Goal: Task Accomplishment & Management: Use online tool/utility

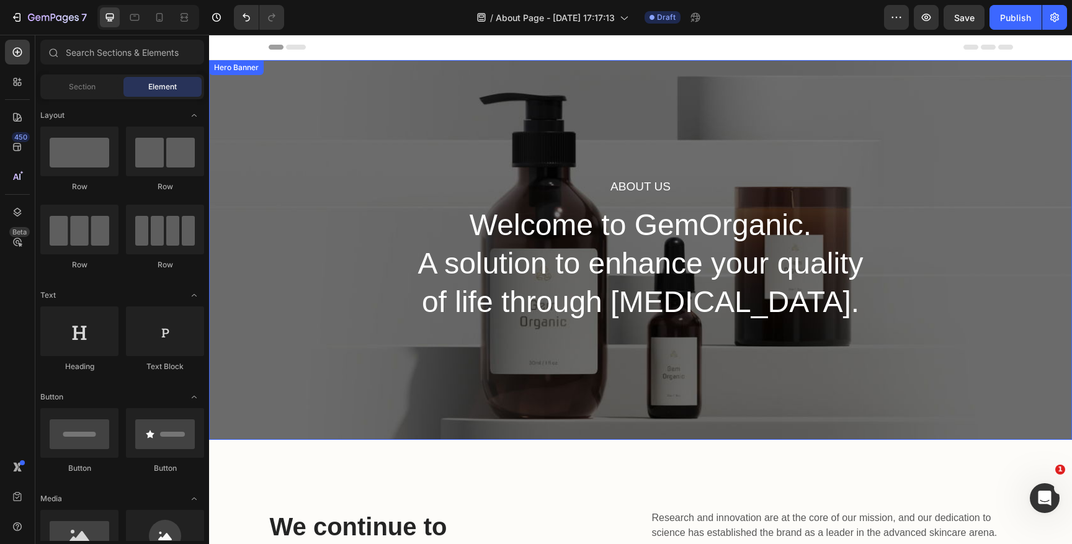
click at [397, 199] on div "About Us Heading Welcome to GemOrganic. A solution to enhance your quality of l…" at bounding box center [640, 250] width 863 height 380
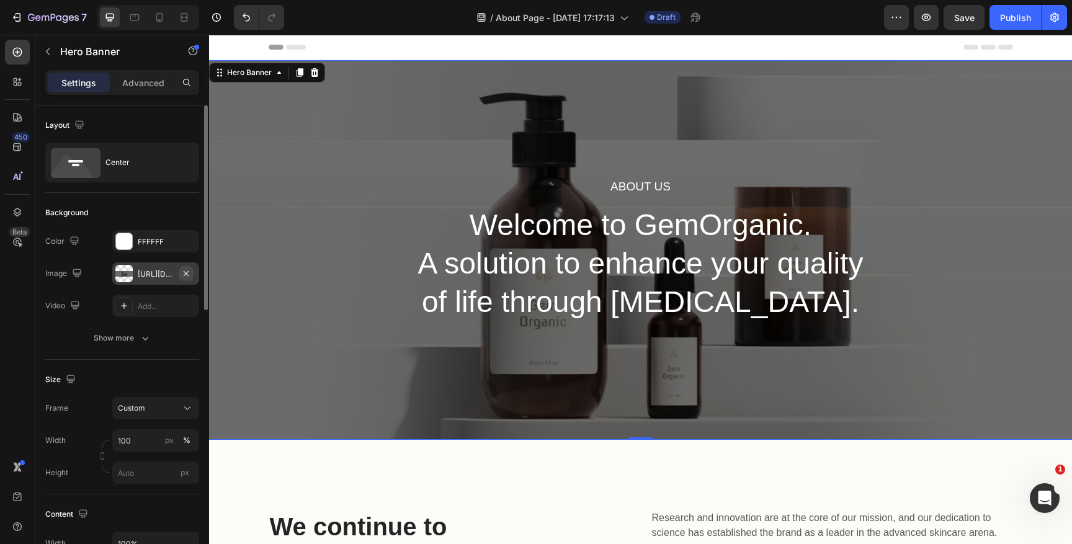
click at [188, 272] on icon "button" at bounding box center [186, 274] width 10 height 10
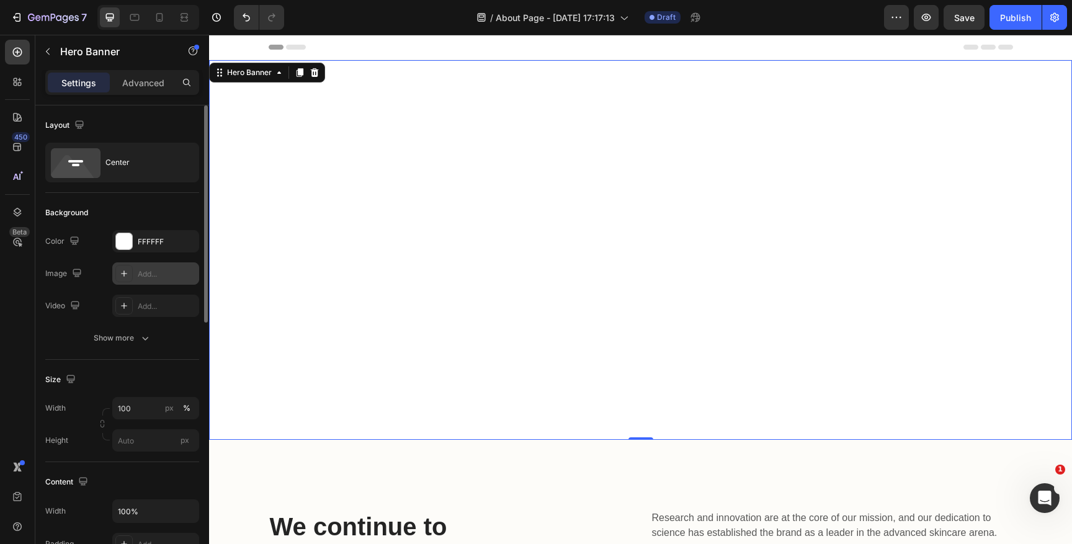
click at [128, 273] on icon at bounding box center [124, 274] width 10 height 10
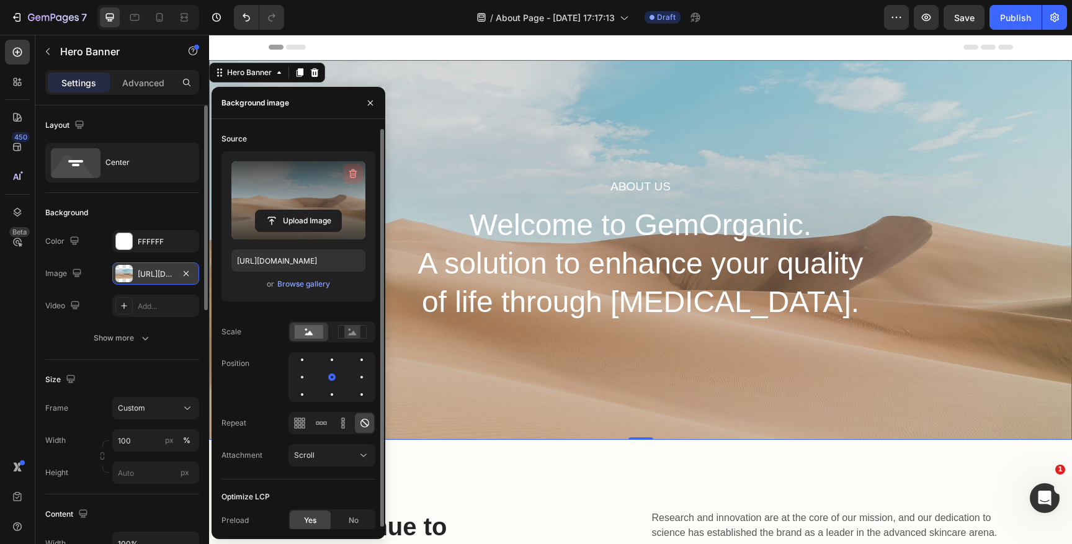
click at [354, 176] on icon "button" at bounding box center [354, 175] width 1 height 4
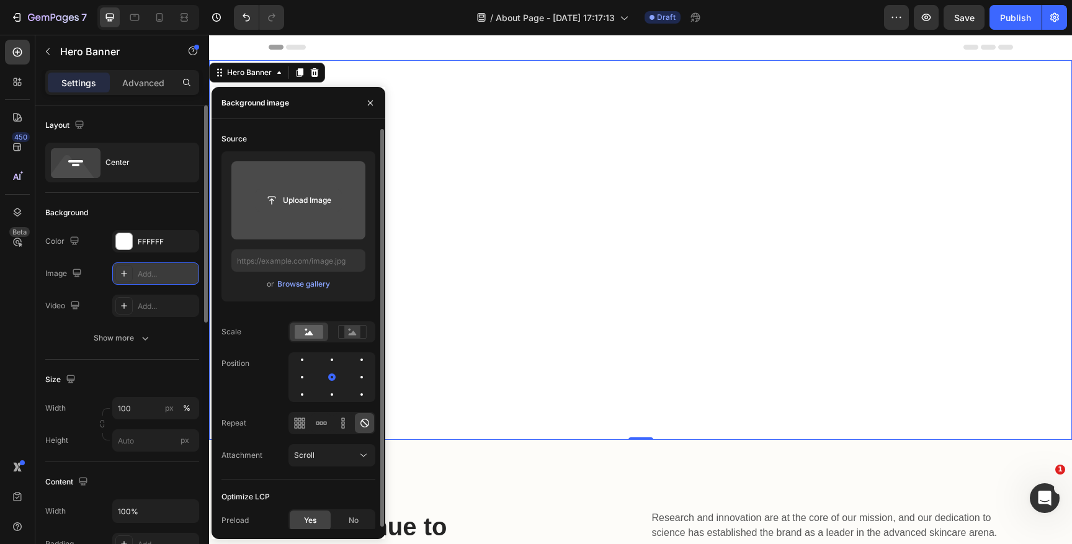
click at [306, 203] on input "file" at bounding box center [299, 200] width 86 height 21
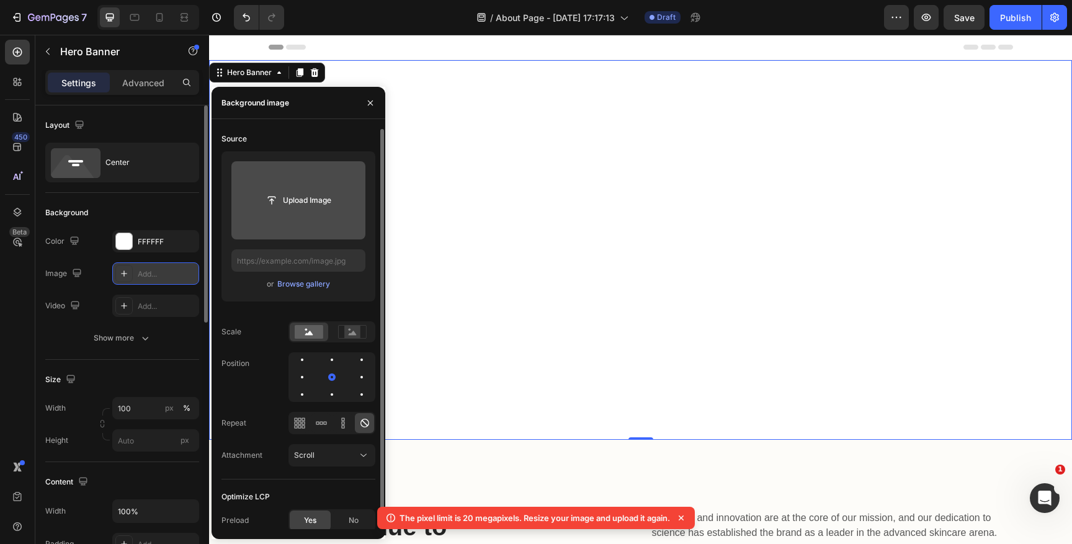
click at [298, 213] on input "file" at bounding box center [298, 200] width 134 height 78
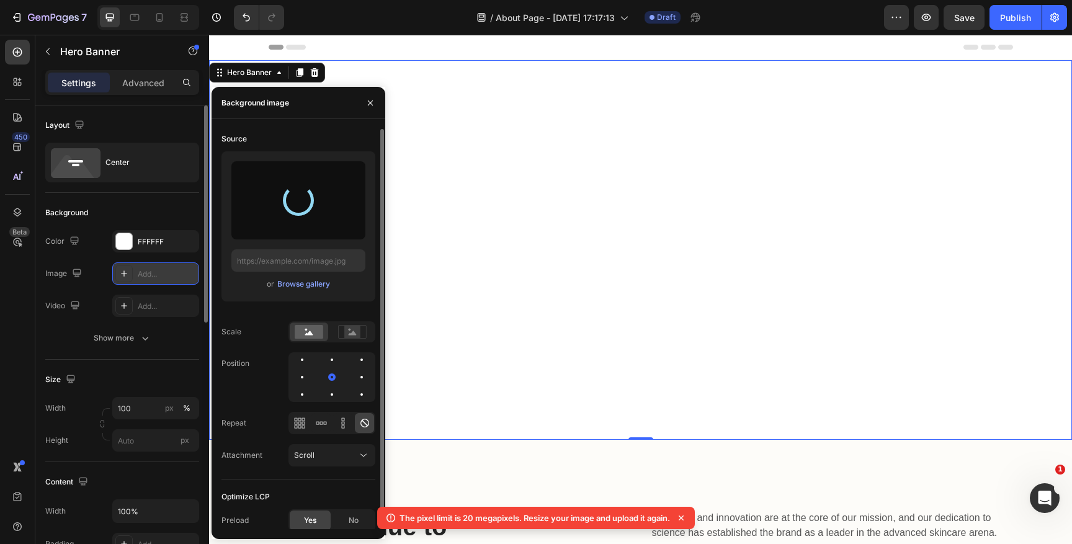
type input "[URL][DOMAIN_NAME]"
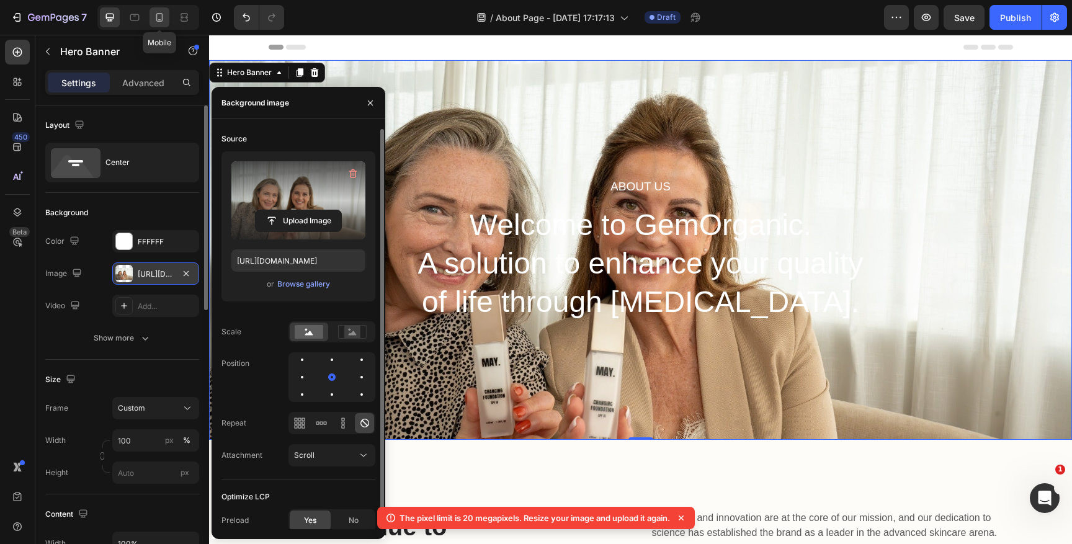
click at [158, 17] on icon at bounding box center [159, 17] width 12 height 12
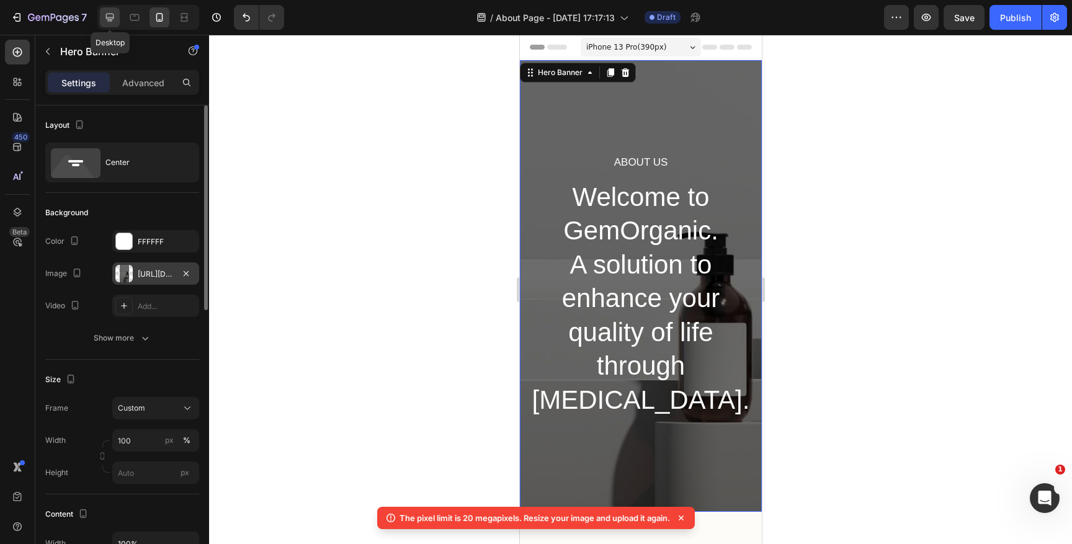
click at [109, 16] on icon at bounding box center [110, 17] width 12 height 12
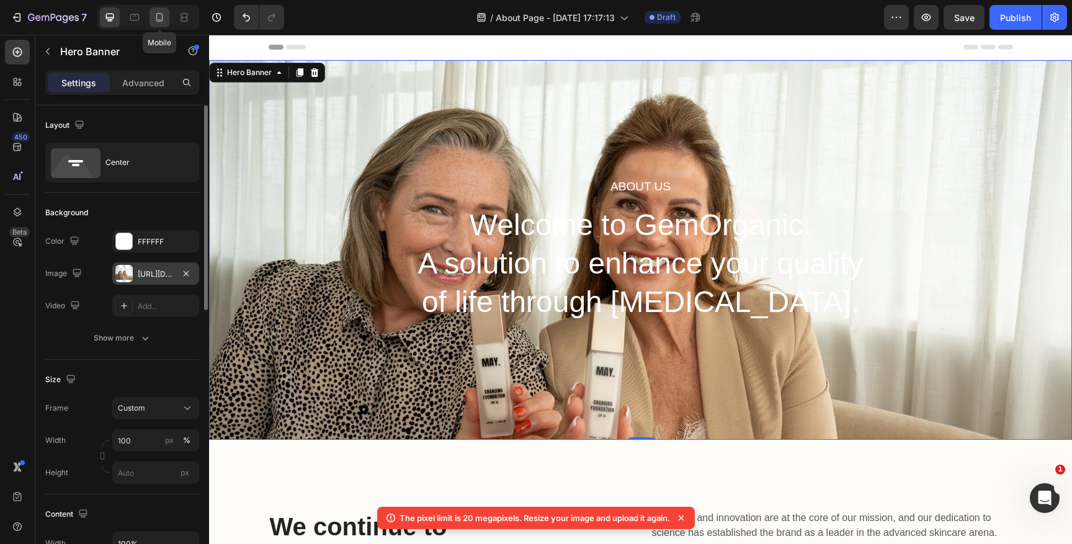
click at [161, 17] on icon at bounding box center [159, 17] width 12 height 12
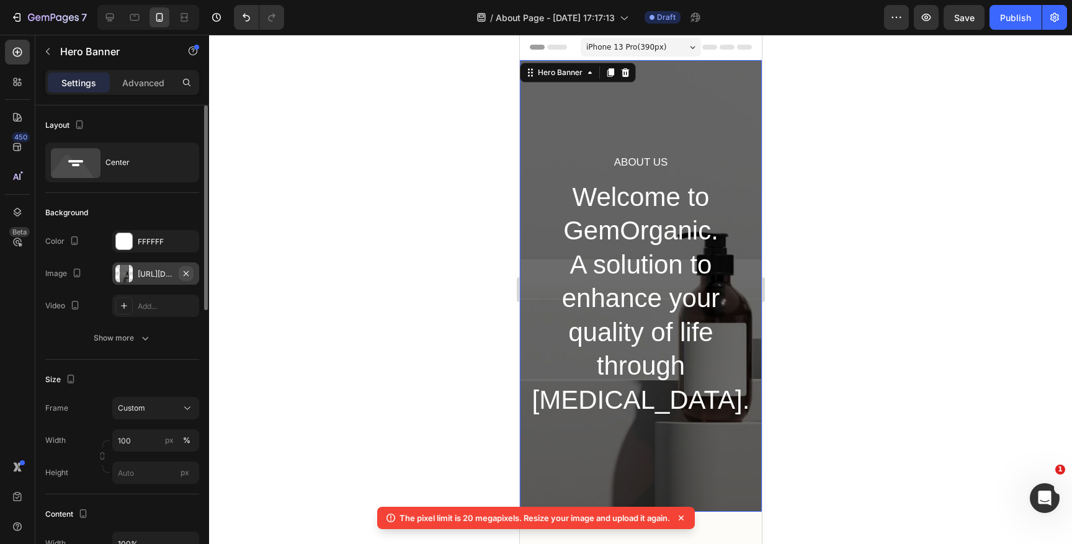
click at [181, 279] on button "button" at bounding box center [186, 273] width 15 height 15
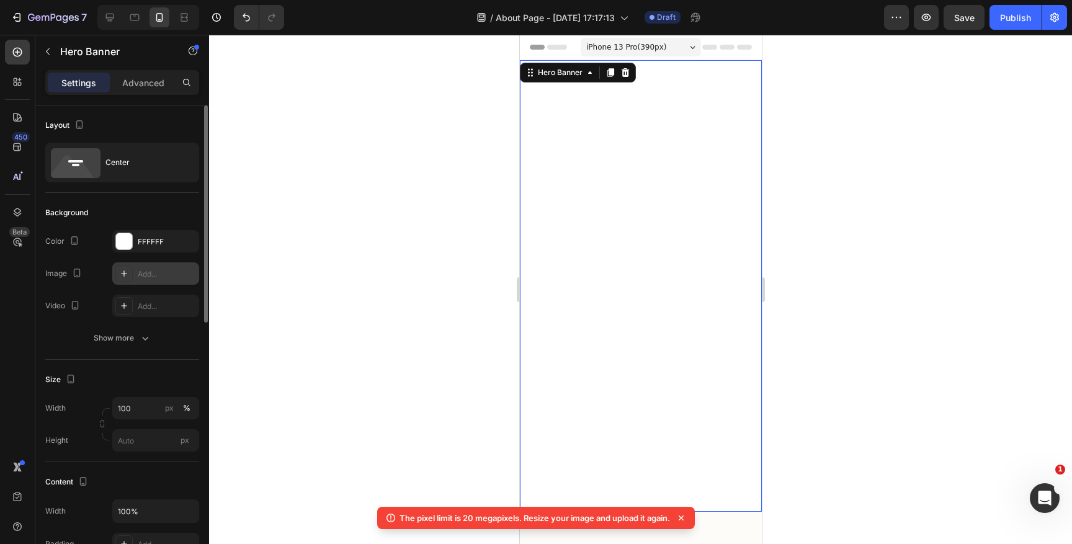
click at [147, 277] on div "Add..." at bounding box center [167, 274] width 58 height 11
type input "[URL][DOMAIN_NAME]"
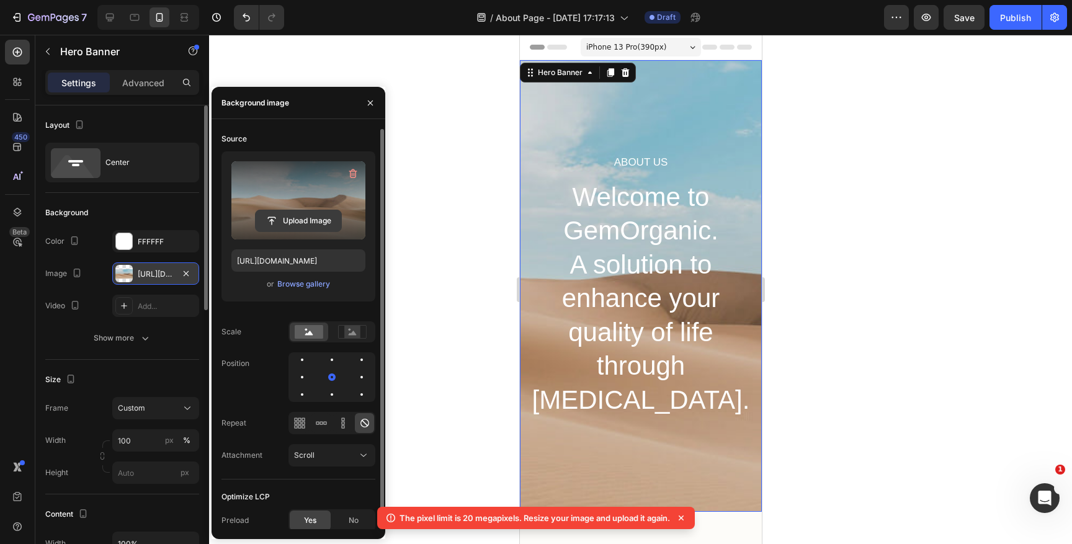
click at [301, 218] on input "file" at bounding box center [299, 220] width 86 height 21
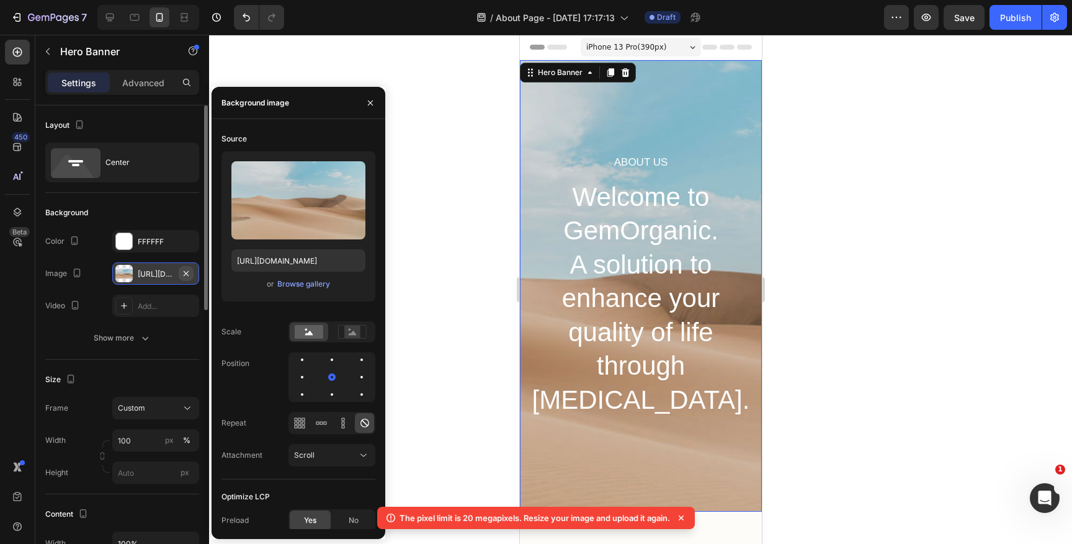
click at [186, 277] on icon "button" at bounding box center [186, 274] width 10 height 10
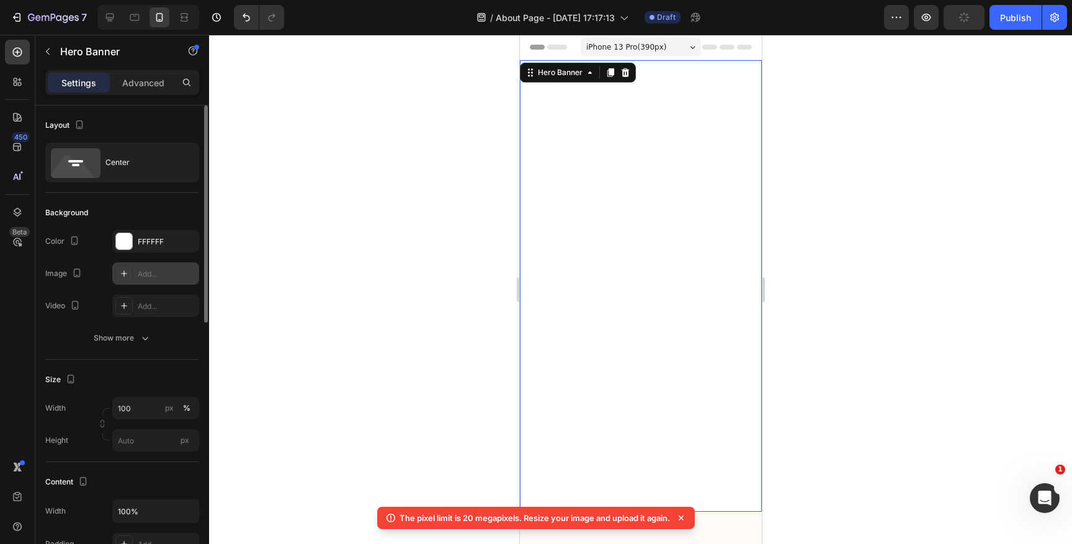
click at [131, 272] on div at bounding box center [123, 273] width 17 height 17
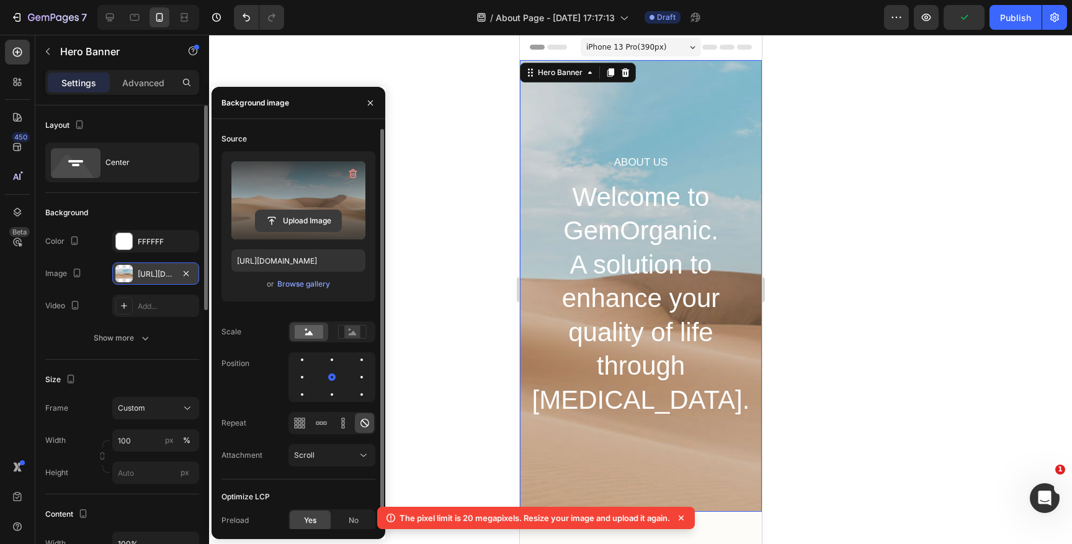
click at [315, 213] on input "file" at bounding box center [299, 220] width 86 height 21
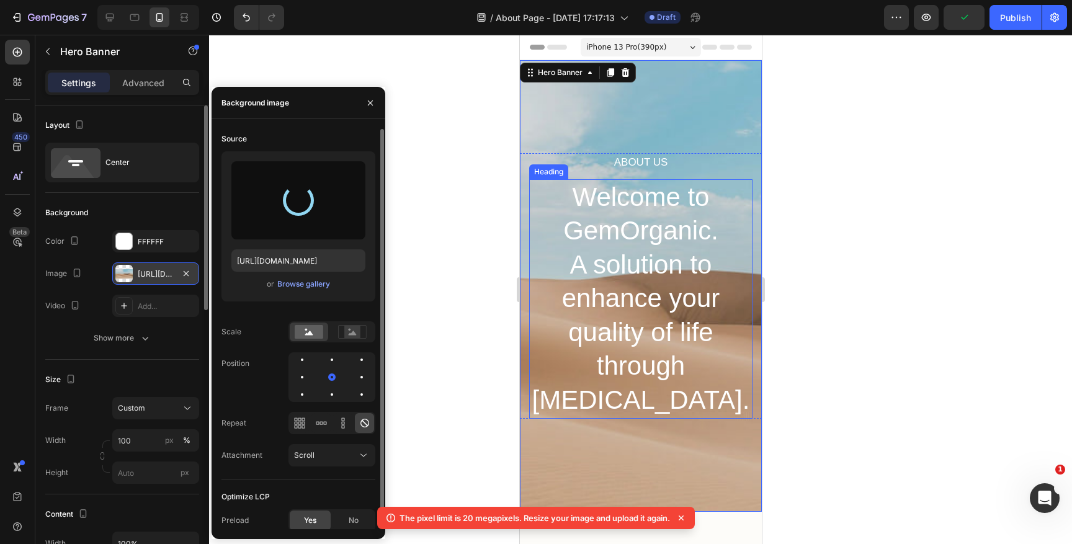
type input "[URL][DOMAIN_NAME]"
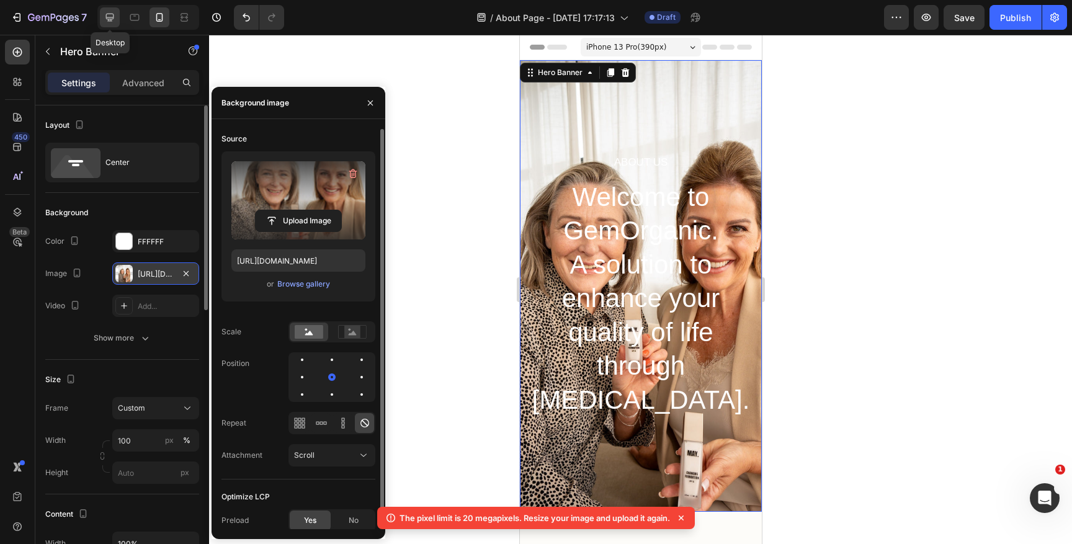
click at [112, 17] on icon at bounding box center [110, 18] width 8 height 8
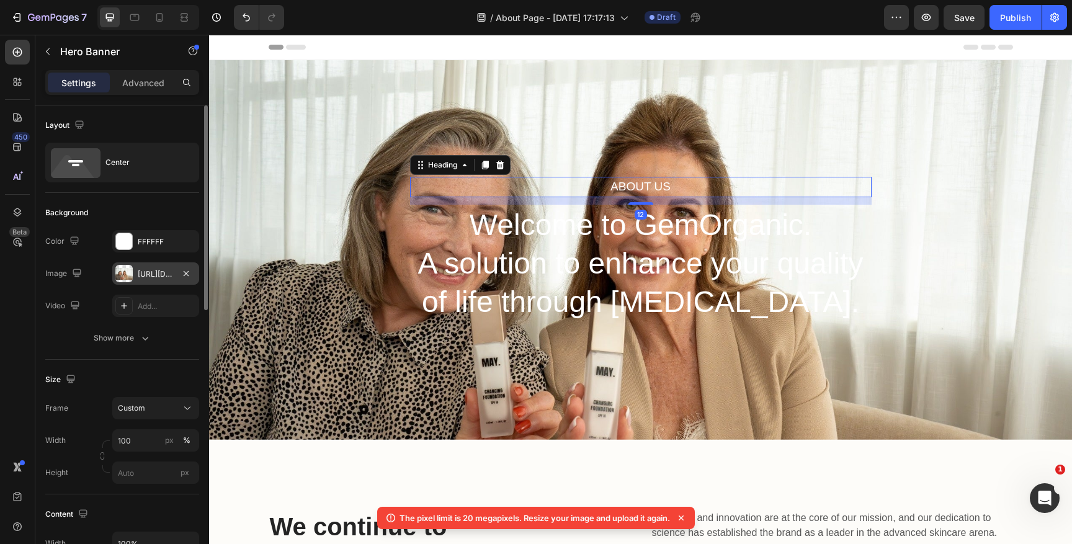
click at [645, 184] on p "About Us" at bounding box center [640, 187] width 459 height 18
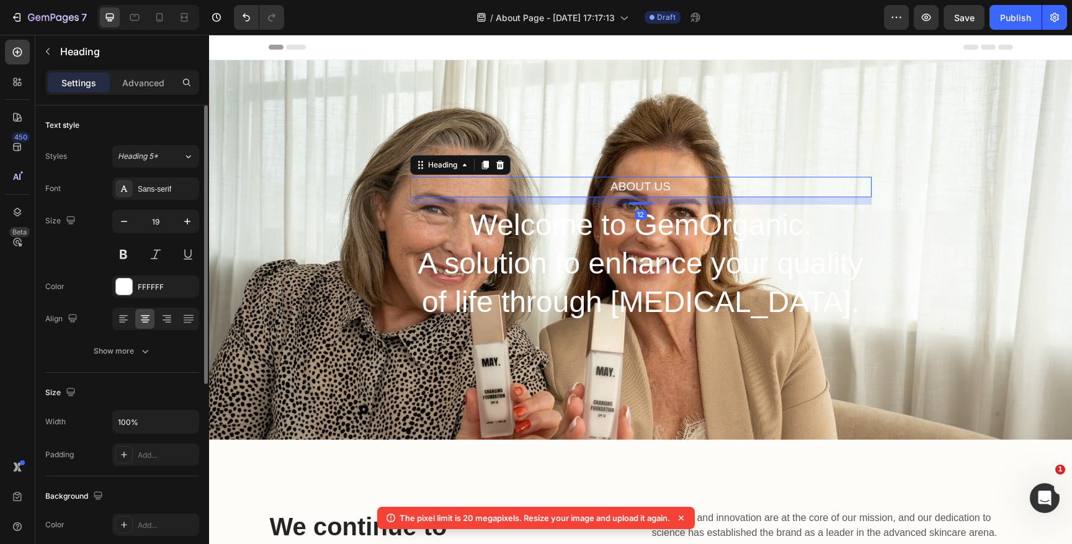
click at [645, 184] on p "About Us" at bounding box center [640, 187] width 459 height 18
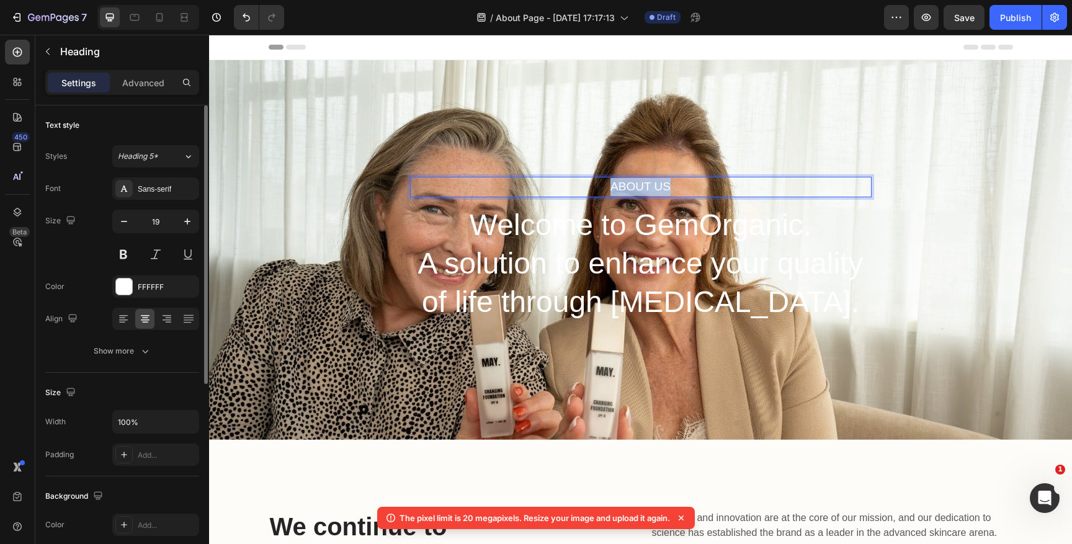
click at [645, 184] on p "About Us" at bounding box center [640, 187] width 459 height 18
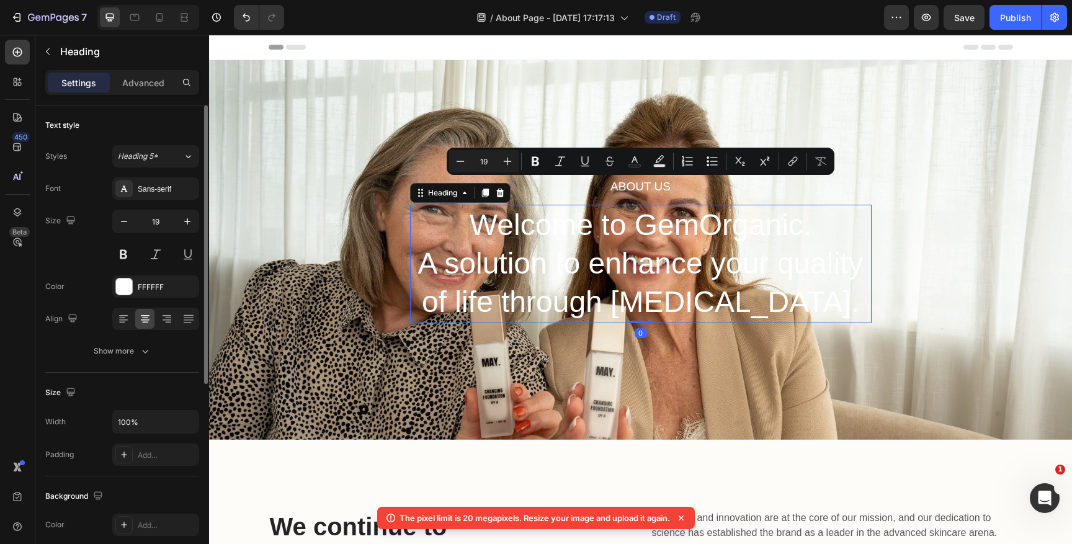
click at [627, 279] on p "Welcome to GemOrganic. A solution to enhance your quality of life through [MEDI…" at bounding box center [640, 264] width 459 height 116
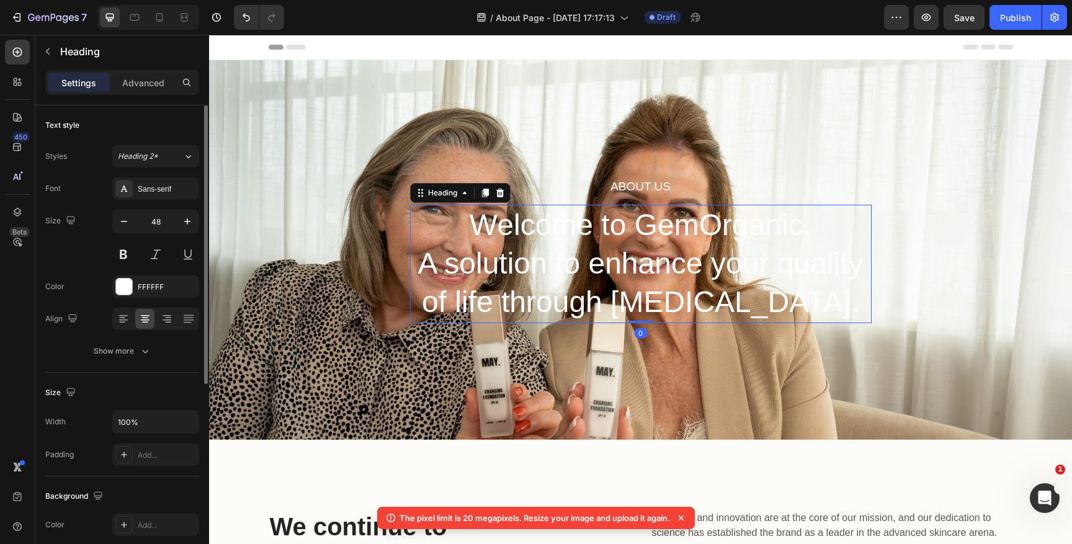
click at [627, 279] on p "Welcome to GemOrganic. A solution to enhance your quality of life through [MEDI…" at bounding box center [640, 264] width 459 height 116
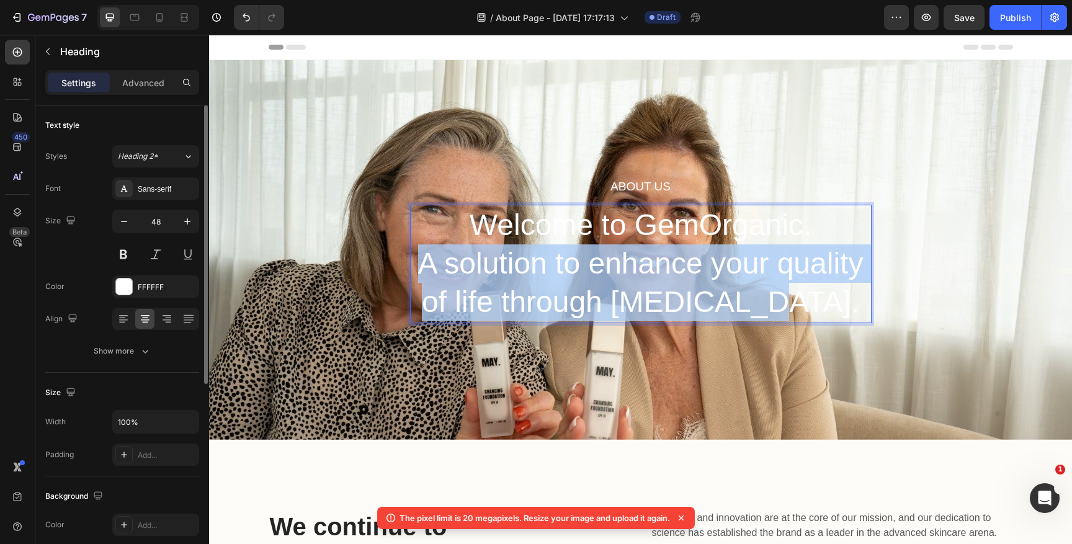
click at [627, 279] on p "Welcome to GemOrganic. A solution to enhance your quality of life through [MEDI…" at bounding box center [640, 264] width 459 height 116
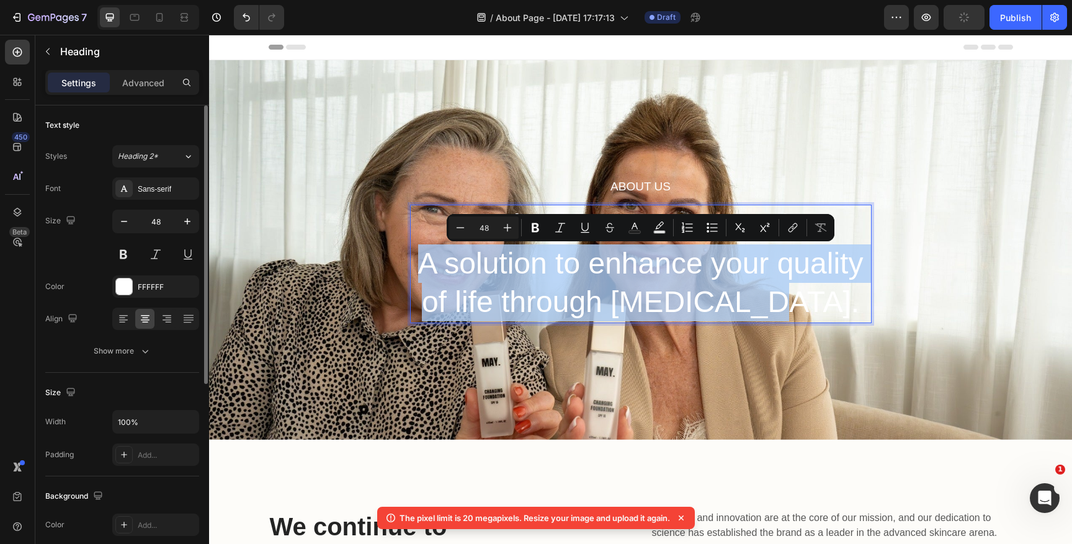
click at [667, 290] on p "Welcome to GemOrganic. A solution to enhance your quality of life through [MEDI…" at bounding box center [640, 264] width 459 height 116
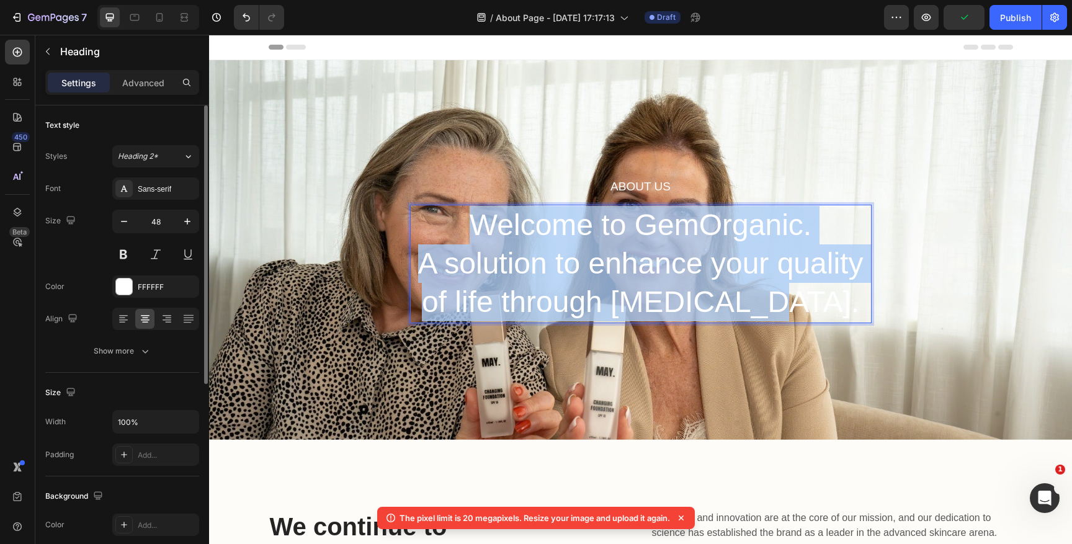
drag, startPoint x: 807, startPoint y: 303, endPoint x: 475, endPoint y: 220, distance: 342.7
click at [475, 220] on p "Welcome to GemOrganic. A solution to enhance your quality of life through [MEDI…" at bounding box center [640, 264] width 459 height 116
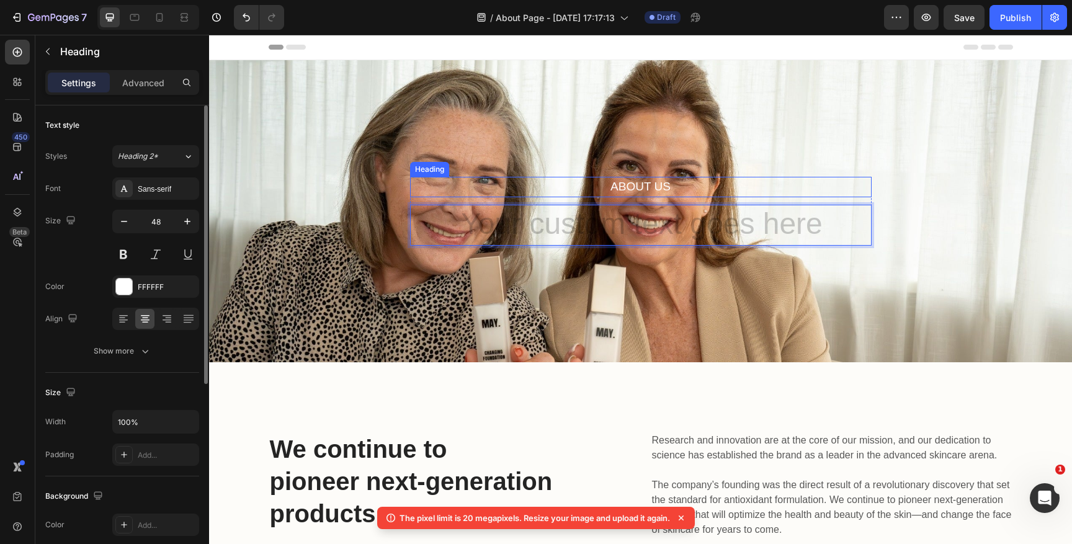
click at [629, 188] on p "About Us" at bounding box center [640, 187] width 459 height 18
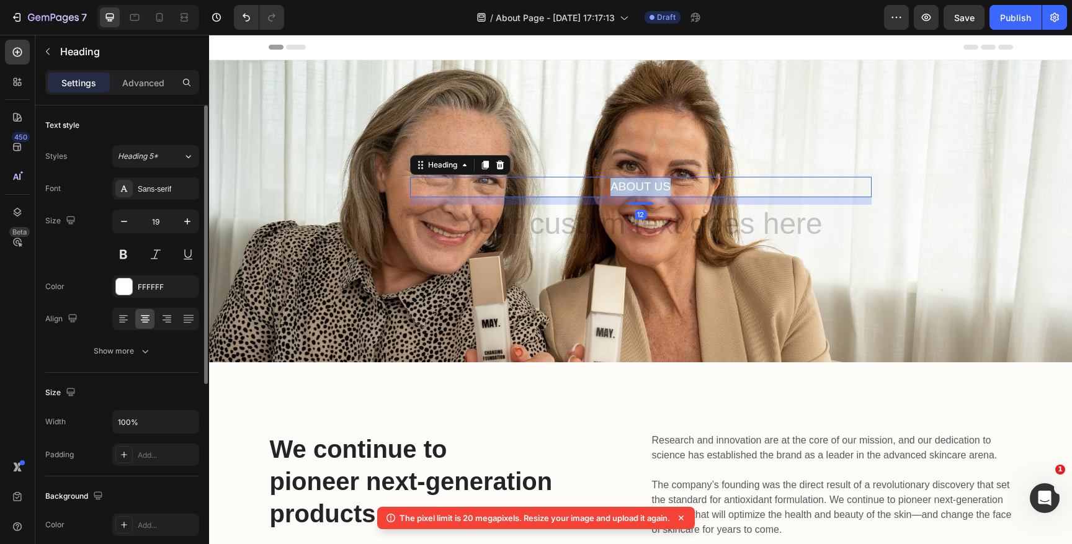
click at [629, 188] on p "About Us" at bounding box center [640, 187] width 459 height 18
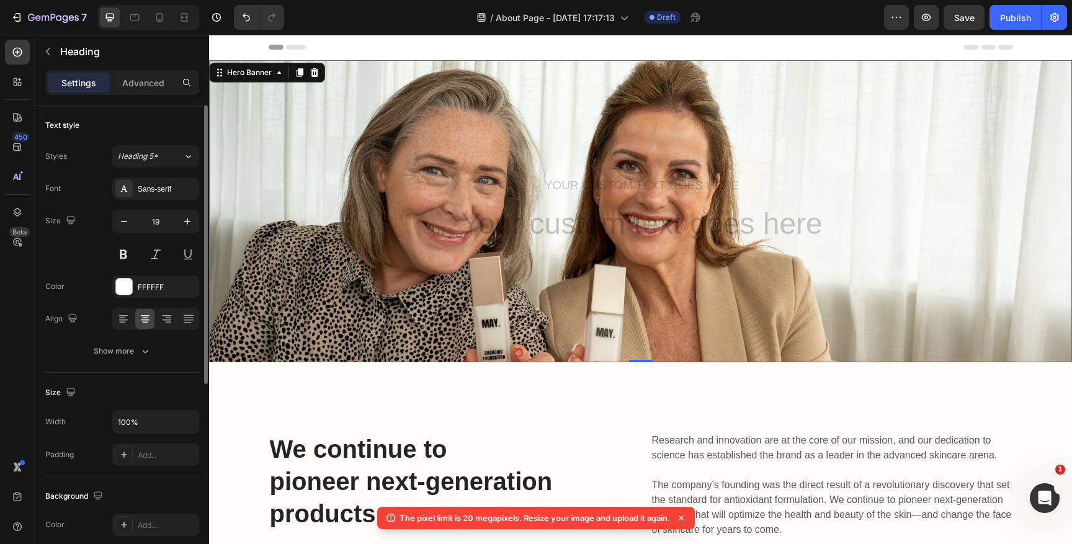
click at [606, 349] on div "Heading Heading Row" at bounding box center [640, 211] width 863 height 302
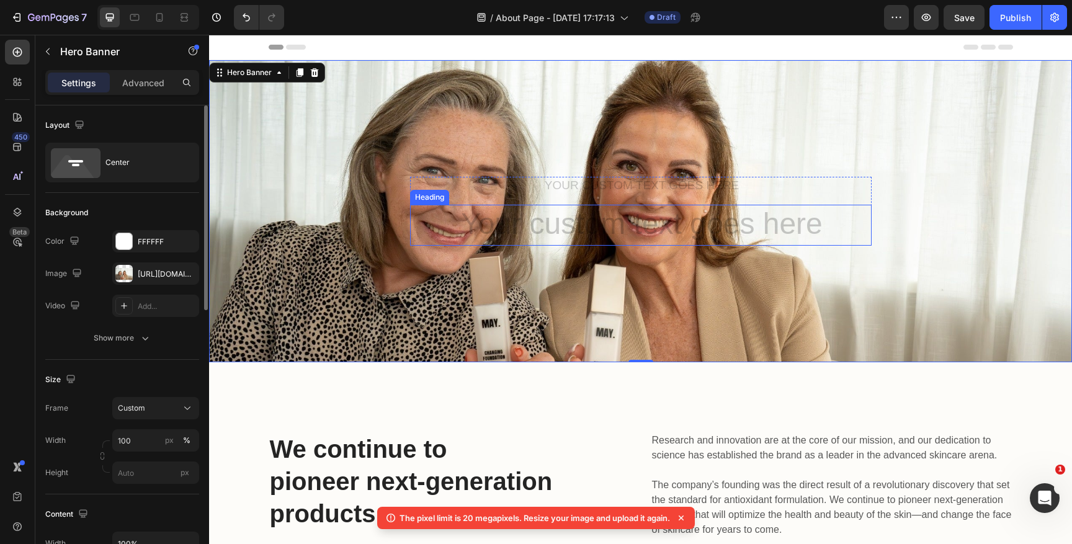
click at [611, 233] on h2 "Rich Text Editor. Editing area: main" at bounding box center [641, 225] width 462 height 41
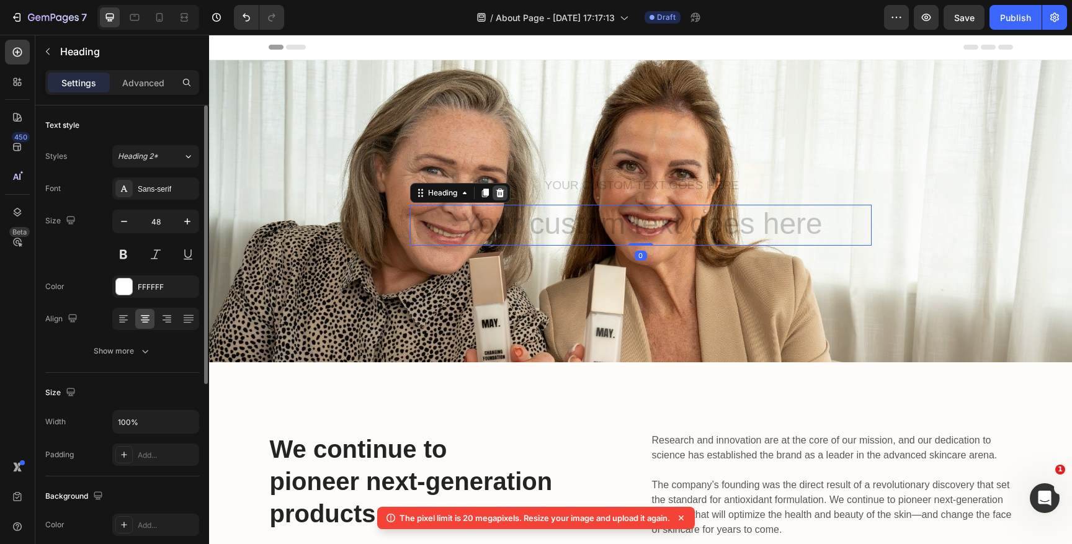
click at [502, 188] on icon at bounding box center [500, 193] width 10 height 10
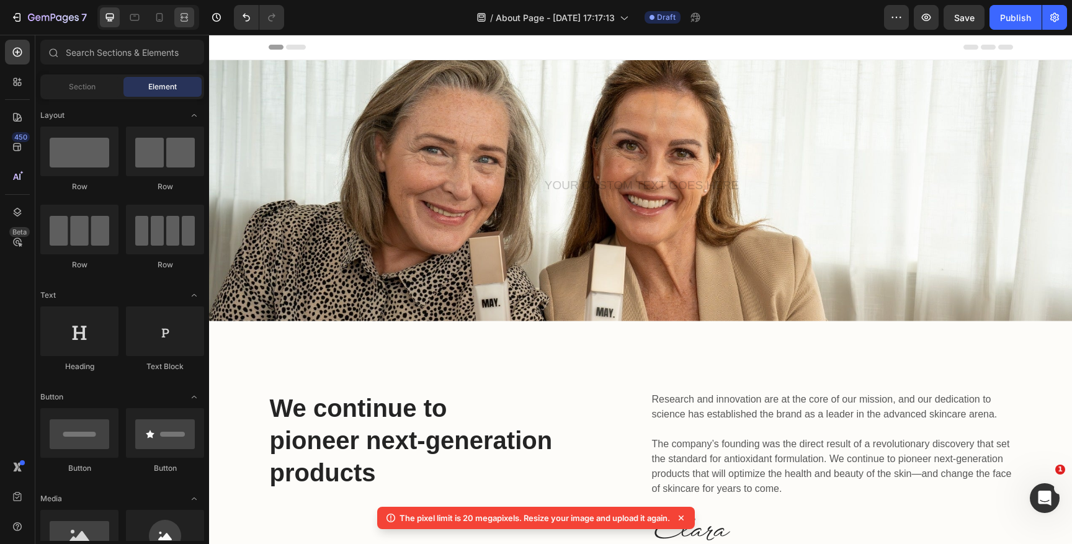
click at [190, 16] on div at bounding box center [184, 17] width 20 height 20
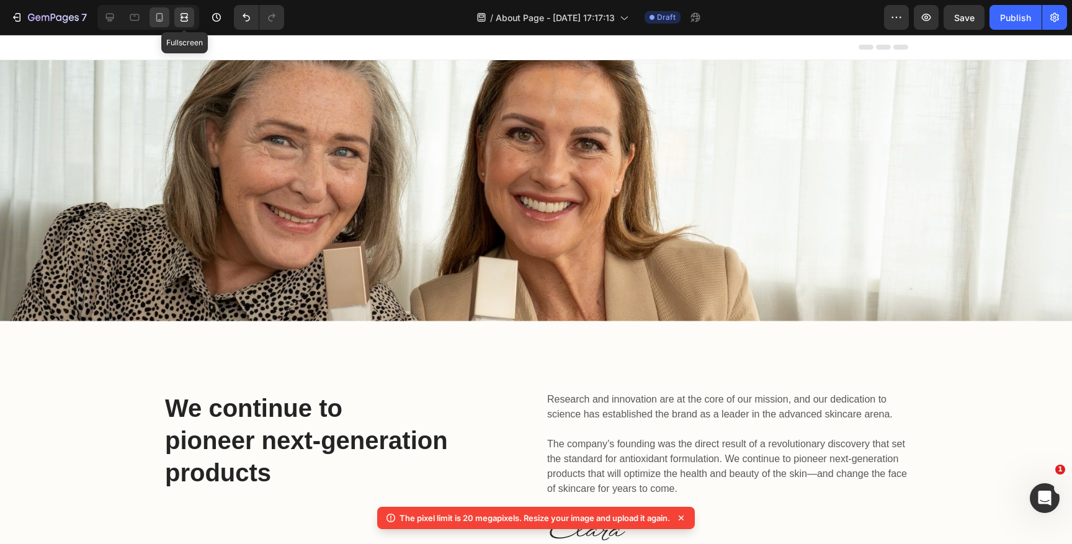
click at [163, 17] on icon at bounding box center [159, 17] width 12 height 12
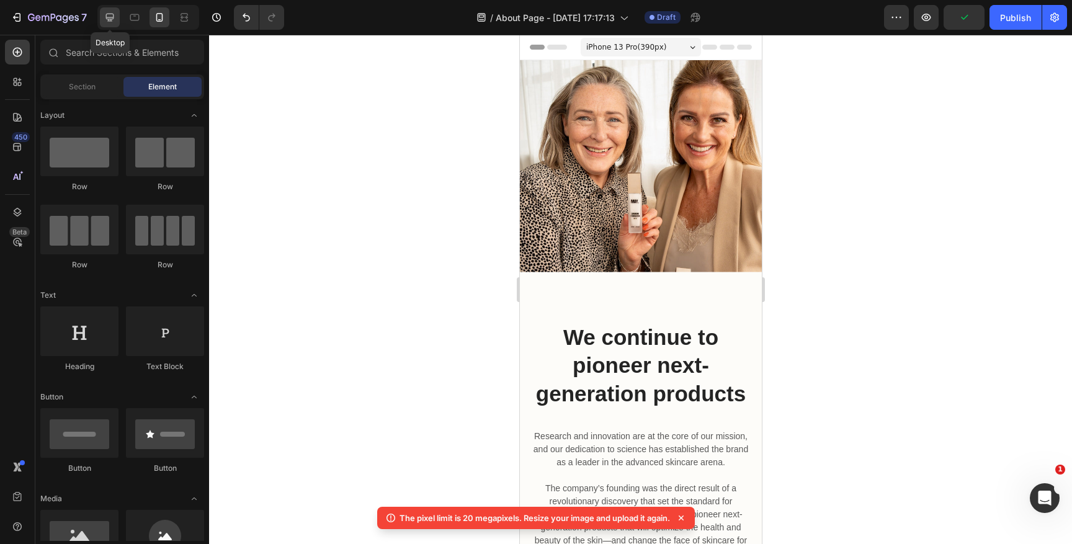
click at [113, 15] on icon at bounding box center [110, 17] width 12 height 12
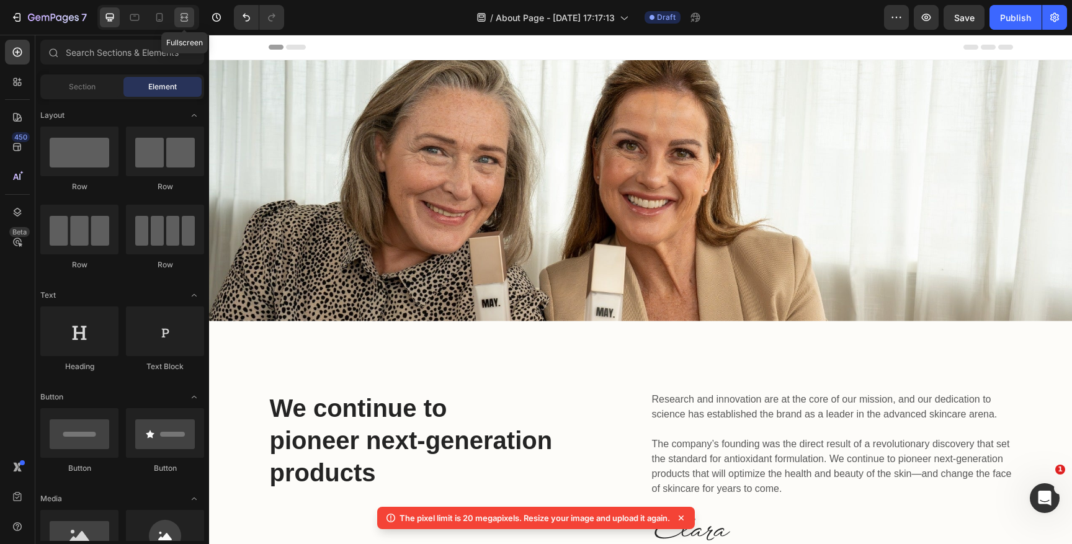
click at [184, 18] on icon at bounding box center [184, 17] width 12 height 12
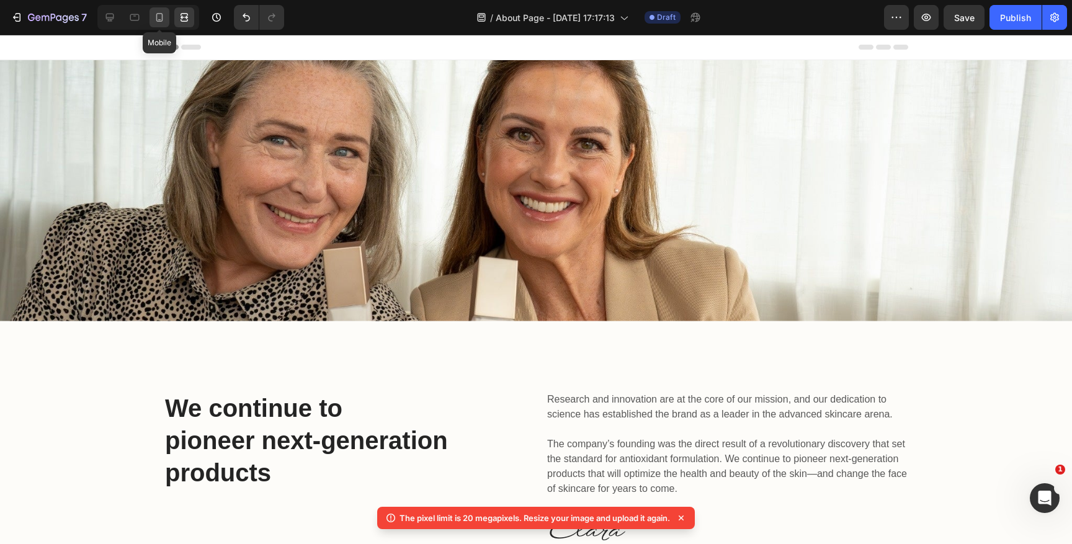
click at [161, 18] on icon at bounding box center [159, 17] width 12 height 12
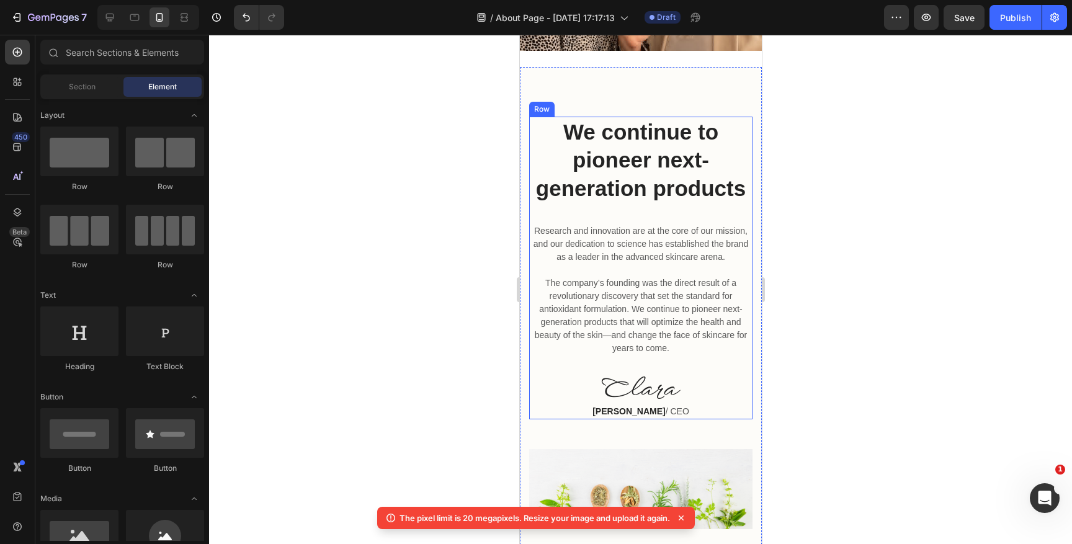
scroll to position [200, 0]
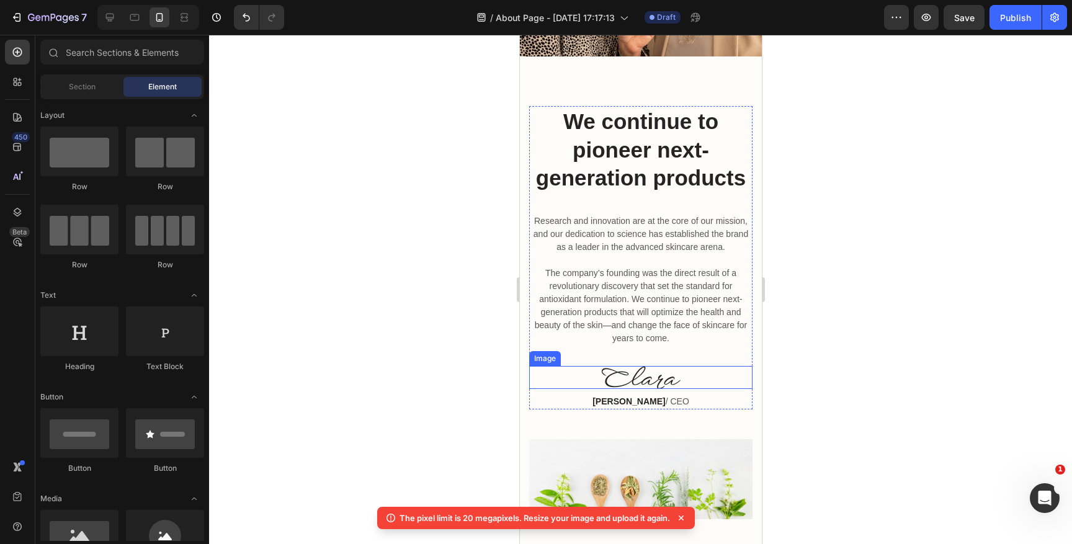
click at [648, 377] on img at bounding box center [640, 377] width 79 height 23
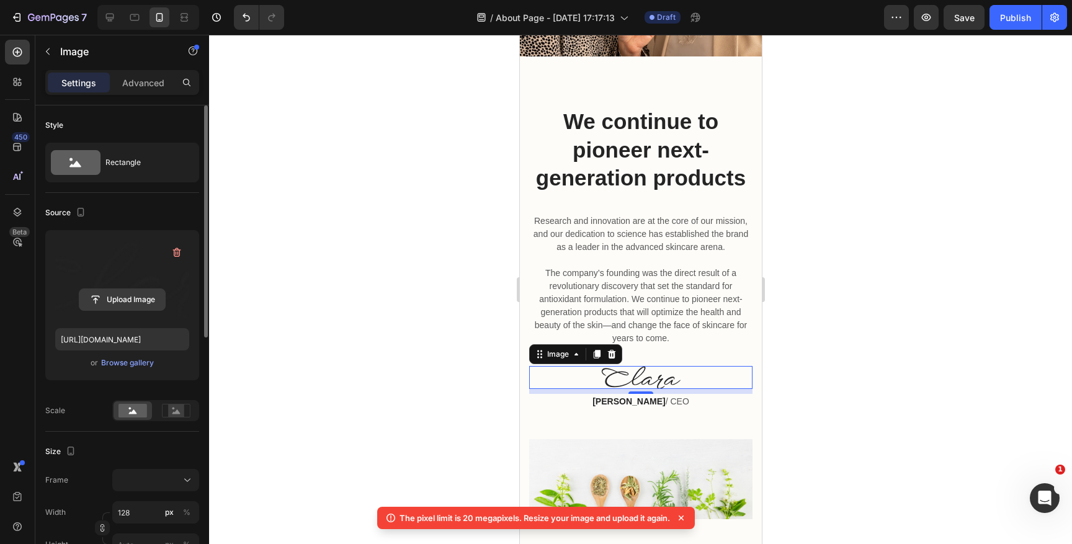
click at [130, 295] on input "file" at bounding box center [122, 299] width 86 height 21
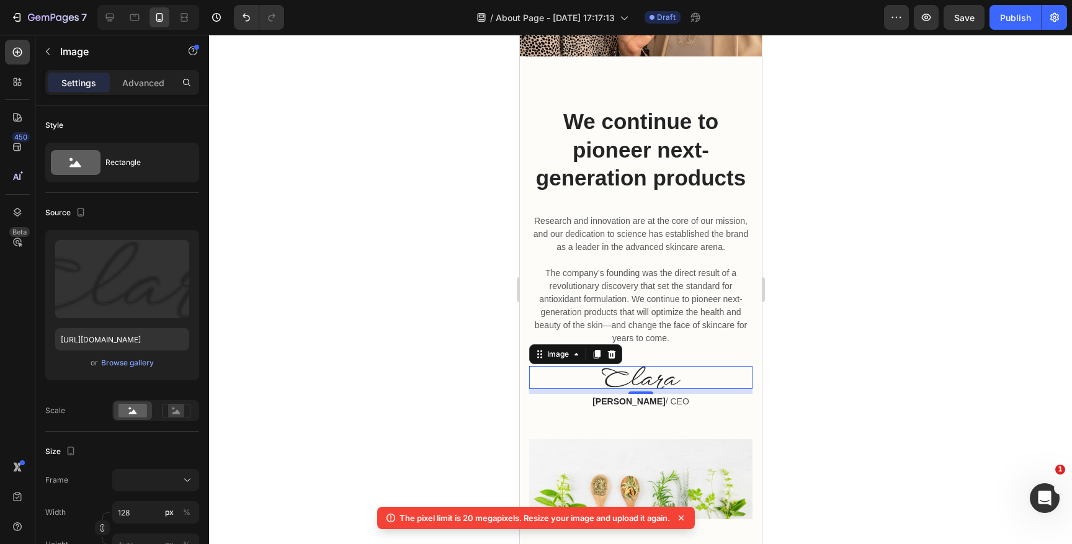
click at [406, 339] on div at bounding box center [640, 289] width 863 height 509
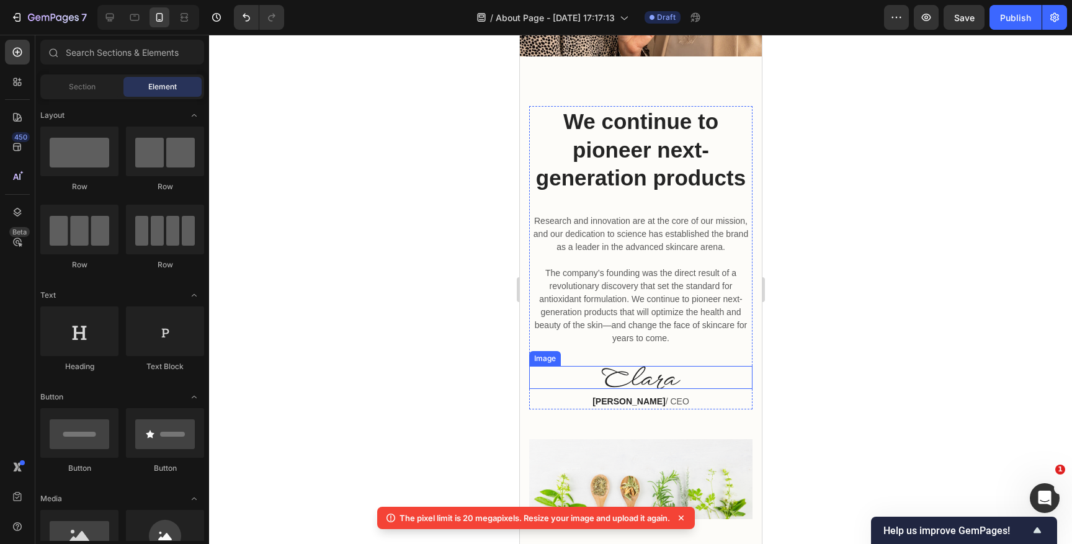
click at [633, 380] on img at bounding box center [640, 377] width 79 height 23
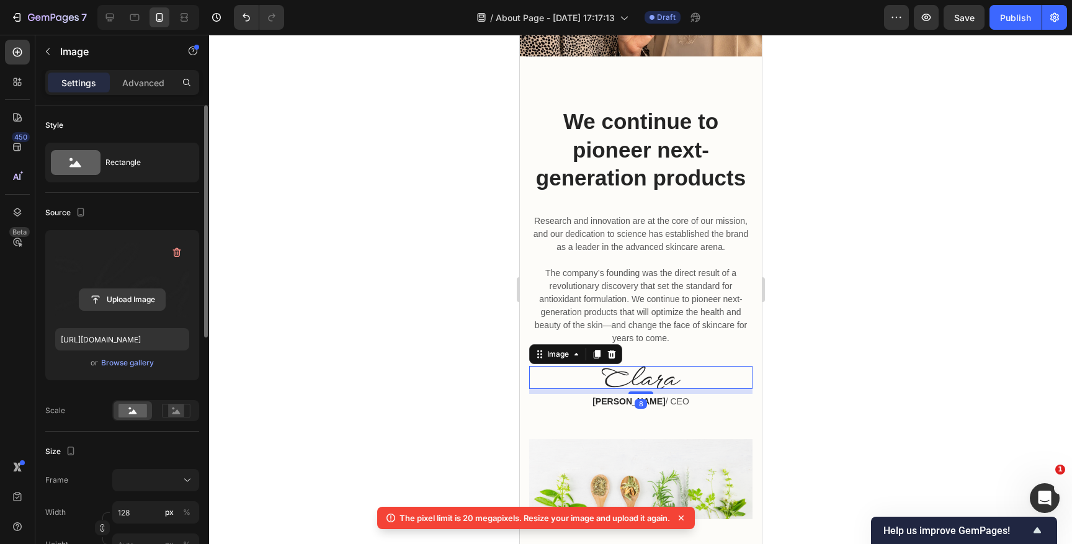
click at [135, 303] on input "file" at bounding box center [122, 299] width 86 height 21
click at [188, 248] on label at bounding box center [122, 279] width 134 height 78
click at [165, 289] on input "file" at bounding box center [122, 299] width 86 height 21
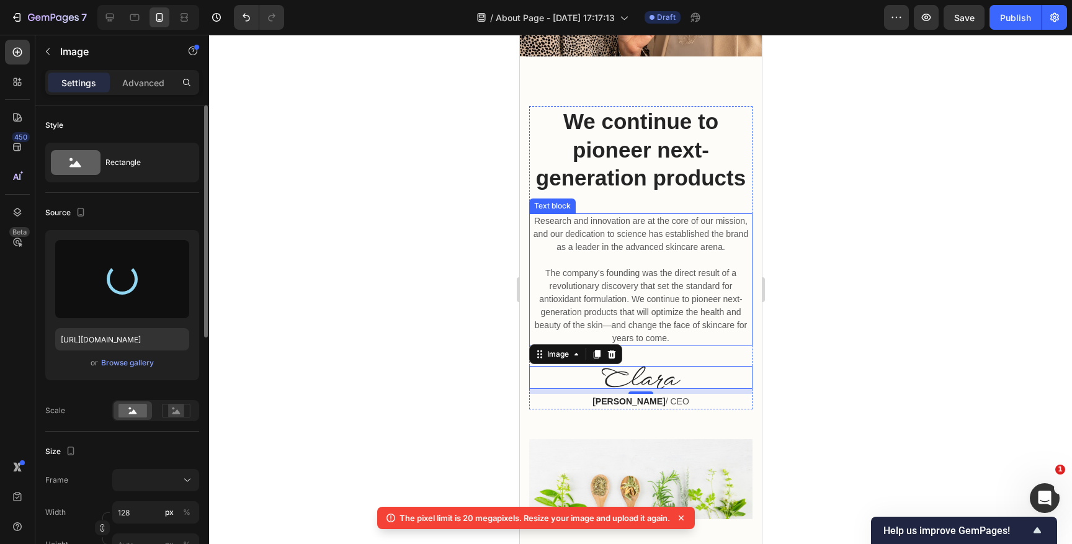
type input "[URL][DOMAIN_NAME]"
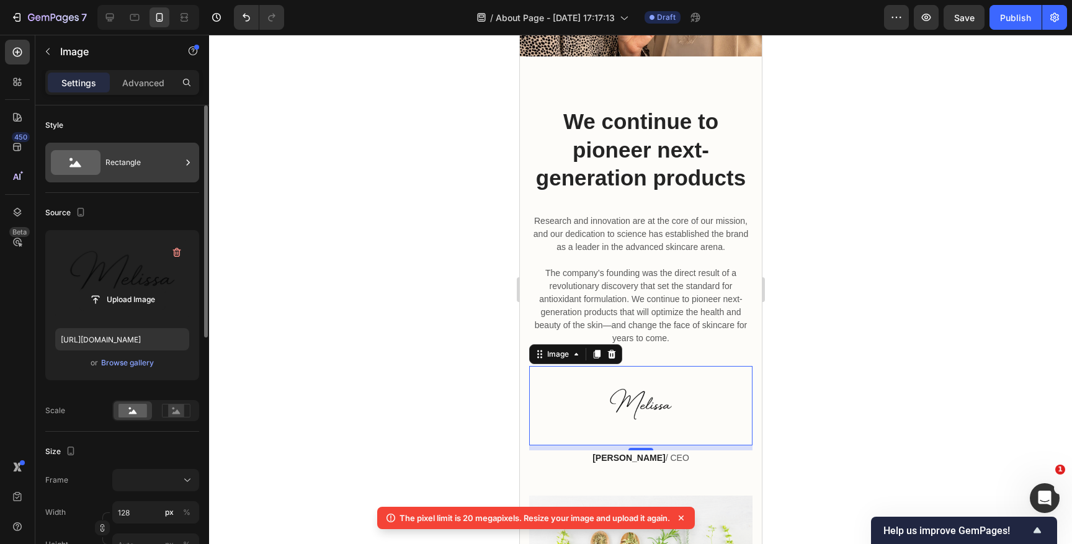
click at [124, 161] on div "Rectangle" at bounding box center [143, 162] width 76 height 29
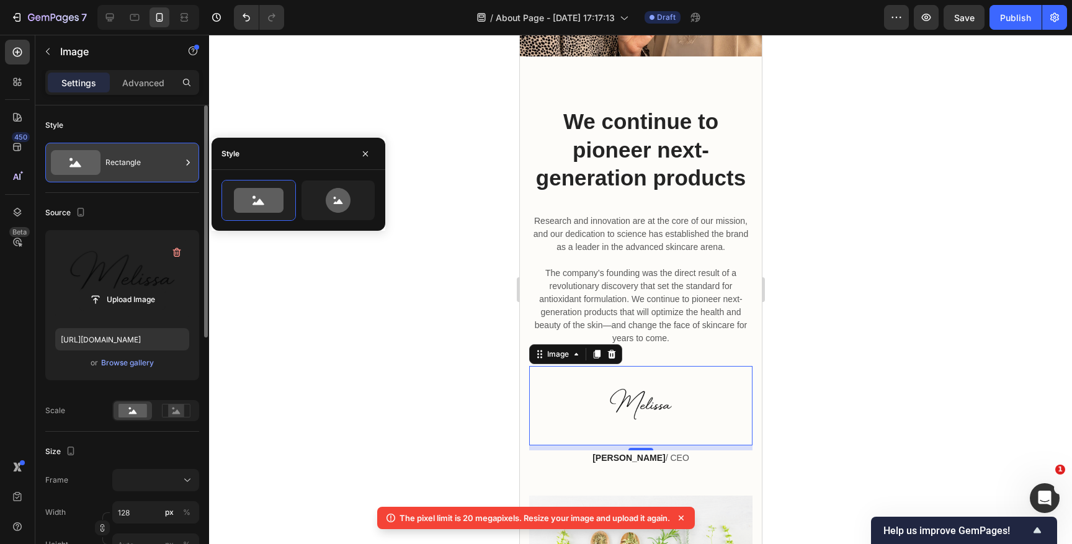
click at [126, 162] on div "Rectangle" at bounding box center [143, 162] width 76 height 29
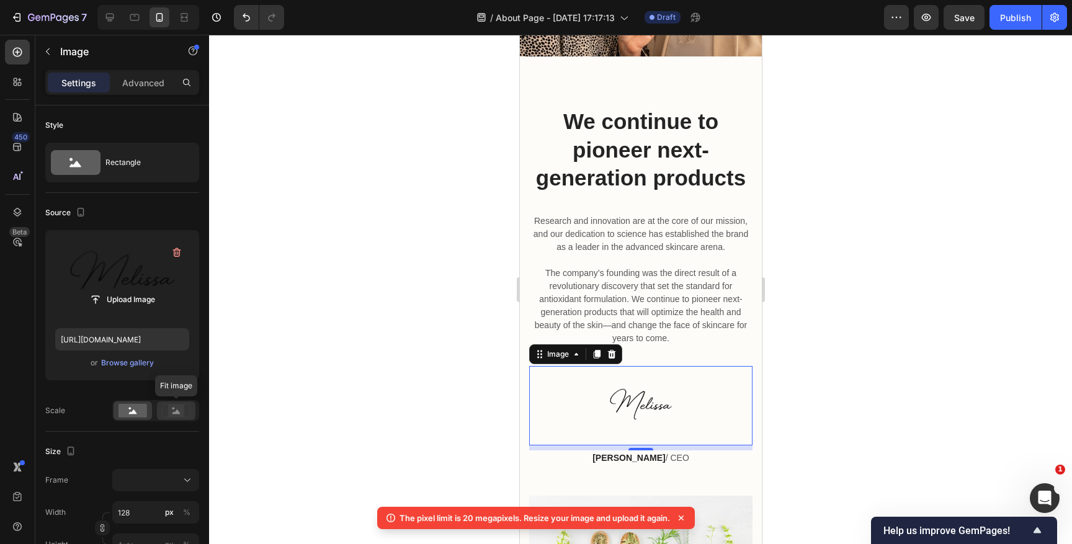
click at [174, 419] on div at bounding box center [176, 410] width 38 height 19
click at [127, 410] on rect at bounding box center [133, 411] width 29 height 14
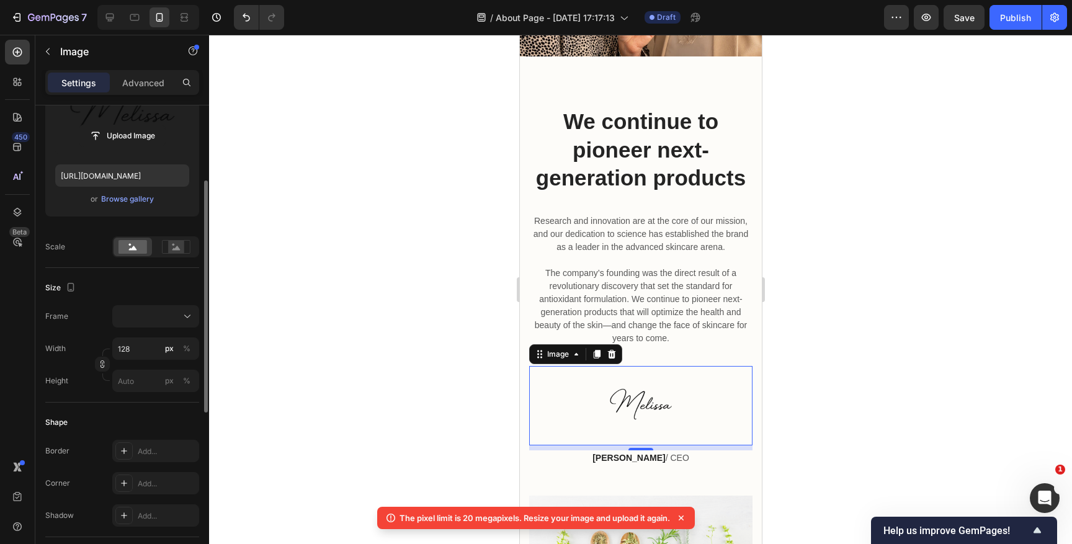
scroll to position [171, 0]
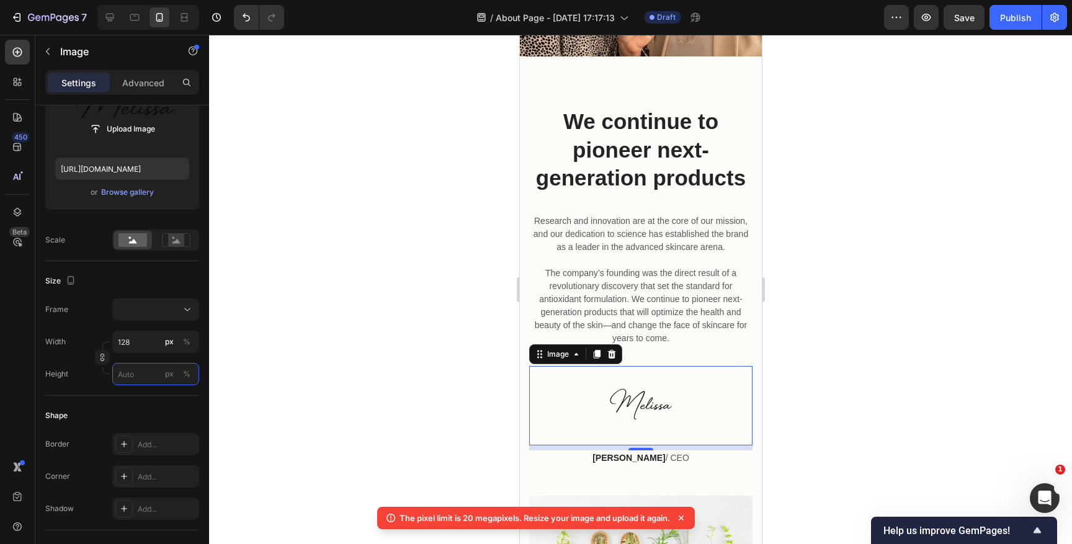
click at [127, 373] on input "px %" at bounding box center [155, 374] width 87 height 22
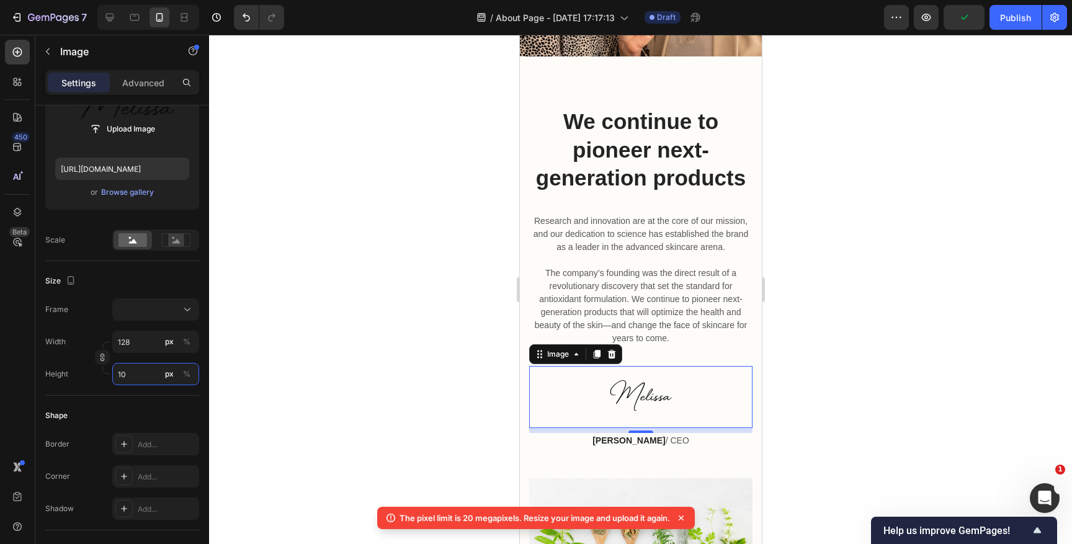
type input "1"
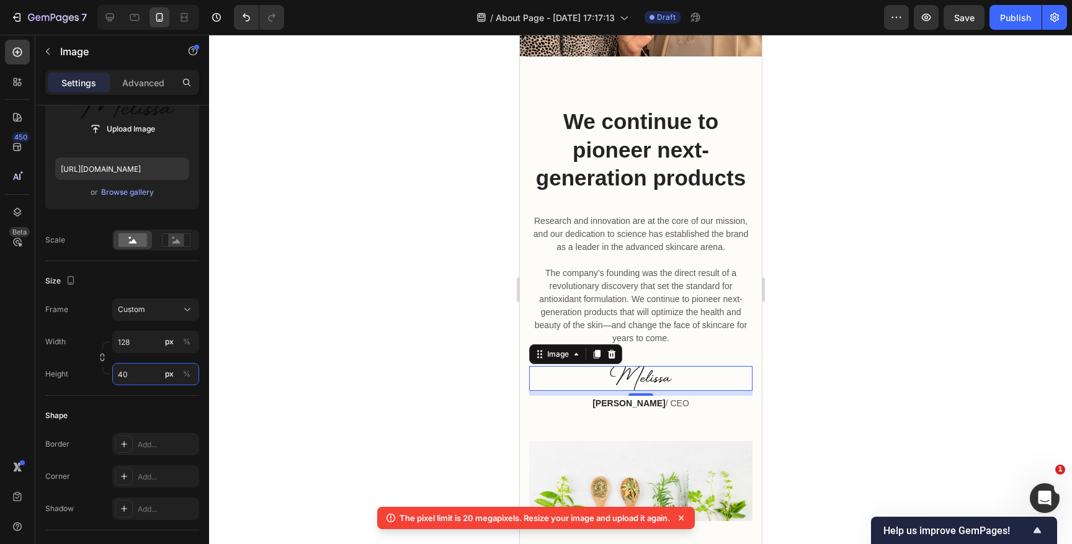
type input "1"
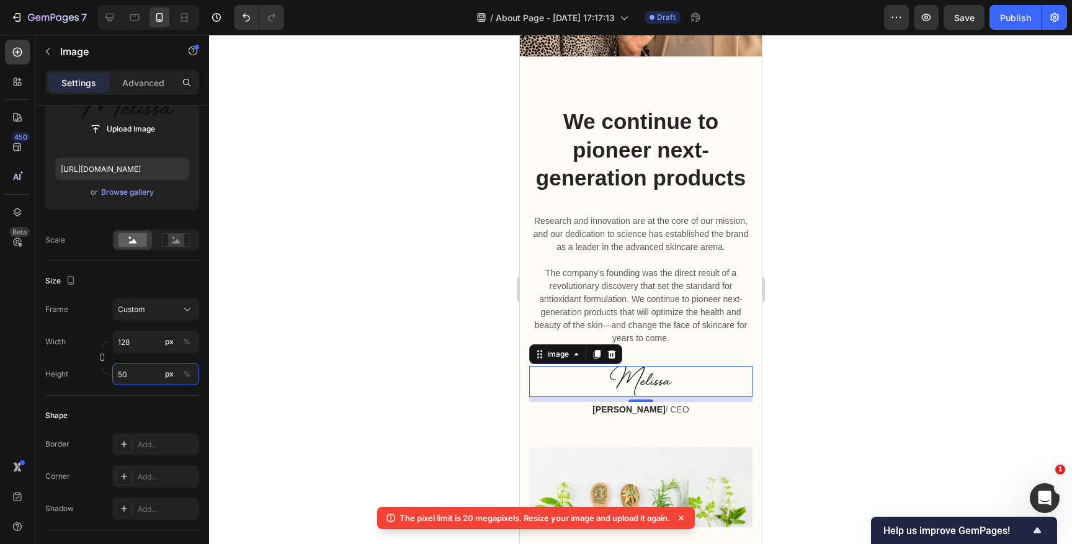
type input "50"
click at [139, 393] on div "Size Frame Custom Width 128 px % Height 50 px %" at bounding box center [122, 328] width 154 height 135
click at [114, 18] on icon at bounding box center [110, 17] width 12 height 12
type input "[URL][DOMAIN_NAME]"
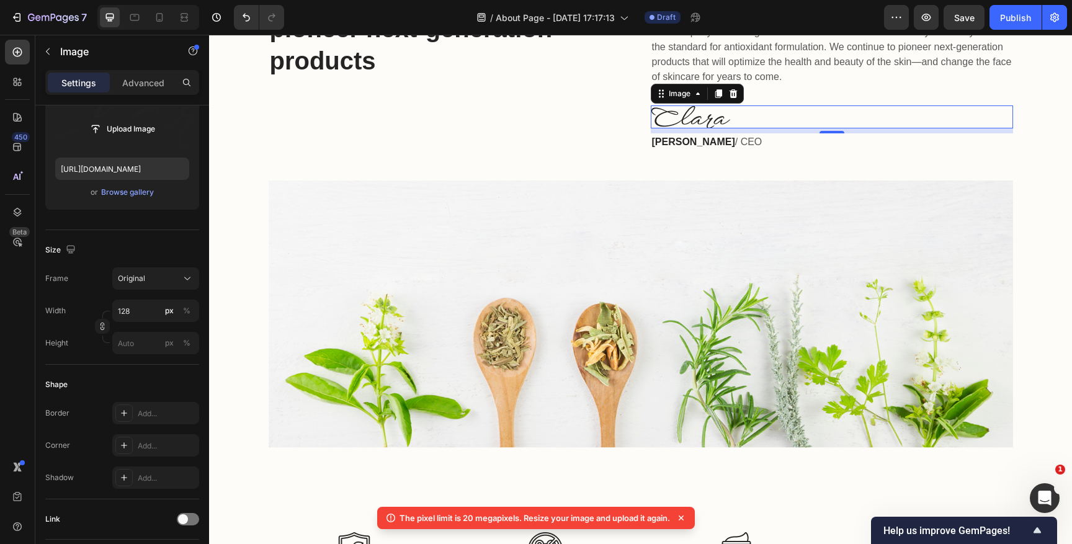
scroll to position [393, 0]
click at [131, 131] on input "file" at bounding box center [122, 129] width 86 height 21
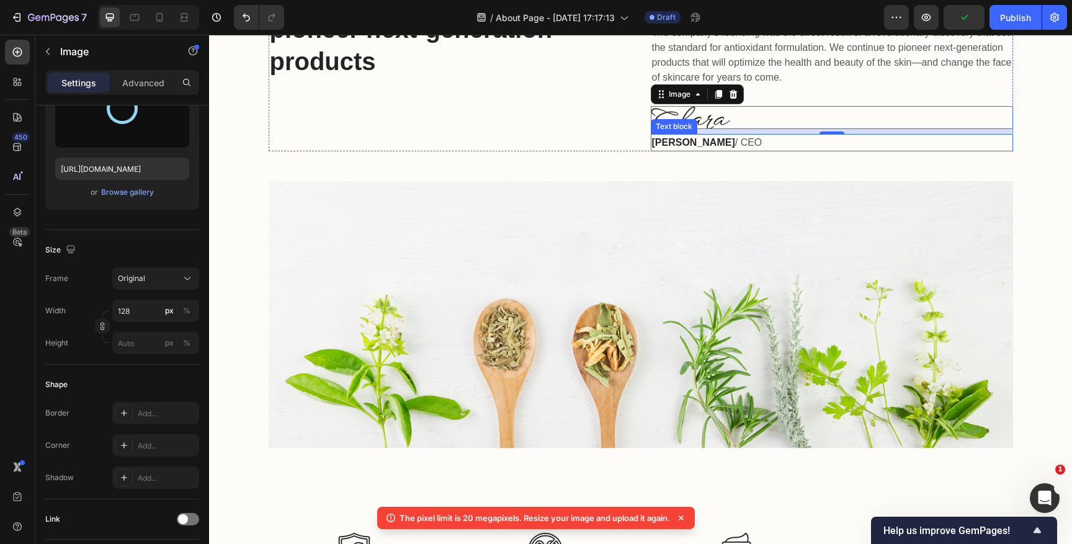
type input "[URL][DOMAIN_NAME]"
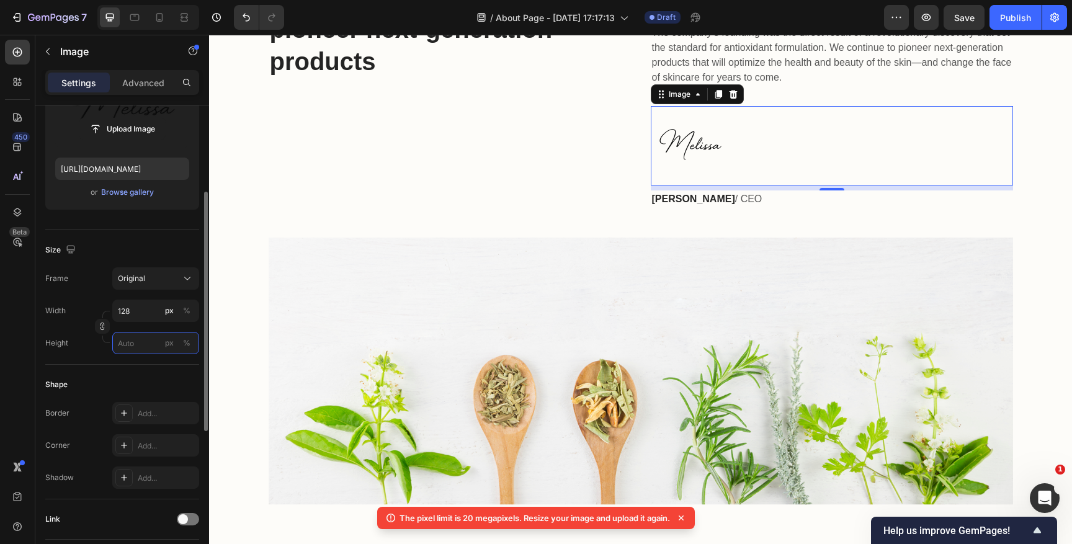
click at [134, 344] on input "px %" at bounding box center [155, 343] width 87 height 22
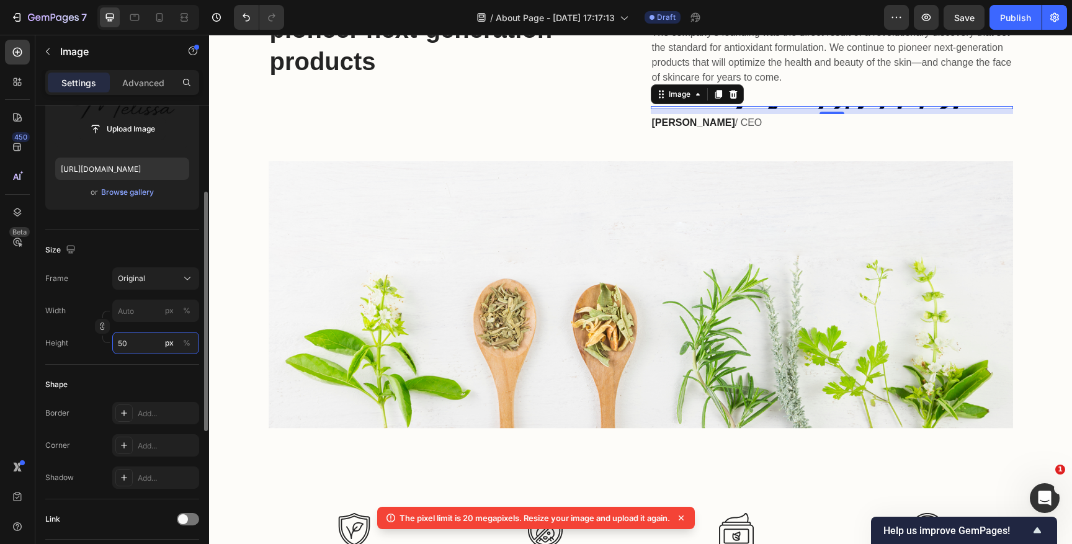
type input "5"
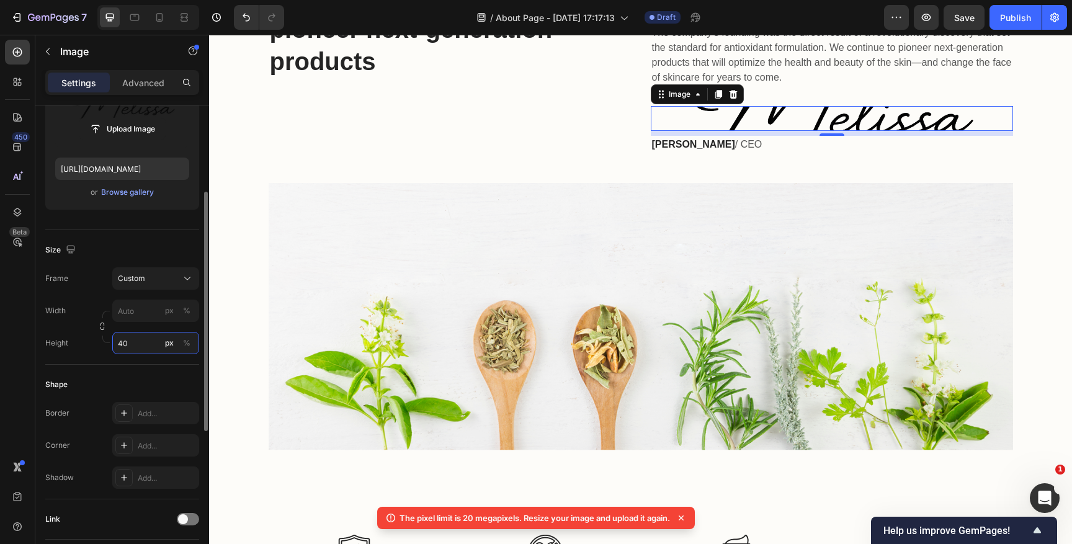
type input "5"
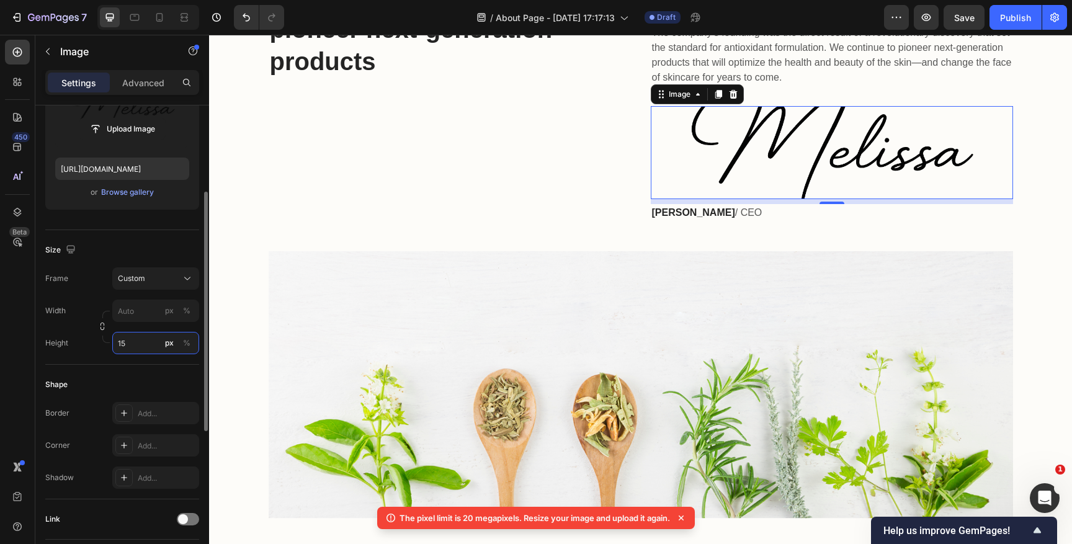
type input "1"
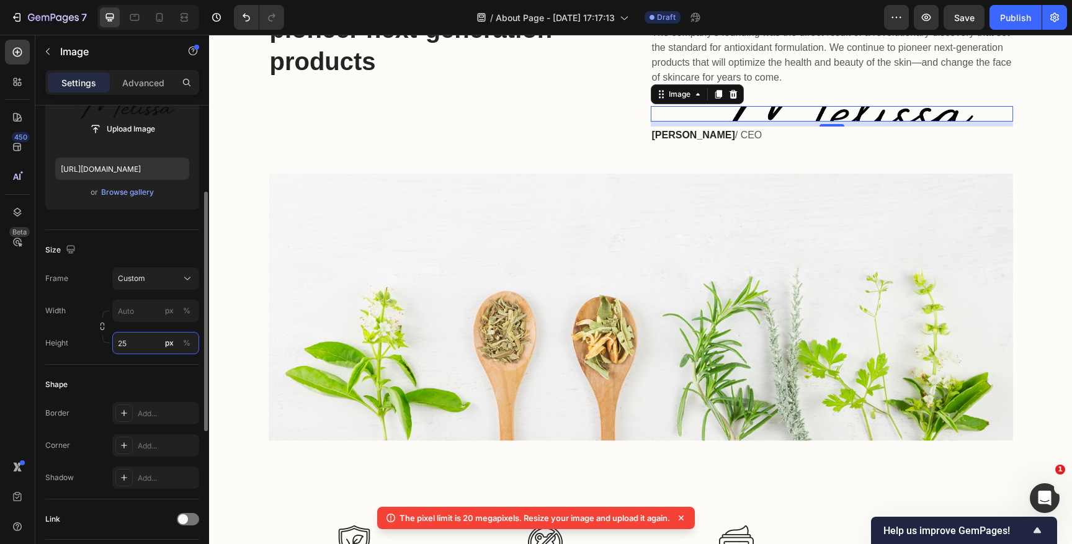
type input "250"
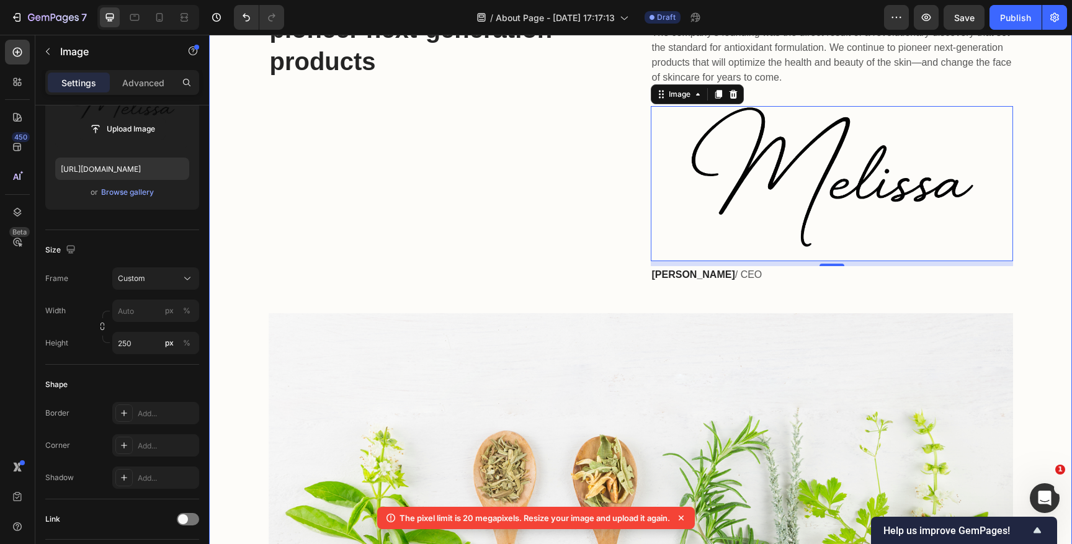
click at [702, 287] on div "We continue to pioneer next-generation products Heading Research and innovation…" at bounding box center [640, 280] width 845 height 601
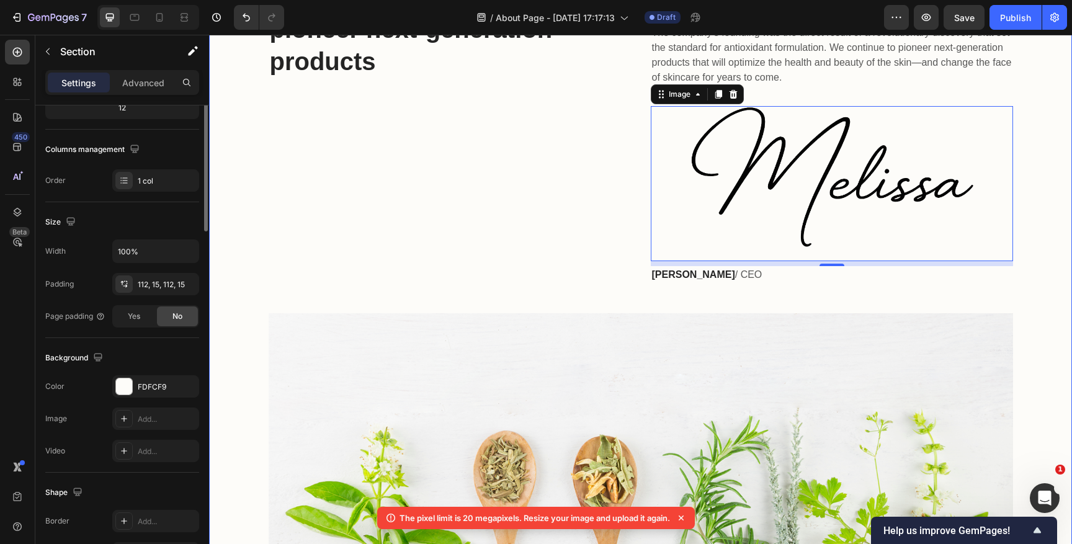
scroll to position [0, 0]
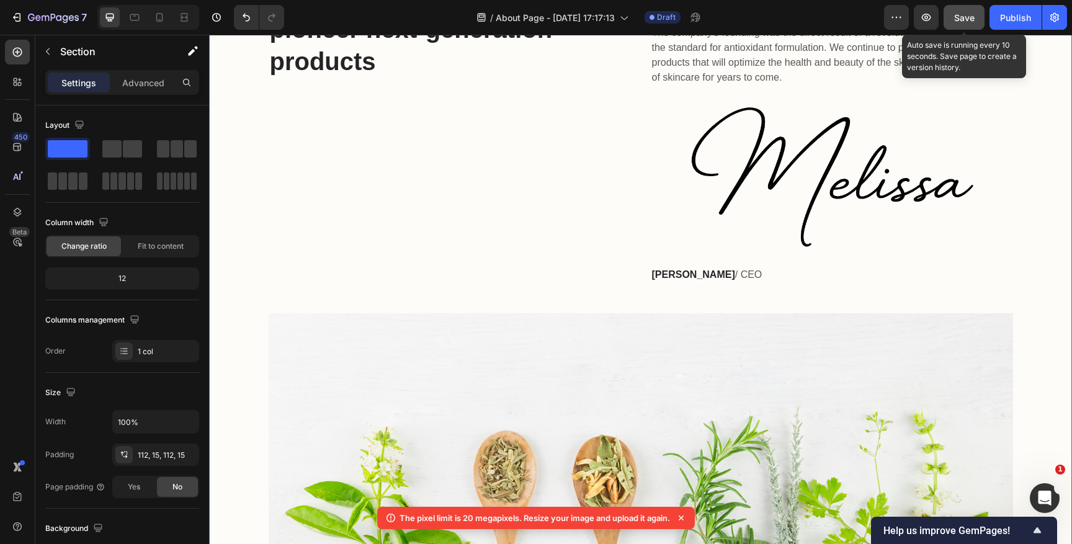
click at [959, 21] on span "Save" at bounding box center [964, 17] width 20 height 11
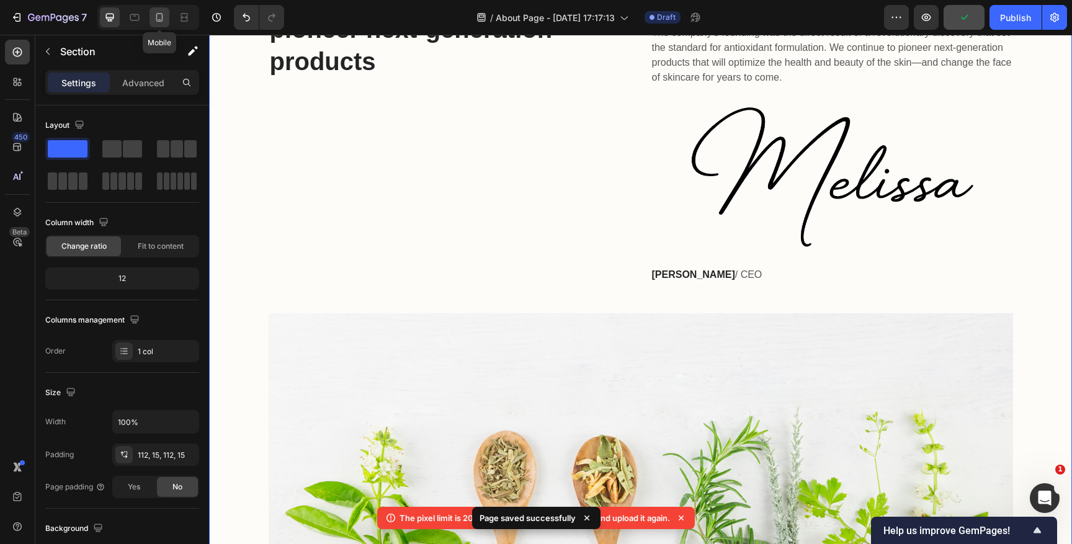
click at [160, 14] on icon at bounding box center [159, 17] width 12 height 12
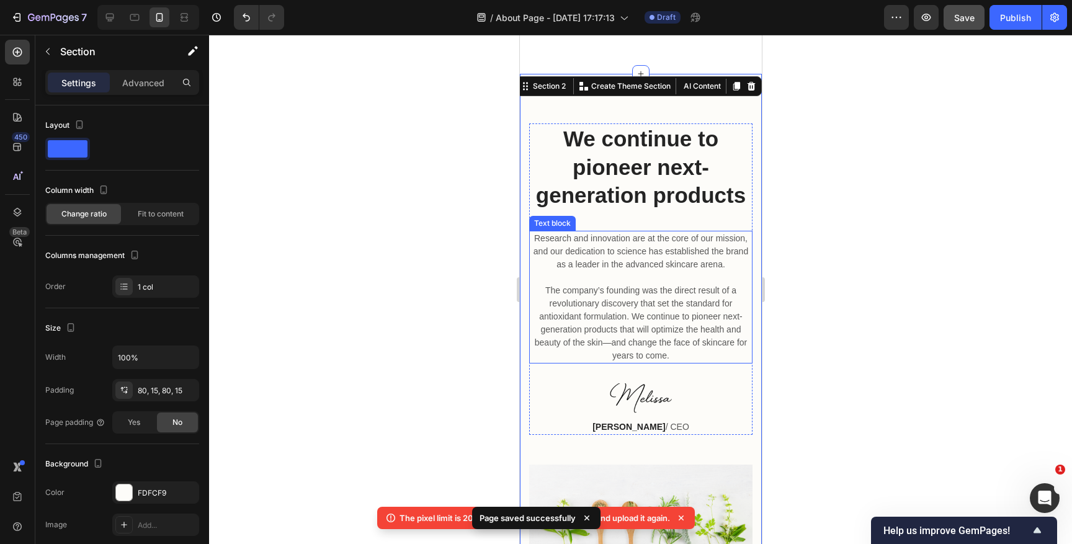
scroll to position [225, 0]
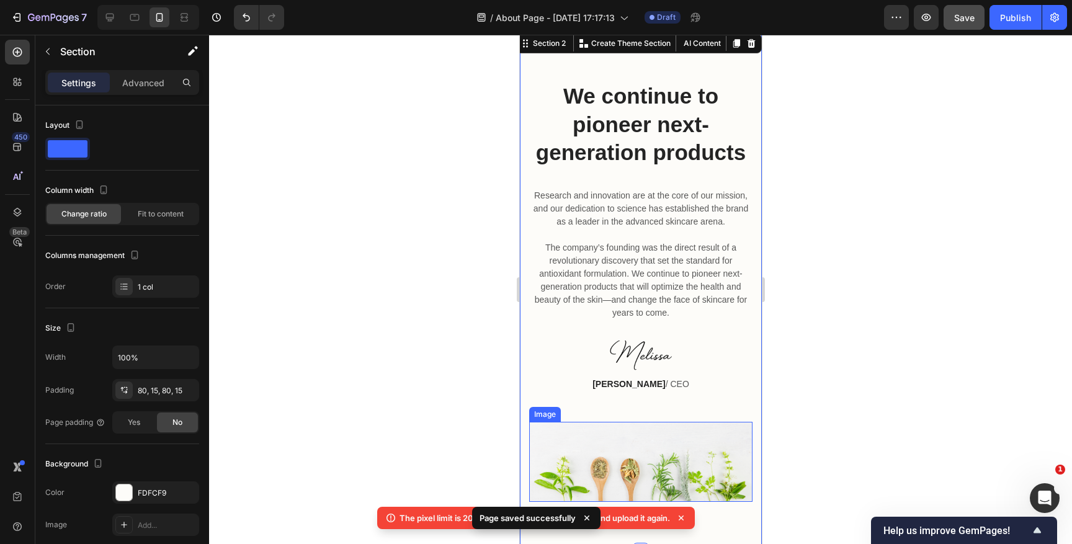
click at [619, 431] on img at bounding box center [640, 462] width 223 height 80
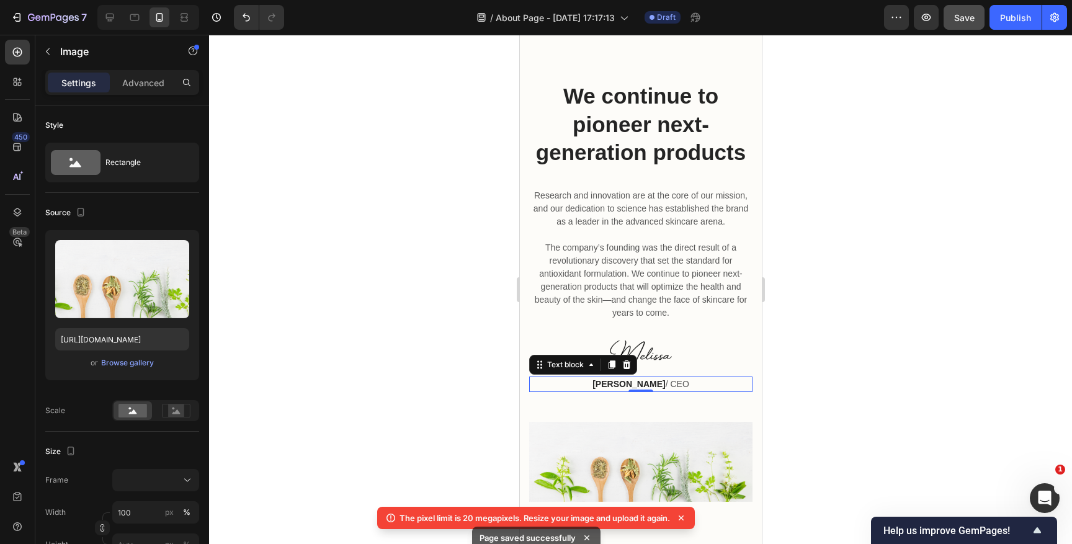
click at [628, 382] on strong "[PERSON_NAME]" at bounding box center [628, 384] width 73 height 10
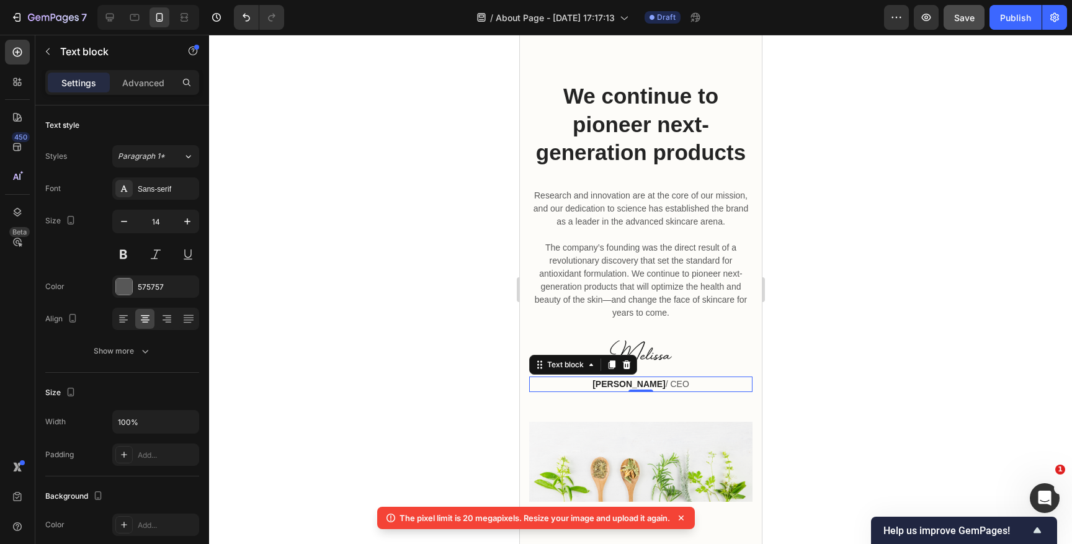
click at [623, 382] on strong "[PERSON_NAME]" at bounding box center [628, 384] width 73 height 10
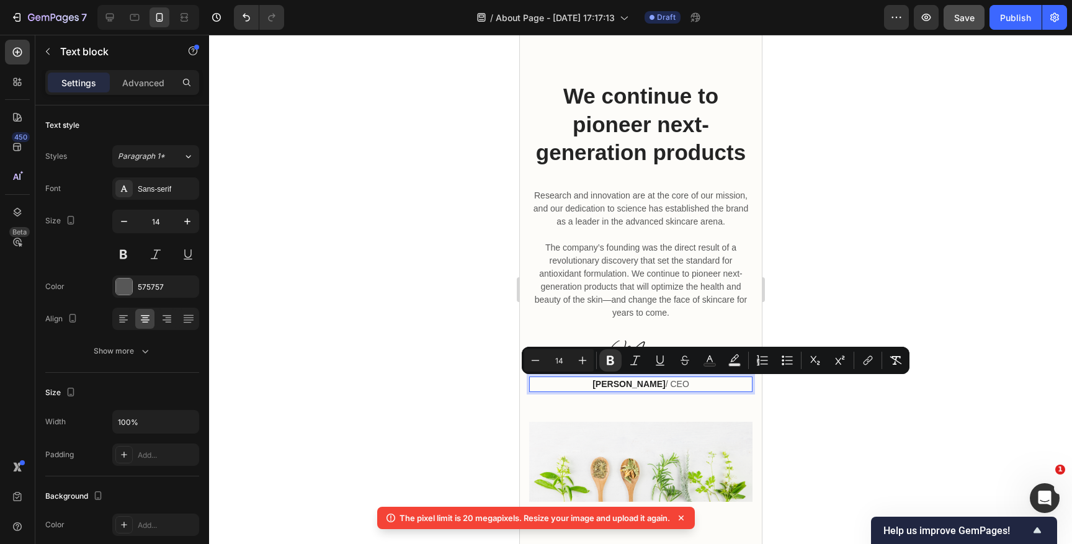
click at [627, 384] on strong "[PERSON_NAME]" at bounding box center [628, 384] width 73 height 10
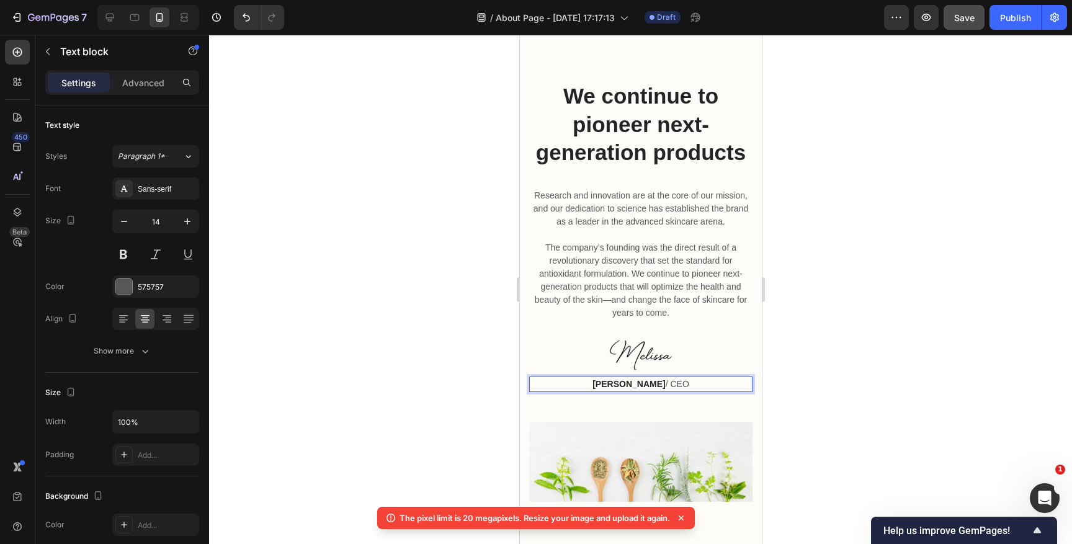
click at [628, 384] on strong "[PERSON_NAME]" at bounding box center [628, 384] width 73 height 10
click at [642, 383] on strong "[PERSON_NAME]" at bounding box center [628, 384] width 73 height 10
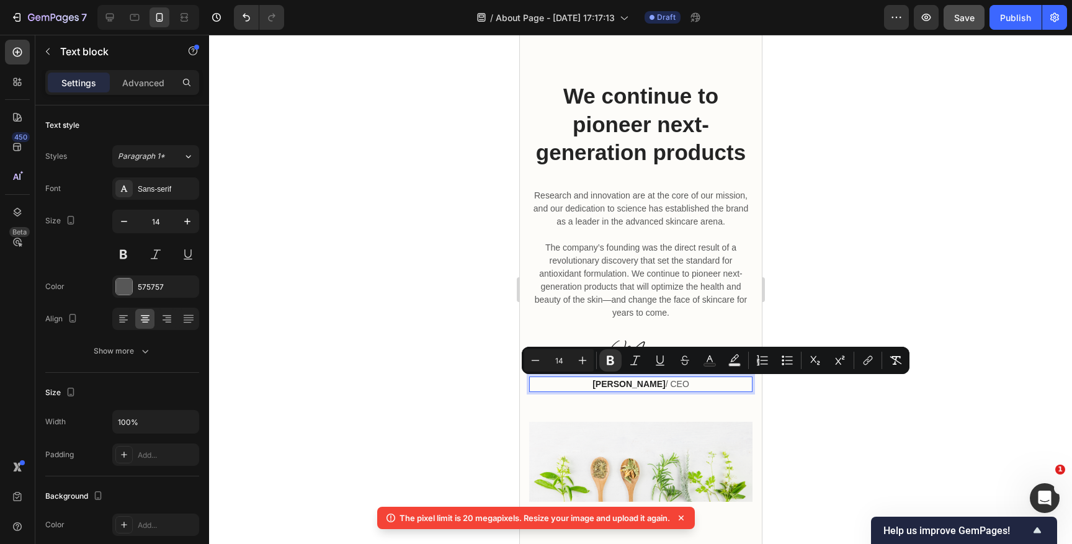
click at [601, 384] on strong "[PERSON_NAME]" at bounding box center [628, 384] width 73 height 10
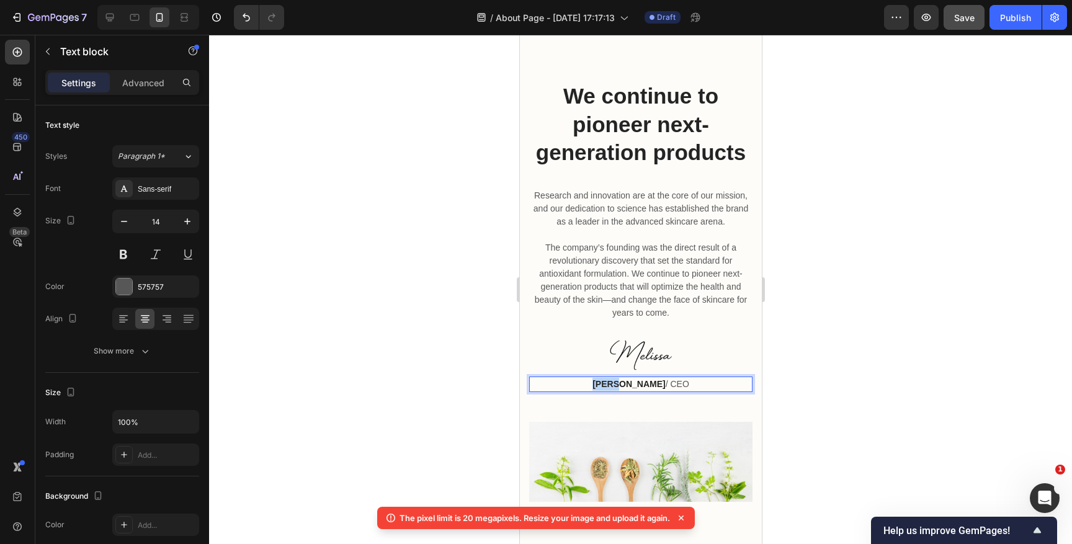
click at [601, 384] on strong "[PERSON_NAME]" at bounding box center [628, 384] width 73 height 10
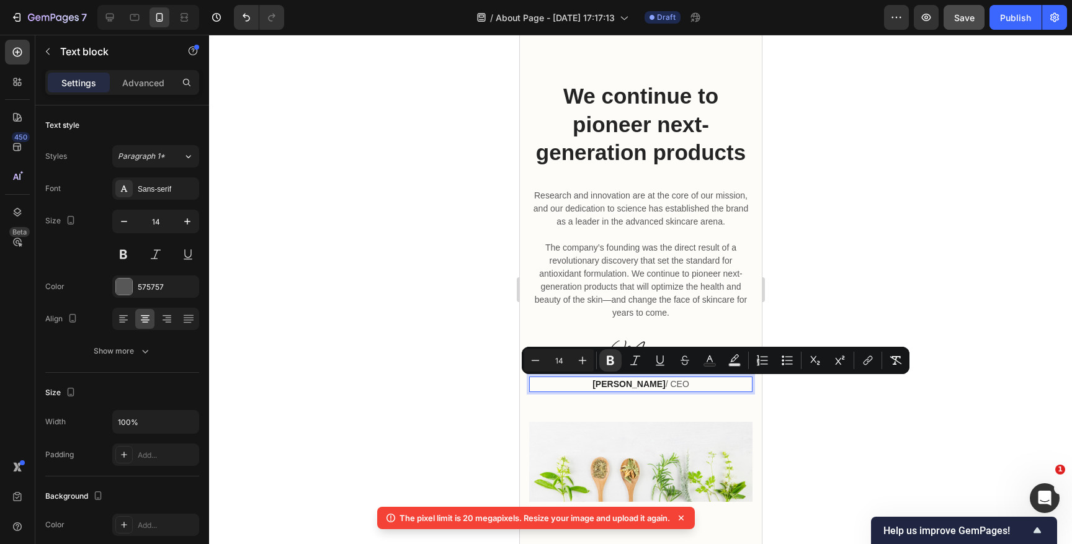
click at [635, 385] on strong "[PERSON_NAME]" at bounding box center [628, 384] width 73 height 10
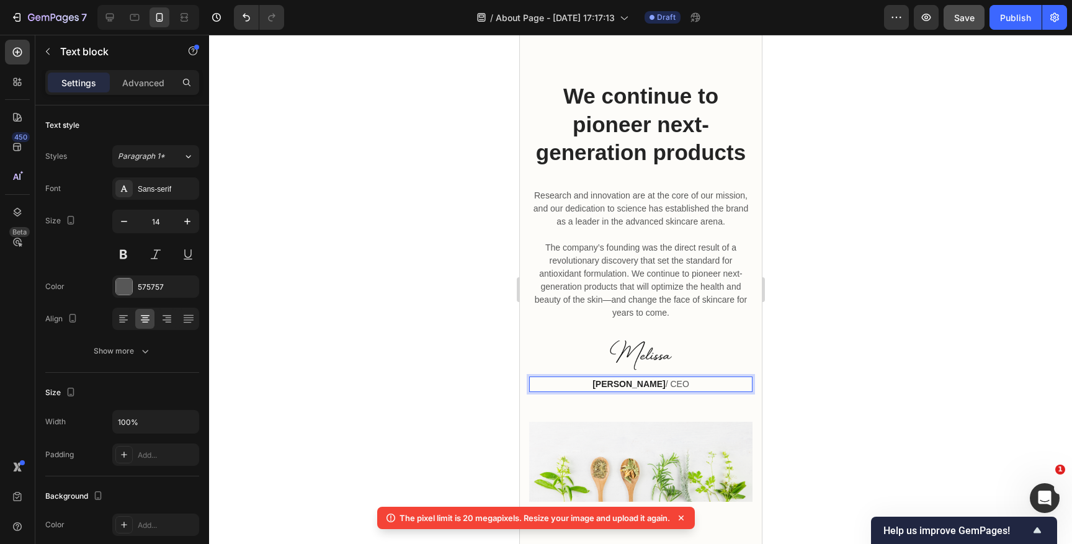
drag, startPoint x: 657, startPoint y: 384, endPoint x: 598, endPoint y: 384, distance: 59.6
click at [598, 384] on strong "[PERSON_NAME]" at bounding box center [628, 384] width 73 height 10
click at [792, 390] on div at bounding box center [640, 289] width 863 height 509
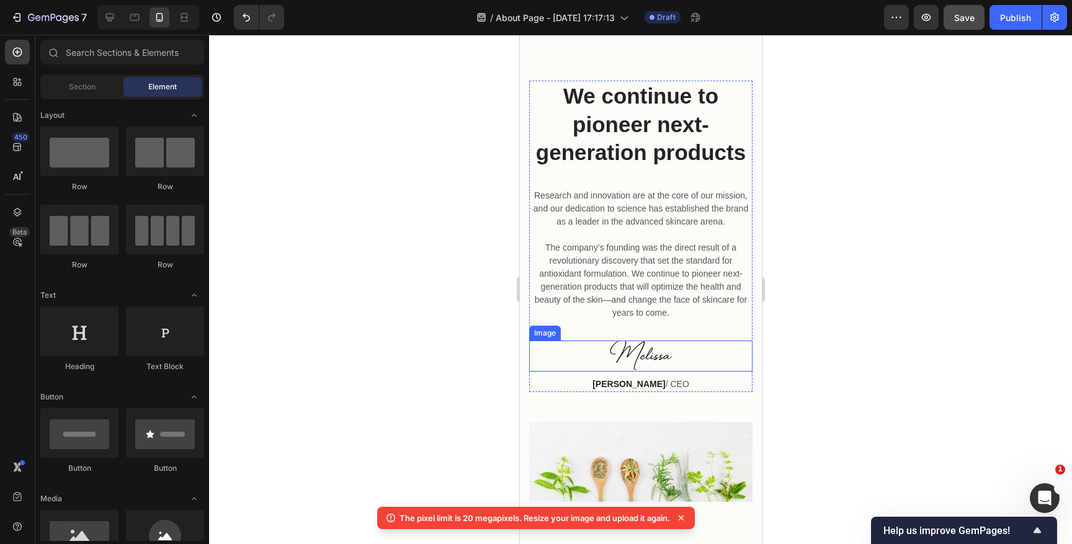
click at [637, 351] on img at bounding box center [640, 356] width 79 height 31
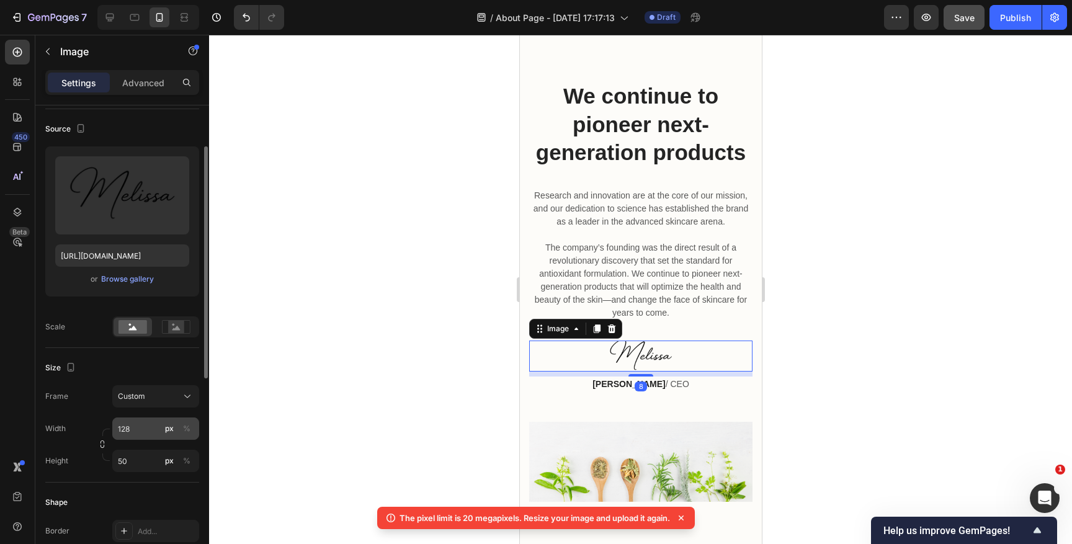
scroll to position [106, 0]
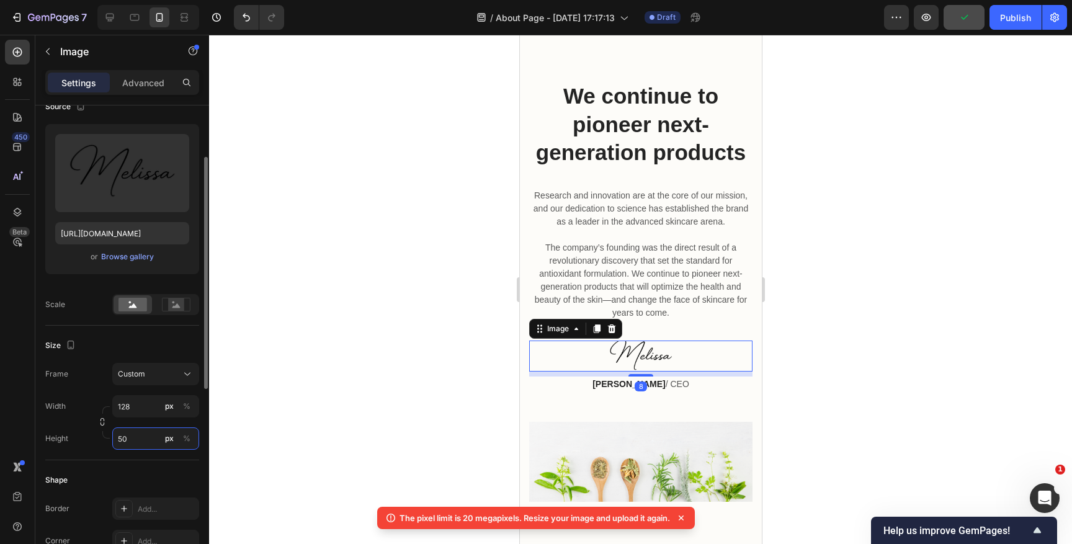
click at [139, 441] on input "50" at bounding box center [155, 439] width 87 height 22
click at [129, 437] on input "50" at bounding box center [155, 439] width 87 height 22
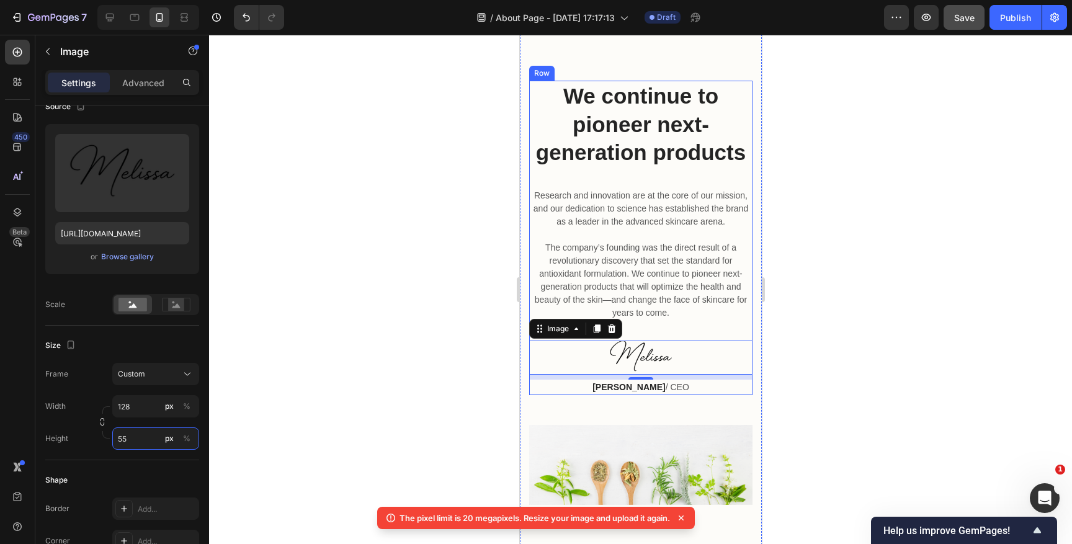
type input "55"
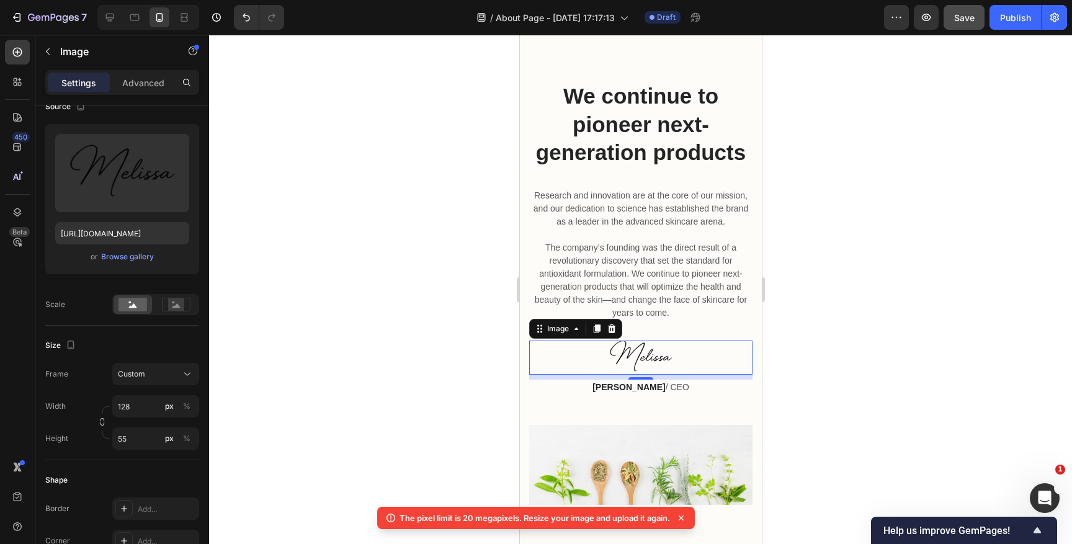
click at [798, 336] on div at bounding box center [640, 289] width 863 height 509
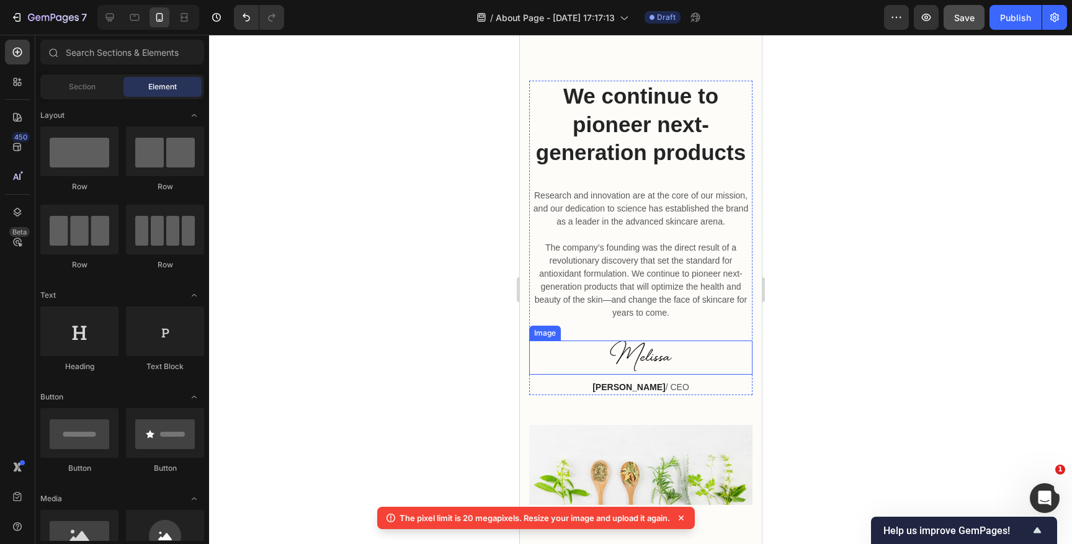
click at [599, 349] on div at bounding box center [640, 358] width 223 height 34
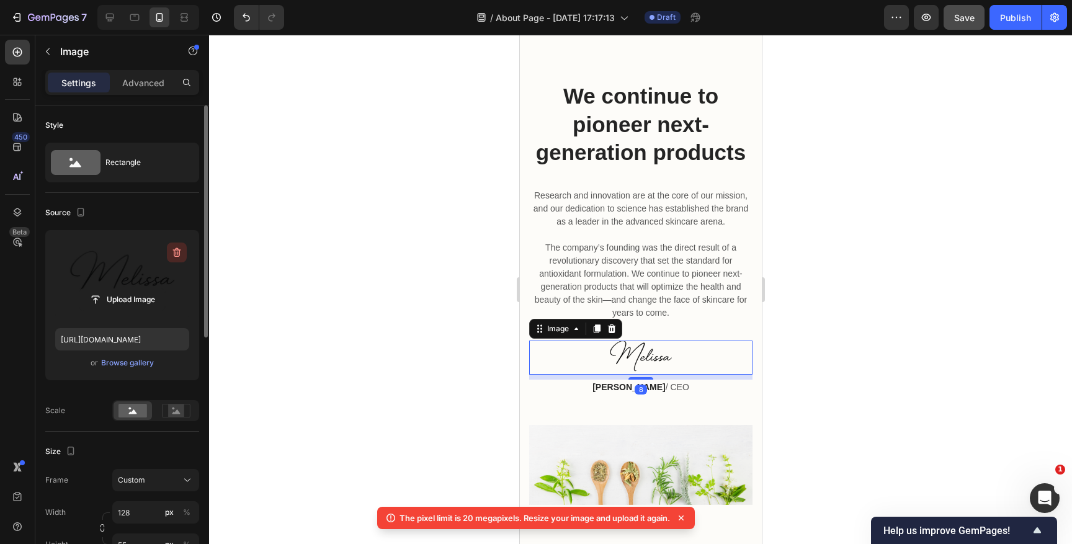
click at [176, 253] on icon "button" at bounding box center [176, 253] width 1 height 4
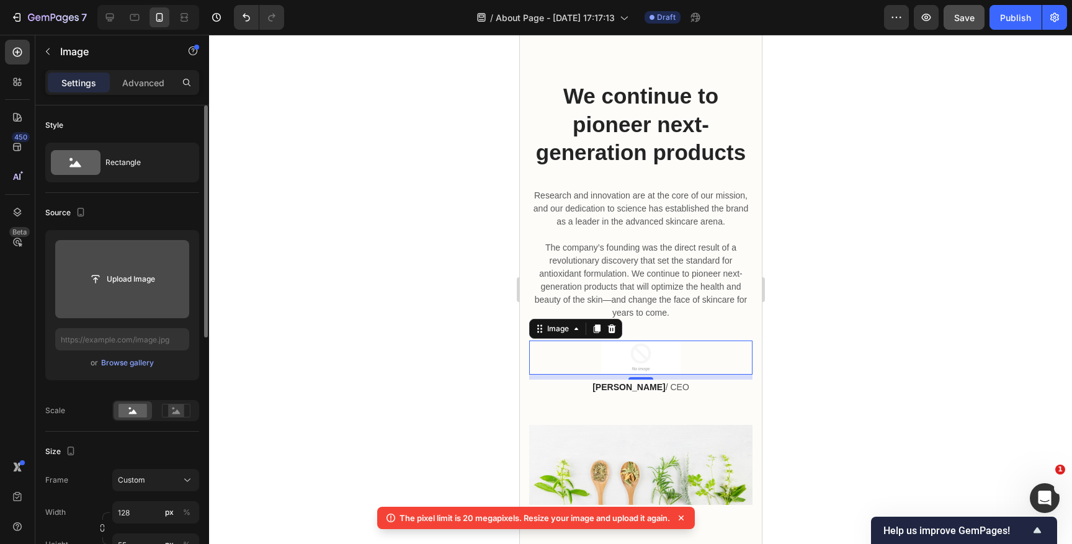
click at [128, 279] on input "file" at bounding box center [122, 279] width 86 height 21
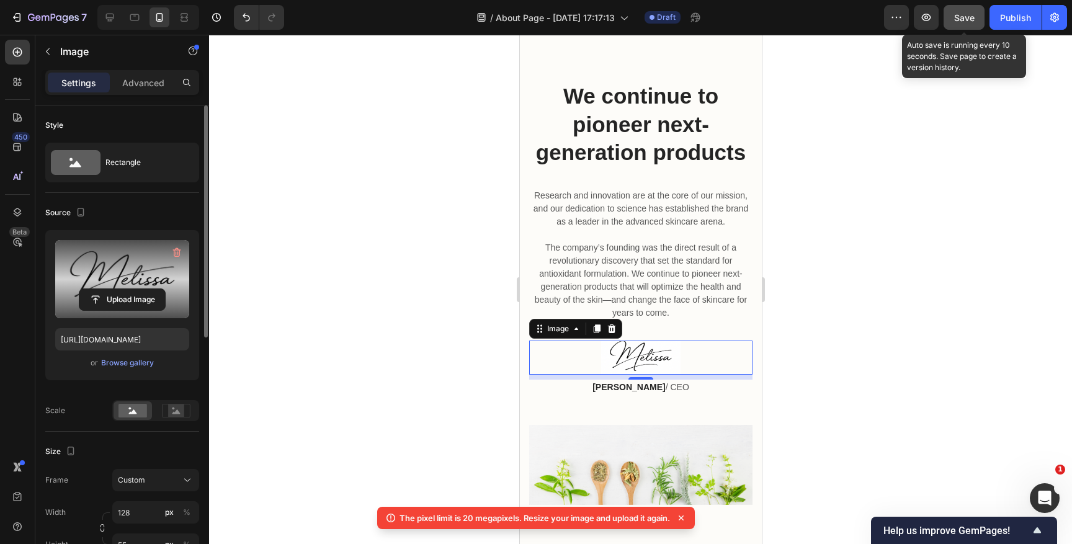
click at [962, 19] on span "Save" at bounding box center [964, 17] width 20 height 11
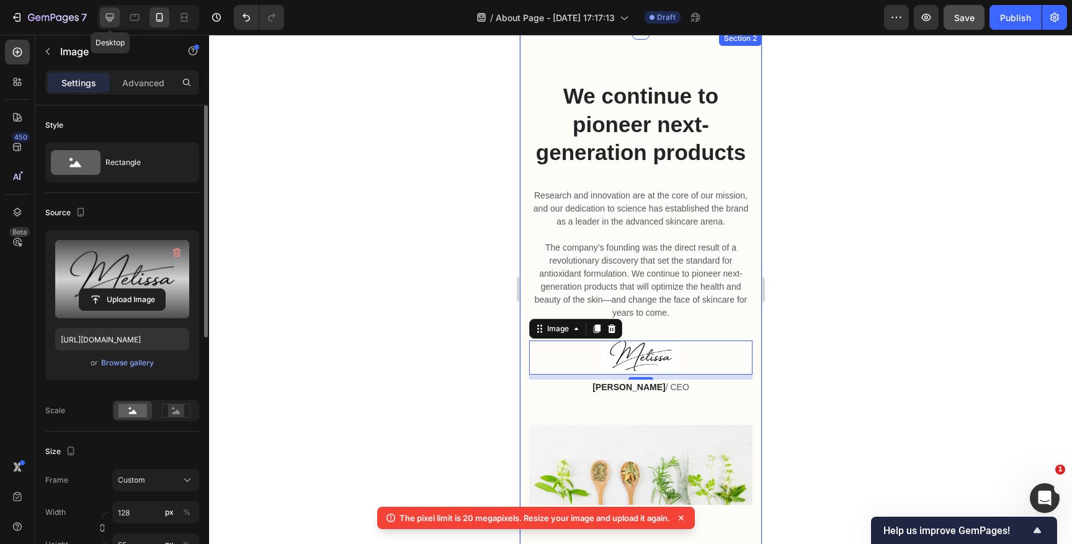
click at [108, 18] on icon at bounding box center [110, 17] width 12 height 12
type input "[URL][DOMAIN_NAME]"
type input "250"
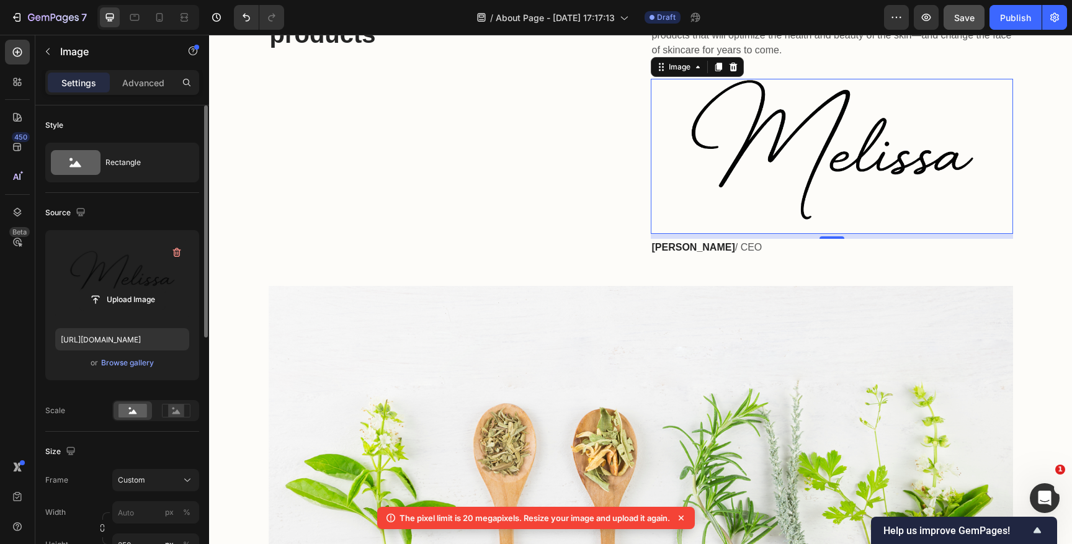
scroll to position [421, 0]
click at [141, 300] on input "file" at bounding box center [122, 299] width 86 height 21
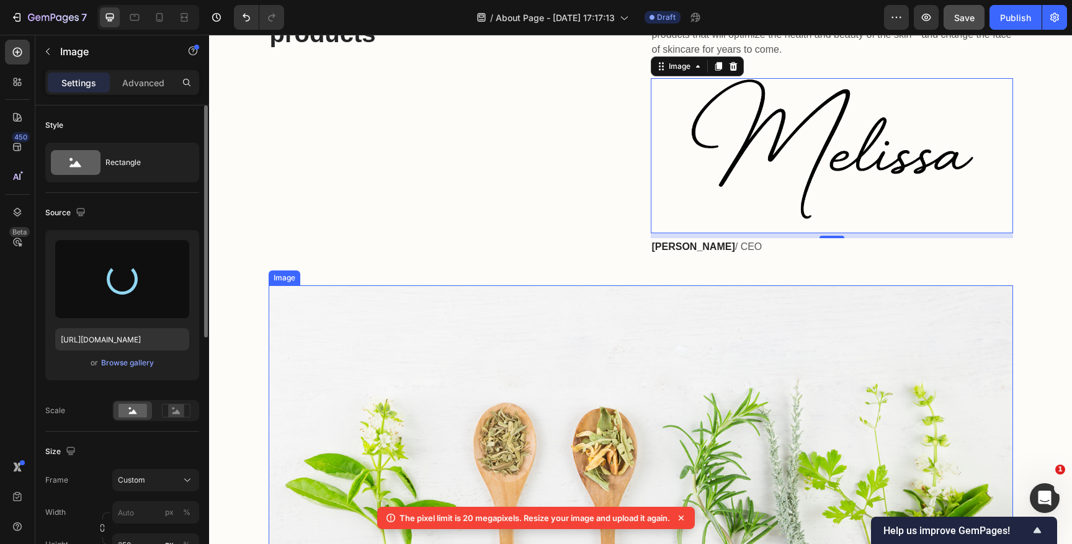
type input "[URL][DOMAIN_NAME]"
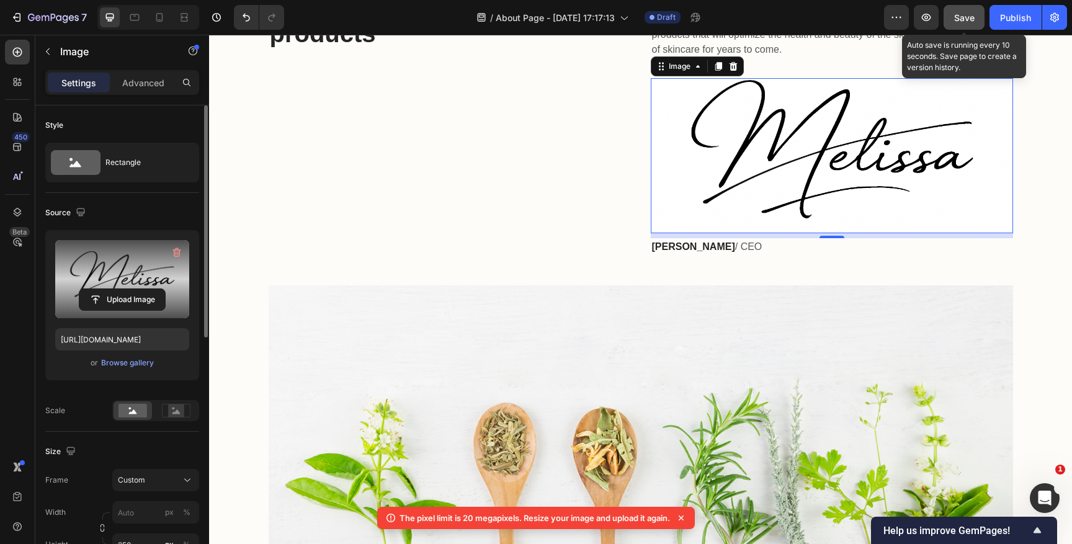
click at [980, 5] on button "Save" at bounding box center [964, 17] width 41 height 25
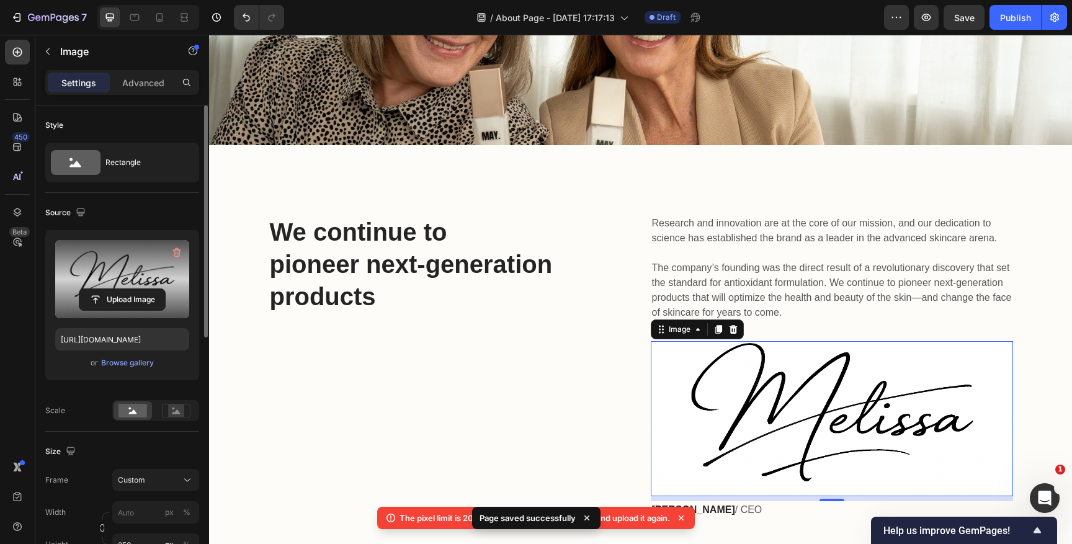
scroll to position [154, 0]
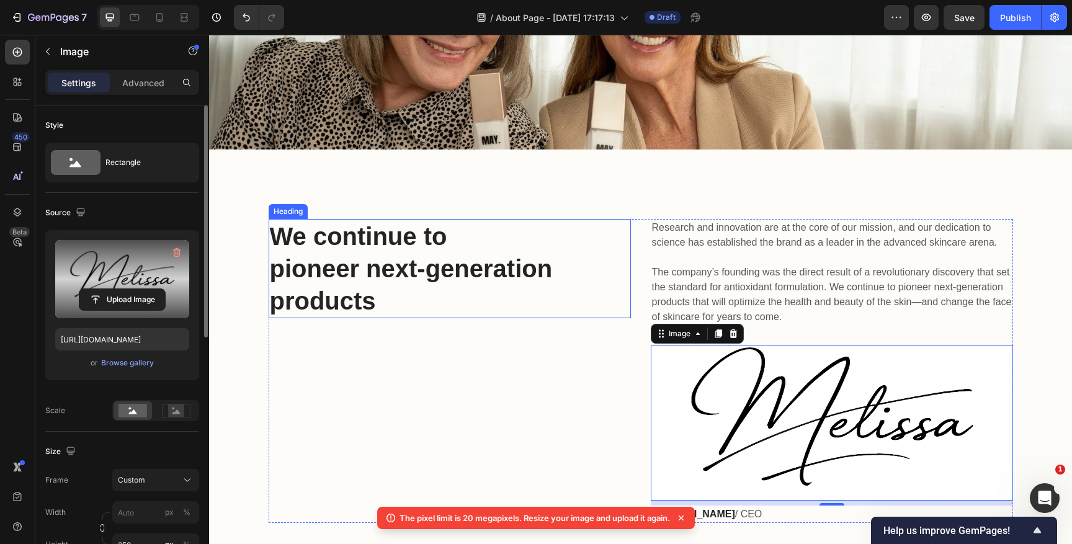
click at [360, 266] on p "We continue to pioneer next-generation products" at bounding box center [450, 268] width 360 height 97
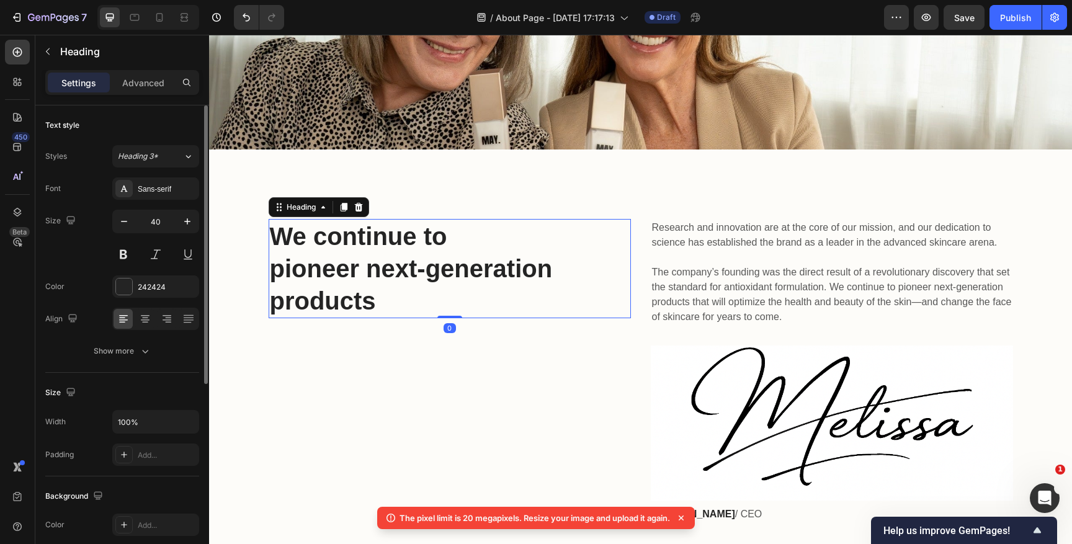
click at [360, 266] on p "We continue to pioneer next-generation products" at bounding box center [450, 268] width 360 height 97
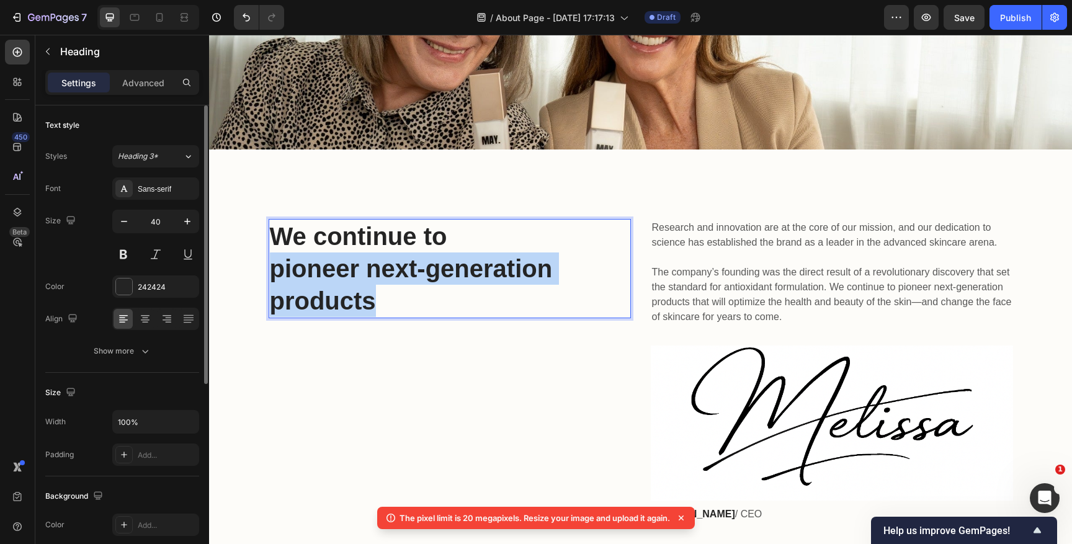
click at [360, 266] on p "We continue to pioneer next-generation products" at bounding box center [450, 268] width 360 height 97
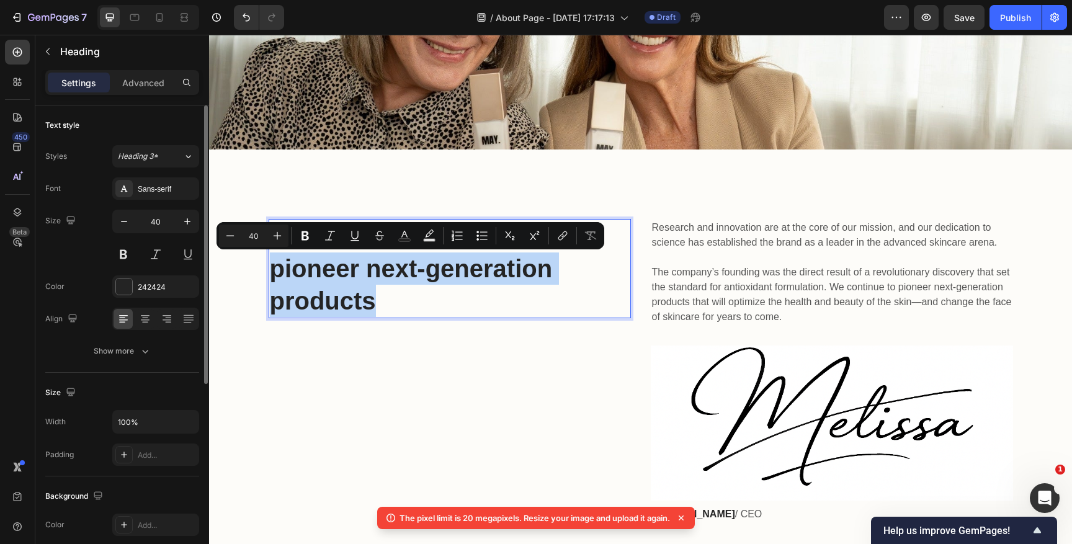
click at [389, 291] on p "We continue to pioneer next-generation products" at bounding box center [450, 268] width 360 height 97
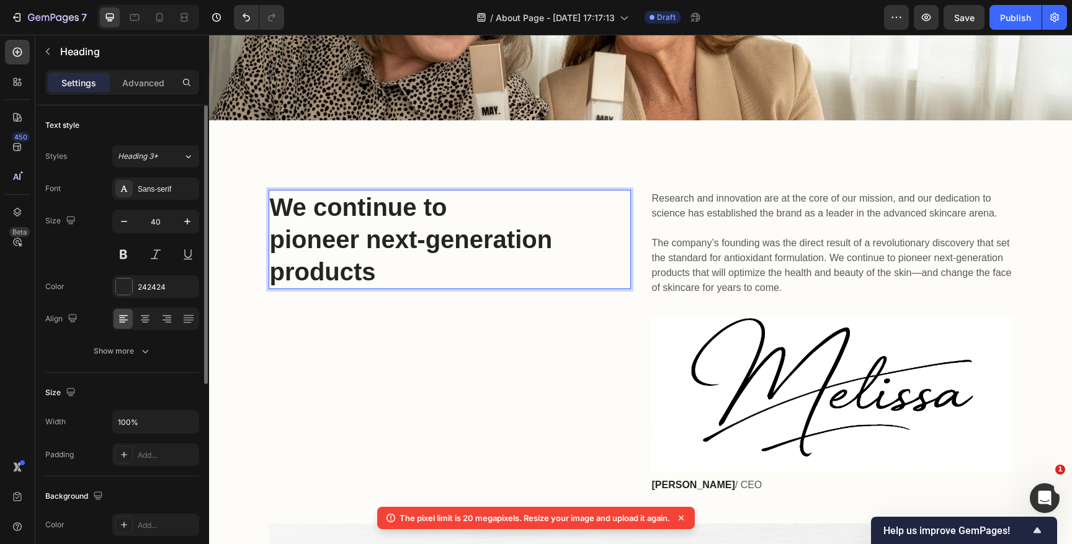
scroll to position [180, 0]
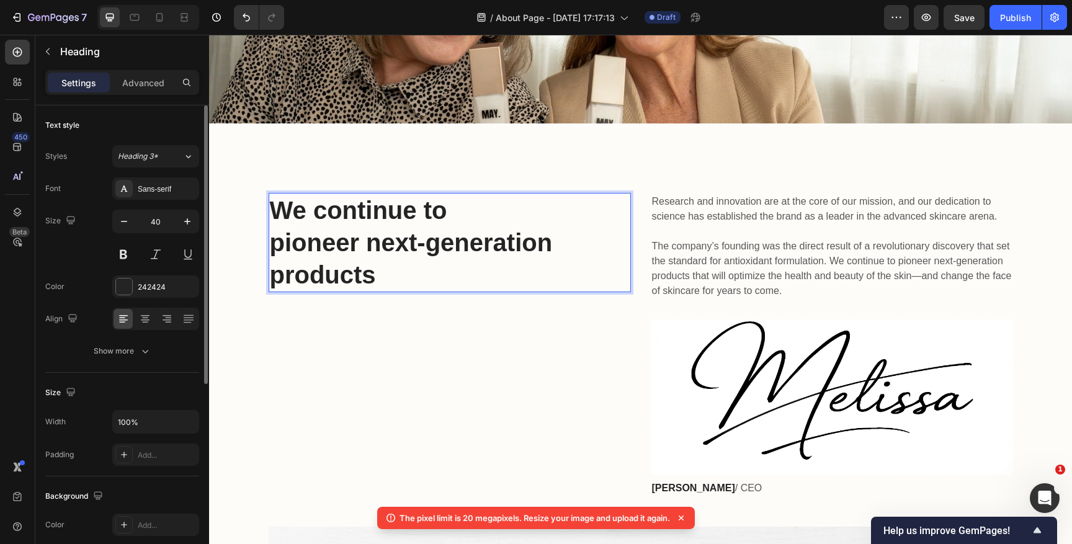
click at [411, 267] on p "We continue to pioneer next-generation products" at bounding box center [450, 242] width 360 height 97
click at [356, 236] on p "We continue to pioneer next-generation products" at bounding box center [450, 242] width 360 height 97
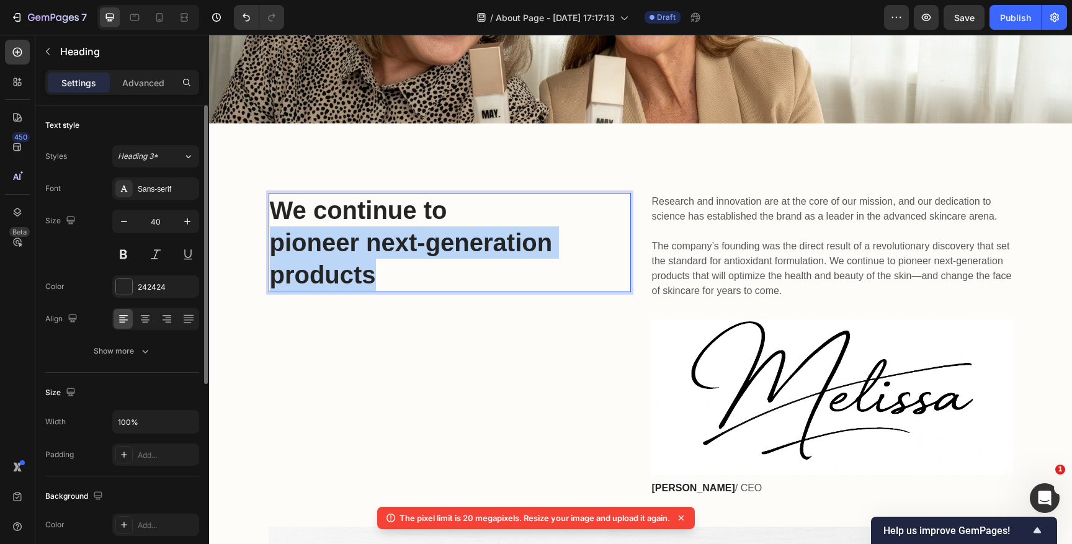
click at [356, 236] on p "We continue to pioneer next-generation products" at bounding box center [450, 242] width 360 height 97
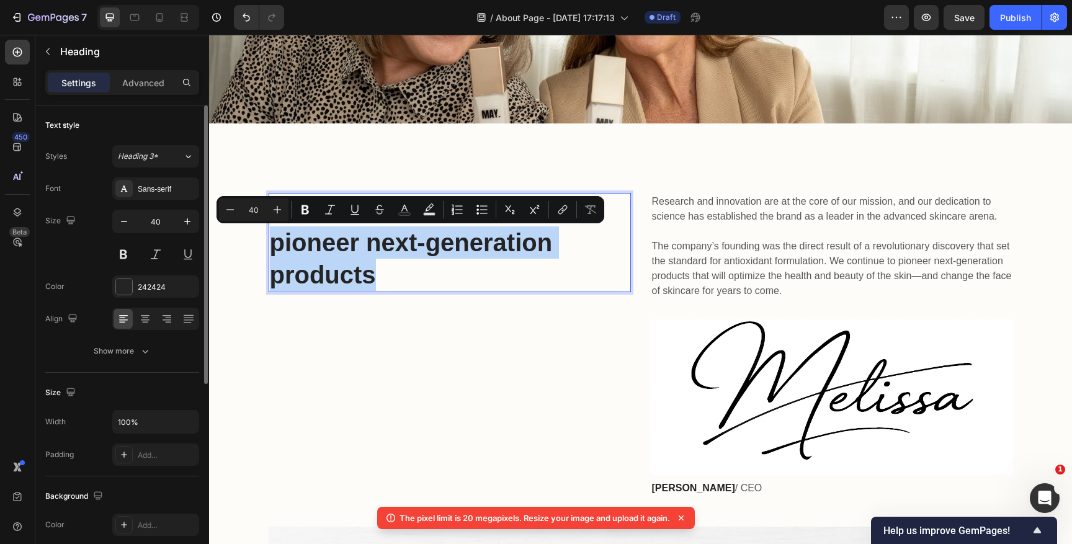
click at [372, 257] on p "We continue to pioneer next-generation products" at bounding box center [450, 242] width 360 height 97
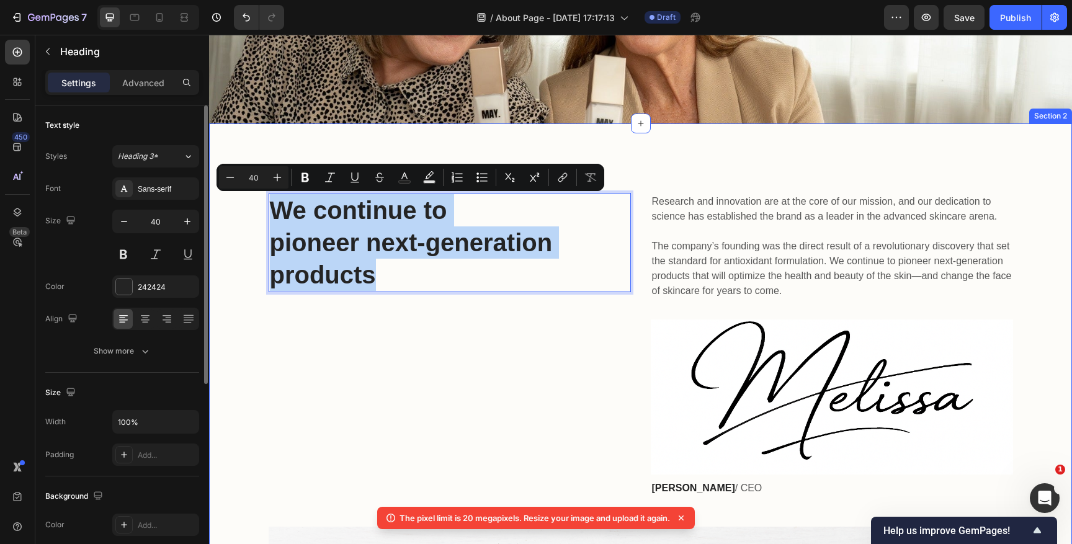
drag, startPoint x: 378, startPoint y: 276, endPoint x: 267, endPoint y: 214, distance: 126.4
click at [267, 214] on div "We continue to pioneer next-generation products Heading 0 Research and innovati…" at bounding box center [640, 493] width 845 height 601
click at [317, 233] on p "We continue to pioneer next-generation products" at bounding box center [450, 242] width 360 height 97
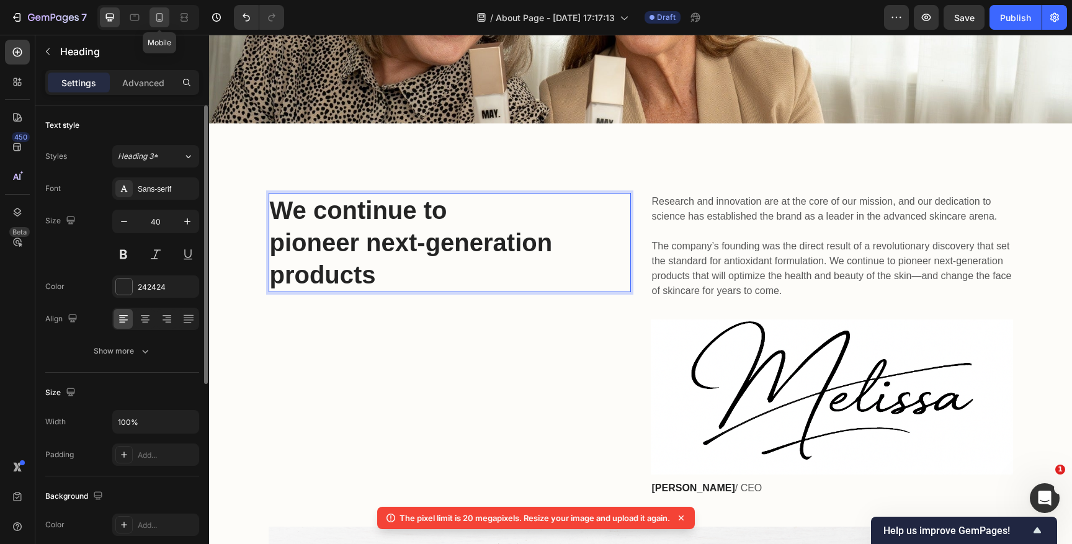
click at [160, 20] on icon at bounding box center [159, 17] width 7 height 9
type input "35"
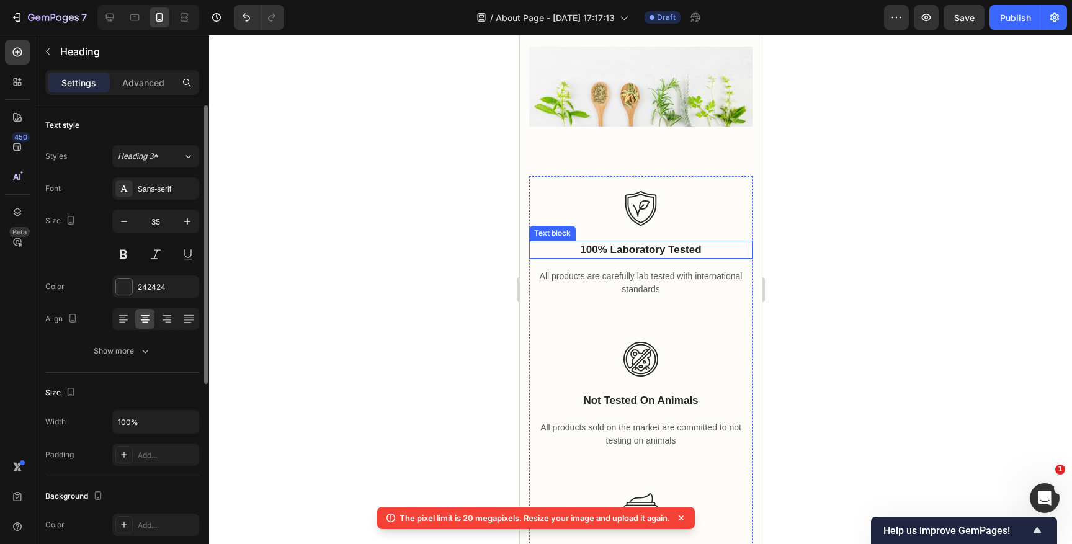
scroll to position [611, 0]
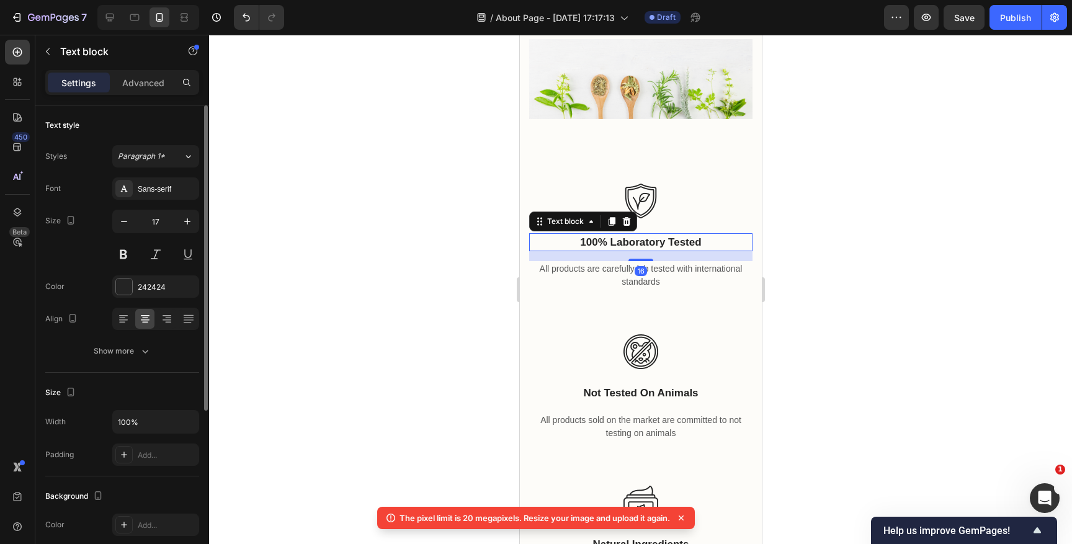
click at [638, 241] on p "100% laboratory tested" at bounding box center [640, 243] width 221 height 16
click at [684, 243] on p "100% laboratory tested" at bounding box center [640, 243] width 221 height 16
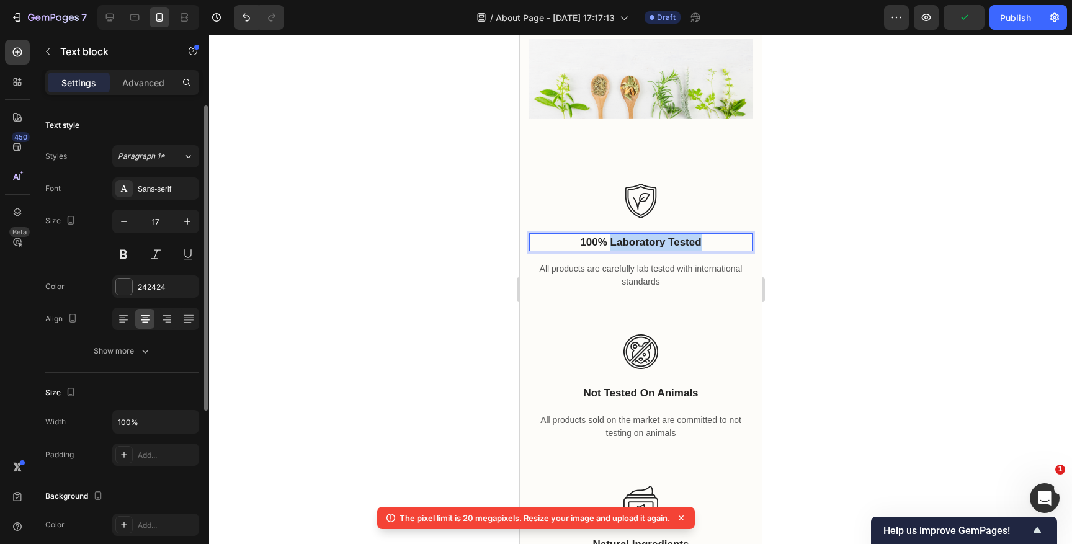
drag, startPoint x: 700, startPoint y: 244, endPoint x: 611, endPoint y: 244, distance: 88.7
click at [611, 244] on p "100% laboratory tested" at bounding box center [640, 243] width 221 height 16
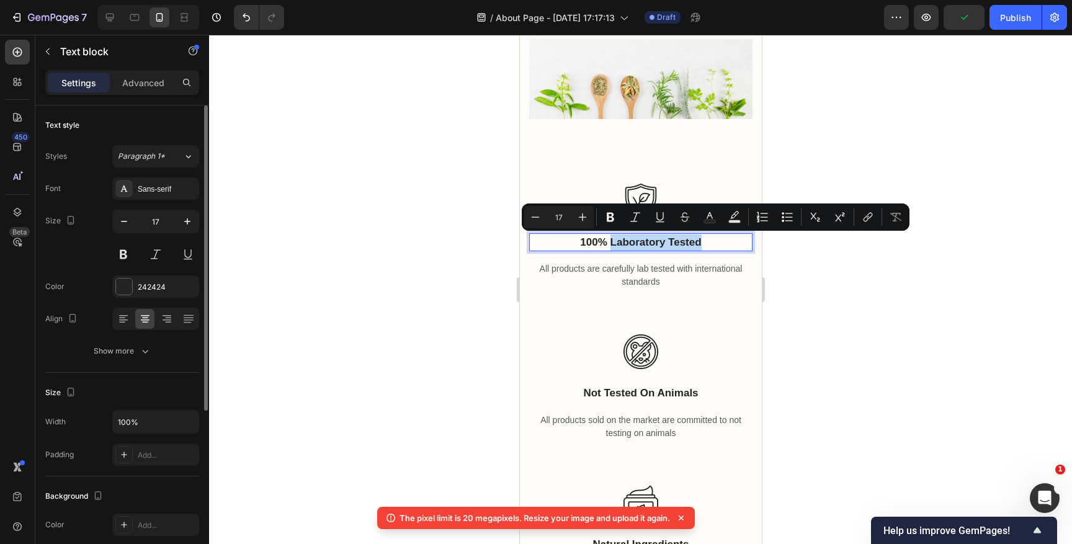
click at [616, 244] on p "100% laboratory tested" at bounding box center [640, 243] width 221 height 16
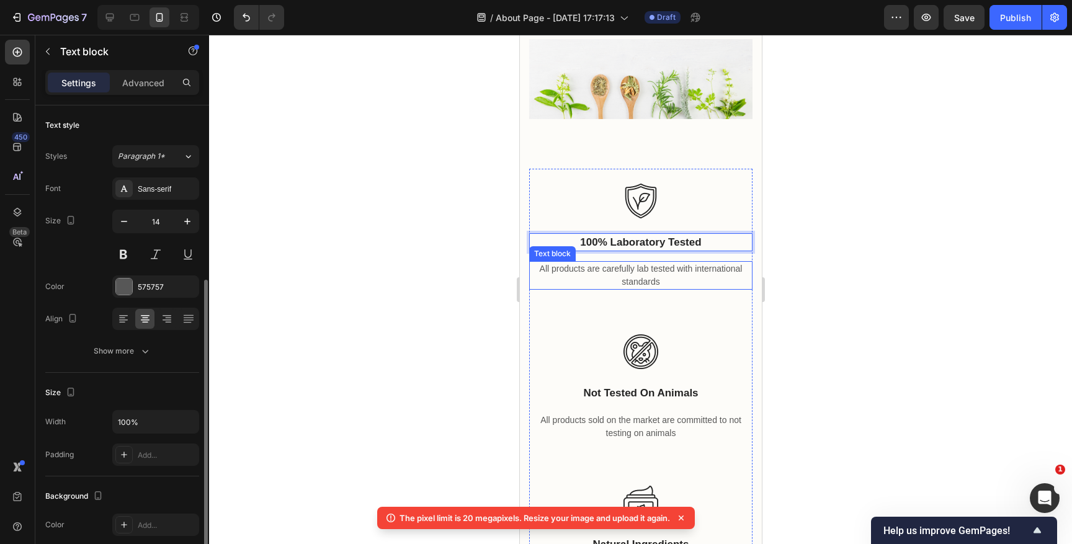
click at [634, 280] on p "All products are carefully lab tested with international standards" at bounding box center [640, 275] width 221 height 26
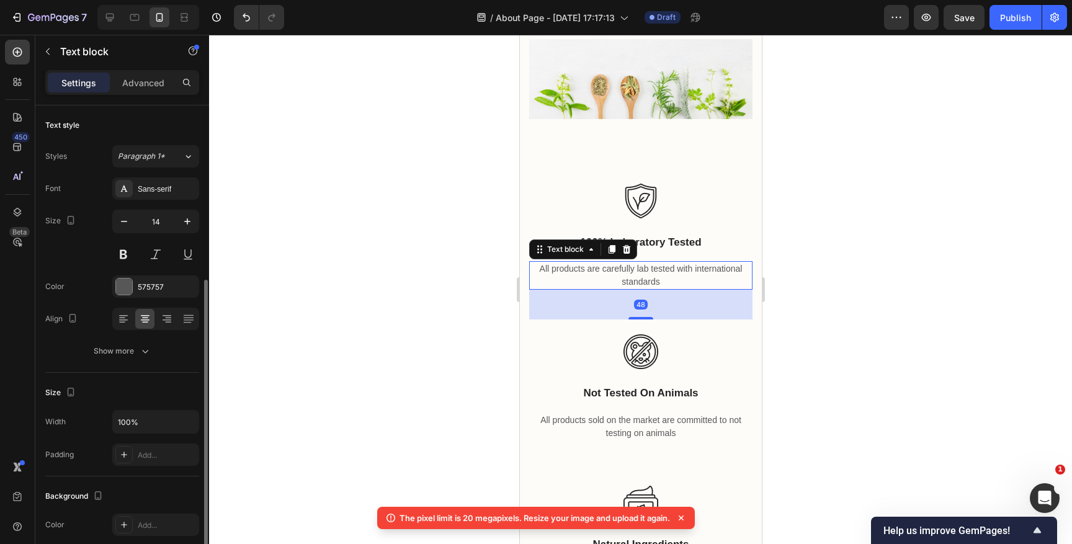
scroll to position [106, 0]
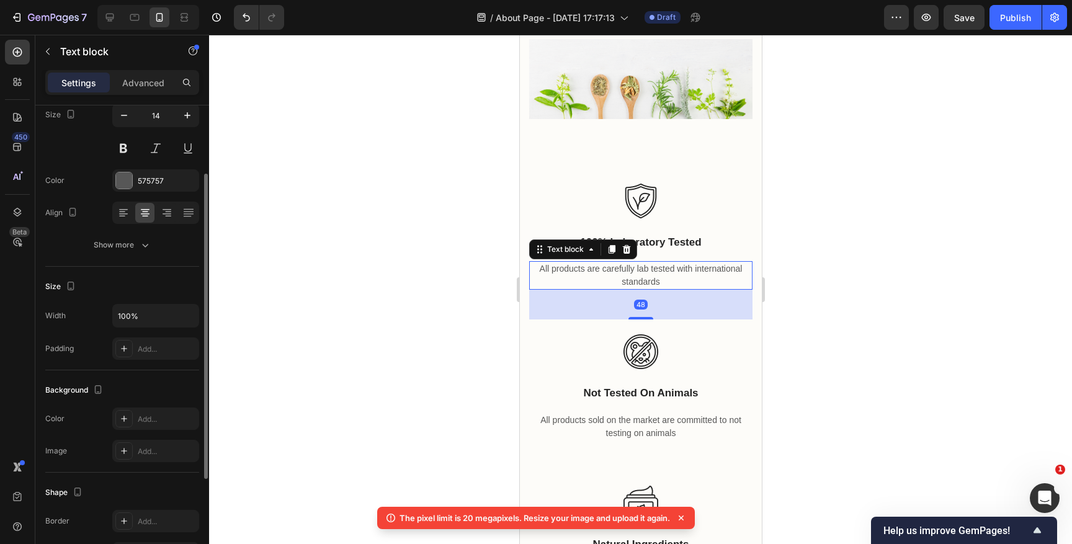
click at [634, 280] on p "All products are carefully lab tested with international standards" at bounding box center [640, 275] width 221 height 26
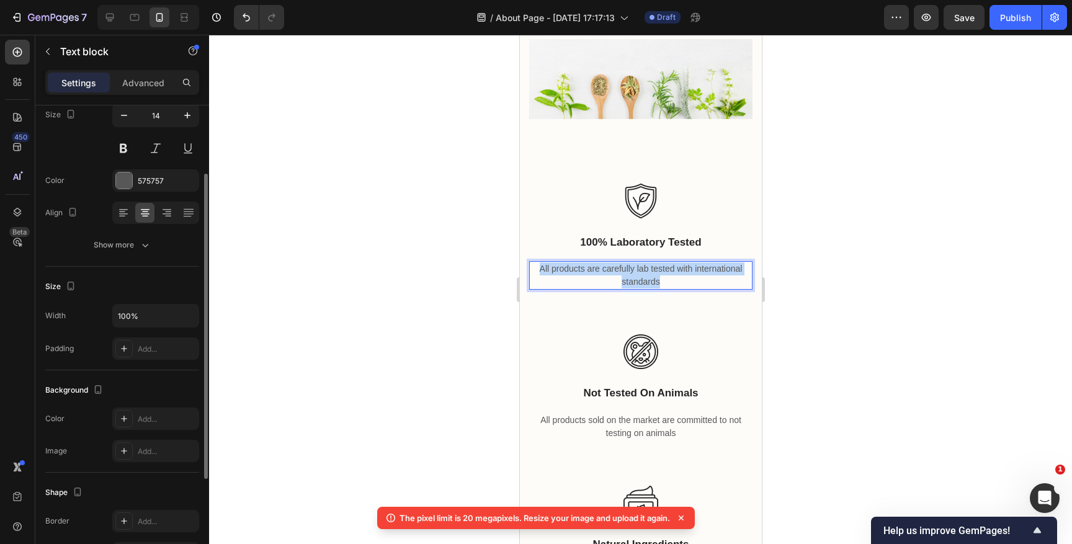
click at [634, 280] on p "All products are carefully lab tested with international standards" at bounding box center [640, 275] width 221 height 26
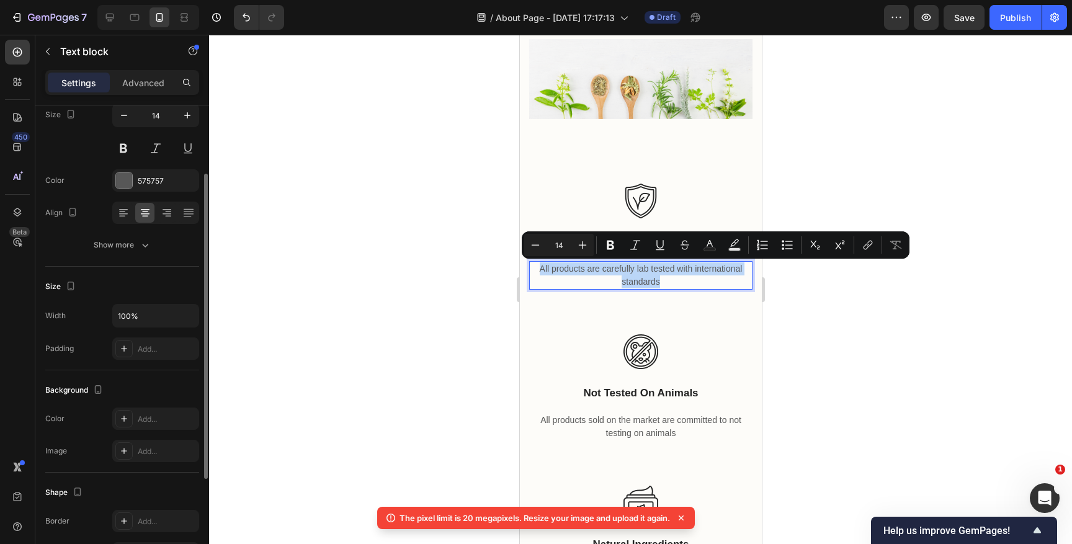
copy p "All products are carefully lab tested with international standards"
click at [633, 273] on p "All products are carefully lab tested with international standards" at bounding box center [640, 275] width 221 height 26
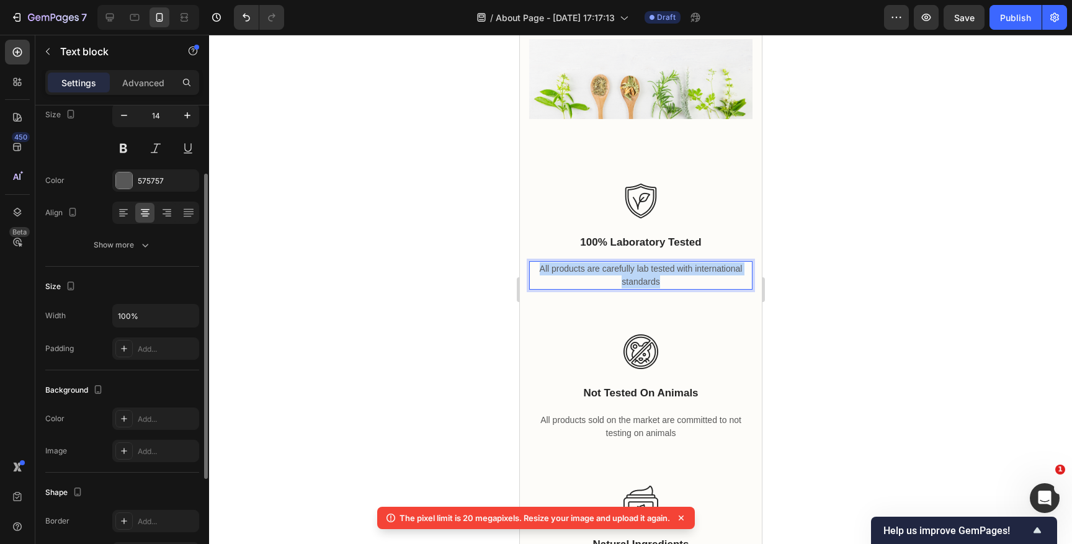
click at [633, 273] on p "All products are carefully lab tested with international standards" at bounding box center [640, 275] width 221 height 26
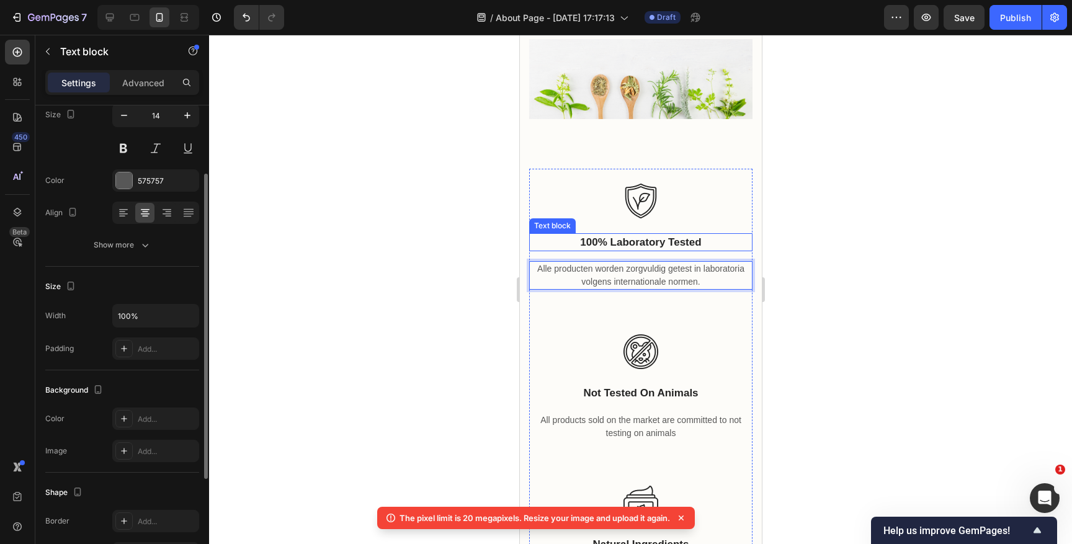
click at [640, 241] on p "100% laboratory tested" at bounding box center [640, 243] width 221 height 16
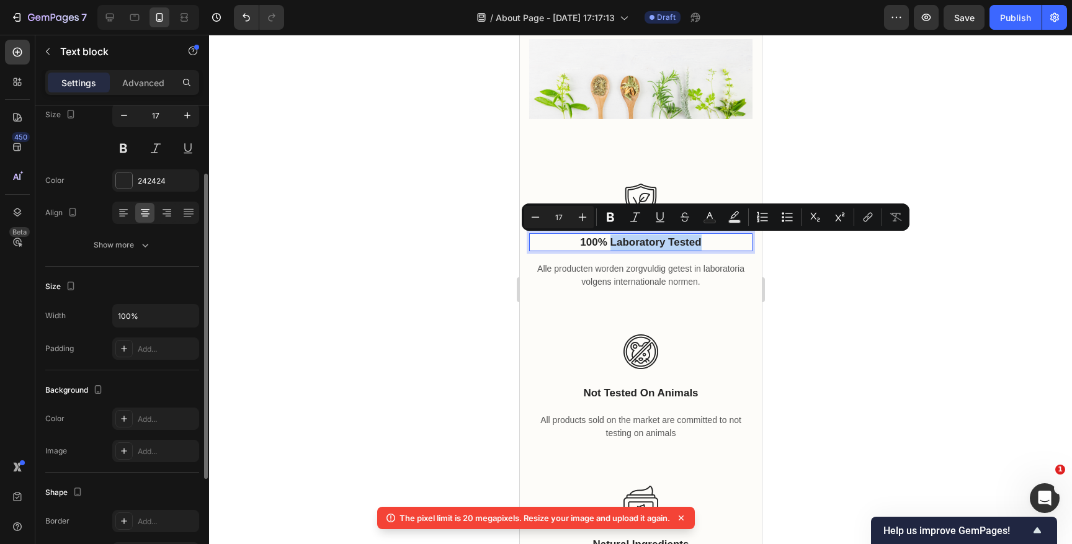
drag, startPoint x: 702, startPoint y: 243, endPoint x: 612, endPoint y: 246, distance: 89.4
click at [612, 246] on p "100% laboratory tested" at bounding box center [640, 243] width 221 height 16
copy p "laboratory tested"
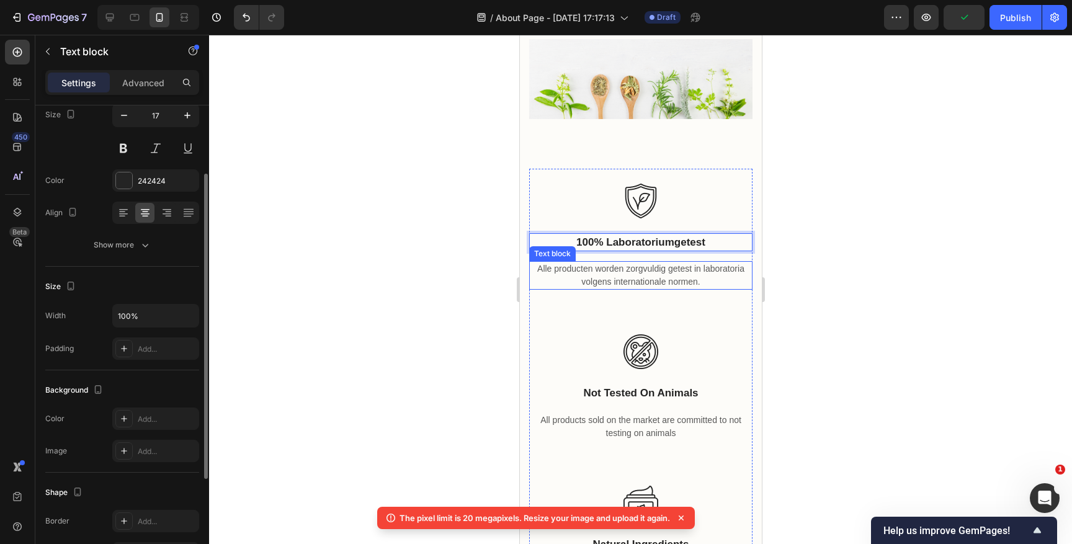
click at [700, 273] on p "Alle producten worden zorgvuldig getest in laboratoria volgens internationale n…" at bounding box center [640, 275] width 221 height 26
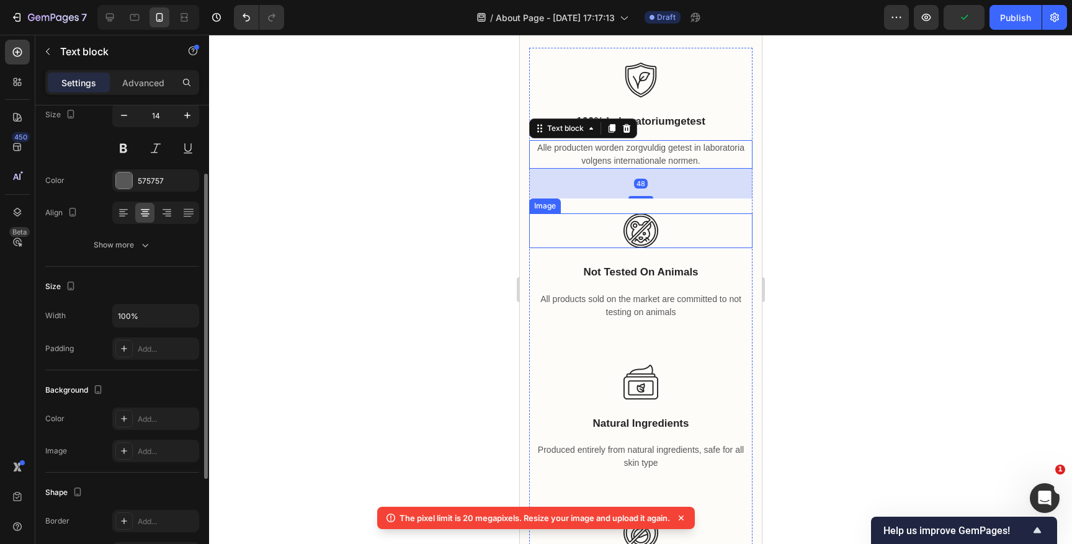
scroll to position [755, 0]
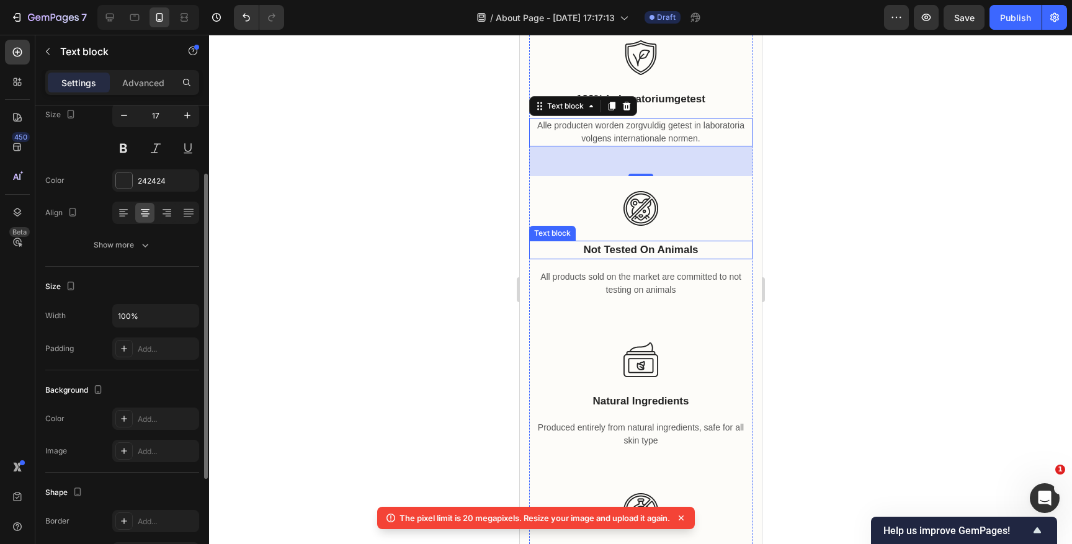
click at [654, 251] on p "not tested on animals" at bounding box center [640, 250] width 221 height 16
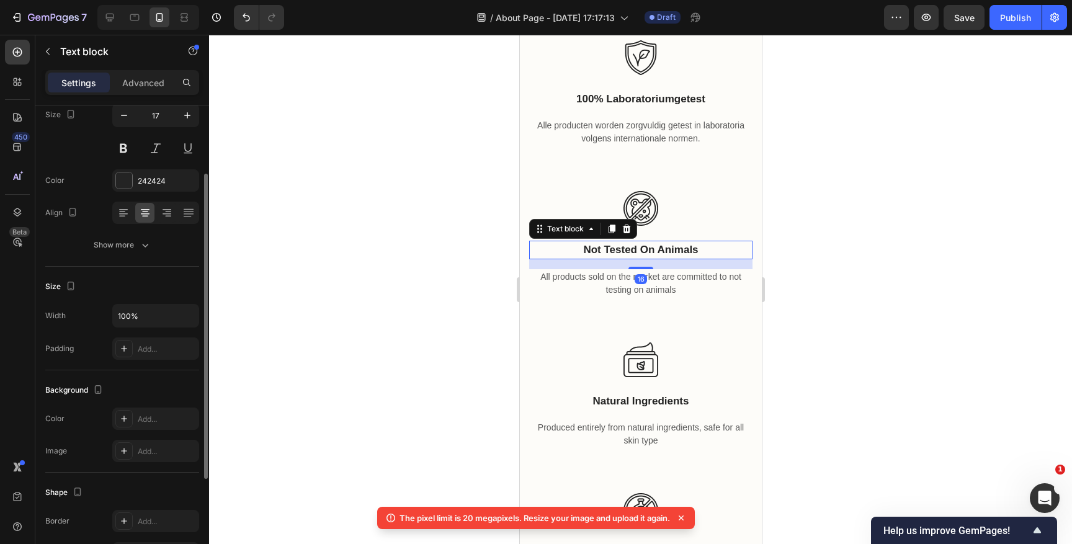
click at [654, 251] on p "not tested on animals" at bounding box center [640, 250] width 221 height 16
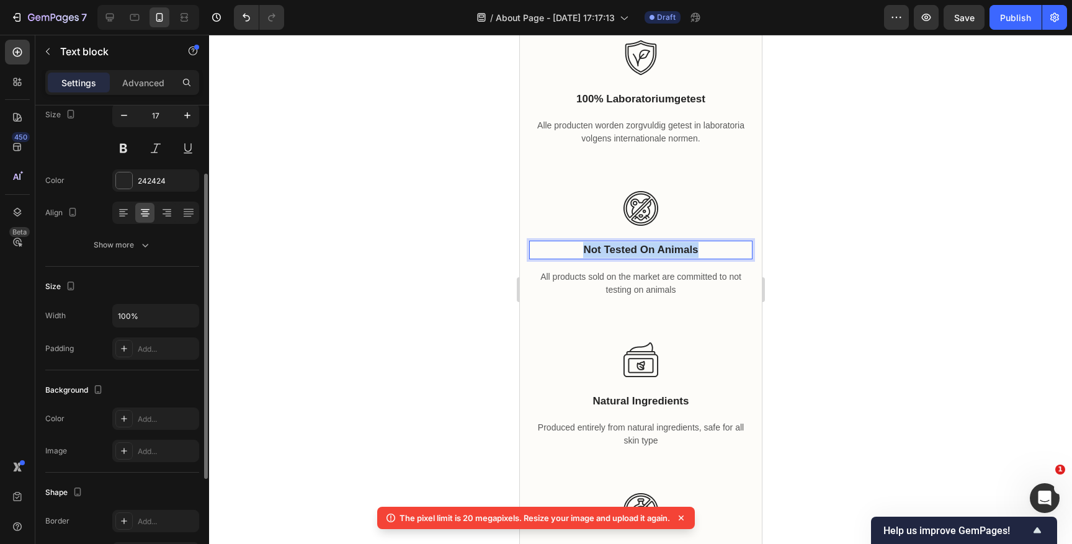
click at [654, 251] on p "not tested on animals" at bounding box center [640, 250] width 221 height 16
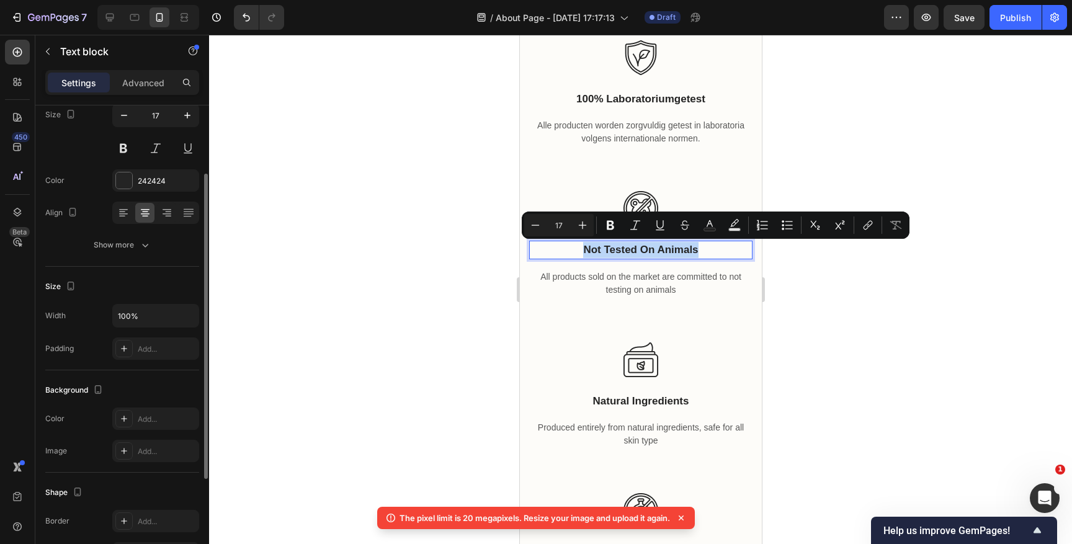
copy p "not tested on animals"
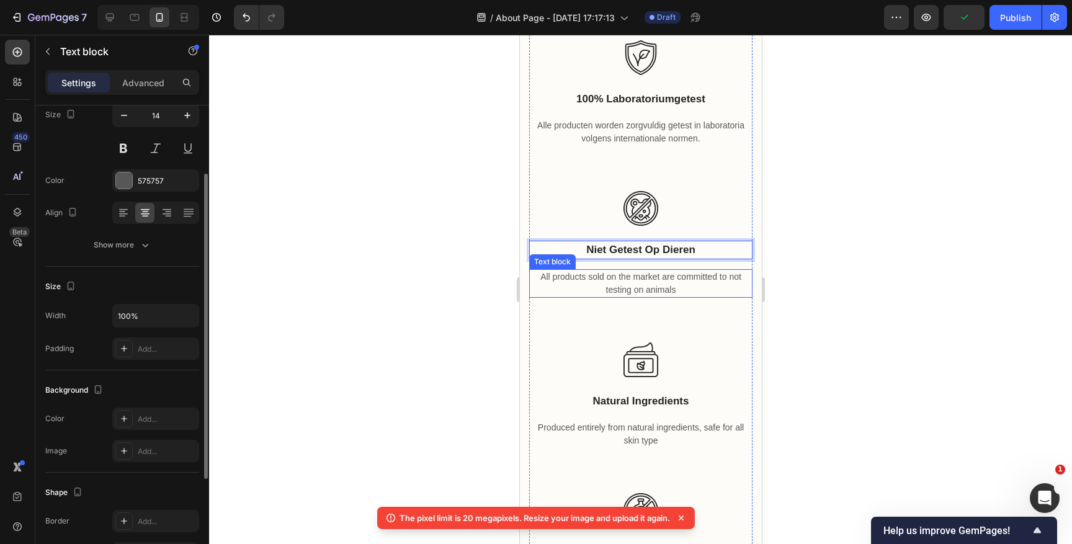
click at [629, 286] on p "All products sold on the market are committed to not testing on animals" at bounding box center [640, 284] width 221 height 26
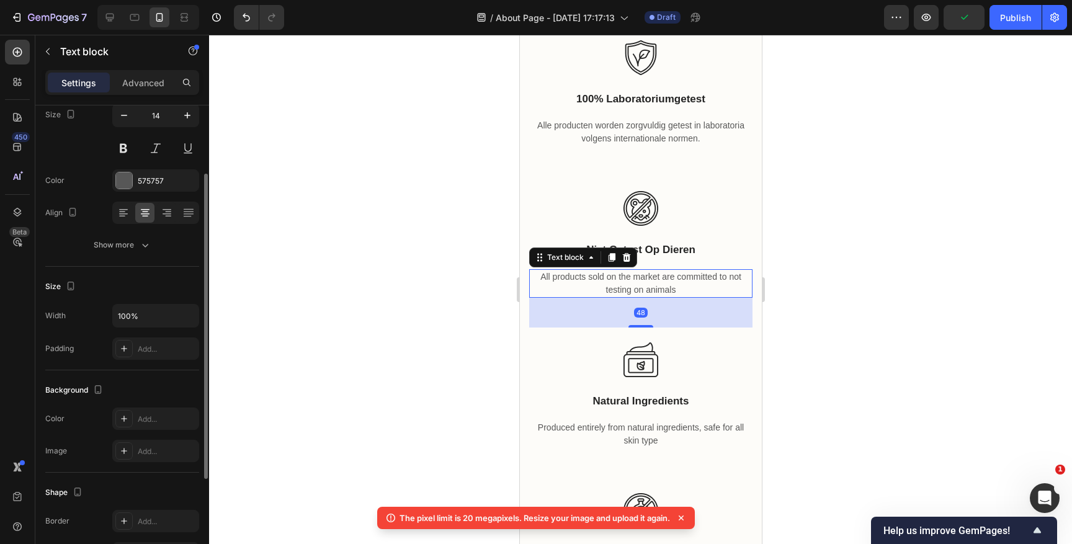
click at [629, 286] on p "All products sold on the market are committed to not testing on animals" at bounding box center [640, 284] width 221 height 26
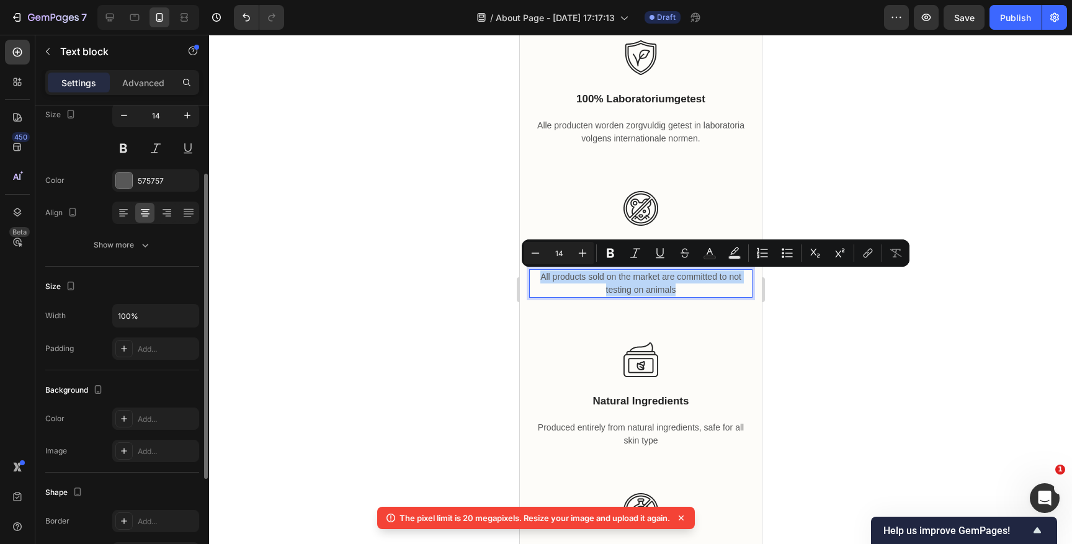
copy p "All products sold on the market are committed to not testing on animals"
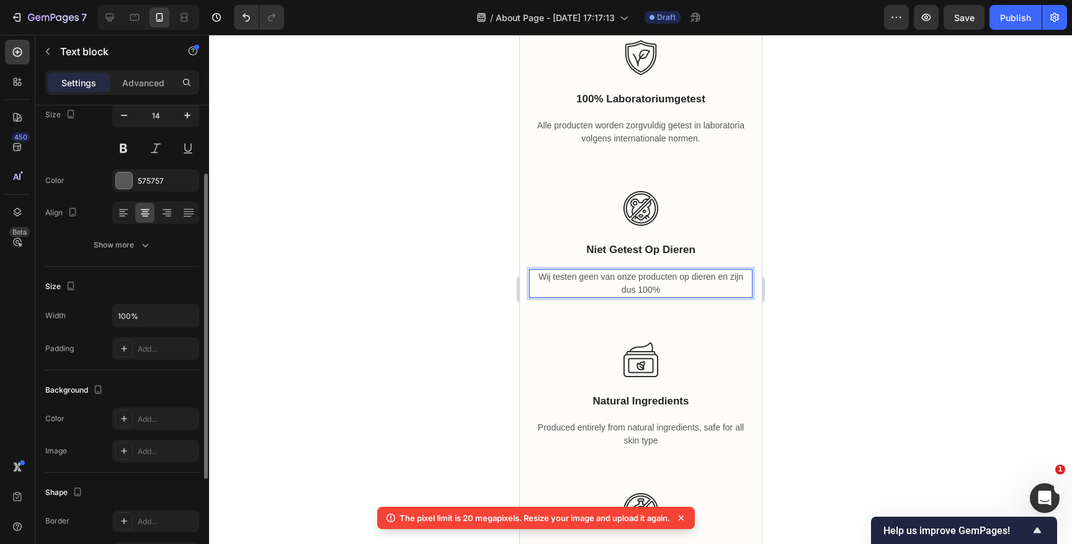
click at [673, 288] on p "Wij testen geen van onze producten op dieren en zijn dus 100%" at bounding box center [640, 284] width 221 height 26
click at [684, 292] on span "cruelty-free" at bounding box center [660, 290] width 50 height 11
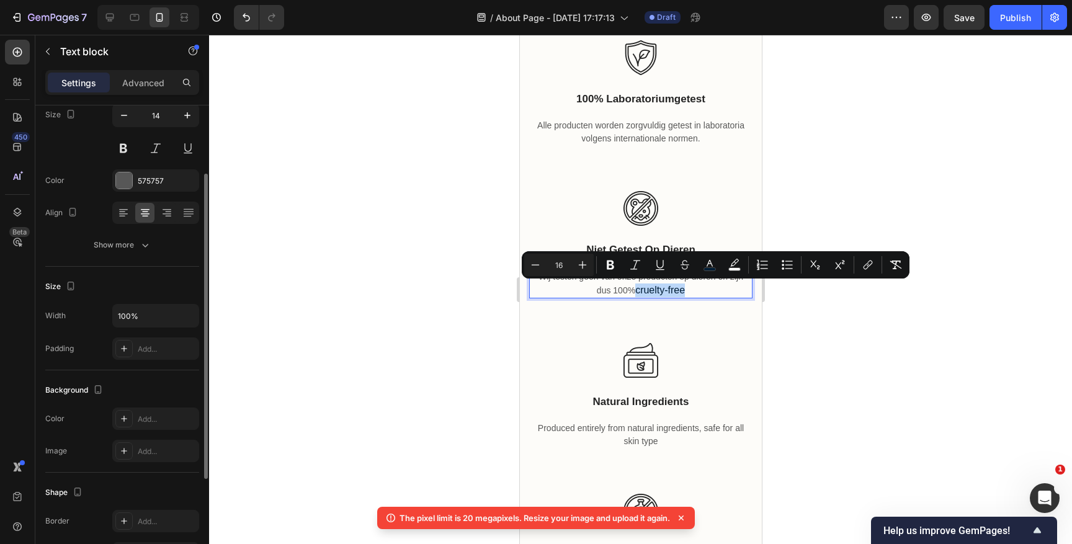
drag, startPoint x: 689, startPoint y: 292, endPoint x: 638, endPoint y: 294, distance: 50.9
click at [638, 294] on p "Wij testen geen van onze producten op dieren en zijn dus 100% cruelty-free" at bounding box center [640, 284] width 221 height 27
click at [707, 264] on icon "Editor contextual toolbar" at bounding box center [710, 265] width 12 height 12
type input "001D35"
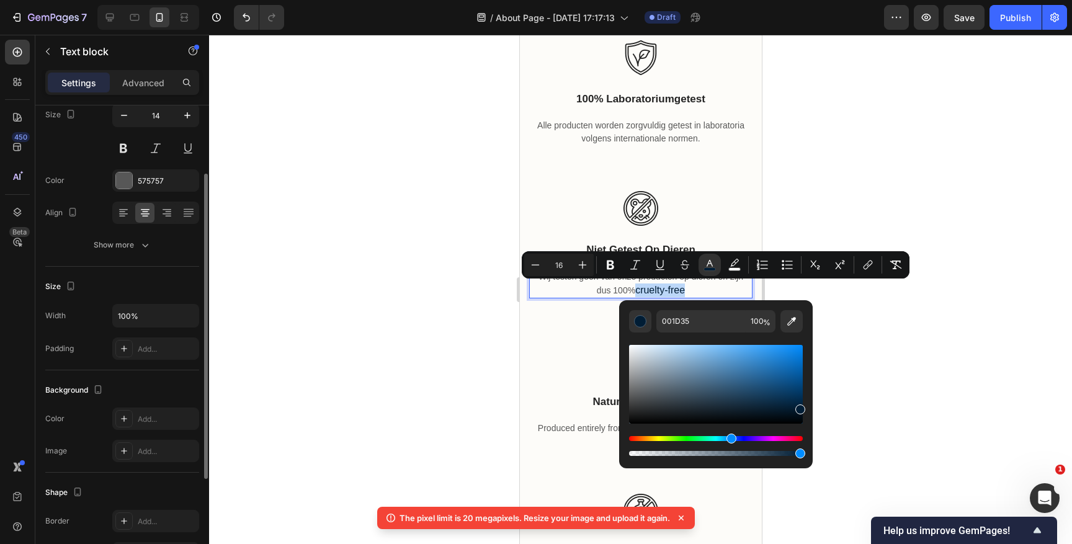
type input "14"
click at [623, 290] on p "Wij testen geen van onze producten op dieren en zijn dus 100% cruelty-free" at bounding box center [640, 284] width 221 height 27
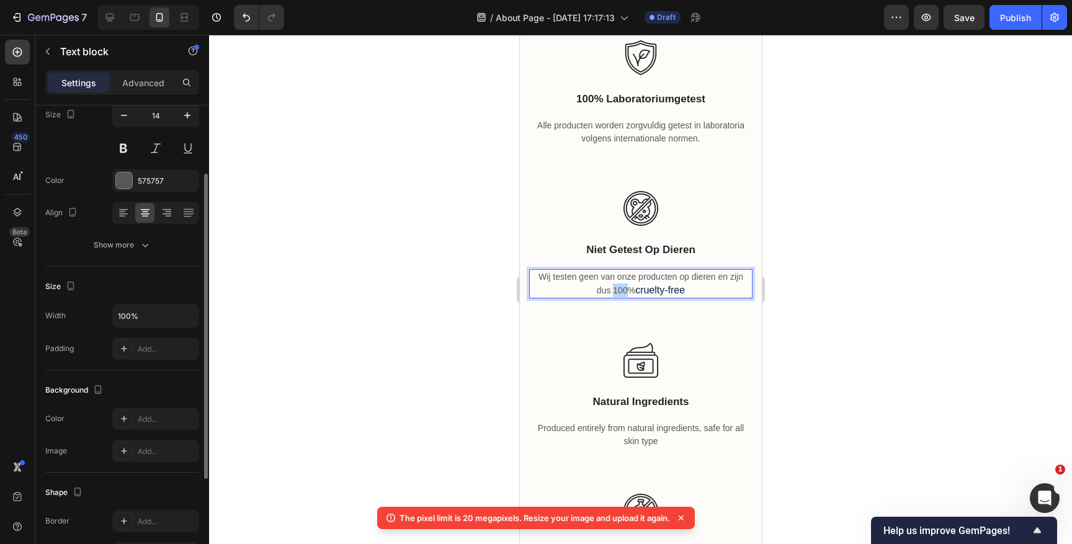
click at [623, 290] on p "Wij testen geen van onze producten op dieren en zijn dus 100% cruelty-free" at bounding box center [640, 284] width 221 height 27
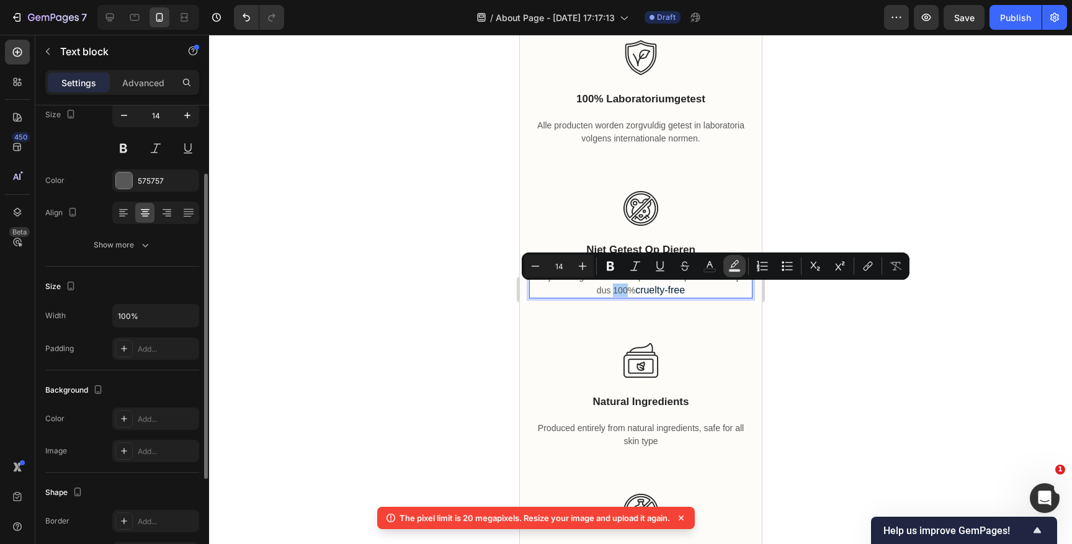
click at [728, 269] on button "color" at bounding box center [735, 266] width 22 height 22
type input "000000"
type input "77"
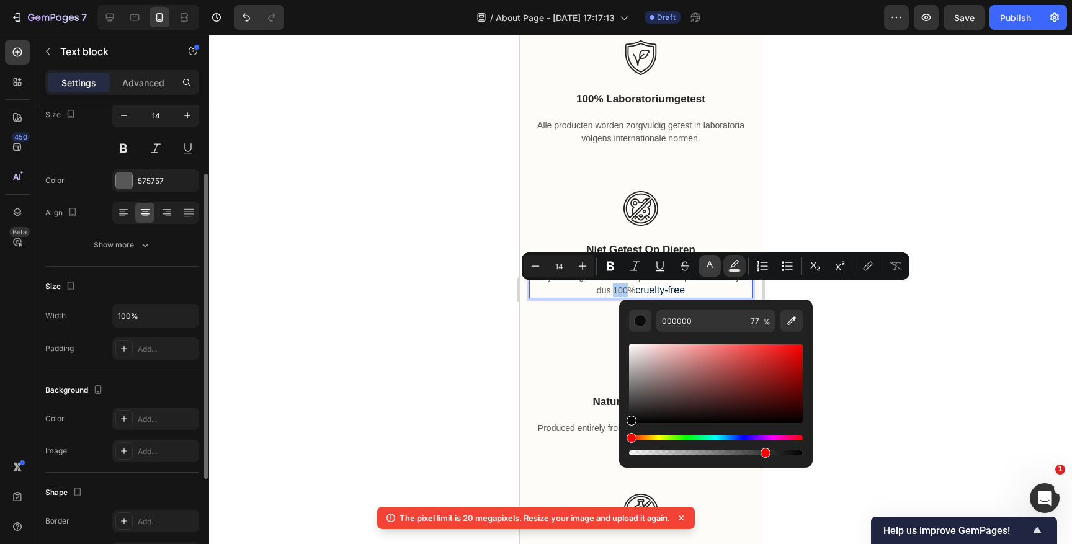
click at [708, 270] on icon "Editor contextual toolbar" at bounding box center [710, 266] width 12 height 12
type input "575757"
click at [675, 321] on input "575757" at bounding box center [701, 321] width 89 height 22
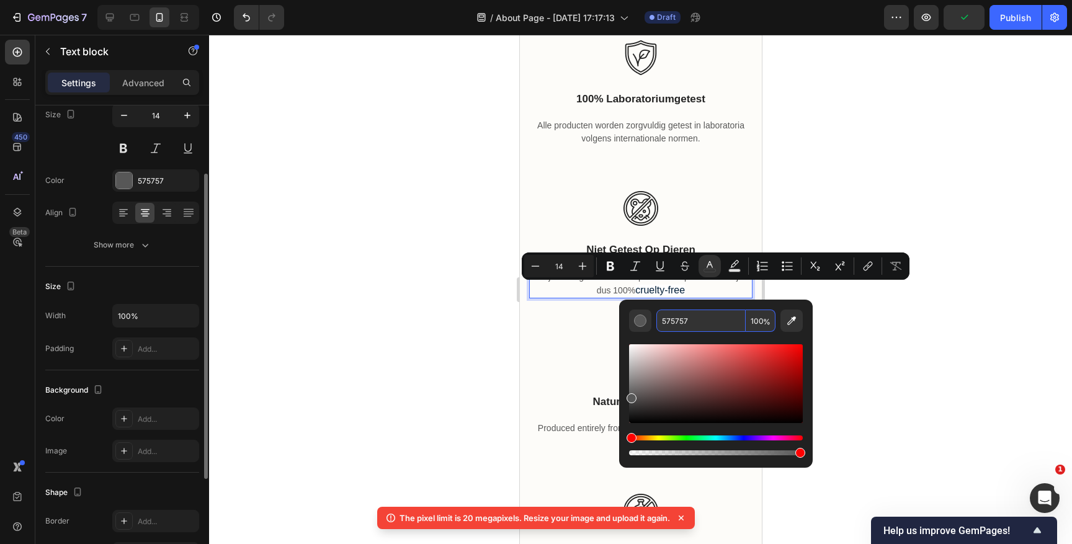
click at [621, 283] on p "Wij testen geen van onze producten op dieren en zijn dus 100% cruelty-free" at bounding box center [640, 284] width 221 height 27
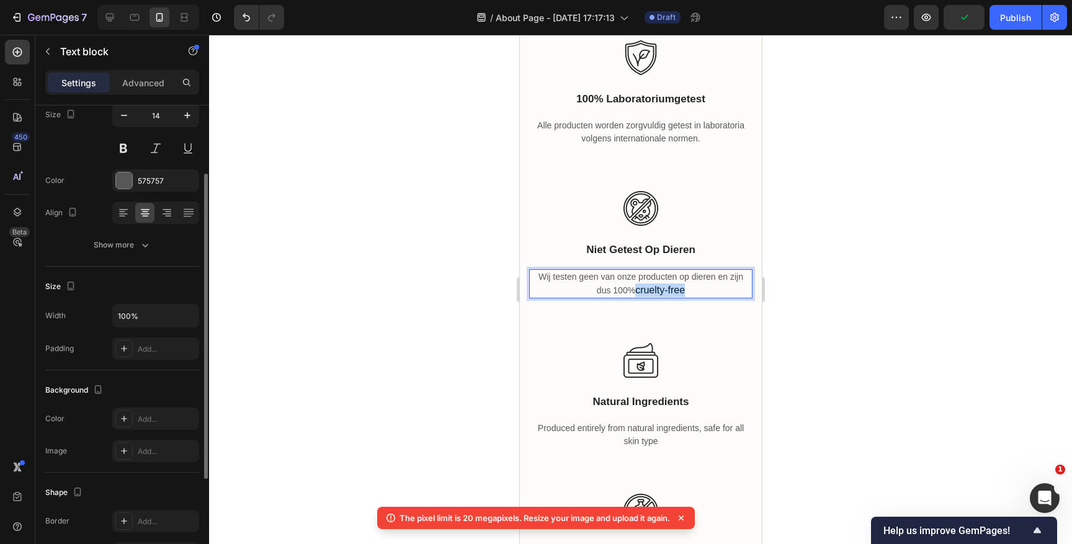
drag, startPoint x: 691, startPoint y: 289, endPoint x: 637, endPoint y: 293, distance: 54.1
click at [637, 293] on p "Wij testen geen van onze producten op dieren en zijn dus 100% cruelty-free" at bounding box center [640, 284] width 221 height 27
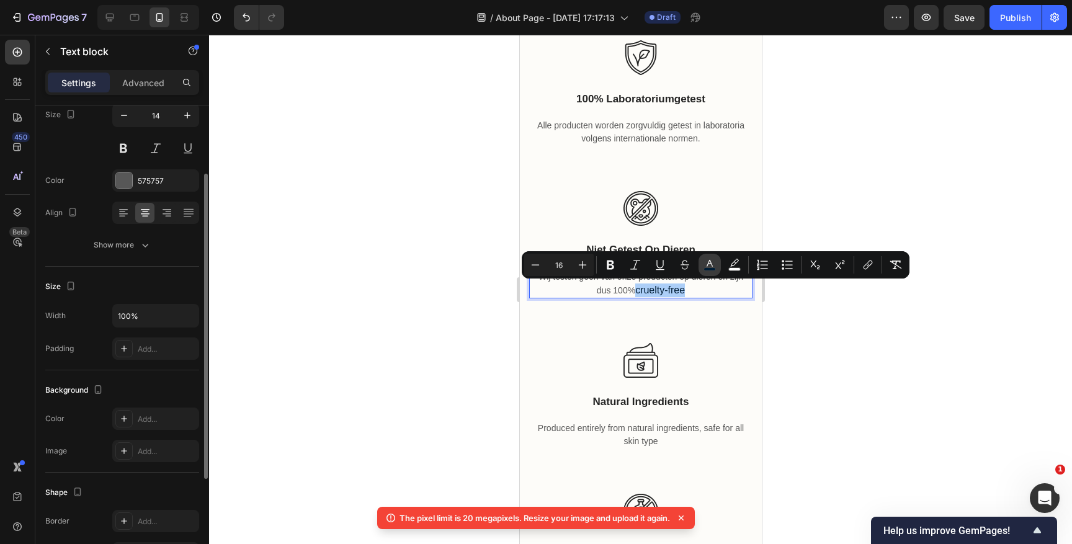
click at [707, 267] on icon "Editor contextual toolbar" at bounding box center [710, 265] width 12 height 12
type input "001D35"
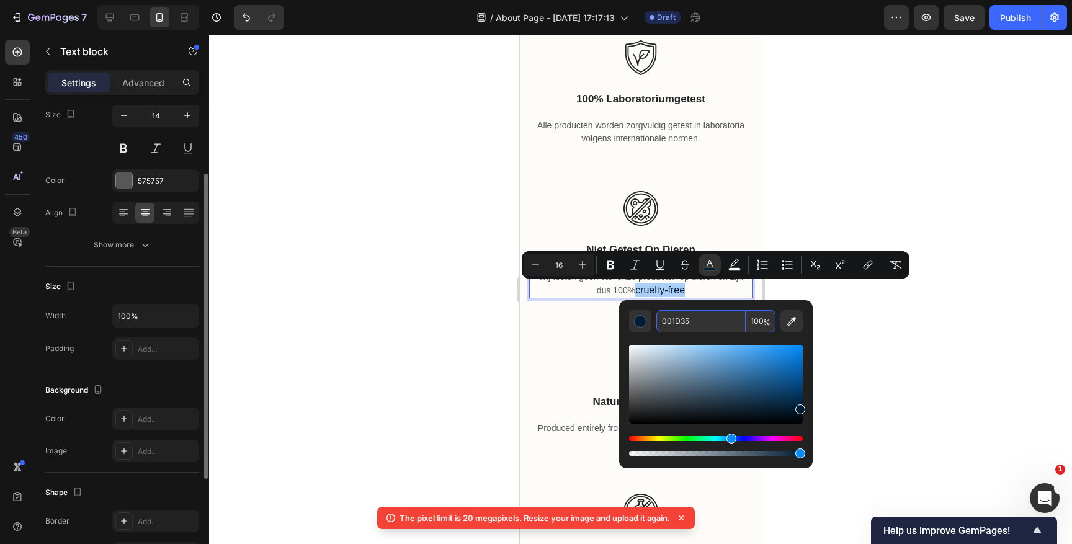
click at [692, 321] on input "001D35" at bounding box center [701, 321] width 89 height 22
paste input "575757"
type input "575757"
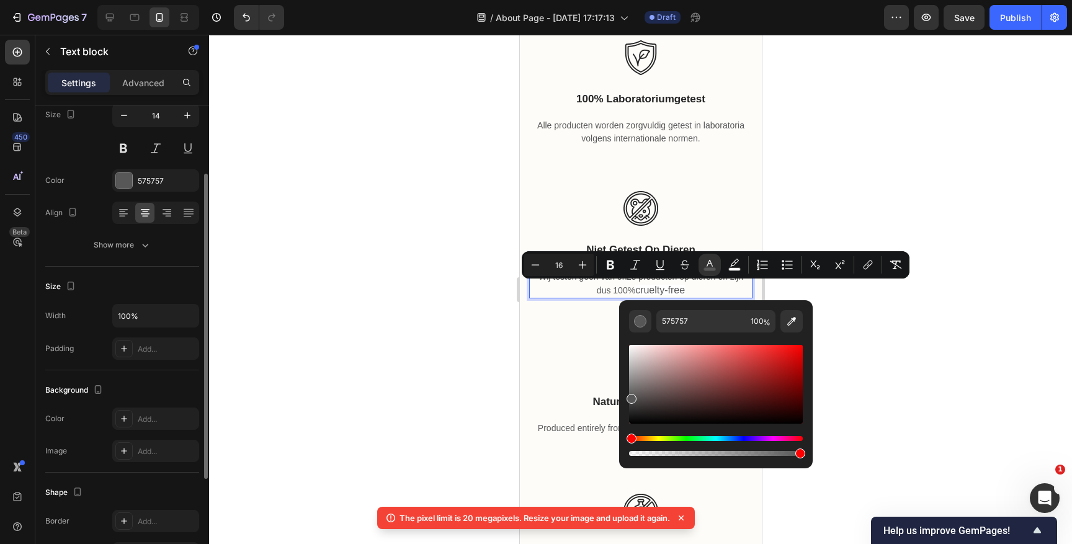
click at [841, 153] on div at bounding box center [640, 289] width 863 height 509
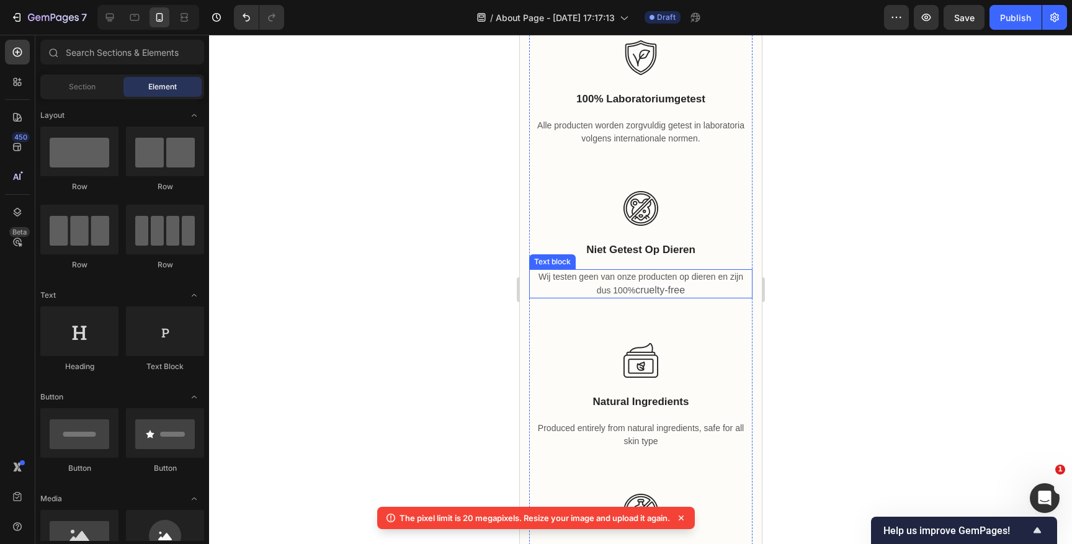
click at [684, 289] on span "cruelty-free" at bounding box center [660, 290] width 50 height 11
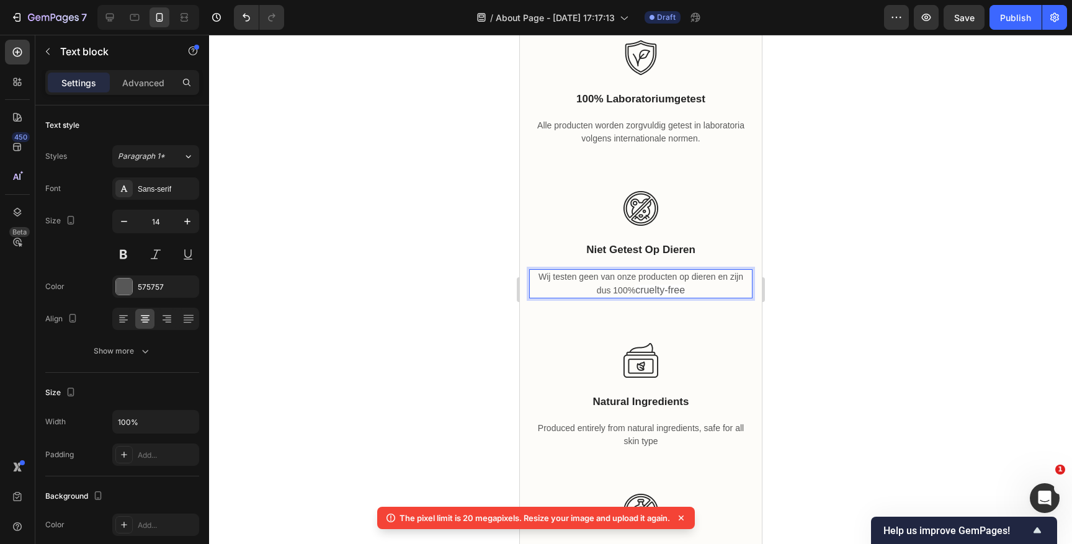
click at [688, 290] on p "Wij testen geen van onze producten op dieren en zijn dus 100% cruelty-free" at bounding box center [640, 284] width 221 height 27
drag, startPoint x: 688, startPoint y: 290, endPoint x: 612, endPoint y: 294, distance: 75.8
click at [612, 294] on p "Wij testen geen van onze producten op dieren en zijn dus 100% cruelty-free" at bounding box center [640, 284] width 221 height 27
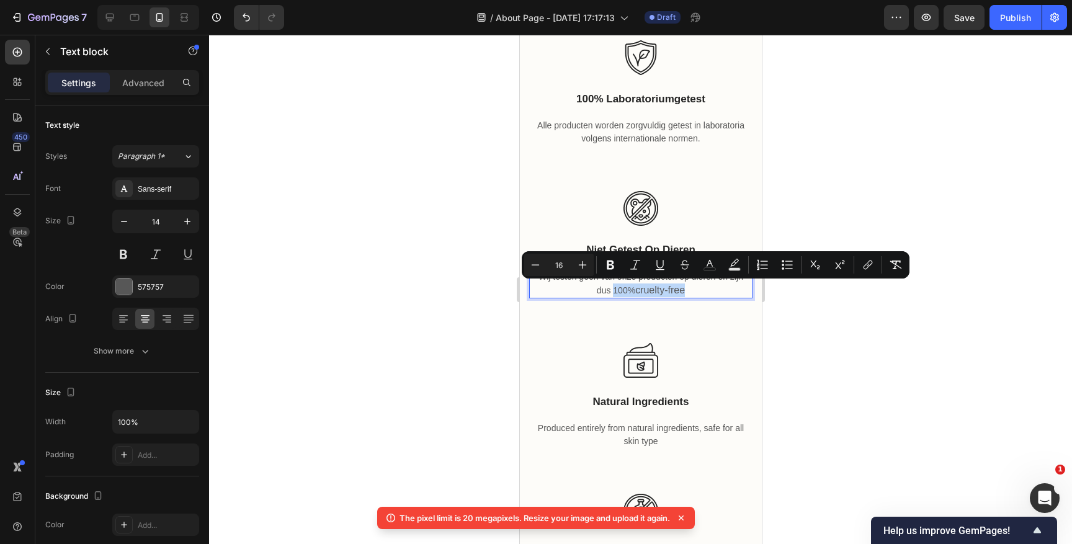
copy p "100% cruelty-free"
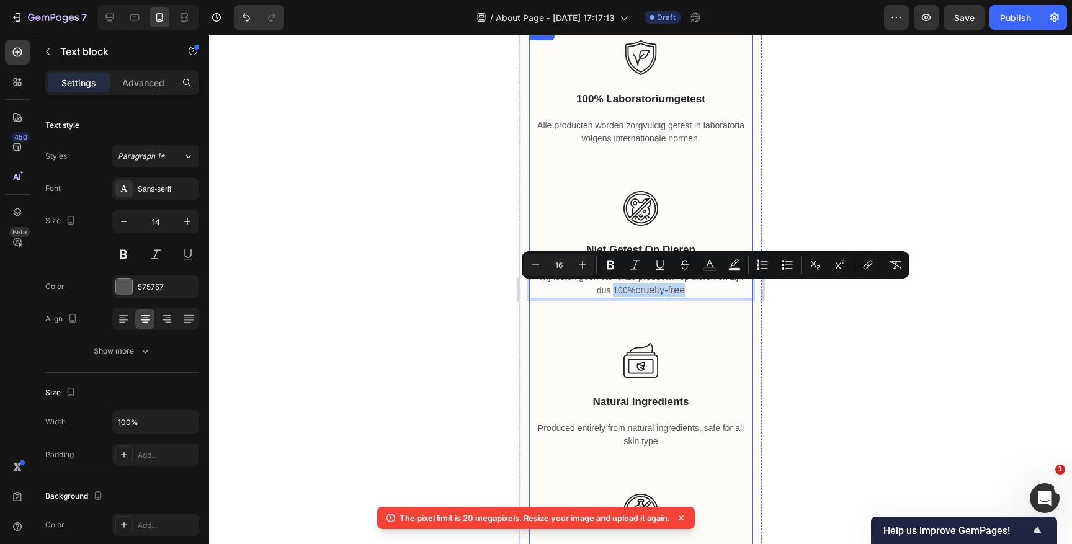
click at [652, 195] on img at bounding box center [640, 208] width 35 height 35
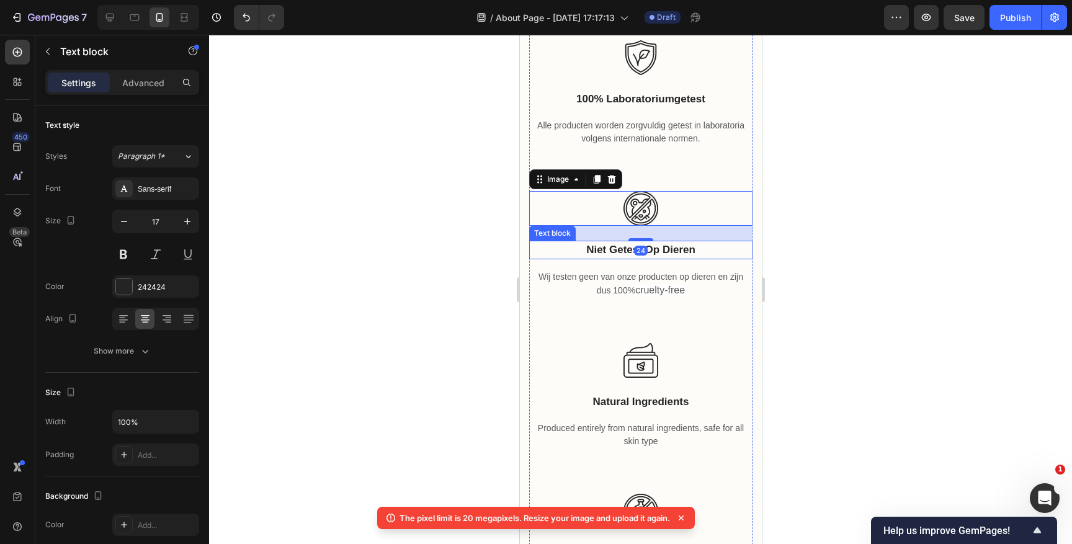
click at [669, 250] on p "niet getest op dieren" at bounding box center [640, 250] width 221 height 16
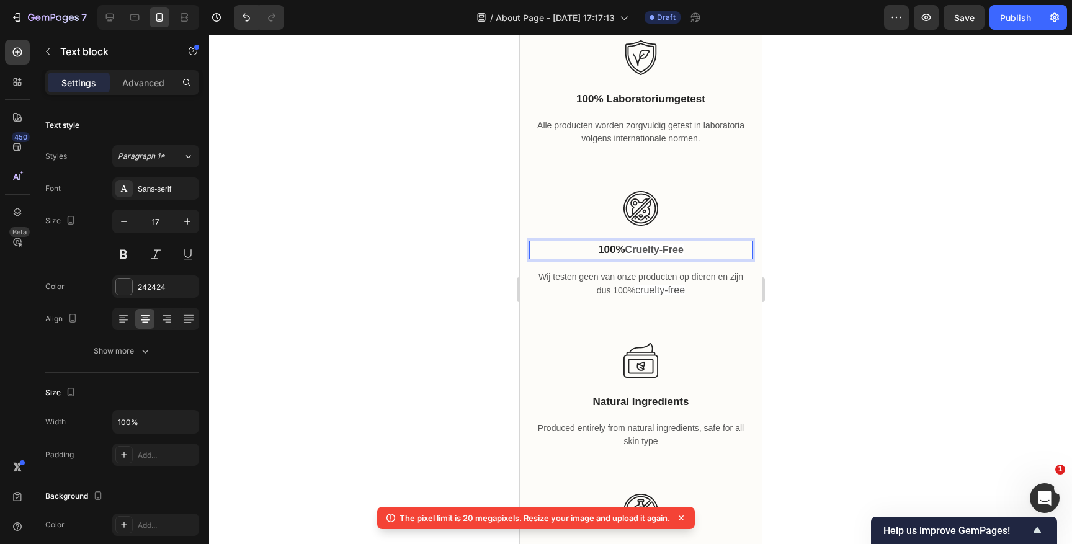
click at [783, 261] on div at bounding box center [640, 289] width 863 height 509
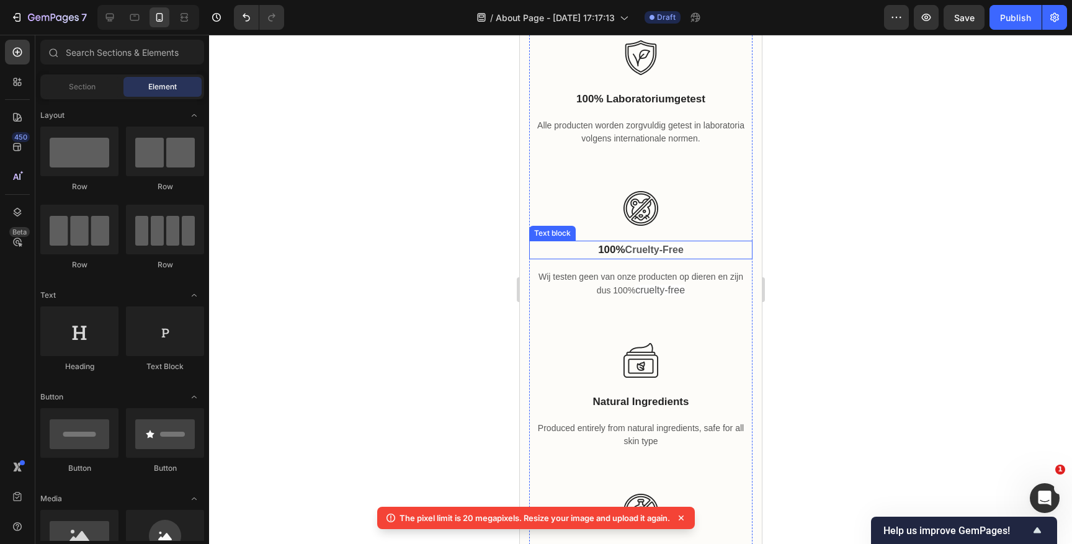
click at [668, 252] on span "cruelty-free" at bounding box center [654, 249] width 58 height 11
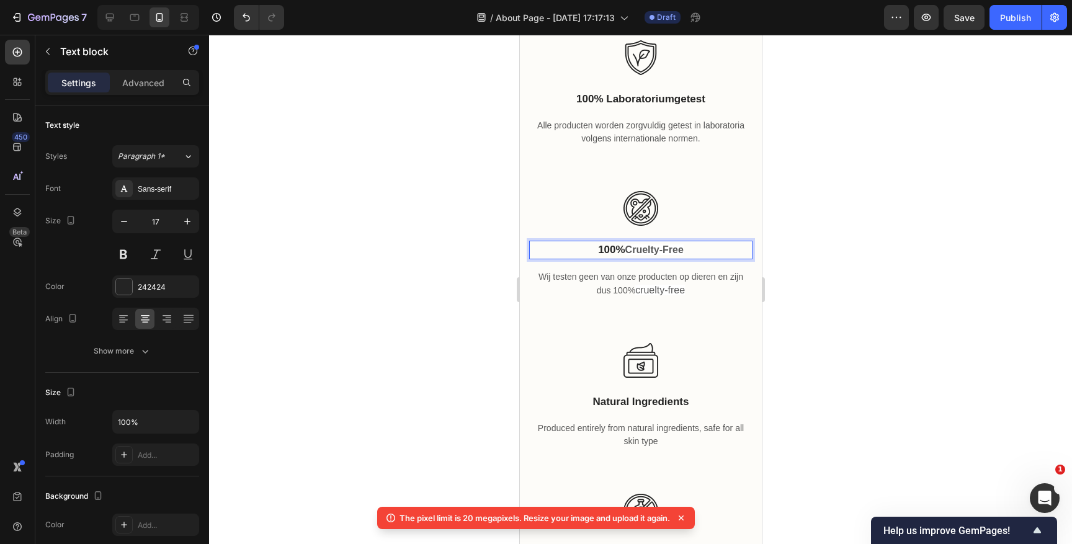
click at [688, 252] on p "100% cruelty-free" at bounding box center [640, 250] width 221 height 16
drag, startPoint x: 688, startPoint y: 252, endPoint x: 623, endPoint y: 252, distance: 65.2
click at [622, 252] on p "100% cruelty-free" at bounding box center [640, 250] width 221 height 16
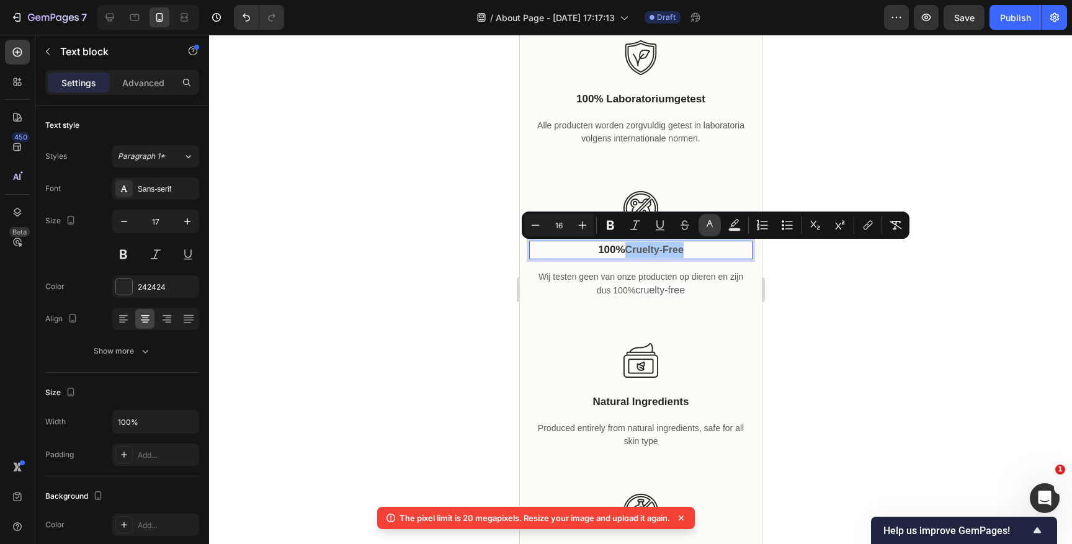
click at [719, 227] on button "color" at bounding box center [710, 225] width 22 height 22
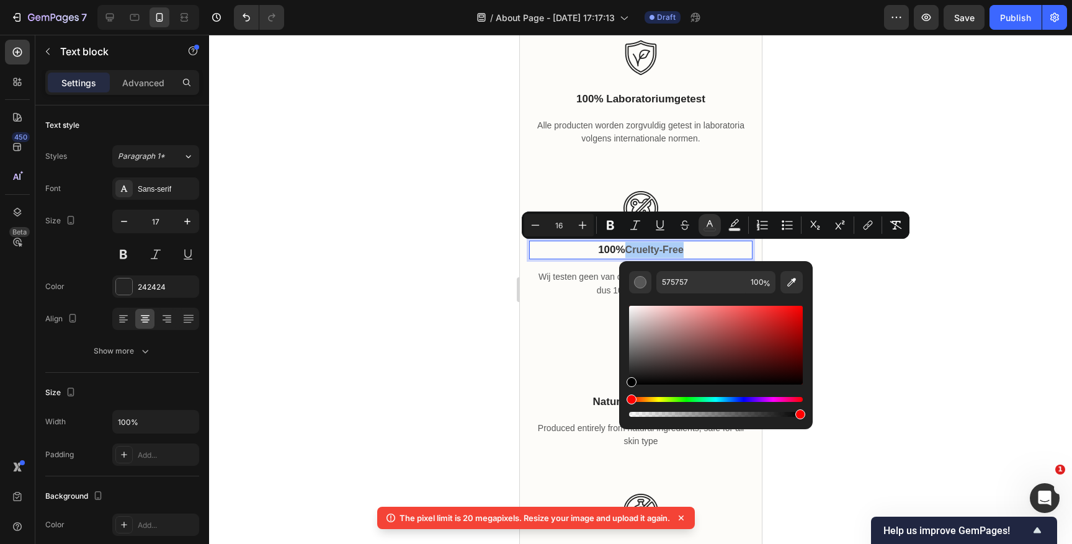
drag, startPoint x: 629, startPoint y: 360, endPoint x: 625, endPoint y: 391, distance: 31.2
click at [625, 391] on div "575757 100 %" at bounding box center [716, 340] width 194 height 158
type input "17"
type input "000000"
click at [814, 163] on div at bounding box center [640, 289] width 863 height 509
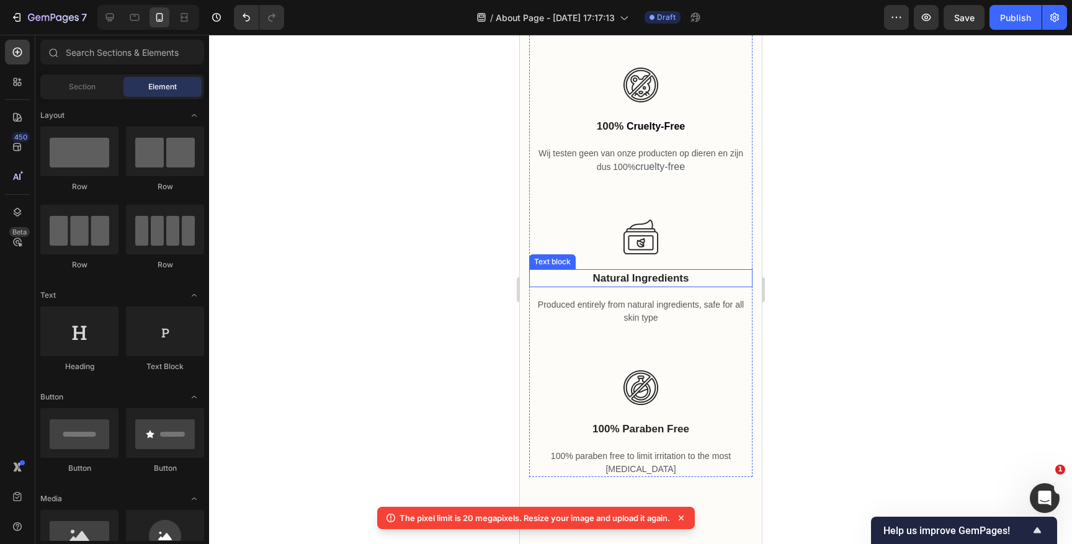
scroll to position [897, 0]
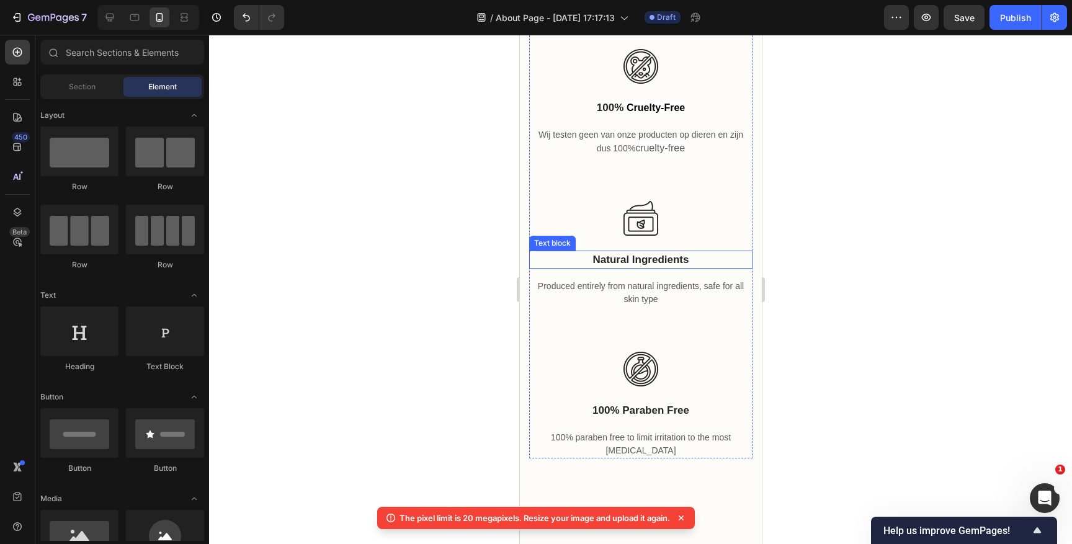
click at [654, 260] on p "natural ingredients" at bounding box center [640, 260] width 221 height 16
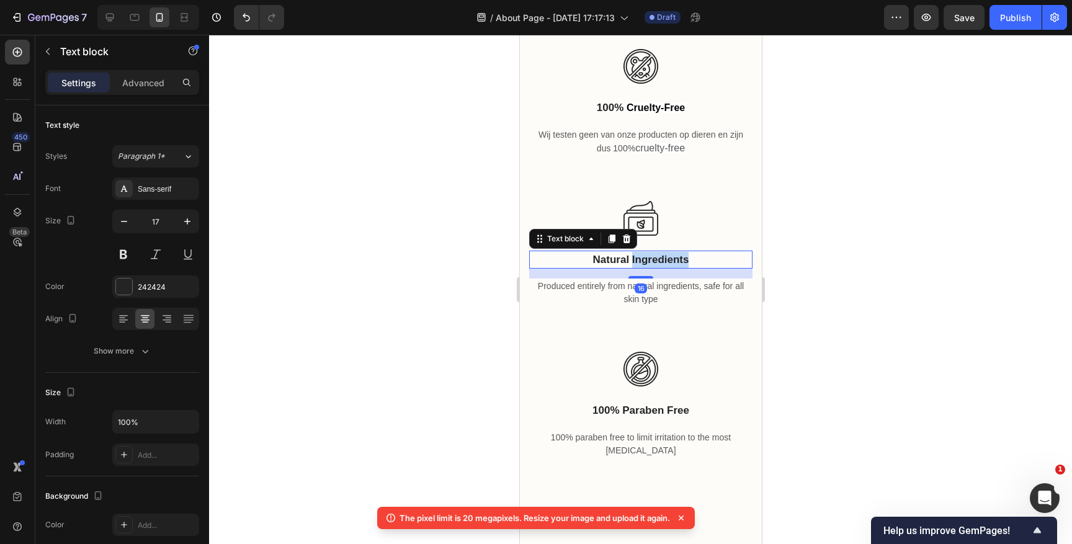
click at [654, 260] on p "natural ingredients" at bounding box center [640, 260] width 221 height 16
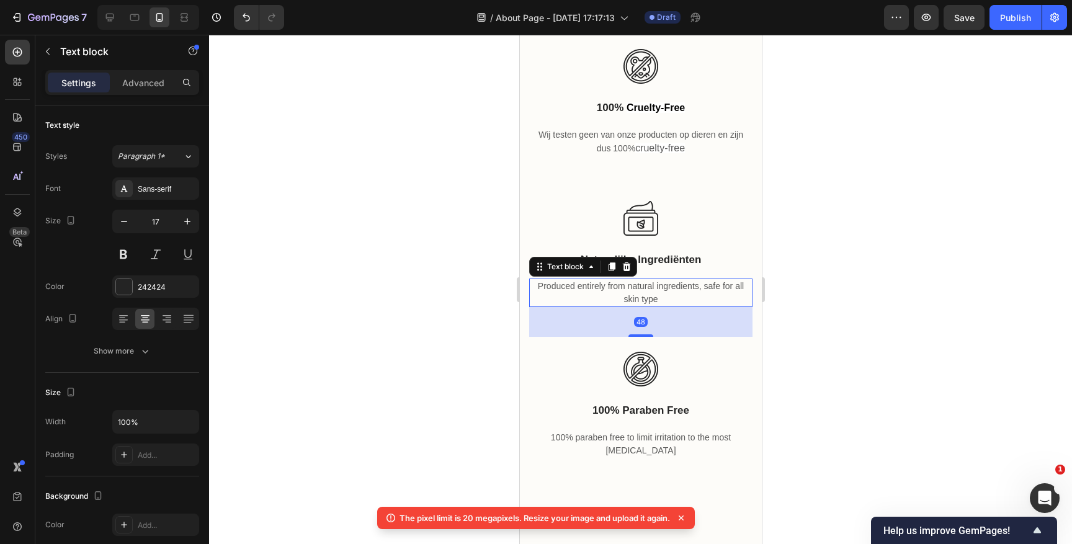
click at [625, 284] on p "Produced entirely from natural ingredients, safe for all skin type" at bounding box center [640, 293] width 221 height 26
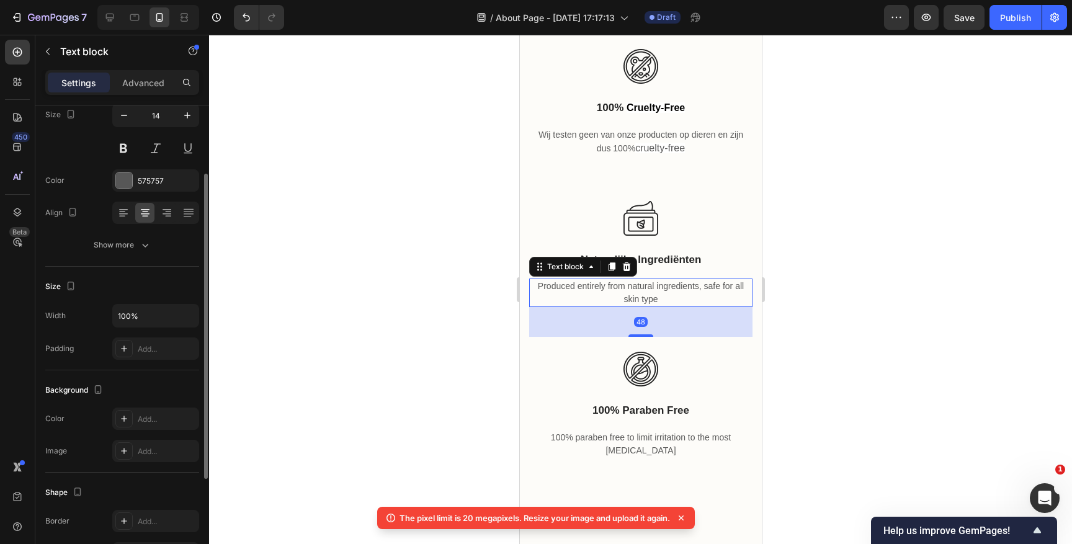
click at [625, 284] on p "Produced entirely from natural ingredients, safe for all skin type" at bounding box center [640, 293] width 221 height 26
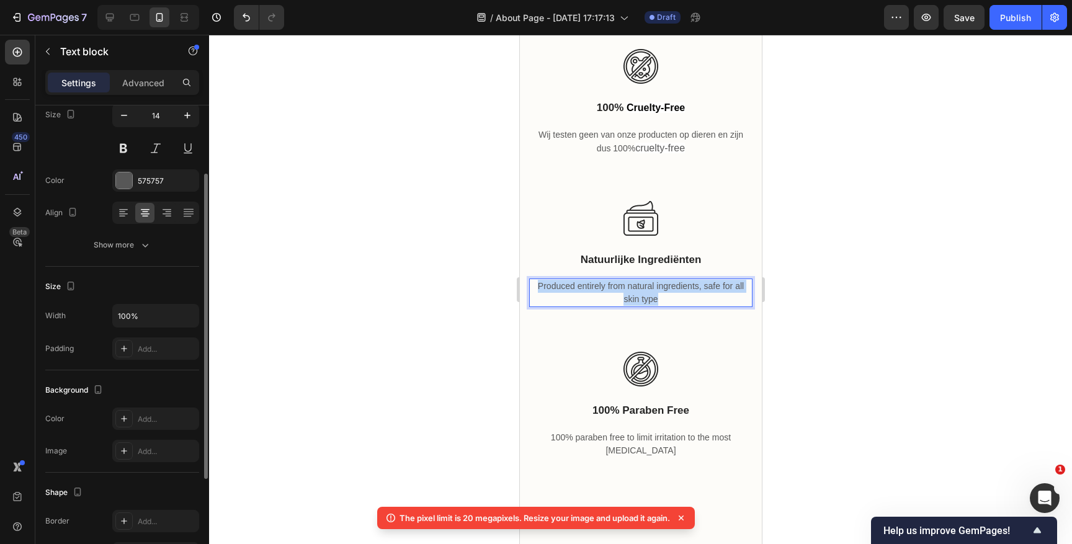
click at [625, 284] on p "Produced entirely from natural ingredients, safe for all skin type" at bounding box center [640, 293] width 221 height 26
copy p "Produced entirely from natural ingredients, safe for all skin type"
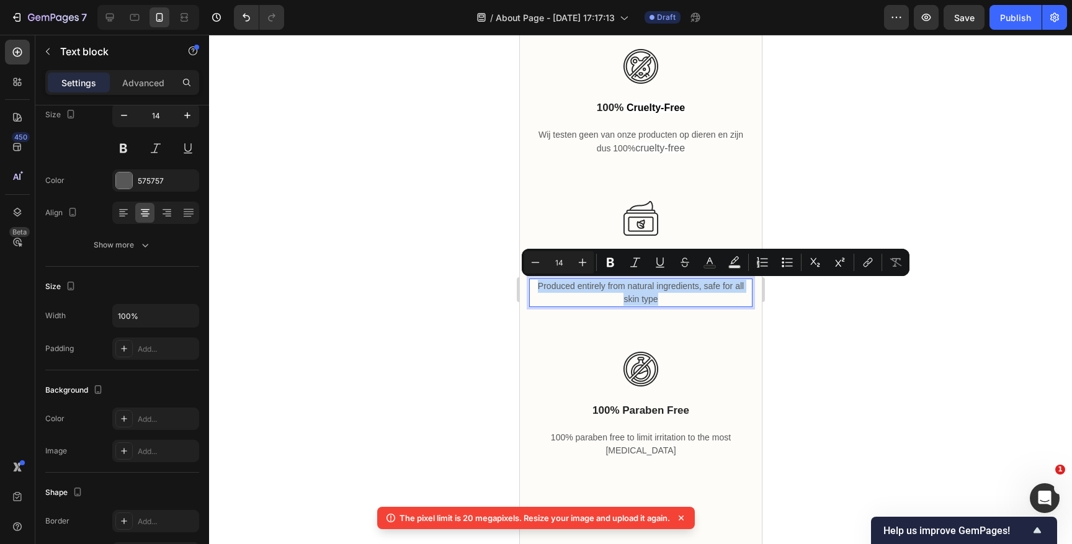
click at [640, 290] on p "Produced entirely from natural ingredients, safe for all skin type" at bounding box center [640, 293] width 221 height 26
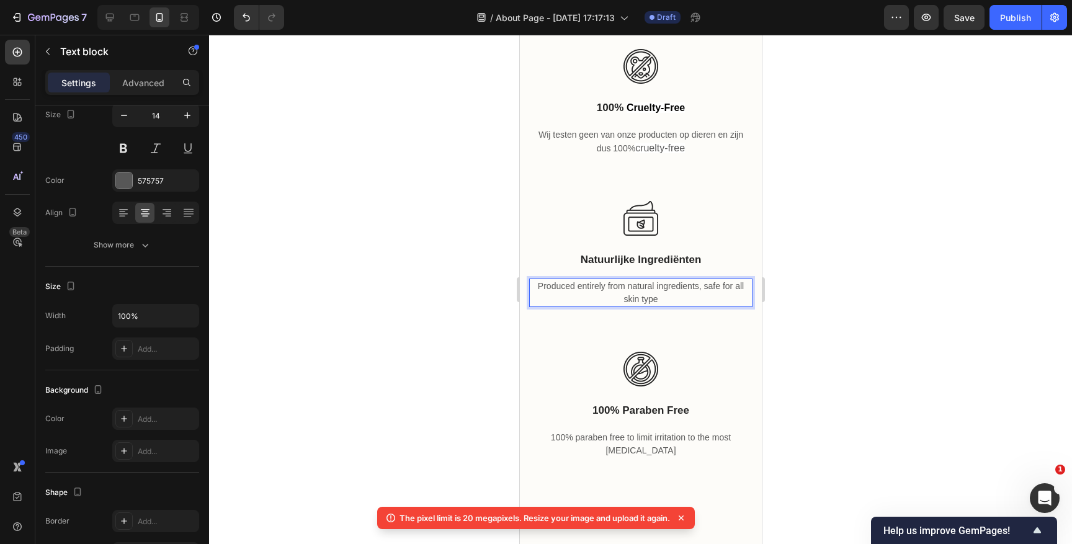
click at [640, 290] on p "Produced entirely from natural ingredients, safe for all skin type" at bounding box center [640, 293] width 221 height 26
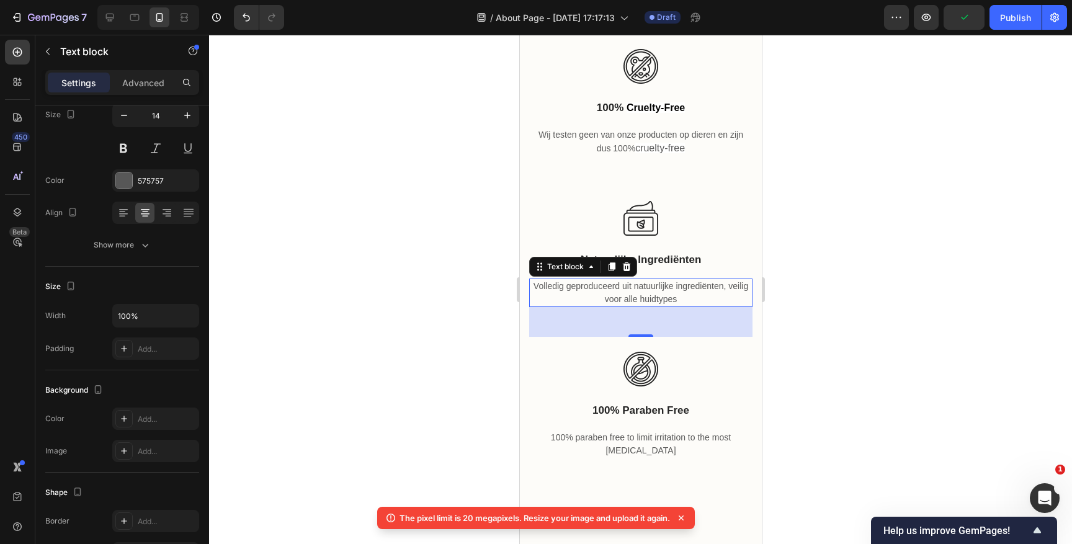
click at [812, 296] on div at bounding box center [640, 289] width 863 height 509
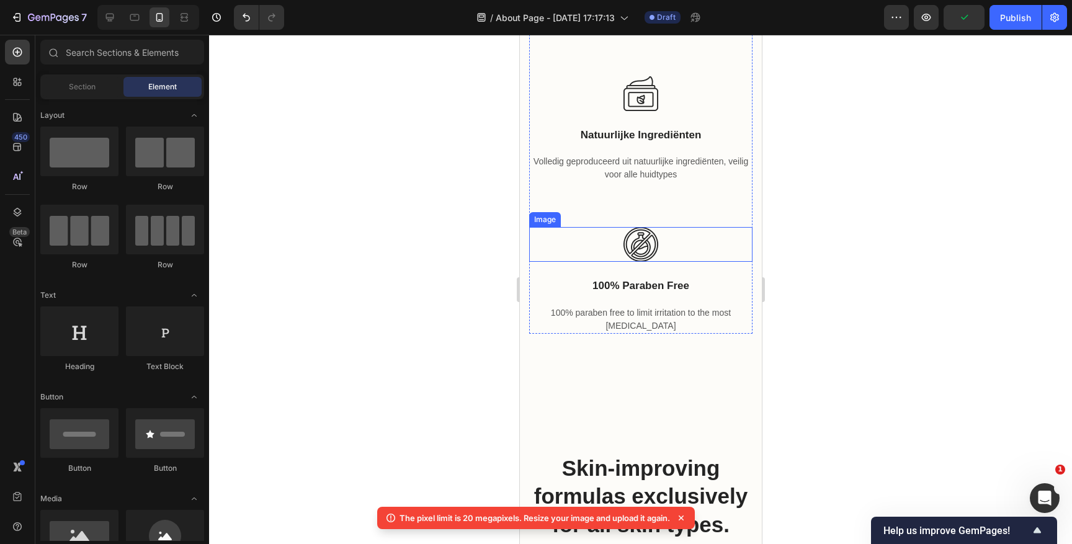
scroll to position [1023, 0]
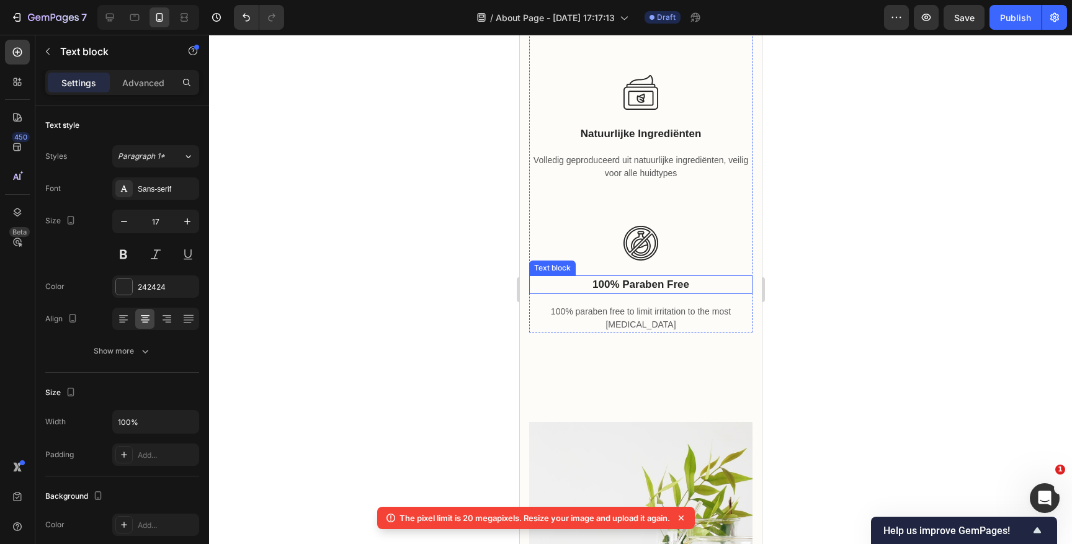
click at [657, 280] on p "100% paraben free" at bounding box center [640, 285] width 221 height 16
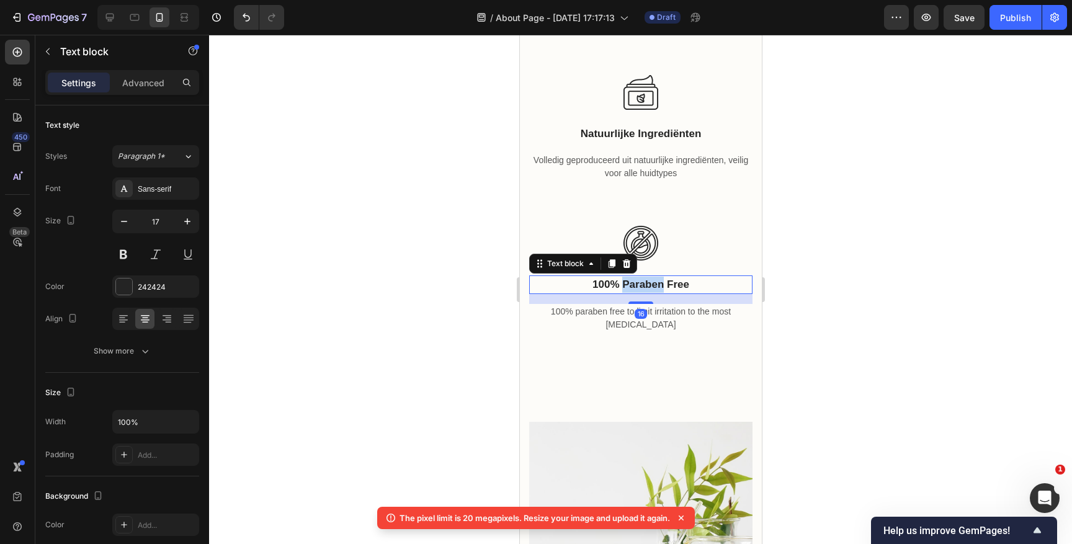
click at [657, 280] on p "100% paraben free" at bounding box center [640, 285] width 221 height 16
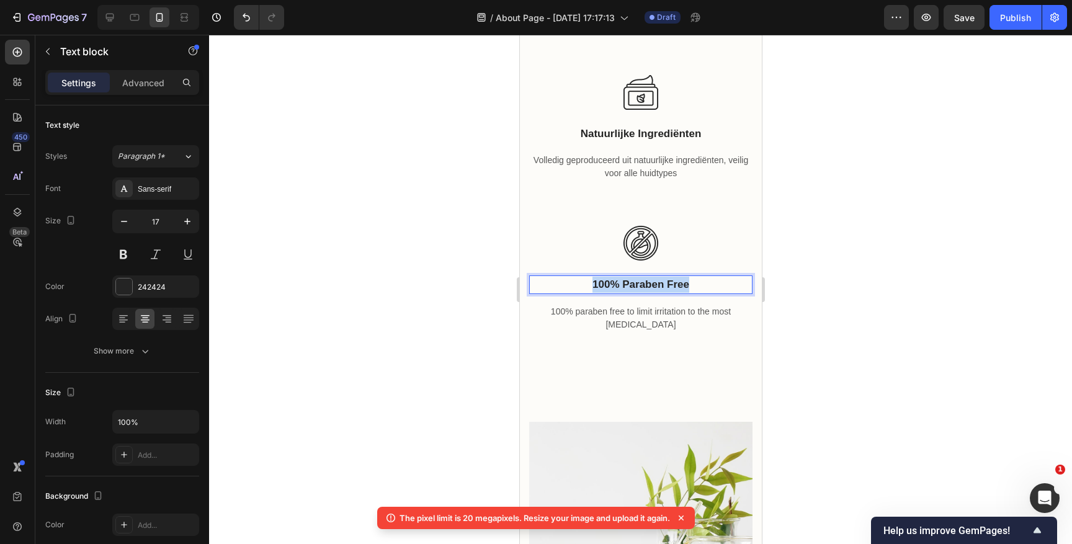
copy p "100% paraben free"
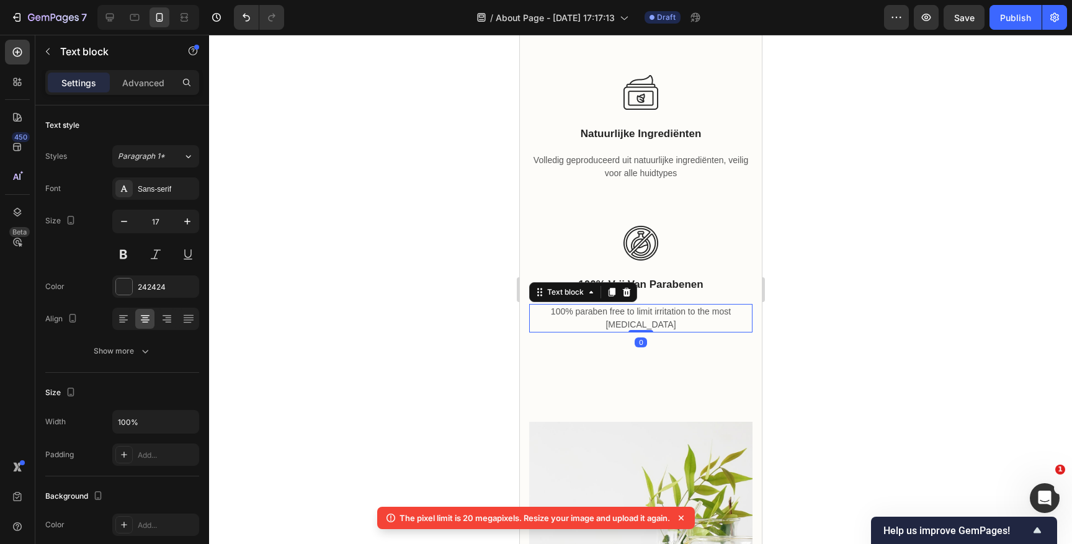
click at [629, 312] on p "100% paraben free to limit irritation to the most [MEDICAL_DATA]" at bounding box center [640, 318] width 221 height 26
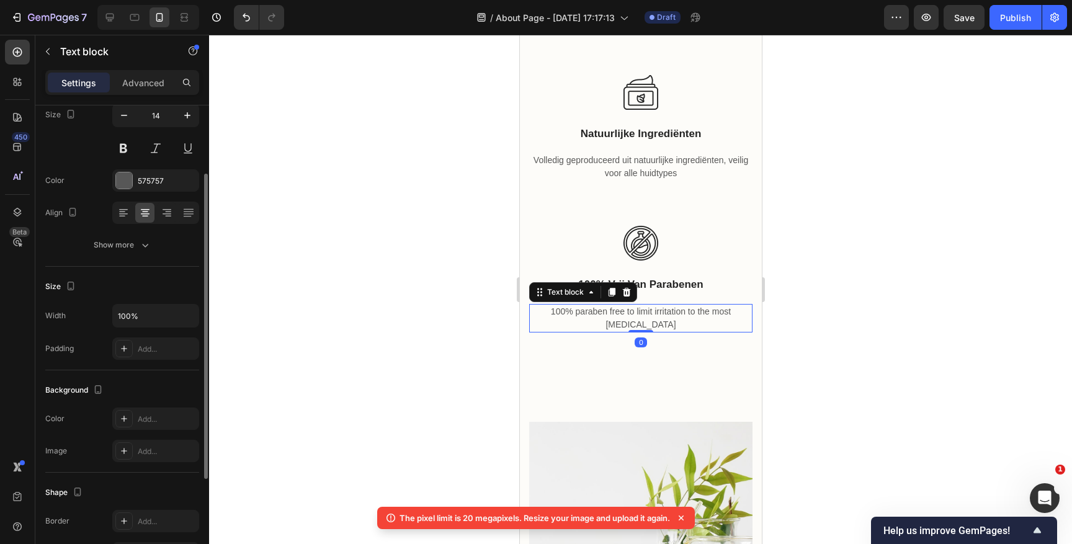
click at [629, 312] on p "100% paraben free to limit irritation to the most [MEDICAL_DATA]" at bounding box center [640, 318] width 221 height 26
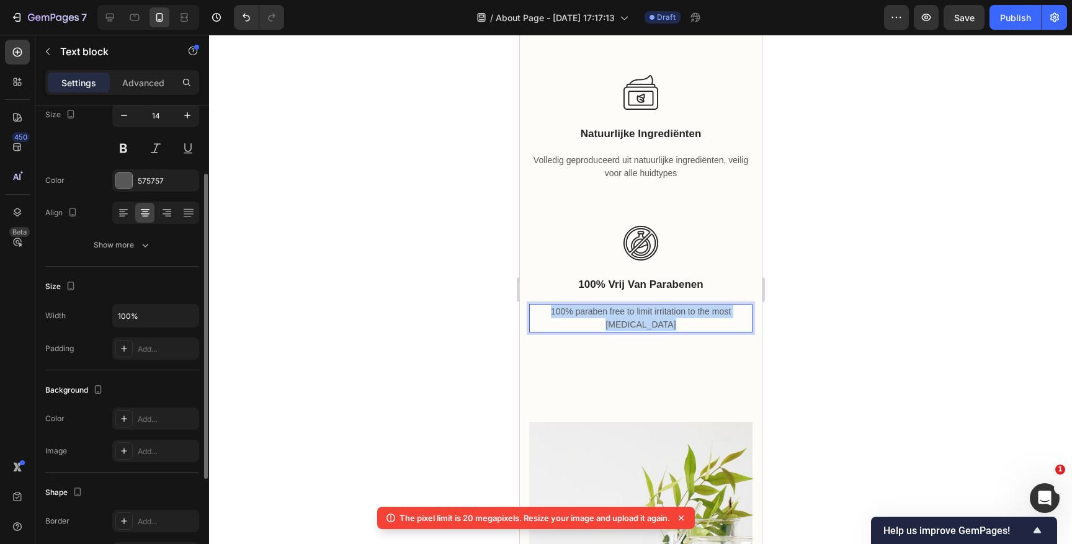
click at [629, 312] on p "100% paraben free to limit irritation to the most [MEDICAL_DATA]" at bounding box center [640, 318] width 221 height 26
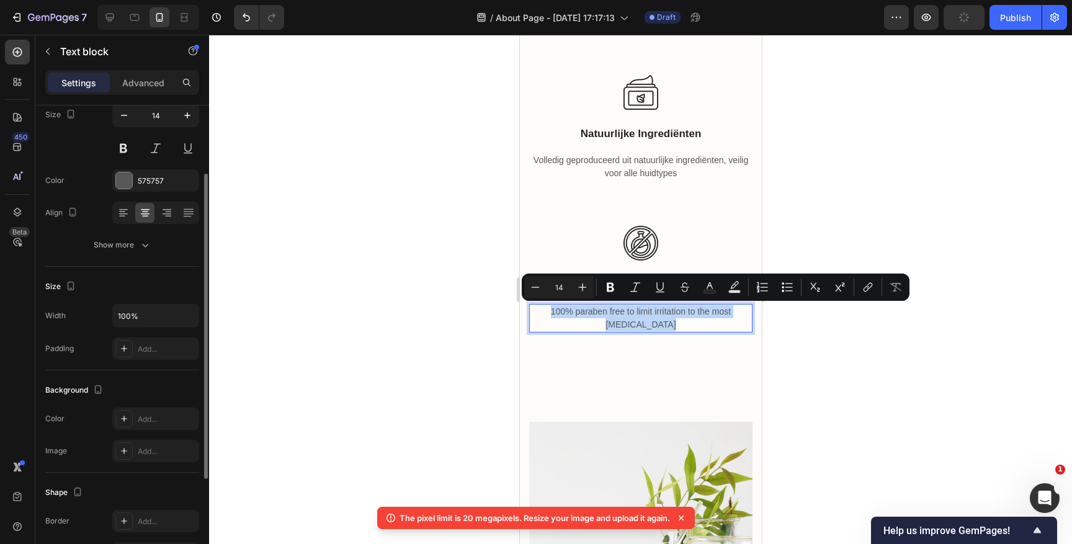
copy p "100% paraben free to limit irritation to the most [MEDICAL_DATA]"
click at [578, 313] on p "100% paraben free to limit irritation to the most [MEDICAL_DATA]" at bounding box center [640, 318] width 221 height 26
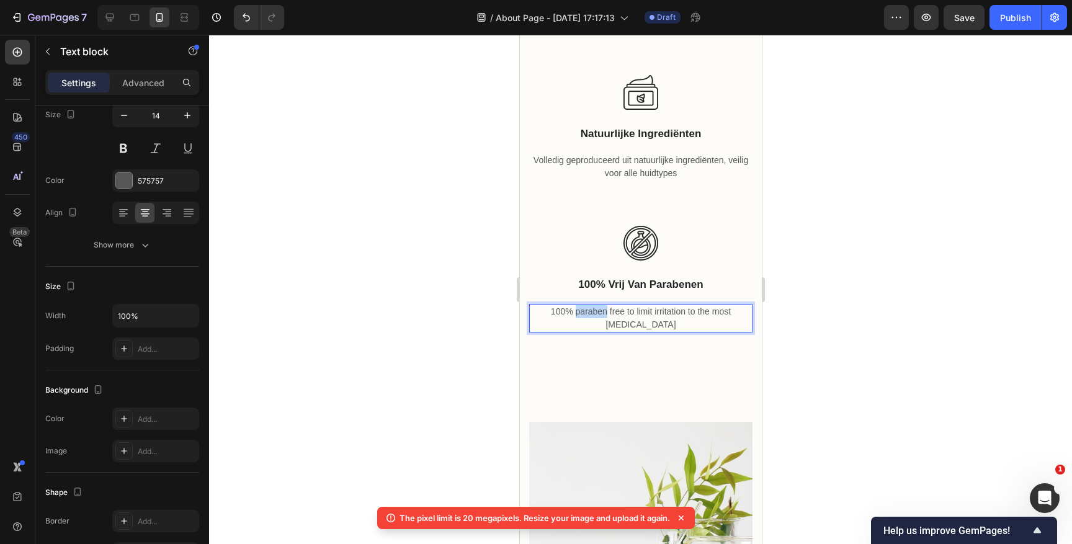
click at [578, 313] on p "100% paraben free to limit irritation to the most [MEDICAL_DATA]" at bounding box center [640, 318] width 221 height 26
click at [853, 321] on div at bounding box center [640, 289] width 863 height 509
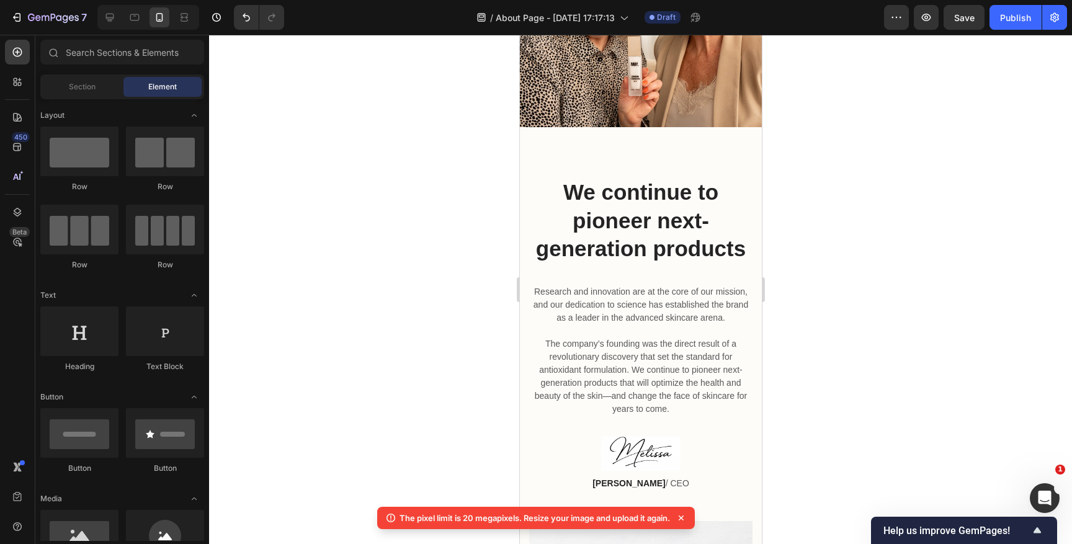
scroll to position [110, 0]
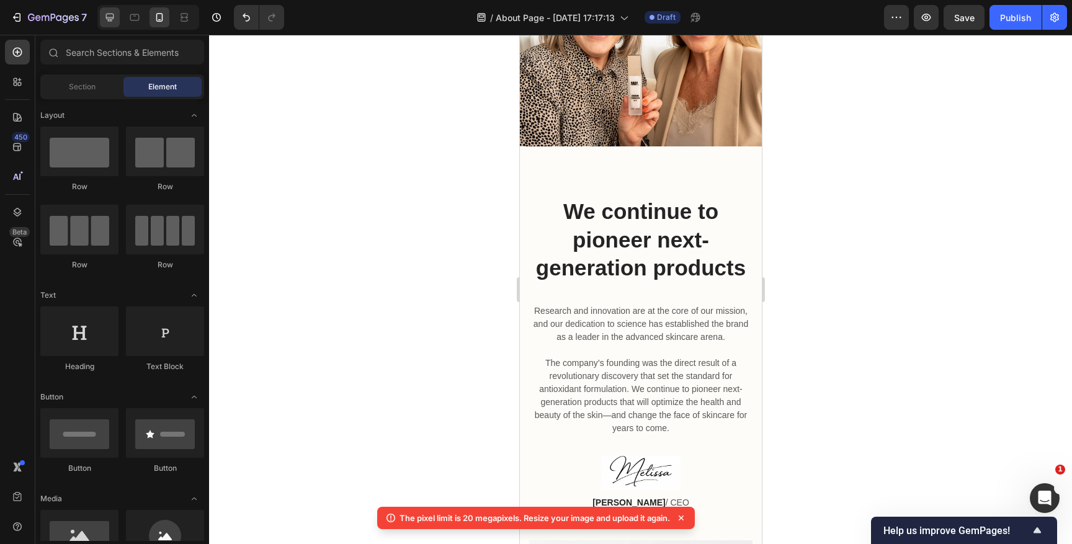
click at [104, 19] on icon at bounding box center [110, 17] width 12 height 12
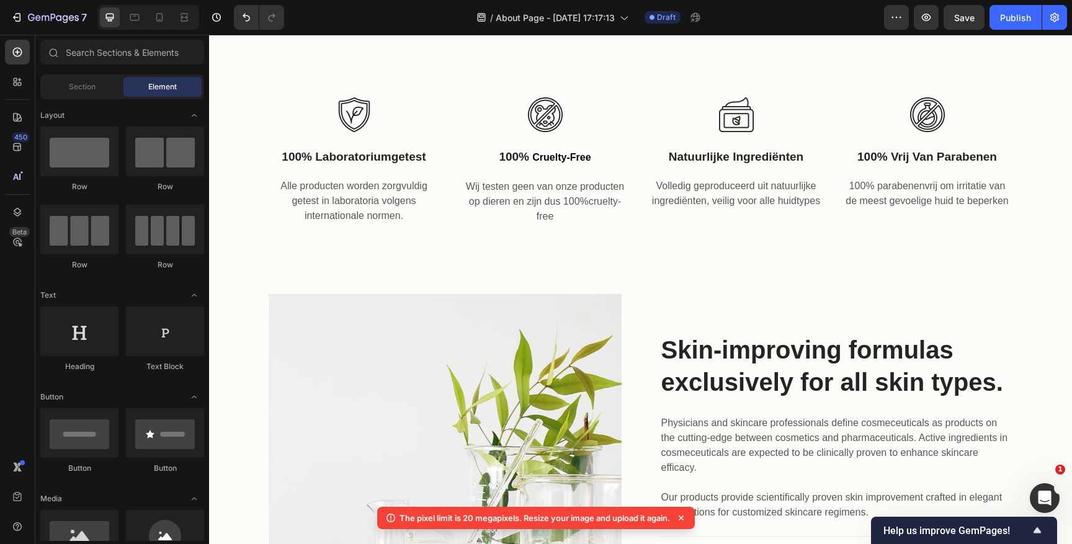
scroll to position [882, 0]
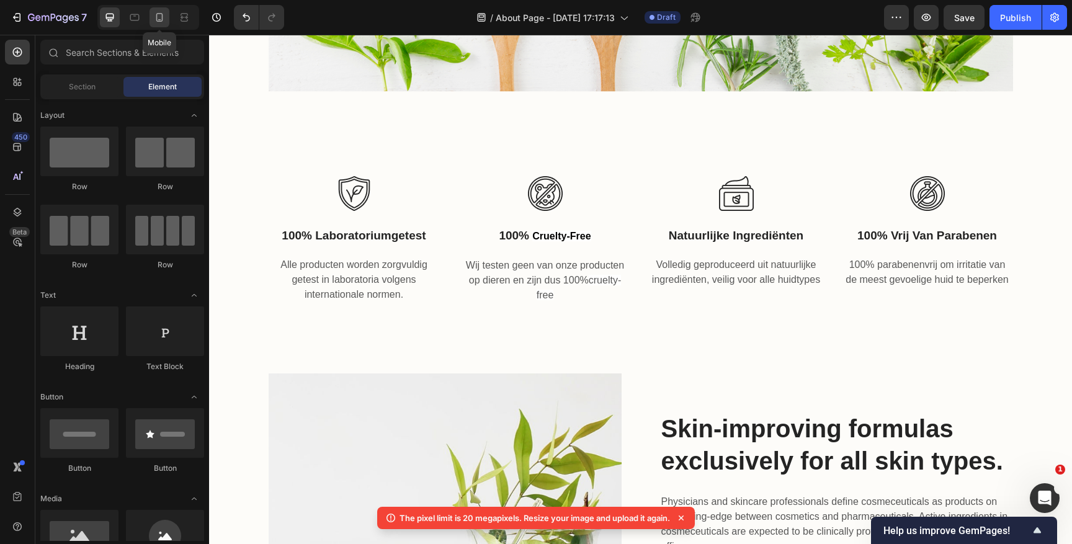
click at [157, 18] on icon at bounding box center [159, 17] width 12 height 12
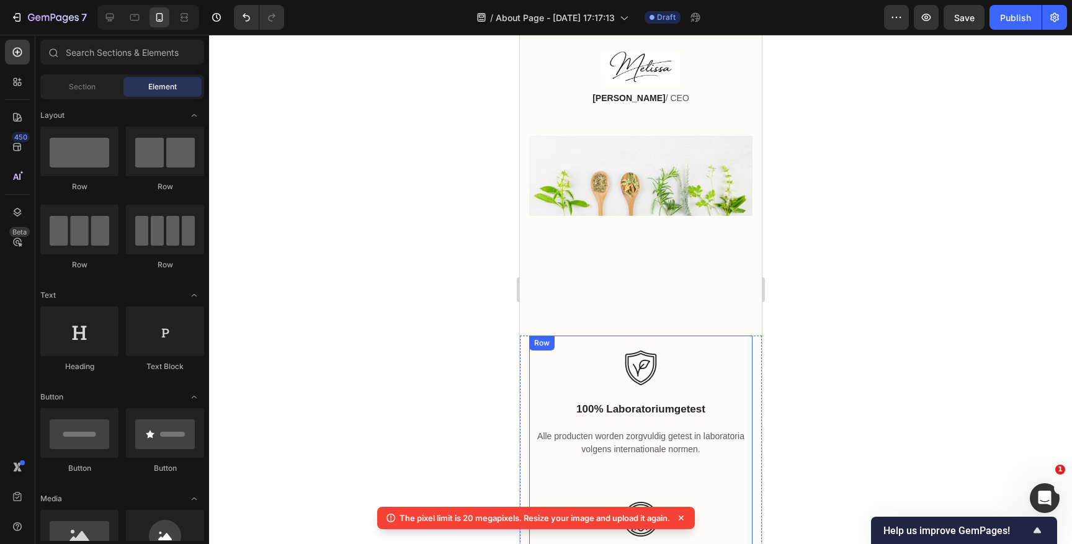
scroll to position [657, 0]
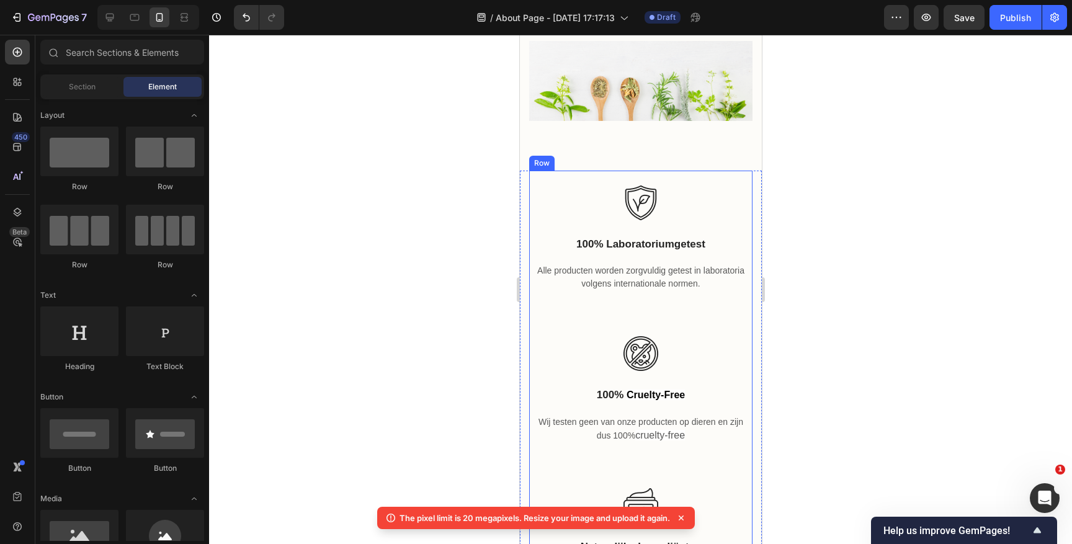
click at [540, 315] on div "Image 100% laboratoriumgetest Text block Alle producten worden zorgvuldig getes…" at bounding box center [640, 246] width 223 height 151
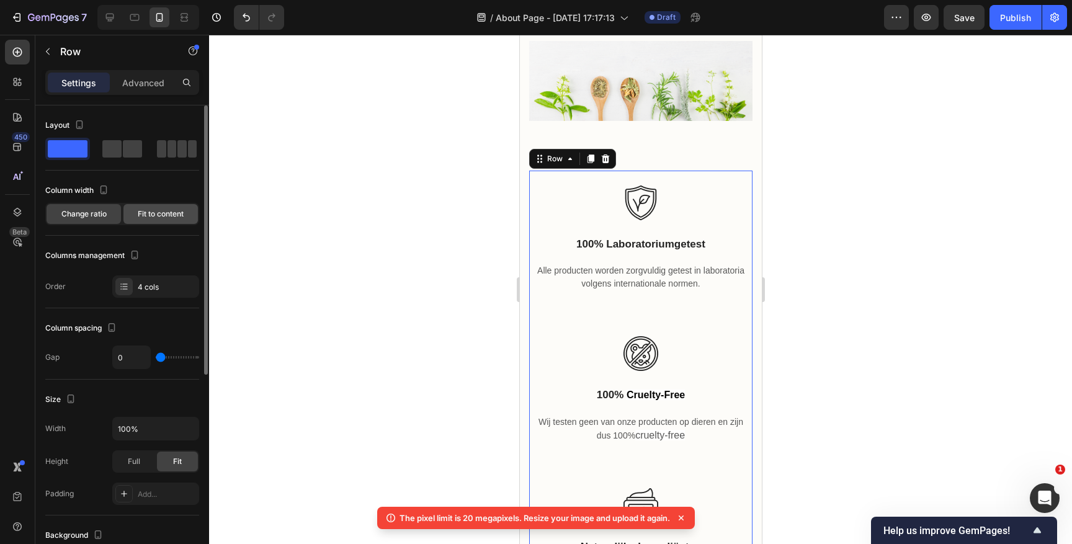
click at [156, 217] on span "Fit to content" at bounding box center [161, 213] width 46 height 11
click at [92, 213] on span "Change ratio" at bounding box center [83, 213] width 45 height 11
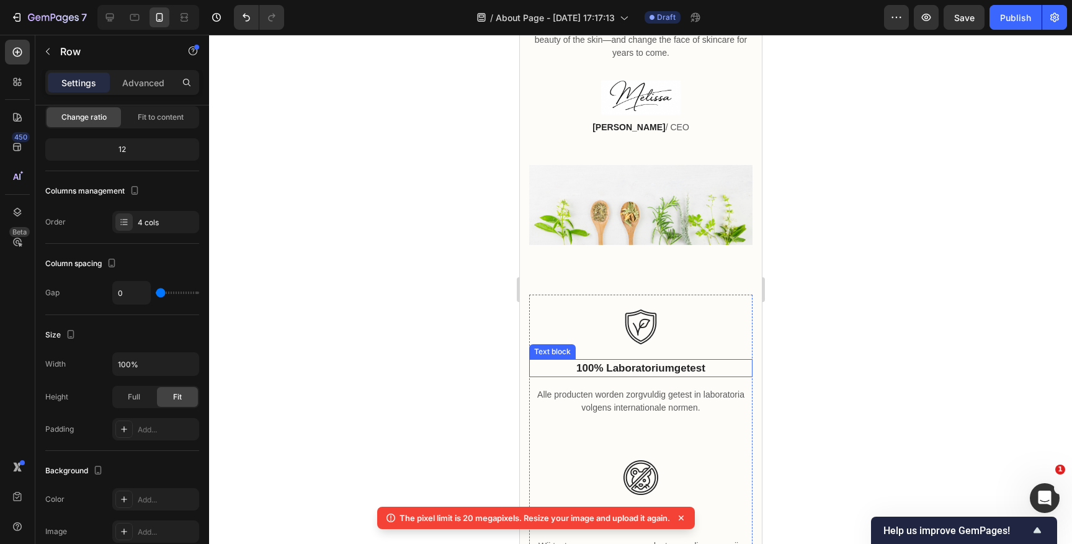
scroll to position [488, 0]
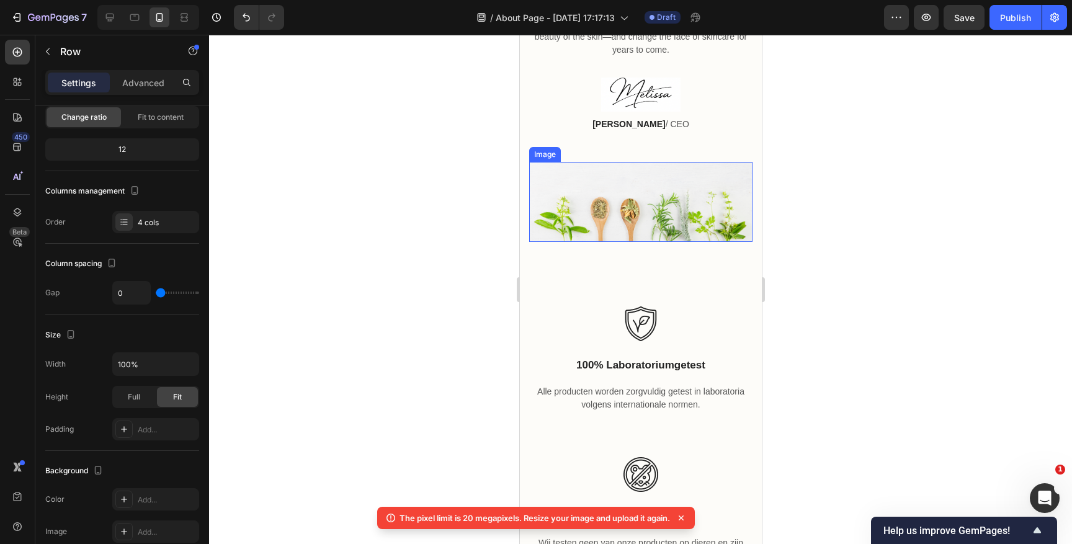
click at [632, 207] on img at bounding box center [640, 202] width 223 height 80
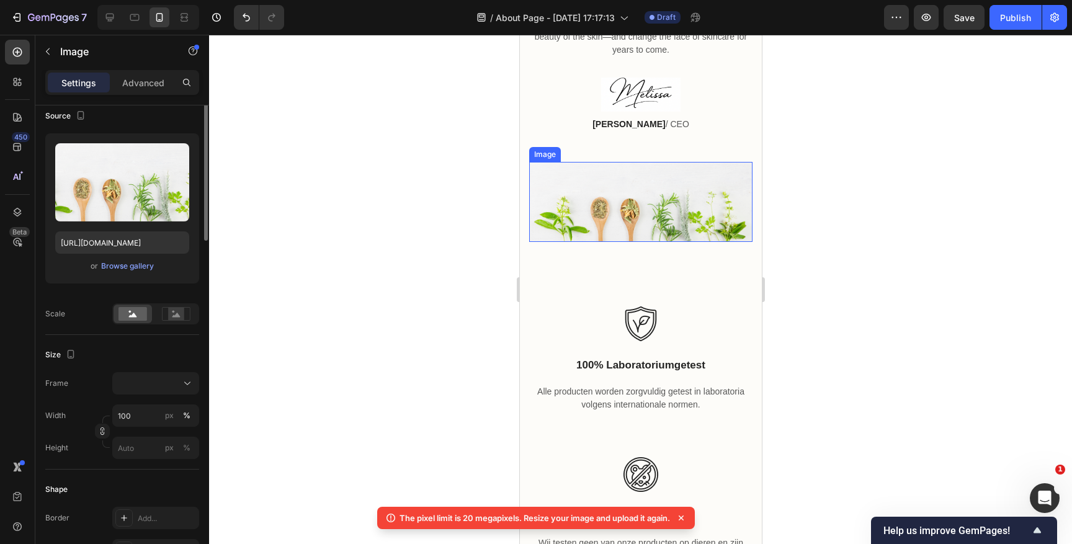
scroll to position [0, 0]
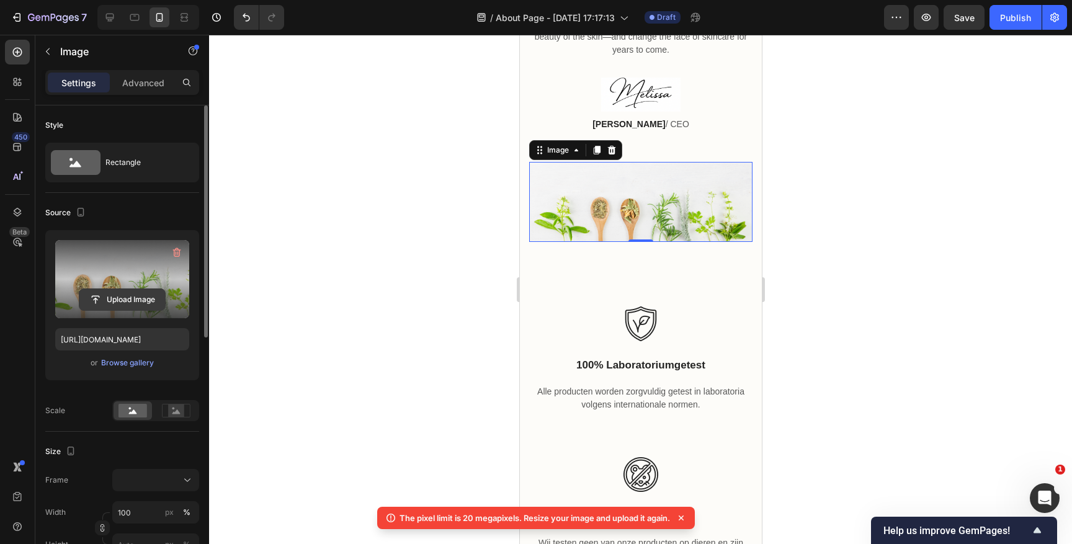
click at [132, 297] on input "file" at bounding box center [122, 299] width 86 height 21
click at [123, 290] on input "file" at bounding box center [122, 299] width 86 height 21
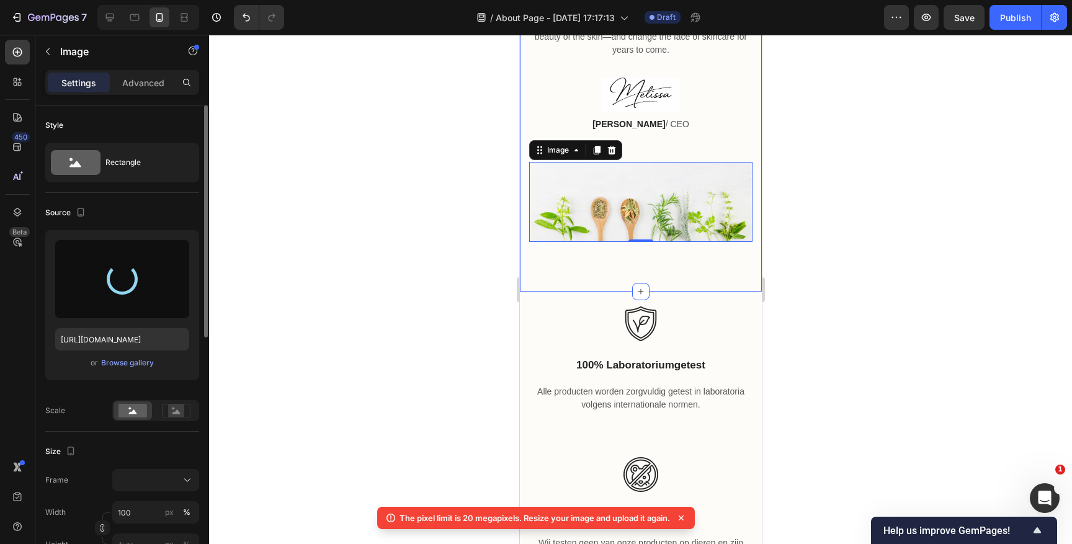
type input "[URL][DOMAIN_NAME]"
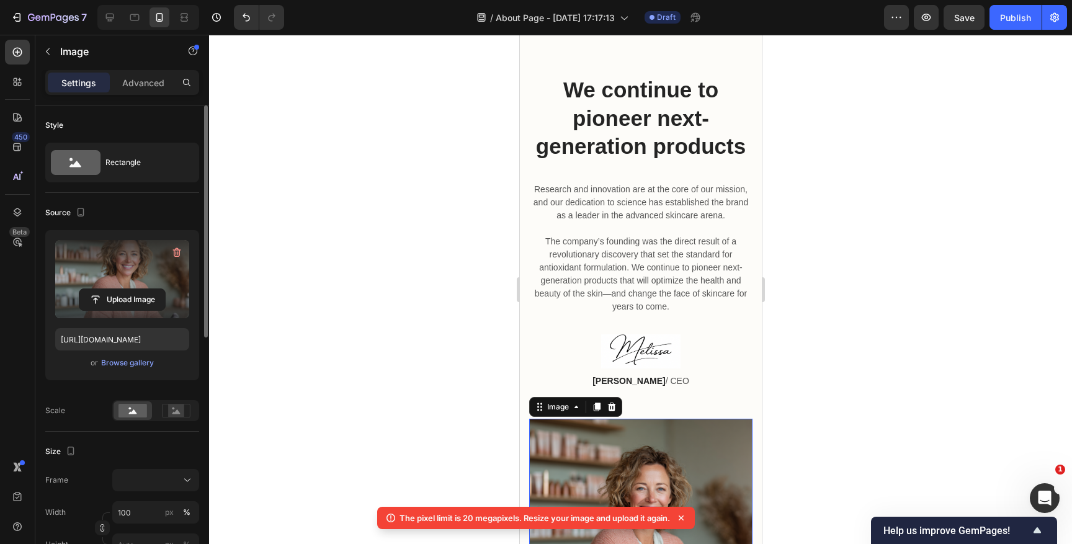
scroll to position [180, 0]
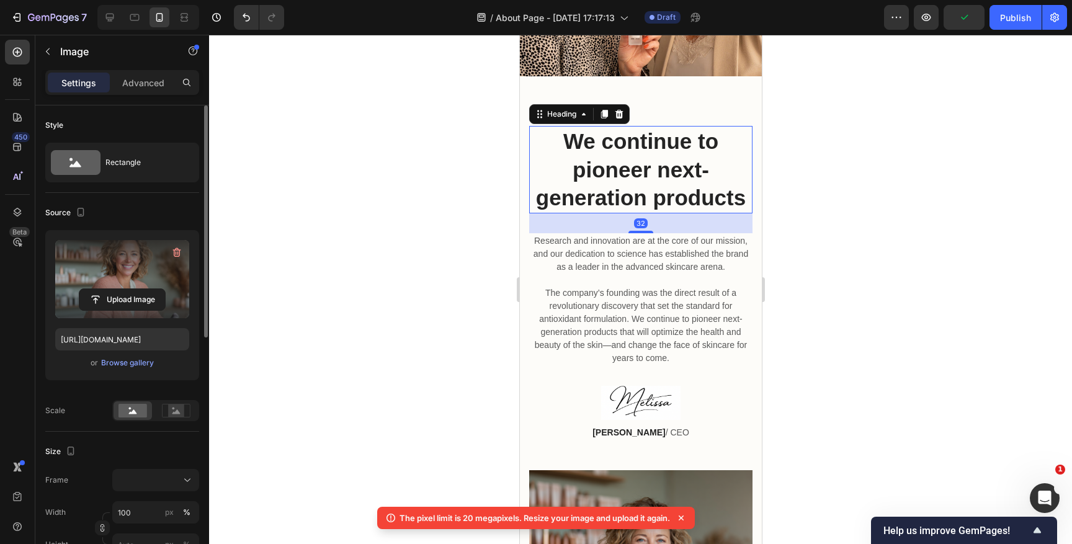
click at [658, 176] on h2 "We continue to pioneer next-generation products" at bounding box center [640, 169] width 223 height 87
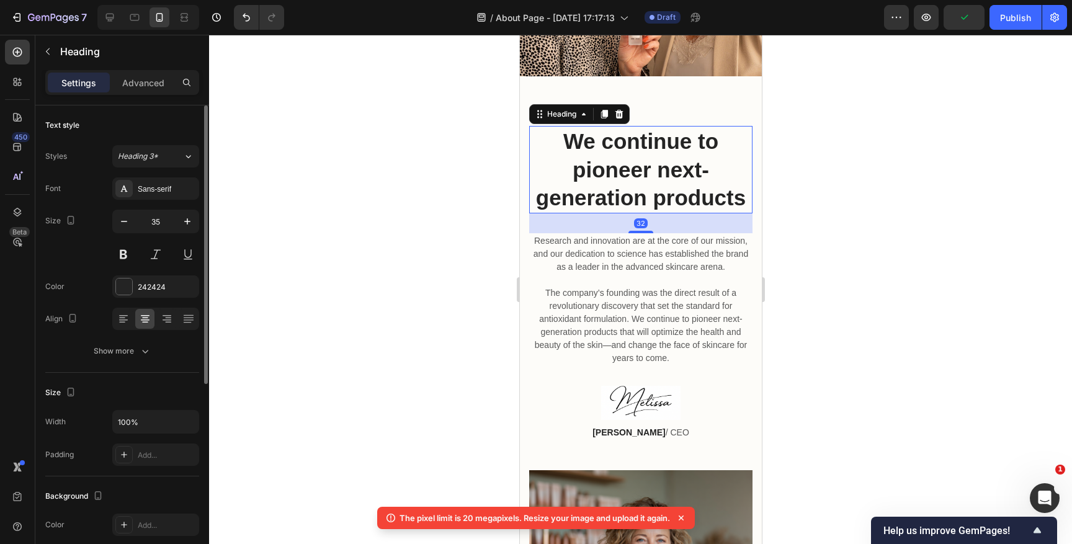
click at [658, 176] on h2 "We continue to pioneer next-generation products" at bounding box center [640, 169] width 223 height 87
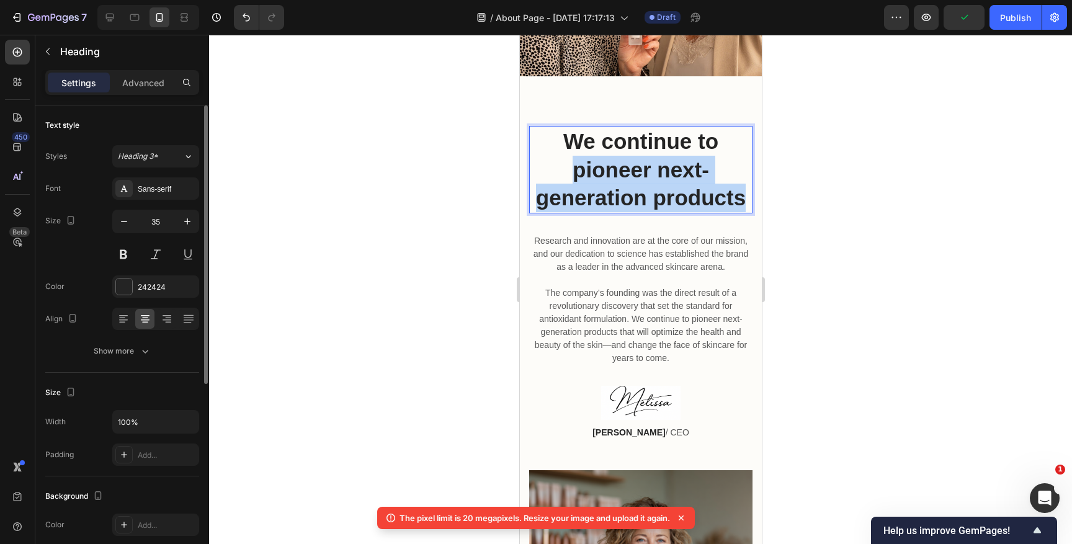
click at [658, 176] on p "We continue to pioneer next-generation products" at bounding box center [640, 169] width 221 height 85
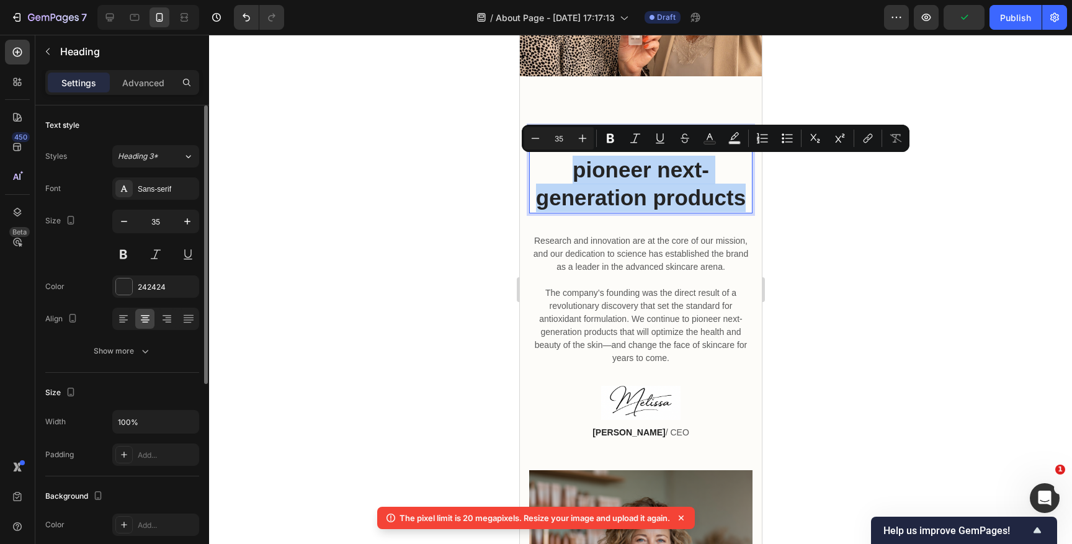
click at [719, 203] on p "We continue to pioneer next-generation products" at bounding box center [640, 169] width 221 height 85
click at [742, 200] on p "We continue to pioneer next-generation products" at bounding box center [640, 169] width 221 height 85
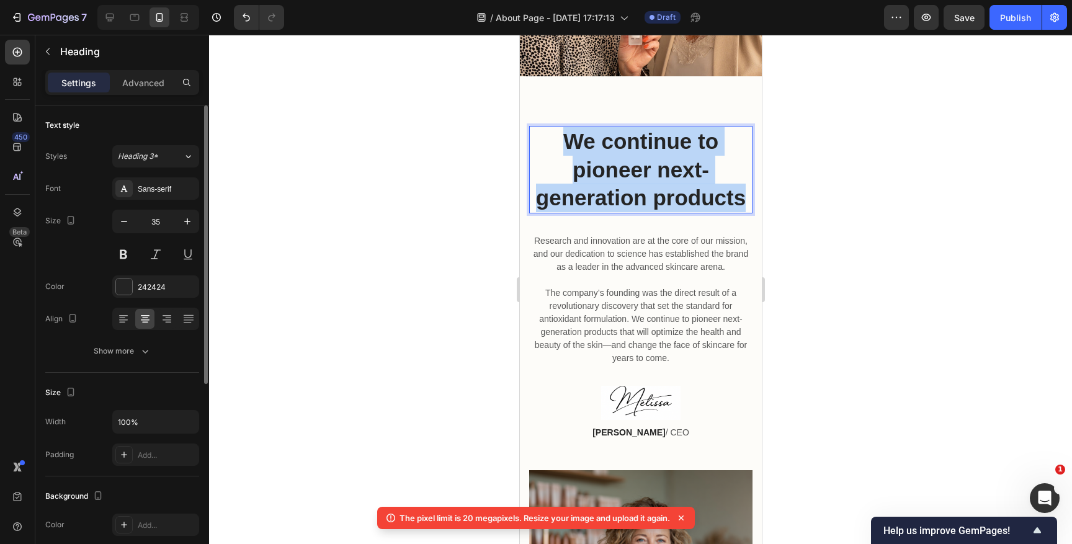
drag, startPoint x: 742, startPoint y: 200, endPoint x: 560, endPoint y: 148, distance: 189.9
click at [560, 148] on p "We continue to pioneer next-generation products" at bounding box center [640, 169] width 221 height 85
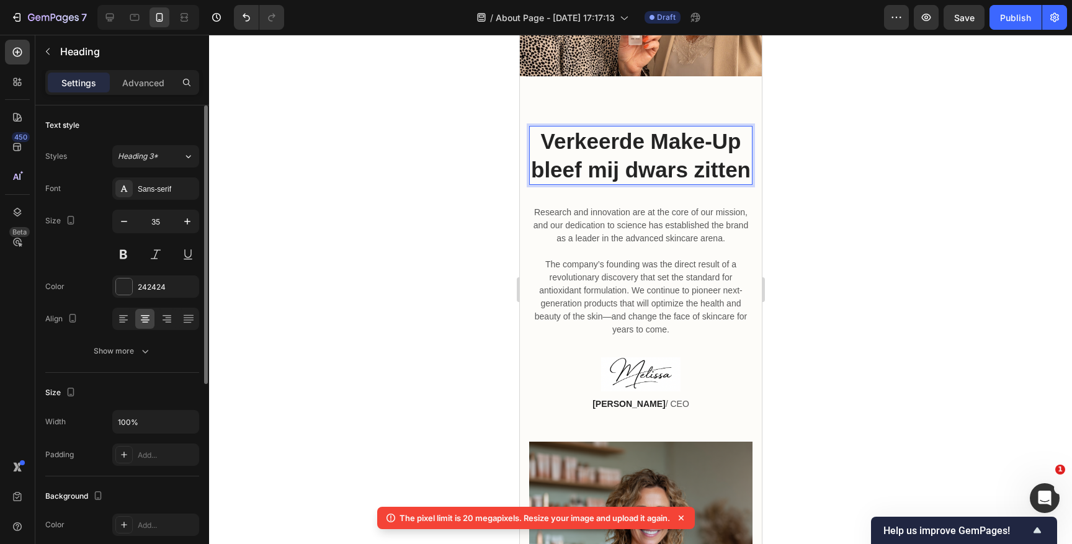
click at [609, 150] on p "Verkeerde Make-Up bleef mij dwars zitten" at bounding box center [640, 155] width 221 height 56
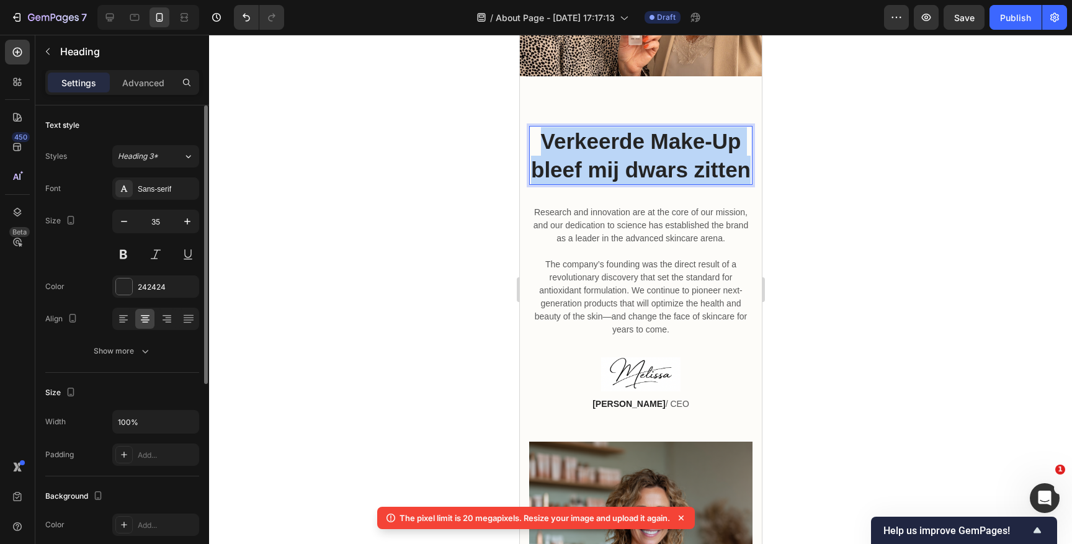
click at [609, 150] on p "Verkeerde Make-Up bleef mij dwars zitten" at bounding box center [640, 155] width 221 height 56
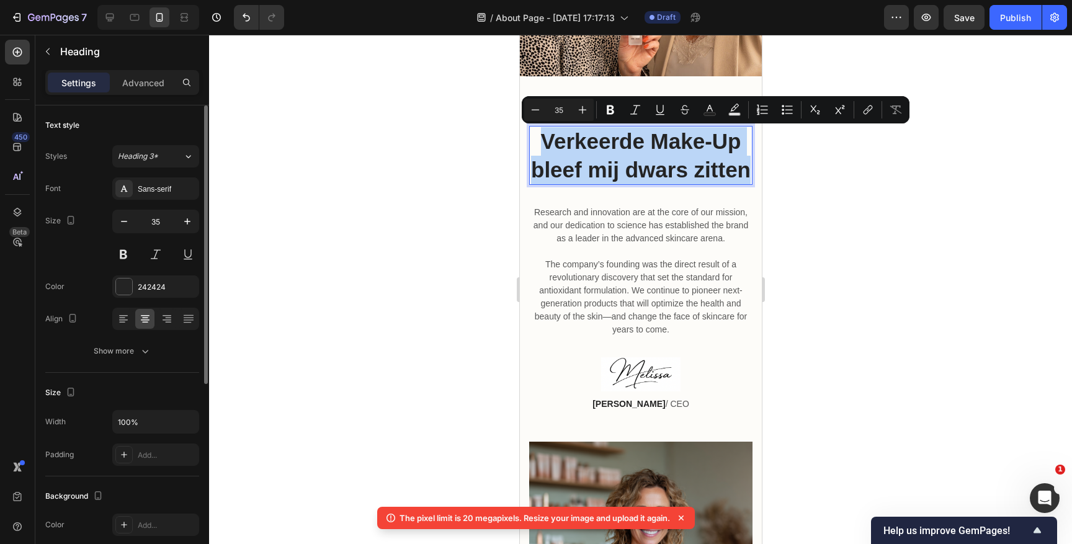
copy p "Verkeerde Make-Up bleef mij dwars zitten"
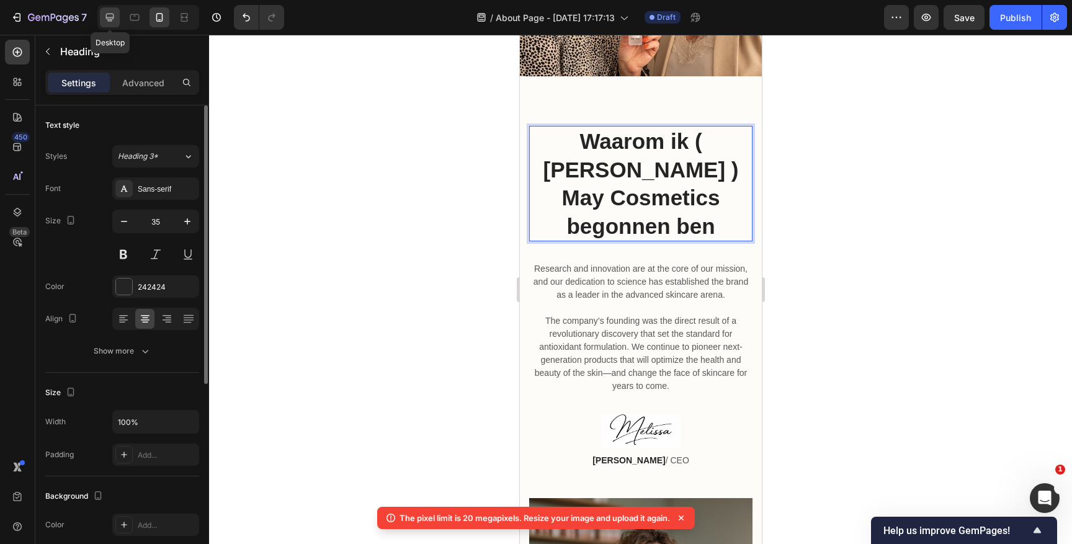
click at [108, 14] on icon at bounding box center [110, 17] width 12 height 12
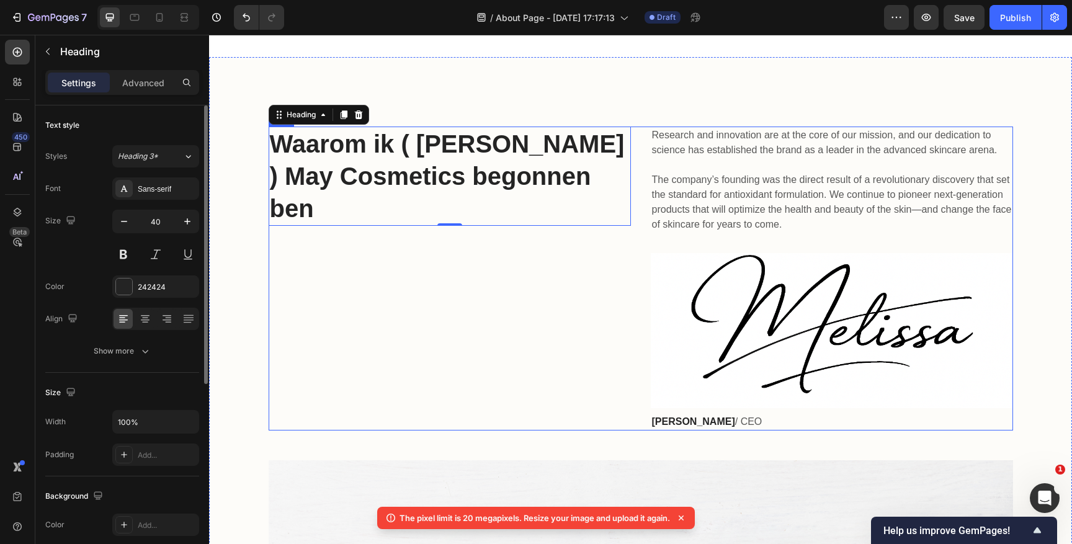
scroll to position [295, 0]
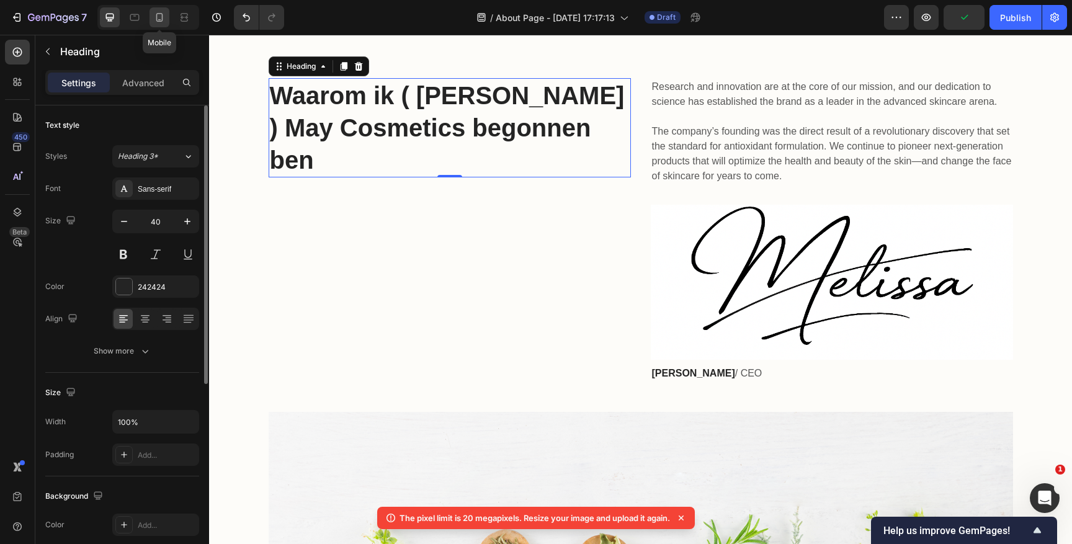
click at [161, 15] on icon at bounding box center [159, 17] width 12 height 12
type input "35"
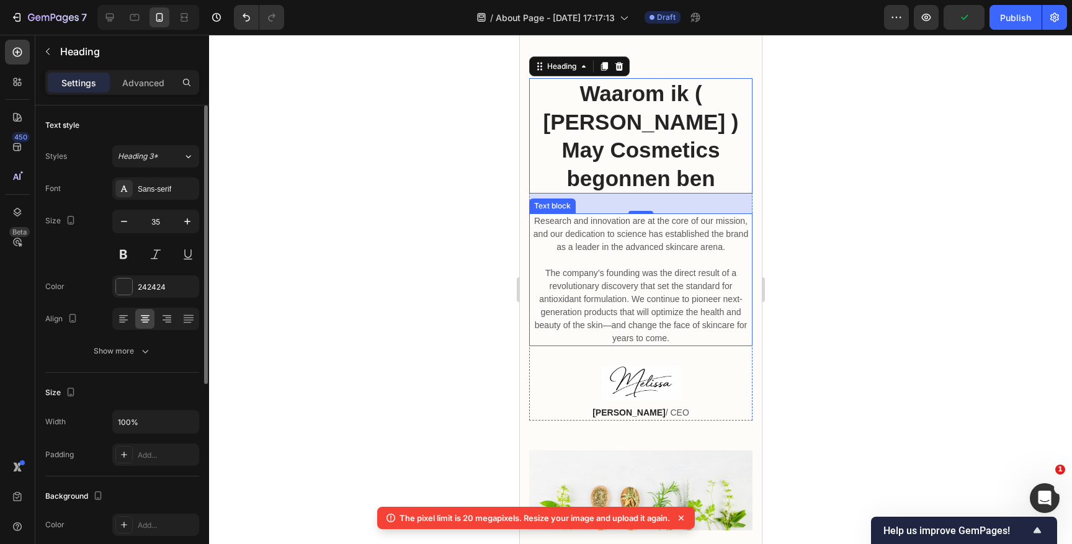
scroll to position [275, 0]
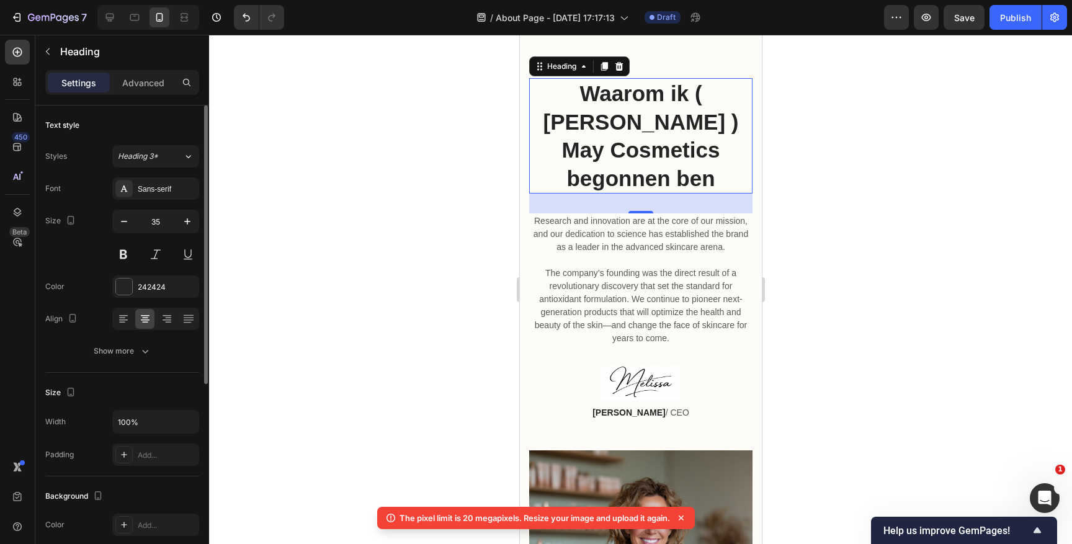
click at [820, 174] on div at bounding box center [640, 289] width 863 height 509
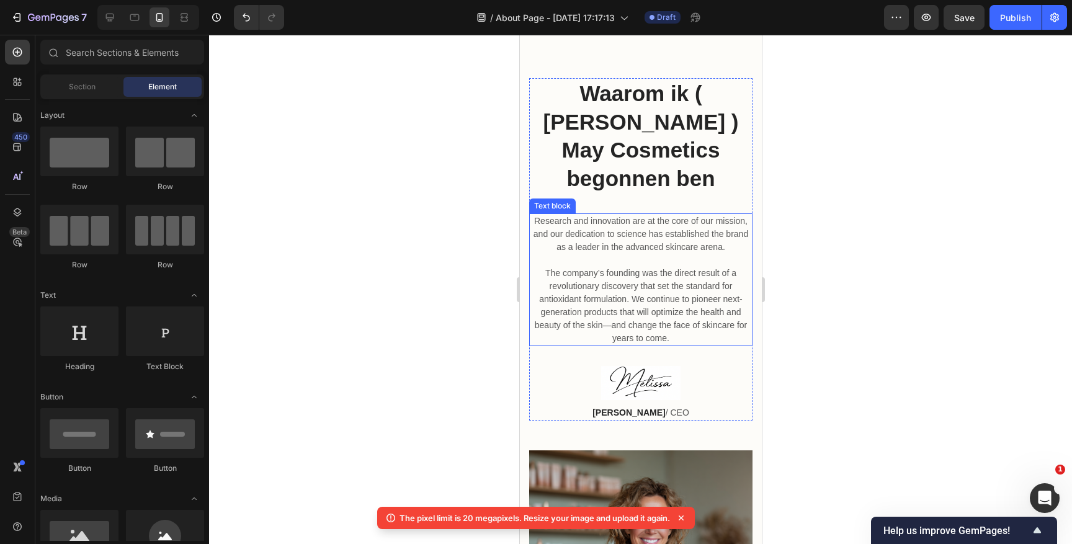
click at [599, 215] on p "Research and innovation are at the core of our mission, and our dedication to s…" at bounding box center [640, 280] width 221 height 130
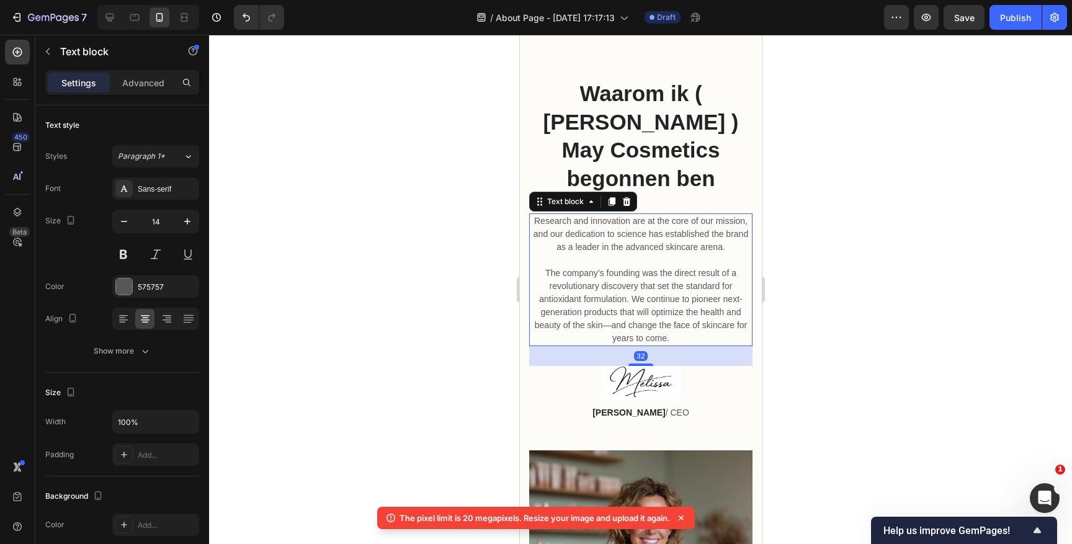
click at [599, 215] on p "Research and innovation are at the core of our mission, and our dedication to s…" at bounding box center [640, 280] width 221 height 130
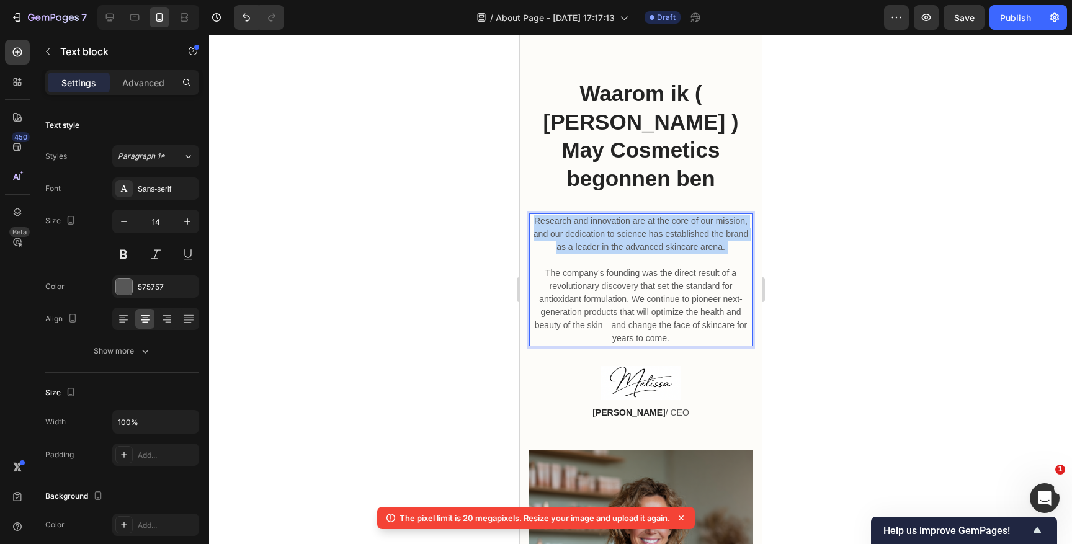
click at [599, 215] on p "Research and innovation are at the core of our mission, and our dedication to s…" at bounding box center [640, 280] width 221 height 130
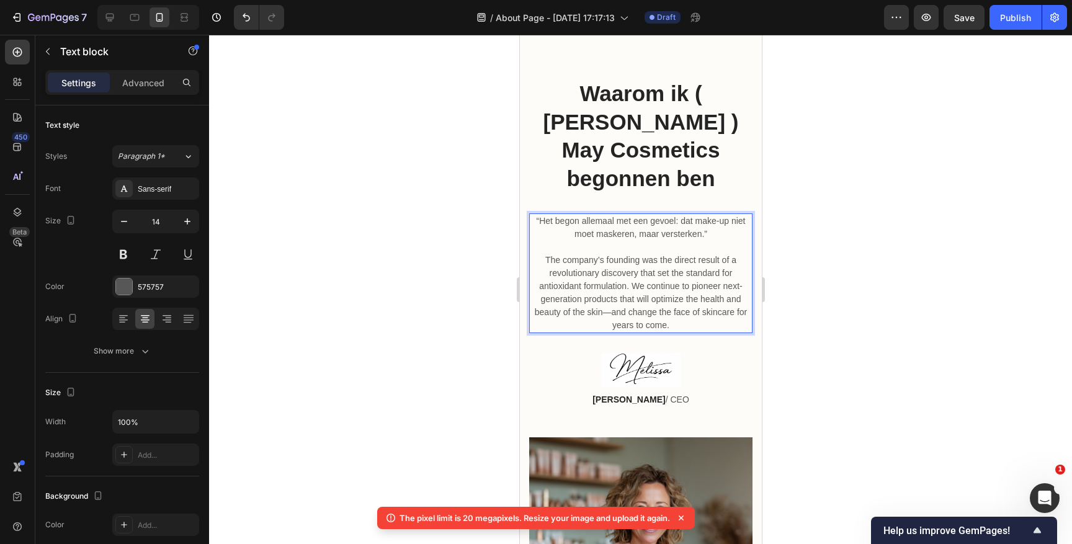
click at [585, 244] on p "⁠⁠⁠⁠⁠⁠⁠ The company’s founding was the direct result of a revolutionary discove…" at bounding box center [640, 286] width 221 height 91
click at [585, 244] on p "The company’s founding was the direct result of a revolutionary discovery that …" at bounding box center [640, 286] width 221 height 91
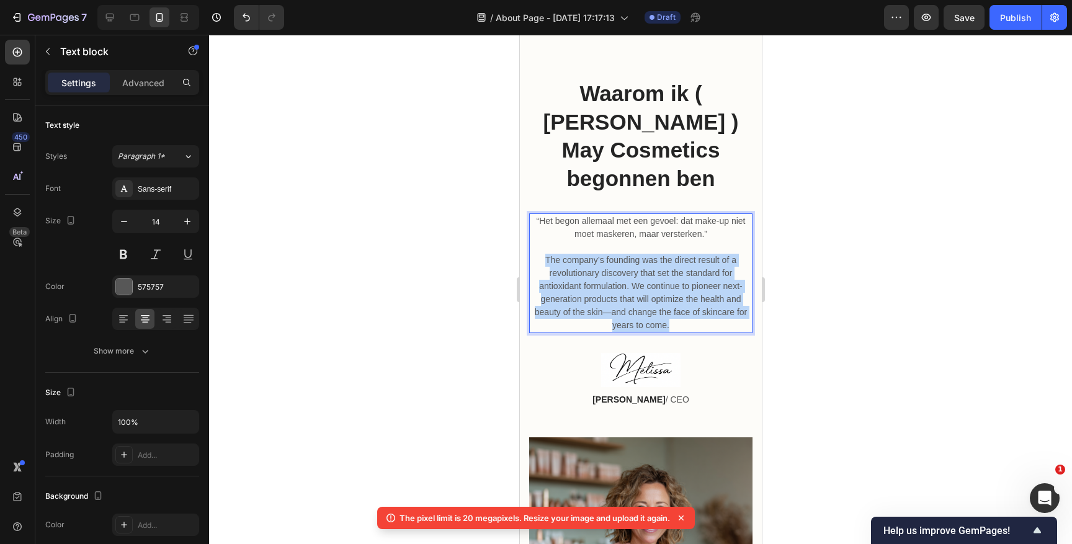
click at [585, 244] on p "The company’s founding was the direct result of a revolutionary discovery that …" at bounding box center [640, 286] width 221 height 91
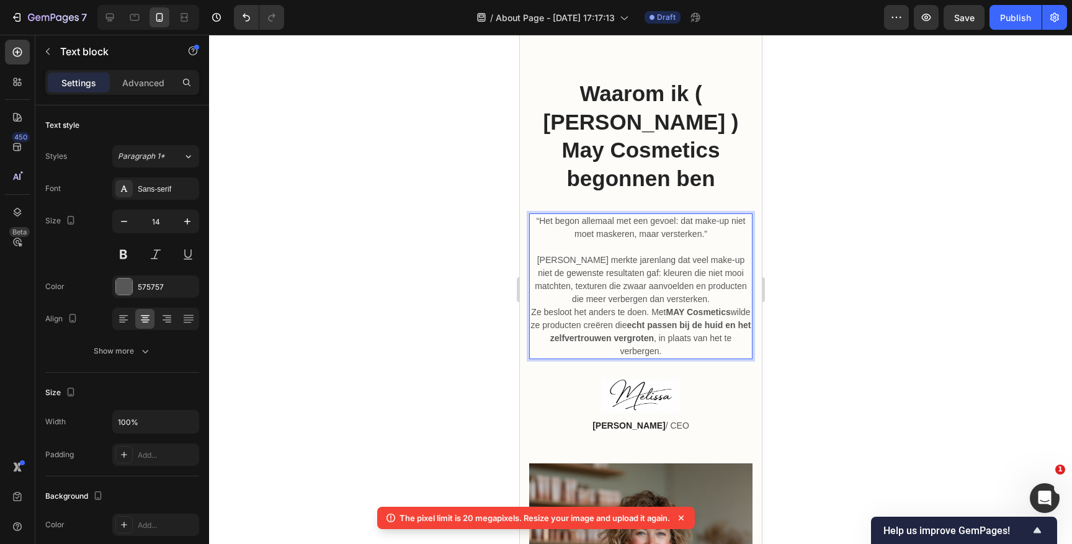
click at [552, 241] on p "[PERSON_NAME] merkte jarenlang dat veel make-up niet de gewenste resultaten gaf…" at bounding box center [640, 299] width 221 height 117
click at [670, 269] on p "Ik merkte jarenlang dat veel make-up niet de gewenste resultaten gaf: kleuren d…" at bounding box center [640, 299] width 221 height 117
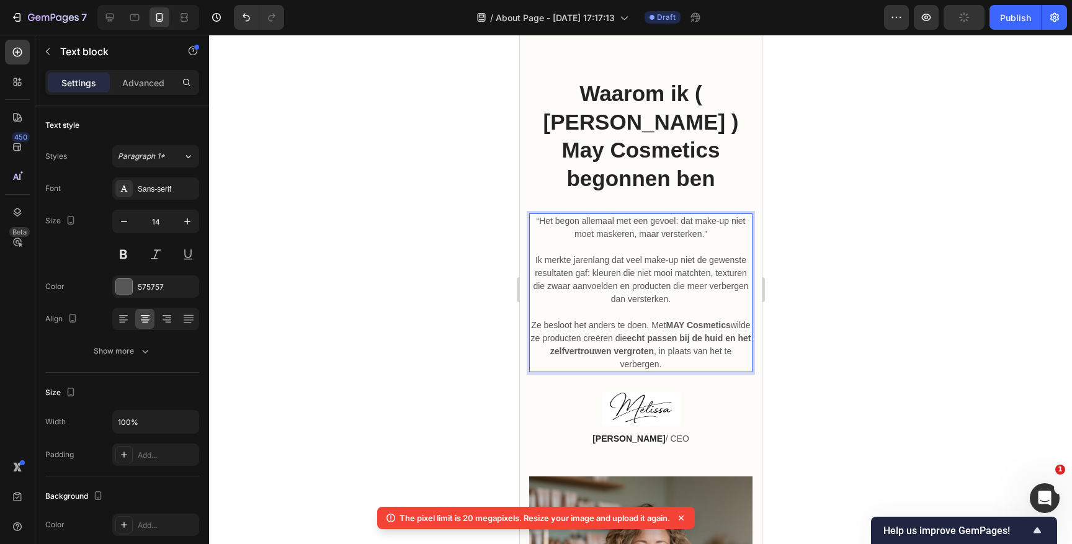
click at [545, 306] on p "⁠⁠⁠⁠⁠⁠⁠ Ze besloot het anders te doen. Met MAY Cosmetics wilde ze producten cre…" at bounding box center [640, 338] width 221 height 65
click at [740, 306] on p "Ik besloot het anders te doen. Met MAY Cosmetics wilde ze producten creëren die…" at bounding box center [640, 338] width 221 height 65
click at [541, 310] on p "Ik besloot het anders te doen. Met MAY Cosmetics wil ik ze producten creëren di…" at bounding box center [640, 338] width 221 height 65
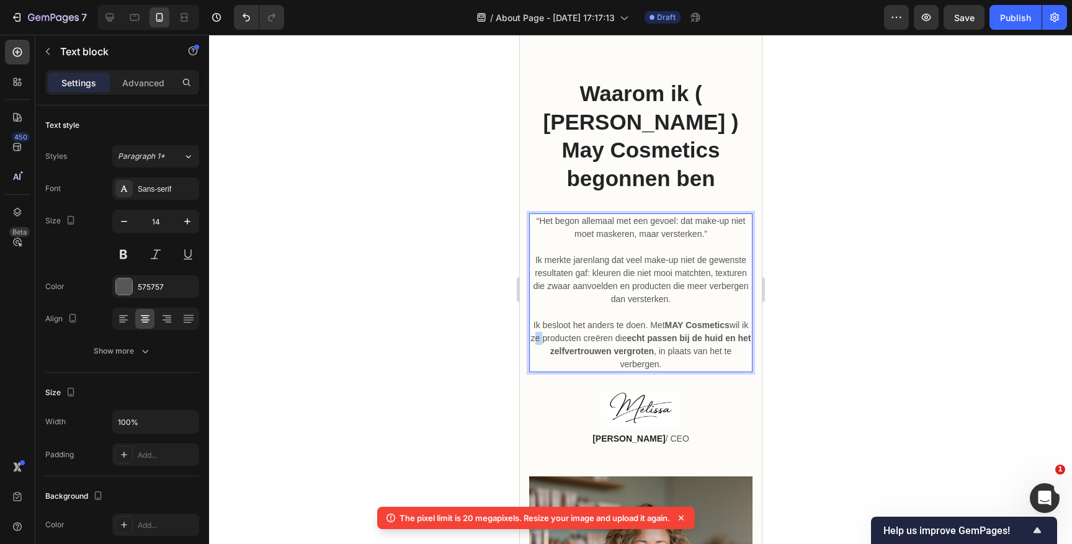
click at [541, 310] on p "Ik besloot het anders te doen. Met MAY Cosmetics wil ik ze producten creëren di…" at bounding box center [640, 338] width 221 height 65
click at [668, 336] on p "Ik besloot het anders te doen. Met MAY Cosmetics wil ik producten creëren die e…" at bounding box center [640, 338] width 221 height 65
click at [692, 246] on p "Ik merkte jarenlang dat veel make-up niet de gewenste resultaten gaf: kleuren d…" at bounding box center [640, 273] width 221 height 65
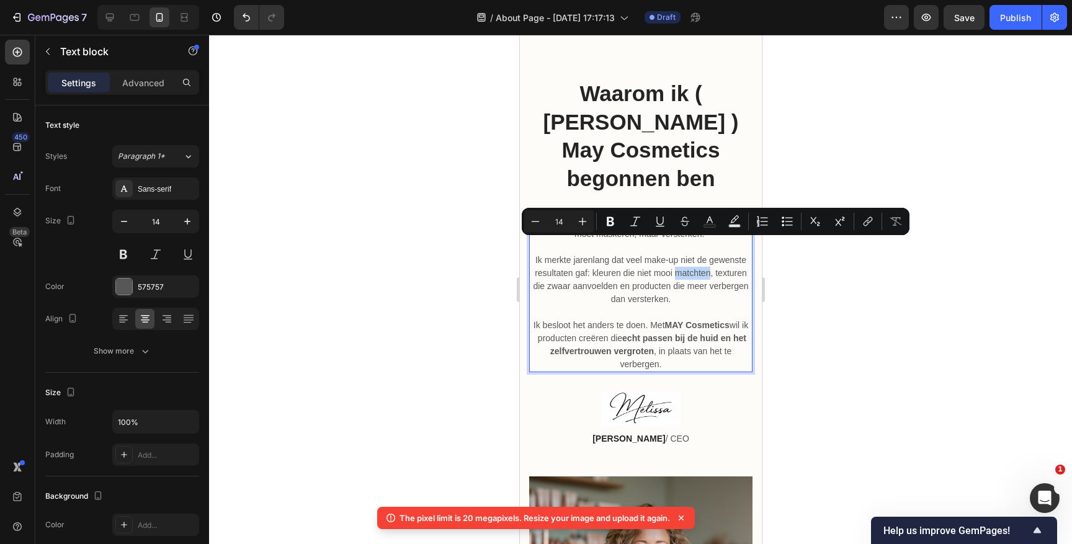
click at [678, 249] on p "Ik merkte jarenlang dat veel make-up niet de gewenste resultaten gaf: kleuren d…" at bounding box center [640, 273] width 221 height 65
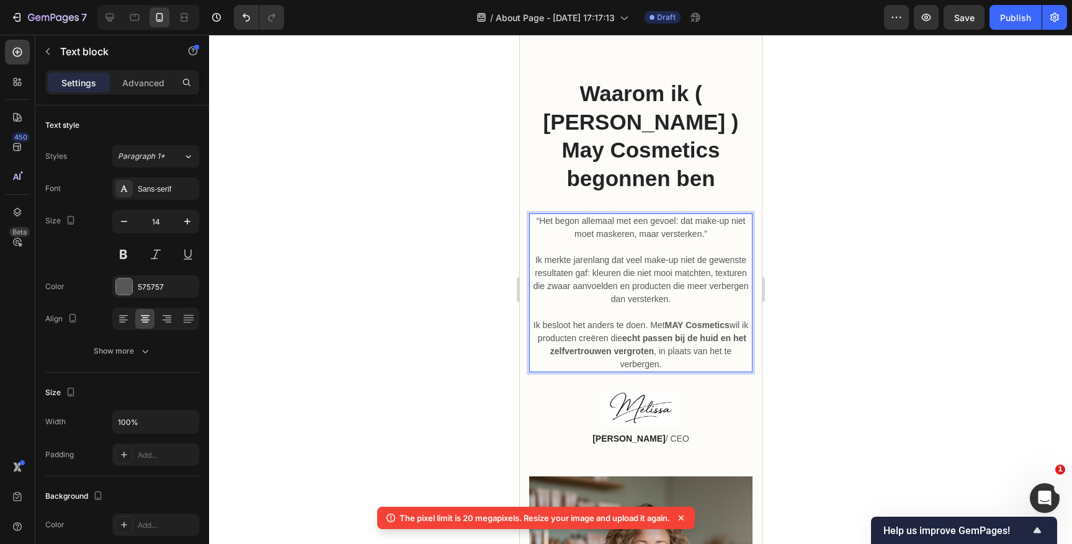
click at [672, 334] on p "Ik besloot het anders te doen. Met MAY Cosmetics wil ik producten creëren die e…" at bounding box center [640, 338] width 221 height 65
click at [534, 215] on p "“Het begon allemaal met een gevoel: dat make-up niet moet maskeren, maar verste…" at bounding box center [640, 228] width 221 height 26
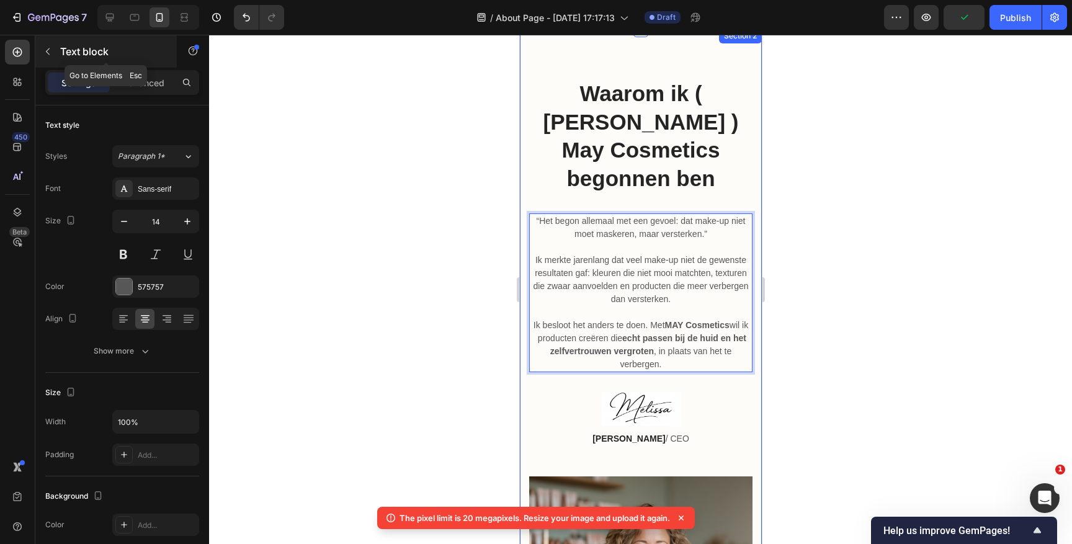
click at [52, 54] on icon "button" at bounding box center [48, 52] width 10 height 10
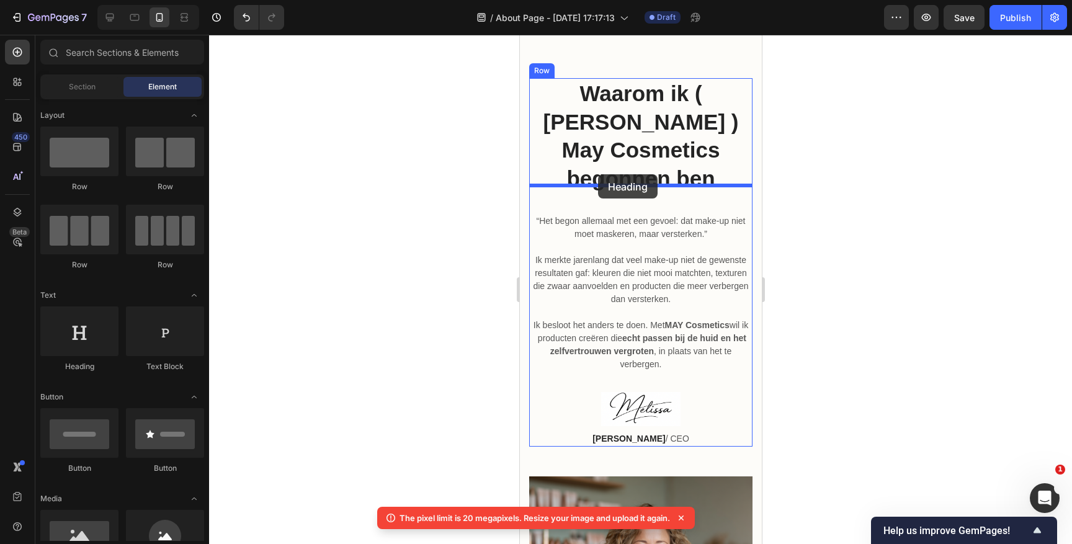
drag, startPoint x: 615, startPoint y: 379, endPoint x: 599, endPoint y: 179, distance: 200.5
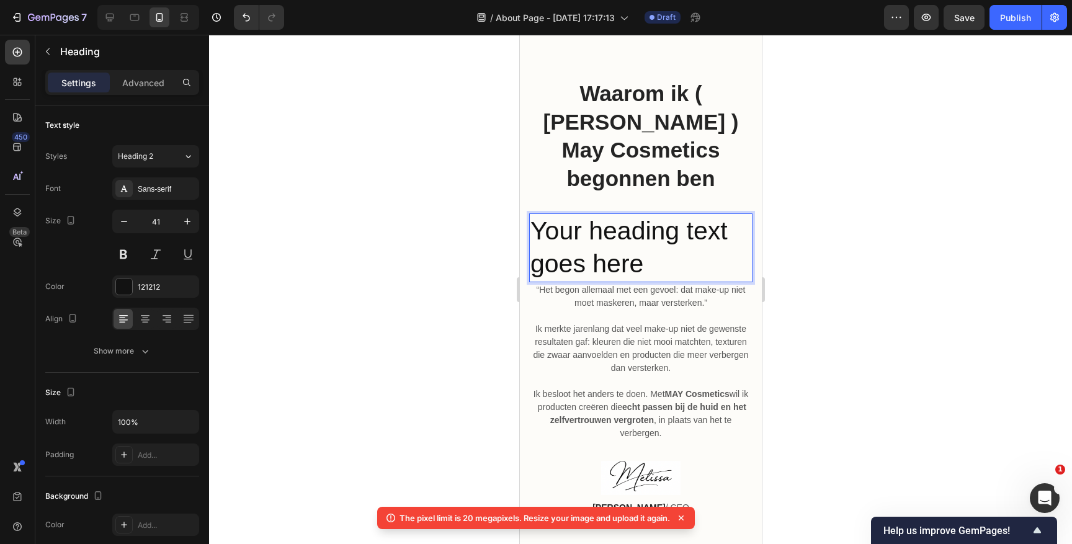
click at [613, 213] on h2 "Your heading text goes here" at bounding box center [640, 247] width 223 height 69
click at [613, 215] on p "Your heading text goes here" at bounding box center [640, 248] width 221 height 66
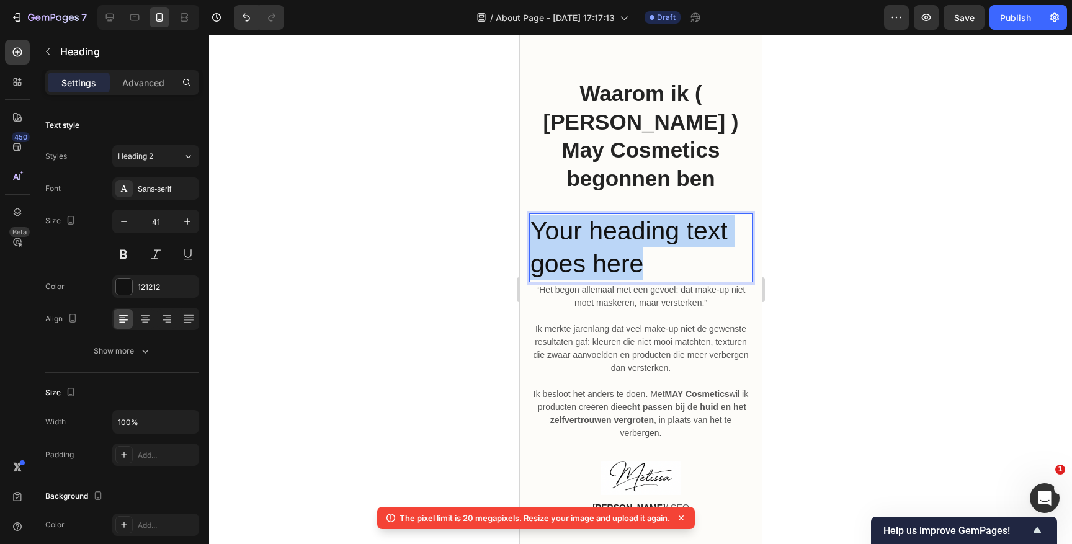
click at [613, 215] on p "Your heading text goes here" at bounding box center [640, 248] width 221 height 66
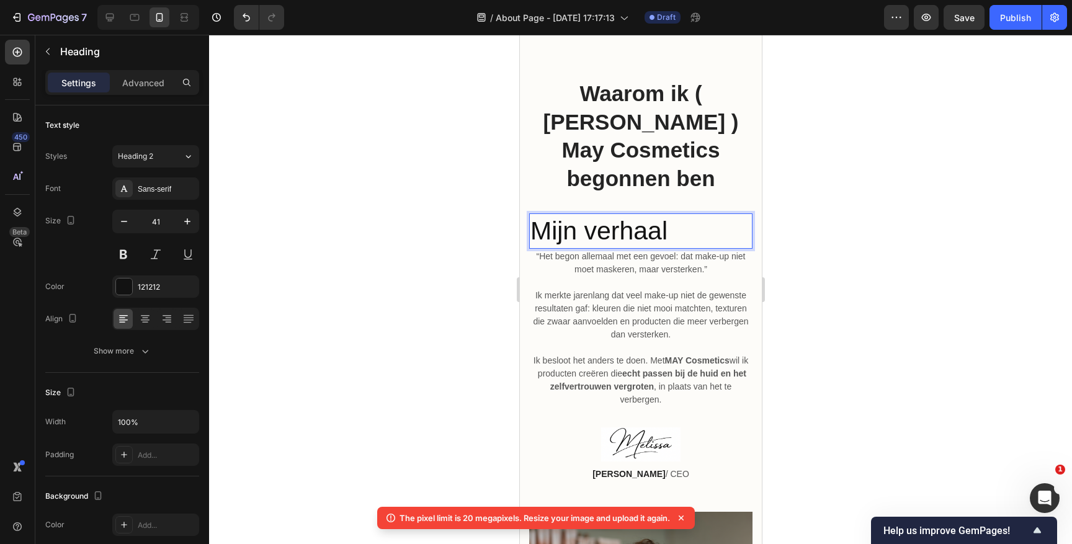
click at [656, 215] on p "Mijn verhaal" at bounding box center [640, 231] width 221 height 33
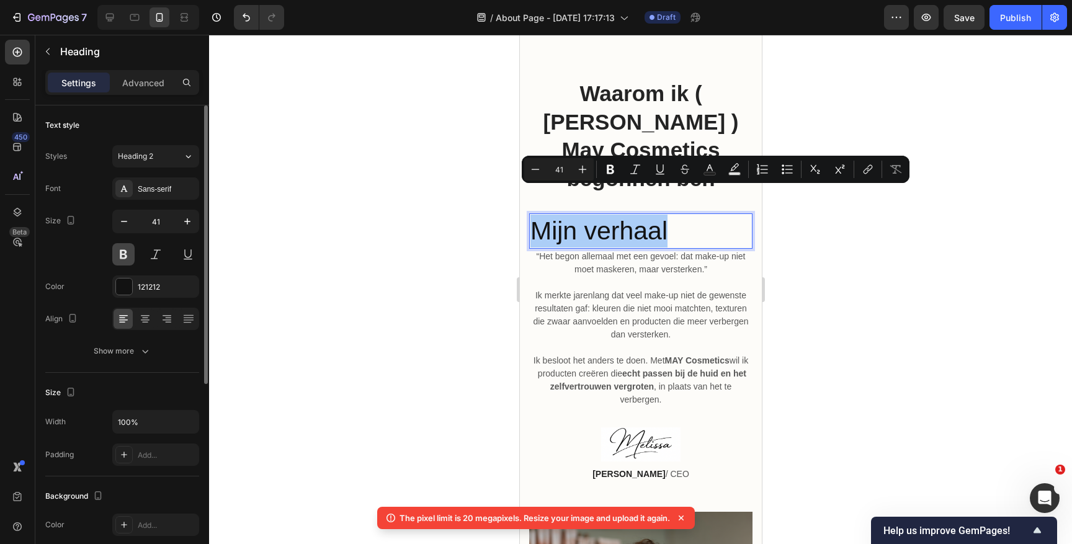
click at [129, 258] on button at bounding box center [123, 254] width 22 height 22
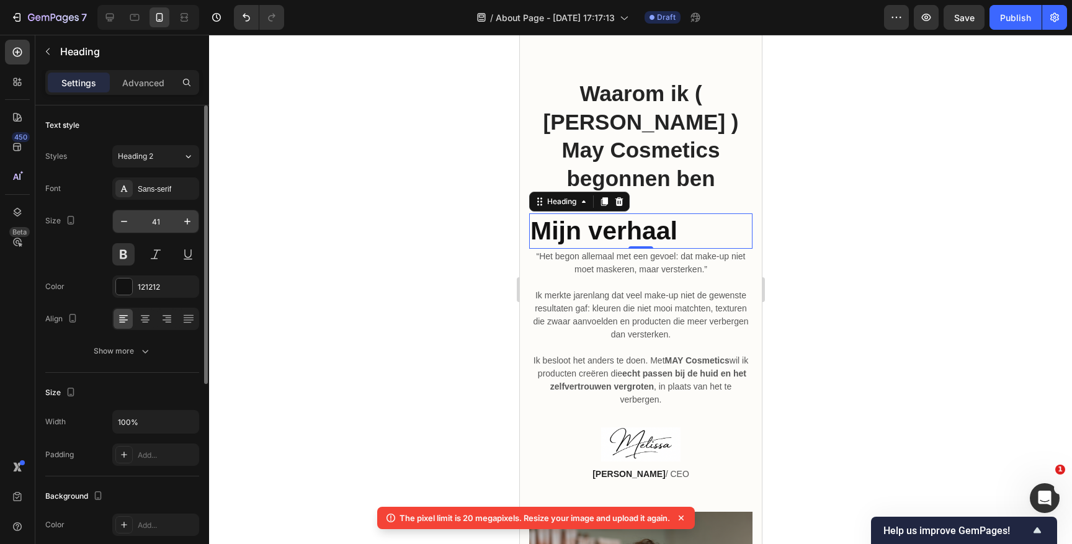
click at [162, 220] on input "41" at bounding box center [155, 221] width 41 height 22
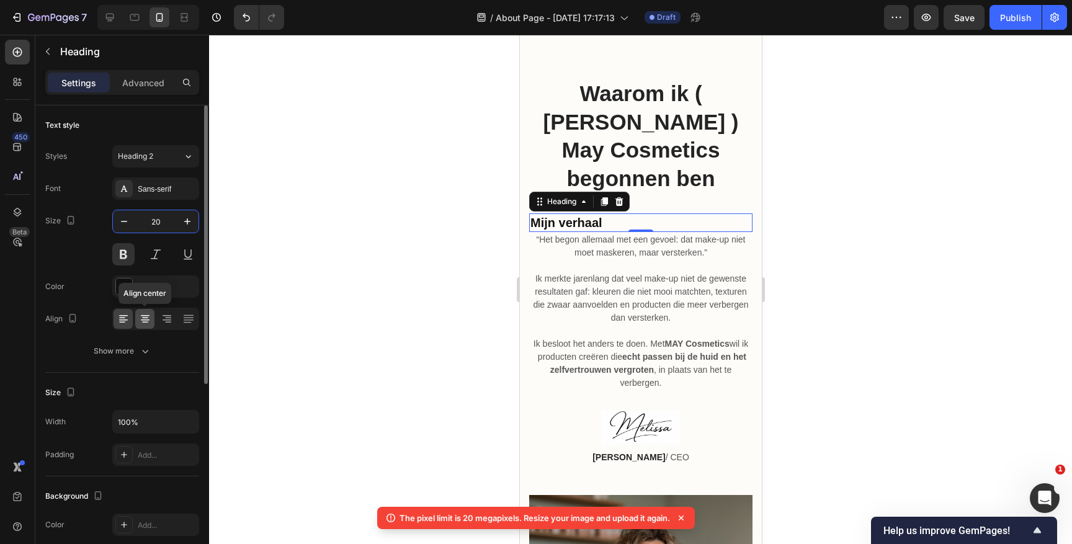
type input "20"
click at [144, 318] on icon at bounding box center [145, 318] width 6 height 1
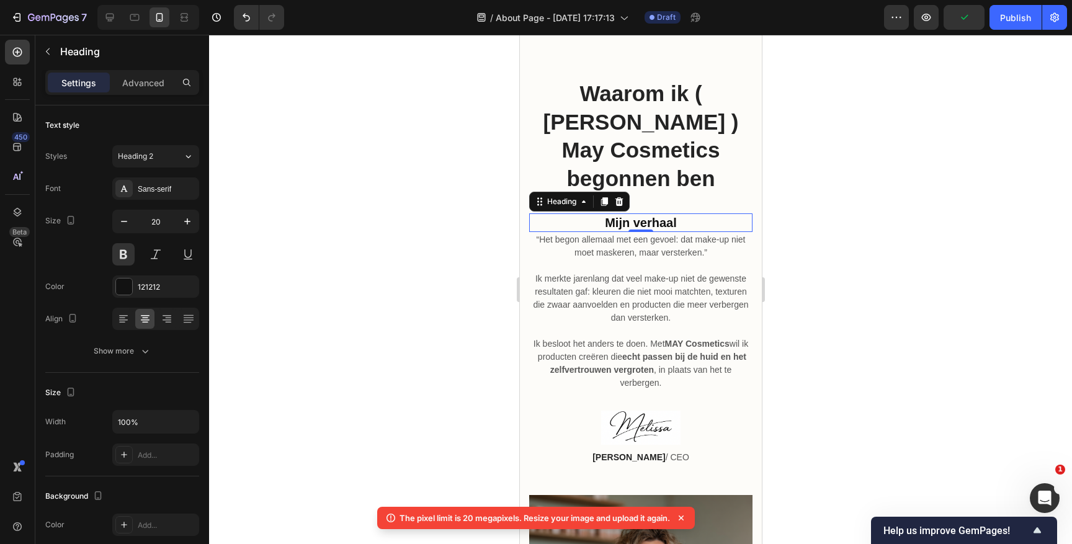
click at [804, 209] on div at bounding box center [640, 289] width 863 height 509
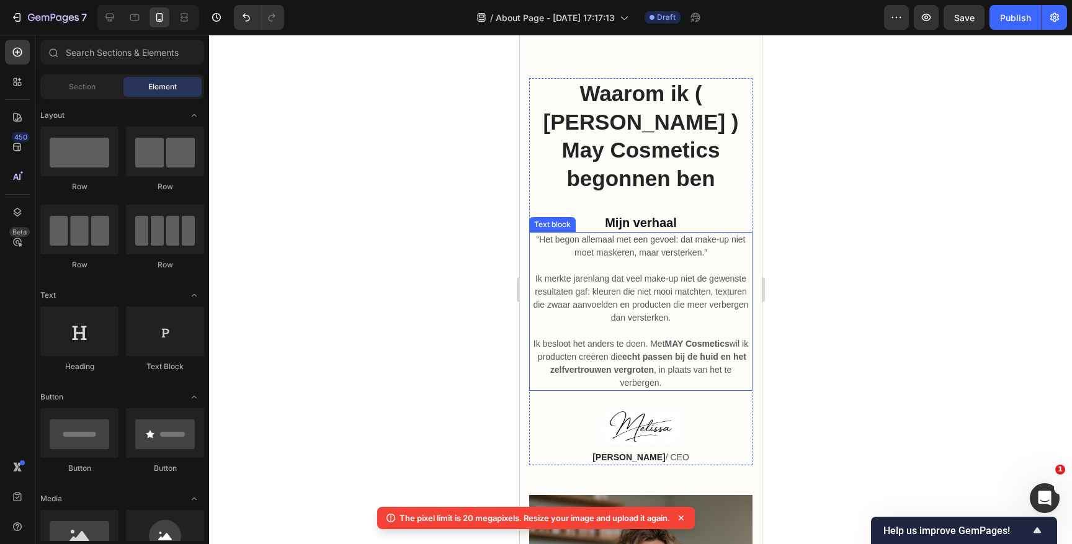
click at [675, 358] on p "Ik besloot het anders te doen. Met MAY Cosmetics wil ik producten creëren die e…" at bounding box center [640, 357] width 221 height 65
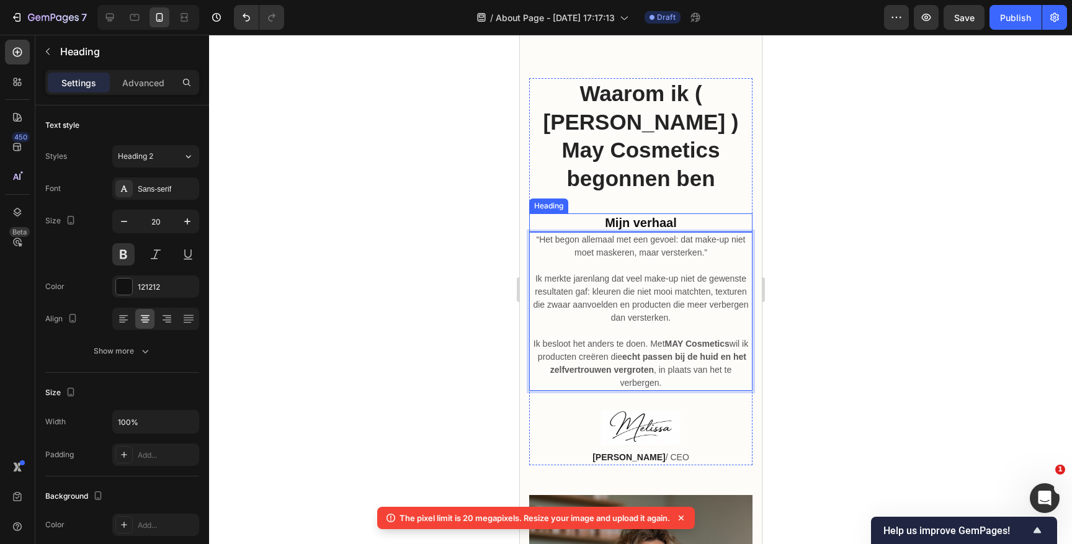
click at [661, 215] on p "Mijn verhaal" at bounding box center [640, 223] width 221 height 16
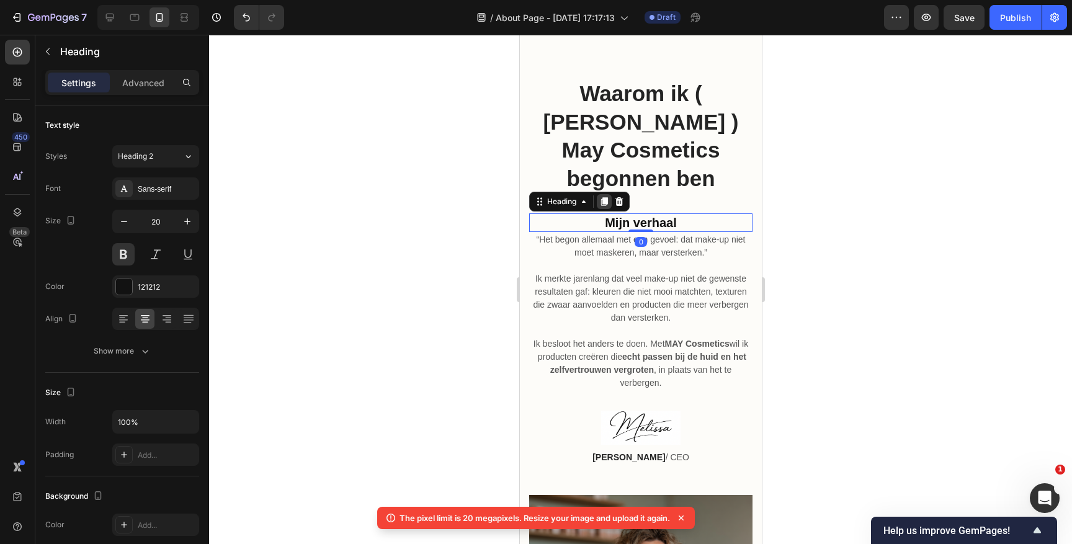
click at [603, 197] on icon at bounding box center [604, 201] width 7 height 9
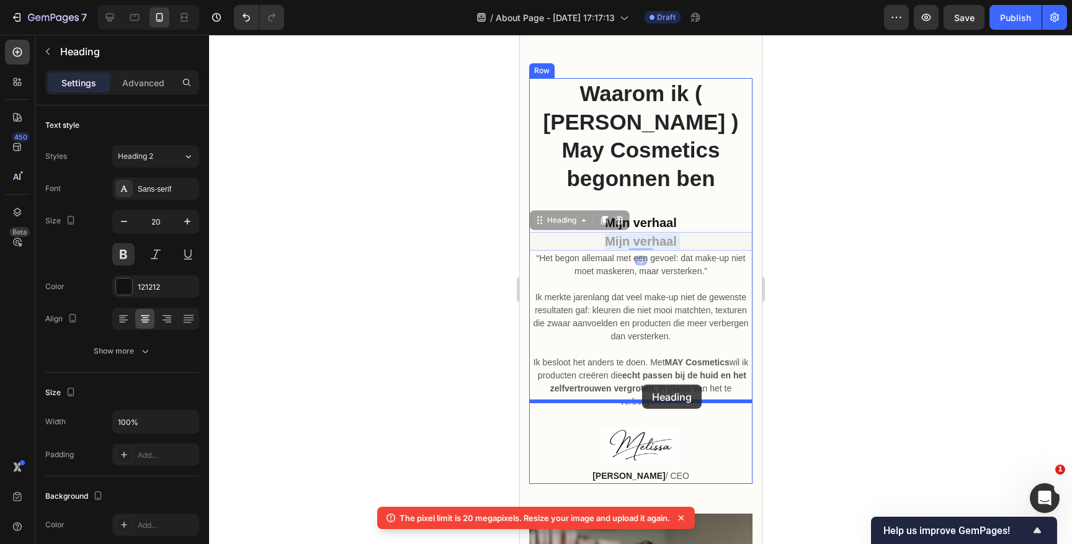
drag, startPoint x: 655, startPoint y: 212, endPoint x: 642, endPoint y: 385, distance: 173.0
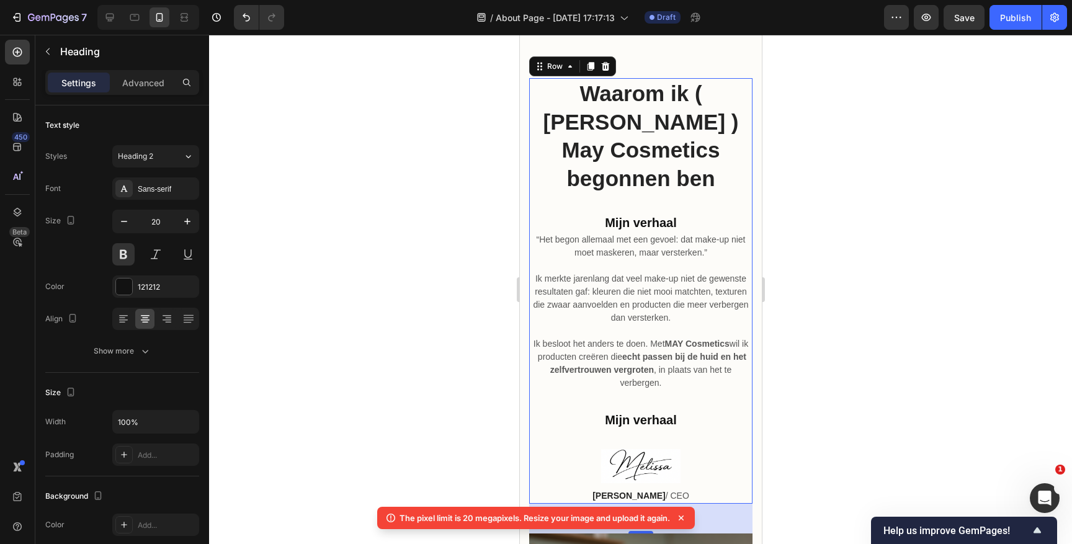
click at [643, 367] on div "“Het begon allemaal met een gevoel: dat make-up niet moet maskeren, maar verste…" at bounding box center [640, 368] width 223 height 272
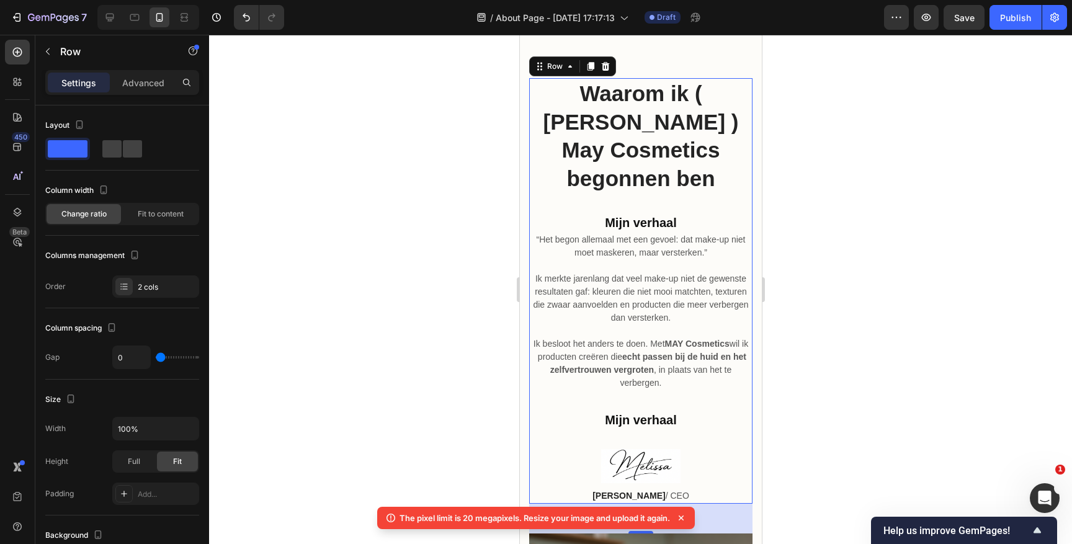
click at [629, 372] on div "“Het begon allemaal met een gevoel: dat make-up niet moet maskeren, maar verste…" at bounding box center [640, 368] width 223 height 272
click at [645, 349] on p "Ik besloot het anders te doen. Met MAY Cosmetics wil ik producten creëren die e…" at bounding box center [640, 357] width 221 height 65
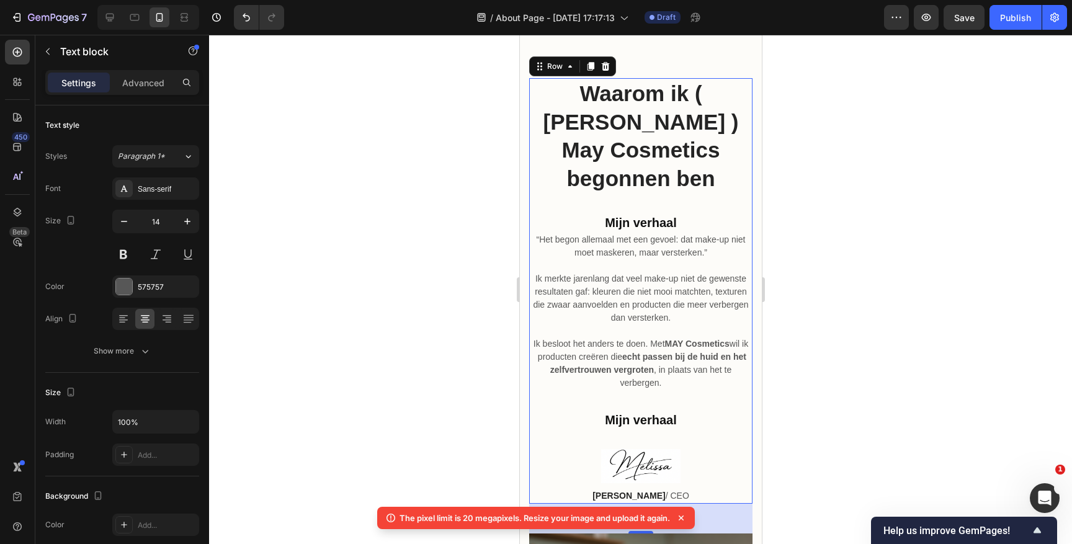
click at [643, 375] on div "“Het begon allemaal met een gevoel: dat make-up niet moet maskeren, maar verste…" at bounding box center [640, 368] width 223 height 272
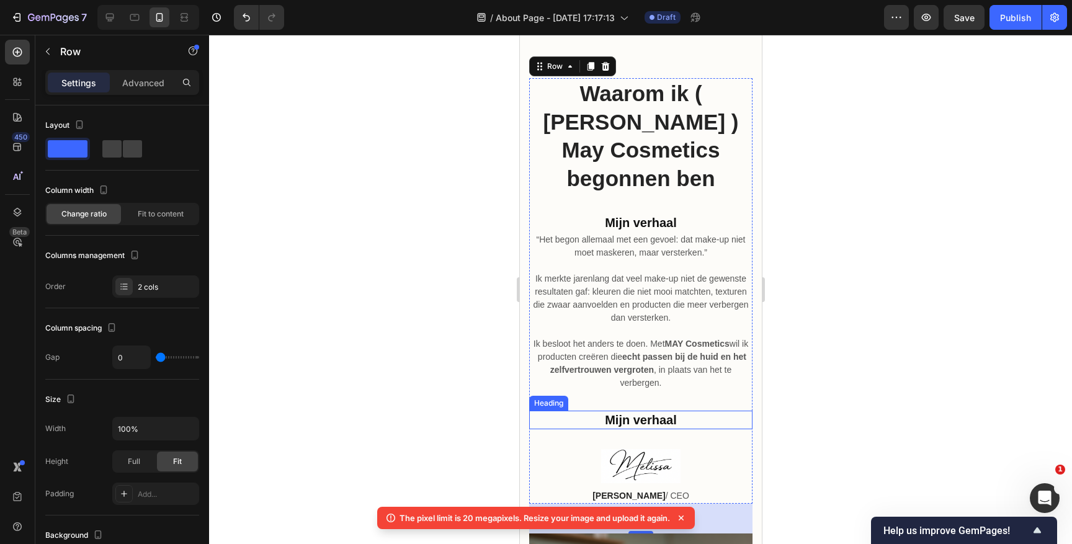
click at [645, 411] on h2 "Mijn verhaal" at bounding box center [640, 420] width 223 height 19
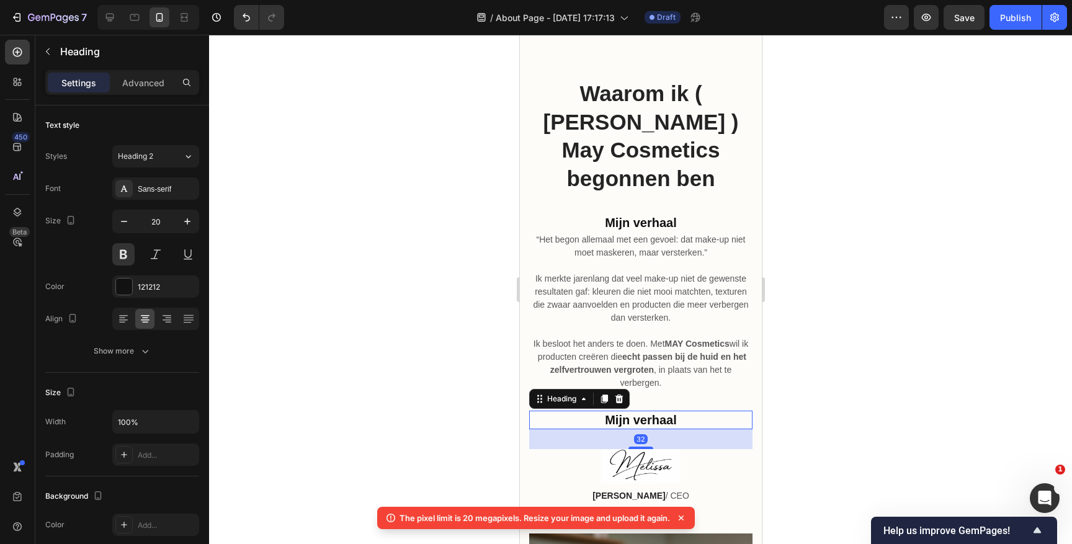
click at [645, 411] on h2 "Mijn verhaal" at bounding box center [640, 420] width 223 height 19
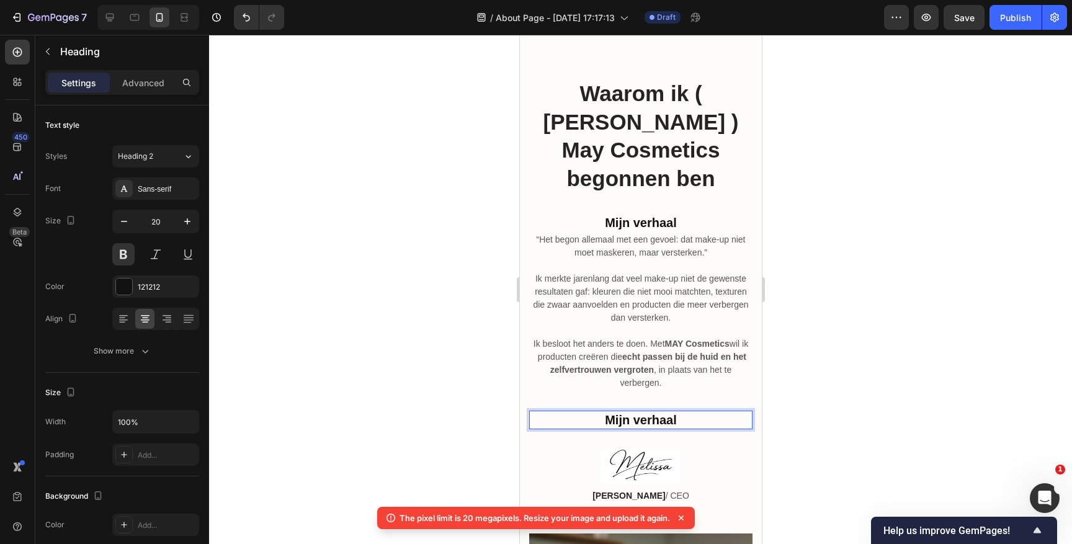
click at [645, 412] on p "Mijn verhaal" at bounding box center [640, 420] width 221 height 16
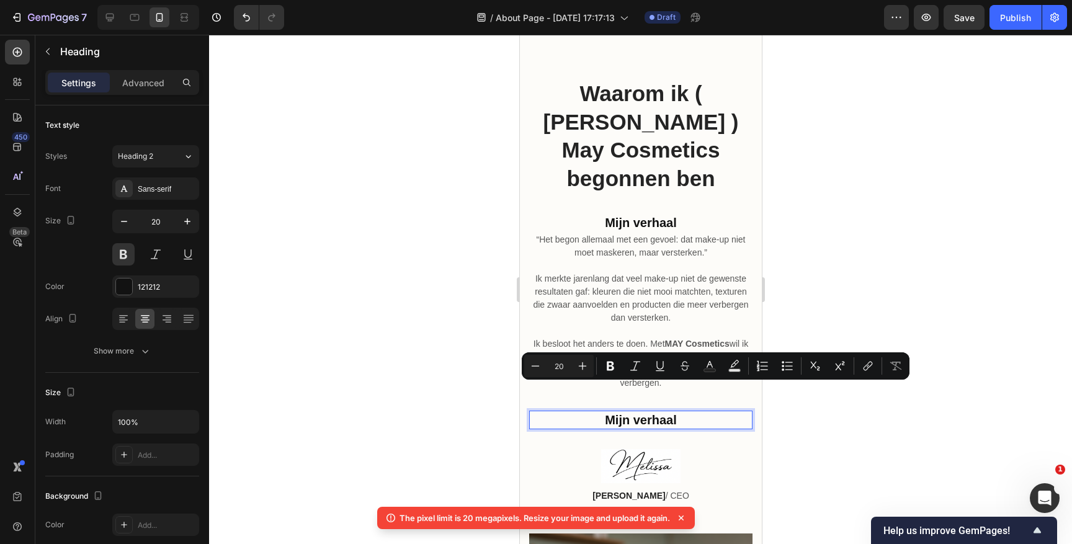
click at [625, 412] on p "Mijn verhaal" at bounding box center [640, 420] width 221 height 16
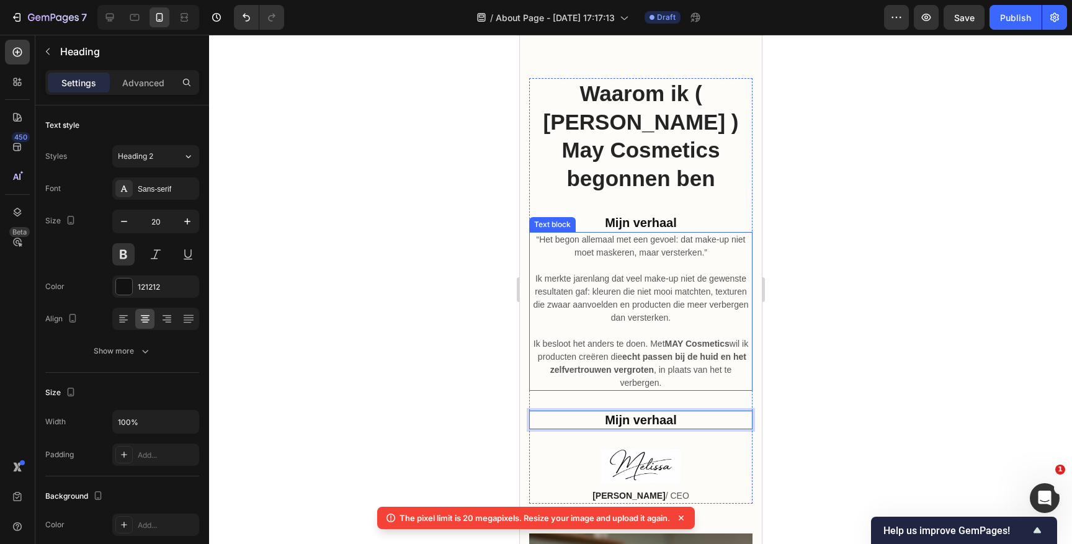
click at [671, 355] on p "Ik besloot het anders te doen. Met MAY Cosmetics wil ik producten creëren die e…" at bounding box center [640, 357] width 221 height 65
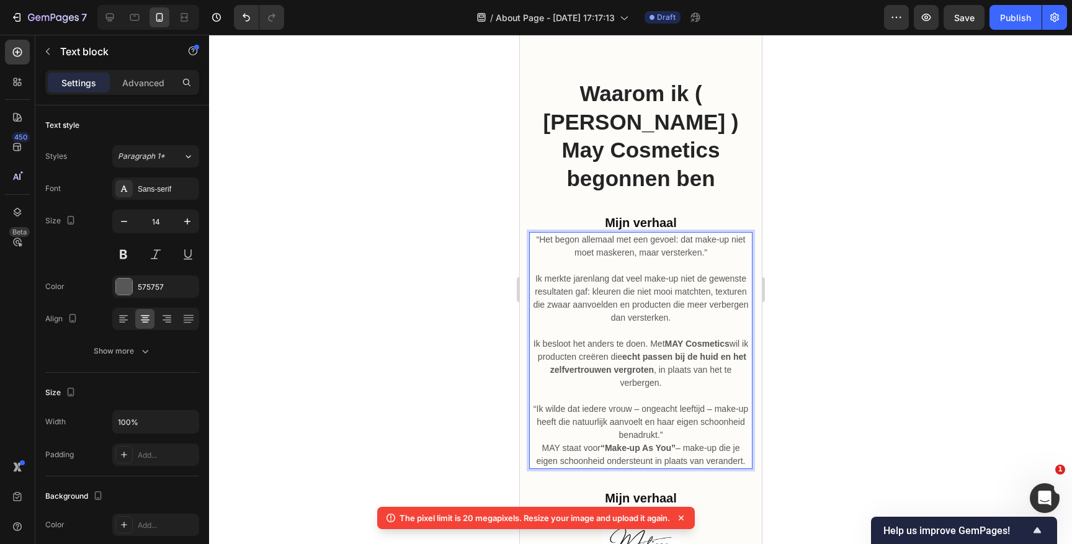
click at [671, 407] on p "“Ik wilde dat iedere vrouw – ongeacht leeftijd – make-up heeft die natuurlijk a…" at bounding box center [640, 422] width 221 height 39
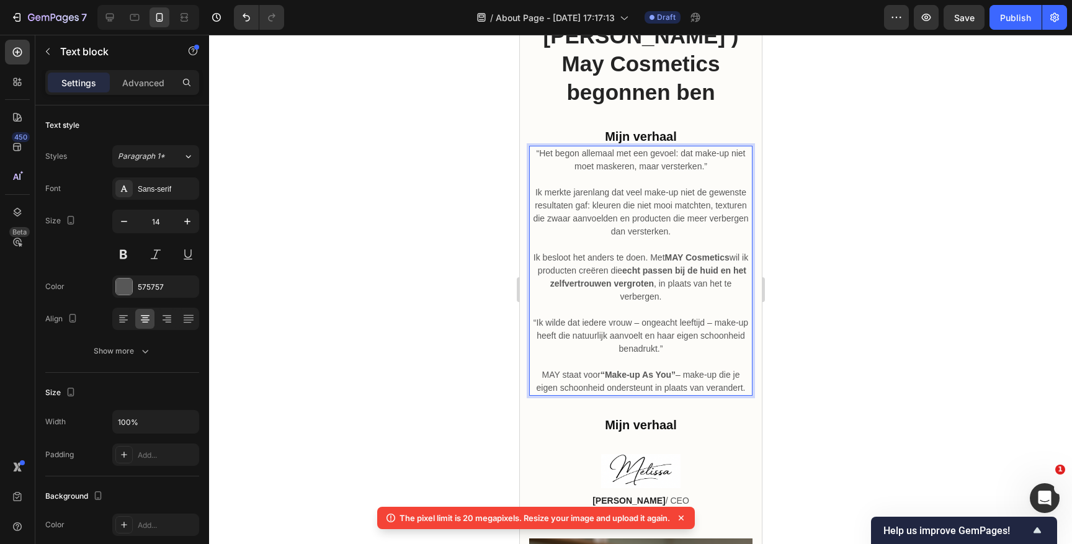
scroll to position [367, 0]
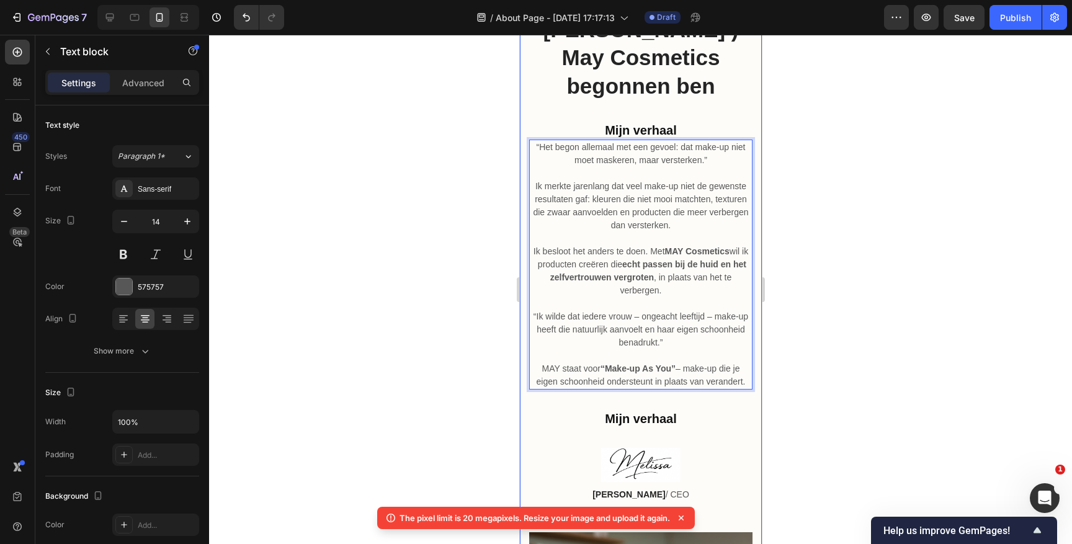
click at [805, 314] on div at bounding box center [640, 289] width 863 height 509
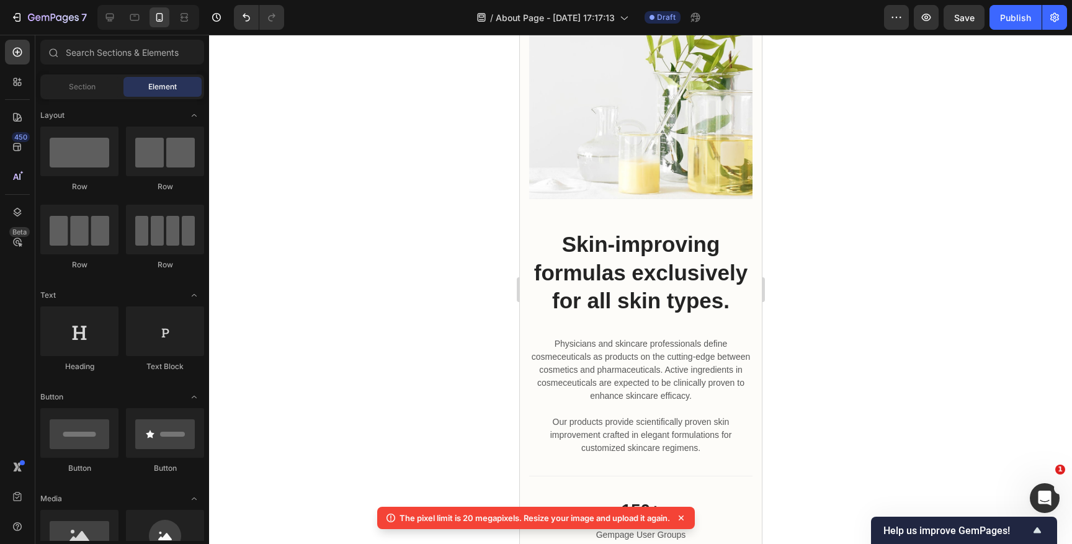
scroll to position [1869, 0]
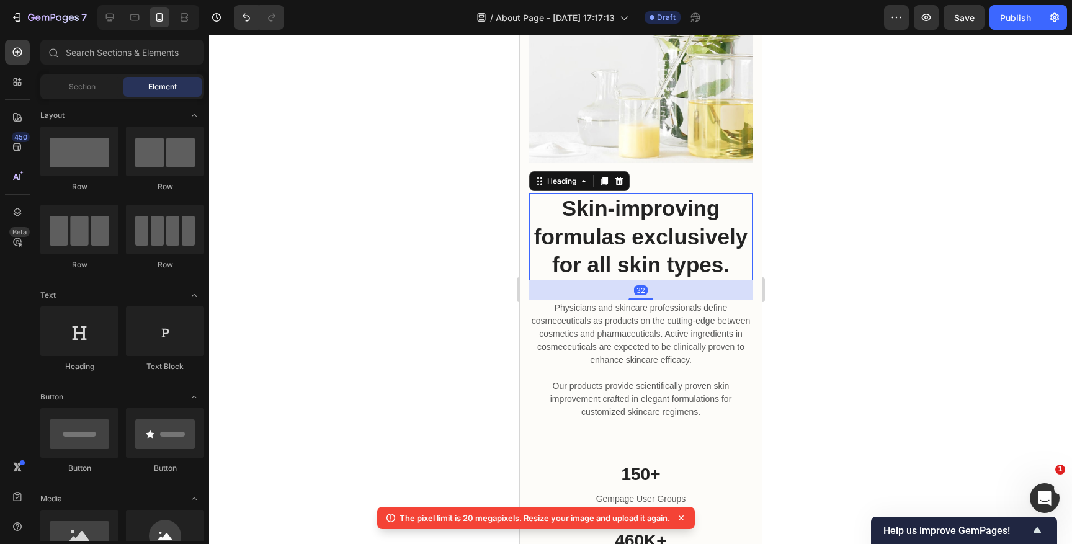
click at [652, 253] on p "Skin-improving formulas exclusively for all skin types." at bounding box center [640, 236] width 221 height 85
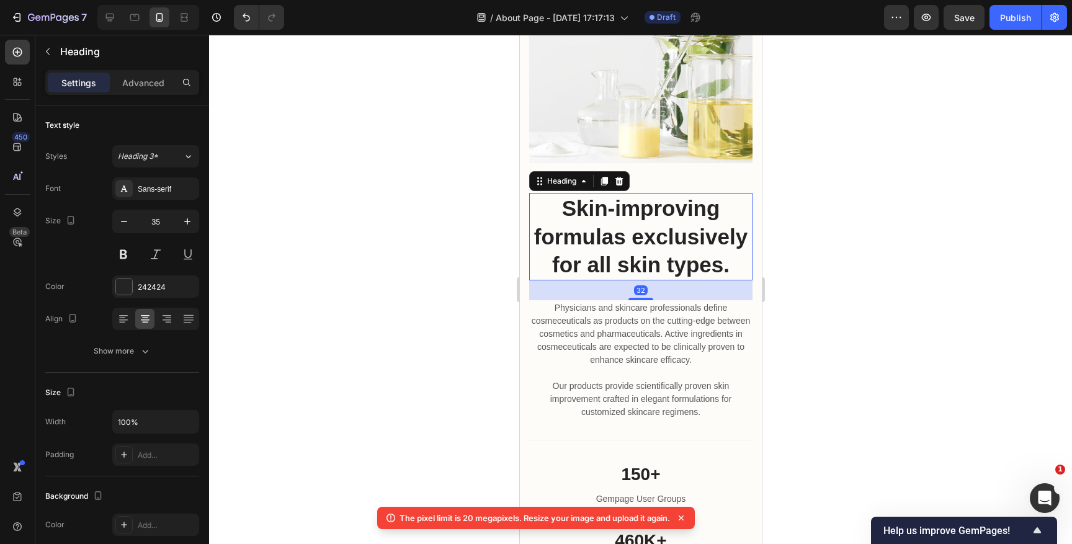
click at [652, 253] on p "Skin-improving formulas exclusively for all skin types." at bounding box center [640, 236] width 221 height 85
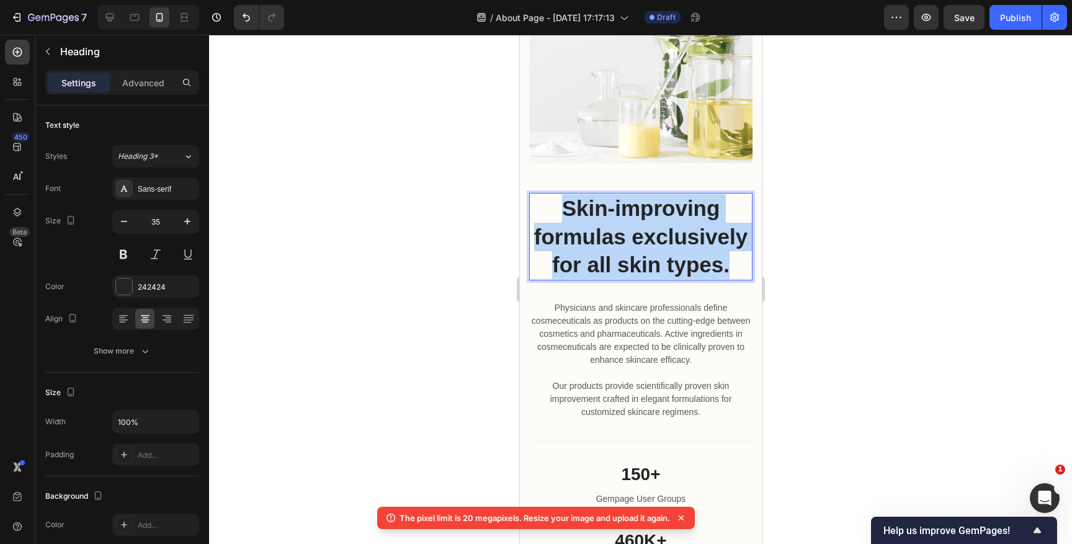
click at [652, 253] on p "Skin-improving formulas exclusively for all skin types." at bounding box center [640, 236] width 221 height 85
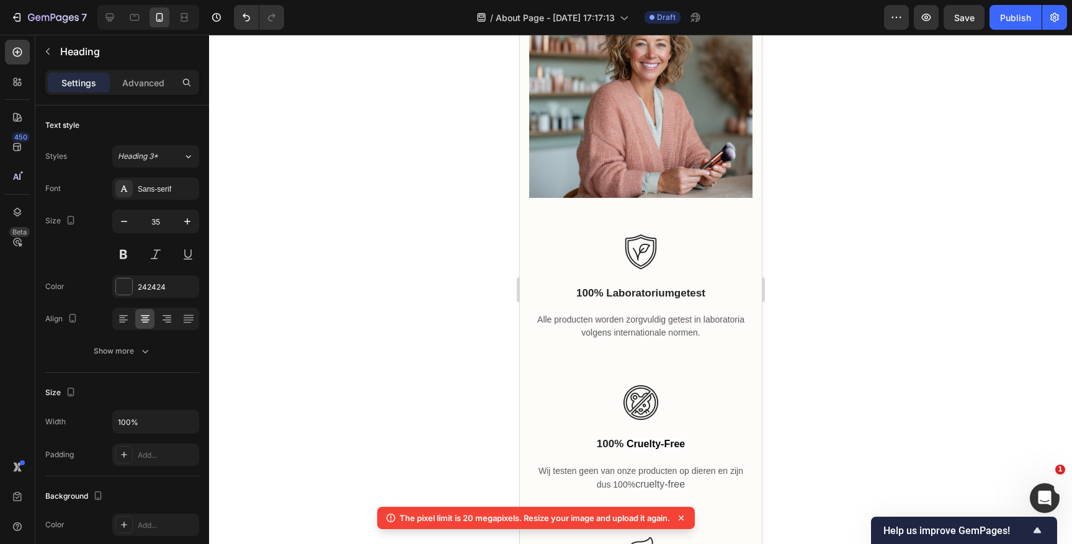
scroll to position [918, 0]
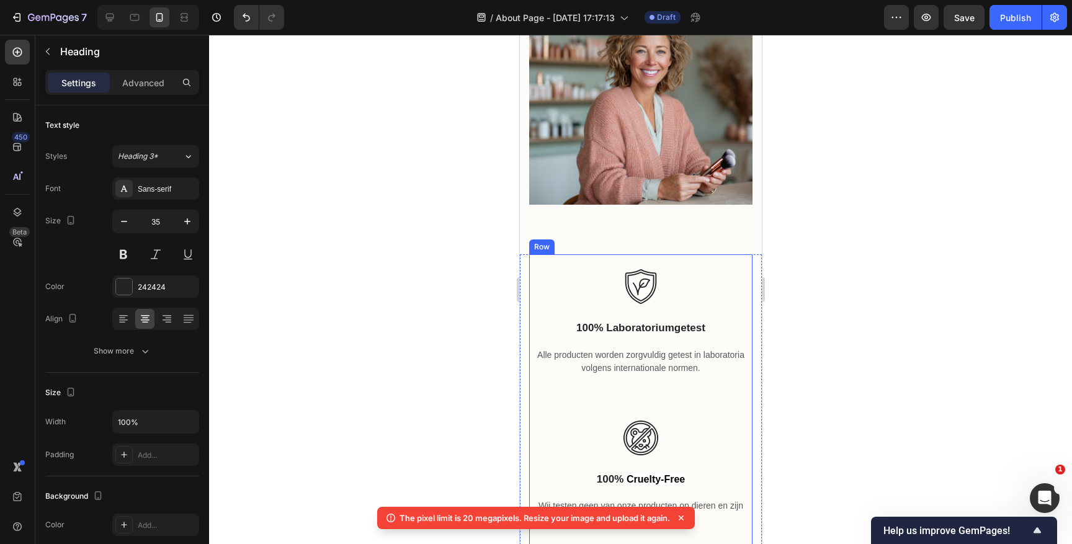
click at [586, 254] on div "Image 100% laboratoriumgetest Text block Alle producten worden zorgvuldig getes…" at bounding box center [640, 329] width 223 height 151
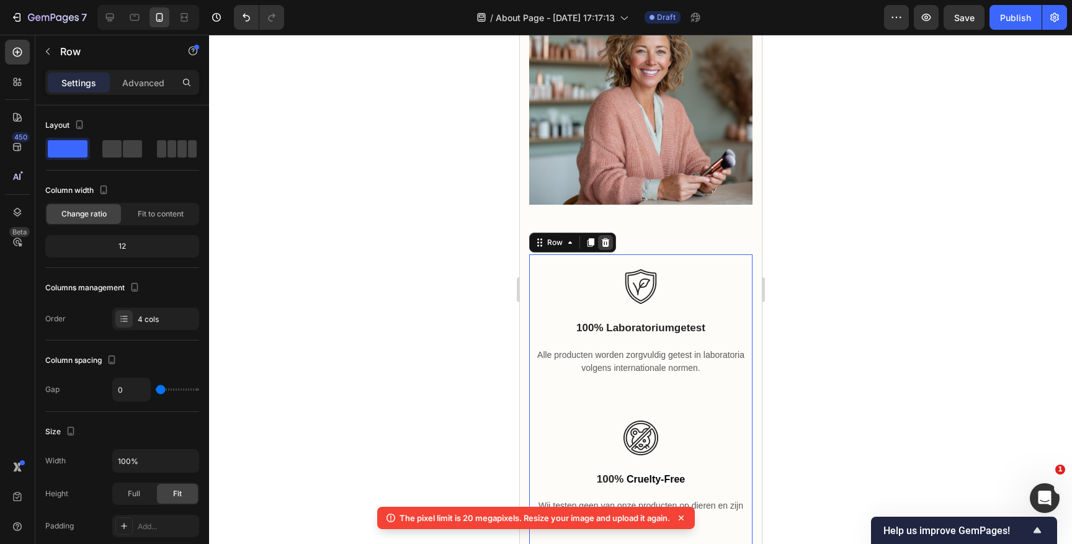
click at [604, 235] on div at bounding box center [605, 242] width 15 height 15
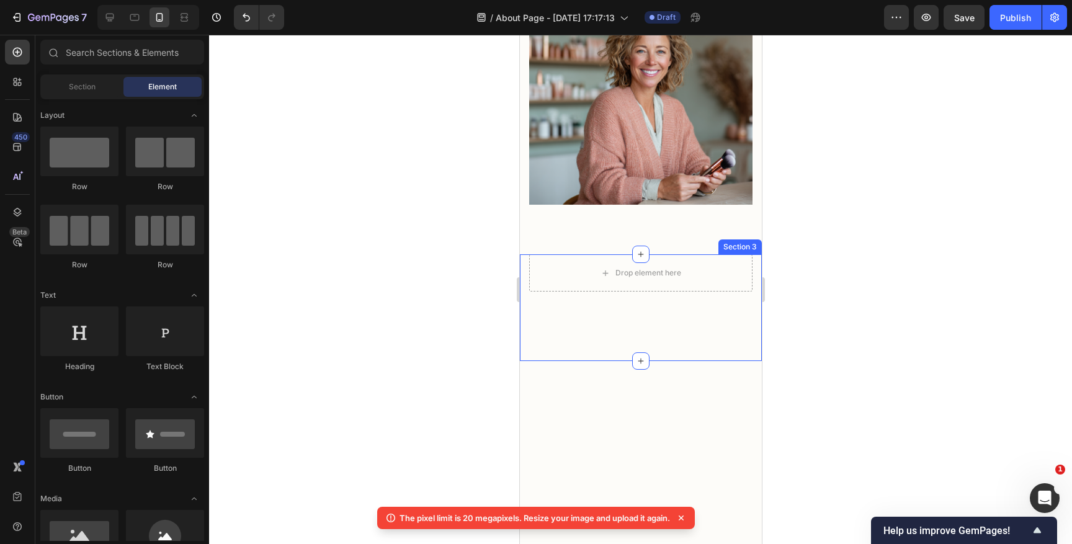
click at [555, 283] on div "Drop element here Section 3" at bounding box center [640, 307] width 242 height 107
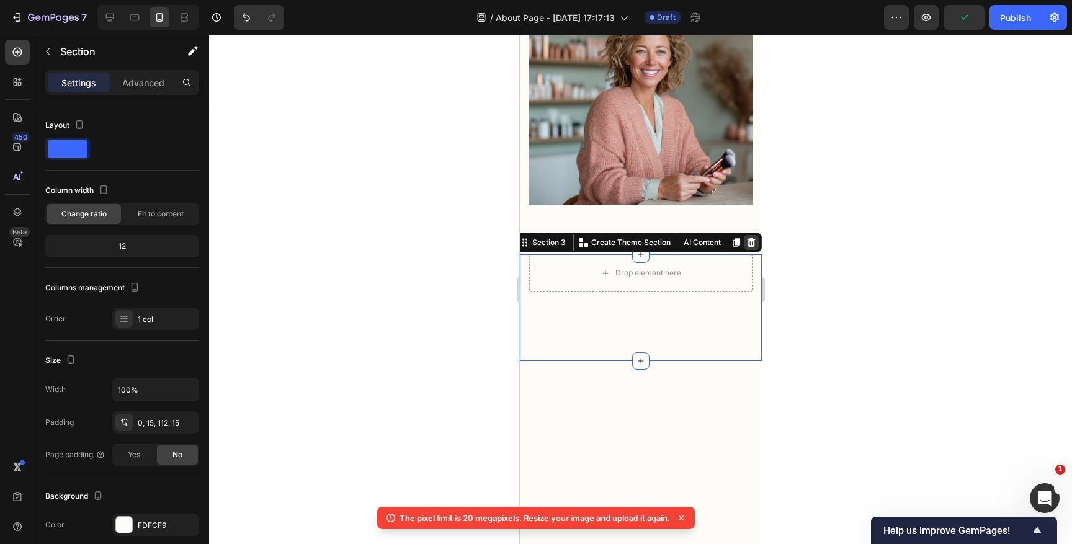
click at [755, 238] on icon at bounding box center [751, 243] width 10 height 10
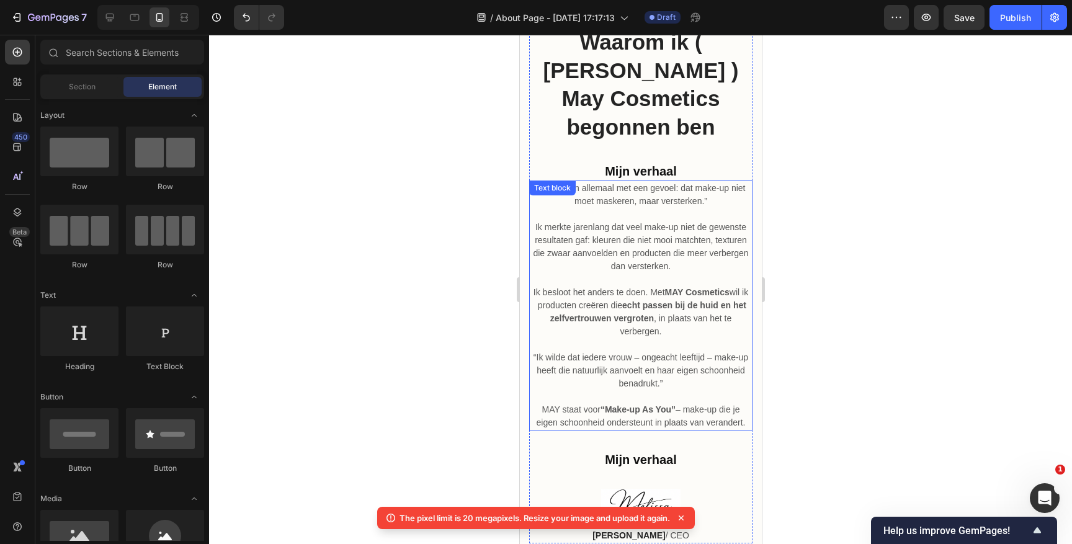
scroll to position [315, 0]
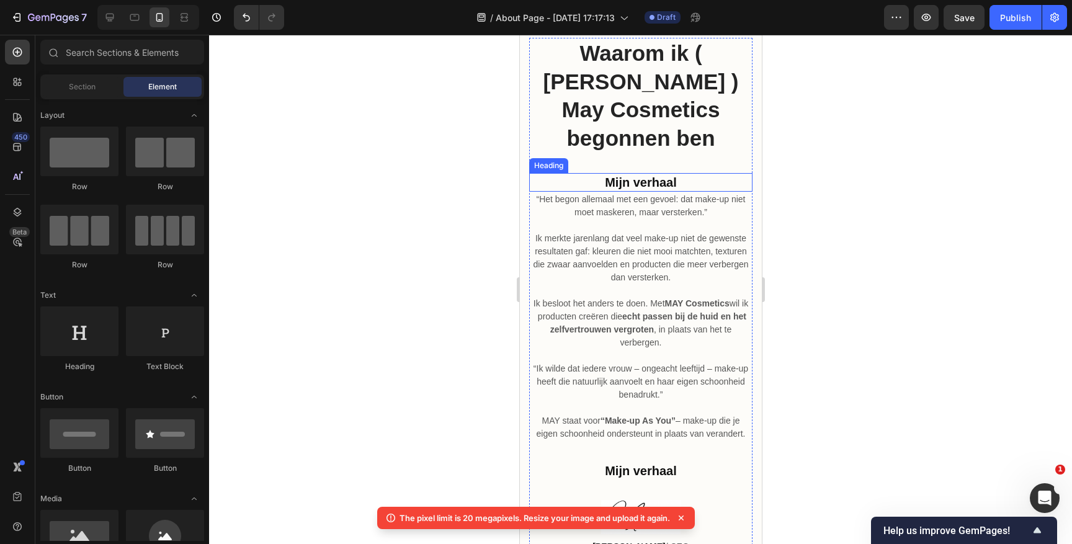
click at [651, 173] on h2 "Mijn verhaal" at bounding box center [640, 182] width 223 height 19
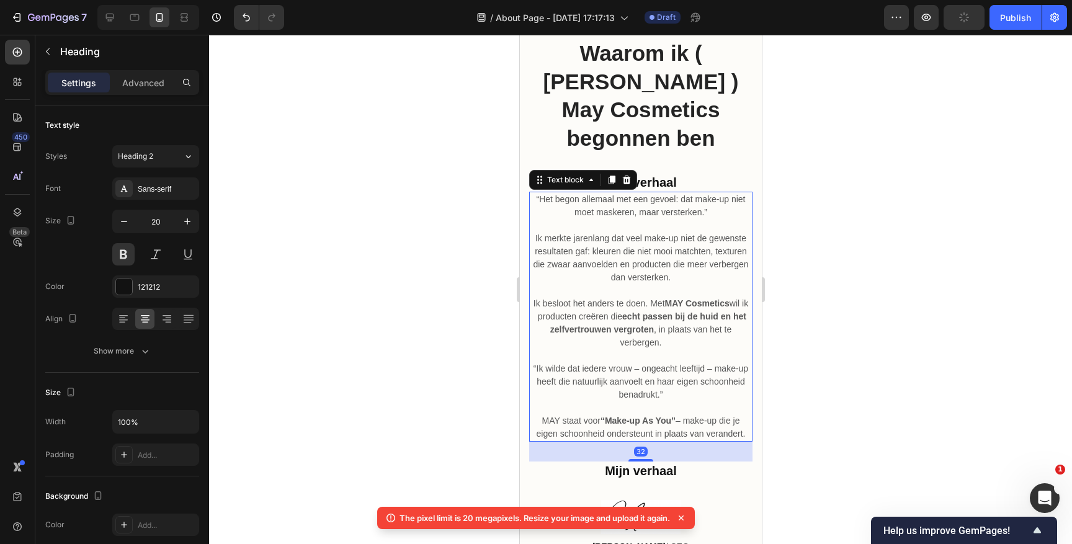
click at [601, 219] on p "Ik merkte jarenlang dat veel make-up niet de gewenste resultaten gaf: kleuren d…" at bounding box center [640, 251] width 221 height 65
click at [818, 158] on div at bounding box center [640, 289] width 863 height 509
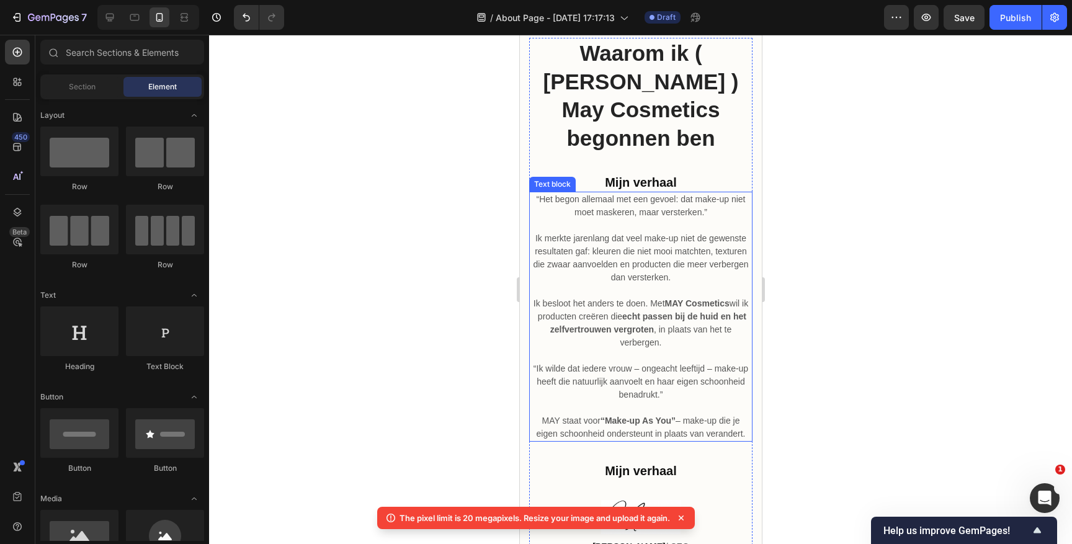
click at [609, 230] on p "Ik merkte jarenlang dat veel make-up niet de gewenste resultaten gaf: kleuren d…" at bounding box center [640, 251] width 221 height 65
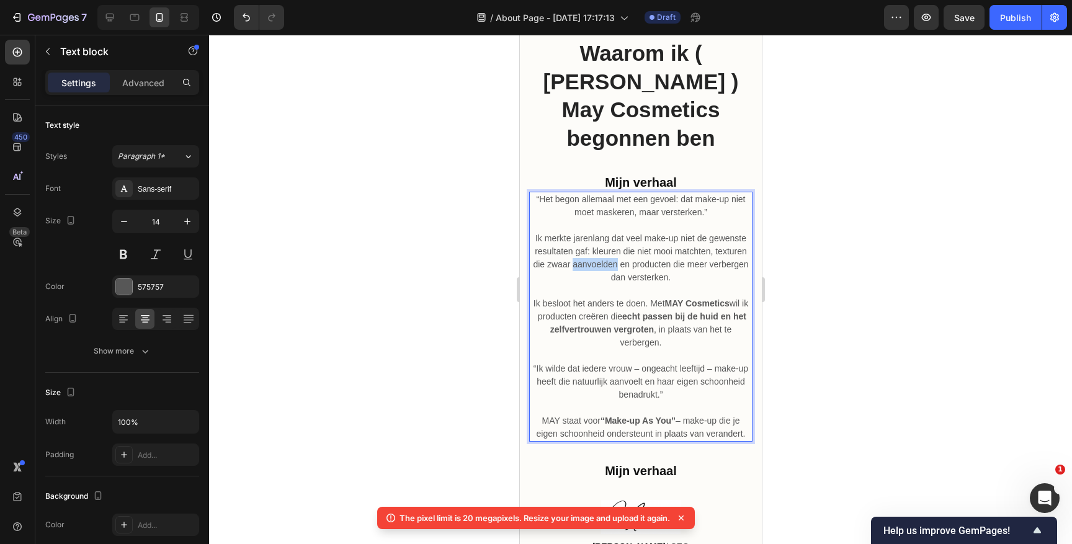
click at [609, 230] on p "Ik merkte jarenlang dat veel make-up niet de gewenste resultaten gaf: kleuren d…" at bounding box center [640, 251] width 221 height 65
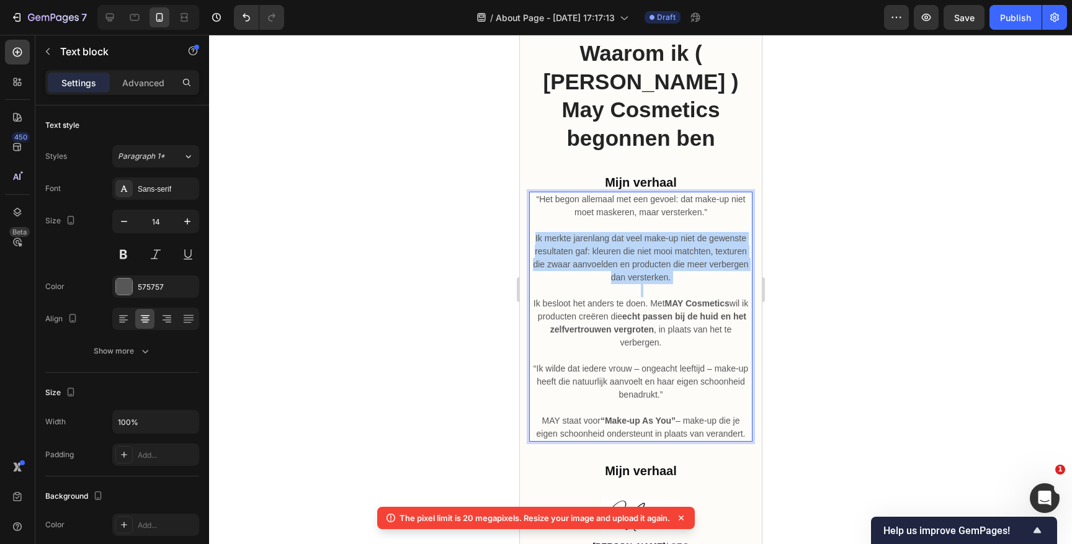
click at [609, 230] on p "Ik merkte jarenlang dat veel make-up niet de gewenste resultaten gaf: kleuren d…" at bounding box center [640, 251] width 221 height 65
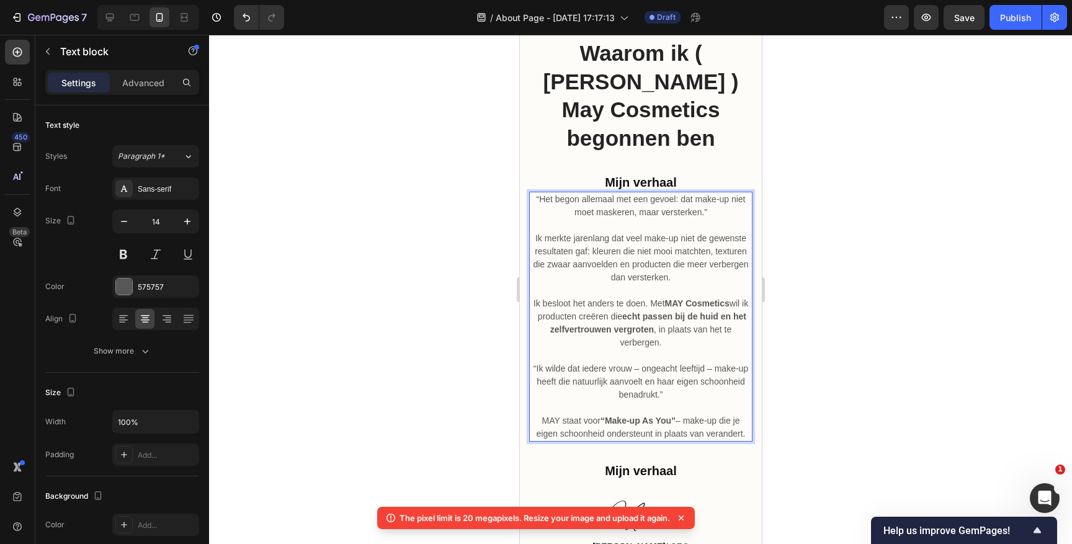
click at [617, 193] on p "“Het begon allemaal met een gevoel: dat make-up niet moet maskeren, maar verste…" at bounding box center [640, 206] width 221 height 26
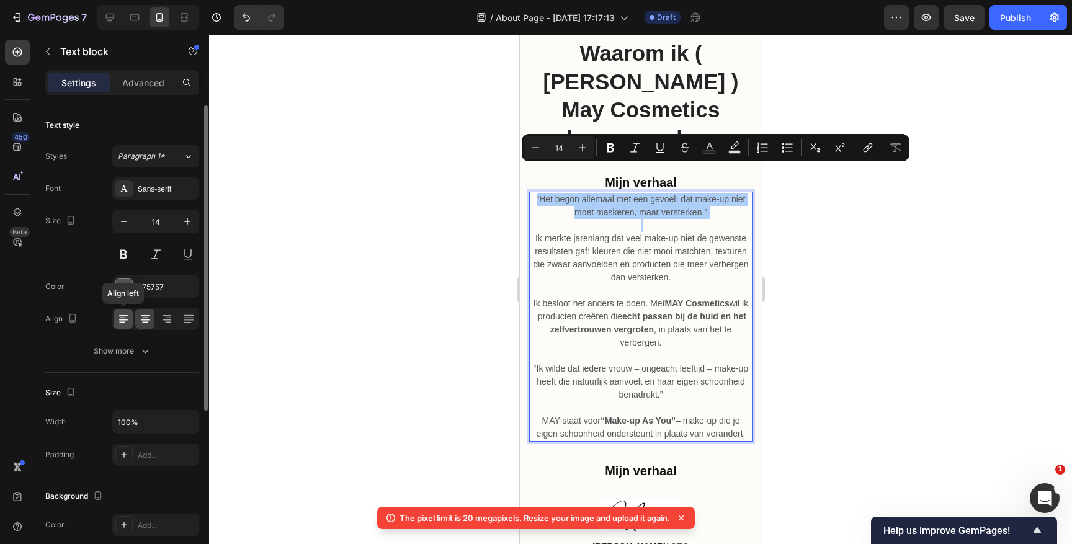
click at [123, 312] on div at bounding box center [123, 319] width 19 height 20
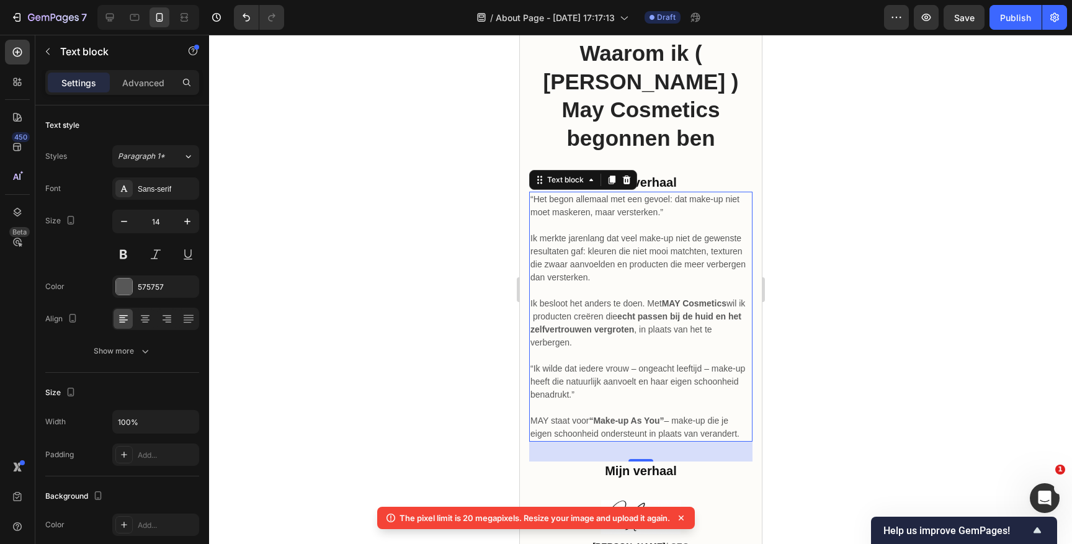
click at [864, 196] on div at bounding box center [640, 289] width 863 height 509
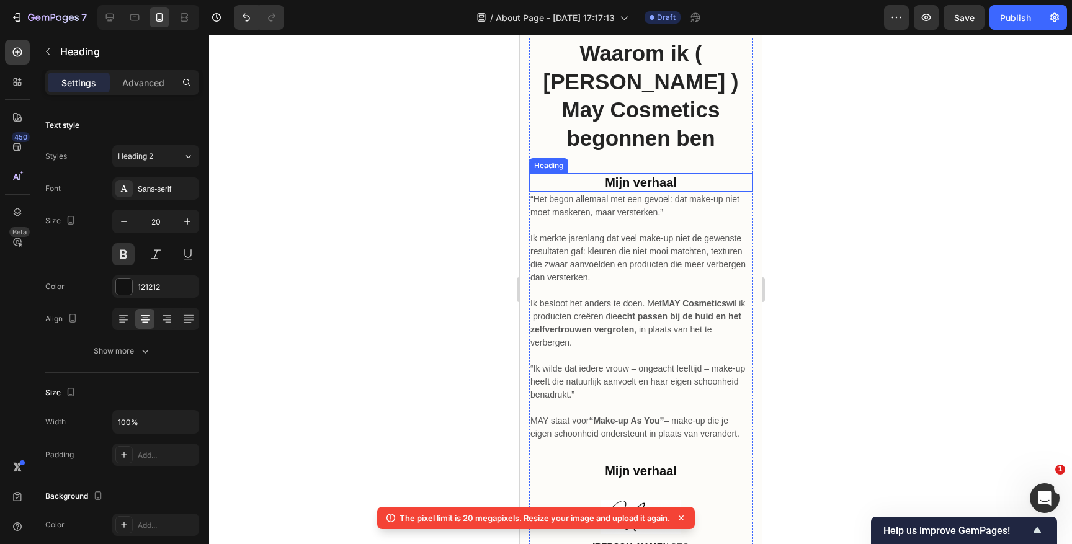
click at [625, 173] on h2 "Mijn verhaal" at bounding box center [640, 182] width 223 height 19
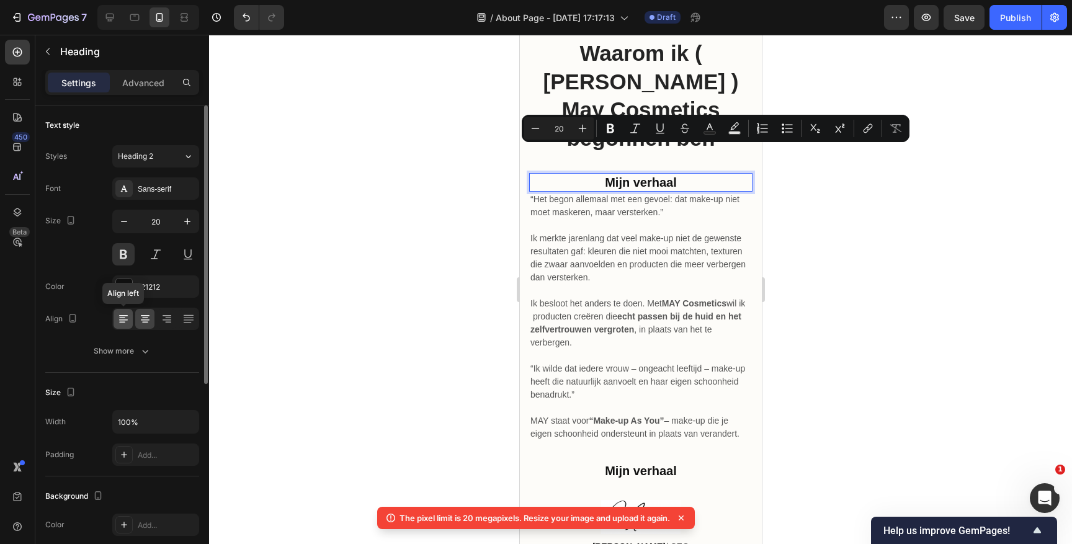
click at [119, 316] on icon at bounding box center [123, 319] width 12 height 12
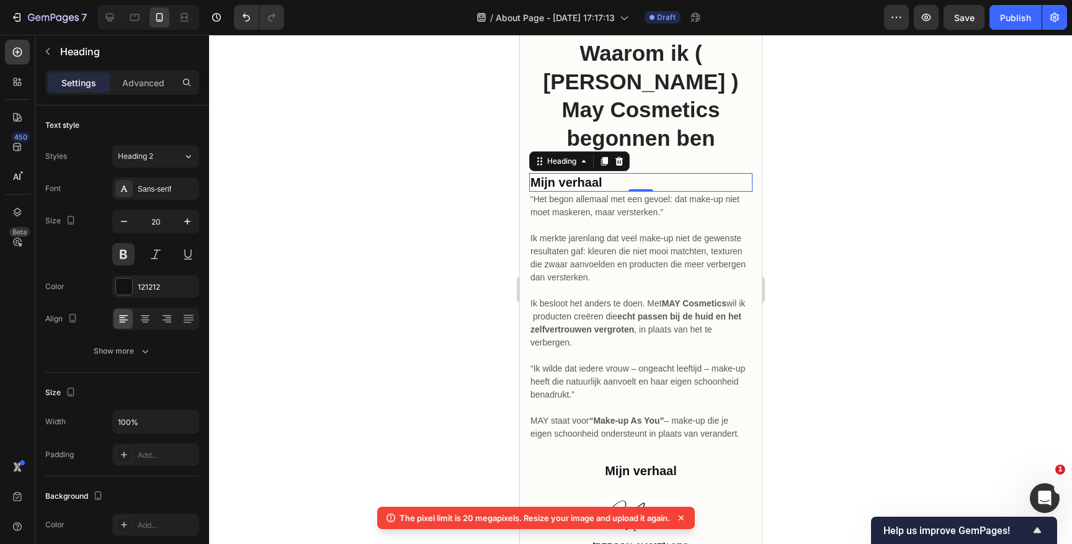
click at [586, 174] on p "Mijn verhaal" at bounding box center [640, 182] width 221 height 16
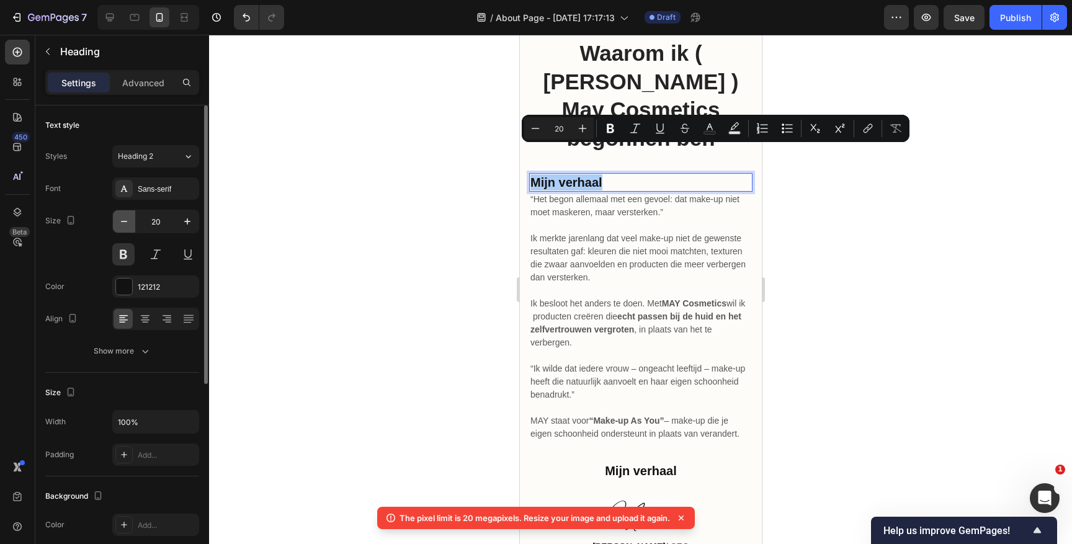
click at [123, 220] on icon "button" at bounding box center [124, 221] width 12 height 12
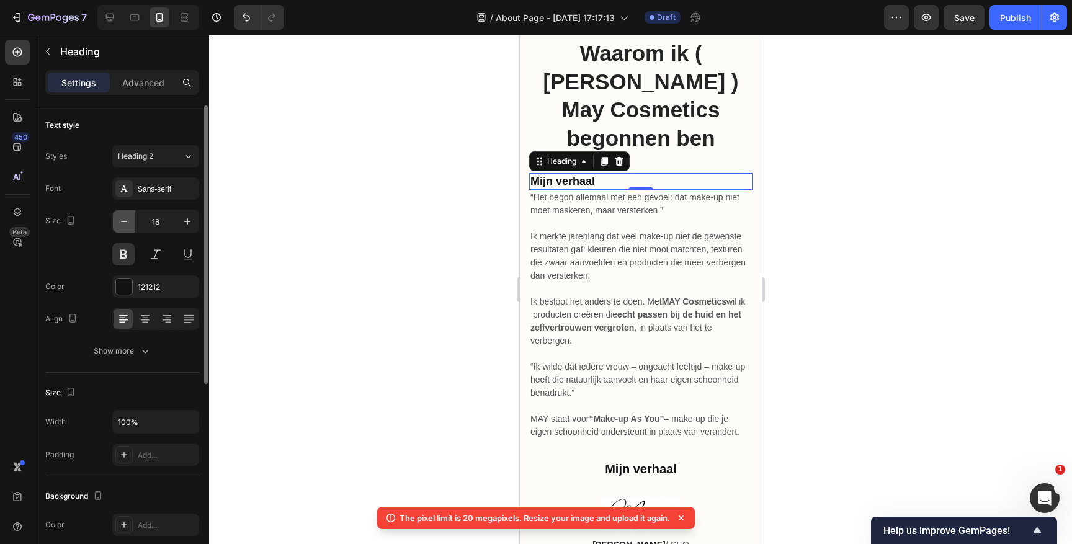
click at [123, 220] on icon "button" at bounding box center [124, 221] width 12 height 12
type input "15"
click at [802, 103] on div at bounding box center [640, 289] width 863 height 509
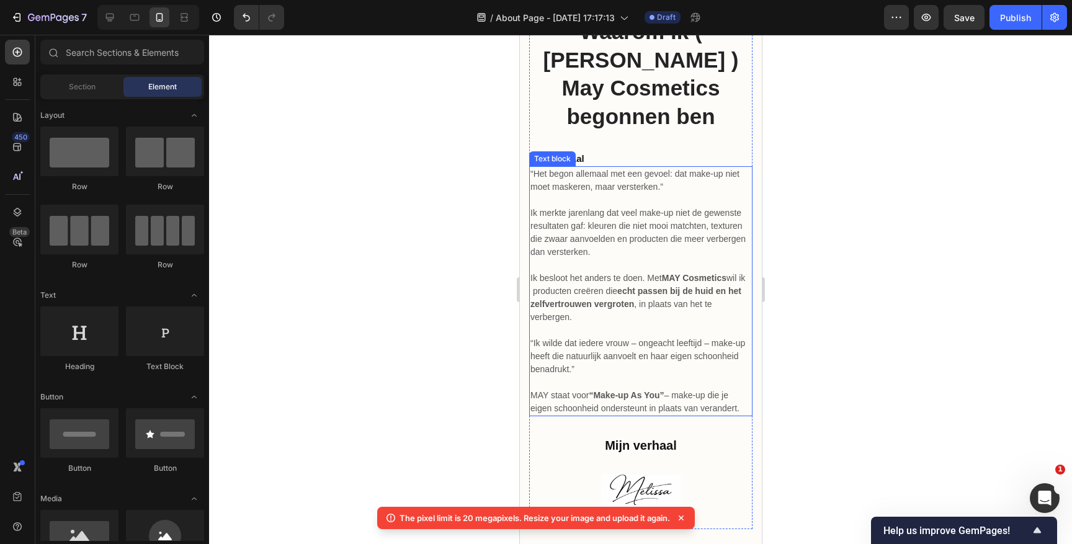
scroll to position [291, 0]
click at [655, 336] on p "“Ik wilde dat iedere vrouw – ongeacht leeftijd – make-up heeft die natuurlijk a…" at bounding box center [640, 355] width 221 height 39
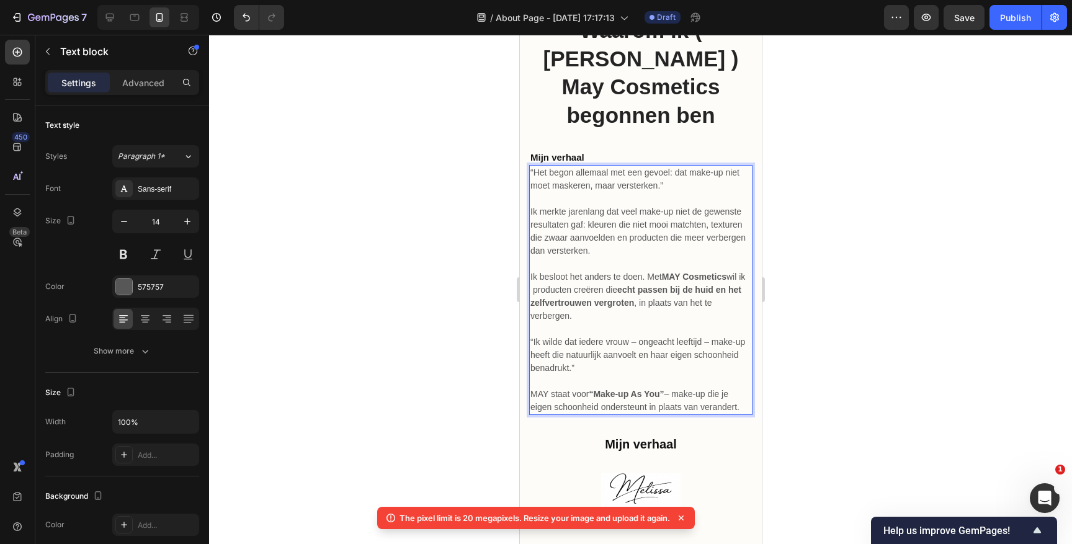
click at [639, 336] on p "“Ik wilde dat iedere vrouw – ongeacht leeftijd – make-up heeft die natuurlijk a…" at bounding box center [640, 355] width 221 height 39
click at [704, 336] on p "“Ik wilde dat iedere vrouw ongeacht leeftijd – make-up heeft die natuurlijk aan…" at bounding box center [640, 355] width 221 height 39
click at [703, 336] on p "“Ik wilde dat iedere vrouw ongeacht leeftijd, make-up heeft die natuurlijk aanv…" at bounding box center [640, 355] width 221 height 39
click at [597, 340] on p "“Ik wilde dat iedere vrouw ongeacht leeftijd, make-up heeft die natuurlijk aanv…" at bounding box center [640, 355] width 221 height 39
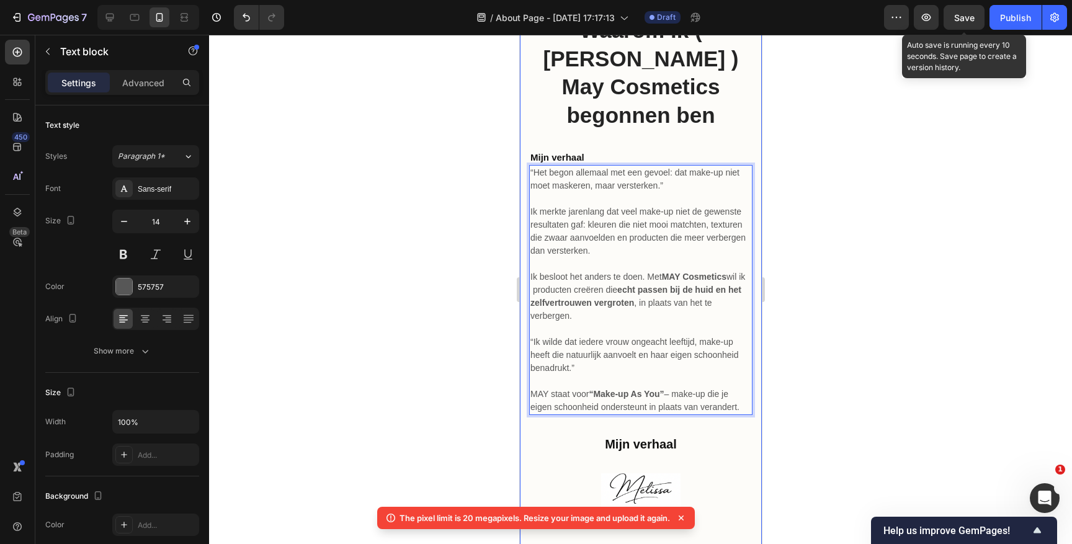
click at [974, 12] on div "Save" at bounding box center [964, 17] width 20 height 13
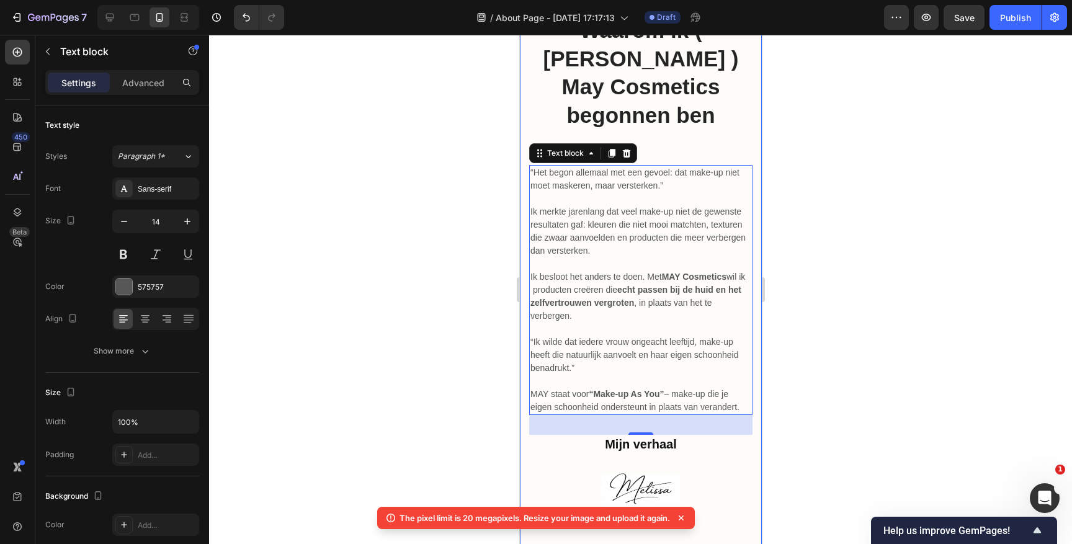
click at [897, 283] on div at bounding box center [640, 289] width 863 height 509
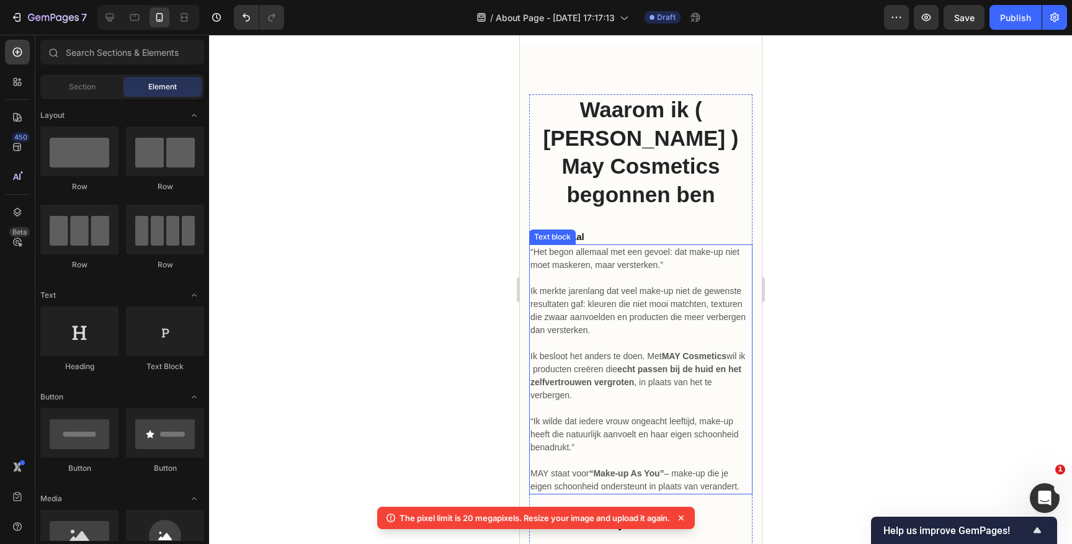
scroll to position [205, 0]
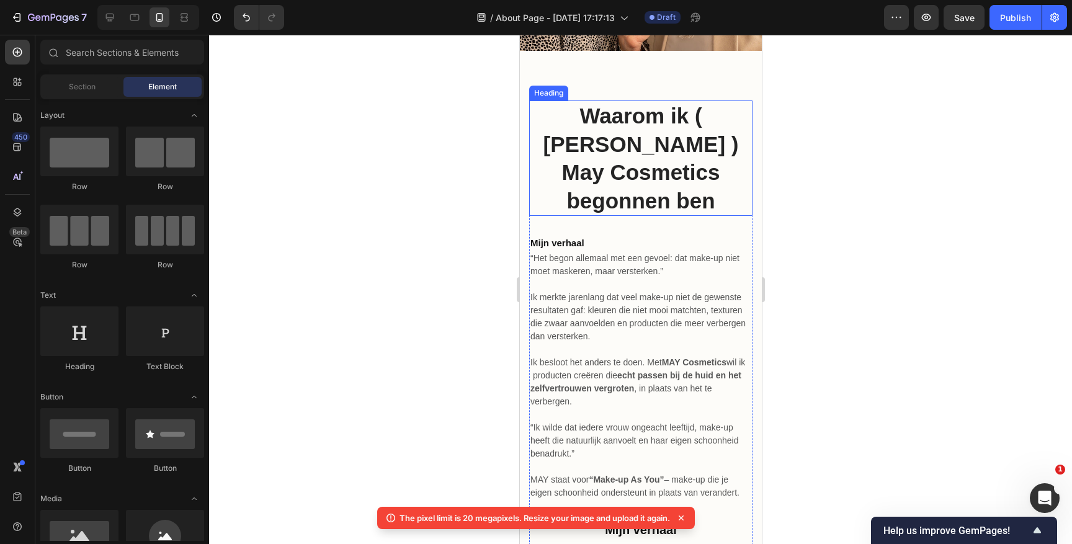
click at [663, 170] on h2 "Waarom ik ( [PERSON_NAME] ) May Cosmetics begonnen ben" at bounding box center [640, 158] width 223 height 115
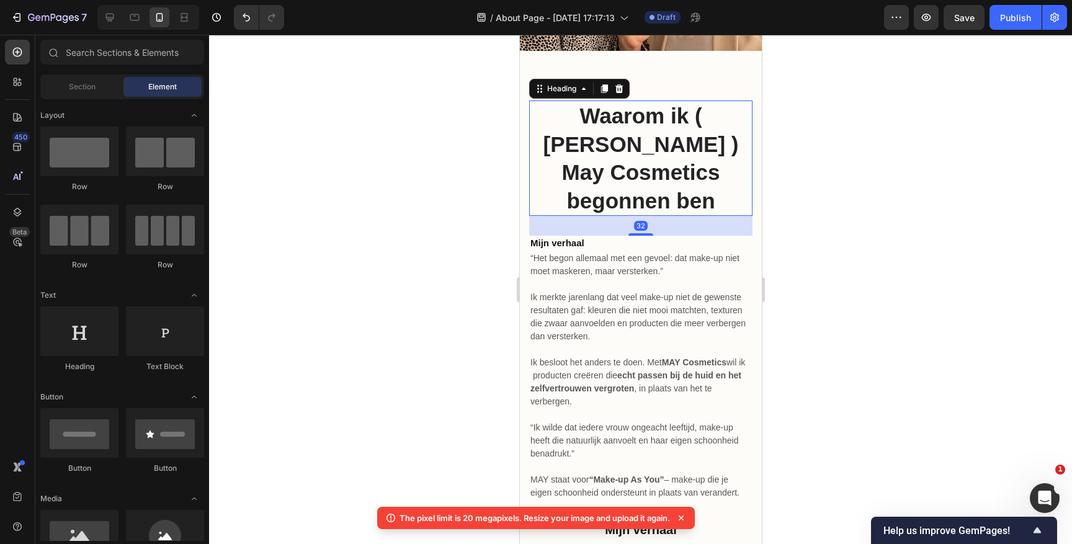
click at [663, 170] on h2 "Waarom ik ( [PERSON_NAME] ) May Cosmetics begonnen ben" at bounding box center [640, 158] width 223 height 115
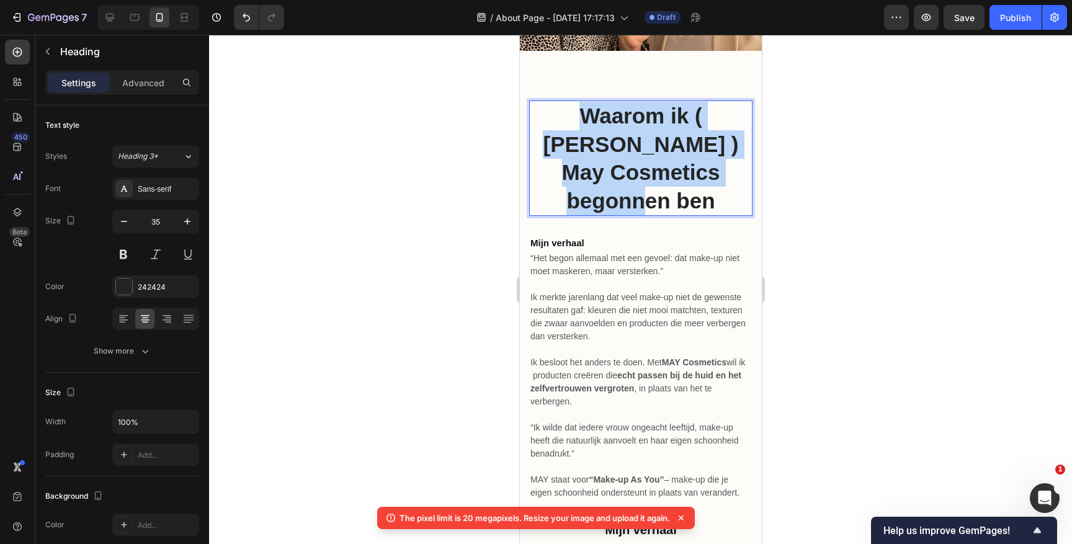
click at [663, 170] on p "Waarom ik ( [PERSON_NAME] ) May Cosmetics begonnen ben" at bounding box center [640, 158] width 221 height 113
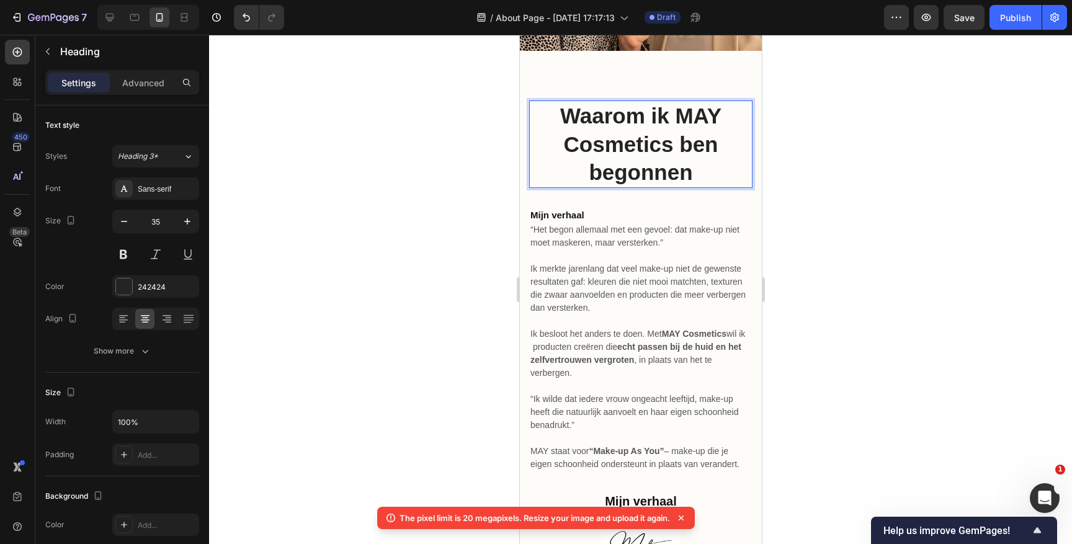
click at [694, 159] on p "Waarom ik MAY Cosmetics ben begonnen" at bounding box center [640, 144] width 221 height 85
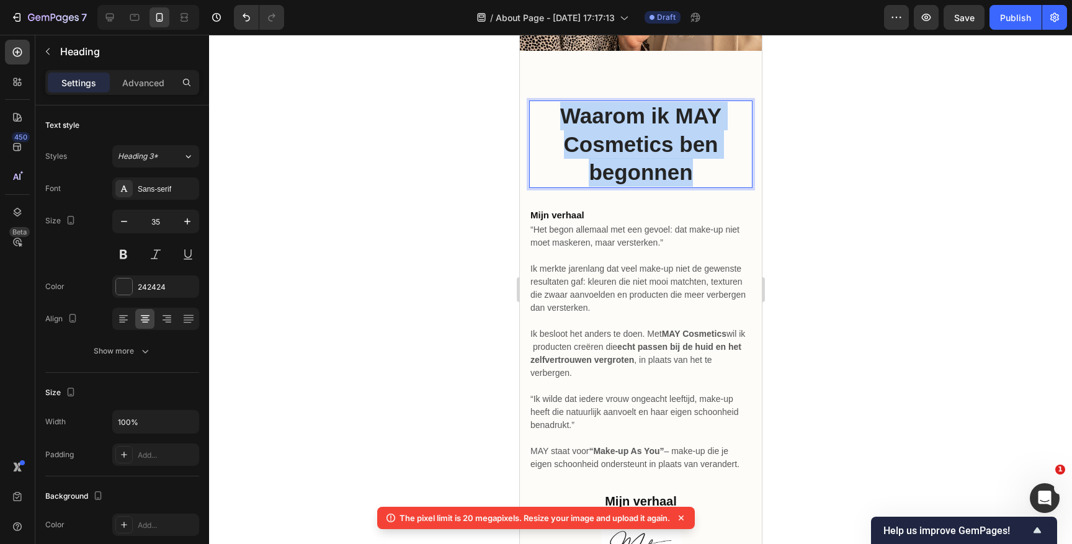
click at [694, 159] on p "Waarom ik MAY Cosmetics ben begonnen" at bounding box center [640, 144] width 221 height 85
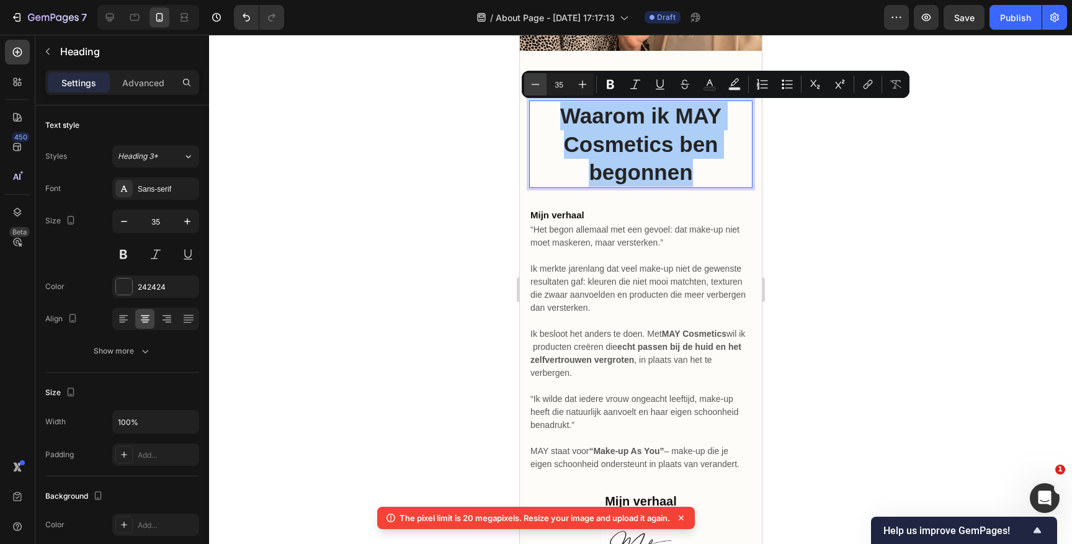
click at [540, 85] on icon "Editor contextual toolbar" at bounding box center [535, 84] width 12 height 12
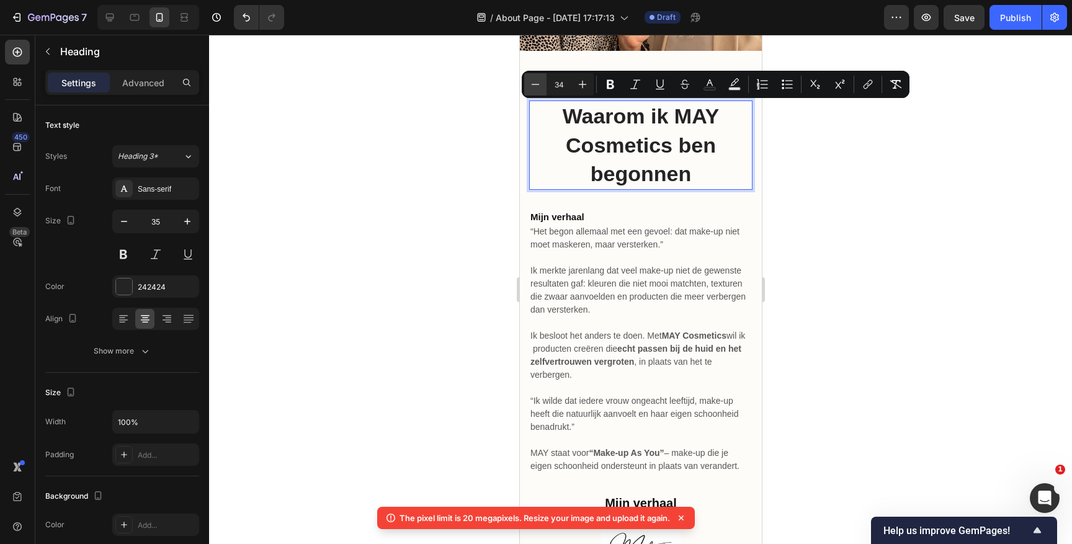
click at [540, 85] on icon "Editor contextual toolbar" at bounding box center [535, 84] width 12 height 12
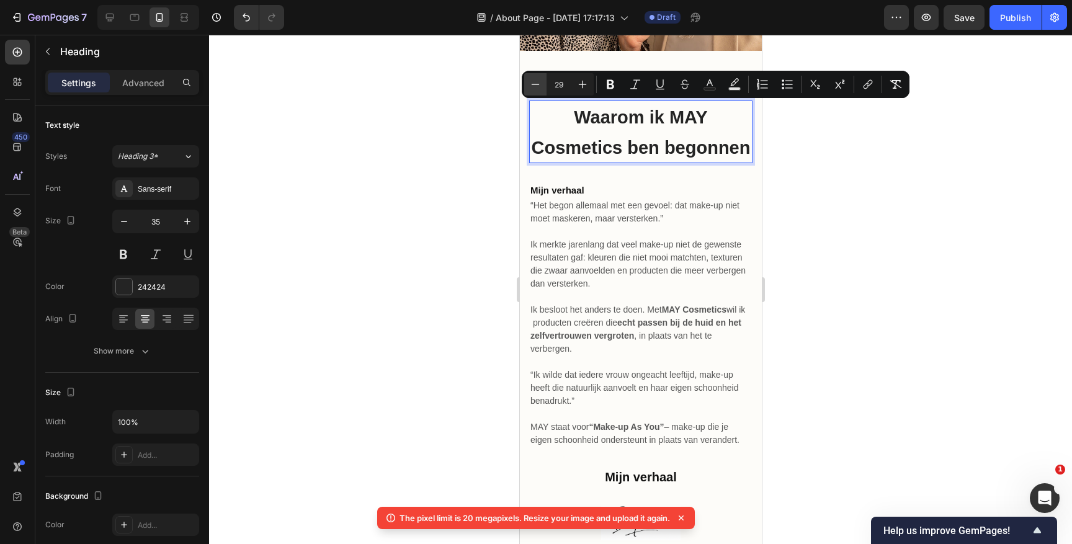
click at [540, 85] on icon "Editor contextual toolbar" at bounding box center [535, 84] width 12 height 12
type input "28"
click at [122, 322] on icon at bounding box center [122, 322] width 6 height 1
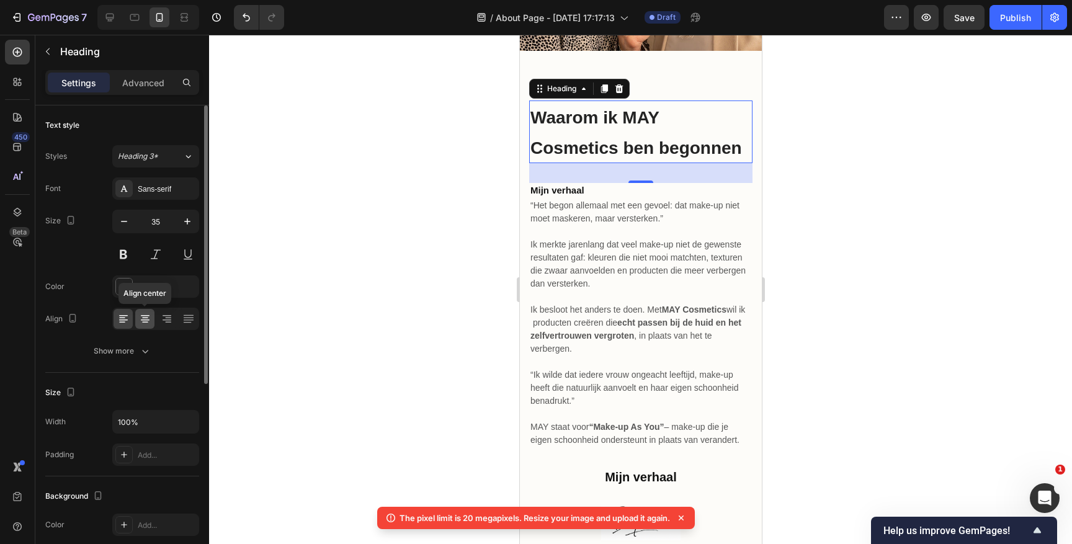
click at [141, 321] on icon at bounding box center [145, 319] width 12 height 12
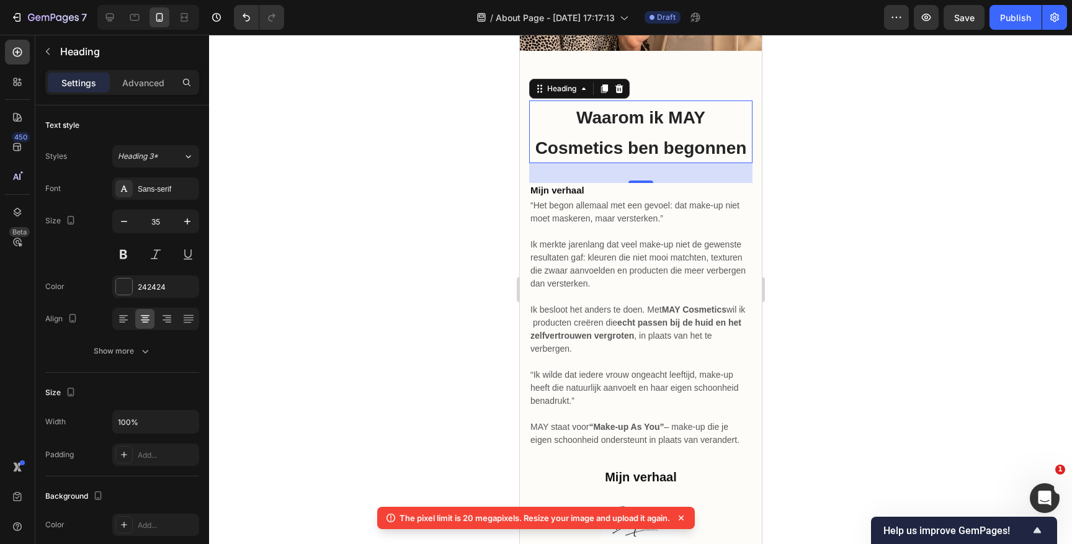
click at [568, 150] on span "Waarom ik MAY Cosmetics ben begonnen" at bounding box center [641, 133] width 212 height 50
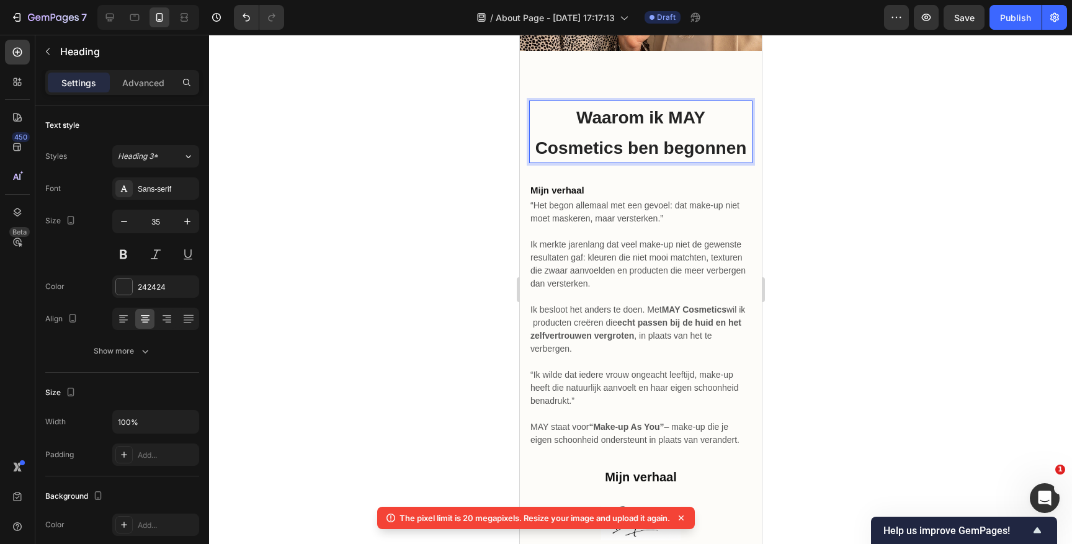
click at [574, 128] on p "Waarom ik MAY Cosmetics ben begonnen" at bounding box center [640, 132] width 221 height 60
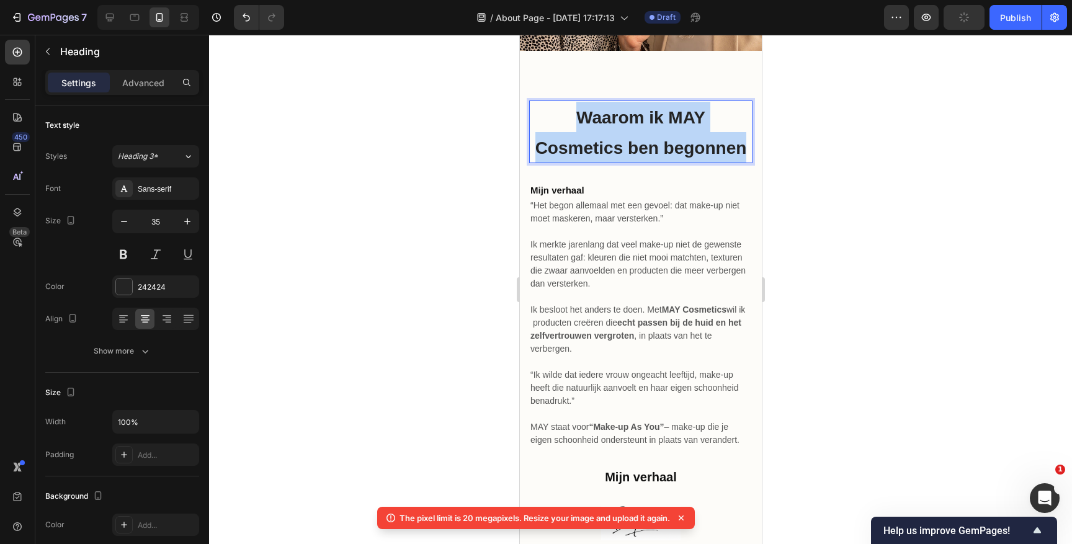
click at [574, 128] on p "Waarom ik MAY Cosmetics ben begonnen" at bounding box center [640, 132] width 221 height 60
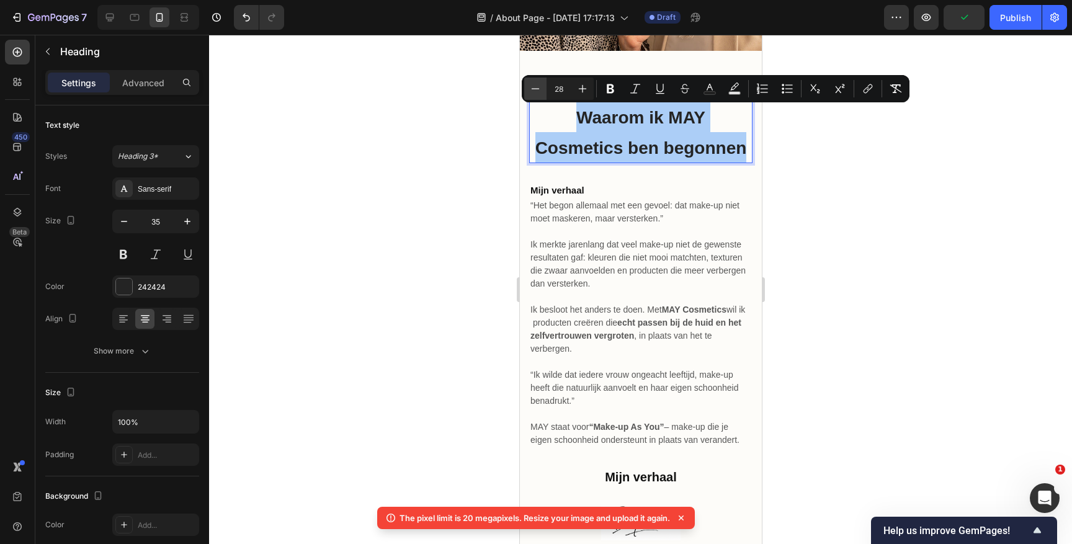
click at [541, 89] on button "Minus" at bounding box center [535, 89] width 22 height 22
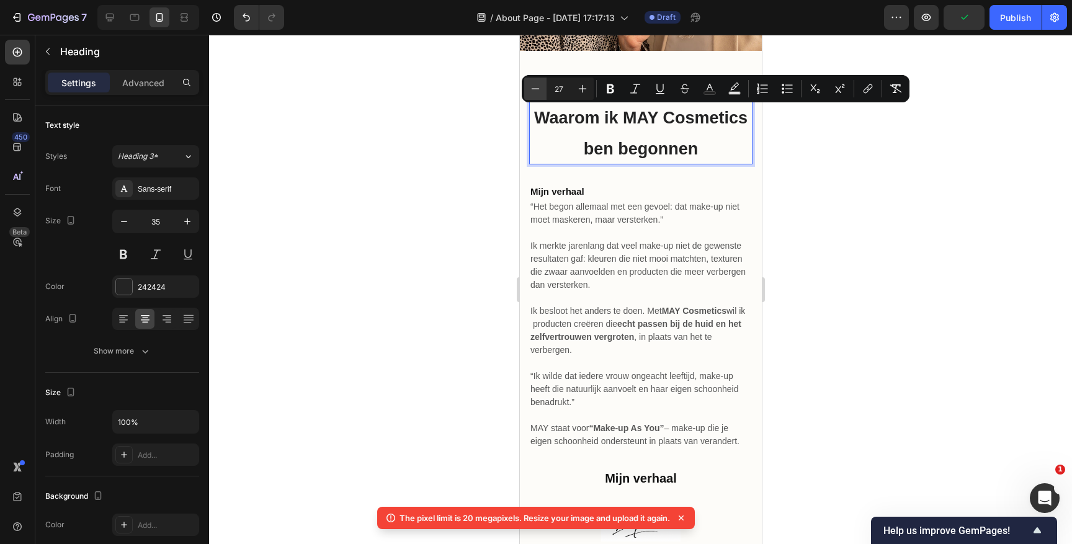
click at [540, 89] on icon "Editor contextual toolbar" at bounding box center [535, 89] width 12 height 12
type input "26"
click at [504, 173] on div at bounding box center [640, 289] width 863 height 509
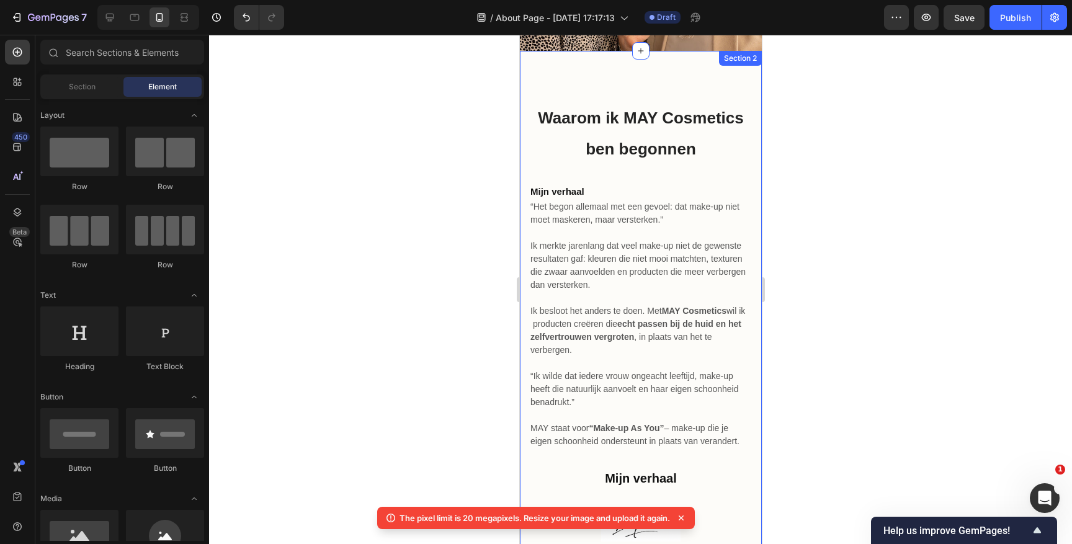
click at [616, 76] on div "⁠⁠⁠⁠⁠⁠⁠ Waarom ik MAY Cosmetics ben begonnen Heading Mijn verhaal Heading “Het …" at bounding box center [640, 458] width 242 height 814
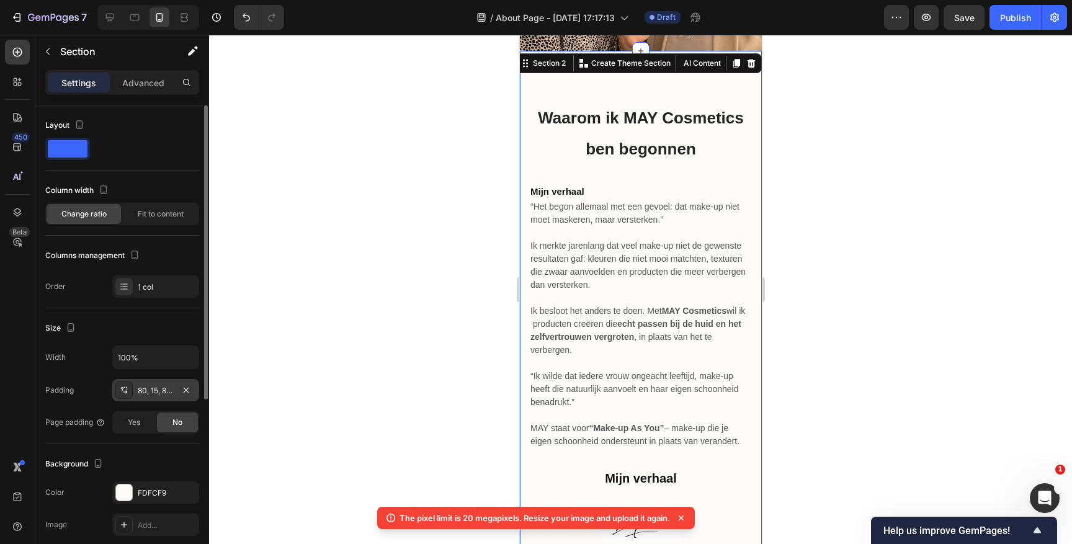
click at [158, 391] on div "80, 15, 80, 15" at bounding box center [156, 390] width 36 height 11
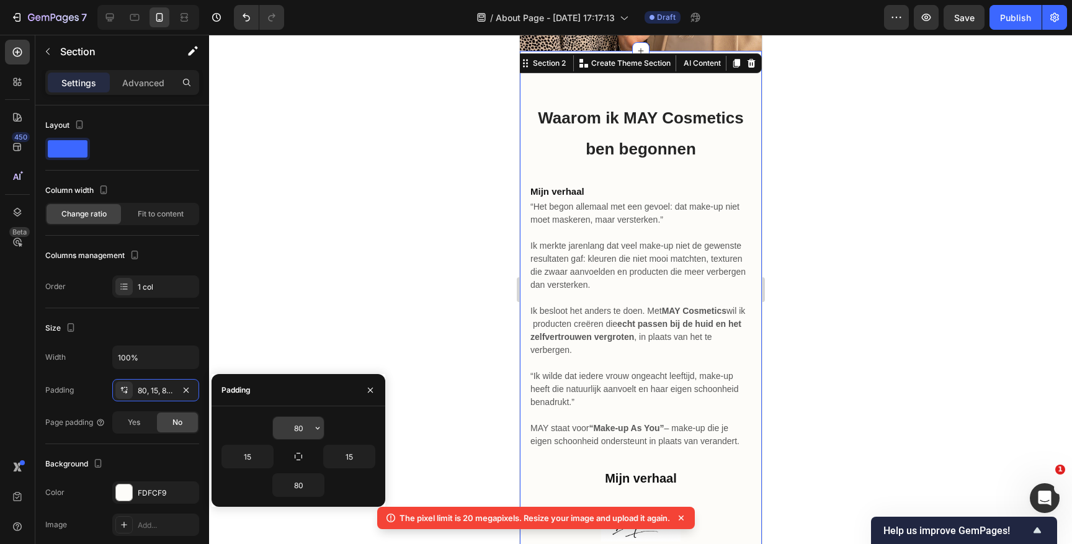
click at [299, 429] on input "80" at bounding box center [298, 428] width 51 height 22
type input "5"
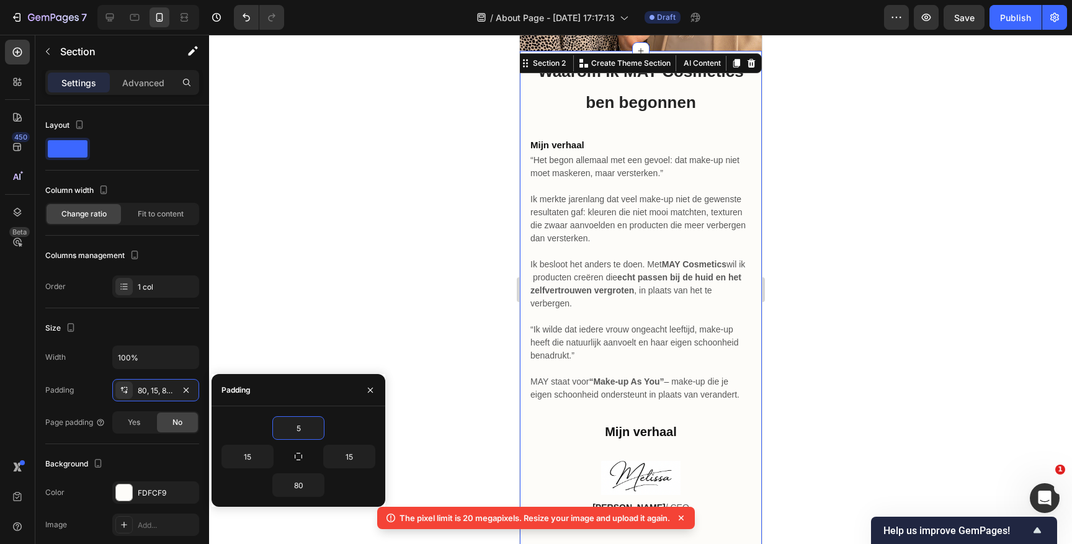
click at [444, 229] on div at bounding box center [640, 289] width 863 height 509
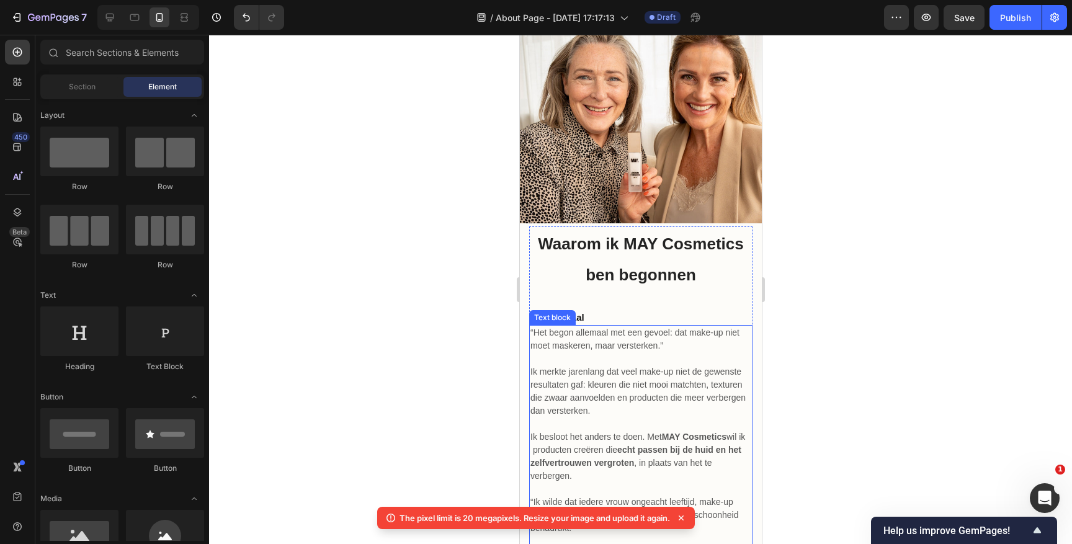
scroll to position [0, 0]
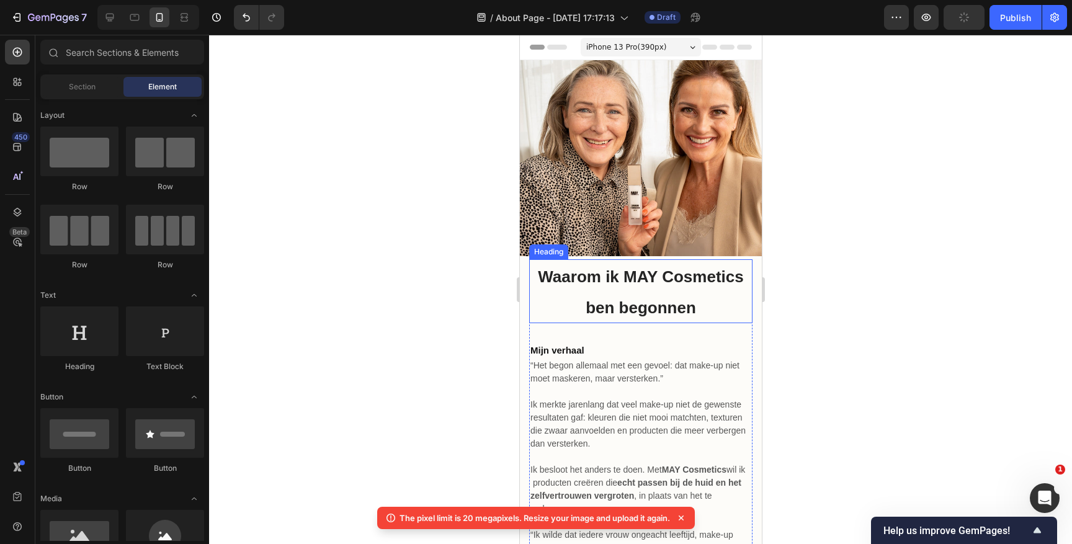
click at [623, 294] on p "⁠⁠⁠⁠⁠⁠⁠ Waarom ik MAY Cosmetics ben begonnen" at bounding box center [640, 291] width 221 height 61
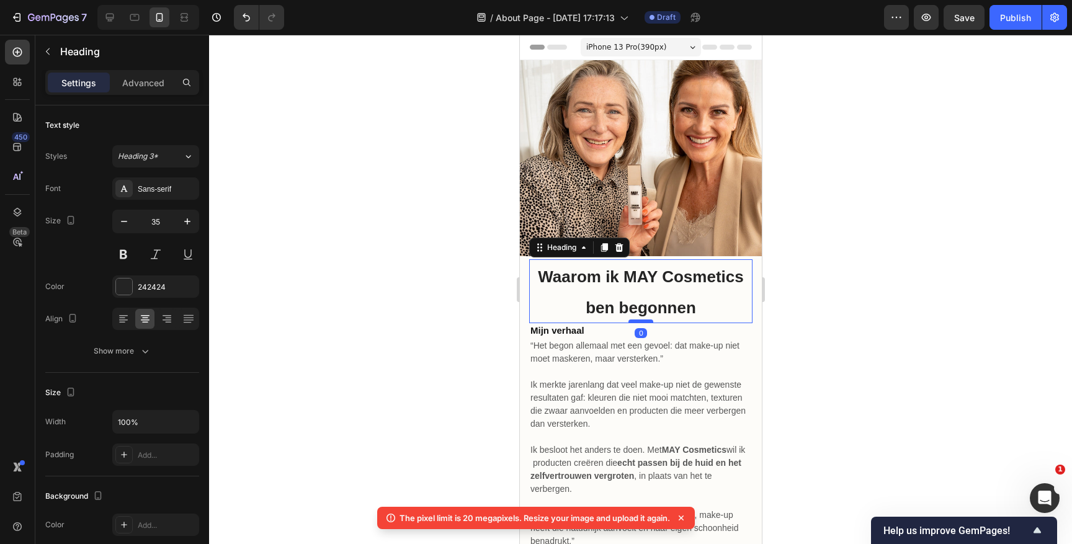
drag, startPoint x: 639, startPoint y: 341, endPoint x: 640, endPoint y: 319, distance: 21.7
click at [640, 320] on div at bounding box center [640, 322] width 25 height 4
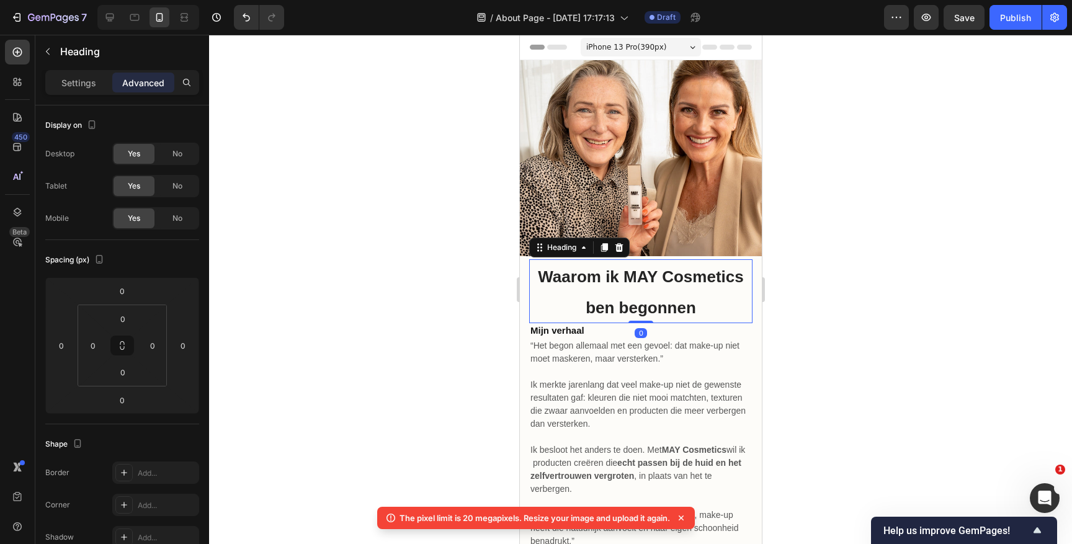
click at [816, 301] on div at bounding box center [640, 289] width 863 height 509
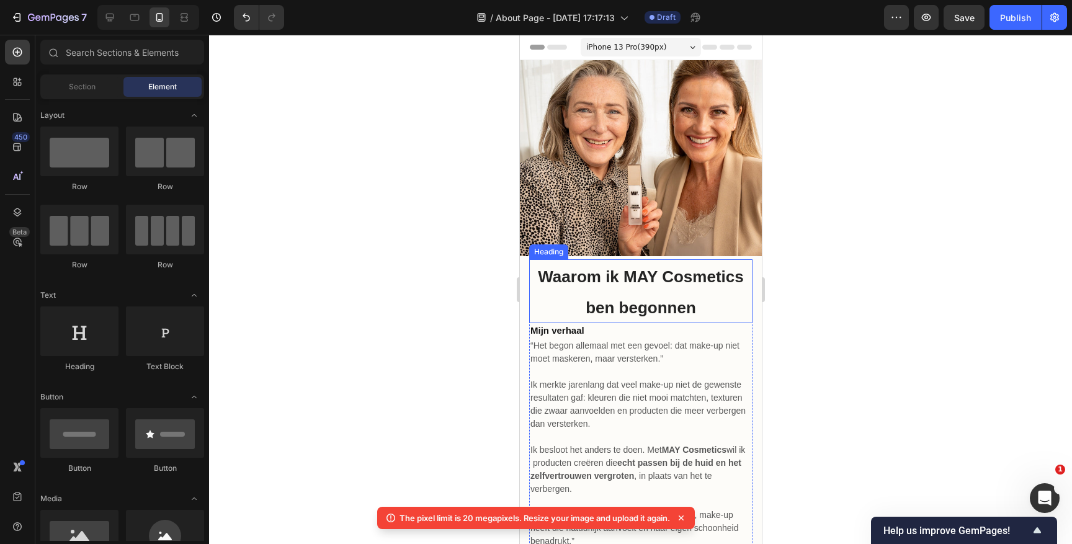
click at [643, 316] on span "Waarom ik MAY Cosmetics ben begonnen" at bounding box center [639, 292] width 205 height 50
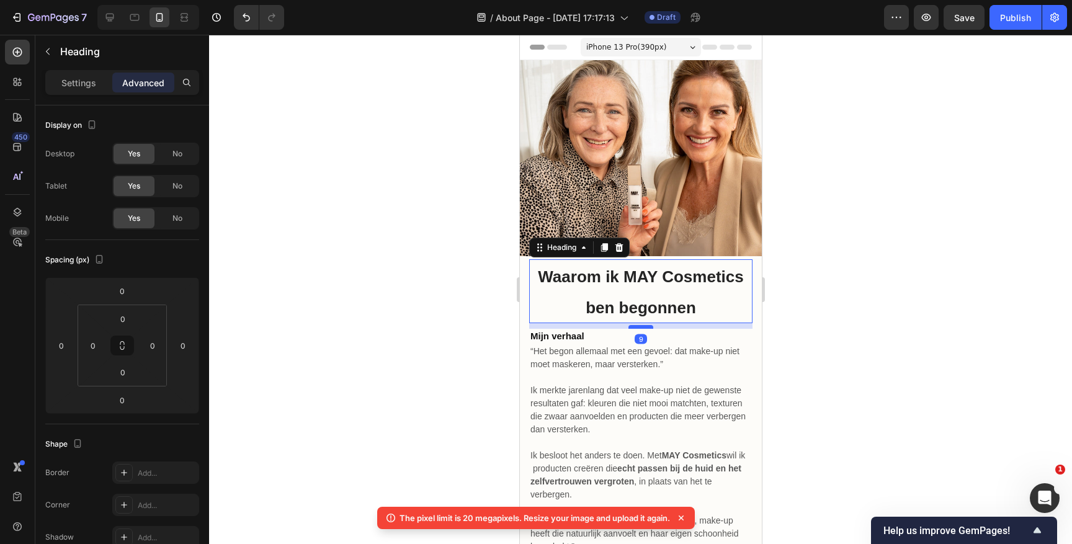
click at [643, 326] on div at bounding box center [640, 327] width 25 height 4
type input "9"
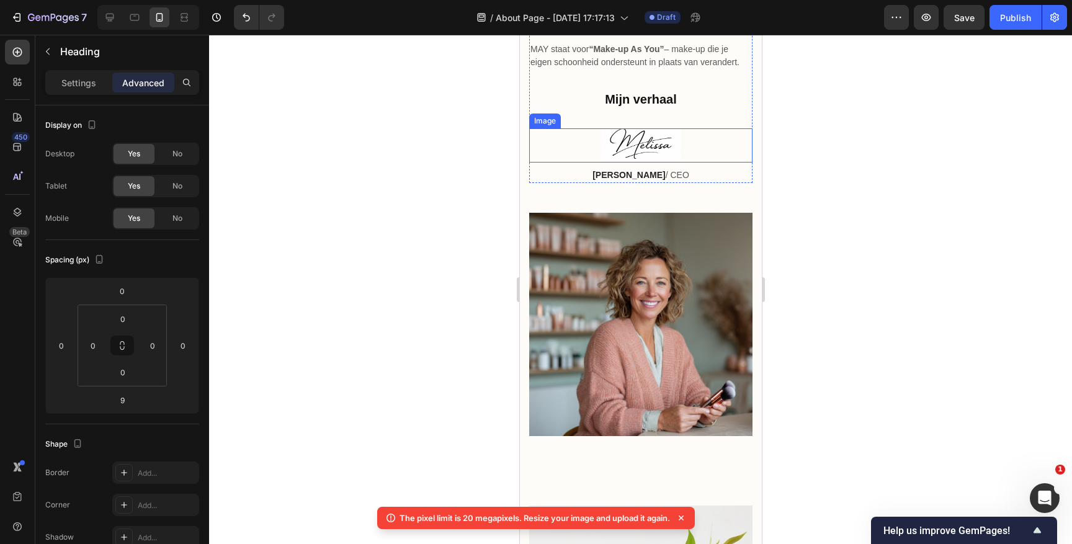
scroll to position [528, 0]
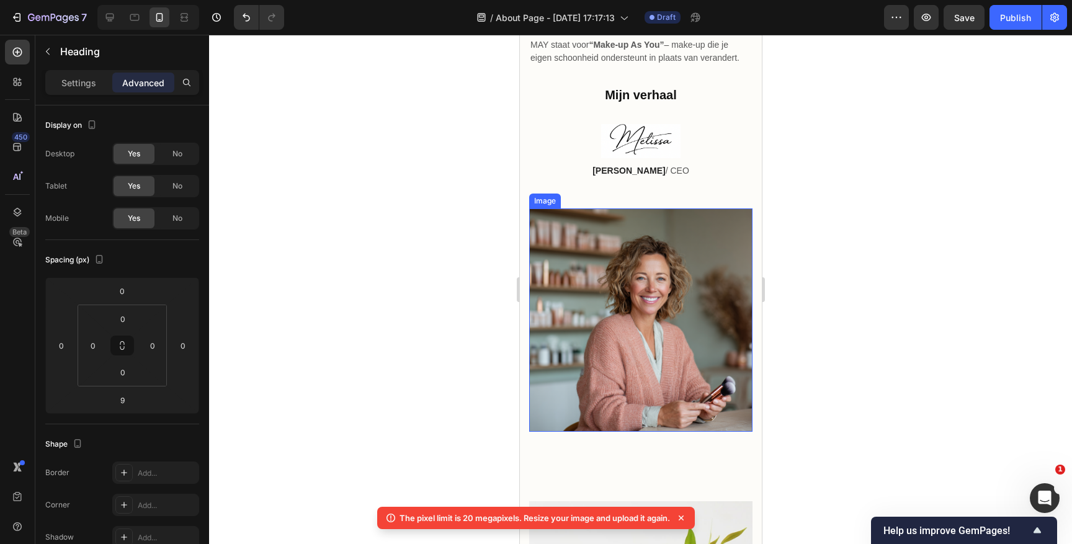
click at [646, 320] on img at bounding box center [640, 319] width 223 height 223
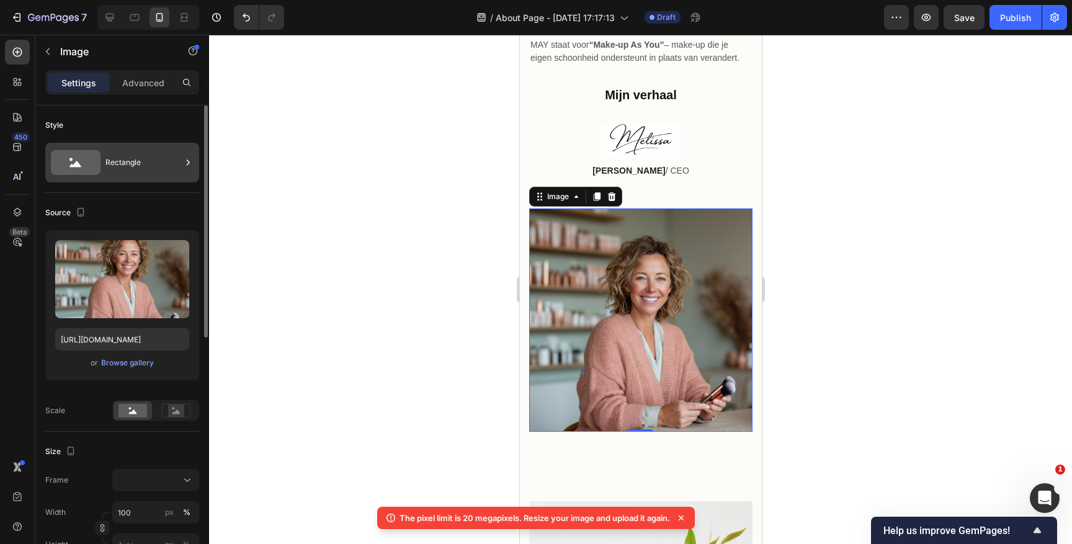
click at [133, 161] on div "Rectangle" at bounding box center [143, 162] width 76 height 29
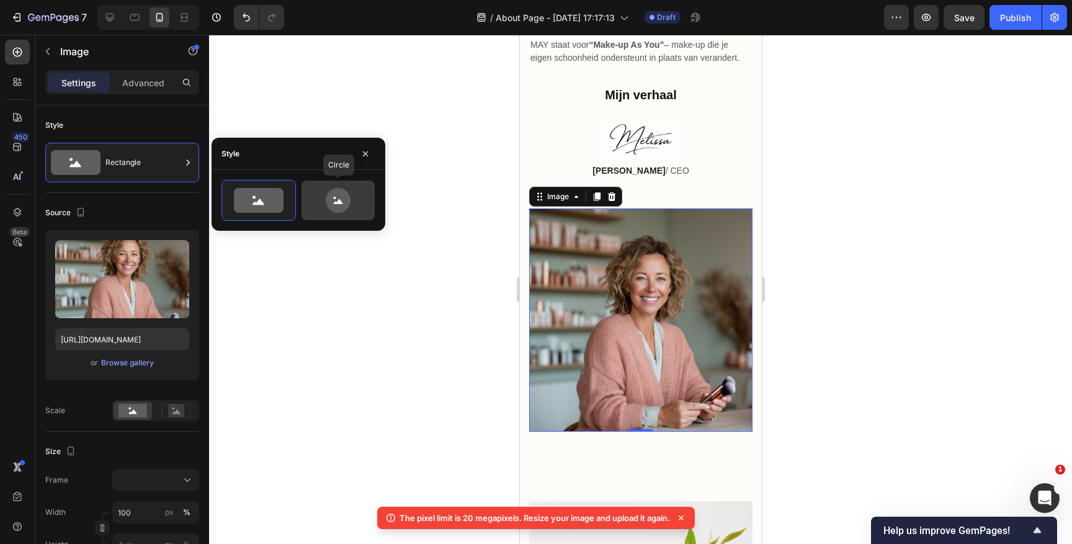
click at [348, 208] on icon at bounding box center [338, 200] width 58 height 25
type input "80"
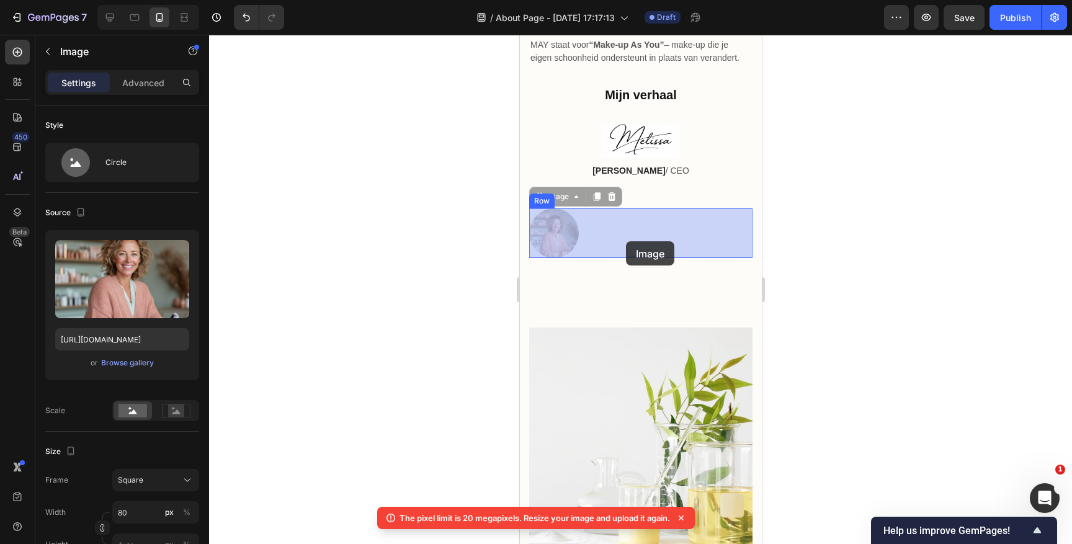
drag, startPoint x: 576, startPoint y: 234, endPoint x: 625, endPoint y: 241, distance: 50.2
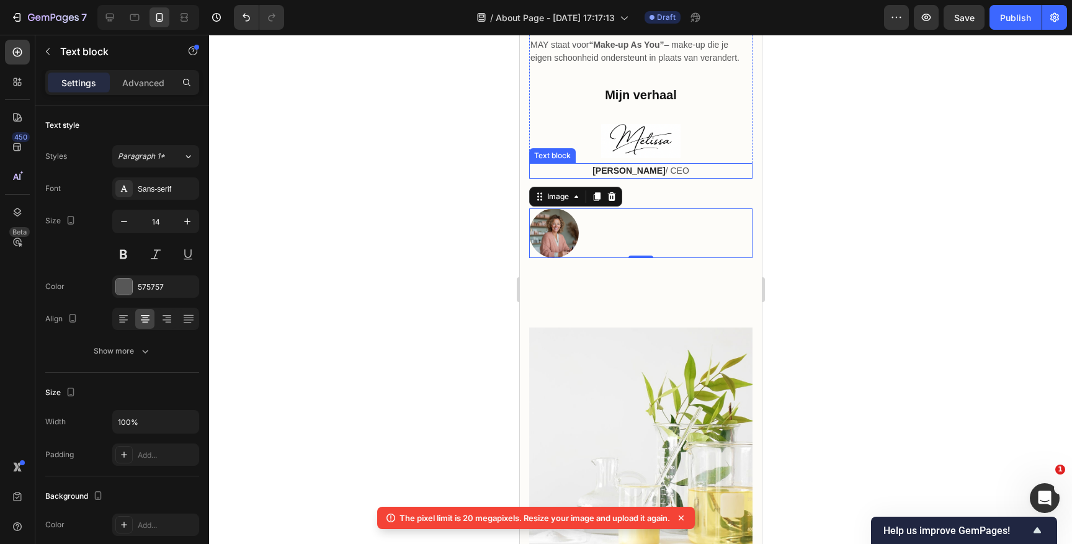
click at [680, 168] on p "[PERSON_NAME] / CEO" at bounding box center [640, 170] width 221 height 13
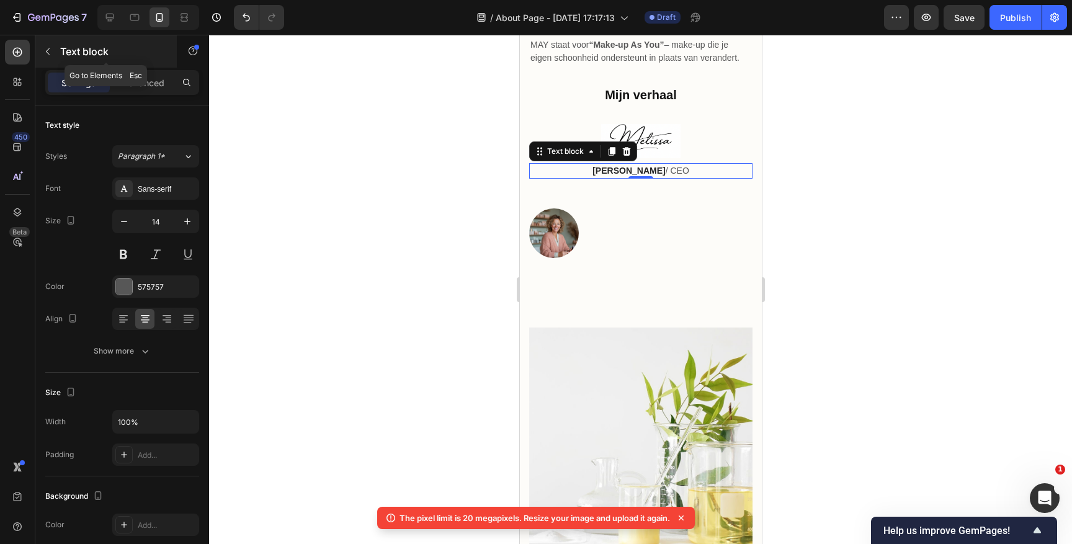
click at [45, 48] on icon "button" at bounding box center [48, 52] width 10 height 10
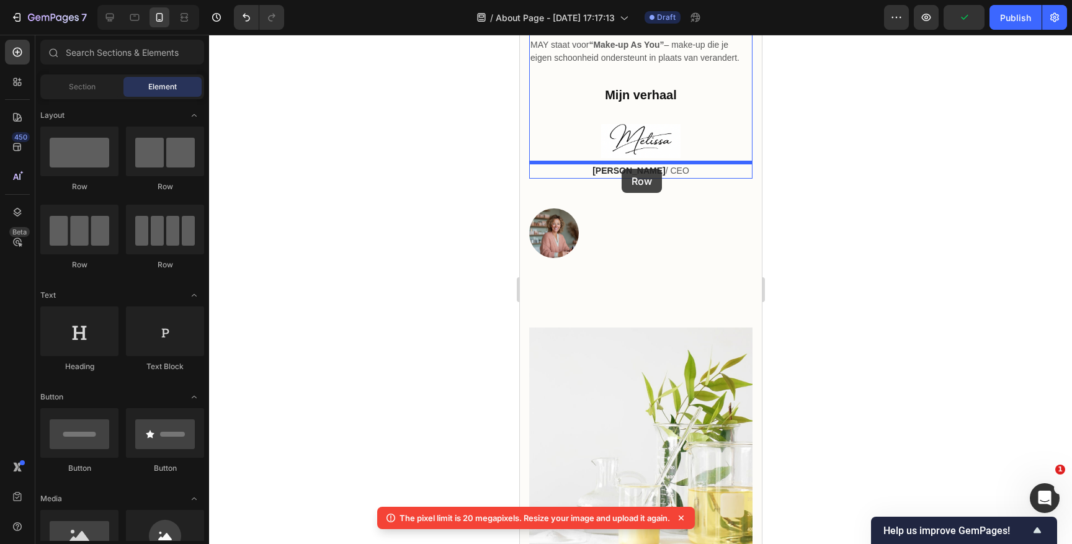
drag, startPoint x: 678, startPoint y: 187, endPoint x: 621, endPoint y: 169, distance: 60.0
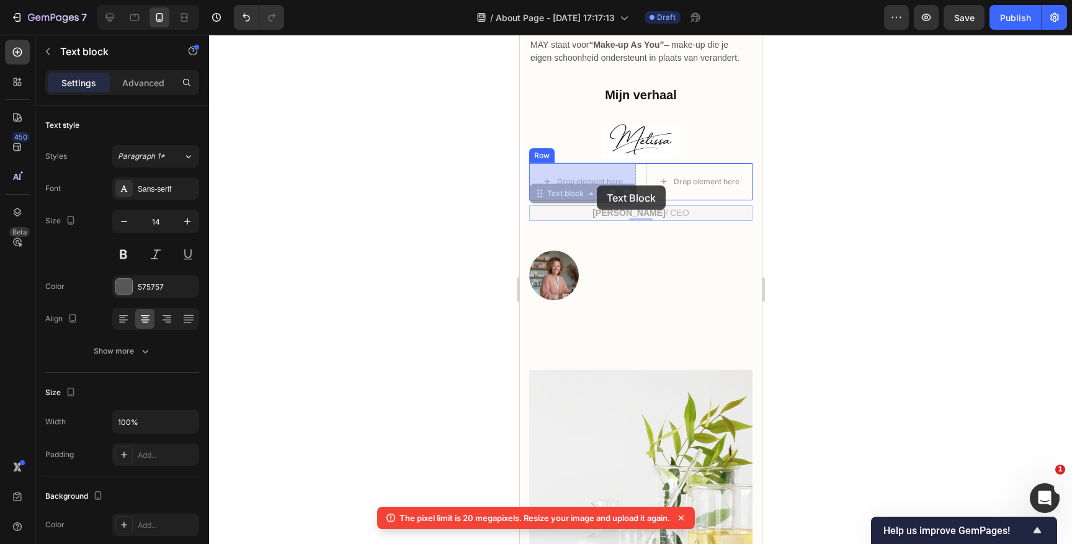
drag, startPoint x: 623, startPoint y: 213, endPoint x: 596, endPoint y: 186, distance: 38.2
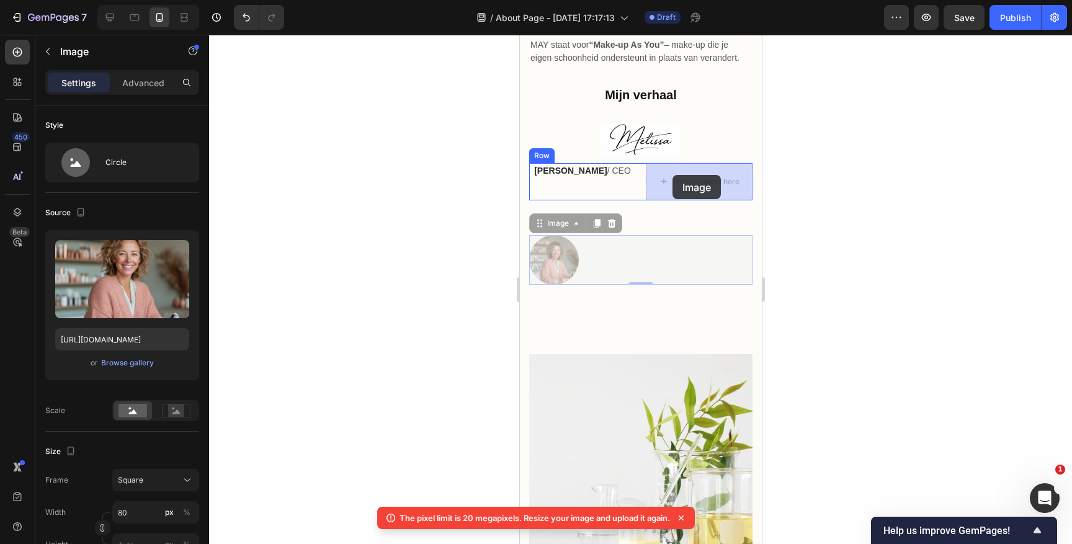
drag, startPoint x: 549, startPoint y: 273, endPoint x: 672, endPoint y: 175, distance: 157.2
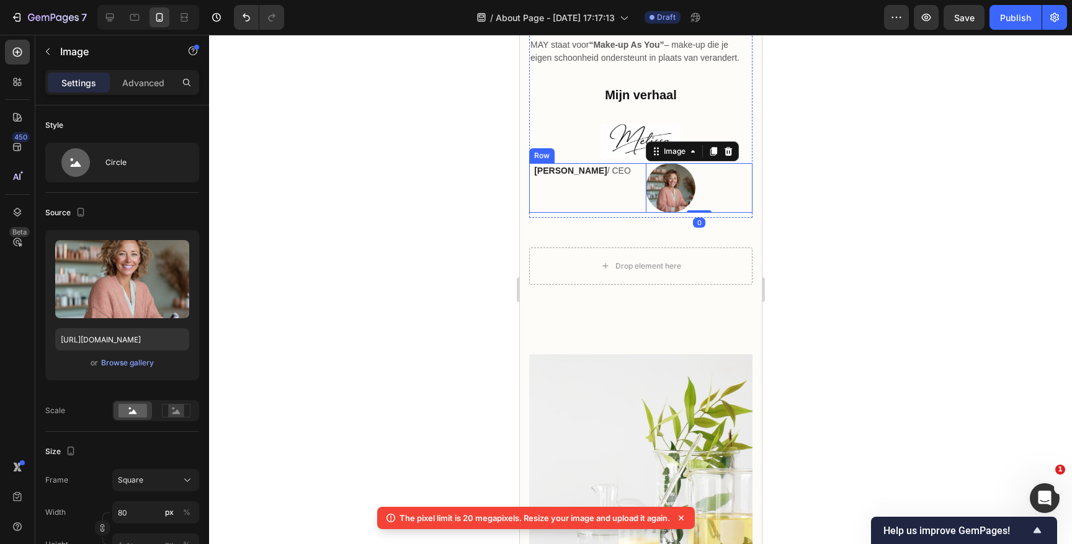
click at [591, 177] on div "[PERSON_NAME] / CEO Text block" at bounding box center [582, 188] width 107 height 50
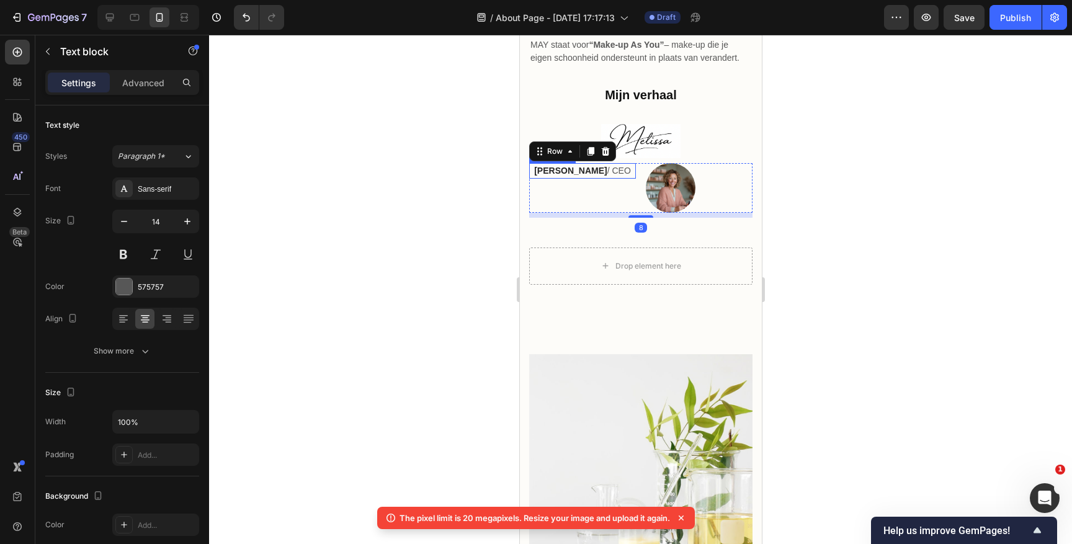
click at [587, 169] on p "[PERSON_NAME] / CEO" at bounding box center [582, 170] width 104 height 13
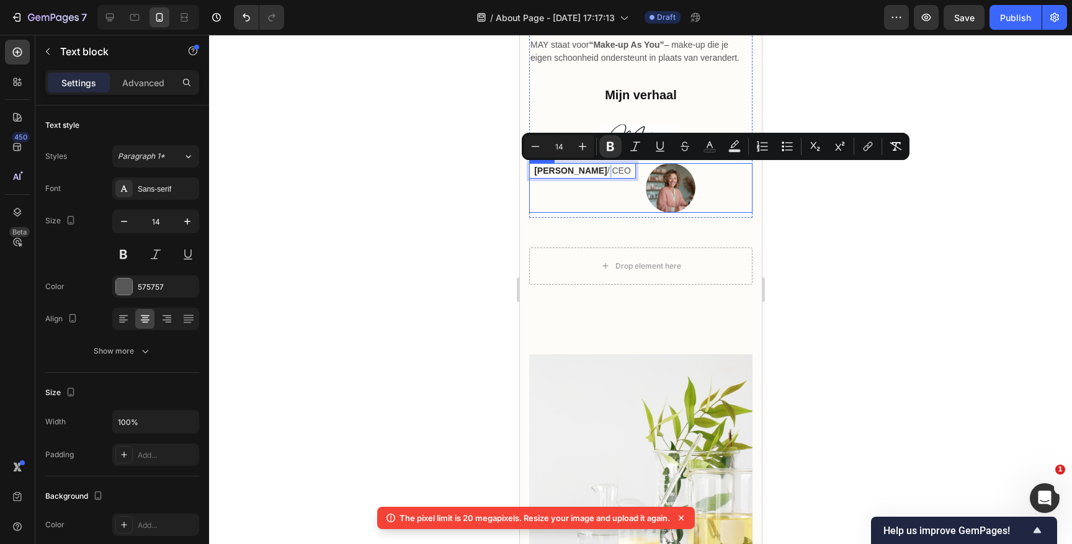
click at [598, 192] on div "[PERSON_NAME] / CEO Text block 0" at bounding box center [582, 188] width 107 height 50
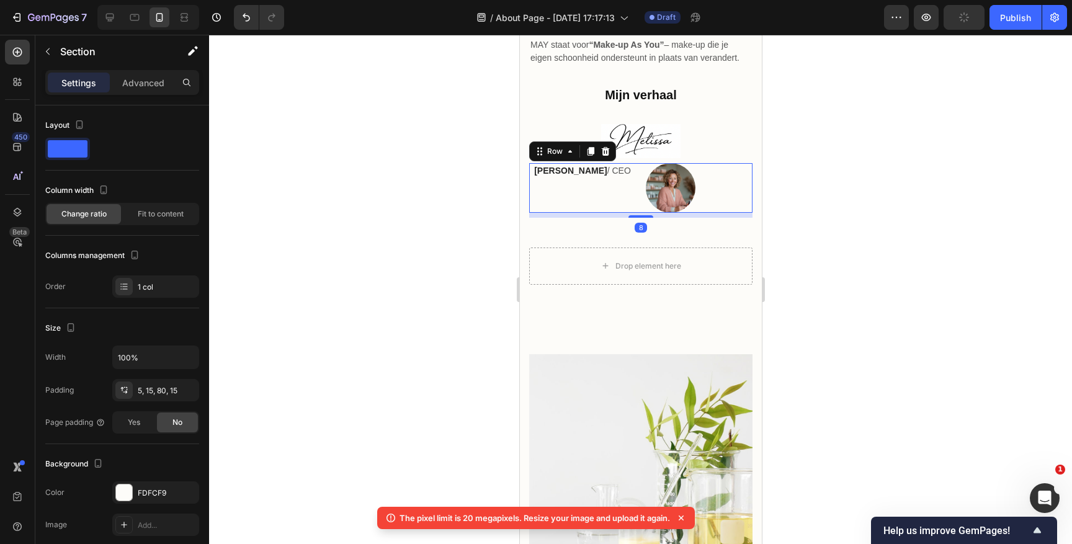
click at [621, 190] on div "[PERSON_NAME] / CEO Text block" at bounding box center [582, 188] width 107 height 50
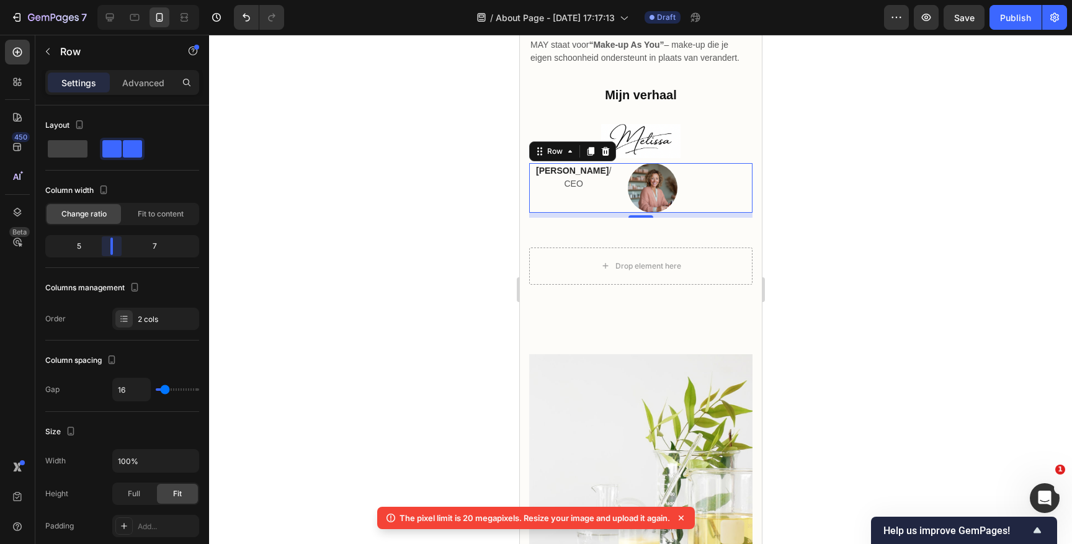
drag, startPoint x: 124, startPoint y: 246, endPoint x: 109, endPoint y: 248, distance: 15.7
click at [109, 0] on body "7 Version history / About Page - [DATE] 17:17:13 Draft Preview Save Publish 450…" at bounding box center [536, 0] width 1072 height 0
click at [241, 18] on icon "Undo/Redo" at bounding box center [246, 17] width 12 height 12
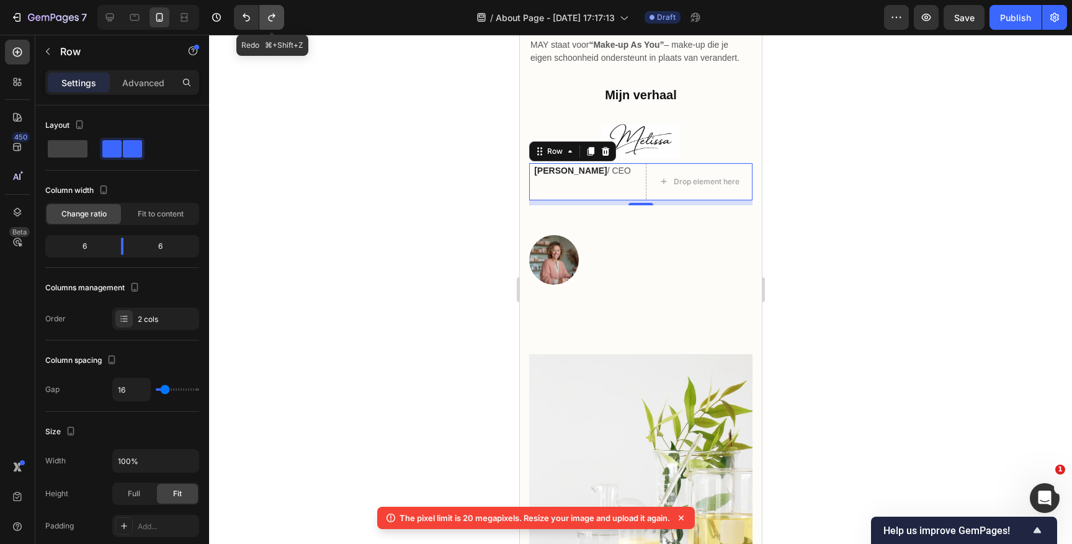
click at [273, 17] on icon "Undo/Redo" at bounding box center [271, 18] width 7 height 8
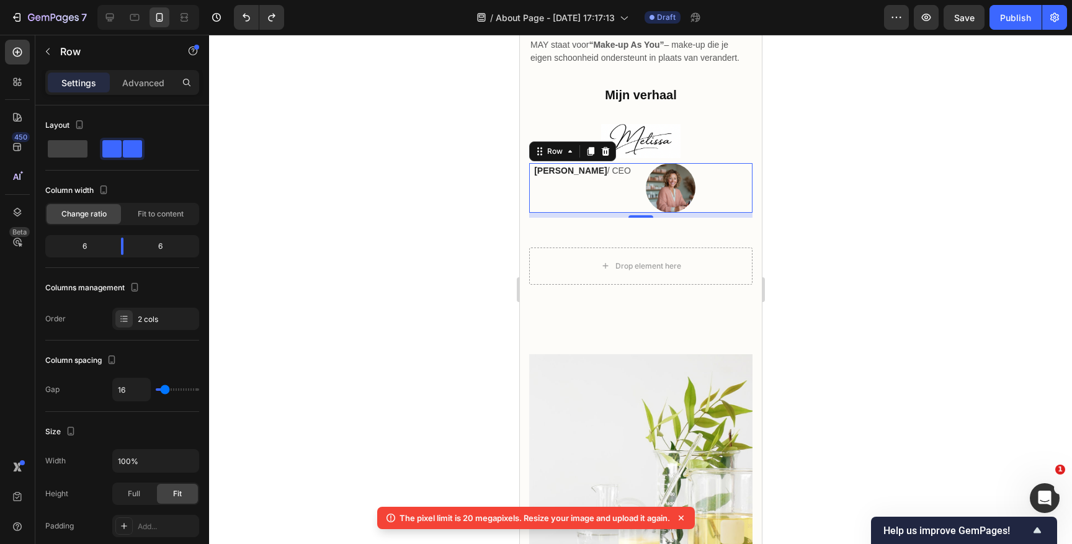
click at [606, 190] on div "[PERSON_NAME] / CEO Text block" at bounding box center [582, 188] width 107 height 50
type input "12"
type input "0"
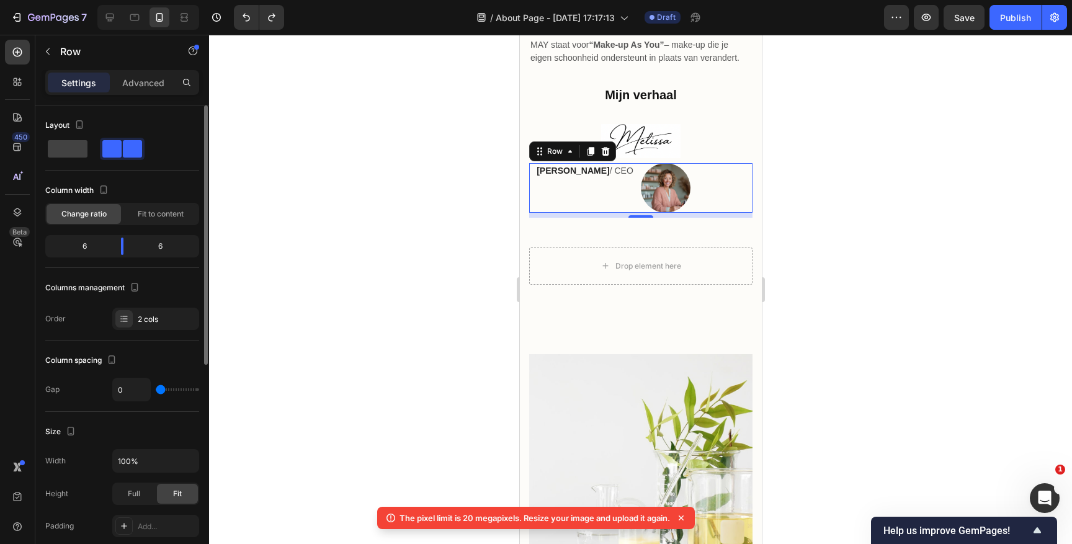
type input "1"
type input "7"
type input "8"
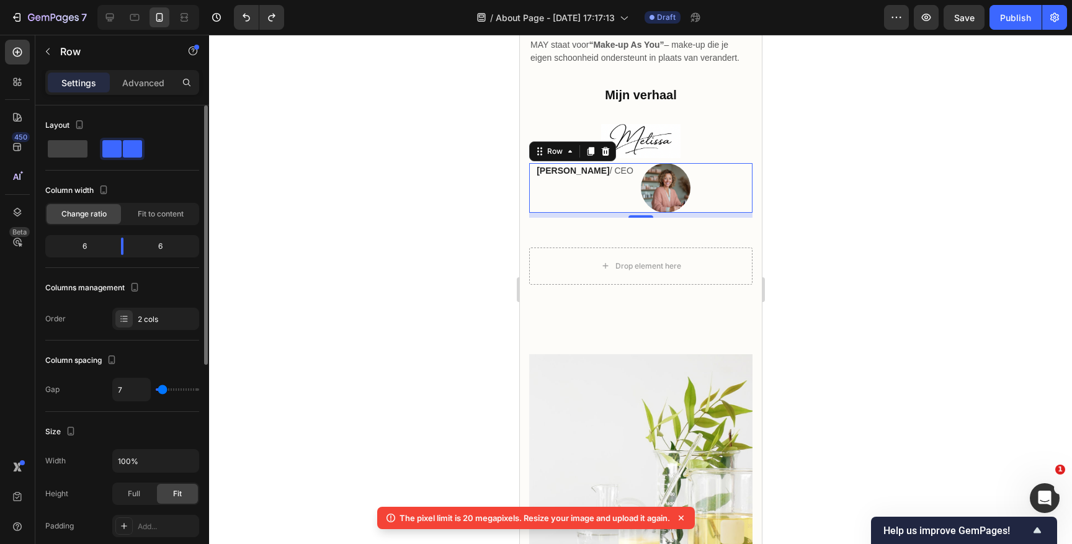
type input "8"
type input "9"
type input "10"
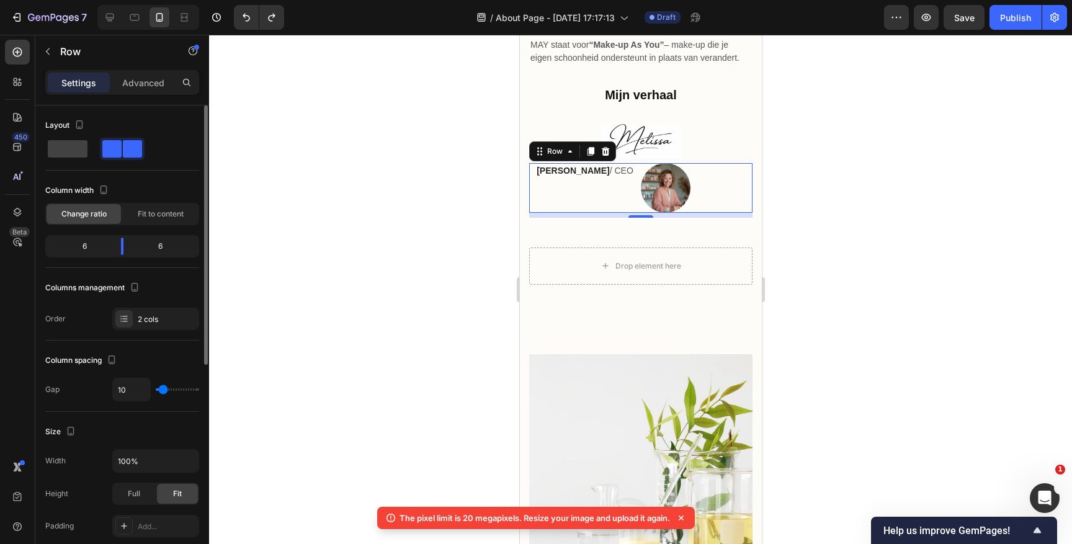
type input "11"
type input "13"
type input "15"
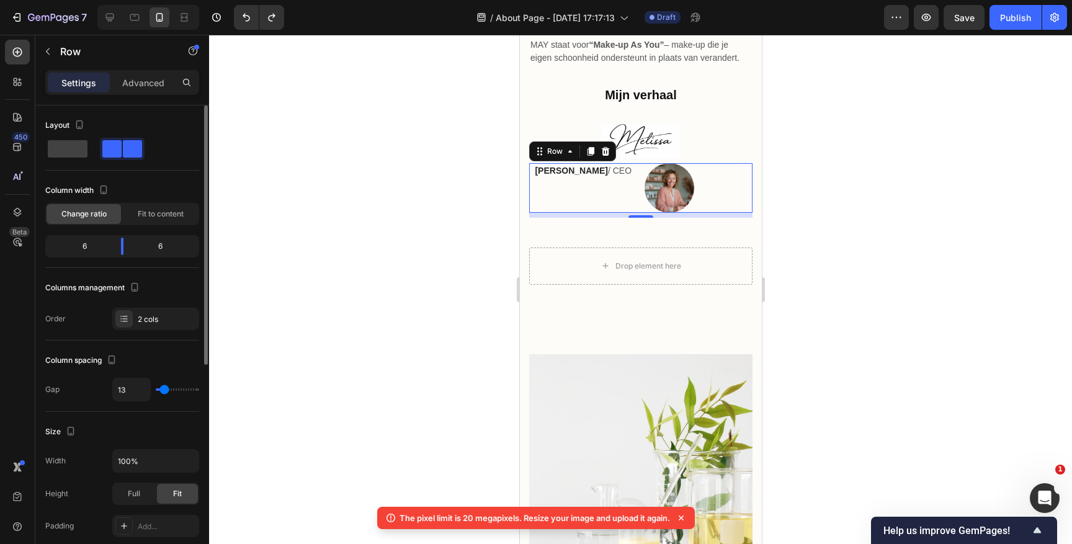
type input "15"
type input "16"
type input "17"
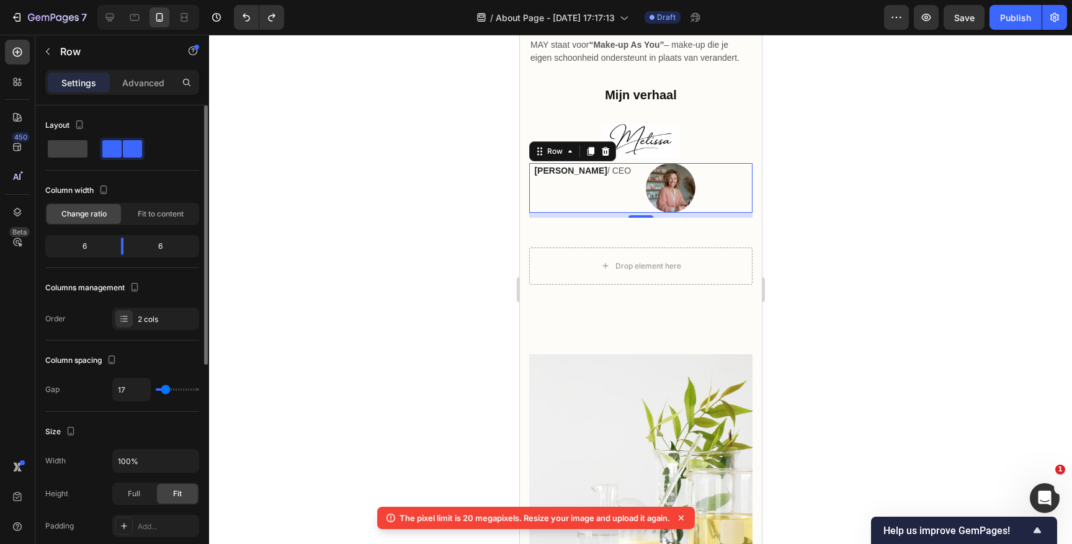
type input "18"
type input "19"
type input "20"
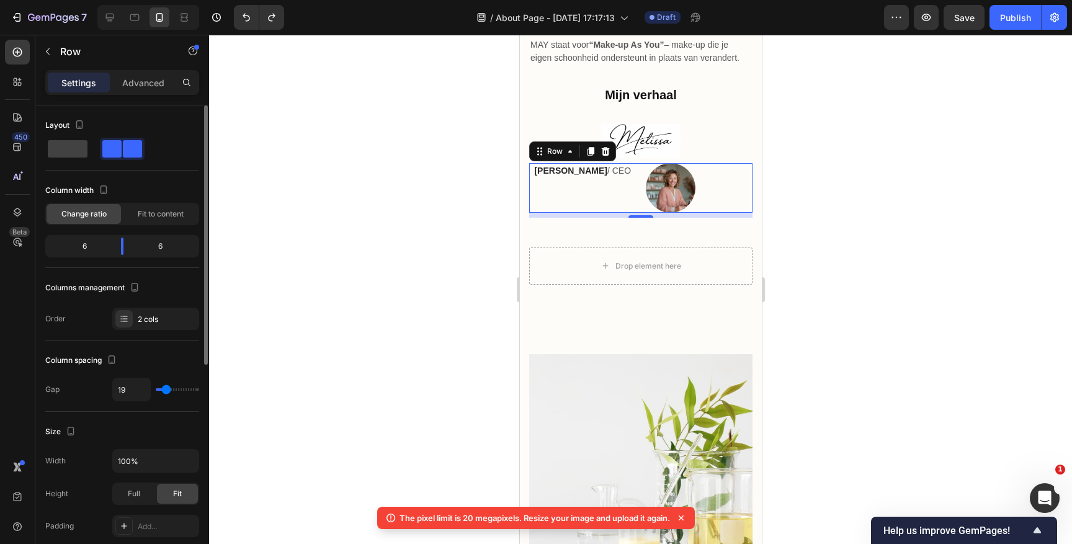
type input "20"
type input "21"
type input "22"
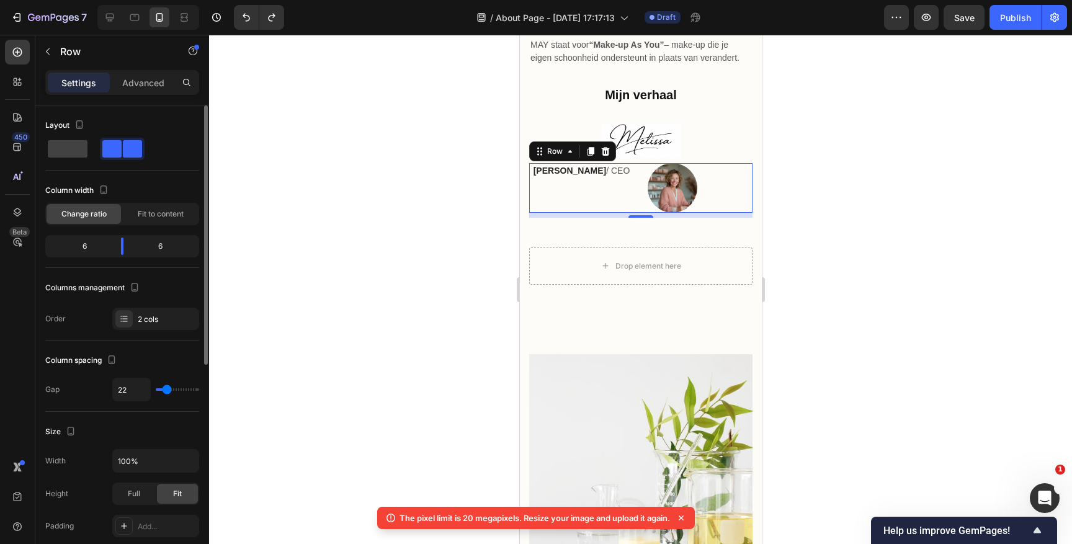
click at [166, 388] on input "range" at bounding box center [177, 389] width 43 height 2
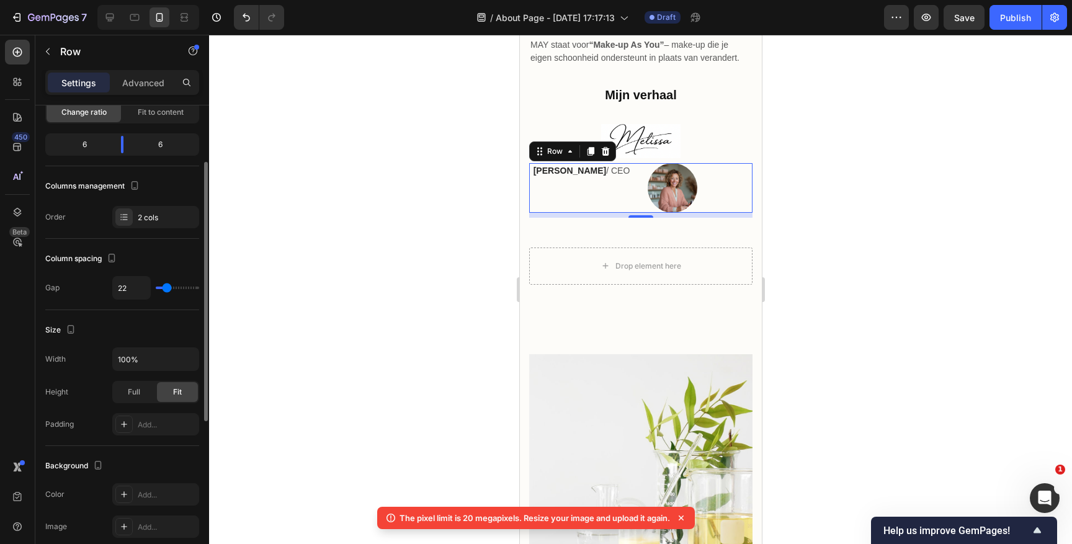
scroll to position [102, 0]
click at [140, 389] on div "Full" at bounding box center [134, 392] width 41 height 20
click at [186, 390] on div "Fit" at bounding box center [177, 392] width 41 height 20
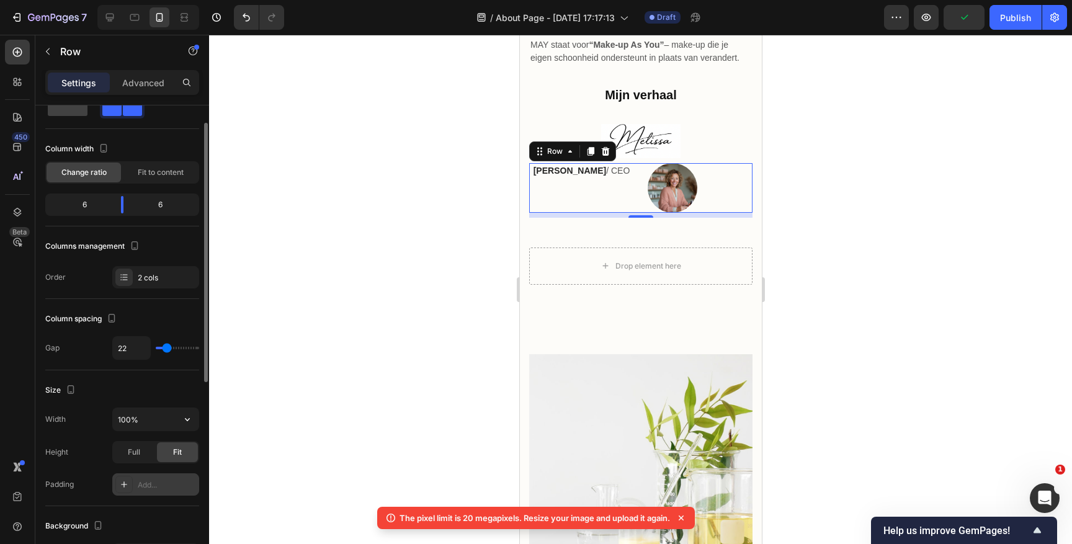
scroll to position [0, 0]
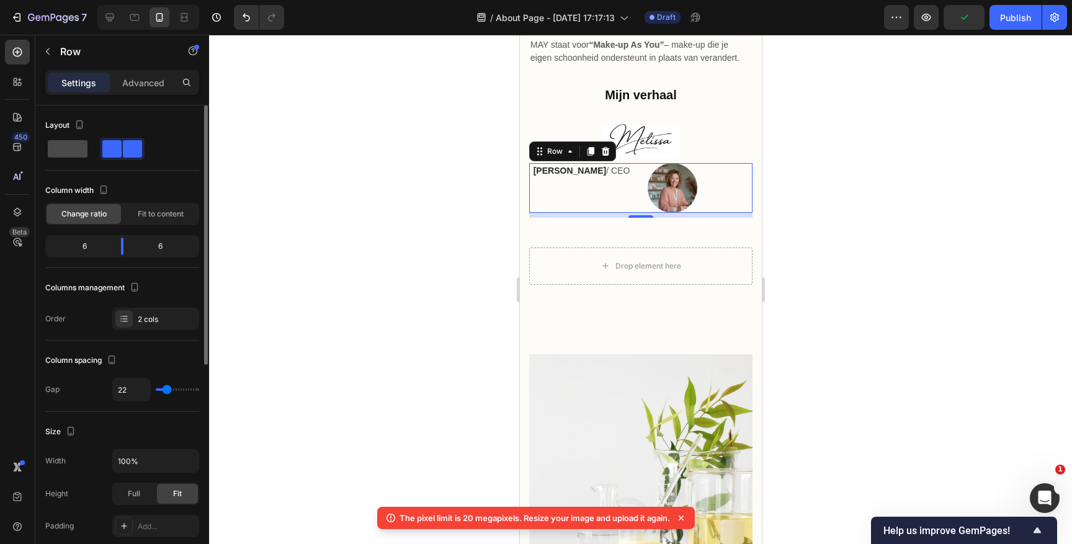
click at [79, 152] on span at bounding box center [68, 148] width 40 height 17
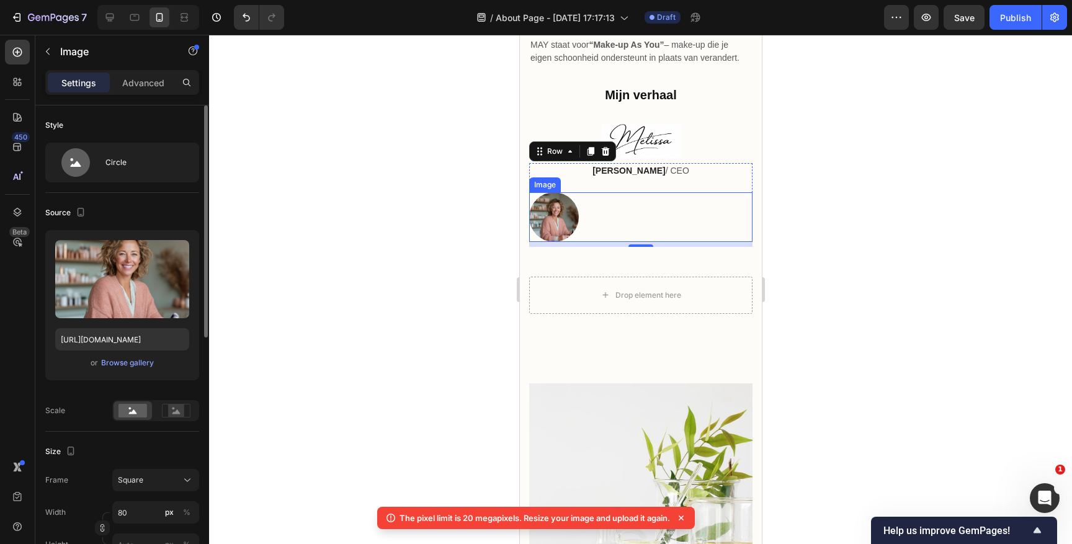
click at [554, 218] on img at bounding box center [554, 217] width 50 height 50
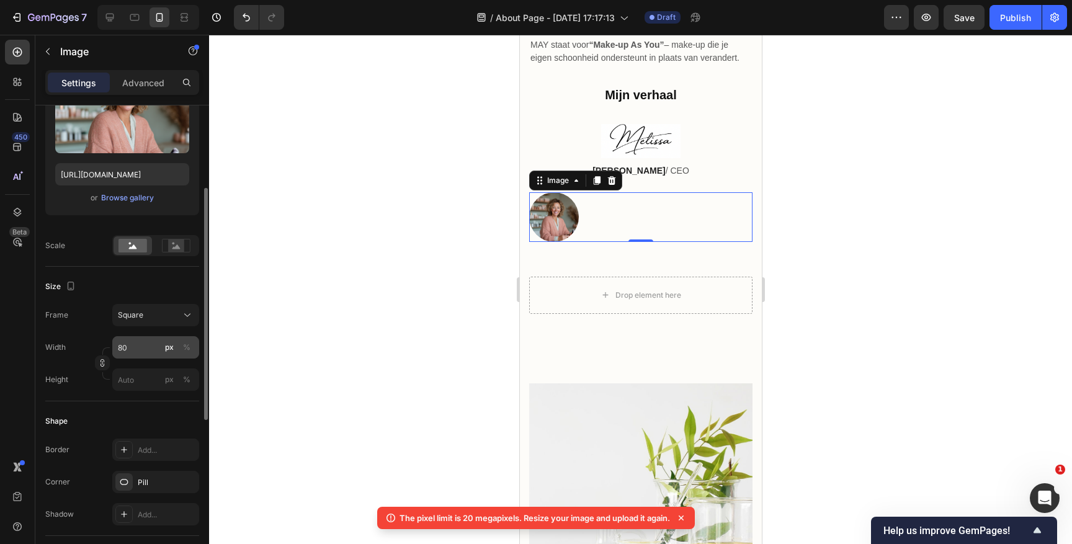
scroll to position [176, 0]
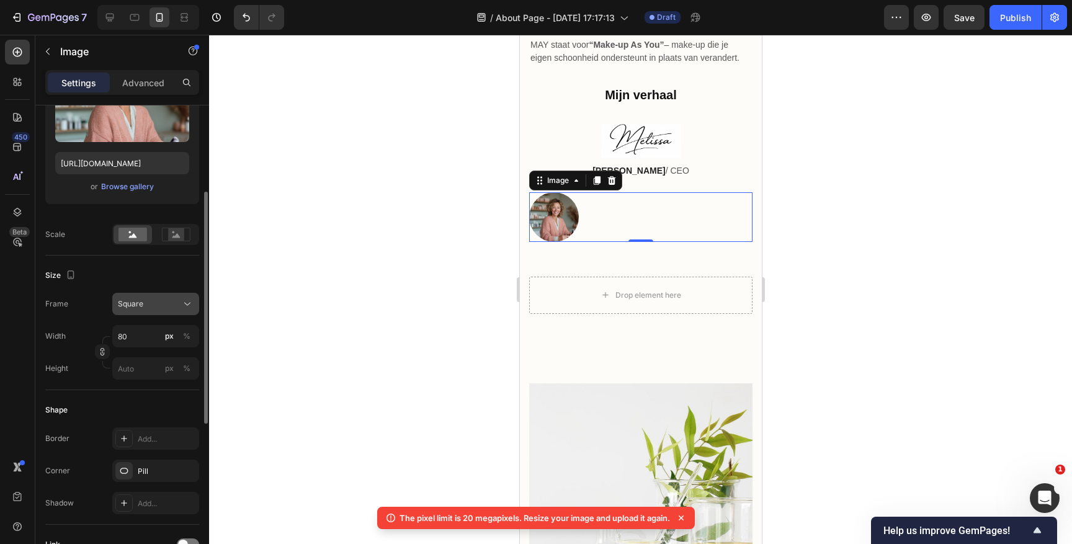
click at [151, 302] on div "Square" at bounding box center [148, 303] width 61 height 11
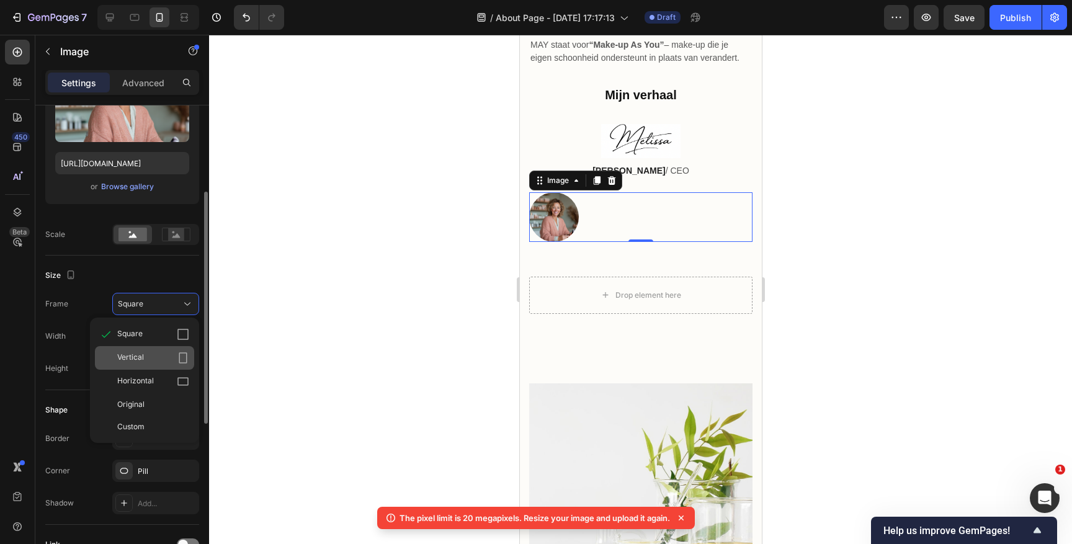
click at [150, 355] on div "Vertical" at bounding box center [153, 358] width 72 height 12
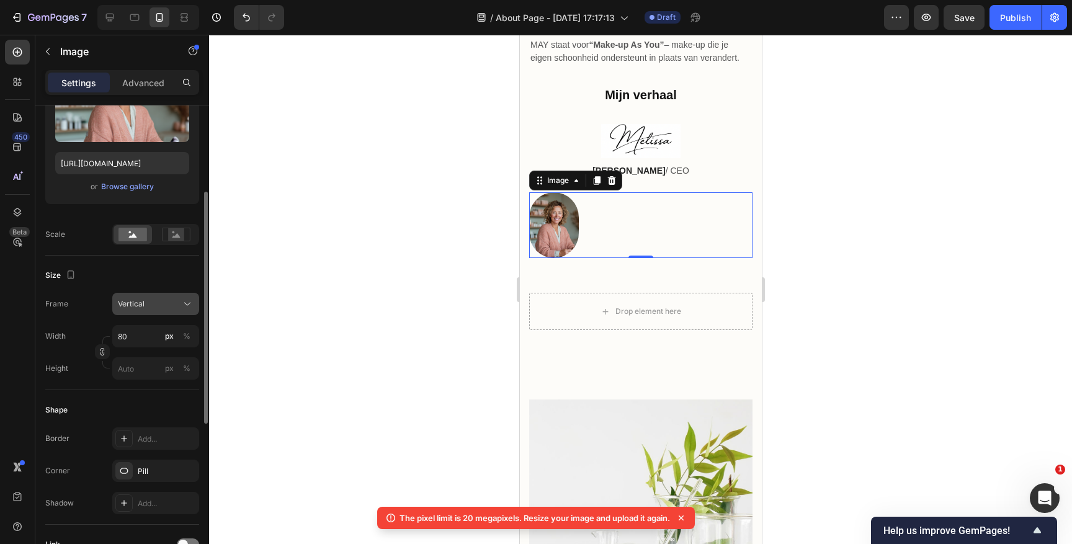
click at [156, 309] on div "Vertical" at bounding box center [148, 303] width 61 height 11
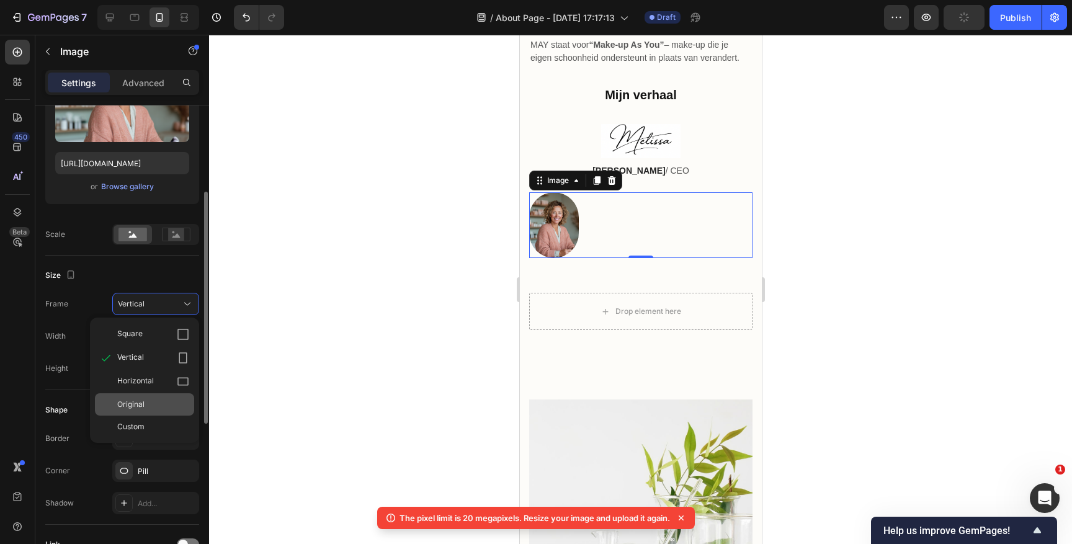
click at [141, 398] on div "Original" at bounding box center [144, 404] width 99 height 22
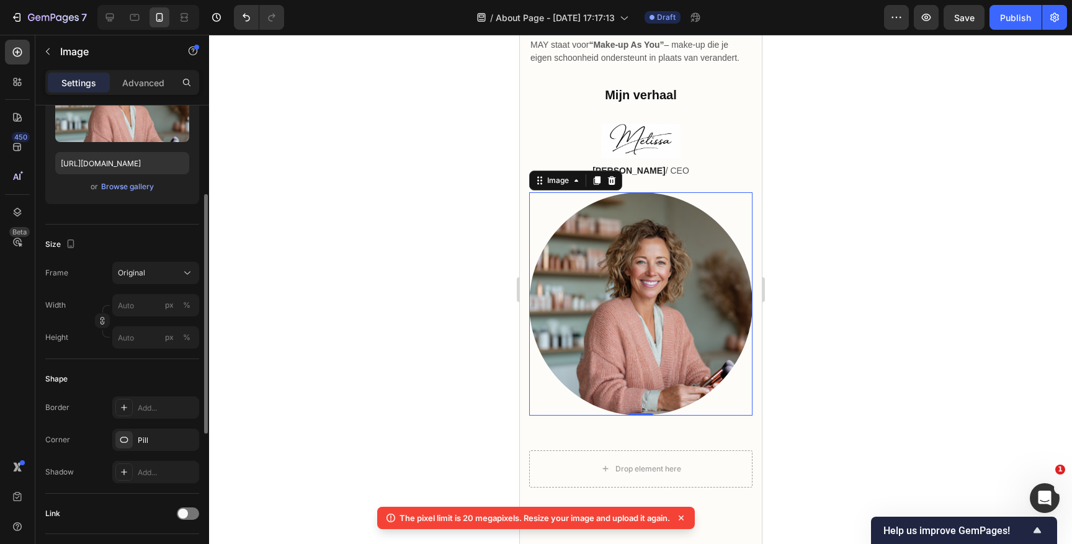
click at [792, 205] on div at bounding box center [640, 289] width 863 height 509
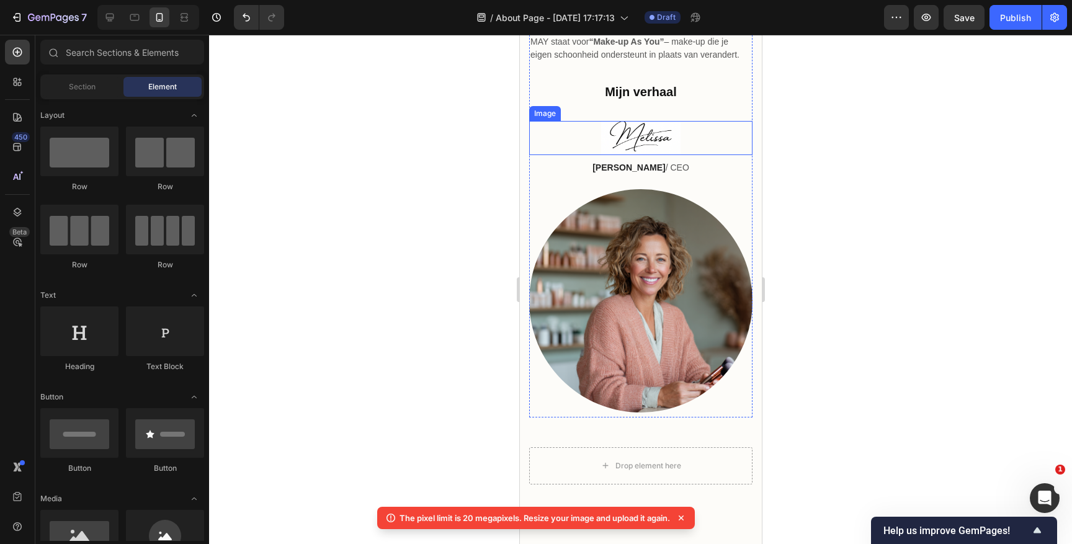
scroll to position [536, 0]
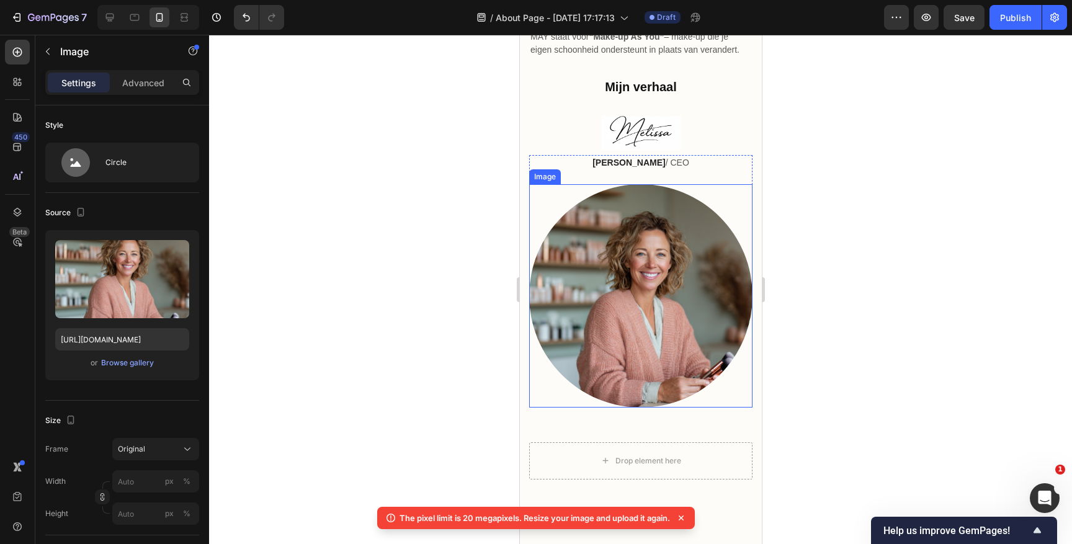
click at [657, 275] on img at bounding box center [640, 295] width 223 height 223
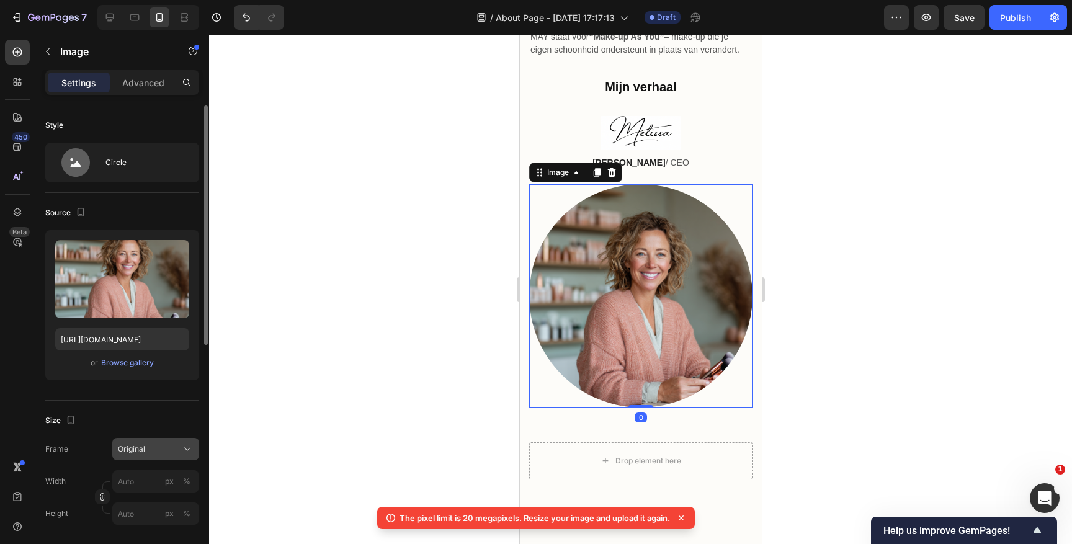
click at [135, 454] on span "Original" at bounding box center [131, 449] width 27 height 11
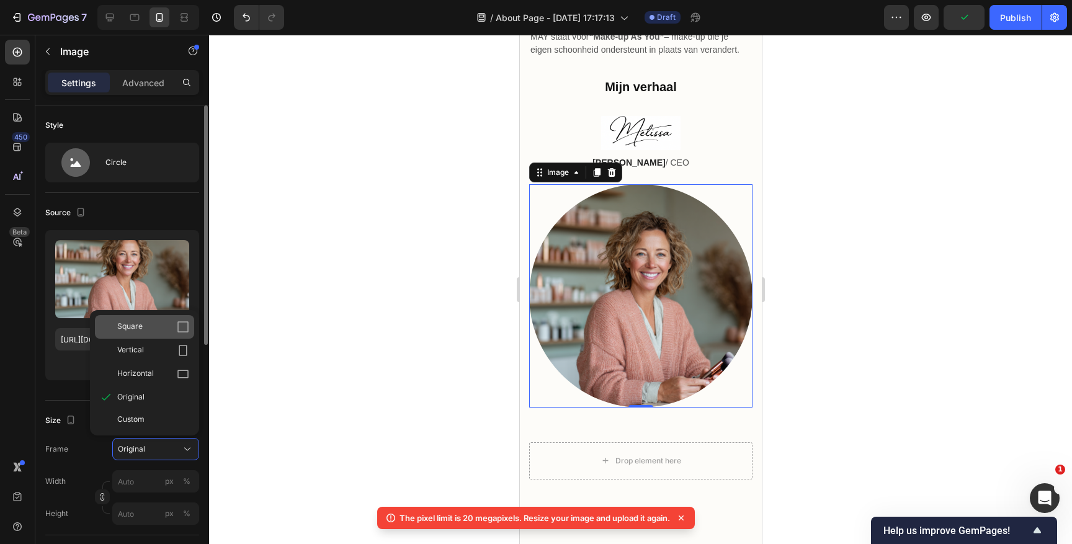
click at [142, 324] on div "Square" at bounding box center [153, 327] width 72 height 12
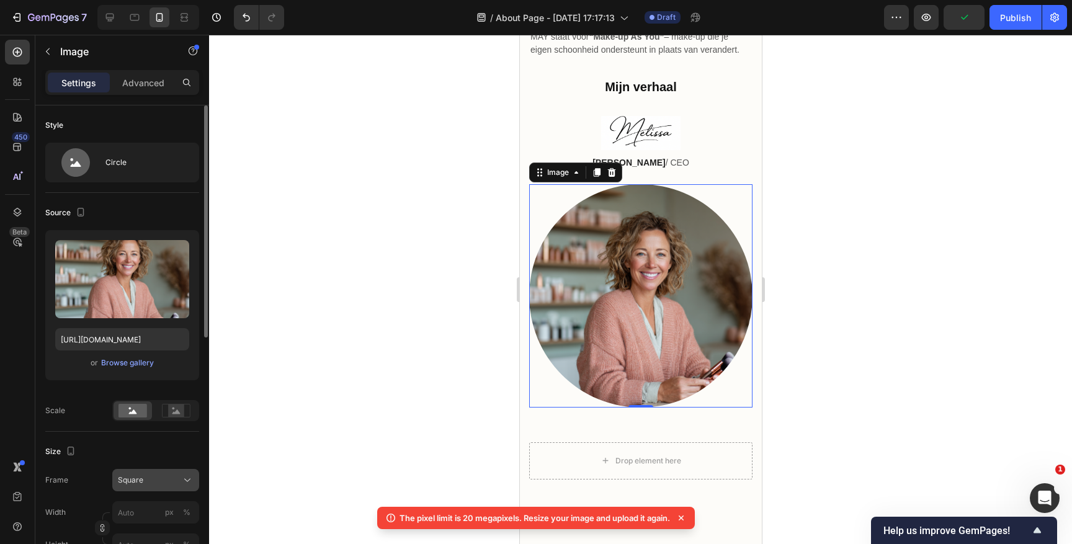
click at [140, 481] on span "Square" at bounding box center [130, 480] width 25 height 11
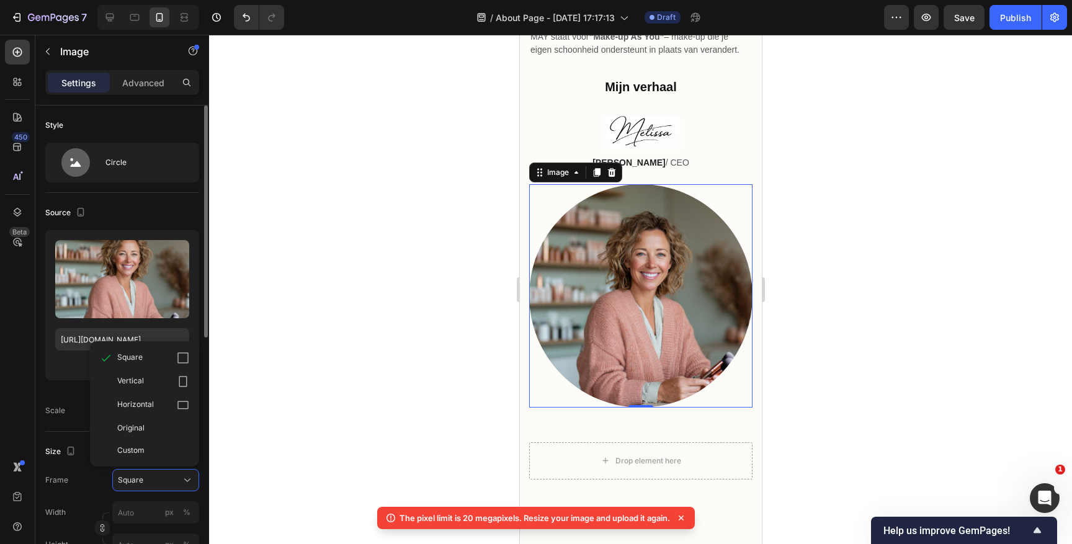
click at [96, 469] on div "Frame Square Square Vertical Horizontal Original Custom" at bounding box center [122, 480] width 154 height 22
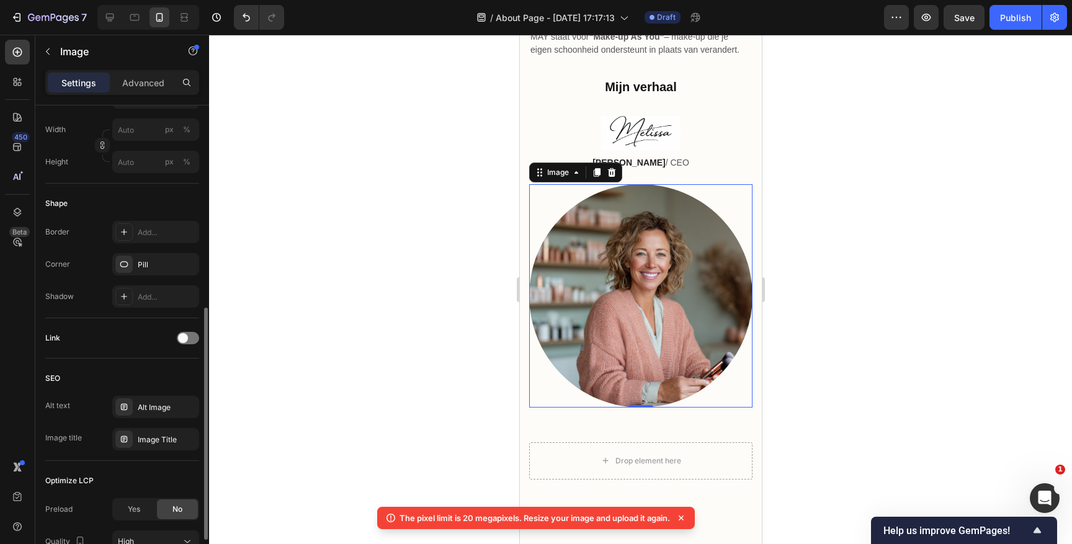
scroll to position [396, 0]
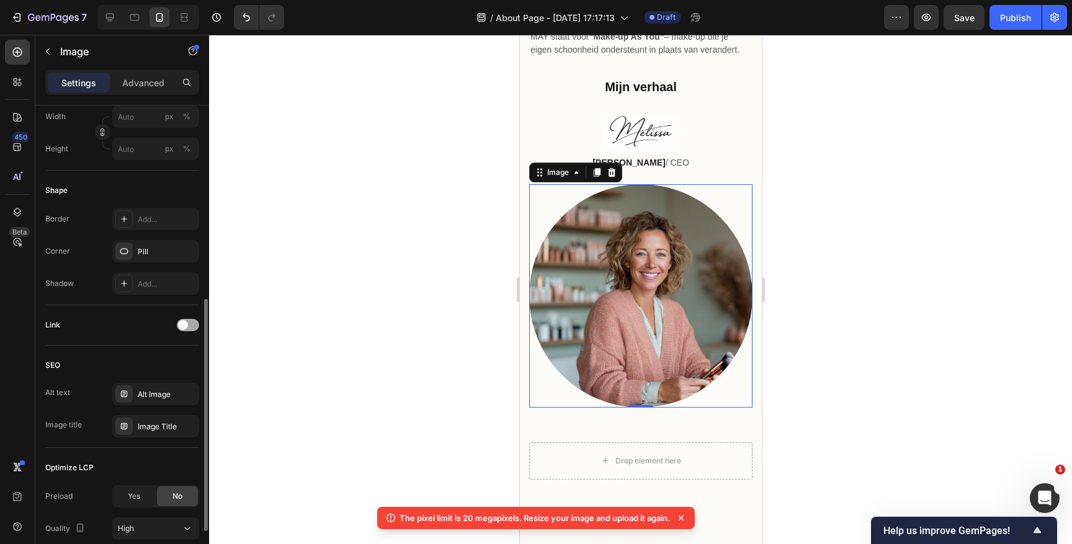
click at [186, 323] on span at bounding box center [183, 325] width 10 height 10
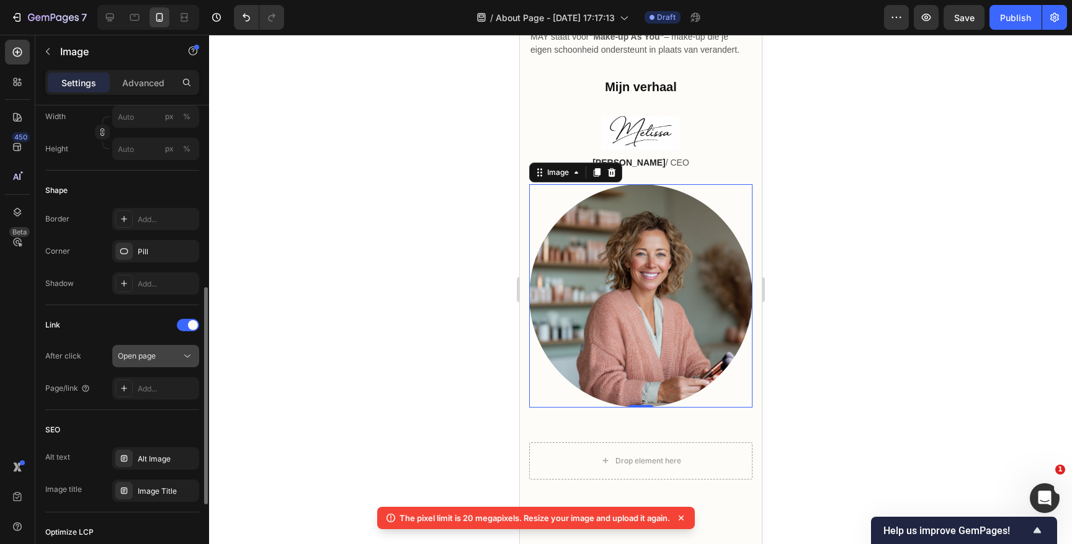
click at [162, 359] on div "Open page" at bounding box center [149, 356] width 63 height 11
click at [189, 324] on span at bounding box center [193, 325] width 10 height 10
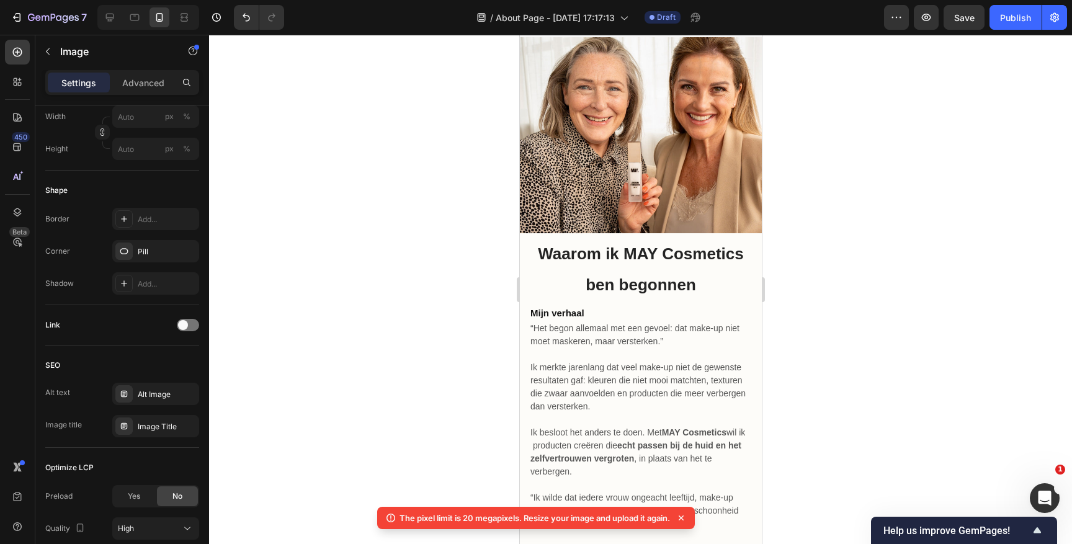
scroll to position [0, 0]
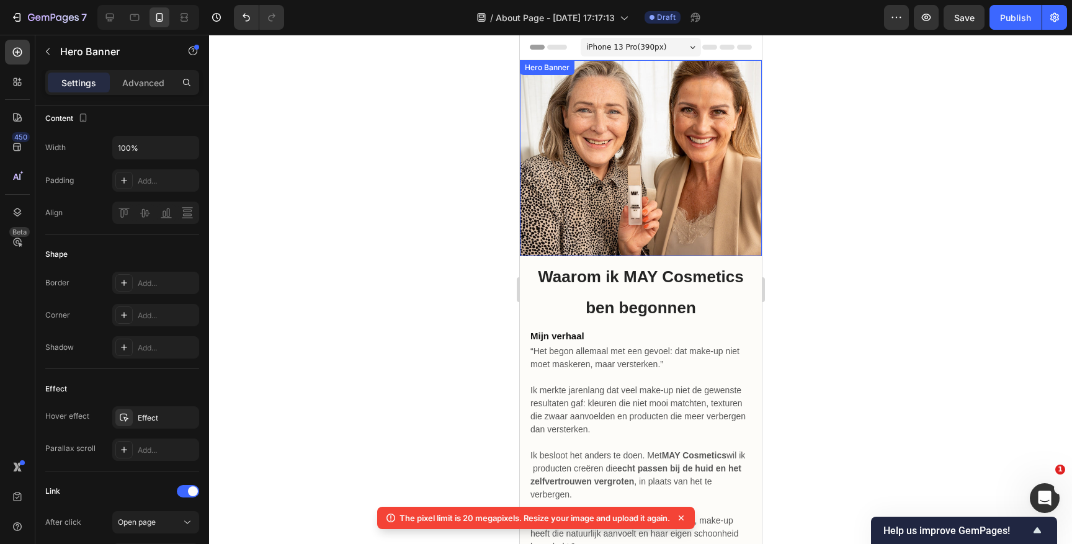
click at [624, 172] on div "Heading Row" at bounding box center [640, 158] width 242 height 196
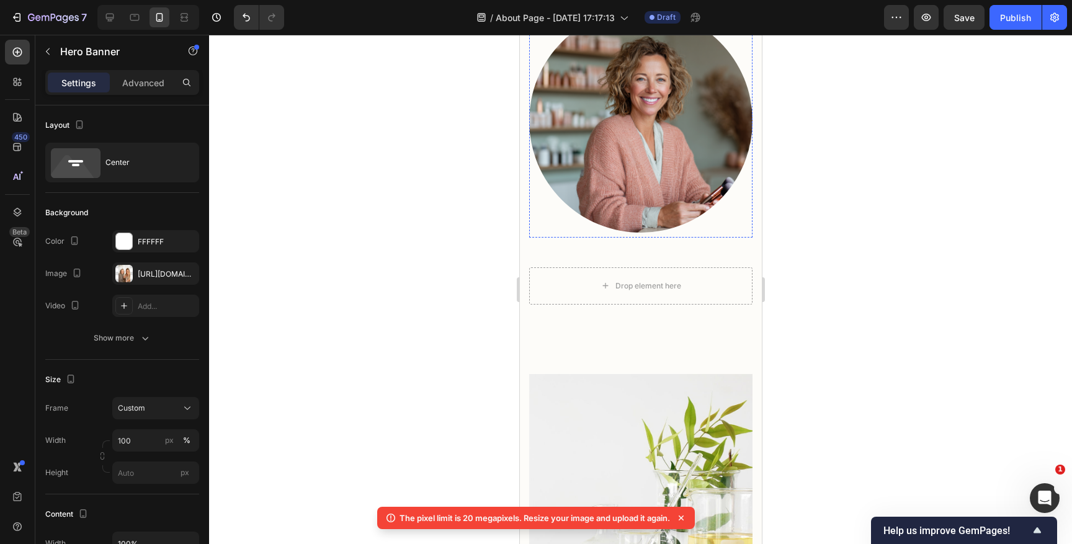
scroll to position [719, 0]
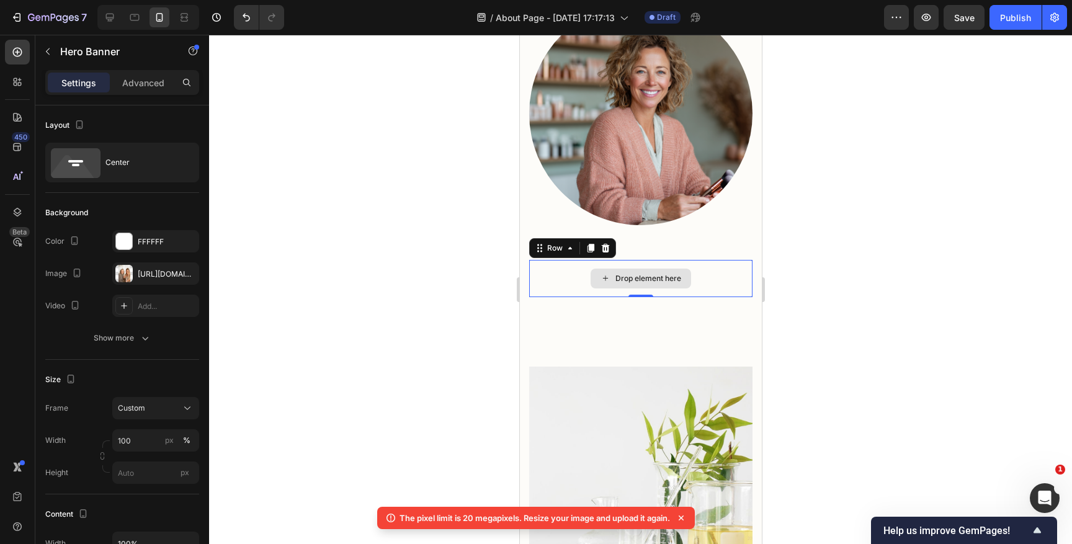
click at [544, 263] on div "Drop element here" at bounding box center [640, 278] width 223 height 37
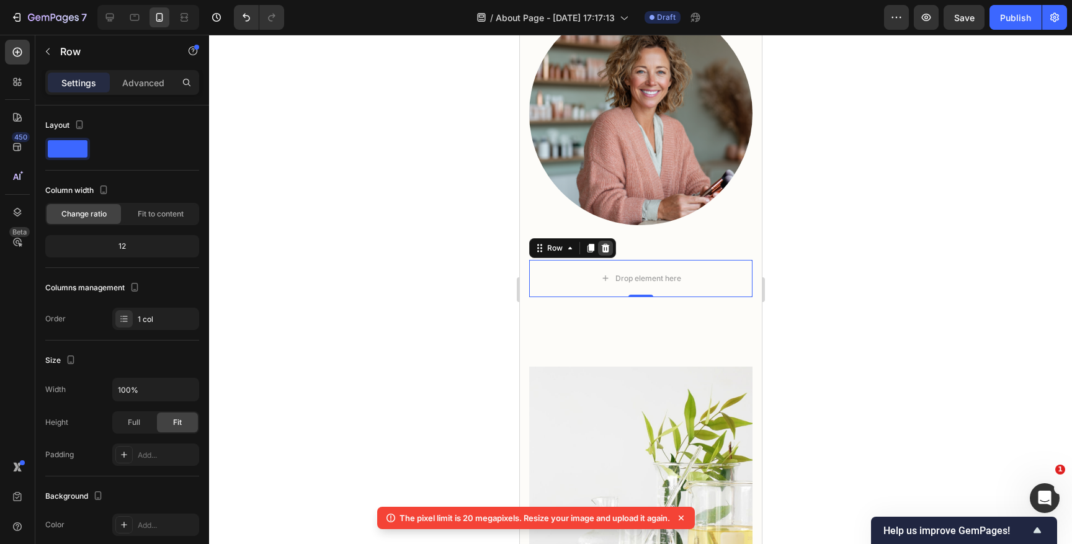
click at [607, 251] on icon at bounding box center [605, 247] width 8 height 9
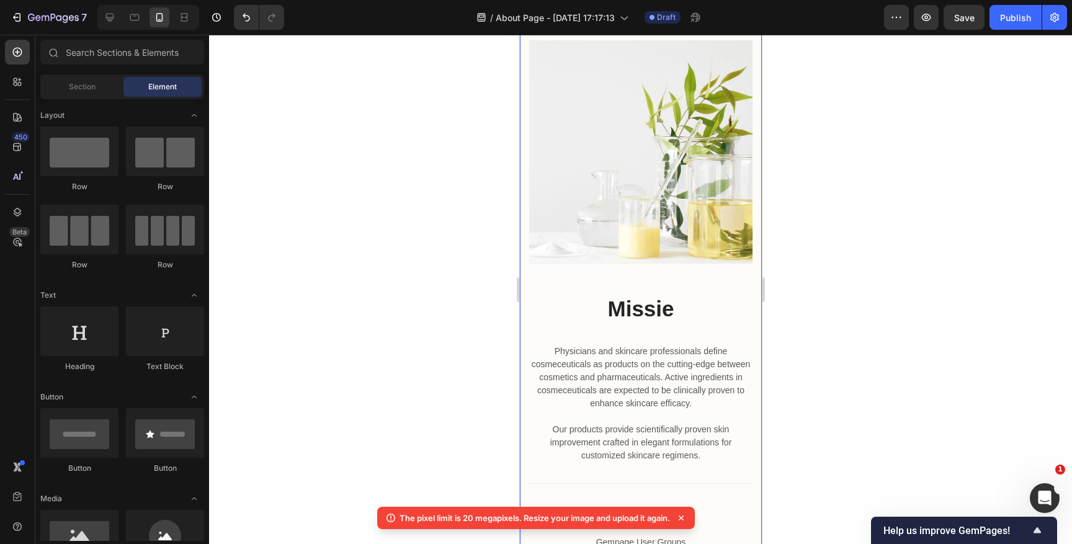
scroll to position [1014, 0]
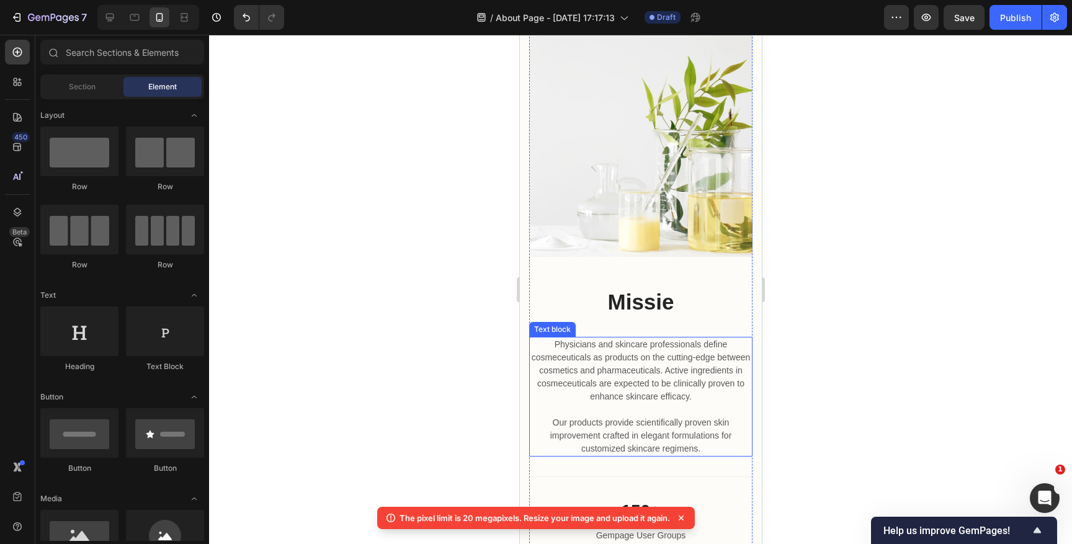
click at [612, 367] on p "Physicians and skincare professionals define cosmeceuticals as products on the …" at bounding box center [640, 396] width 221 height 117
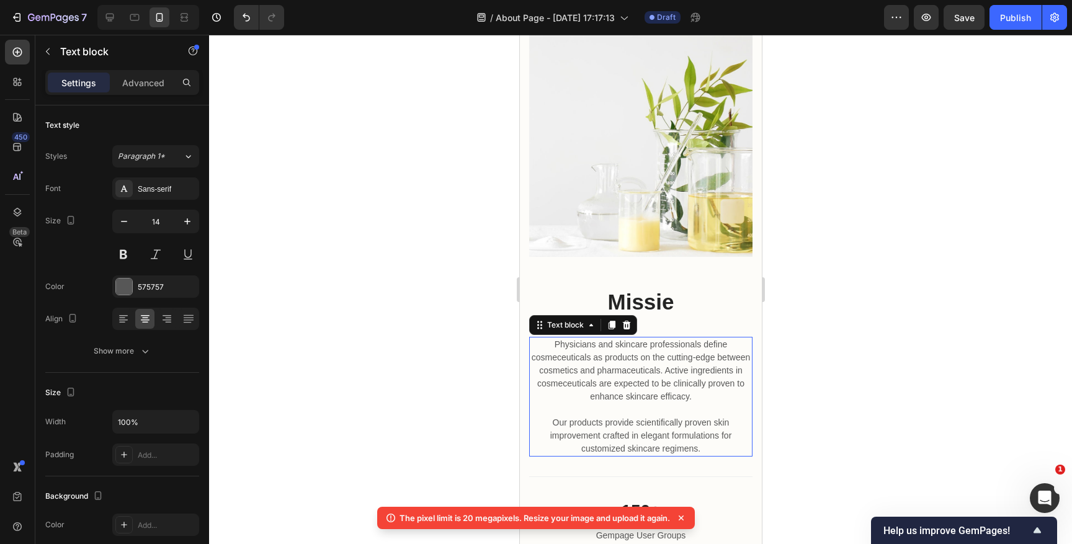
click at [612, 367] on p "Physicians and skincare professionals define cosmeceuticals as products on the …" at bounding box center [640, 396] width 221 height 117
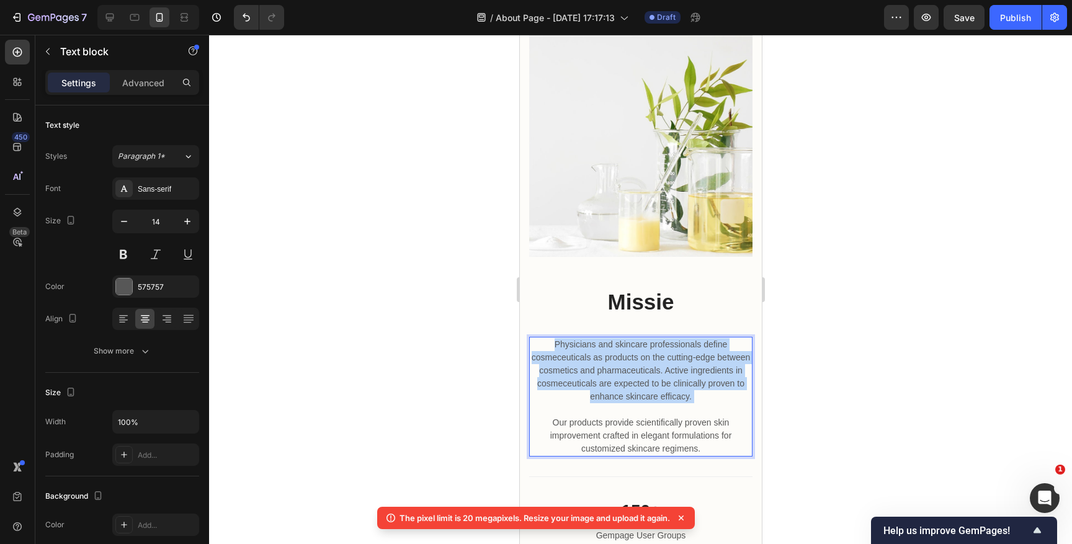
click at [612, 367] on p "Physicians and skincare professionals define cosmeceuticals as products on the …" at bounding box center [640, 396] width 221 height 117
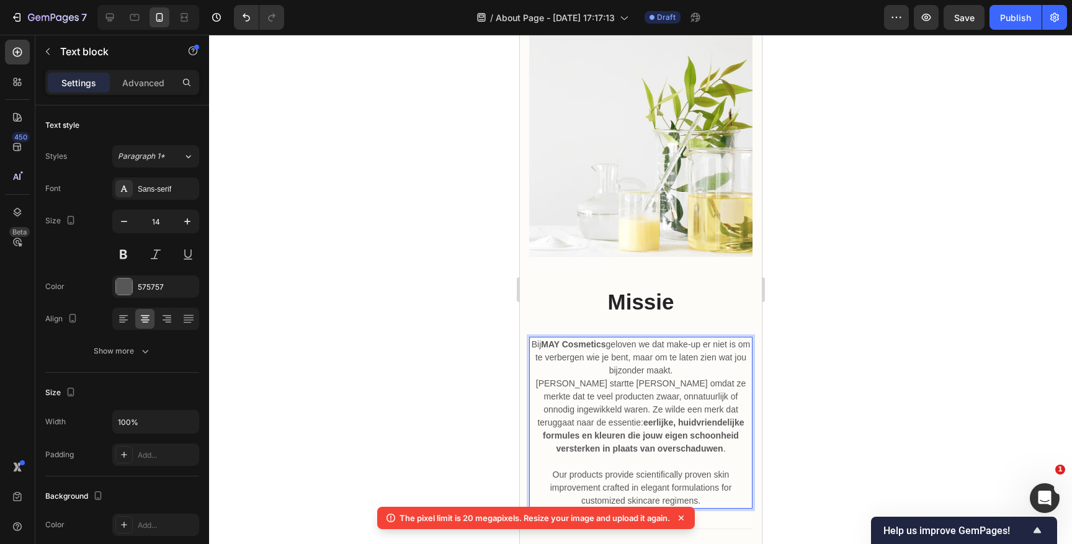
click at [608, 406] on p "Bij MAY Cosmetics geloven we dat make-up er niet is om te verbergen wie je bent…" at bounding box center [640, 396] width 221 height 117
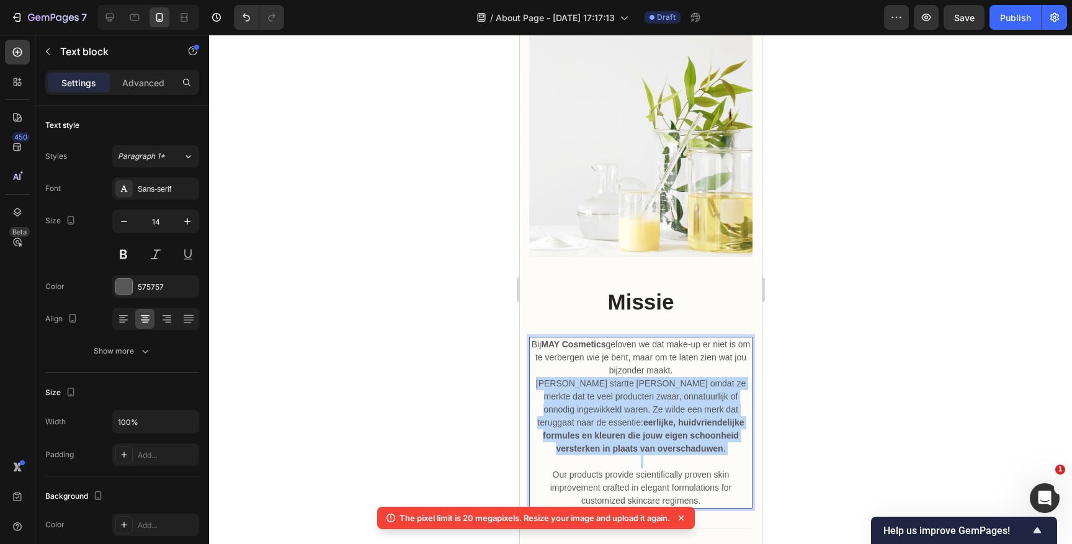
click at [608, 406] on p "Bij MAY Cosmetics geloven we dat make-up er niet is om te verbergen wie je bent…" at bounding box center [640, 396] width 221 height 117
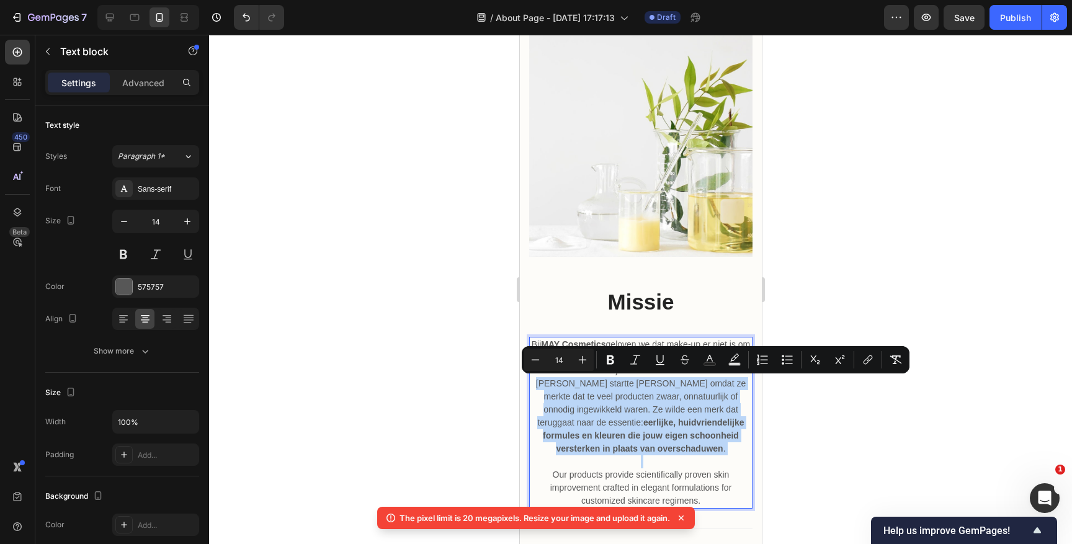
click at [644, 408] on p "Bij MAY Cosmetics geloven we dat make-up er niet is om te verbergen wie je bent…" at bounding box center [640, 396] width 221 height 117
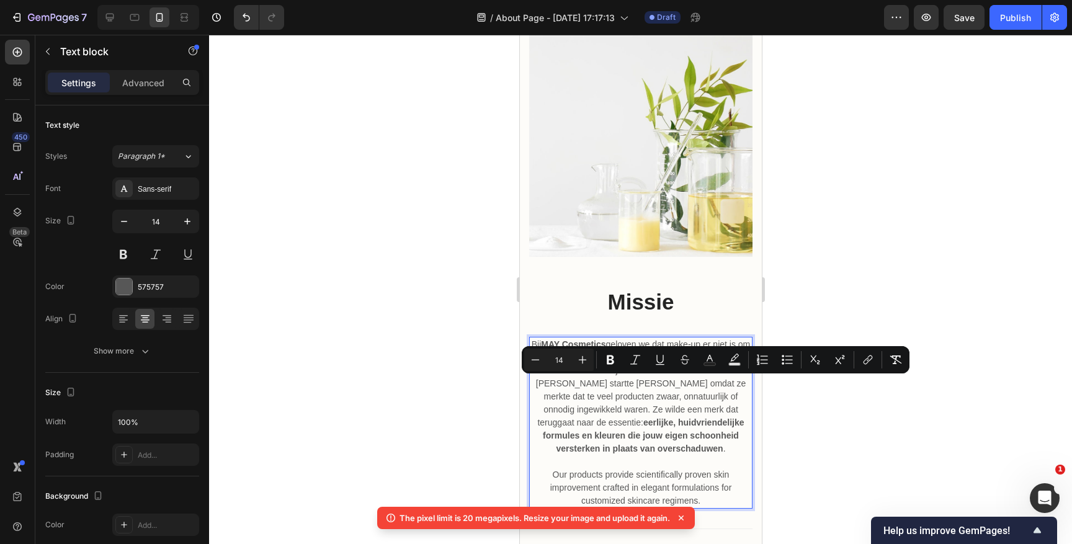
click at [714, 471] on p "Our products provide scientifically proven skin improvement crafted in elegant …" at bounding box center [640, 481] width 221 height 52
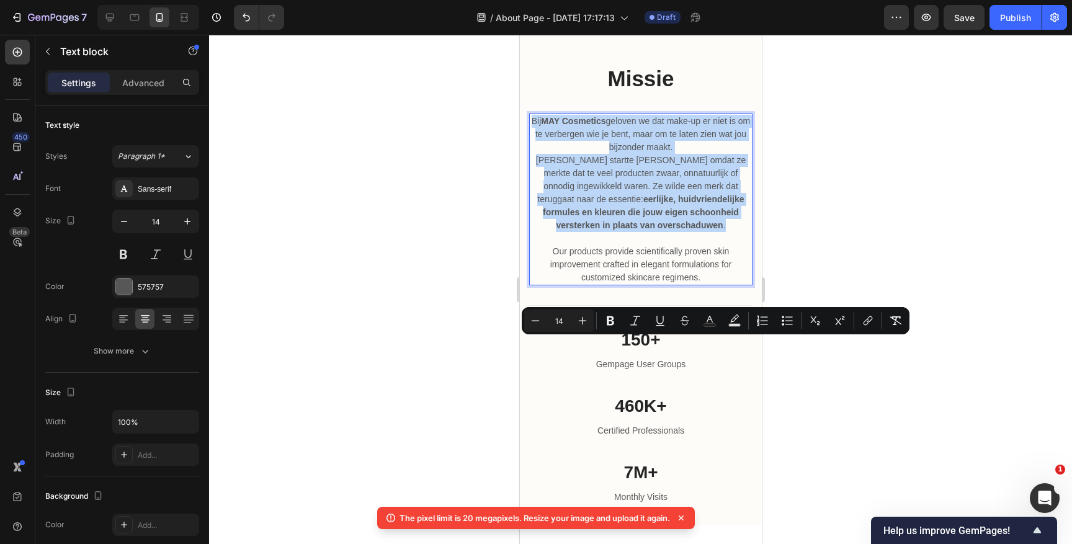
click at [531, 232] on p "Bij MAY Cosmetics geloven we dat make-up er niet is om te verbergen wie je bent…" at bounding box center [640, 173] width 221 height 117
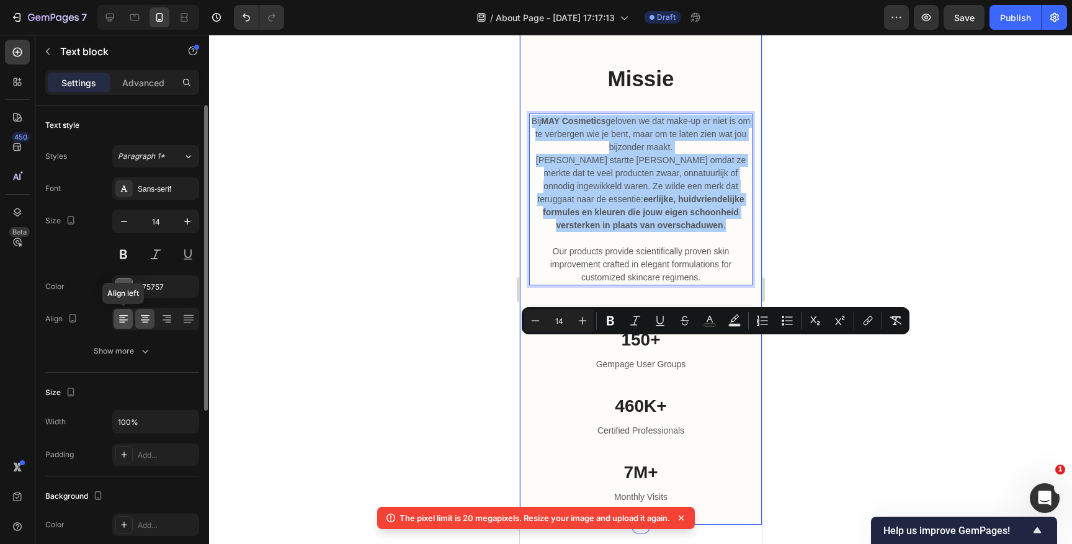
click at [121, 320] on icon at bounding box center [123, 319] width 12 height 12
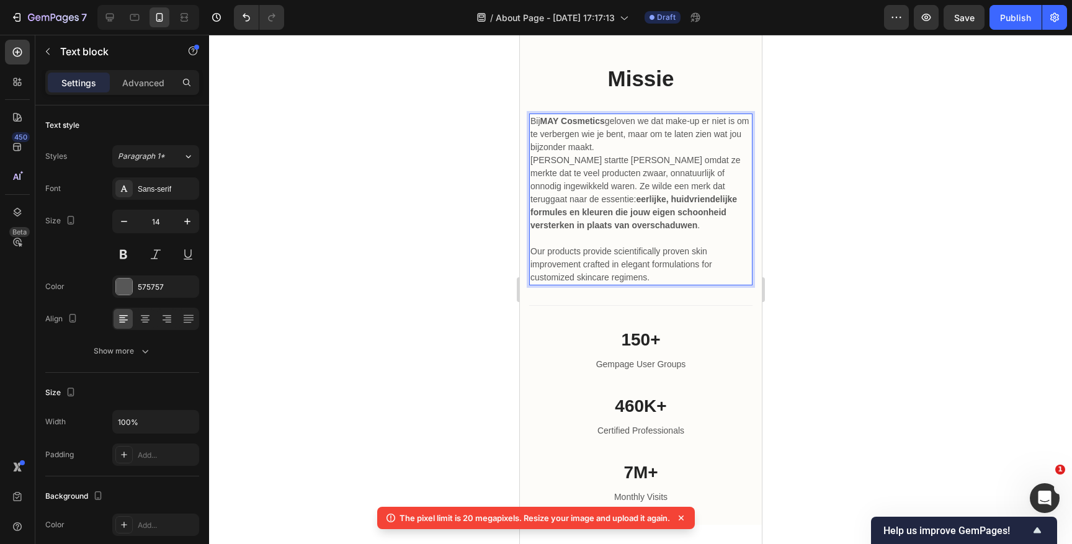
click at [566, 232] on p "Bij MAY Cosmetics geloven we dat make-up er niet is om te verbergen wie je bent…" at bounding box center [640, 173] width 221 height 117
click at [627, 232] on p "Bij MAY Cosmetics geloven we dat make-up er niet is om te verbergen wie je bent…" at bounding box center [640, 173] width 221 height 117
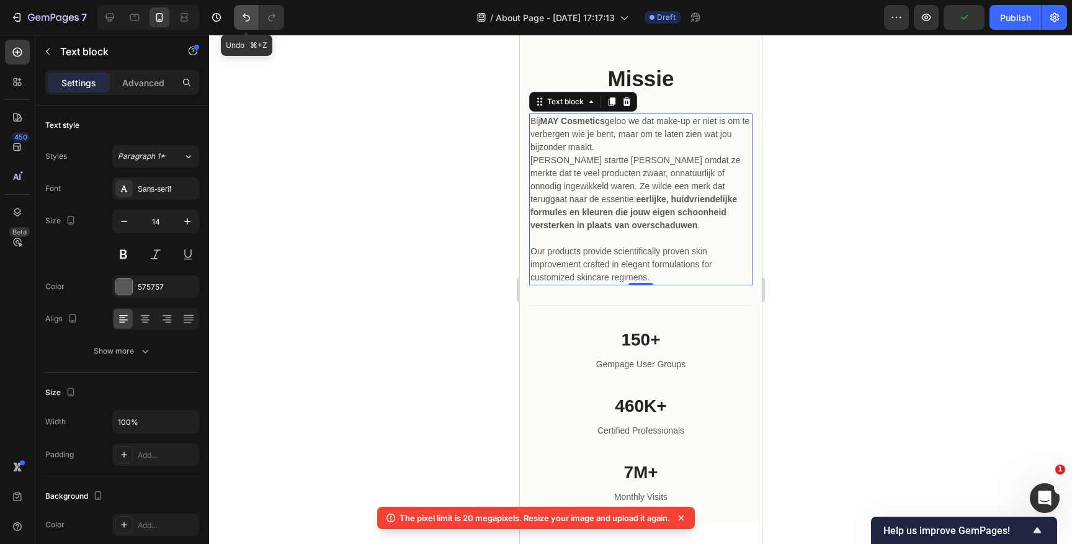
click at [246, 11] on button "Undo/Redo" at bounding box center [246, 17] width 25 height 25
click at [246, 11] on icon "Undo/Redo" at bounding box center [246, 17] width 12 height 12
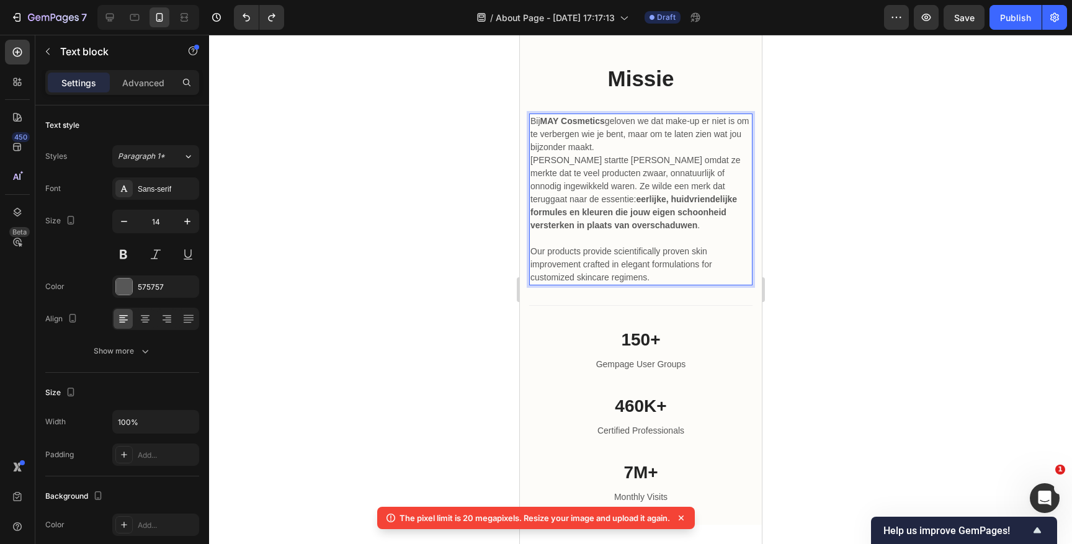
click at [531, 232] on p "Bij MAY Cosmetics geloven we dat make-up er niet is om te verbergen wie je bent…" at bounding box center [640, 173] width 221 height 117
click at [532, 232] on p "Bij MAY Cosmetics geloven we dat make-up er niet is om te verbergen wie je bent…" at bounding box center [640, 173] width 221 height 117
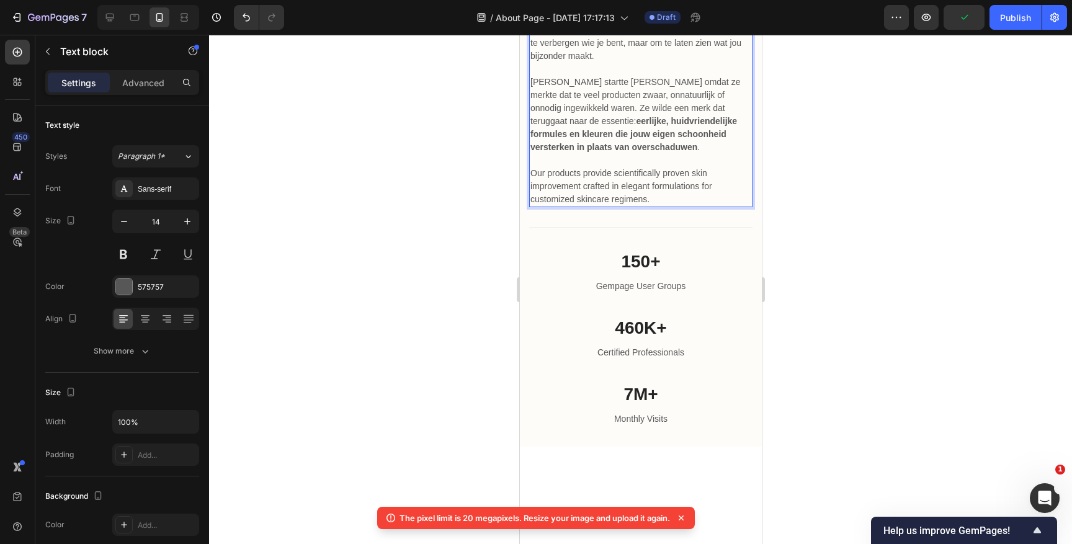
scroll to position [1108, 0]
click at [591, 204] on p "Our products provide scientifically proven skin improvement crafted in elegant …" at bounding box center [640, 177] width 221 height 52
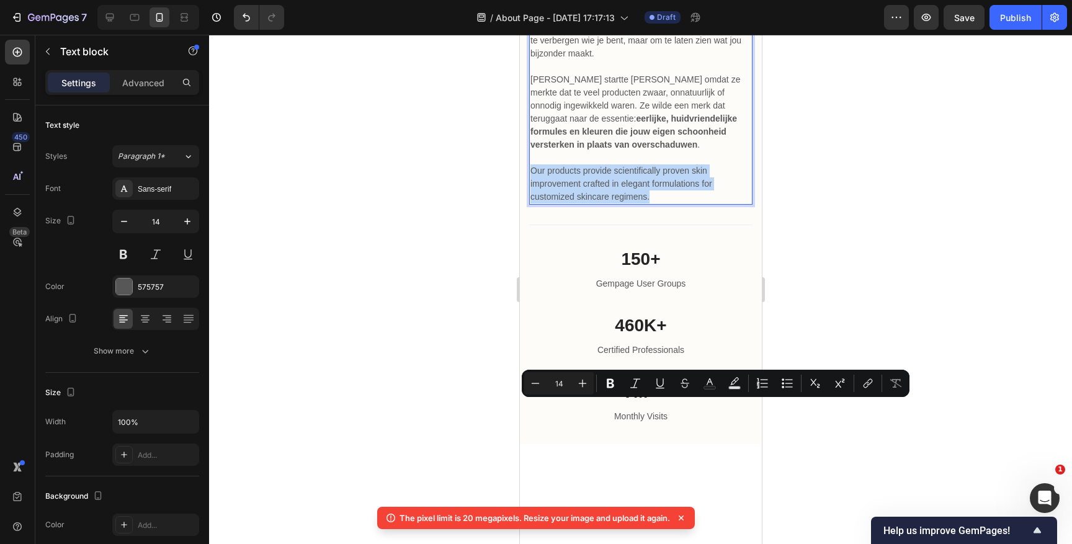
click at [591, 204] on p "Our products provide scientifically proven skin improvement crafted in elegant …" at bounding box center [640, 177] width 221 height 52
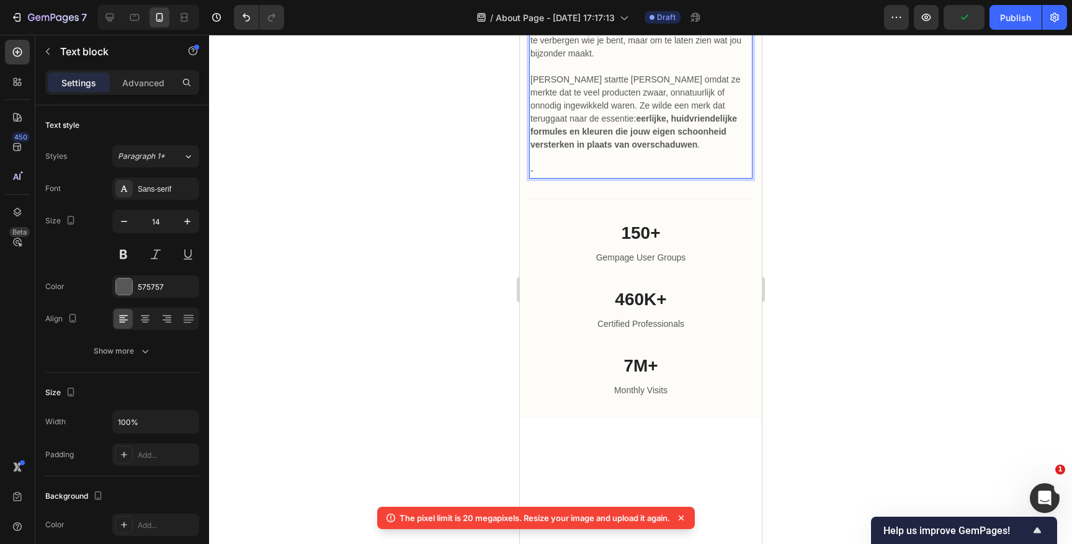
click at [540, 177] on p "-" at bounding box center [640, 164] width 221 height 26
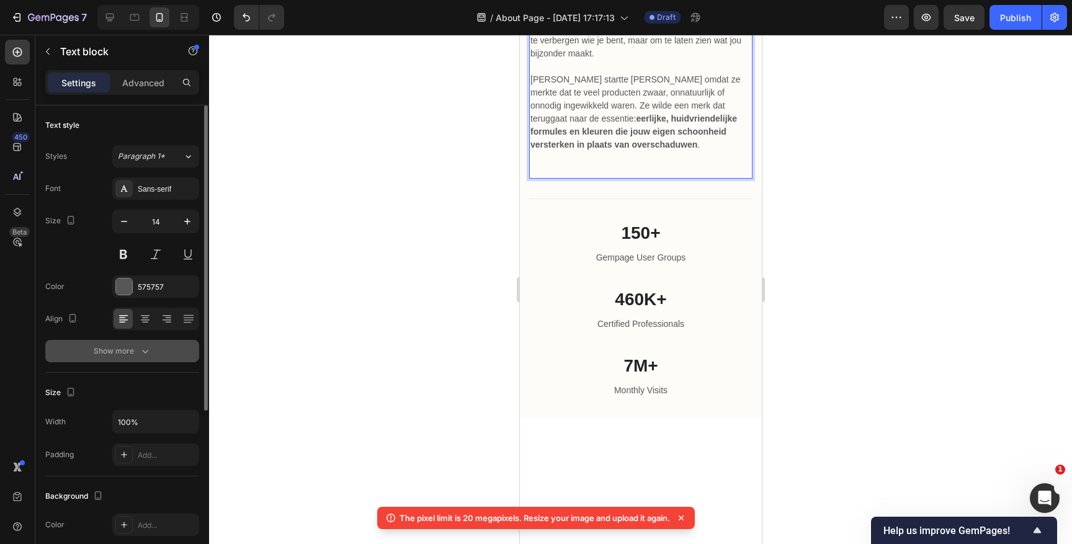
click at [141, 356] on icon "button" at bounding box center [145, 351] width 12 height 12
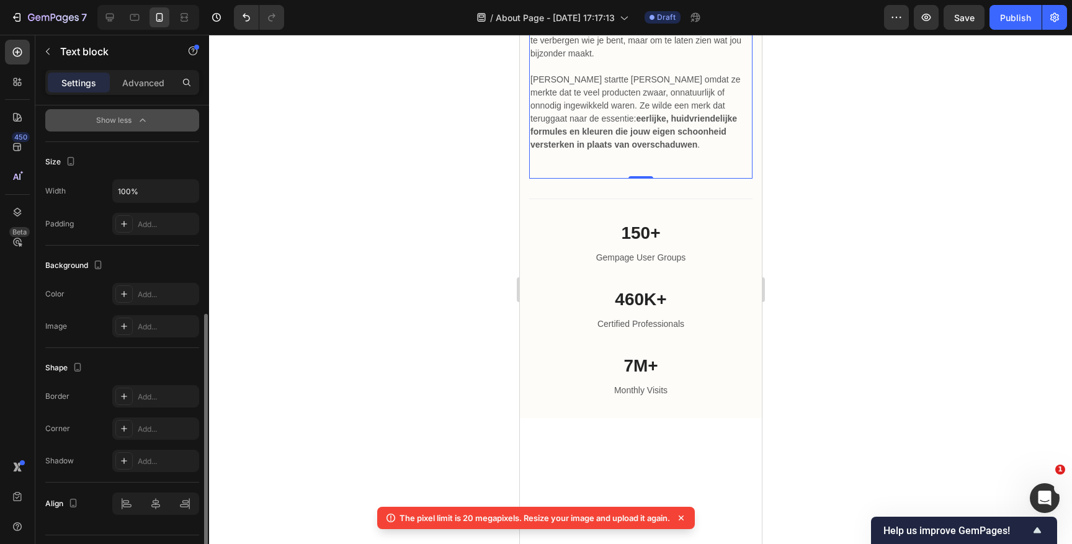
scroll to position [425, 0]
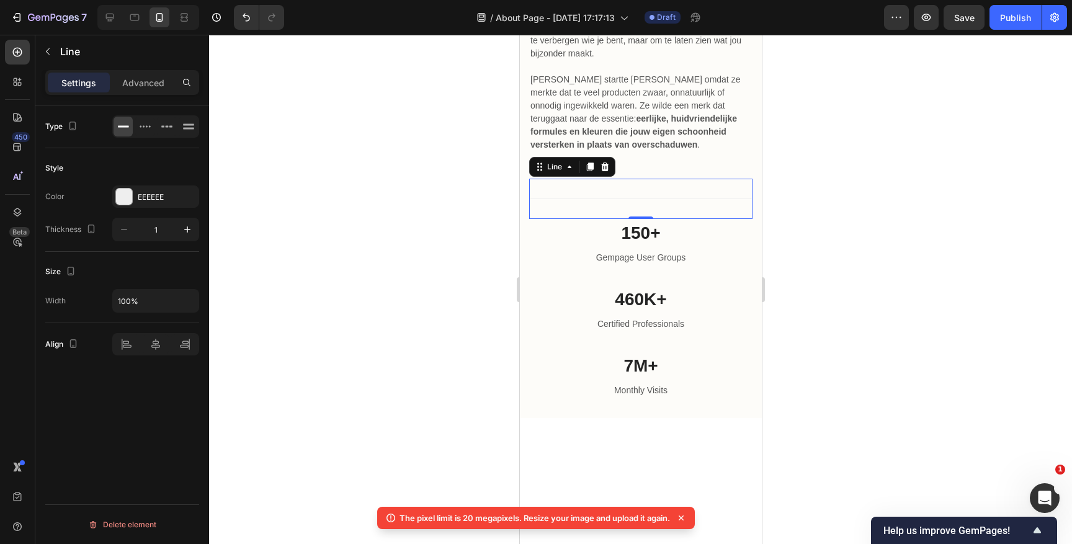
click at [549, 177] on div "Line" at bounding box center [572, 167] width 86 height 20
click at [682, 150] on strong "eerlijke, huidvriendelijke formules en kleuren die jouw eigen schoonheid verste…" at bounding box center [633, 132] width 207 height 36
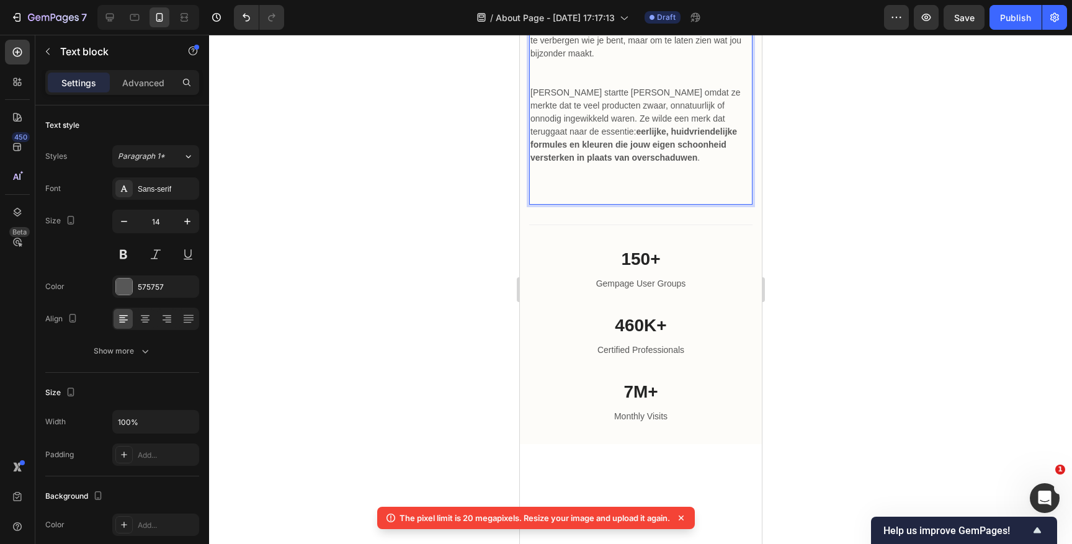
click at [557, 86] on p "Bij MAY Cosmetics geloven we dat make-up er niet is om te verbergen wie je bent…" at bounding box center [640, 53] width 221 height 65
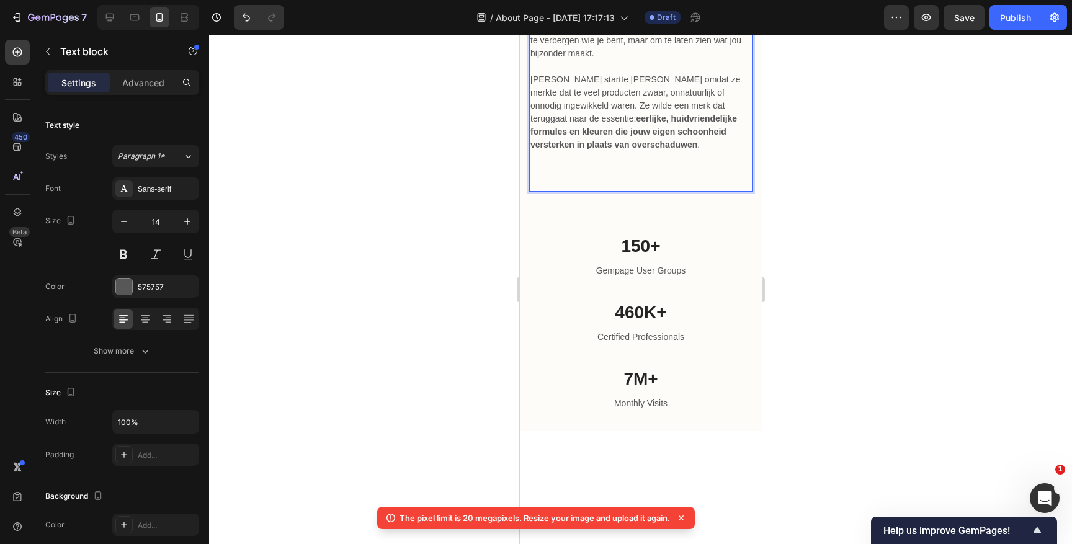
click at [550, 73] on p "Bij MAY Cosmetics geloven we dat make-up er niet is om te verbergen wie je bent…" at bounding box center [640, 47] width 221 height 52
click at [550, 190] on p "Rich Text Editor. Editing area: main" at bounding box center [640, 170] width 221 height 39
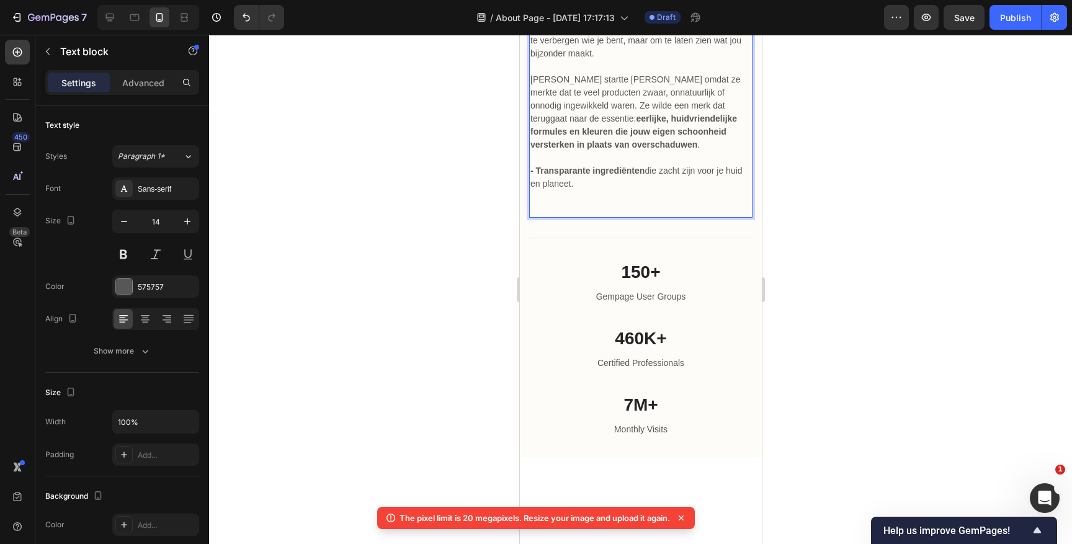
click at [589, 190] on p "- Transparante ingrediënten die zacht zijn voor je huid en planeet." at bounding box center [640, 170] width 221 height 39
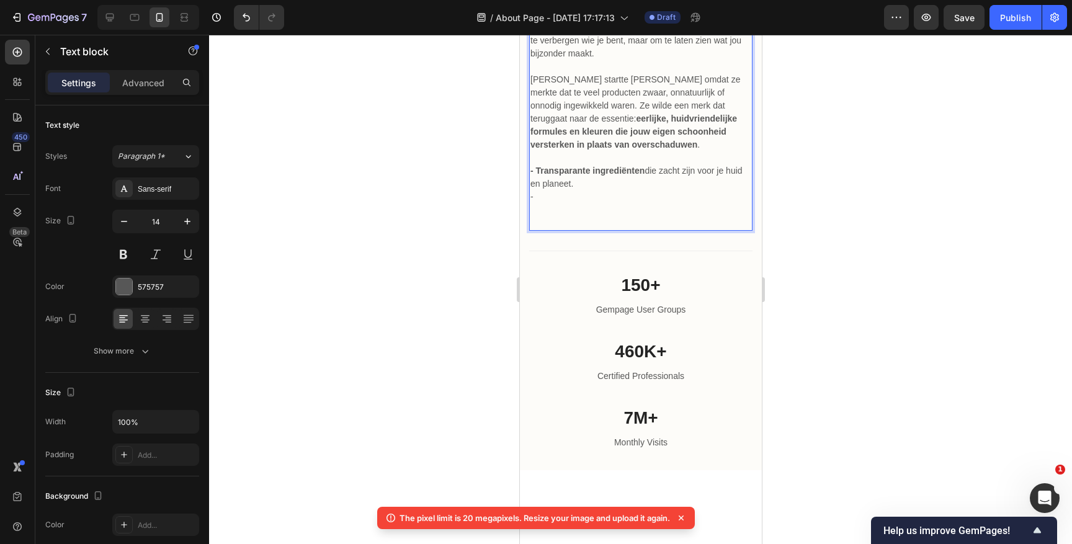
click at [544, 204] on p "-" at bounding box center [640, 196] width 221 height 13
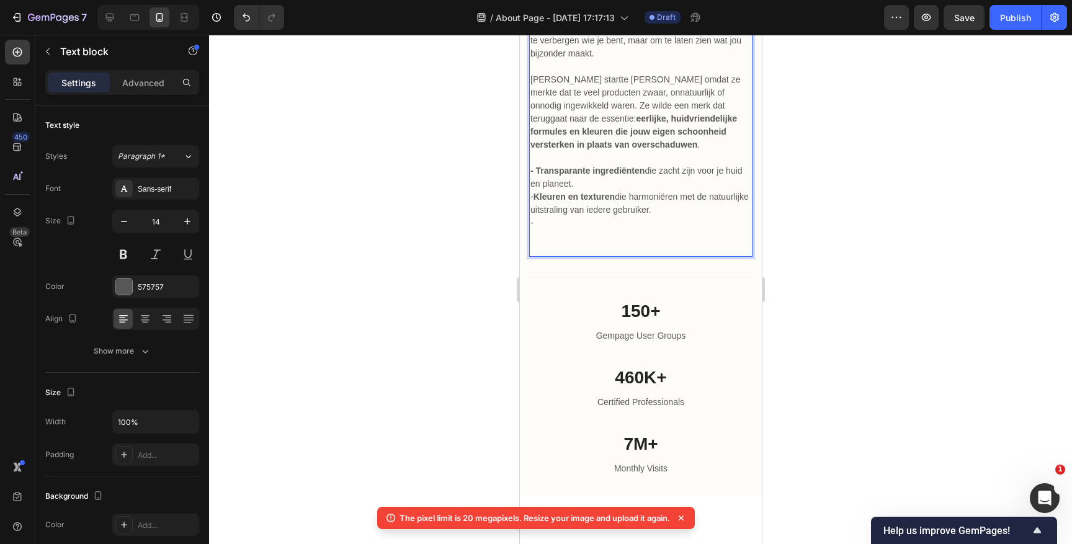
click at [549, 230] on p "-" at bounding box center [640, 223] width 221 height 13
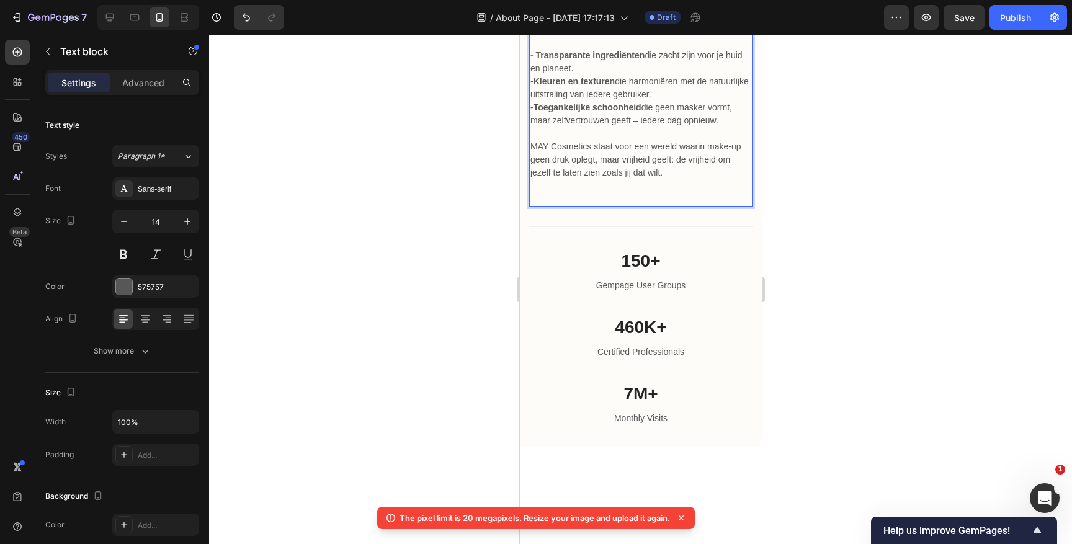
scroll to position [1232, 0]
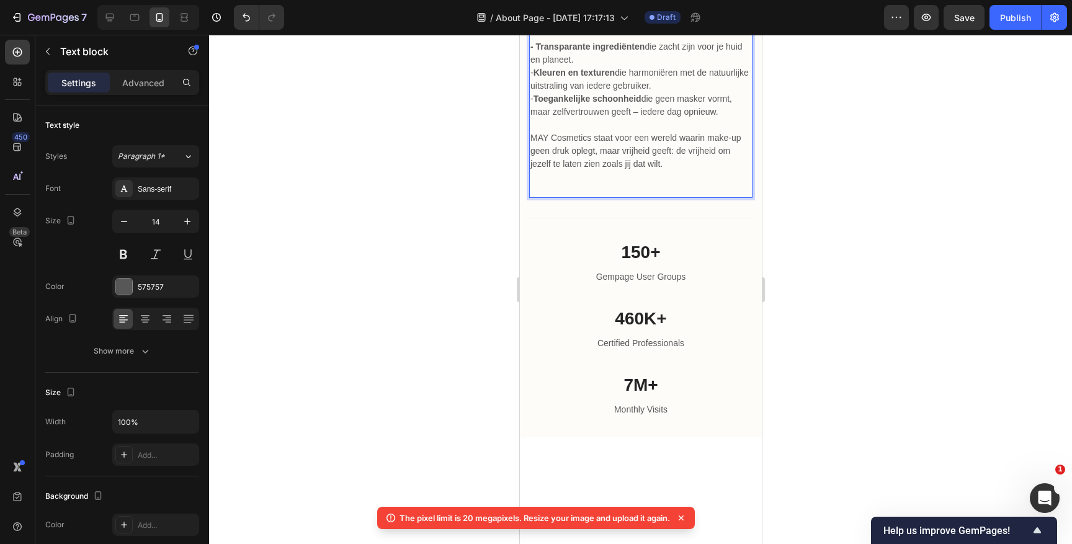
click at [637, 197] on p "Rich Text Editor. Editing area: main" at bounding box center [640, 184] width 221 height 26
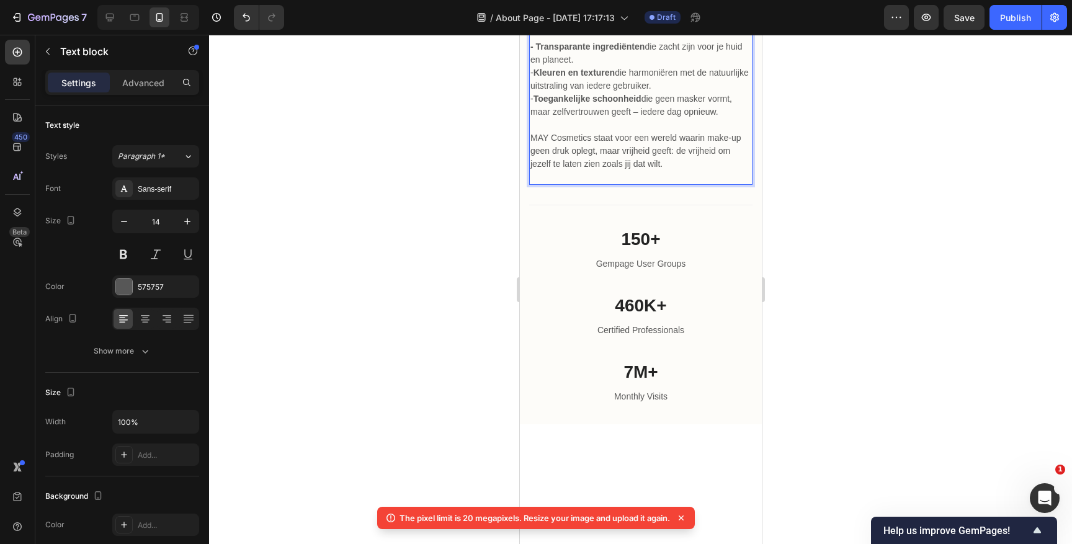
click at [507, 365] on div at bounding box center [640, 289] width 863 height 509
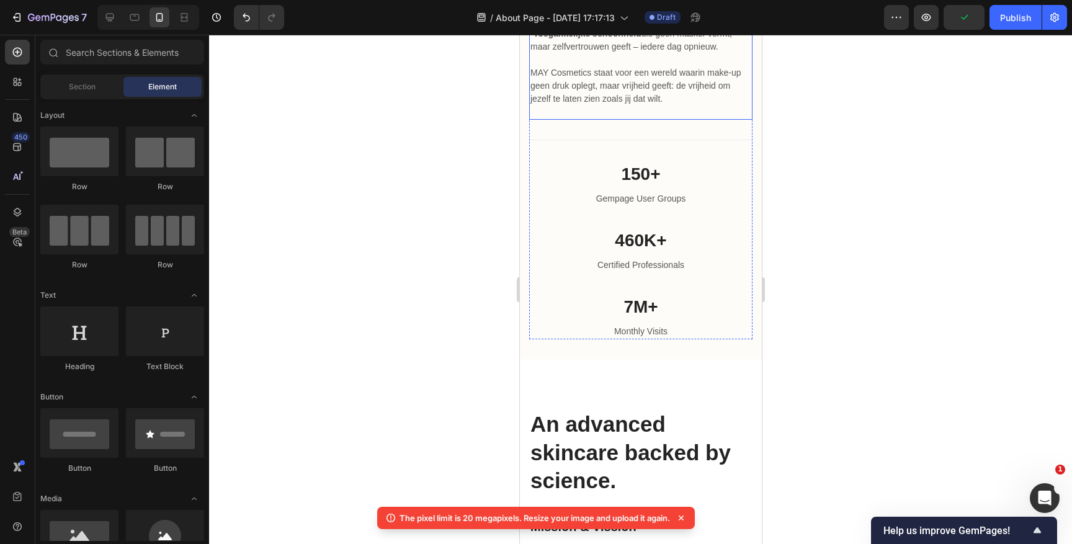
scroll to position [1398, 0]
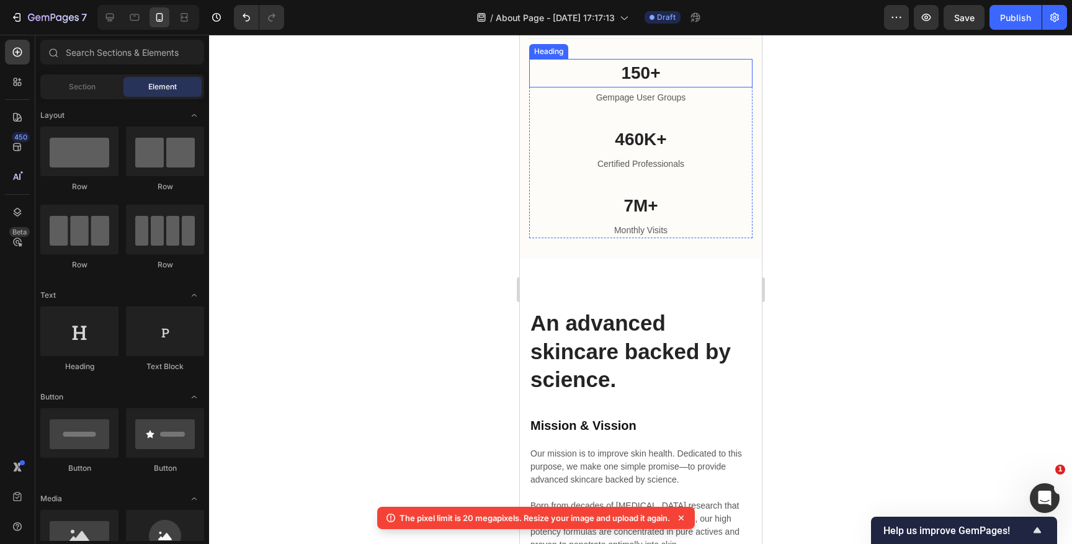
click at [645, 86] on p "150+" at bounding box center [640, 73] width 221 height 26
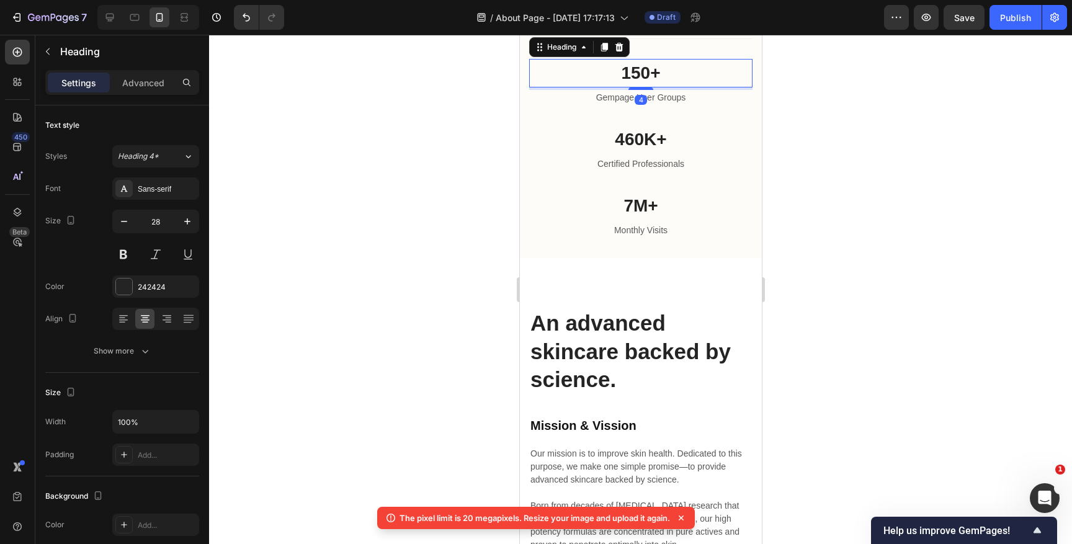
click at [645, 86] on p "150+" at bounding box center [640, 73] width 221 height 26
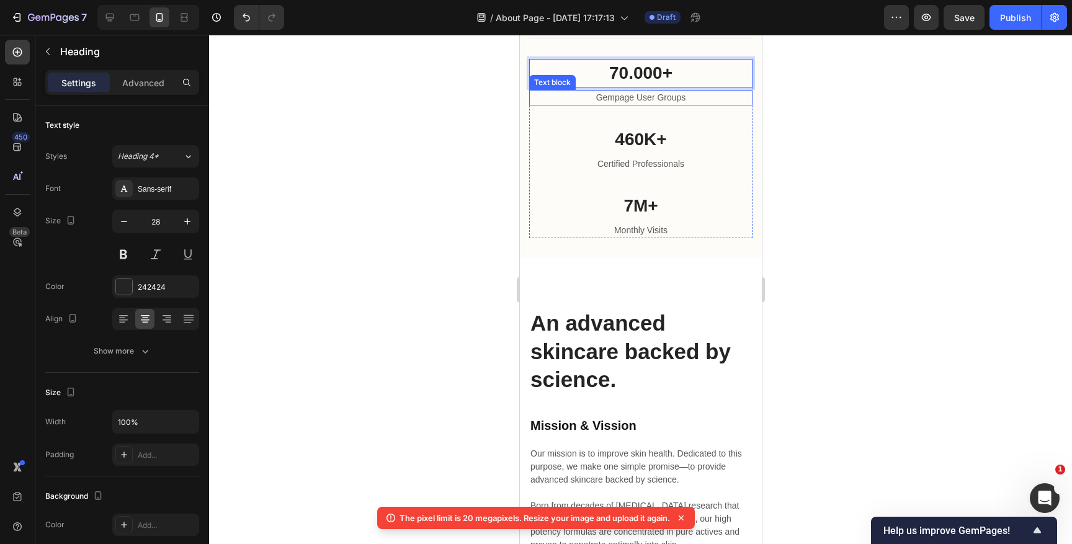
click at [655, 104] on p "Gempage User Groups" at bounding box center [640, 97] width 221 height 13
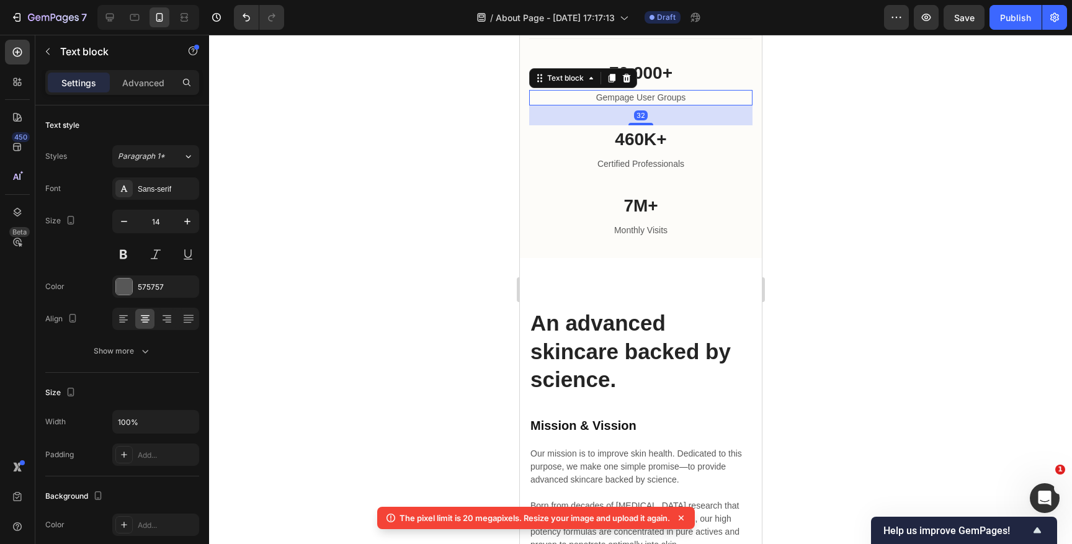
click at [655, 104] on p "Gempage User Groups" at bounding box center [640, 97] width 221 height 13
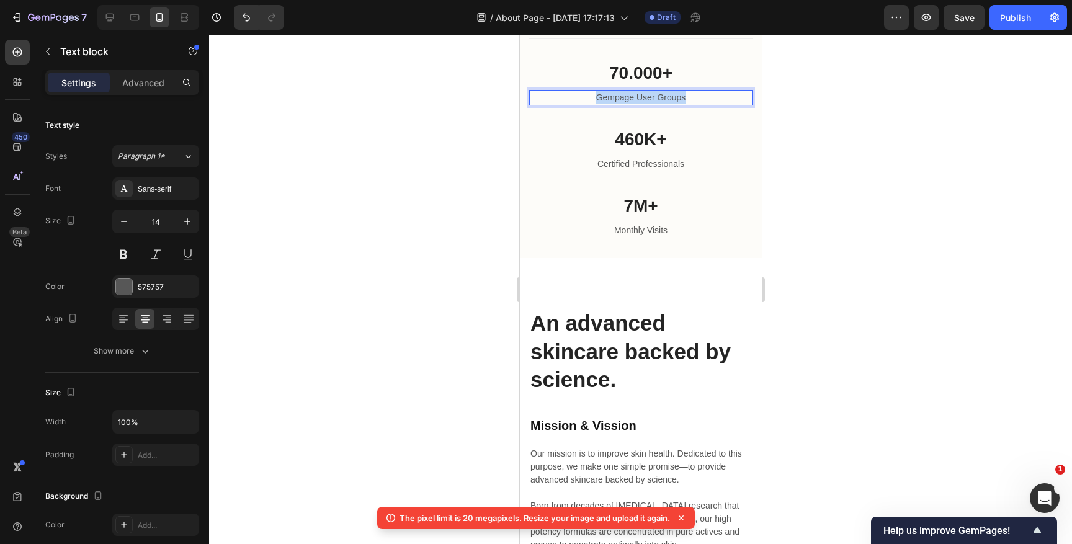
click at [655, 104] on p "Gempage User Groups" at bounding box center [640, 97] width 221 height 13
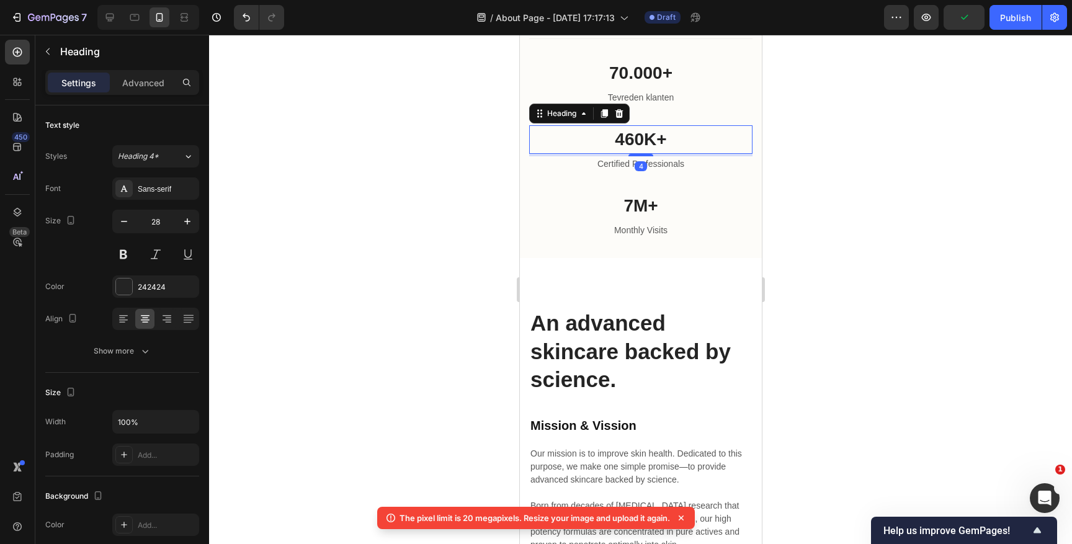
click at [630, 153] on p "460K+" at bounding box center [640, 140] width 221 height 26
click at [648, 153] on p "460K+" at bounding box center [640, 140] width 221 height 26
drag, startPoint x: 643, startPoint y: 365, endPoint x: 617, endPoint y: 365, distance: 26.1
click at [617, 153] on p "460K+" at bounding box center [640, 140] width 221 height 26
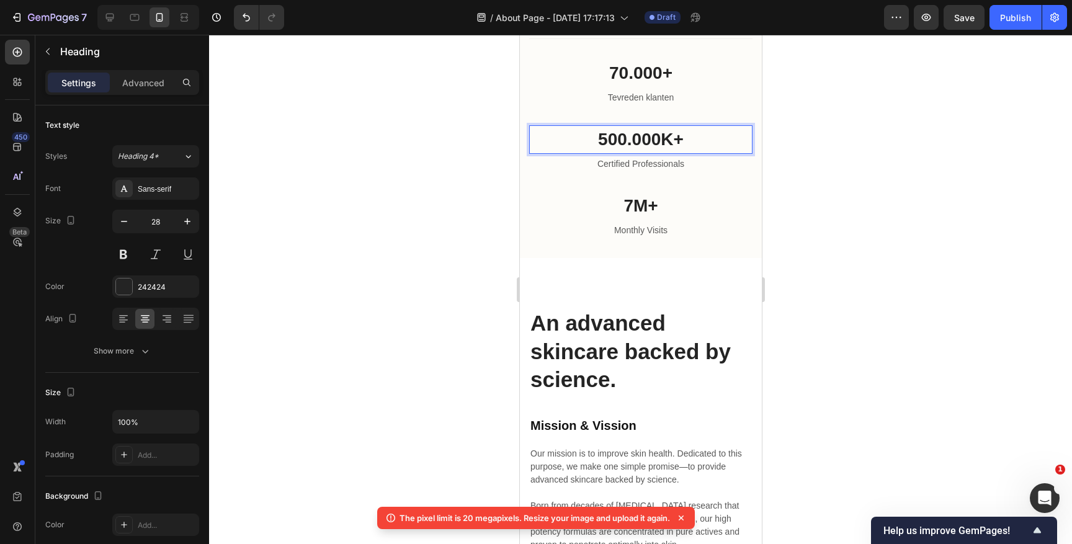
click at [667, 153] on p "500.000K+" at bounding box center [640, 140] width 221 height 26
click at [652, 171] on p "Certified Professionals" at bounding box center [640, 164] width 221 height 13
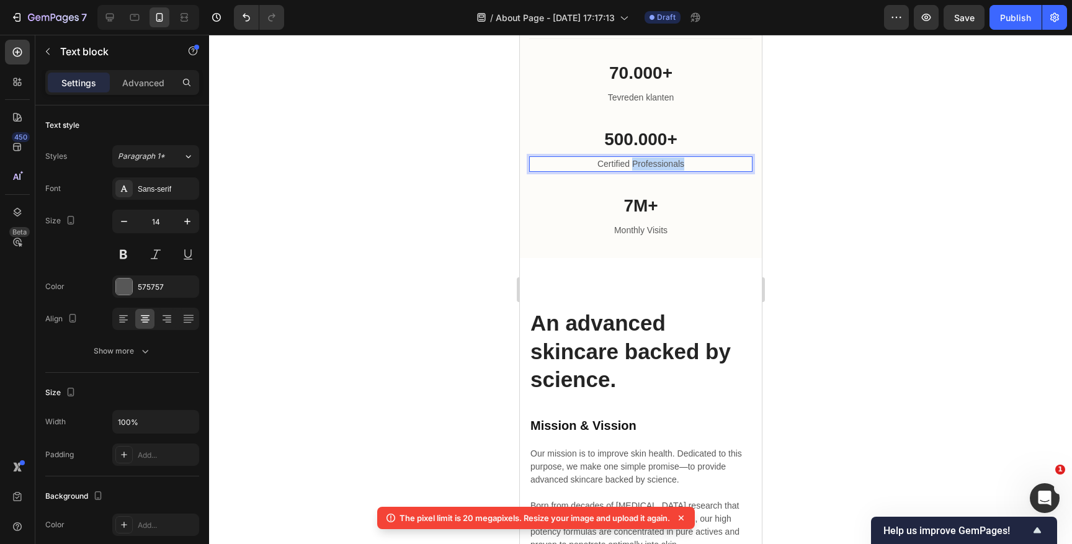
click at [652, 171] on p "Certified Professionals" at bounding box center [640, 164] width 221 height 13
click at [676, 219] on p "7M+" at bounding box center [640, 206] width 221 height 26
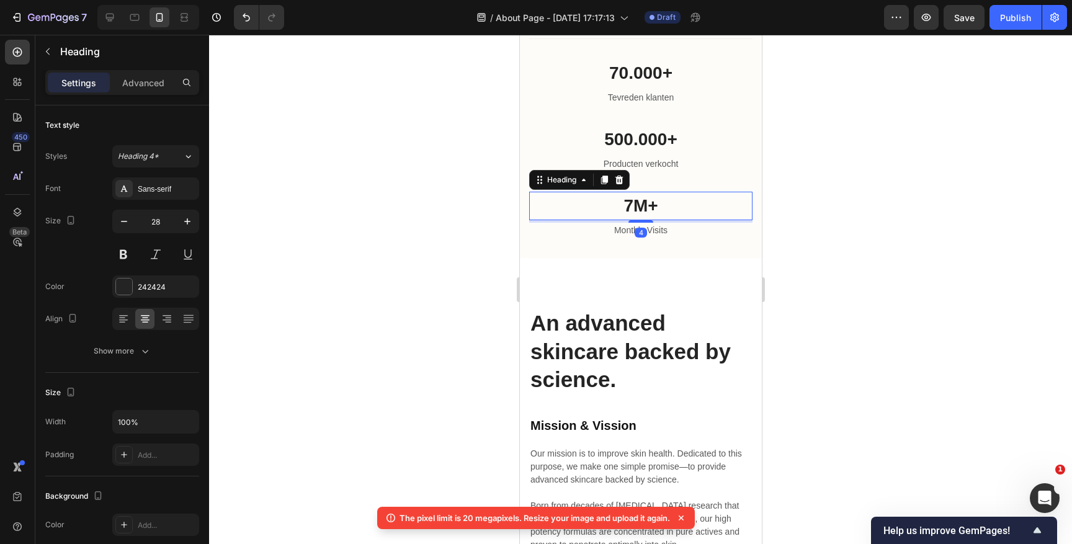
click at [630, 219] on p "7M+" at bounding box center [640, 206] width 221 height 26
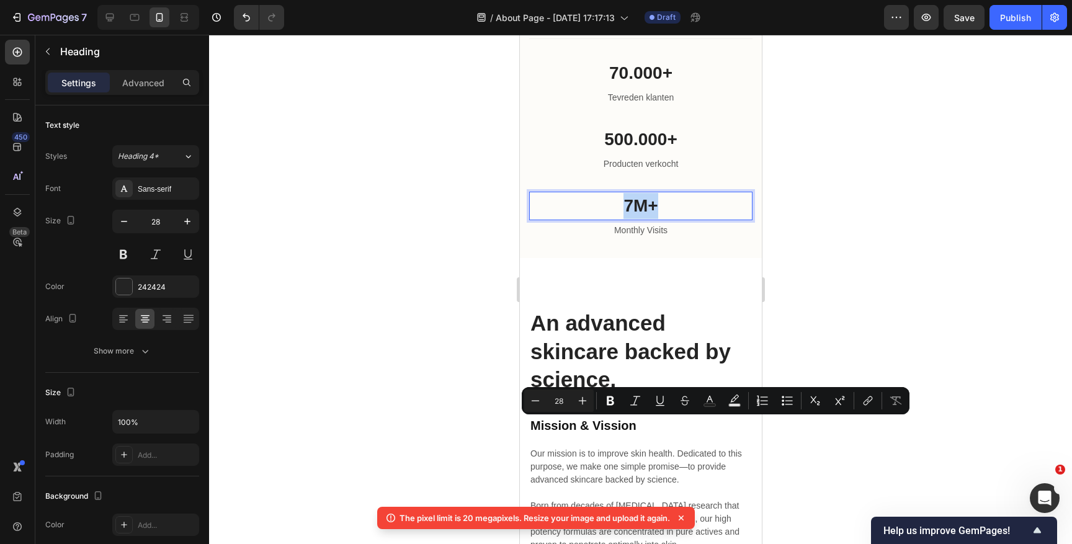
click at [635, 219] on p "7M+" at bounding box center [640, 206] width 221 height 26
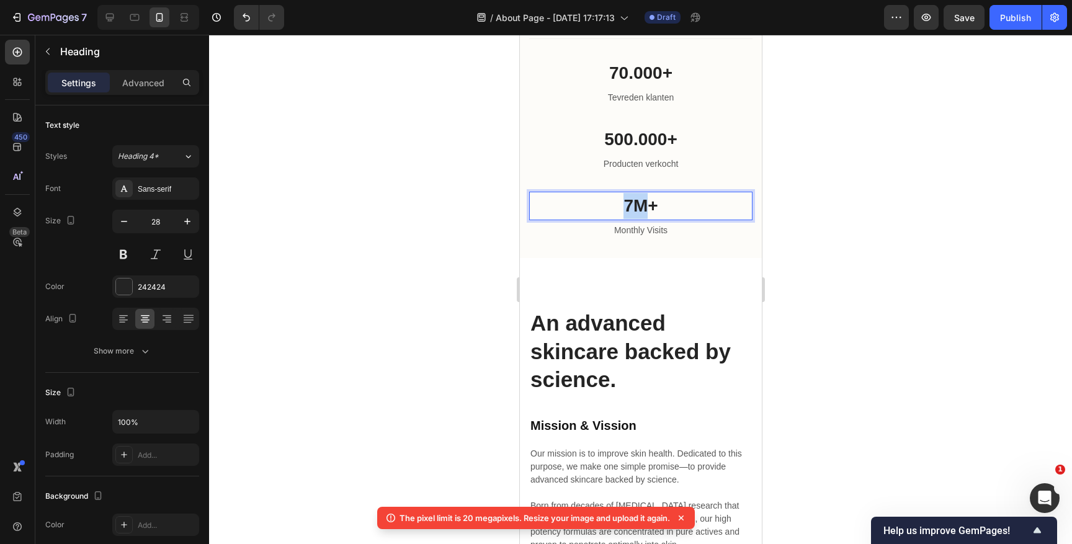
click at [635, 219] on p "7M+" at bounding box center [640, 206] width 221 height 26
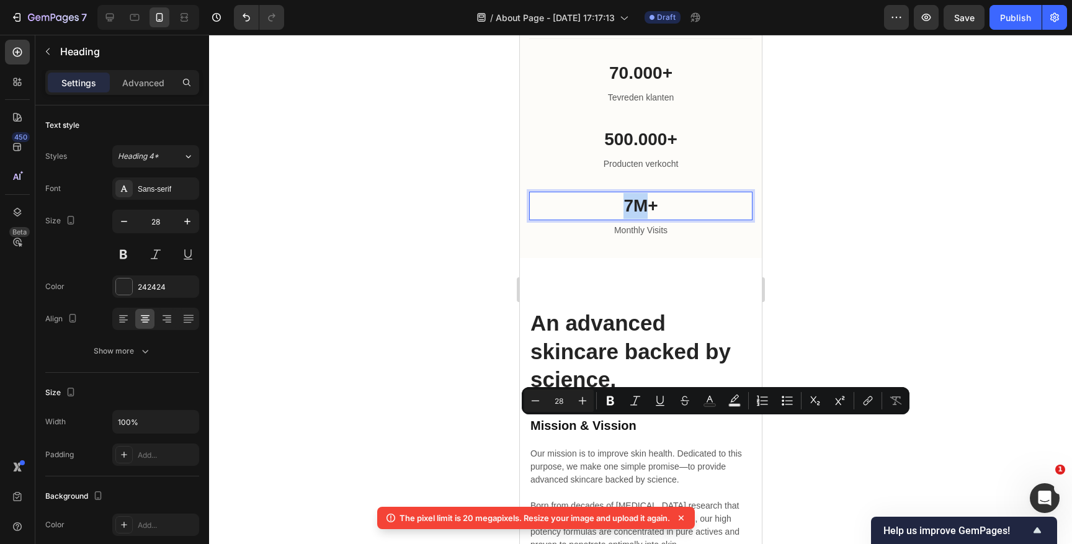
click at [629, 219] on p "7M+" at bounding box center [640, 206] width 221 height 26
click at [632, 219] on p "7M+" at bounding box center [640, 206] width 221 height 26
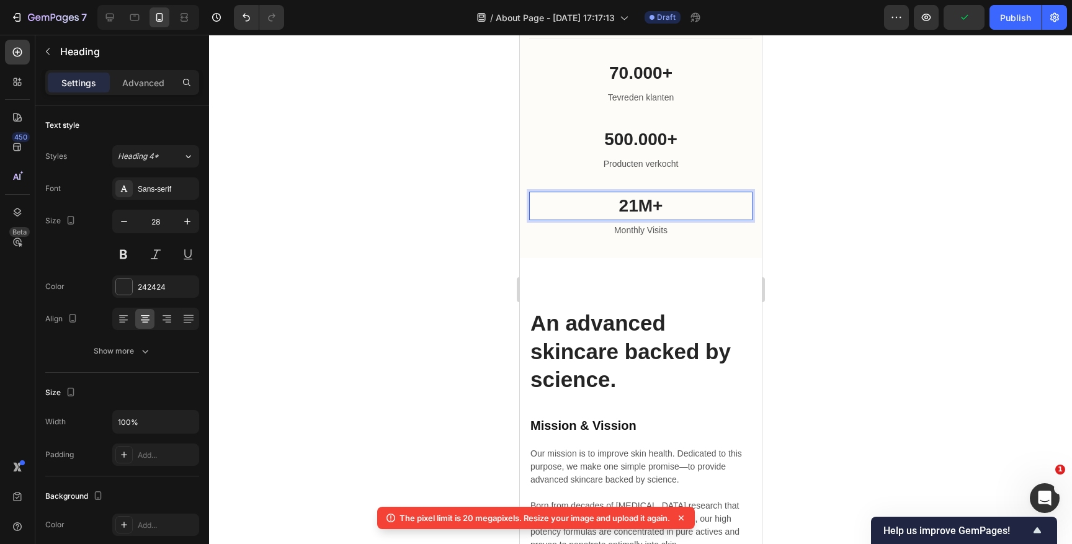
click at [653, 219] on p "21M+" at bounding box center [640, 206] width 221 height 26
click at [638, 237] on p "Monthly Visits" at bounding box center [640, 230] width 221 height 13
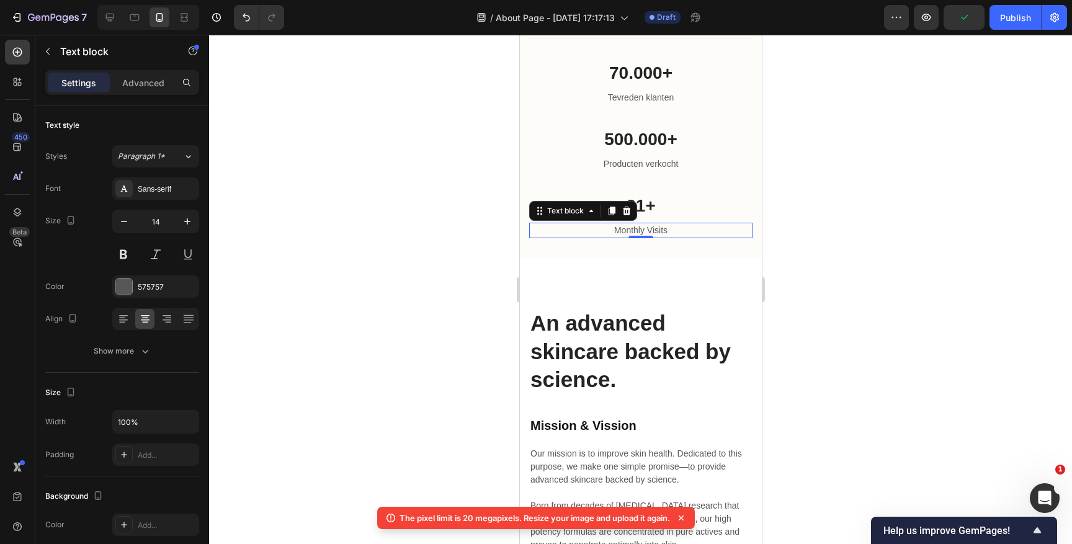
click at [638, 237] on p "Monthly Visits" at bounding box center [640, 230] width 221 height 13
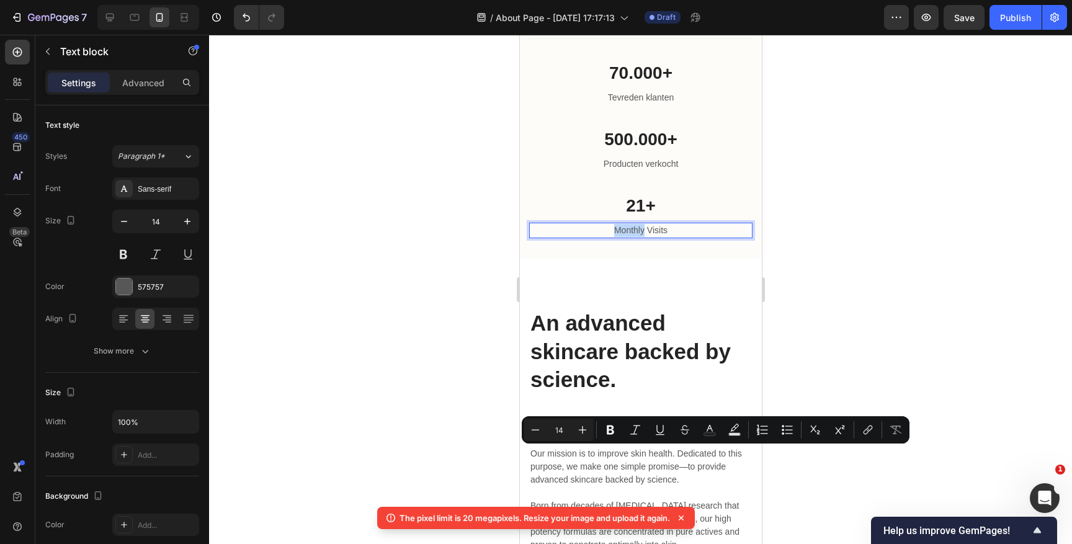
click at [638, 237] on p "Monthly Visits" at bounding box center [640, 230] width 221 height 13
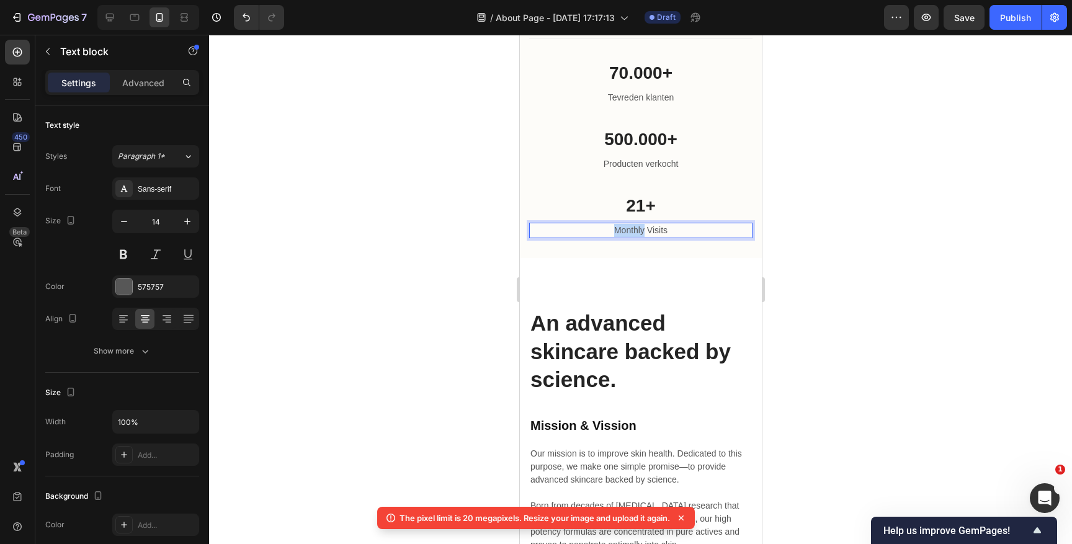
click at [638, 237] on p "Monthly Visits" at bounding box center [640, 230] width 221 height 13
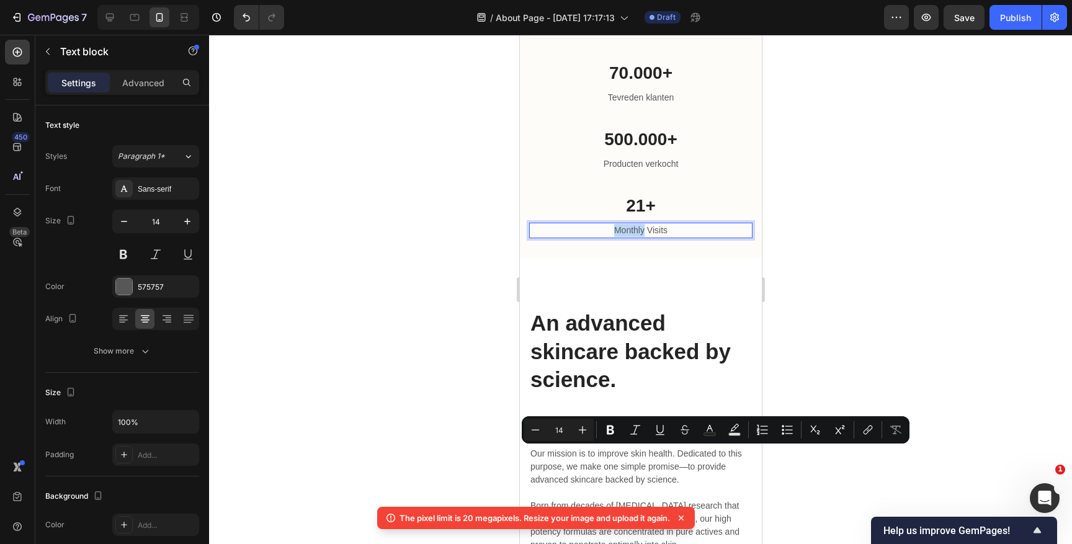
click at [638, 237] on p "Monthly Visits" at bounding box center [640, 230] width 221 height 13
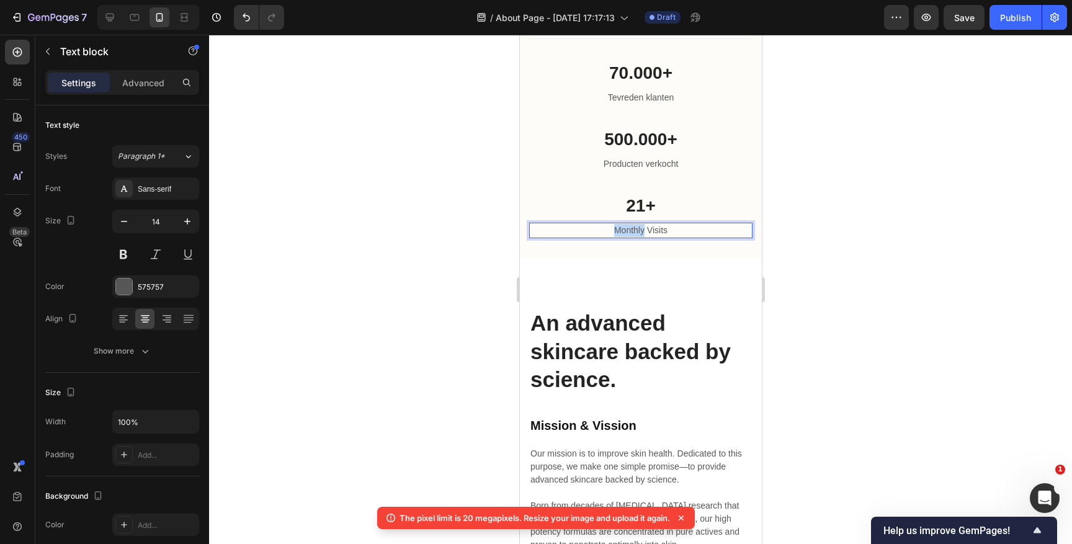
click at [638, 237] on p "Monthly Visits" at bounding box center [640, 230] width 221 height 13
click at [902, 415] on div at bounding box center [640, 289] width 863 height 509
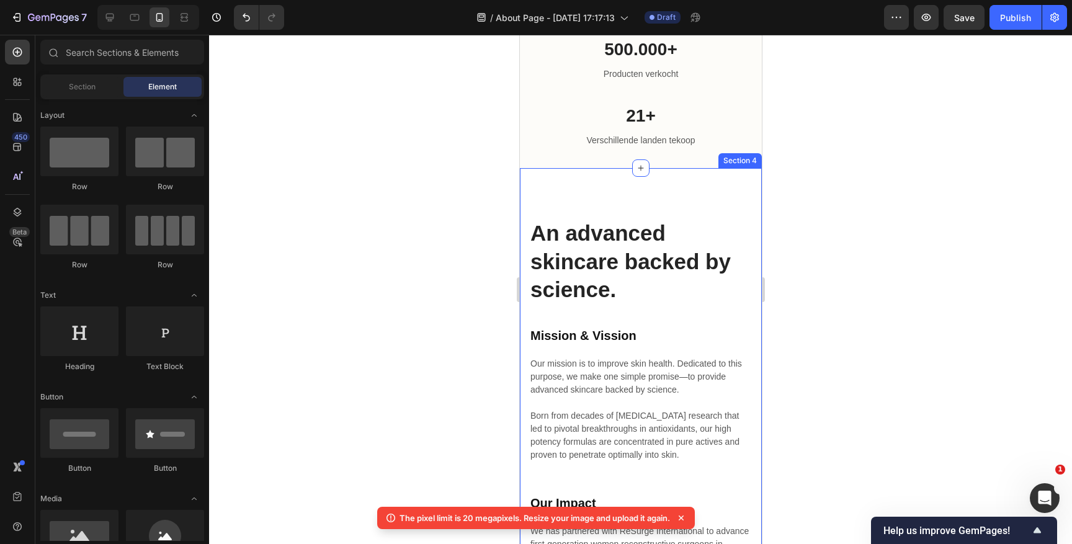
scroll to position [1694, 0]
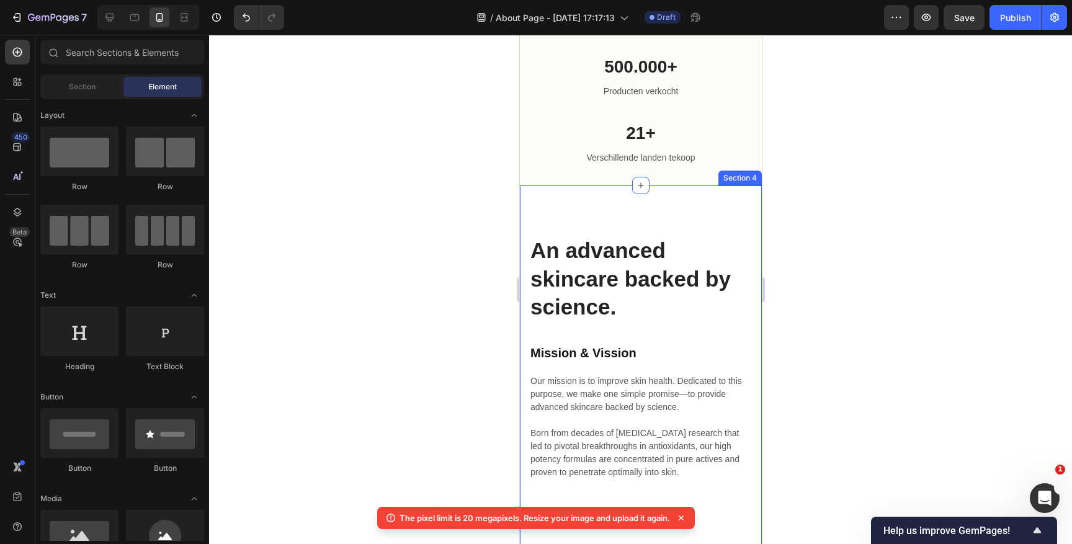
click at [692, 215] on div "An advanced skincare backed by science. Heading Mission & Vission Heading Our m…" at bounding box center [640, 457] width 242 height 542
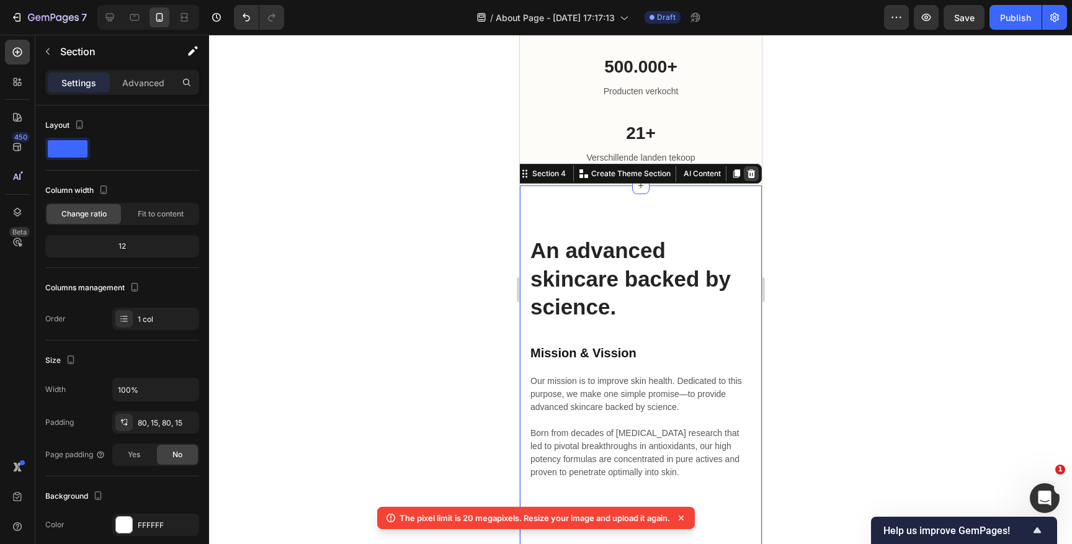
click at [748, 169] on icon at bounding box center [751, 174] width 10 height 10
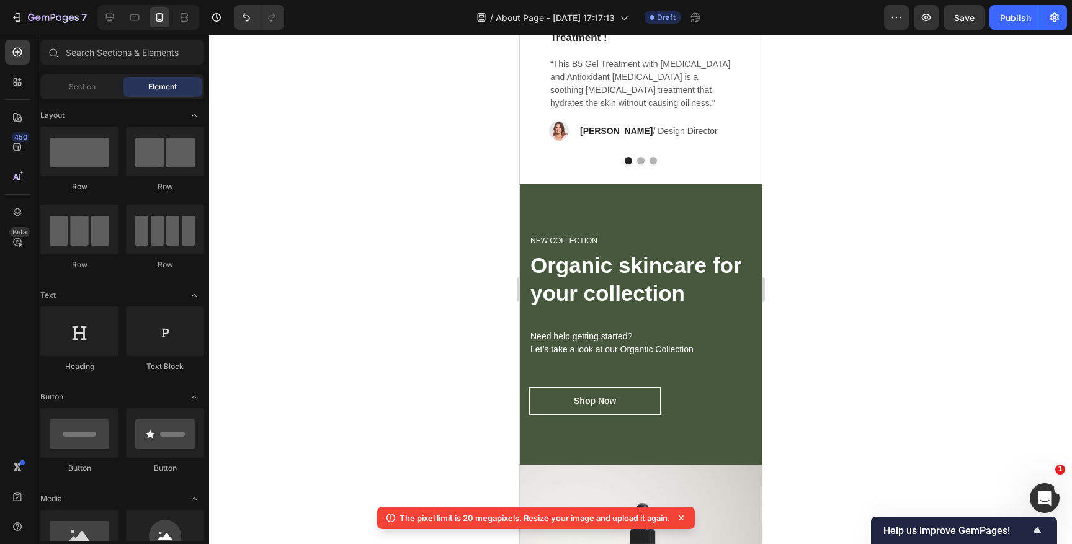
scroll to position [1984, 0]
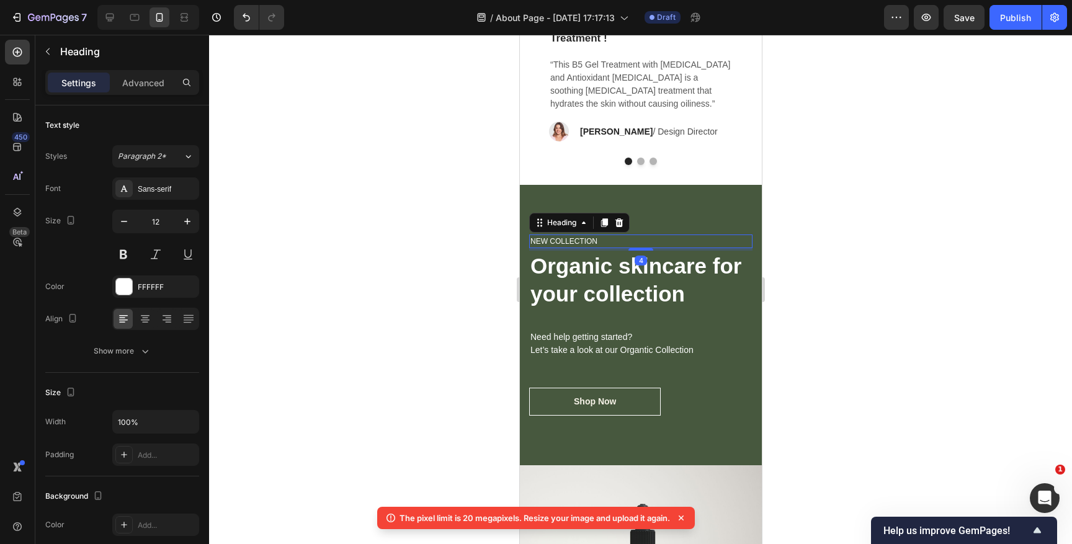
click at [576, 240] on p "NEW COLLECTION" at bounding box center [640, 241] width 221 height 11
click at [613, 280] on p "Organic skincare for your collection" at bounding box center [640, 280] width 221 height 56
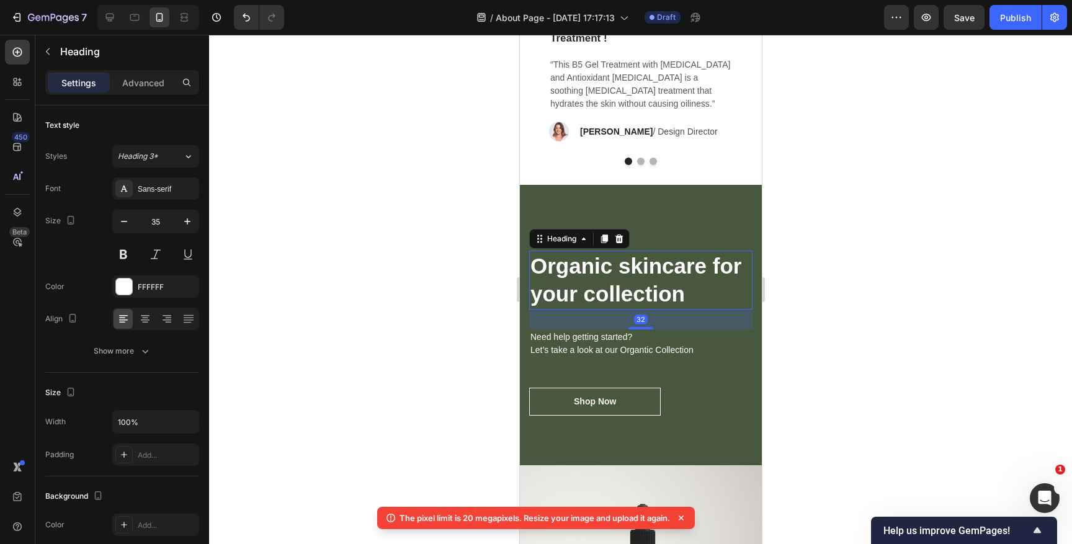
click at [613, 280] on p "Organic skincare for your collection" at bounding box center [640, 280] width 221 height 56
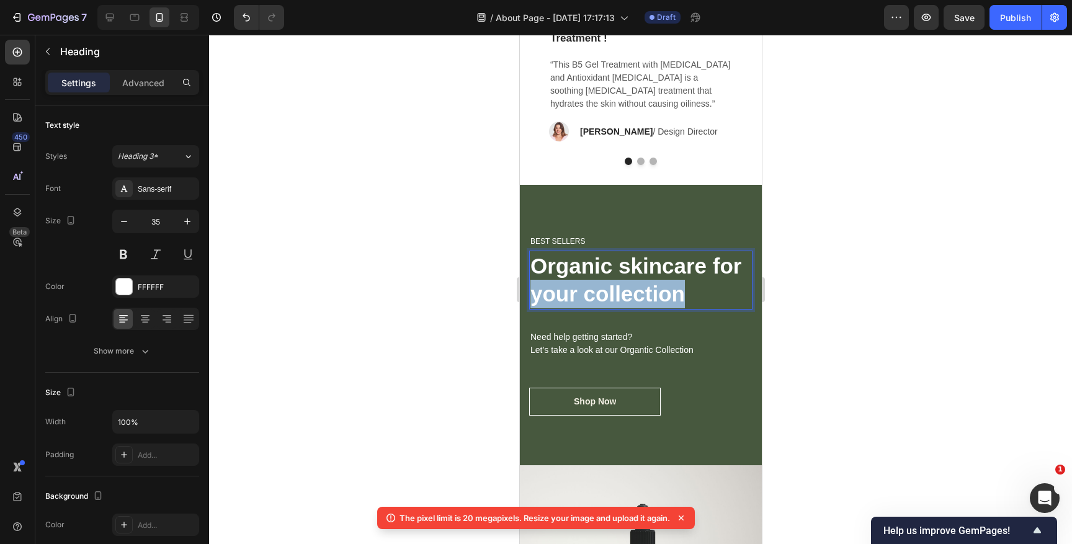
click at [613, 280] on p "Organic skincare for your collection" at bounding box center [640, 280] width 221 height 56
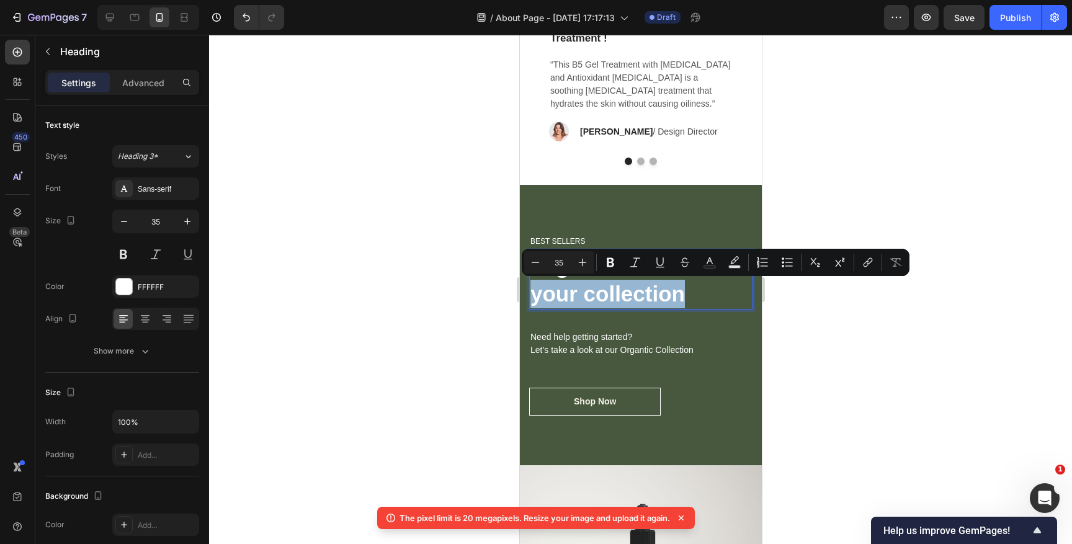
click at [650, 290] on p "Organic skincare for your collection" at bounding box center [640, 280] width 221 height 56
click at [692, 294] on p "Organic skincare for your collection" at bounding box center [640, 280] width 221 height 56
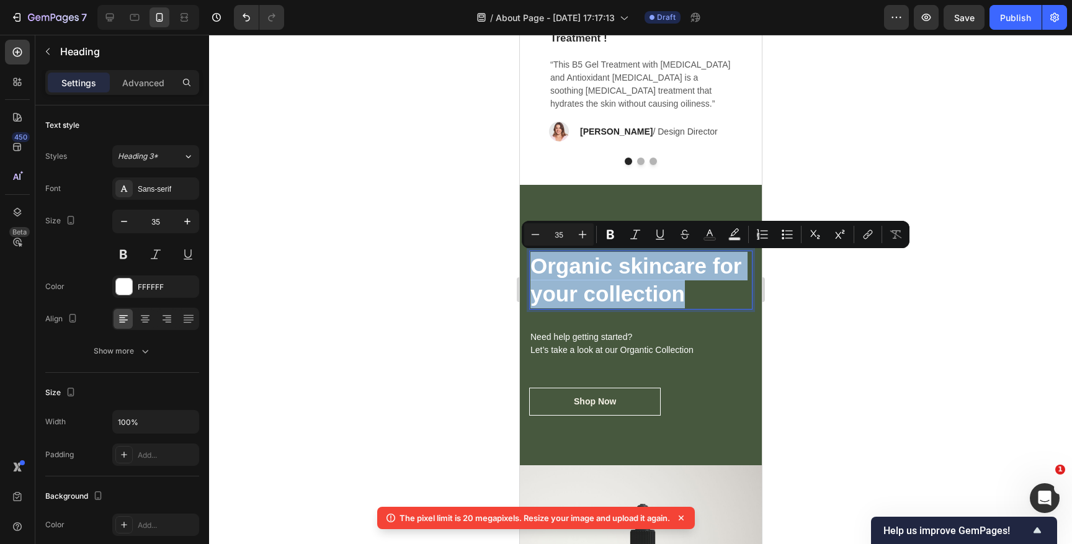
drag, startPoint x: 689, startPoint y: 294, endPoint x: 534, endPoint y: 270, distance: 156.9
click at [534, 270] on p "Organic skincare for your collection" at bounding box center [640, 280] width 221 height 56
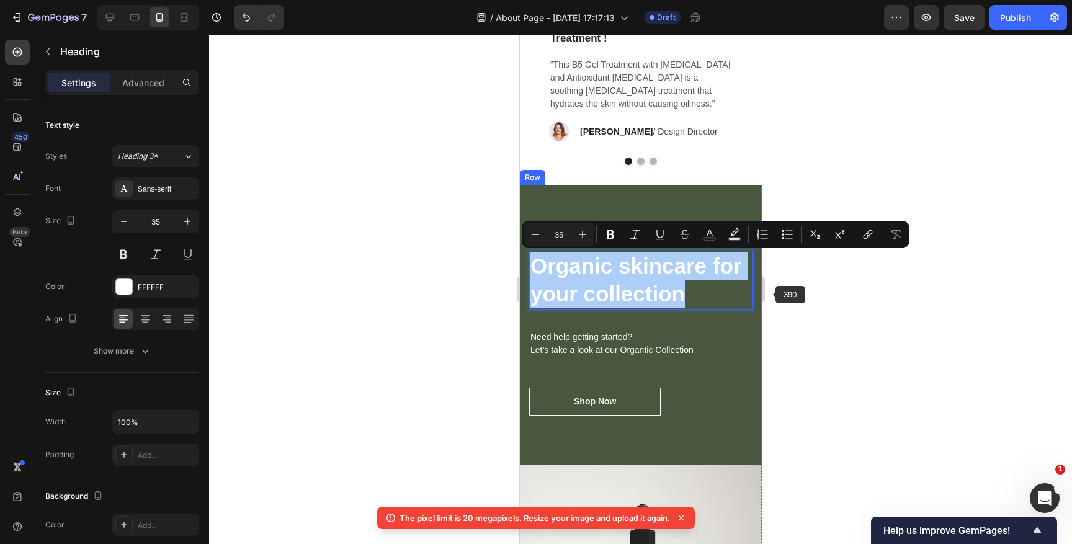
click at [770, 294] on div at bounding box center [640, 289] width 863 height 509
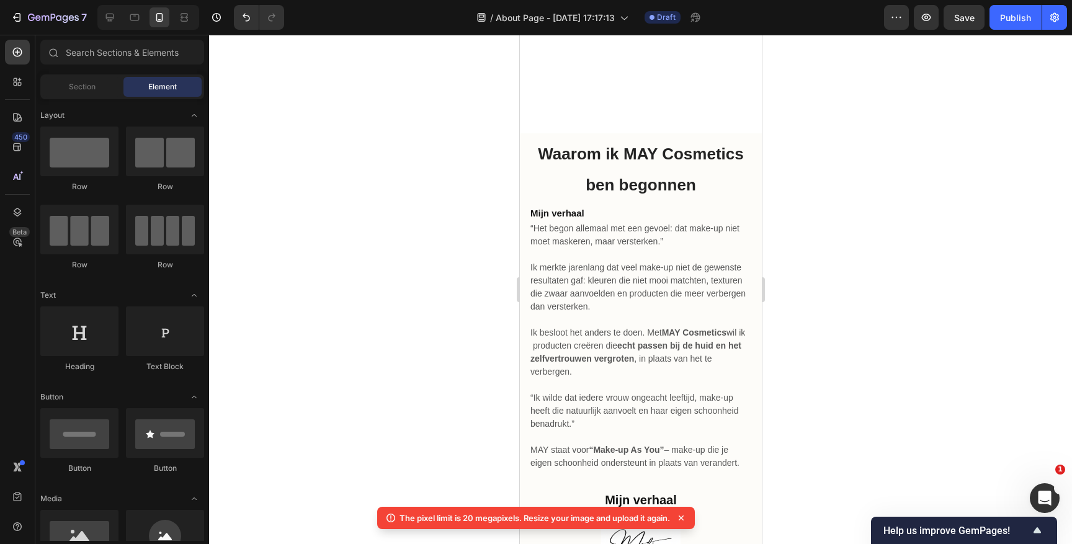
scroll to position [0, 0]
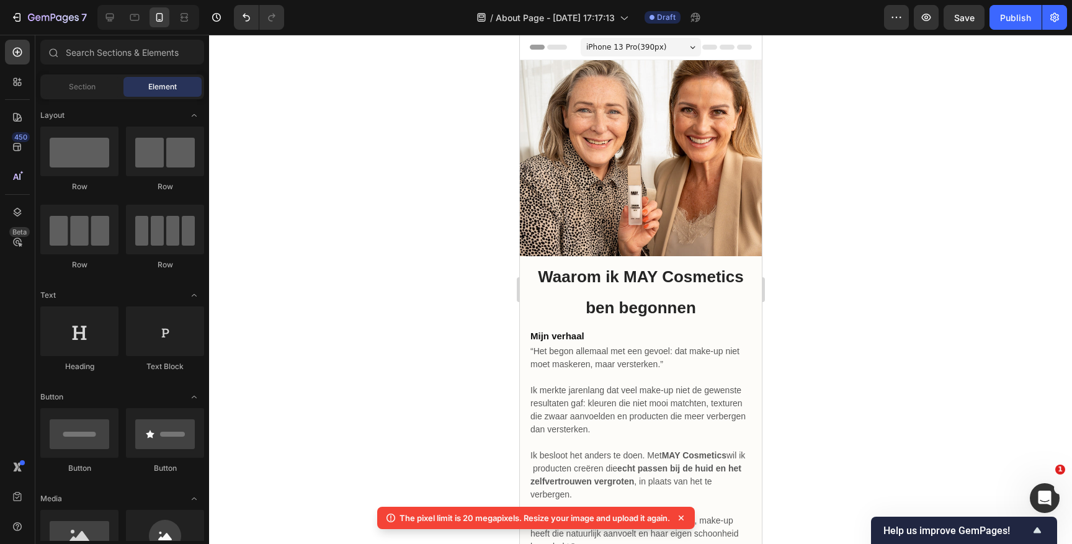
click at [482, 101] on div at bounding box center [640, 289] width 863 height 509
click at [630, 183] on div "Heading Row" at bounding box center [640, 158] width 242 height 196
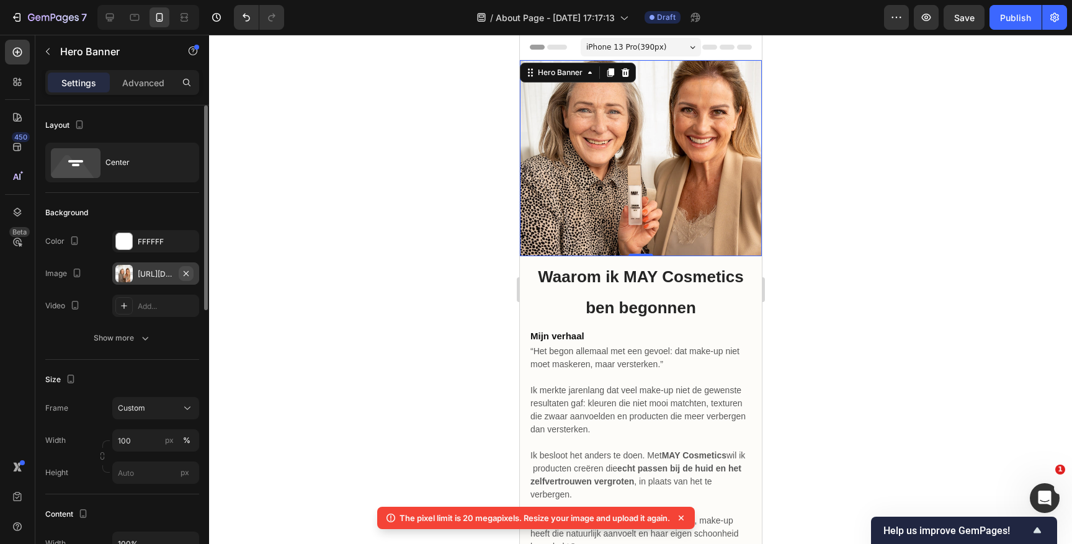
click at [188, 276] on icon "button" at bounding box center [186, 274] width 10 height 10
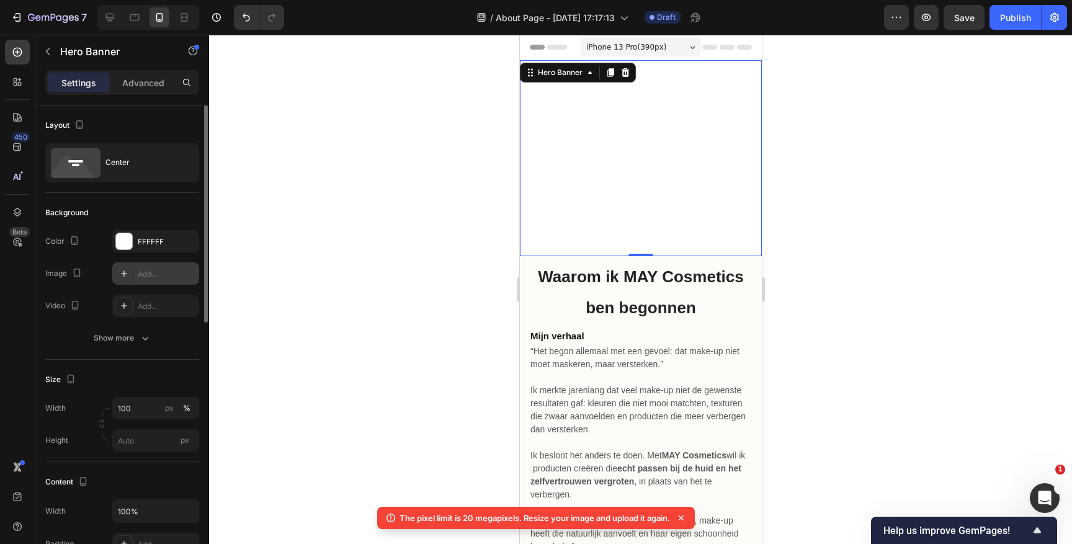
click at [166, 274] on div "Add..." at bounding box center [167, 274] width 58 height 11
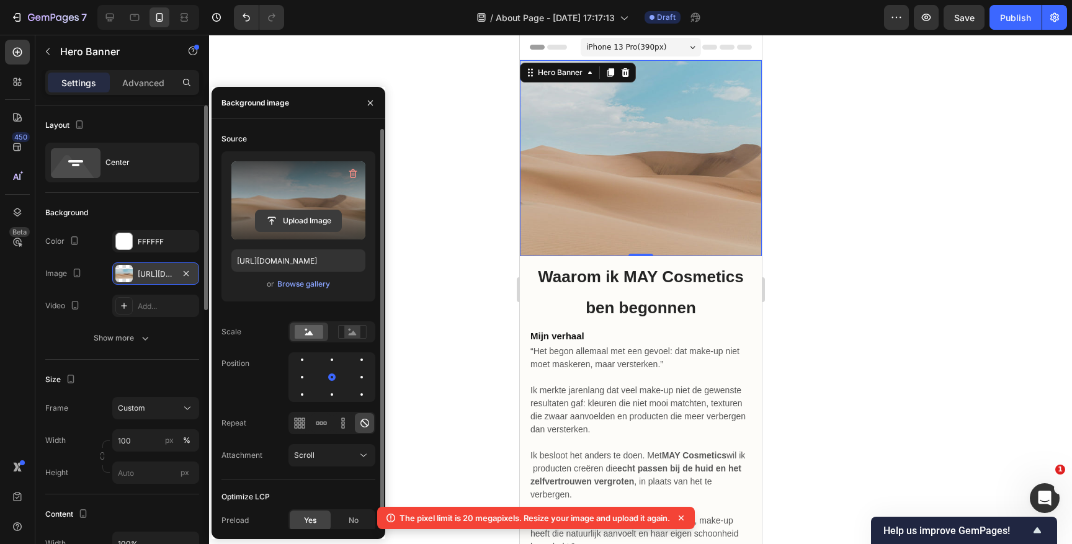
click at [308, 216] on input "file" at bounding box center [299, 220] width 86 height 21
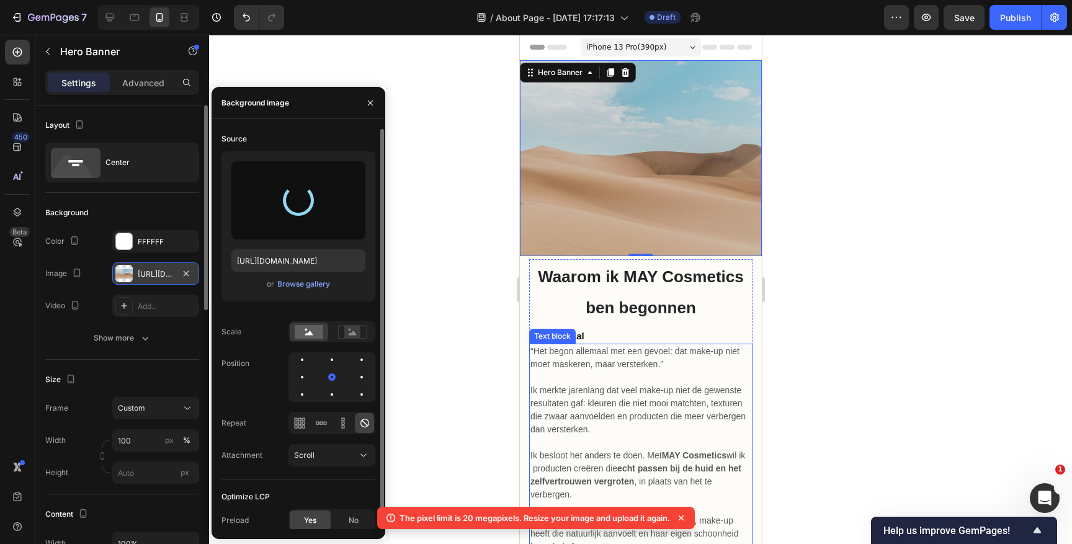
type input "https://cdn.shopify.com/s/files/1/0807/7295/6498/files/gempages_552220413443179…"
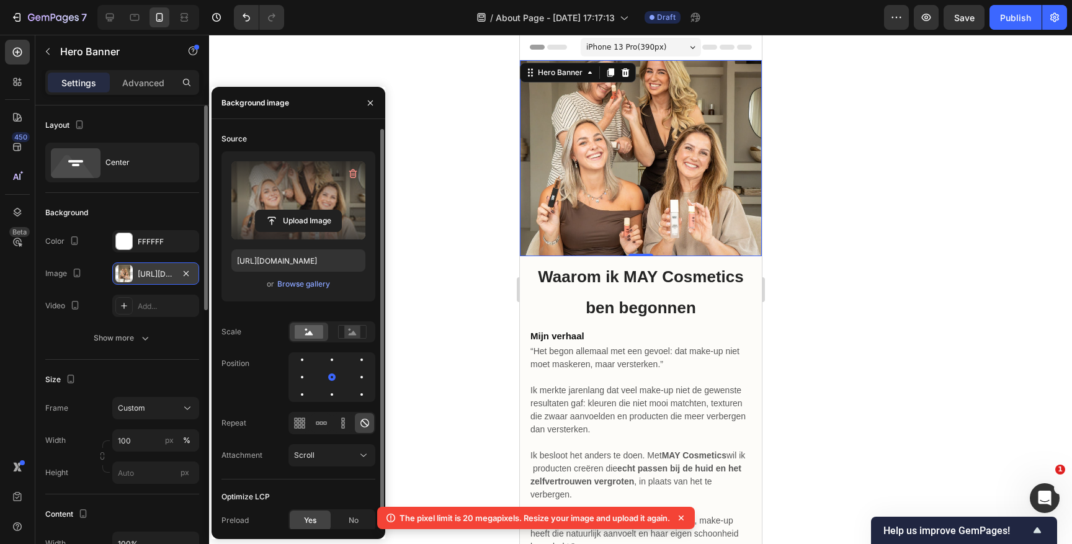
click at [863, 184] on div at bounding box center [640, 289] width 863 height 509
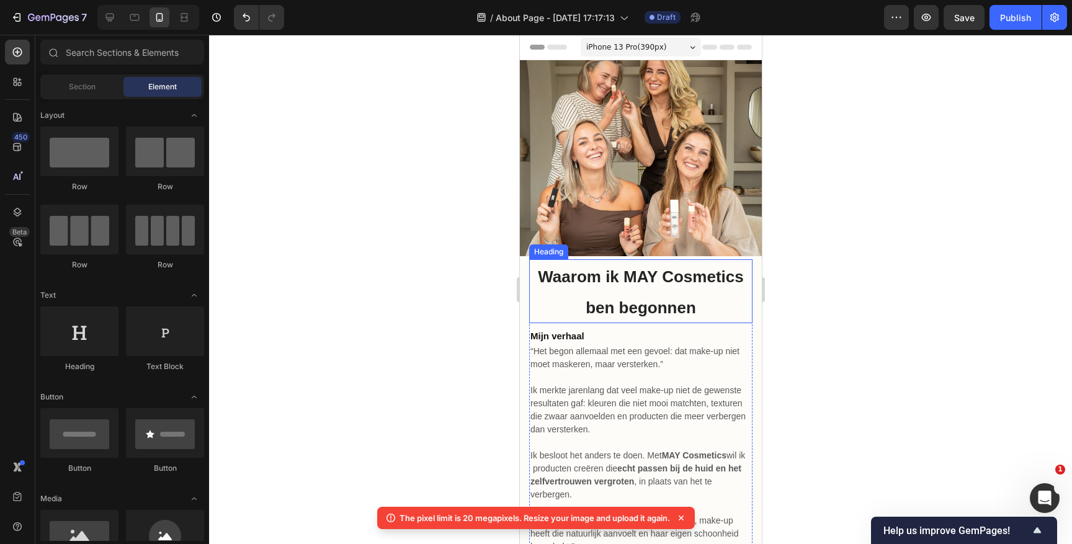
click at [643, 294] on h2 "Waarom ik MAY Cosmetics ben begonnen" at bounding box center [640, 291] width 223 height 64
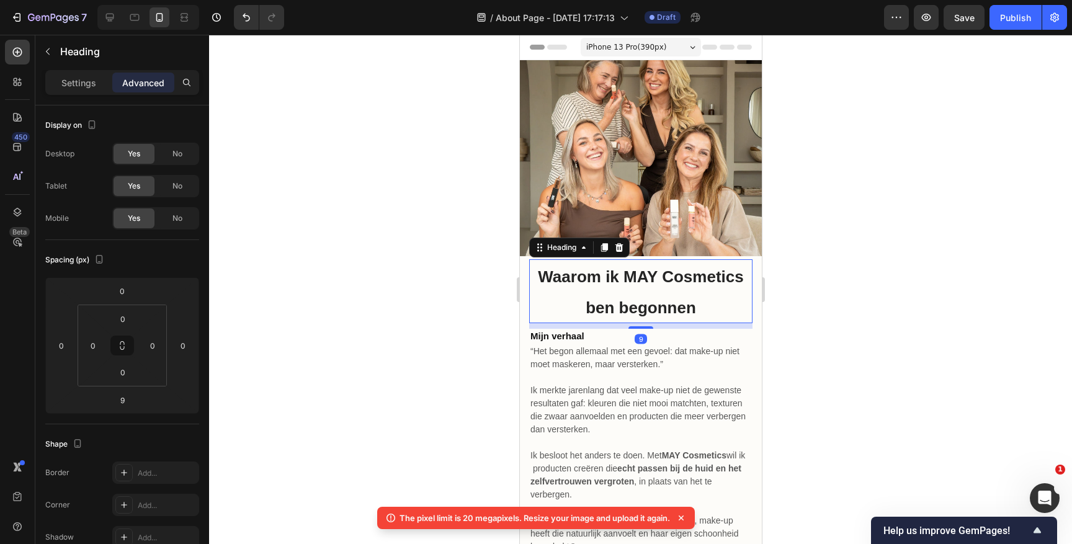
click at [643, 294] on h2 "Waarom ik MAY Cosmetics ben begonnen" at bounding box center [640, 291] width 223 height 64
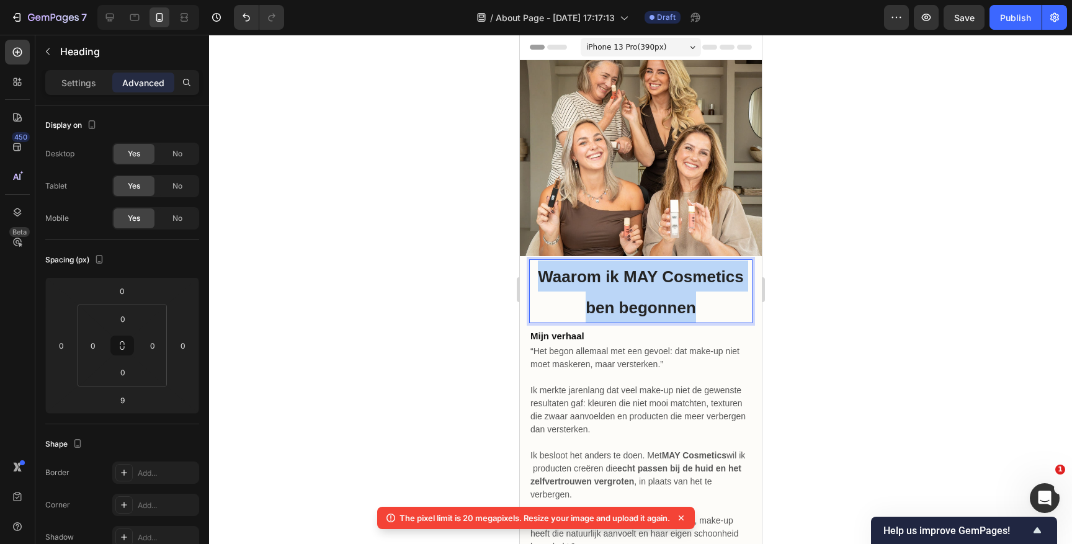
click at [643, 294] on p "Waarom ik MAY Cosmetics ben begonnen" at bounding box center [640, 291] width 221 height 61
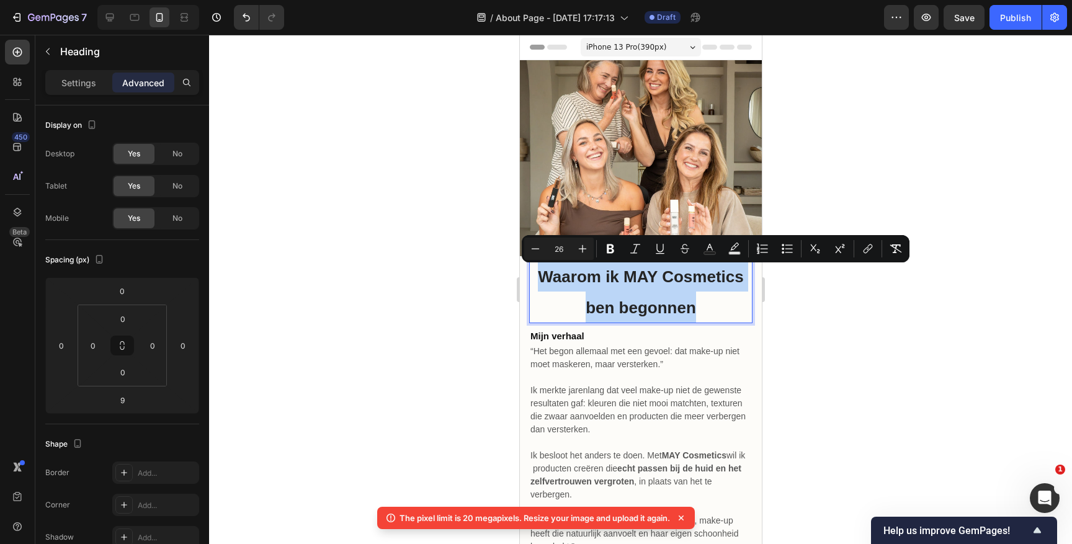
click at [632, 292] on p "Waarom ik MAY Cosmetics ben begonnen" at bounding box center [640, 291] width 221 height 61
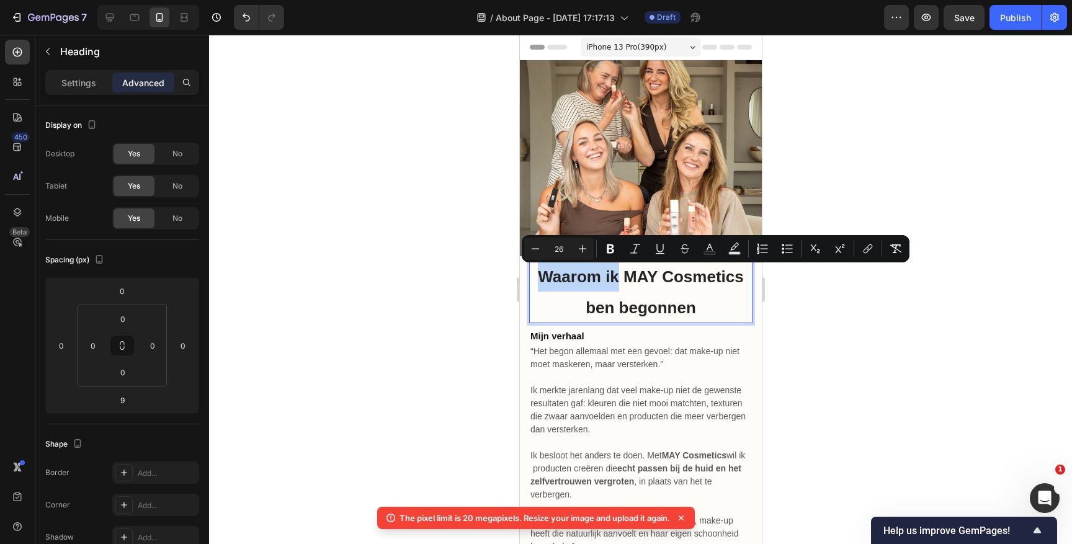
drag, startPoint x: 615, startPoint y: 278, endPoint x: 544, endPoint y: 278, distance: 70.7
click at [544, 278] on span "Waarom ik MAY Cosmetics ben begonnen" at bounding box center [639, 292] width 205 height 50
click at [596, 282] on span "Waarom ik MAY Cosmetics ben begonnen" at bounding box center [639, 292] width 205 height 50
click at [647, 287] on p "Waarom ik MAY Cosmetics ben begonnen" at bounding box center [640, 291] width 221 height 61
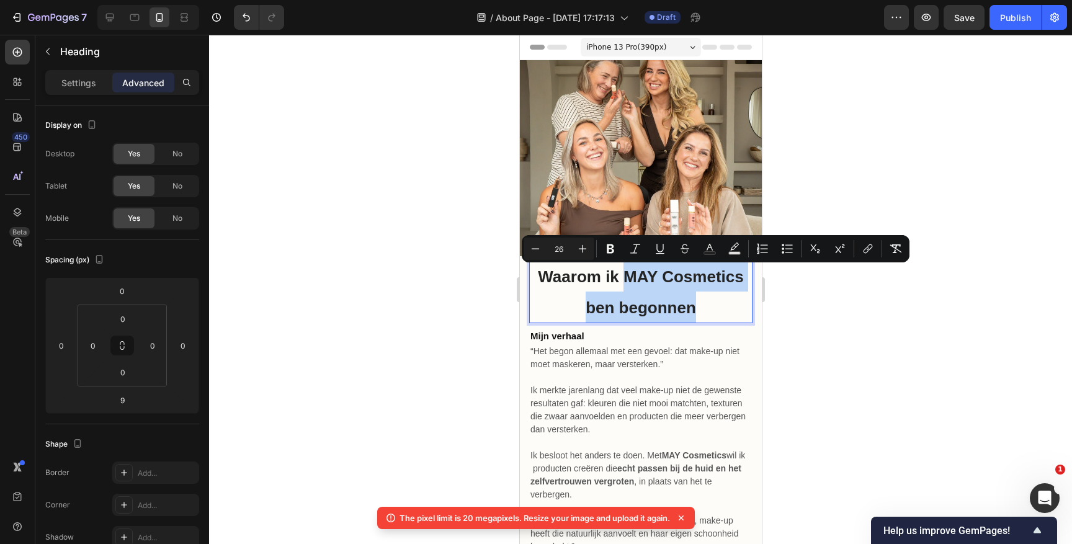
drag, startPoint x: 701, startPoint y: 313, endPoint x: 621, endPoint y: 281, distance: 86.9
click at [621, 281] on p "Waarom ik MAY Cosmetics ben begonnen" at bounding box center [640, 291] width 221 height 61
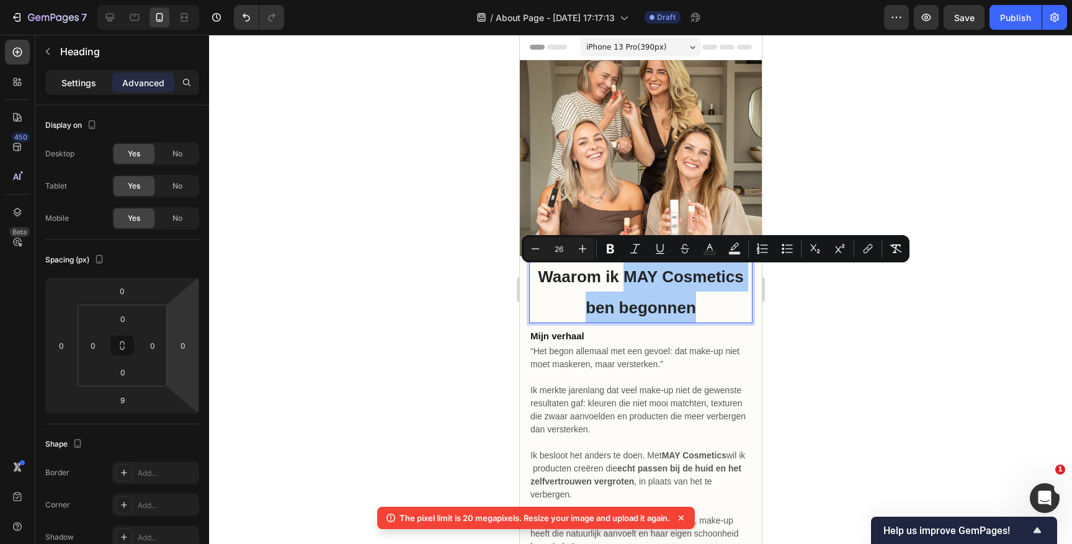
click at [79, 80] on p "Settings" at bounding box center [78, 82] width 35 height 13
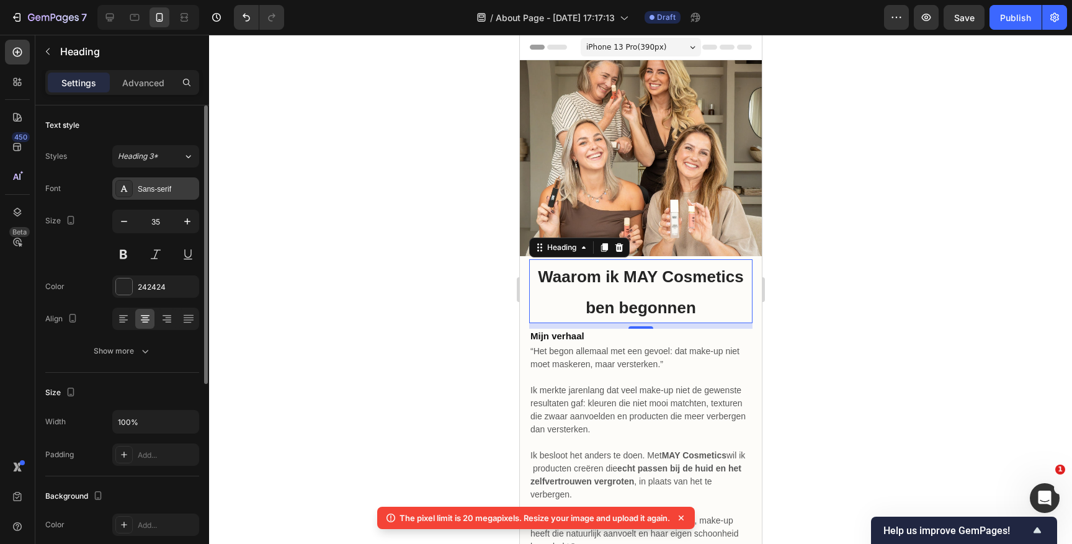
click at [161, 190] on div "Sans-serif" at bounding box center [167, 189] width 58 height 11
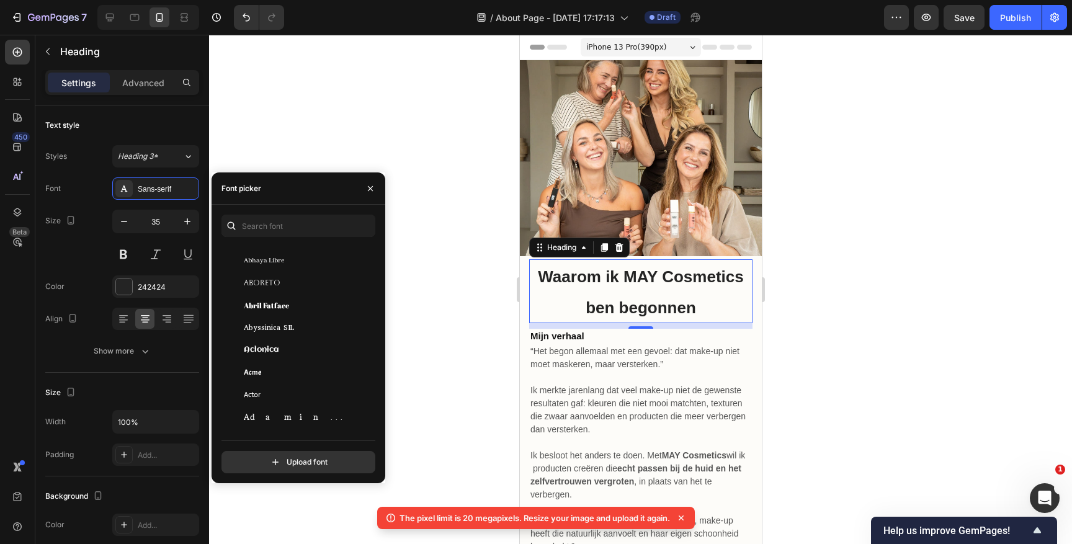
scroll to position [236, 0]
click at [289, 343] on div "Aclonica" at bounding box center [306, 342] width 125 height 11
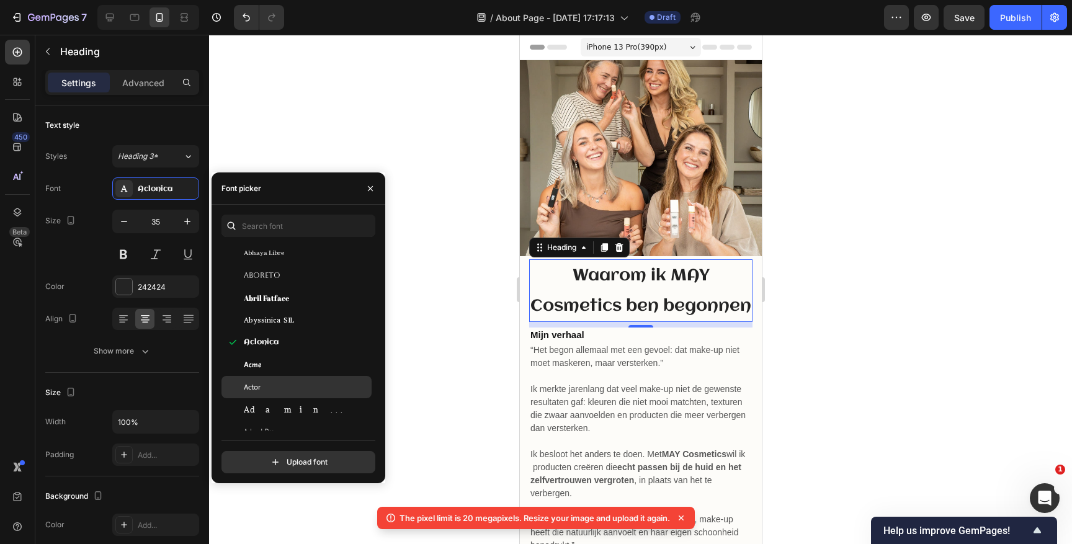
click at [289, 383] on div "Actor" at bounding box center [306, 387] width 125 height 11
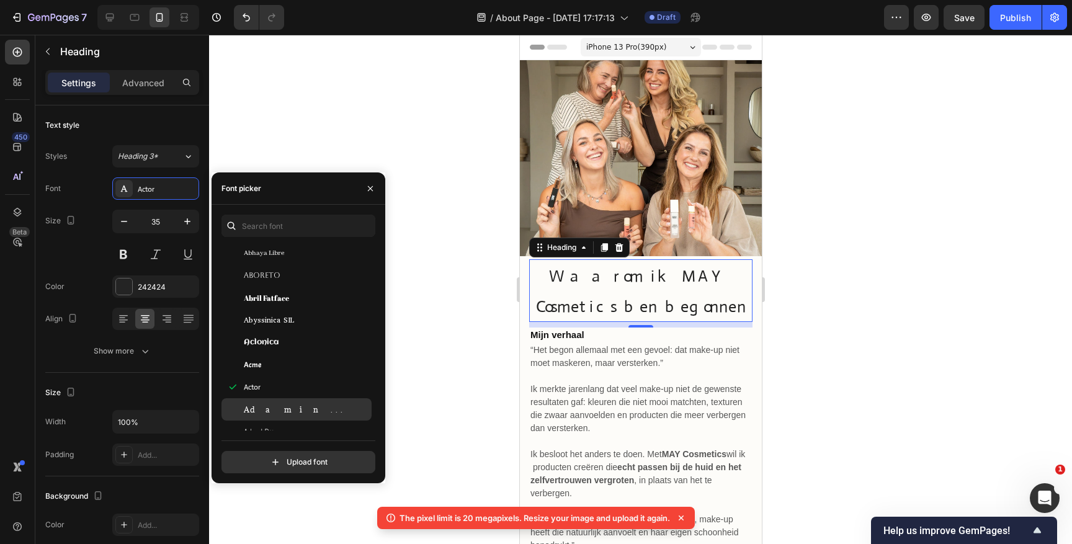
click at [287, 411] on div "Adamina" at bounding box center [306, 409] width 125 height 11
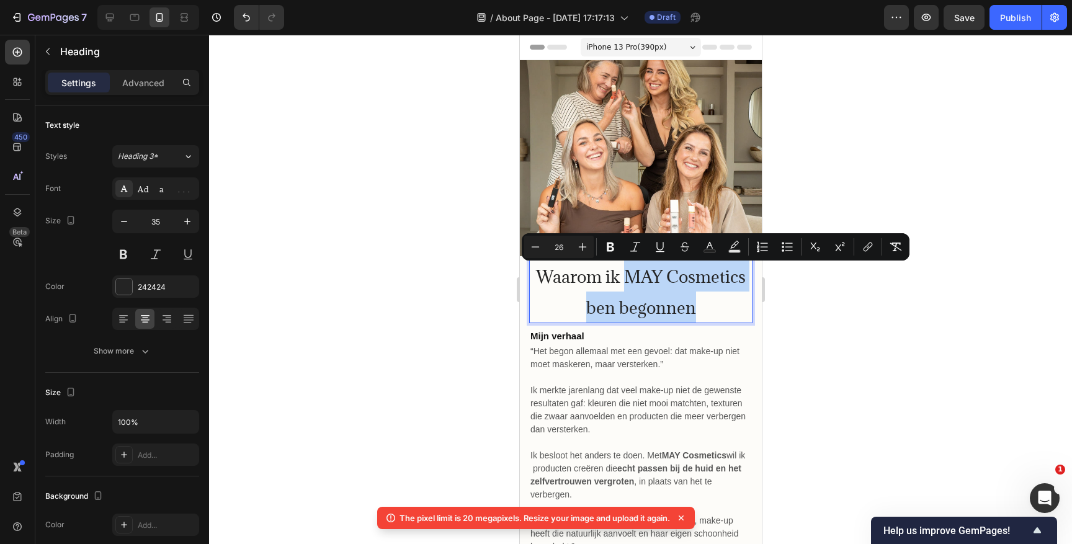
drag, startPoint x: 697, startPoint y: 307, endPoint x: 623, endPoint y: 282, distance: 78.7
click at [623, 282] on p "Waarom ik MAY Cosmetics ben begonnen" at bounding box center [640, 291] width 221 height 61
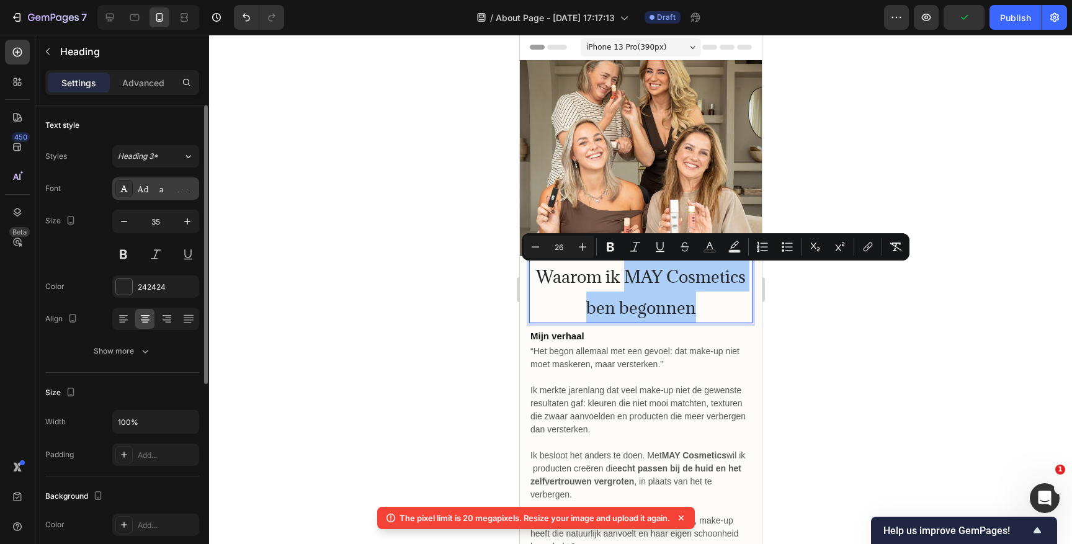
click at [164, 197] on div "Adamina" at bounding box center [155, 188] width 87 height 22
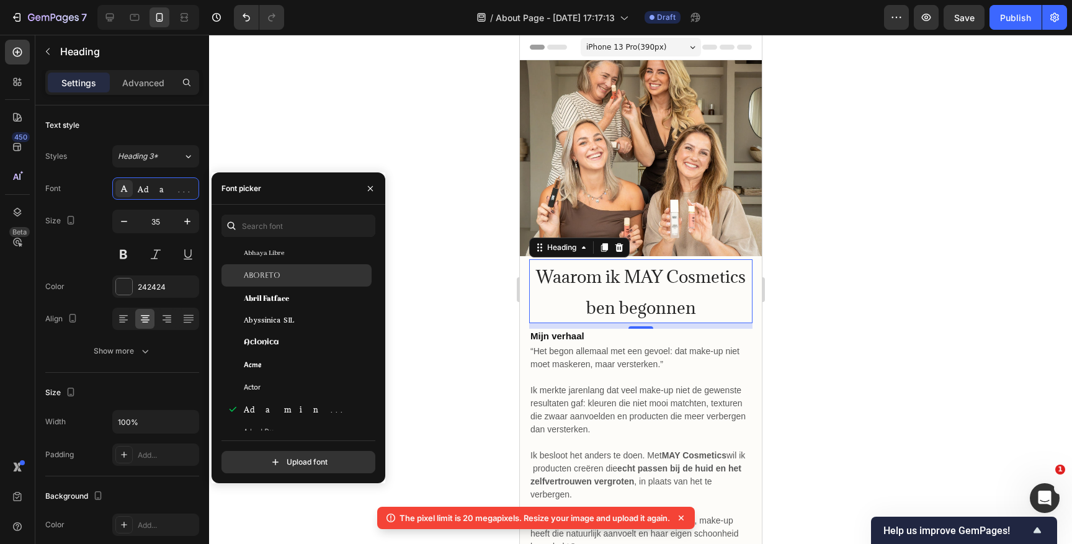
click at [261, 272] on span "Aboreto" at bounding box center [262, 275] width 37 height 11
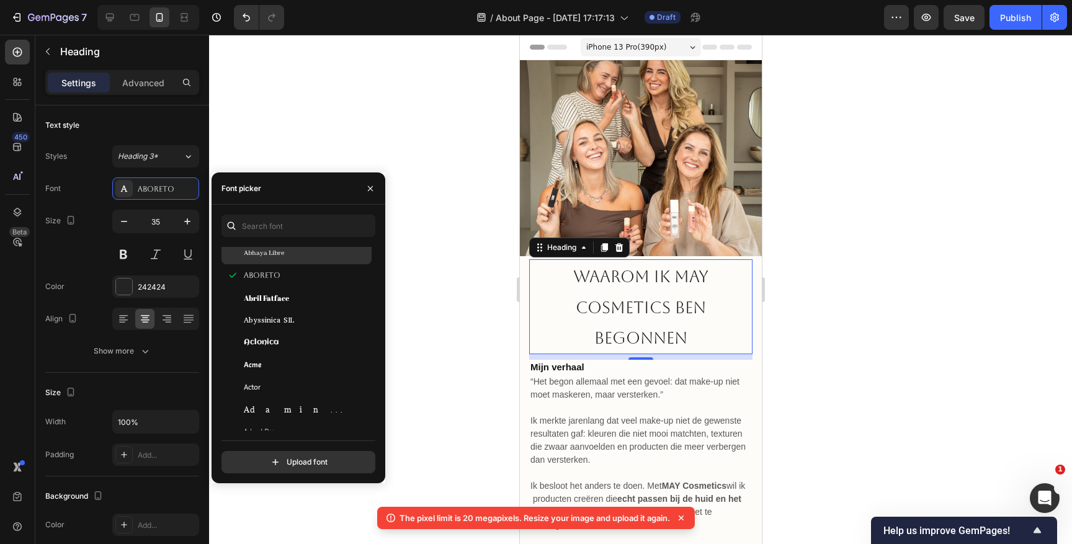
click at [293, 252] on div "Abhaya Libre" at bounding box center [306, 253] width 125 height 11
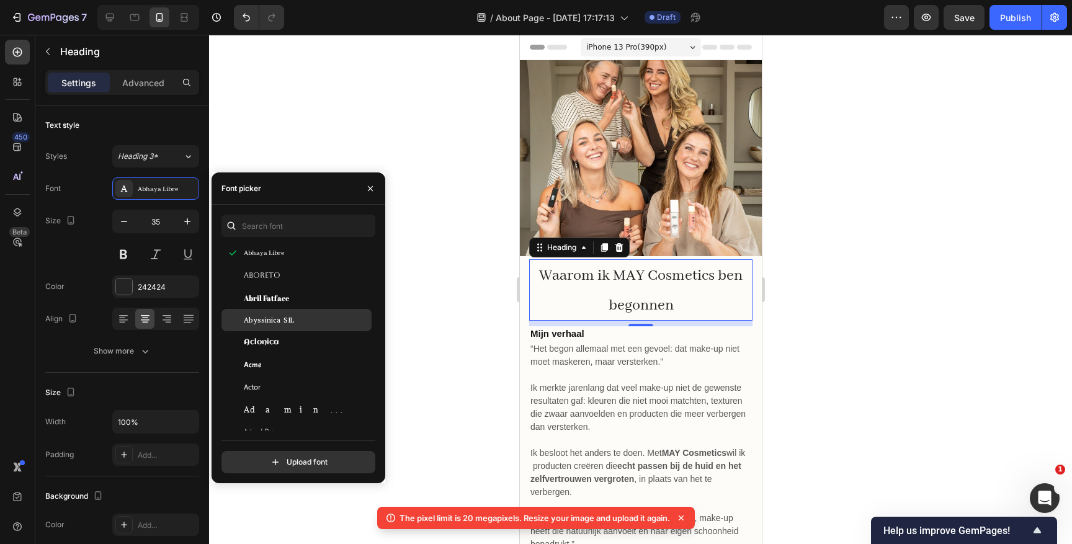
scroll to position [0, 0]
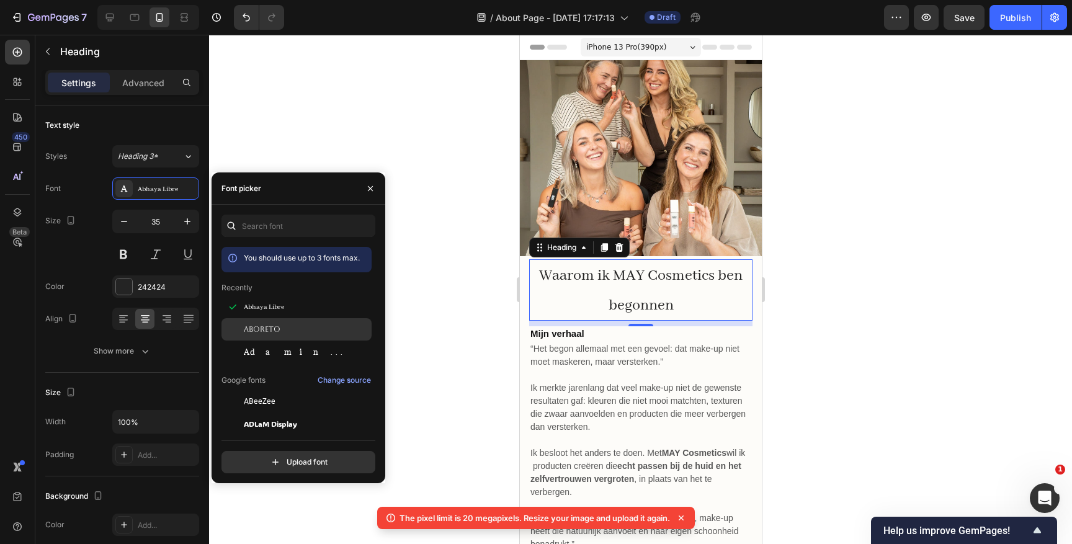
click at [282, 328] on div "Aboreto" at bounding box center [306, 329] width 125 height 11
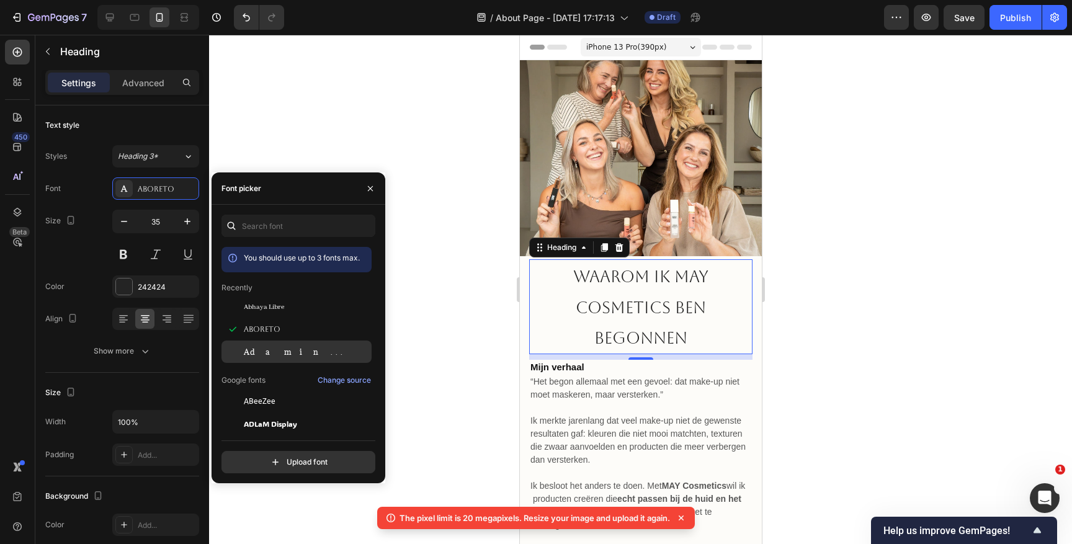
click at [276, 346] on span "Adamina" at bounding box center [295, 351] width 103 height 11
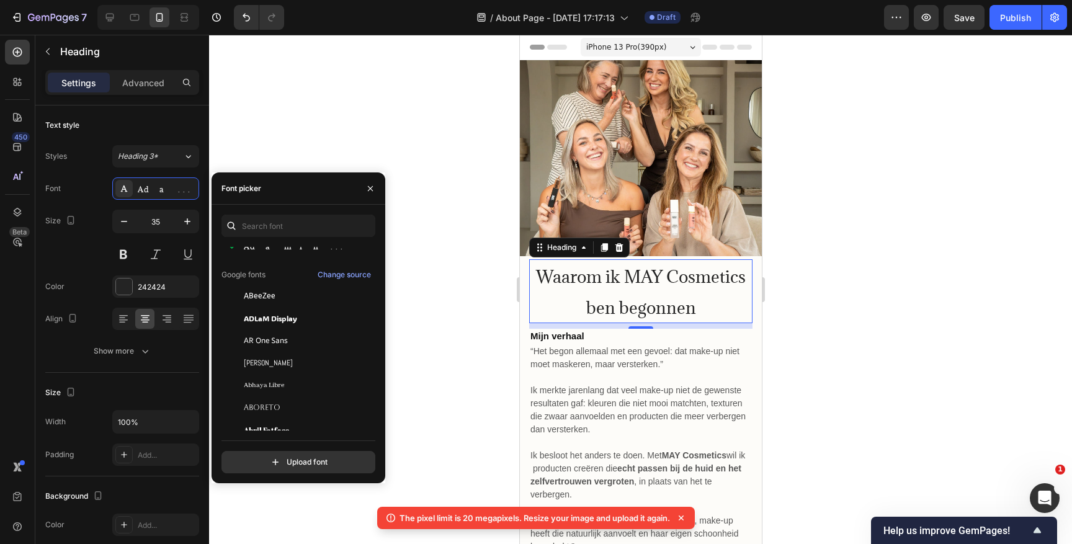
scroll to position [119, 0]
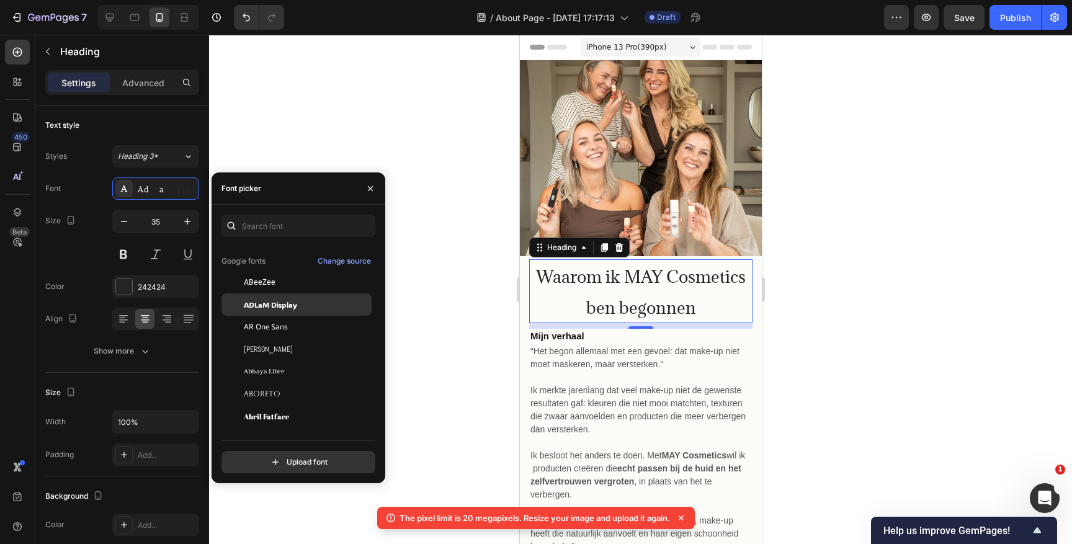
click at [279, 313] on div "ADLaM Display" at bounding box center [297, 305] width 150 height 22
click at [280, 300] on span "ADLaM Display" at bounding box center [270, 304] width 53 height 11
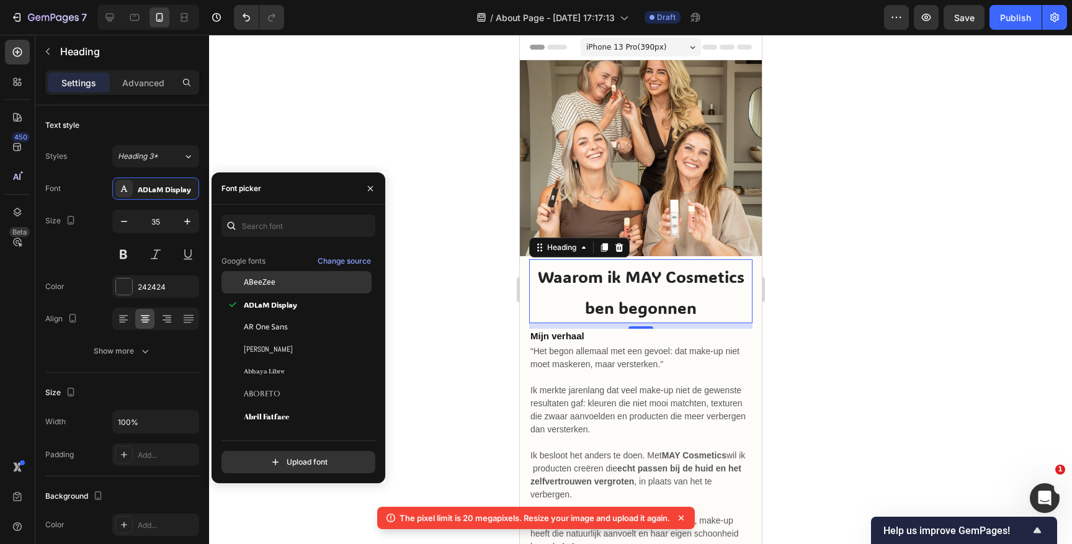
click at [279, 289] on div "ABeeZee" at bounding box center [297, 282] width 150 height 22
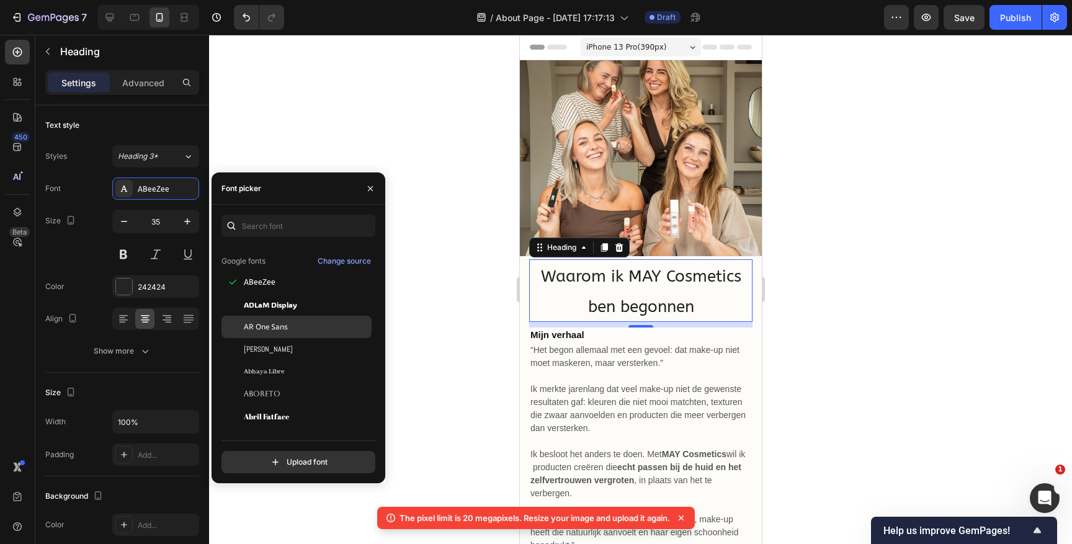
click at [268, 330] on span "AR One Sans" at bounding box center [266, 326] width 44 height 11
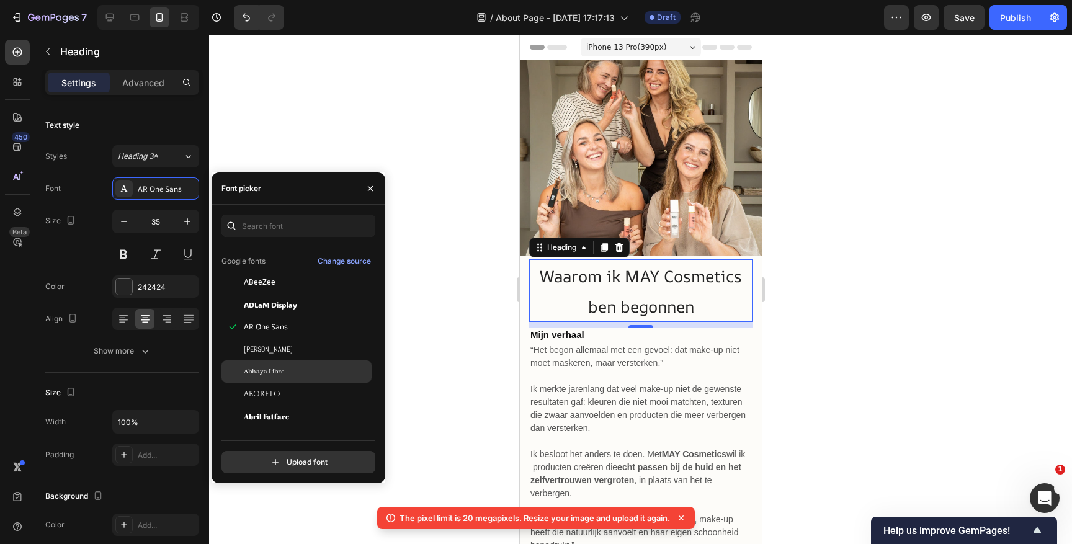
click at [268, 369] on span "Abhaya Libre" at bounding box center [264, 371] width 40 height 11
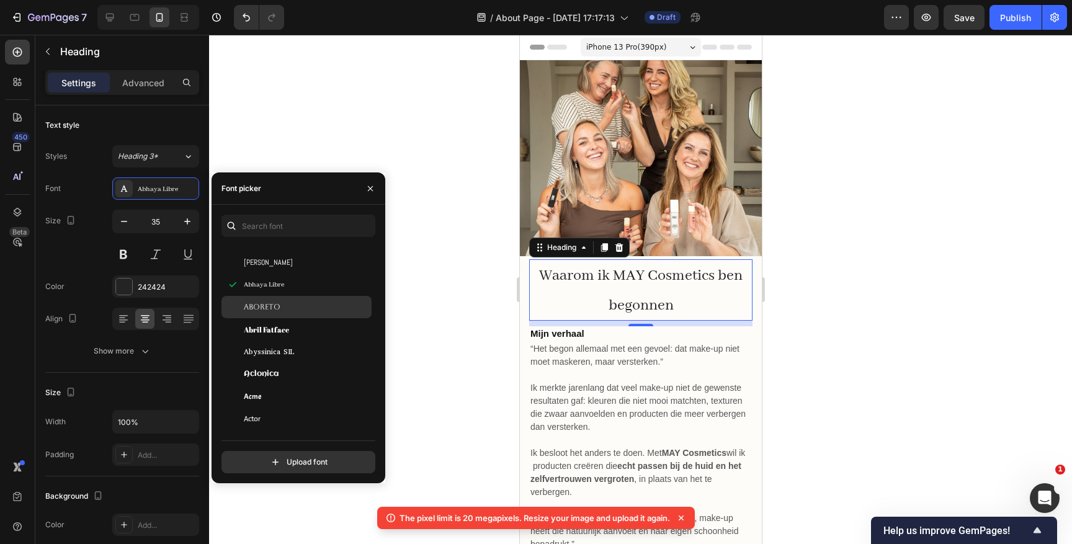
scroll to position [229, 0]
click at [280, 309] on span "Abril Fatface" at bounding box center [266, 305] width 45 height 11
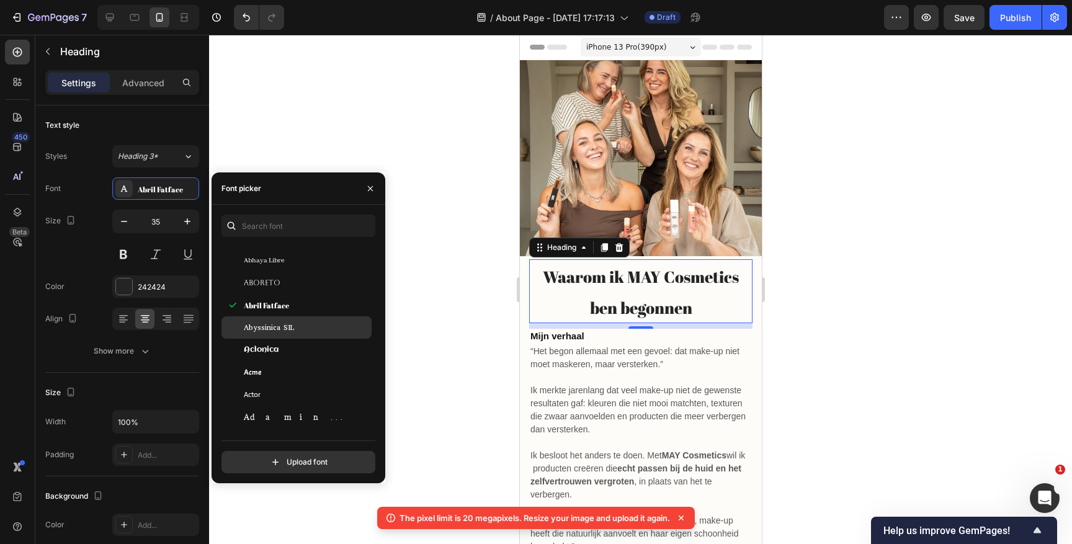
click at [279, 326] on span "Abyssinica SIL" at bounding box center [269, 327] width 50 height 11
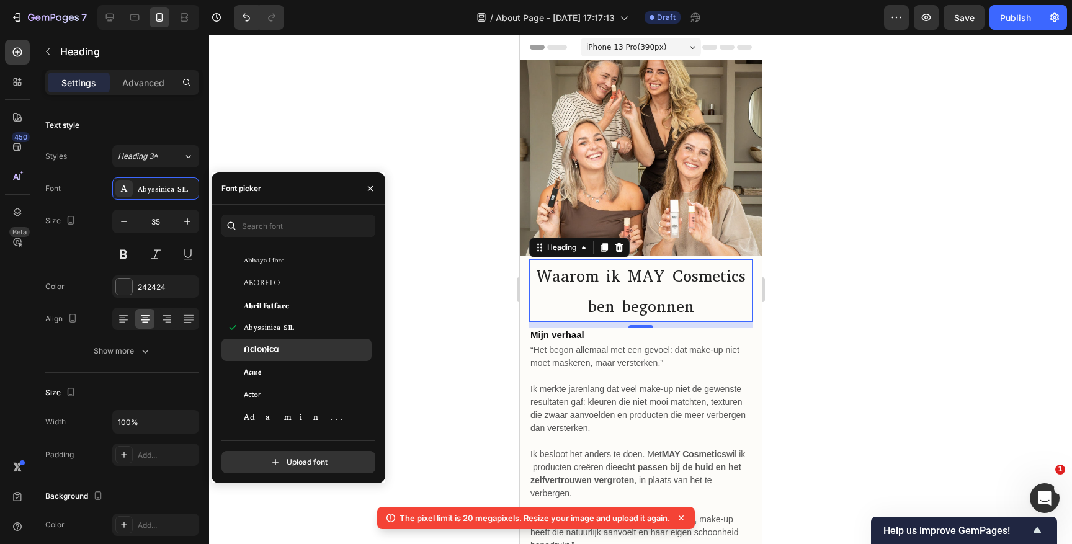
click at [274, 354] on span "Aclonica" at bounding box center [261, 349] width 35 height 11
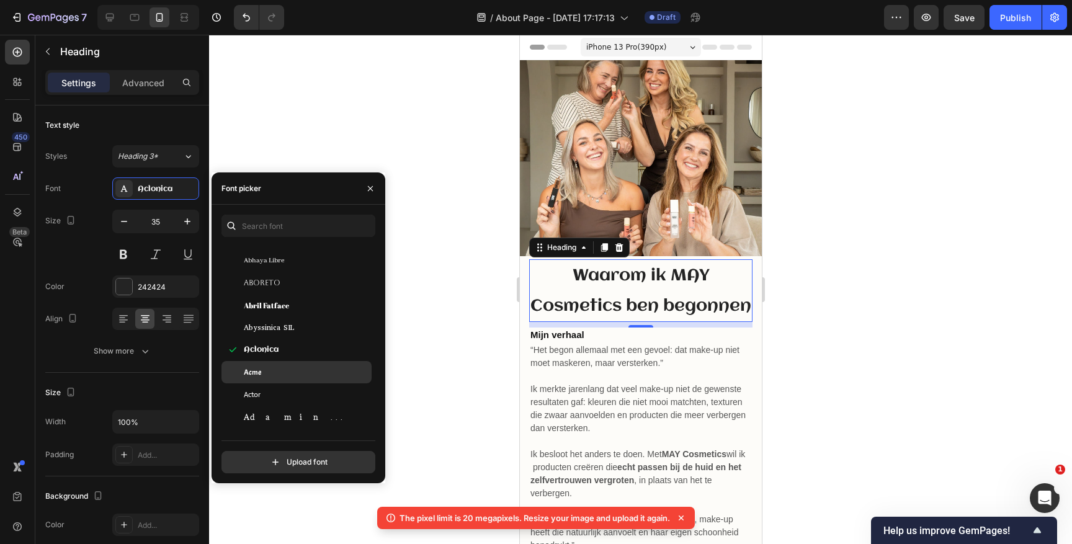
click at [271, 367] on div "Acme" at bounding box center [306, 372] width 125 height 11
click at [271, 379] on div "Acme" at bounding box center [297, 372] width 150 height 22
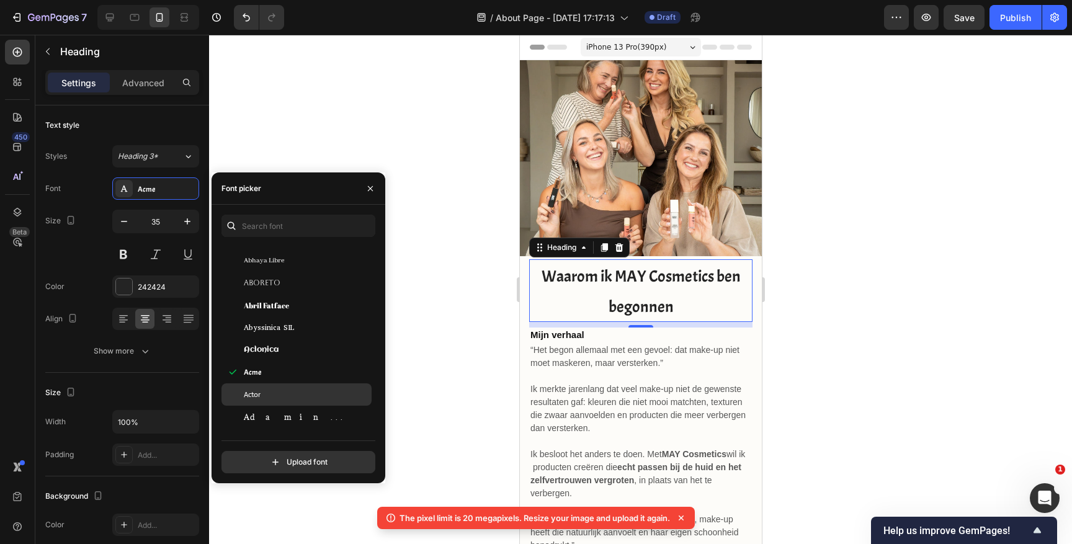
click at [270, 387] on div "Actor" at bounding box center [297, 394] width 150 height 22
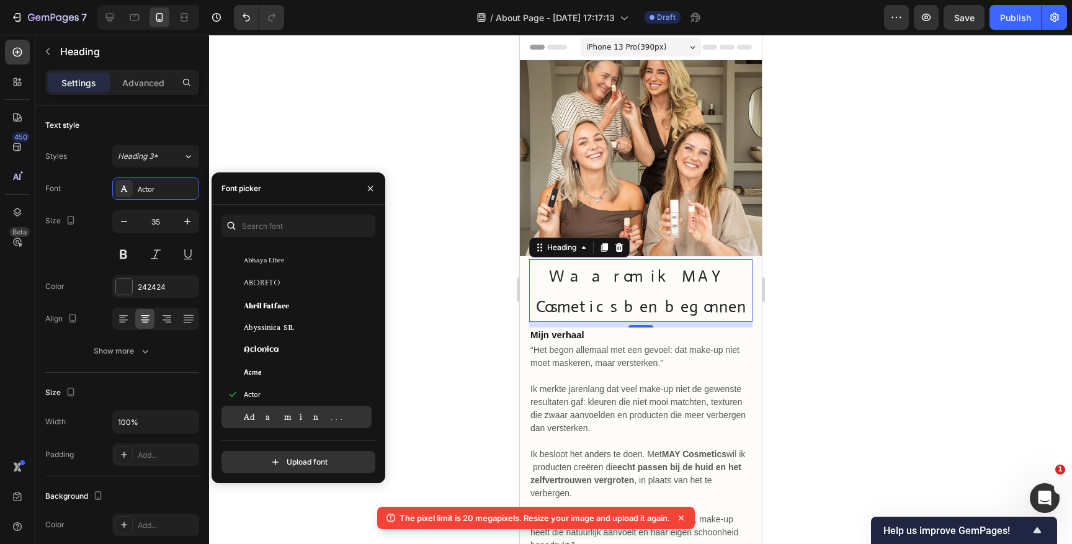
click at [268, 406] on div "Adamina" at bounding box center [297, 417] width 150 height 22
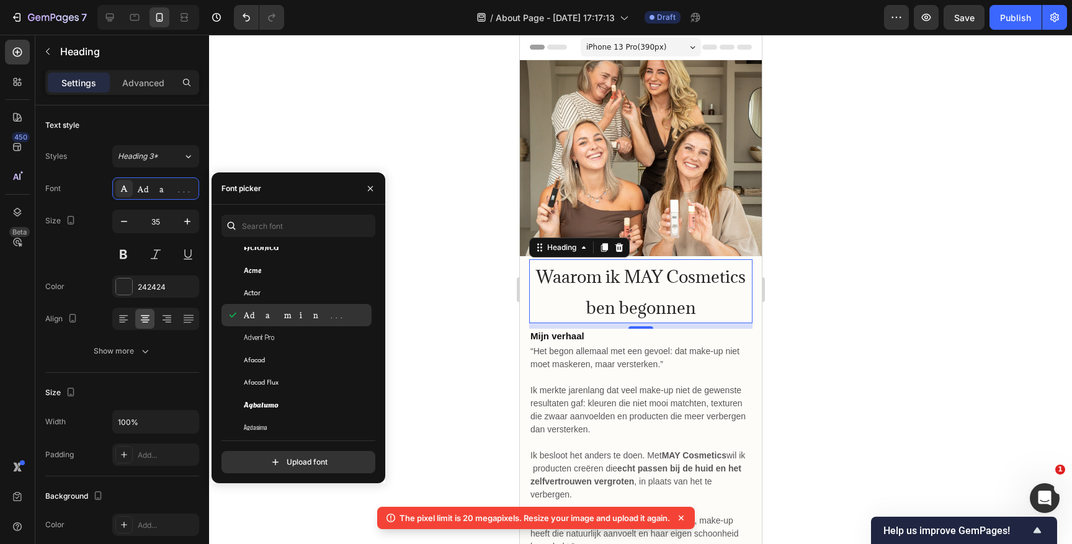
scroll to position [334, 0]
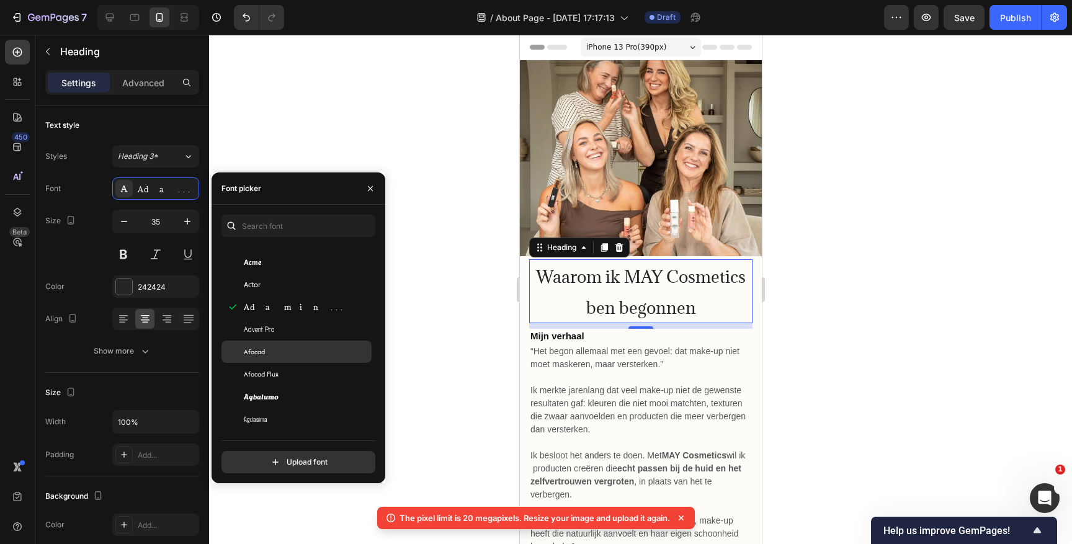
click at [271, 351] on div "Afacad" at bounding box center [306, 351] width 125 height 11
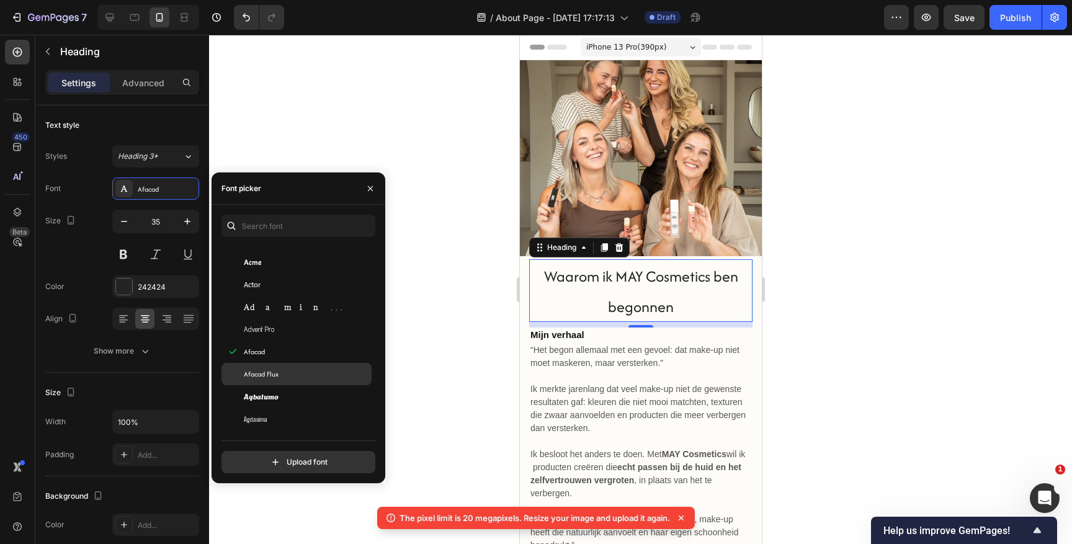
click at [269, 370] on span "Afacad Flux" at bounding box center [261, 374] width 35 height 11
click at [265, 386] on div "Agbalumo" at bounding box center [297, 396] width 150 height 22
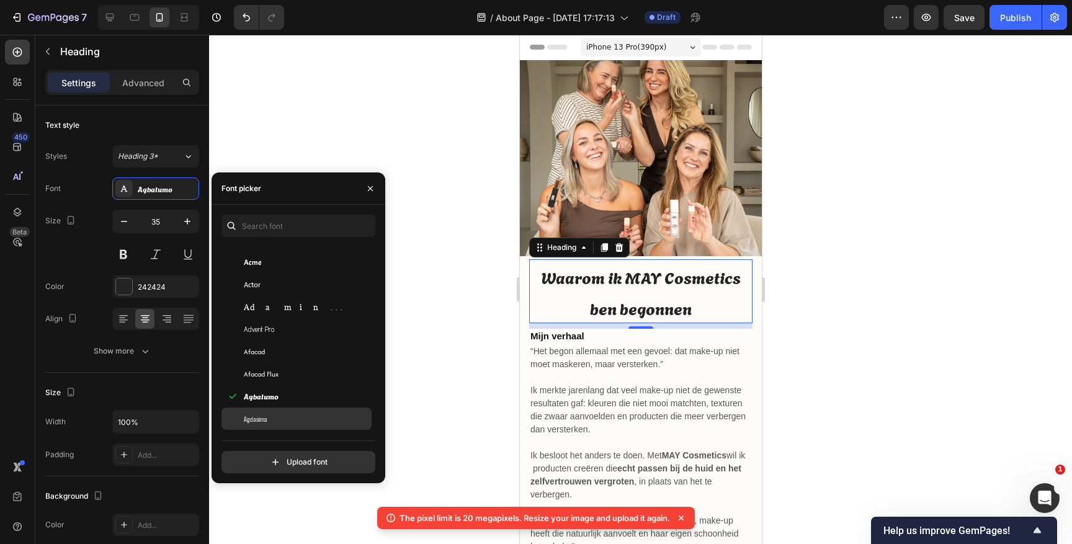
click at [261, 413] on span "Agdasima" at bounding box center [256, 418] width 24 height 11
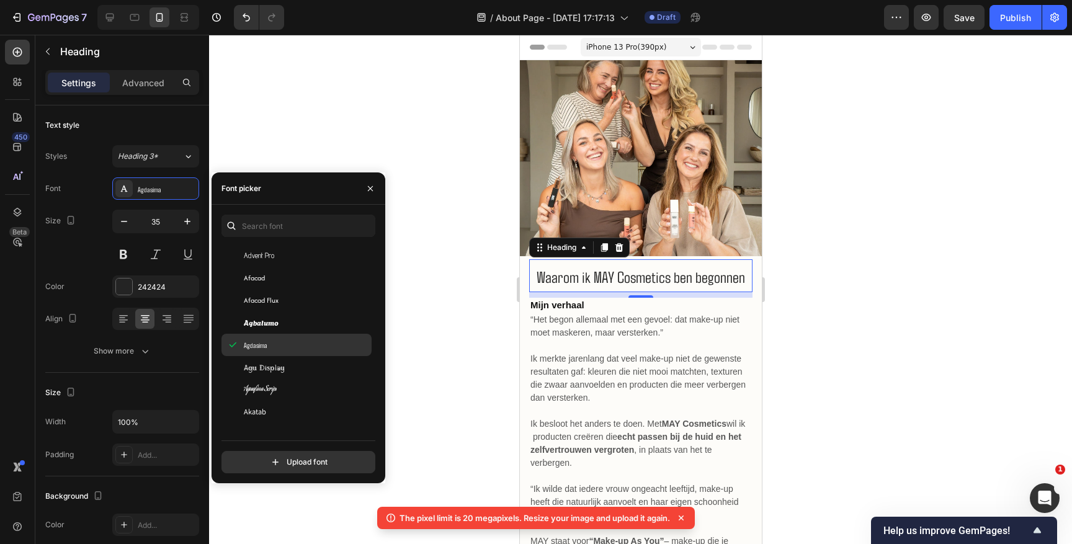
scroll to position [409, 0]
click at [123, 253] on button at bounding box center [123, 254] width 22 height 22
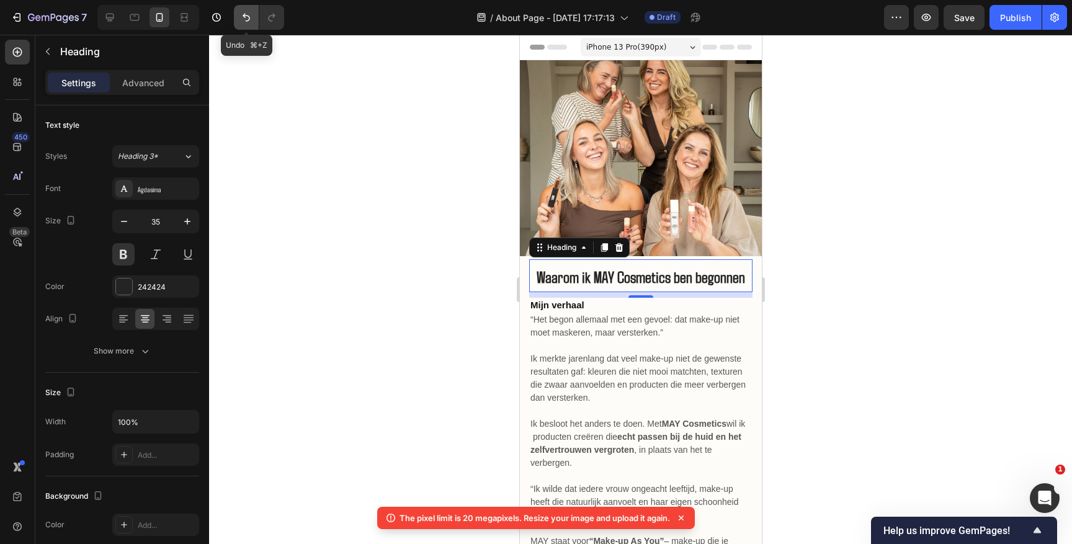
click at [249, 23] on icon "Undo/Redo" at bounding box center [246, 17] width 12 height 12
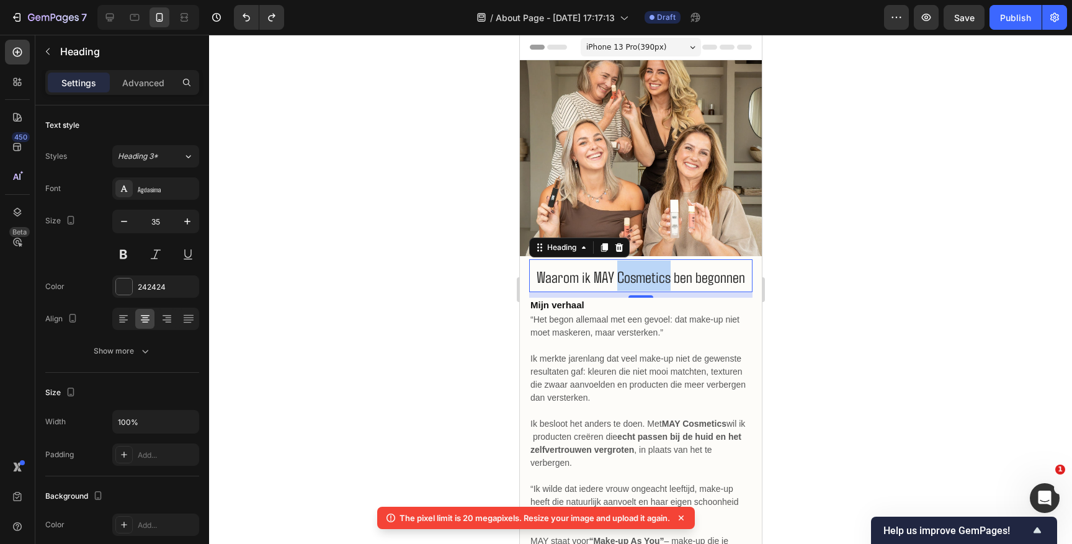
click at [656, 273] on span "Waarom ik MAY Cosmetics ben begonnen" at bounding box center [640, 276] width 208 height 19
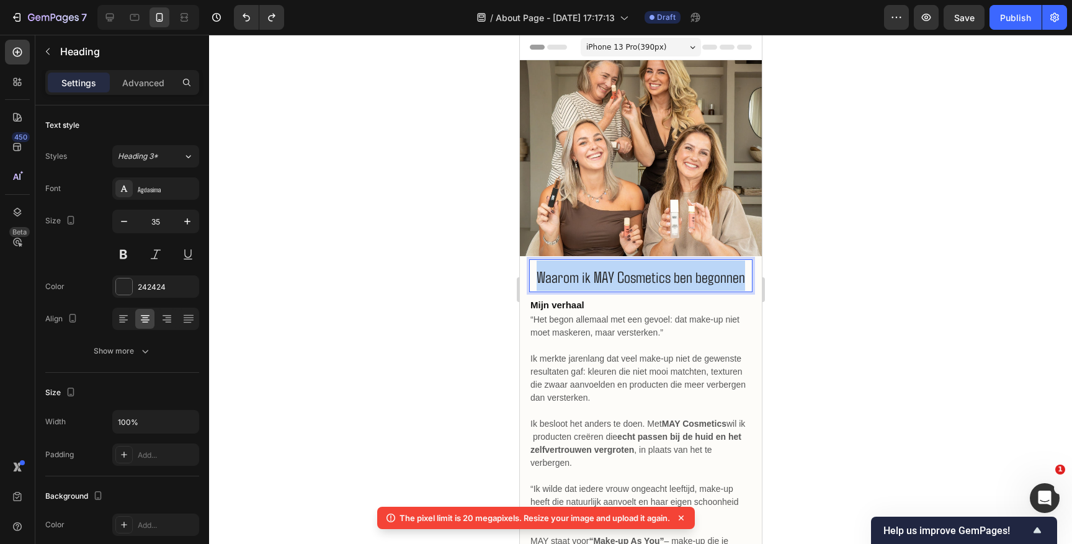
click at [656, 273] on span "Waarom ik MAY Cosmetics ben begonnen" at bounding box center [640, 276] width 208 height 19
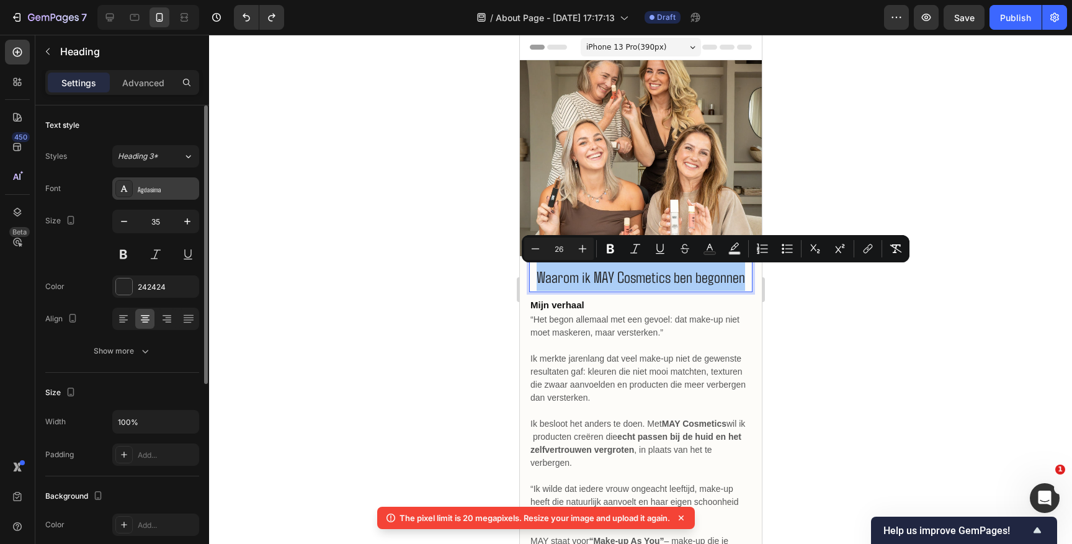
click at [152, 191] on div "Agdasima" at bounding box center [167, 189] width 58 height 11
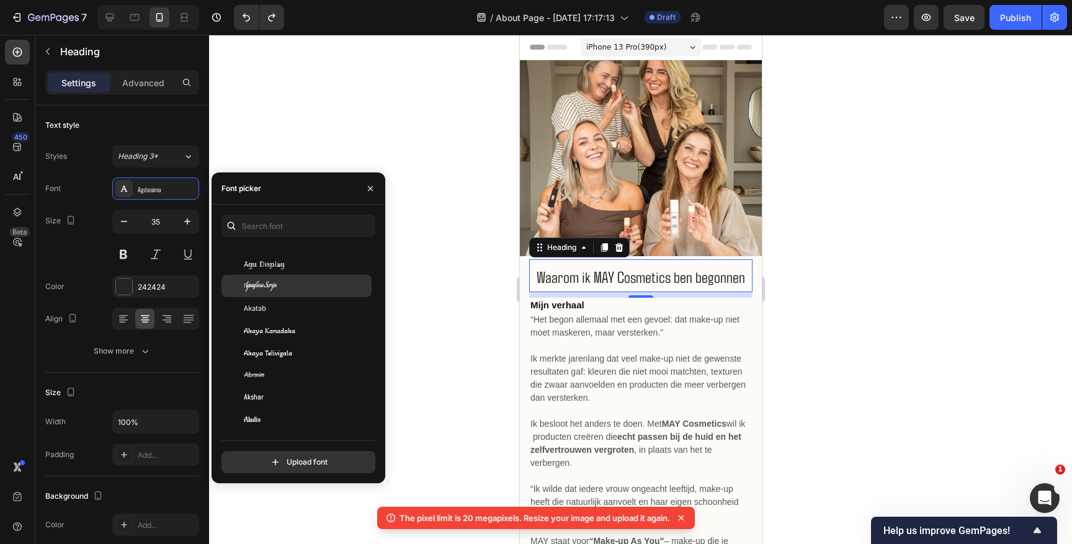
scroll to position [510, 0]
click at [283, 315] on div "Akatab" at bounding box center [297, 309] width 150 height 22
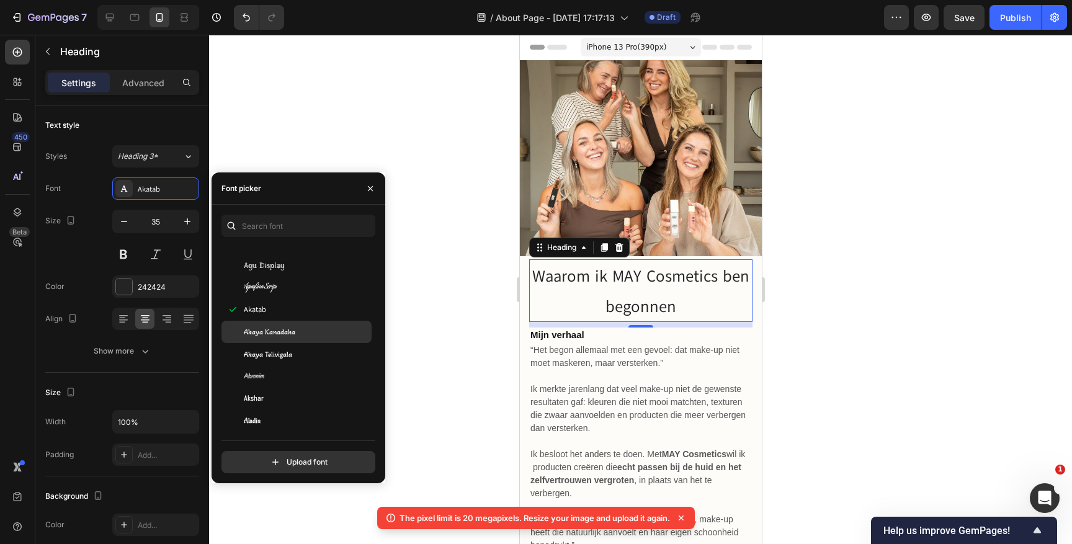
click at [276, 341] on div "Akaya Kanadaka" at bounding box center [297, 332] width 150 height 22
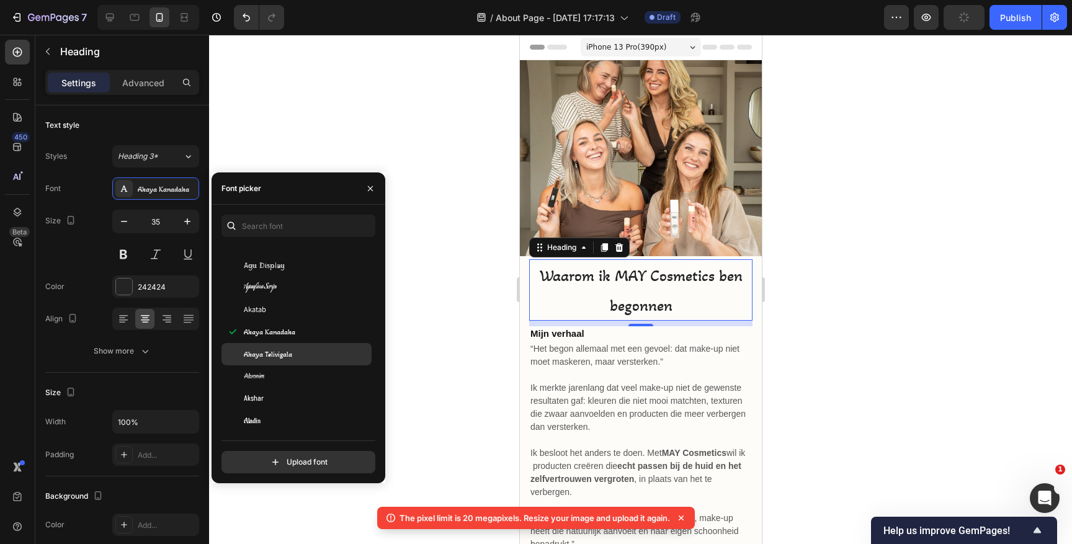
click at [276, 354] on span "Akaya Telivigala" at bounding box center [268, 354] width 48 height 11
click at [275, 370] on div "Akronim" at bounding box center [297, 376] width 150 height 22
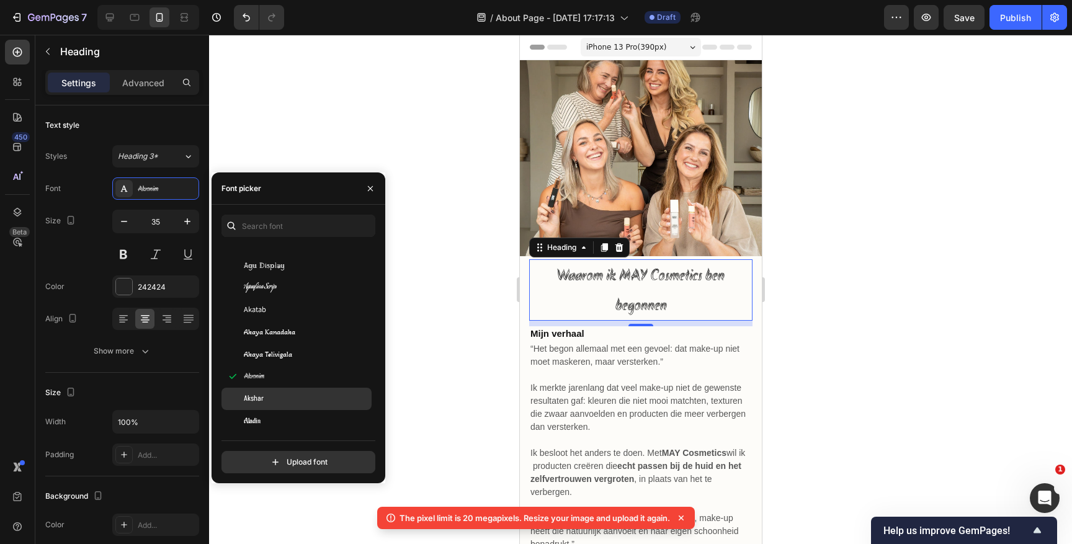
click at [275, 388] on div "Akshar" at bounding box center [297, 399] width 150 height 22
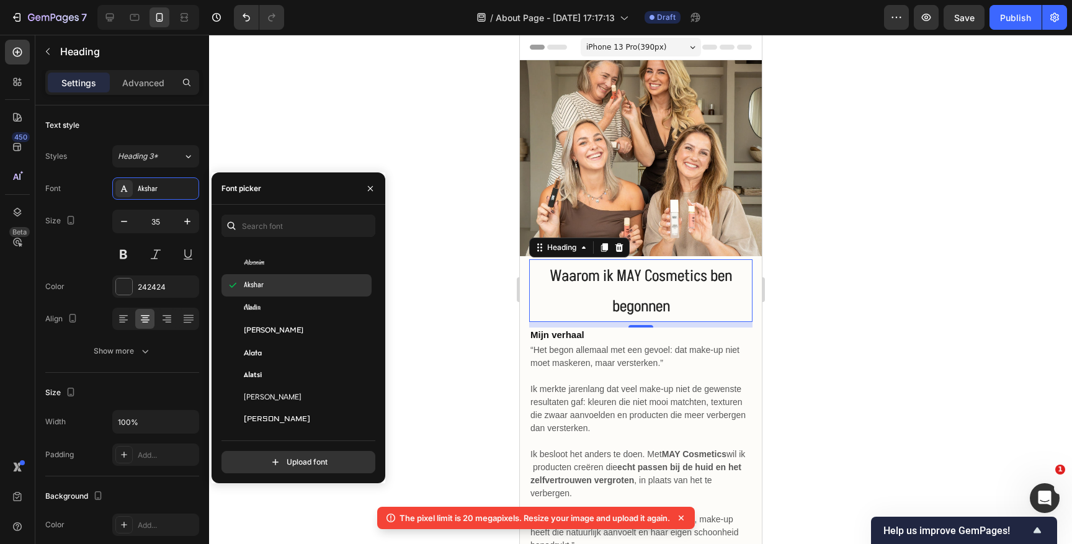
scroll to position [640, 0]
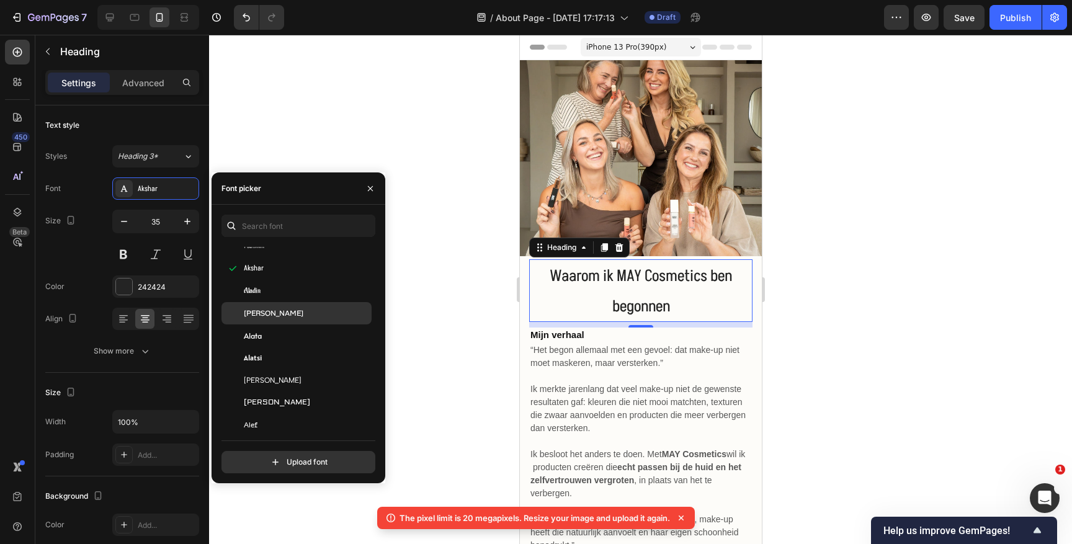
click at [282, 318] on div "Alan Sans" at bounding box center [306, 313] width 125 height 11
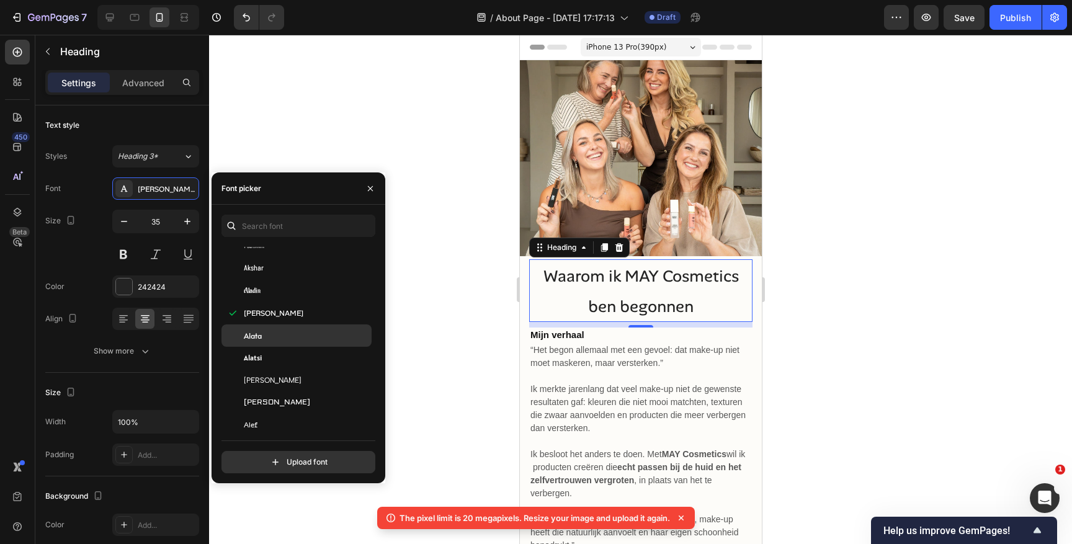
click at [280, 343] on div "Alata" at bounding box center [297, 336] width 150 height 22
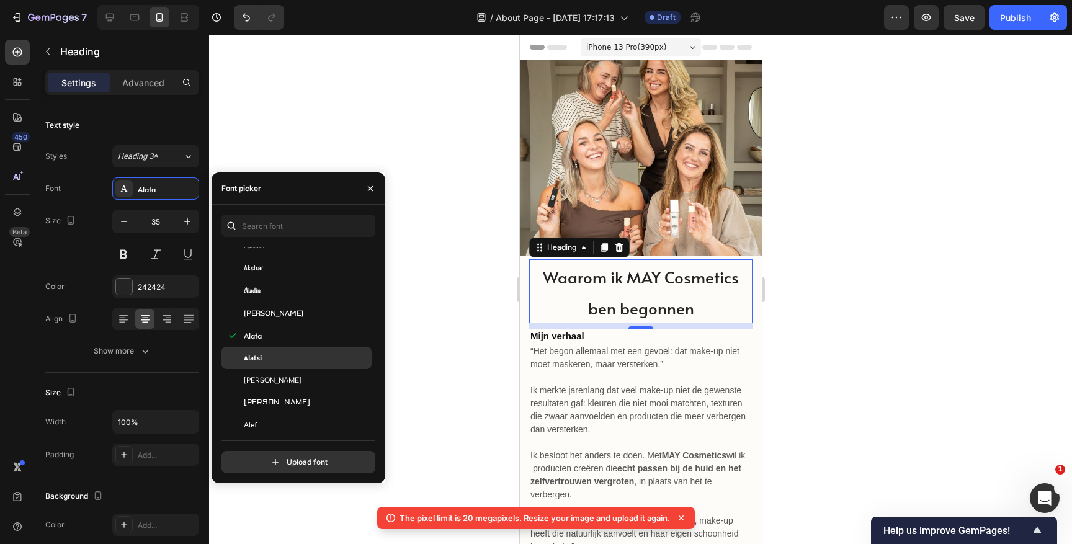
click at [276, 367] on div "Alatsi" at bounding box center [297, 358] width 150 height 22
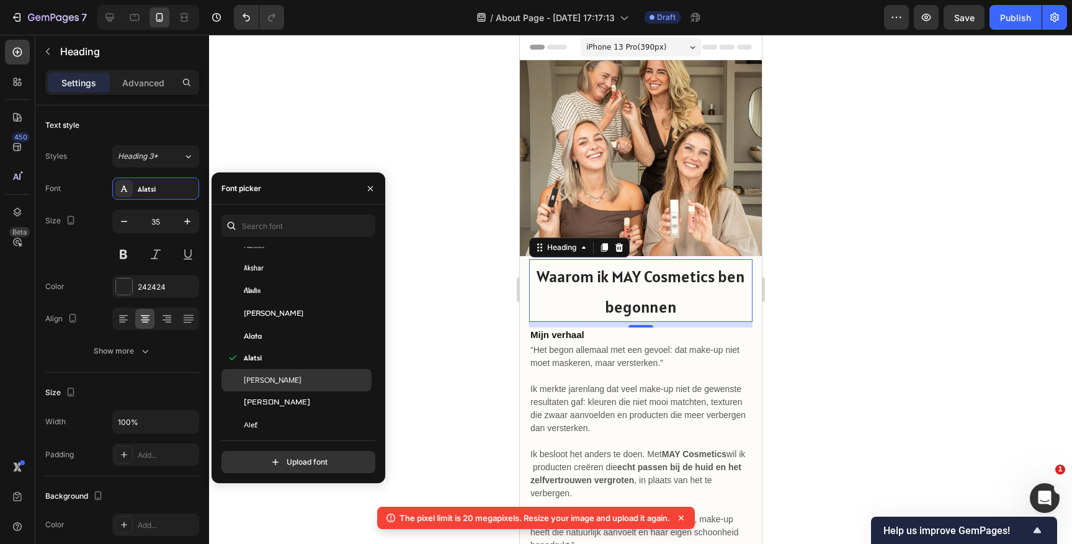
click at [276, 388] on div "Albert Sans" at bounding box center [297, 380] width 150 height 22
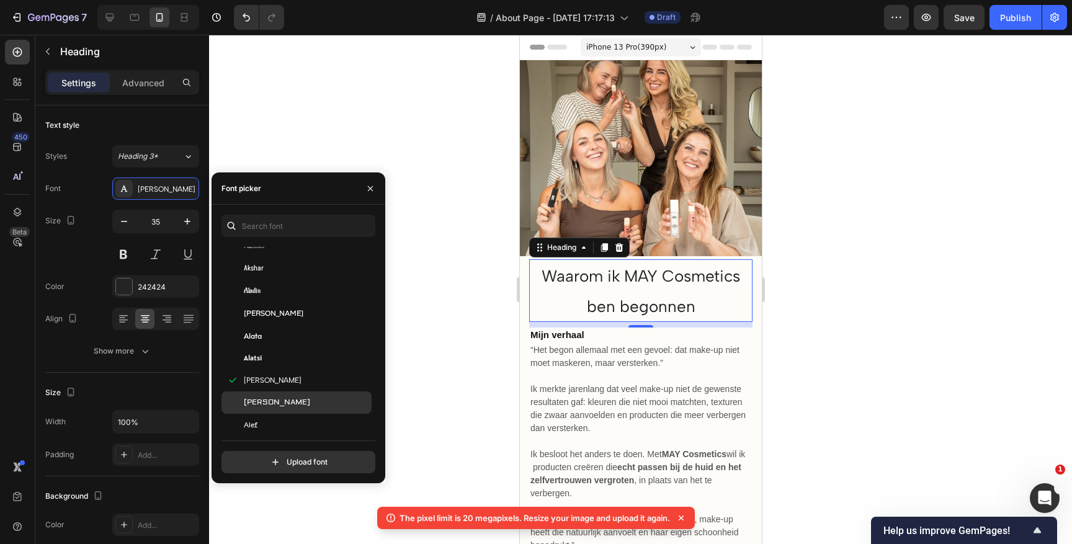
click at [280, 410] on div "Aldrich" at bounding box center [297, 403] width 150 height 22
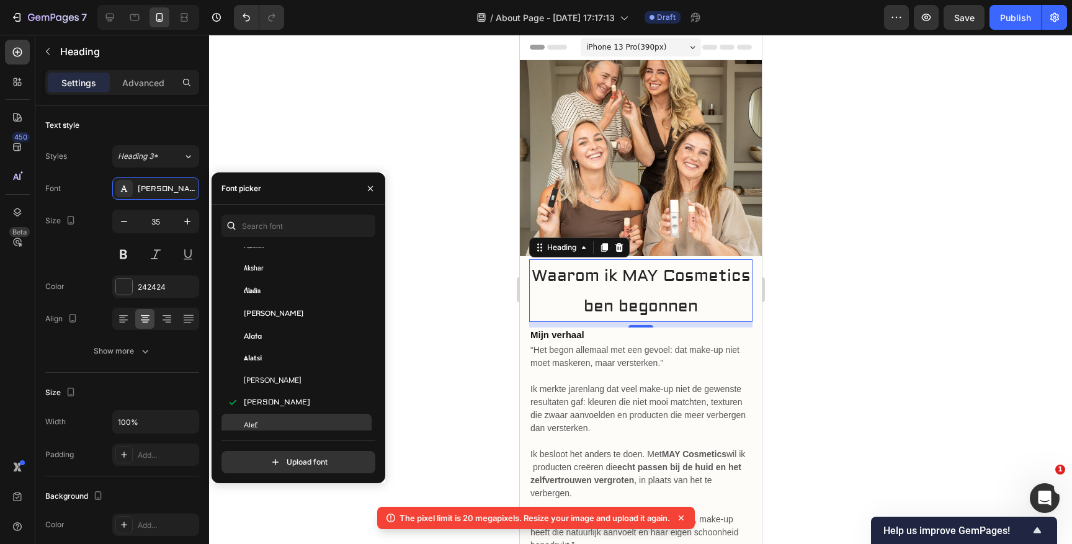
click at [277, 421] on div "Alef" at bounding box center [306, 424] width 125 height 11
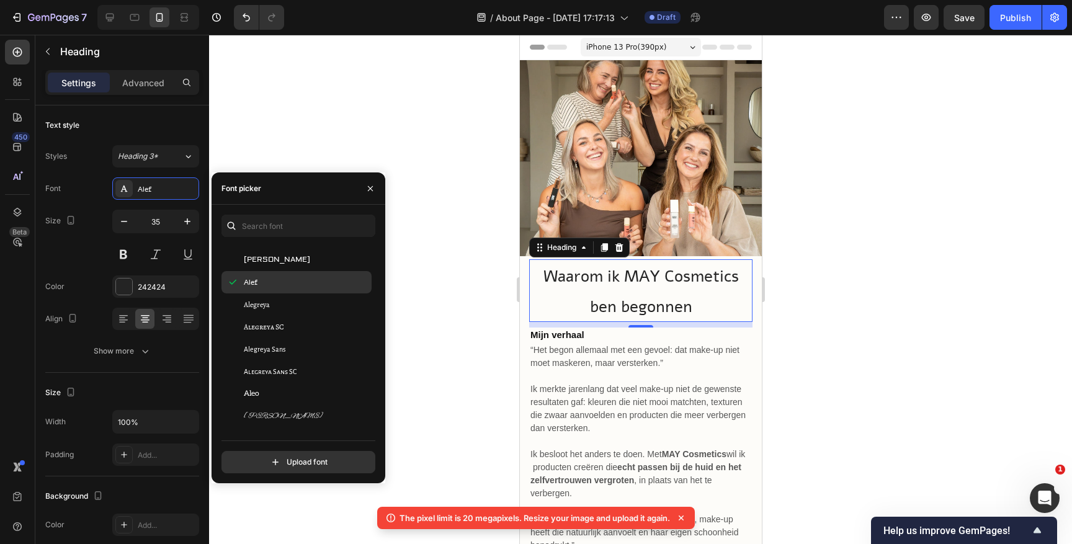
scroll to position [810, 0]
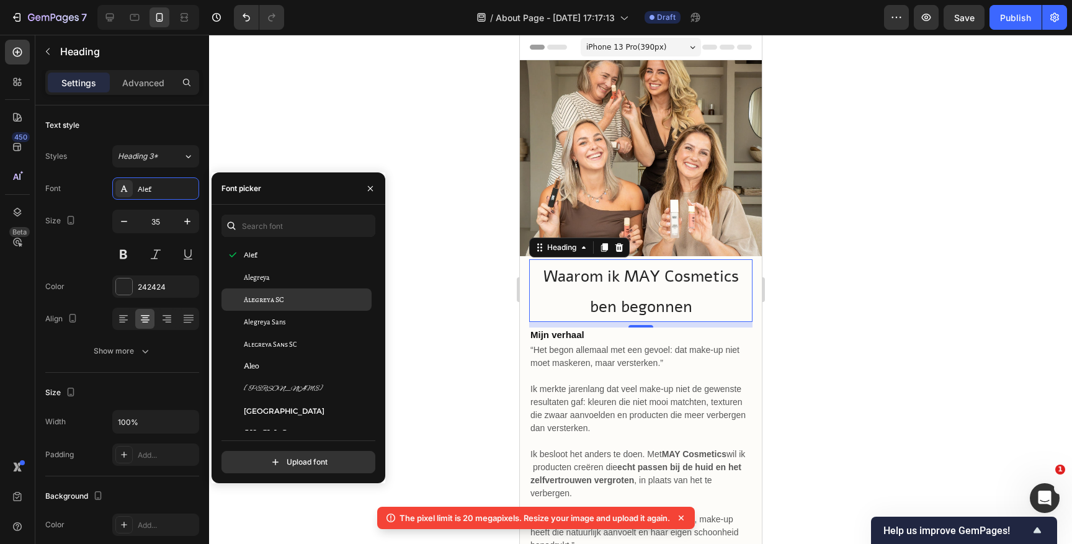
click at [287, 309] on div "Alegreya SC" at bounding box center [297, 300] width 150 height 22
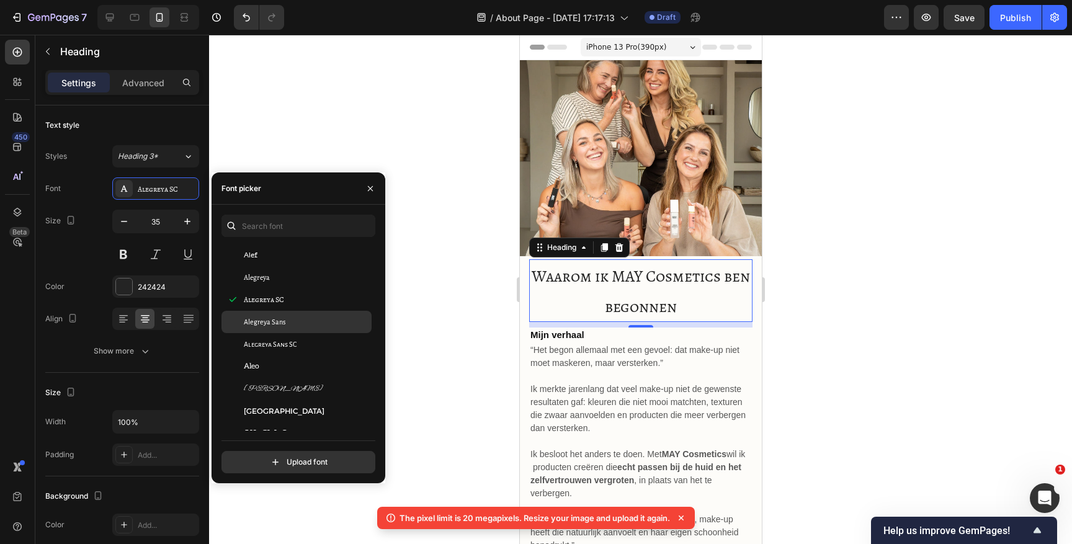
click at [282, 326] on span "Alegreya Sans" at bounding box center [265, 321] width 42 height 11
click at [276, 348] on span "Alegreya Sans SC" at bounding box center [270, 344] width 53 height 11
click at [272, 368] on div "Aleo" at bounding box center [306, 366] width 125 height 11
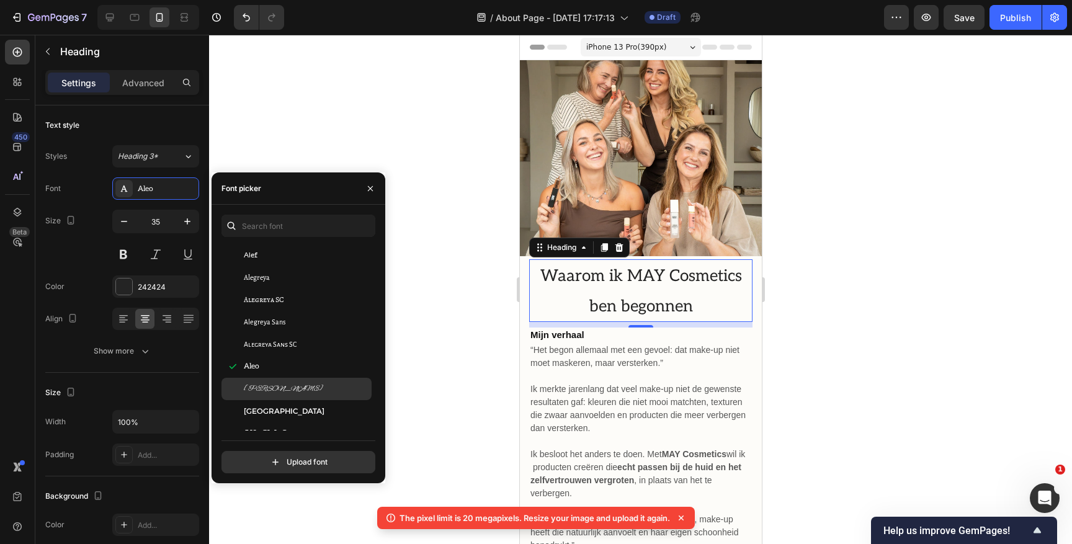
click at [269, 398] on div "Alex Brush" at bounding box center [297, 389] width 150 height 22
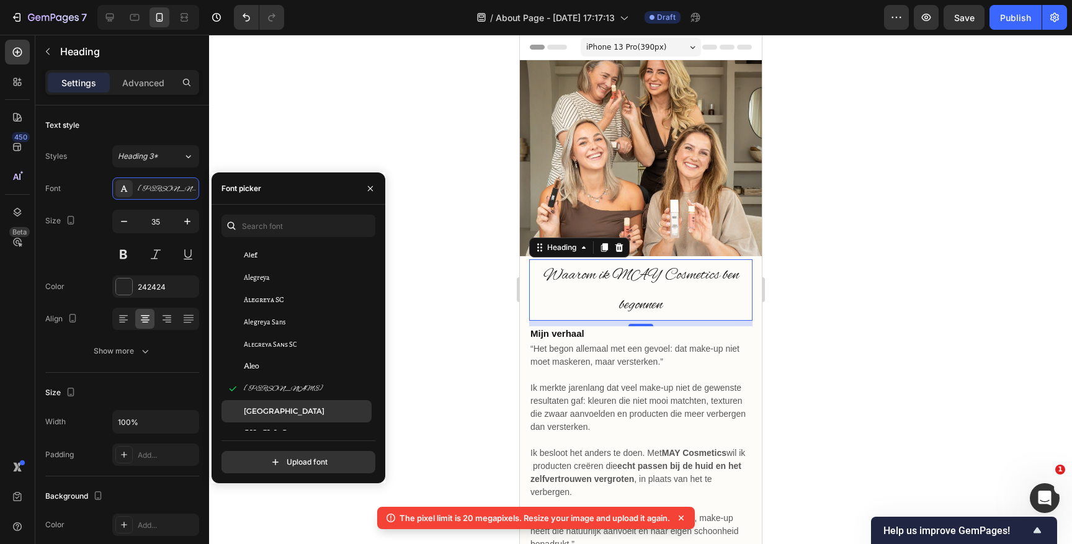
click at [267, 418] on div "Alexandria" at bounding box center [297, 411] width 150 height 22
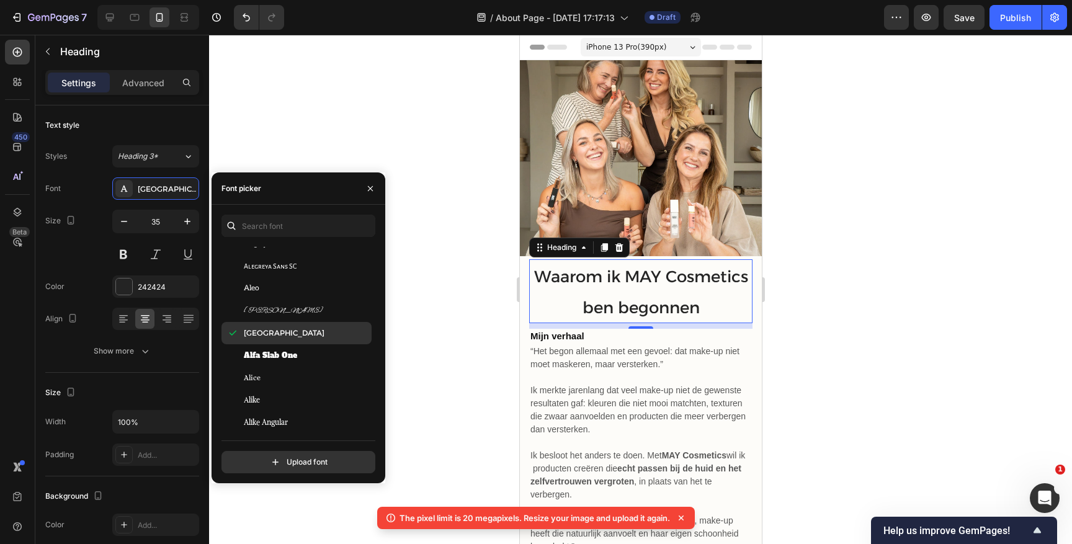
scroll to position [890, 0]
click at [277, 349] on span "Alfa Slab One" at bounding box center [270, 354] width 53 height 11
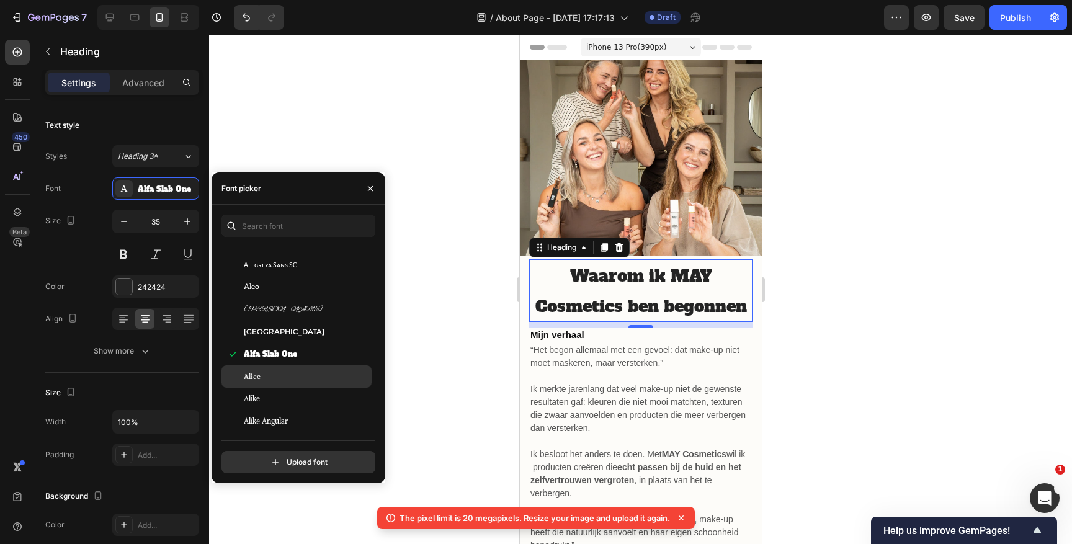
click at [277, 372] on div "Alice" at bounding box center [306, 376] width 125 height 11
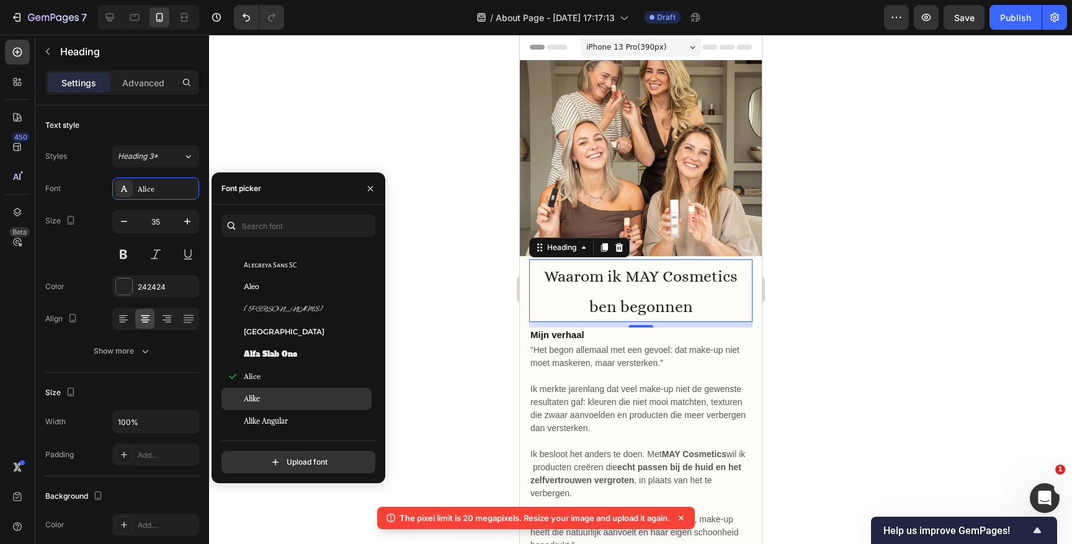
click at [272, 390] on div "Alike" at bounding box center [297, 399] width 150 height 22
click at [270, 415] on div "Alike Angular" at bounding box center [297, 421] width 150 height 22
click at [282, 359] on span "Alfa Slab One" at bounding box center [270, 354] width 53 height 11
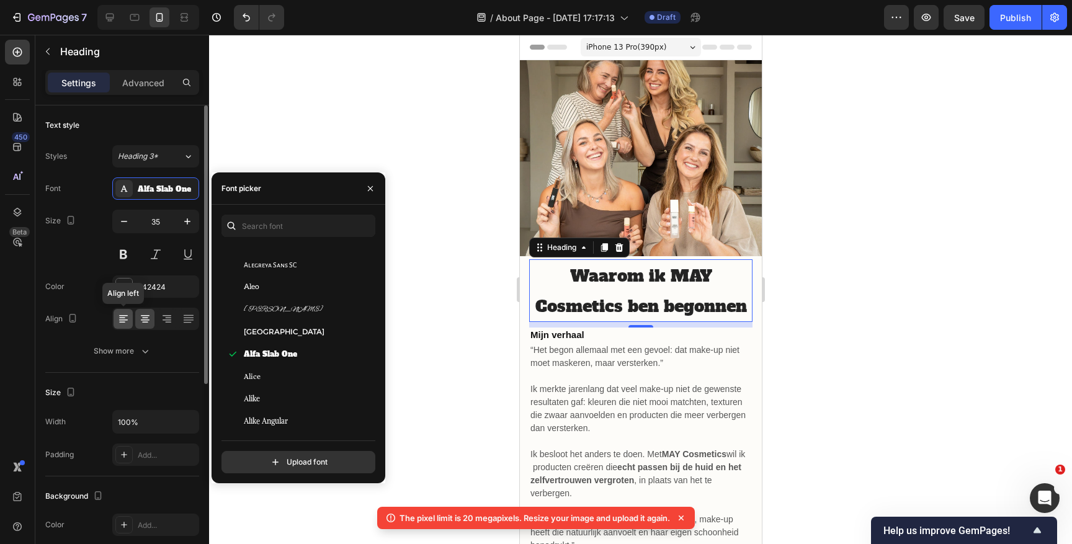
click at [125, 316] on icon at bounding box center [123, 319] width 12 height 12
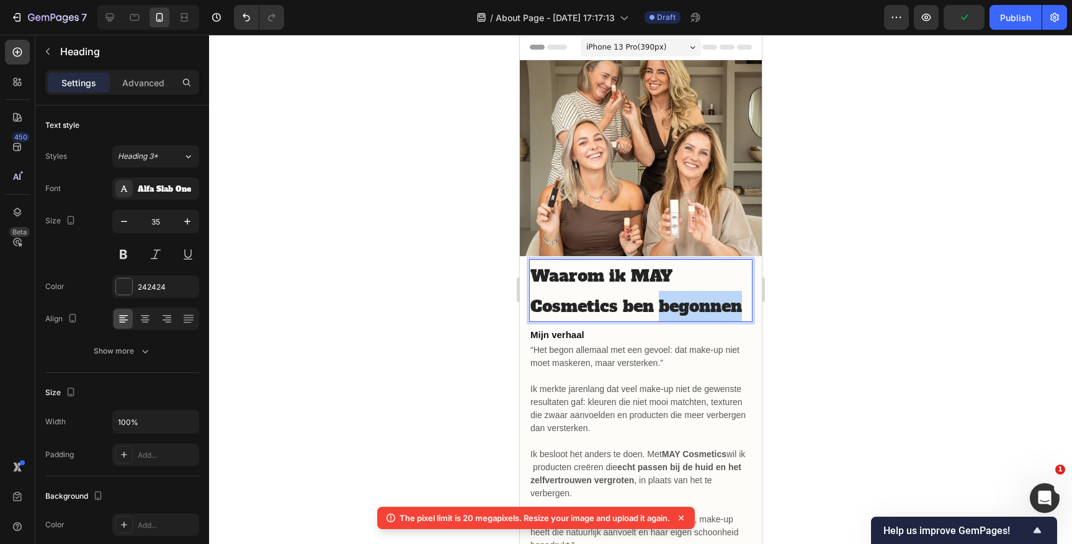
click at [665, 305] on span "Waarom ik MAY Cosmetics ben begonnen" at bounding box center [636, 291] width 212 height 53
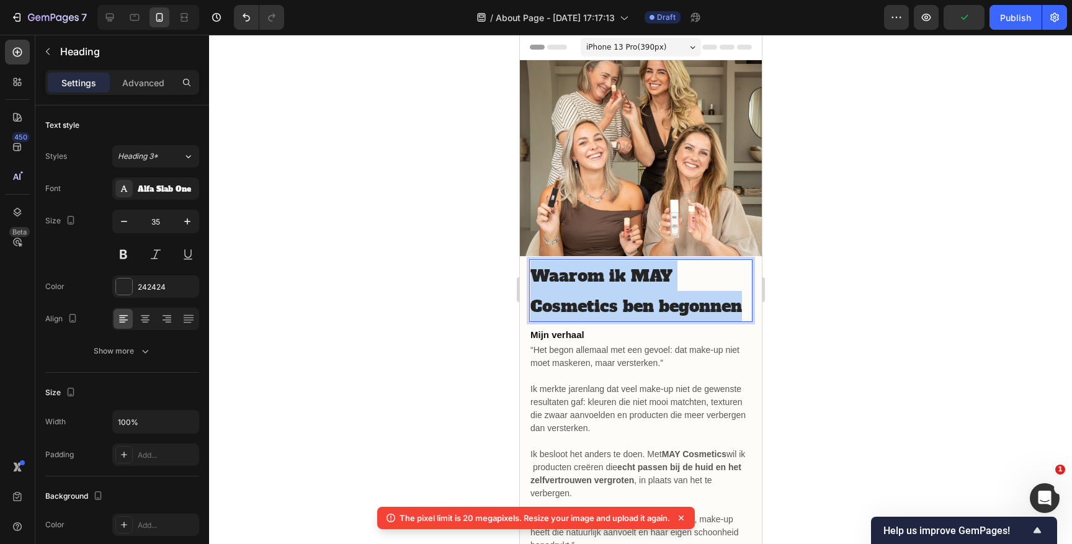
click at [665, 305] on span "Waarom ik MAY Cosmetics ben begonnen" at bounding box center [636, 291] width 212 height 53
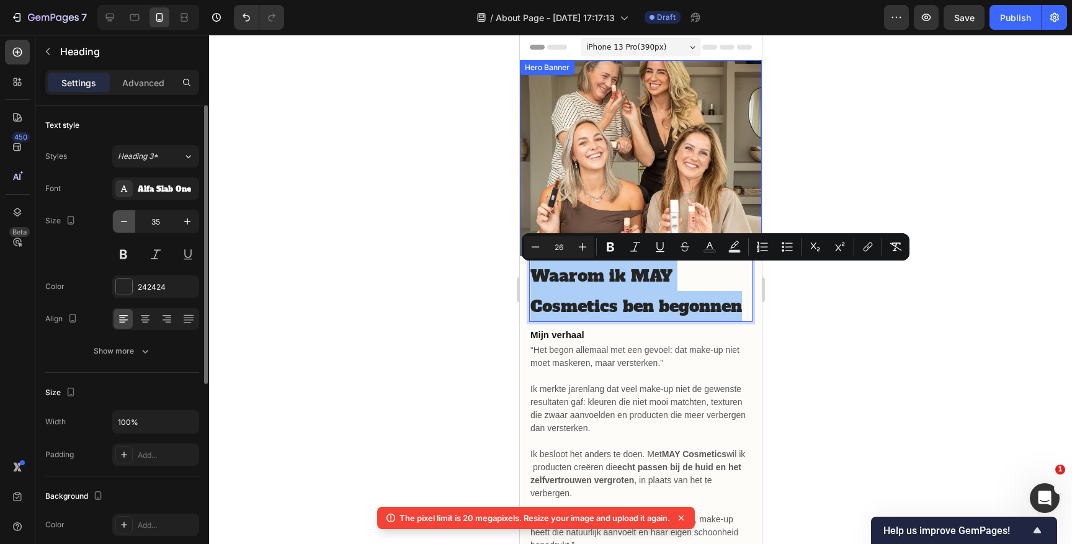
click at [123, 226] on icon "button" at bounding box center [124, 221] width 12 height 12
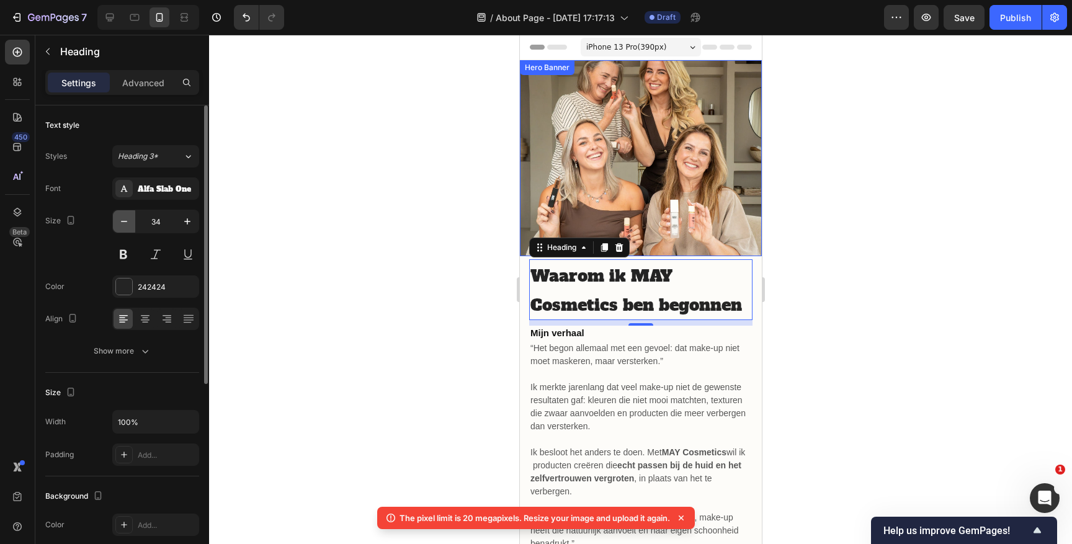
click at [123, 226] on icon "button" at bounding box center [124, 221] width 12 height 12
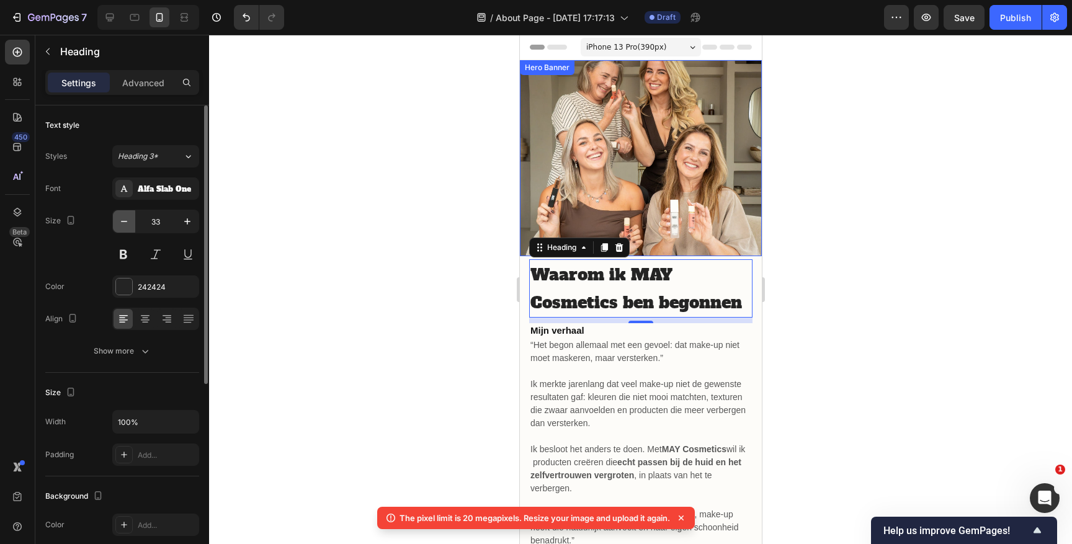
click at [123, 226] on icon "button" at bounding box center [124, 221] width 12 height 12
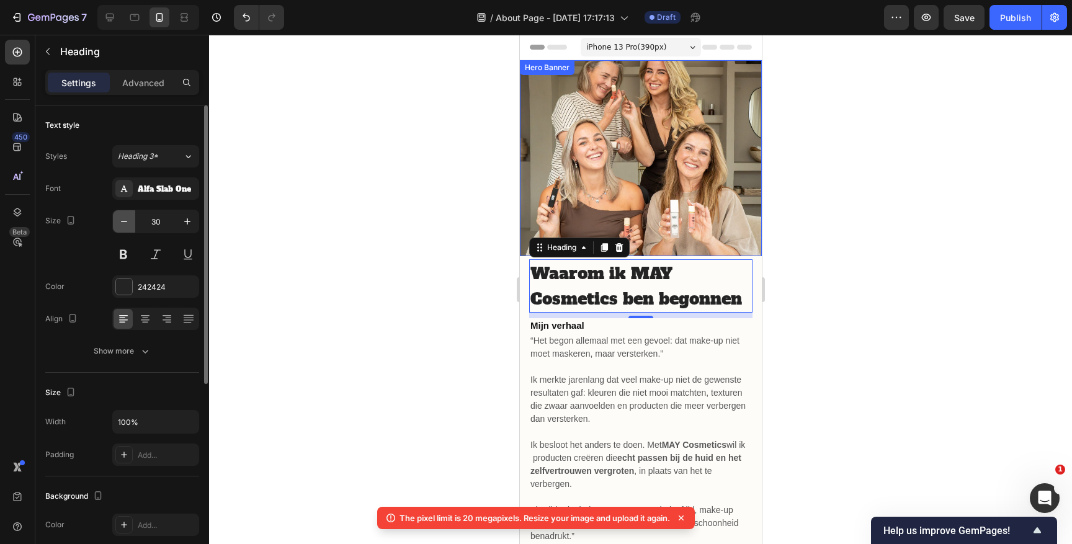
click at [123, 226] on icon "button" at bounding box center [124, 221] width 12 height 12
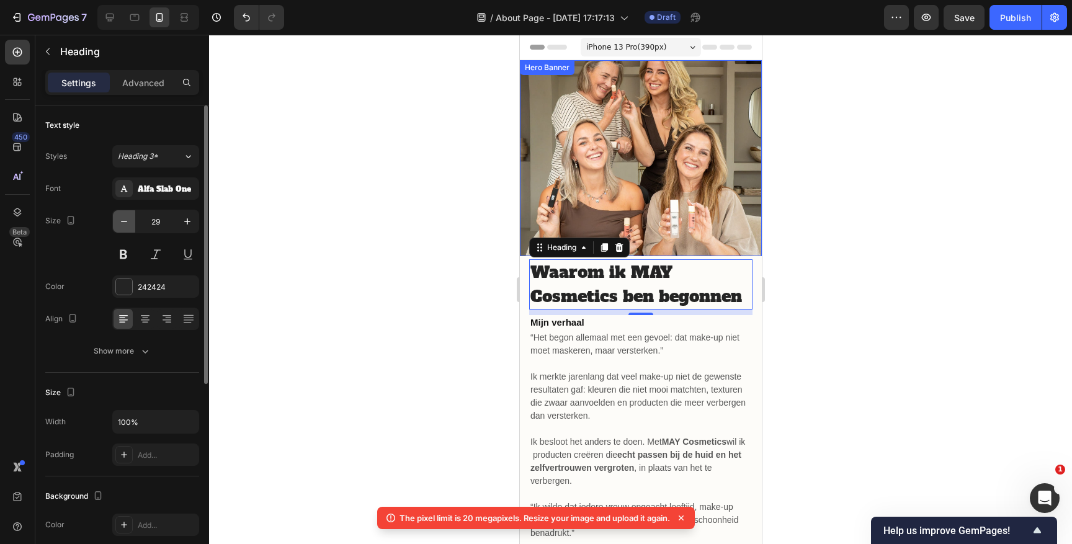
click at [123, 226] on icon "button" at bounding box center [124, 221] width 12 height 12
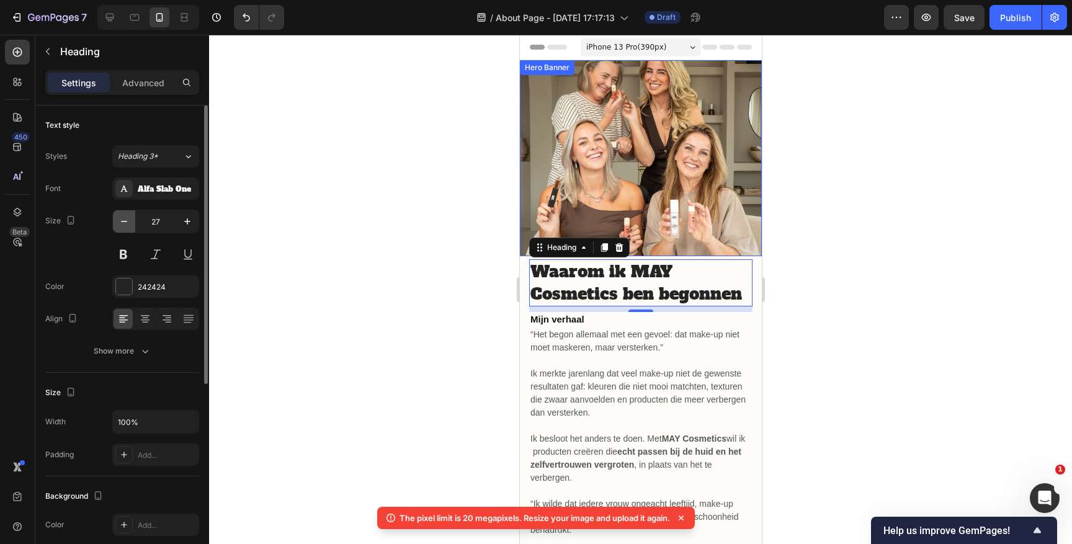
click at [123, 226] on icon "button" at bounding box center [124, 221] width 12 height 12
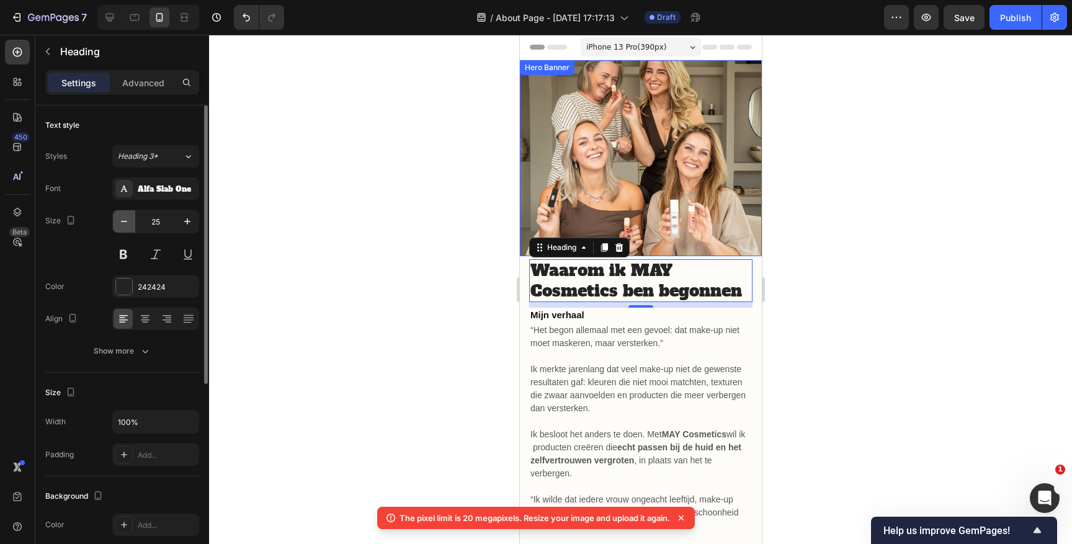
click at [123, 226] on icon "button" at bounding box center [124, 221] width 12 height 12
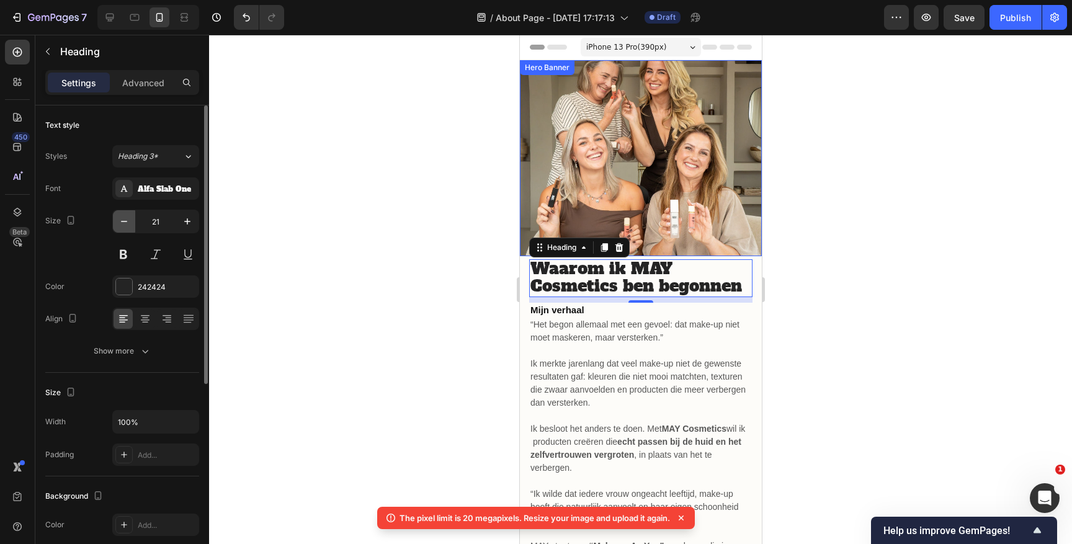
click at [123, 226] on icon "button" at bounding box center [124, 221] width 12 height 12
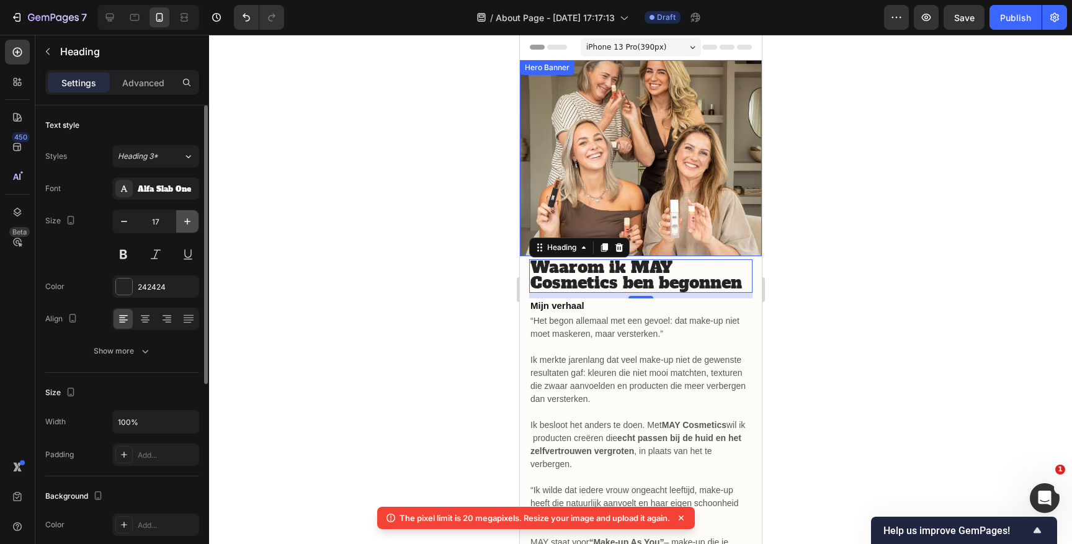
click at [180, 219] on button "button" at bounding box center [187, 221] width 22 height 22
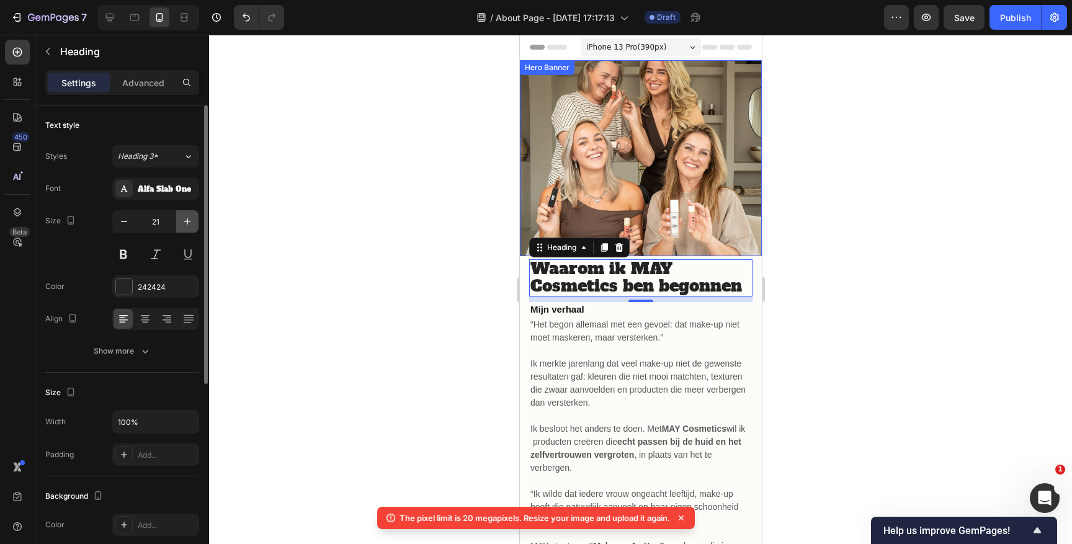
click at [180, 219] on button "button" at bounding box center [187, 221] width 22 height 22
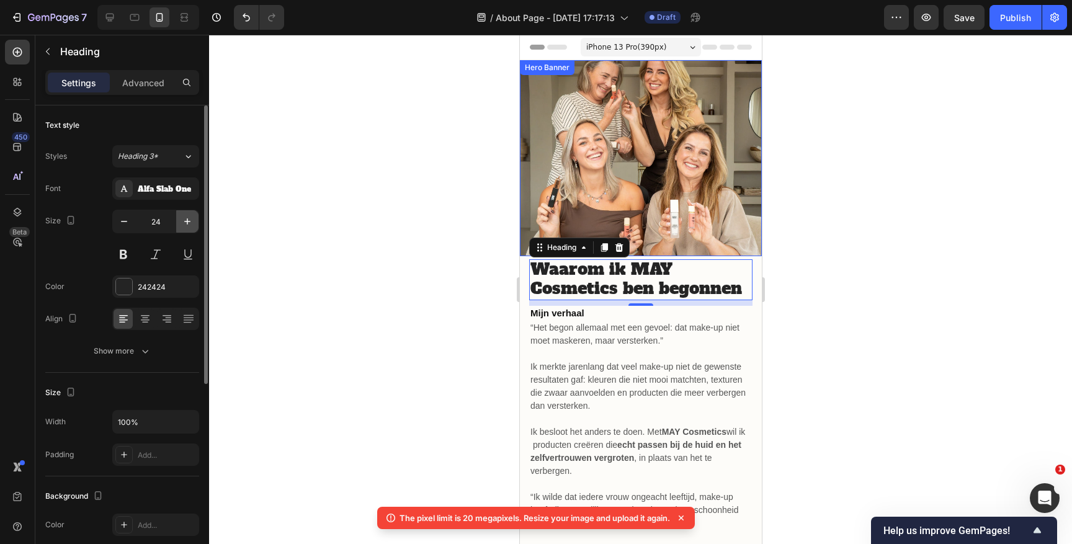
click at [180, 219] on button "button" at bounding box center [187, 221] width 22 height 22
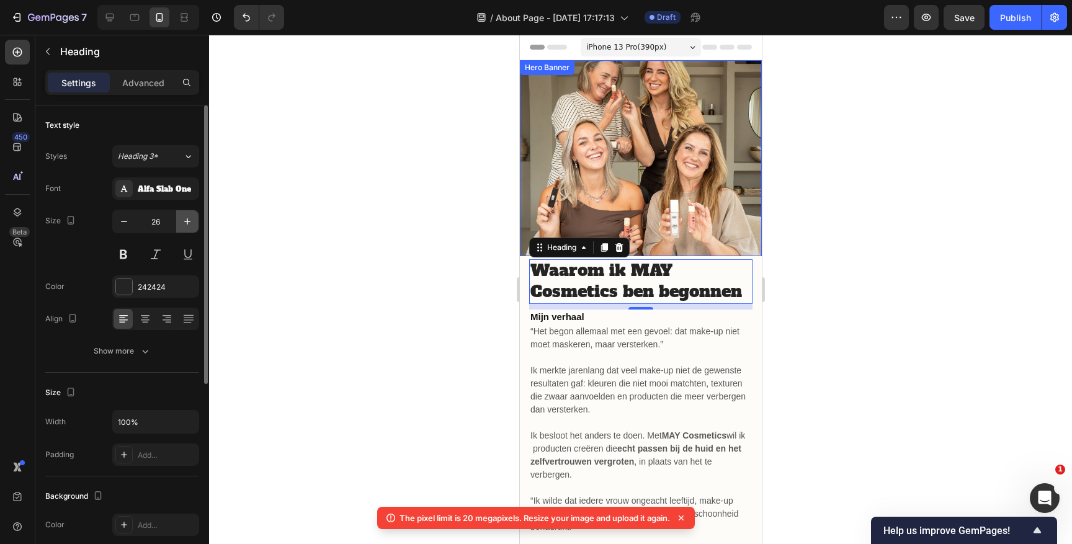
click at [180, 219] on button "button" at bounding box center [187, 221] width 22 height 22
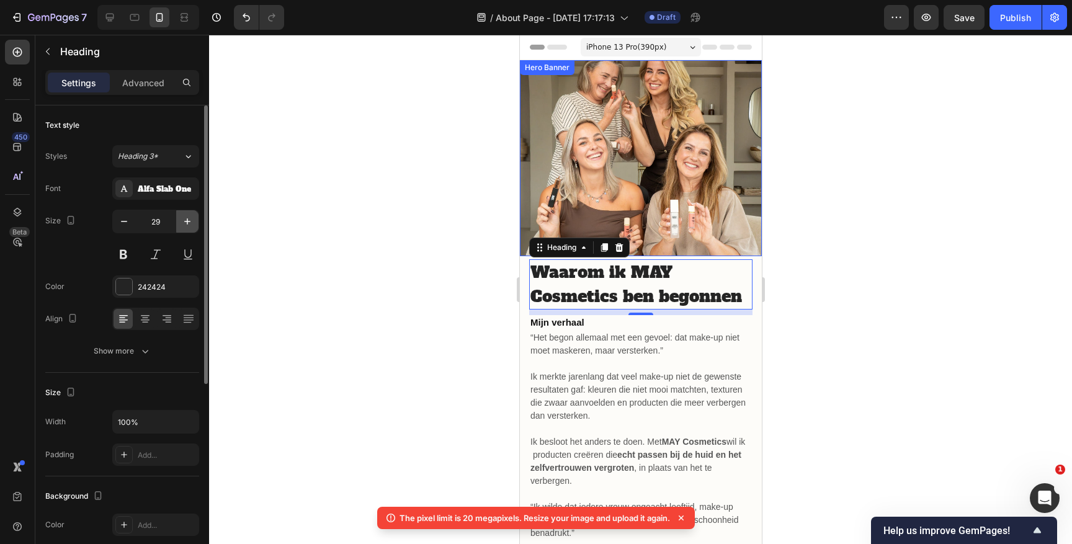
click at [180, 219] on button "button" at bounding box center [187, 221] width 22 height 22
type input "30"
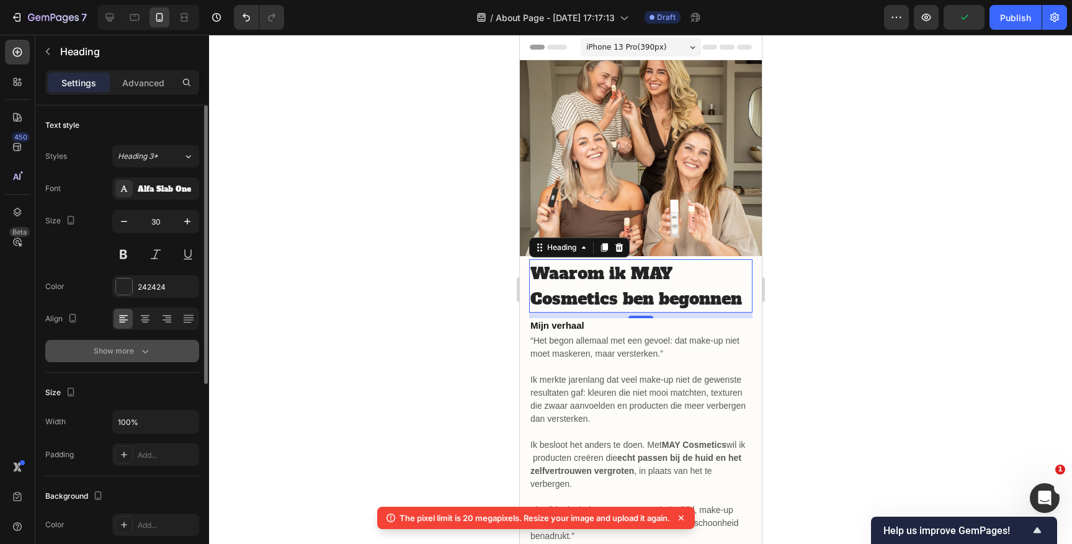
click at [144, 359] on button "Show more" at bounding box center [122, 351] width 154 height 22
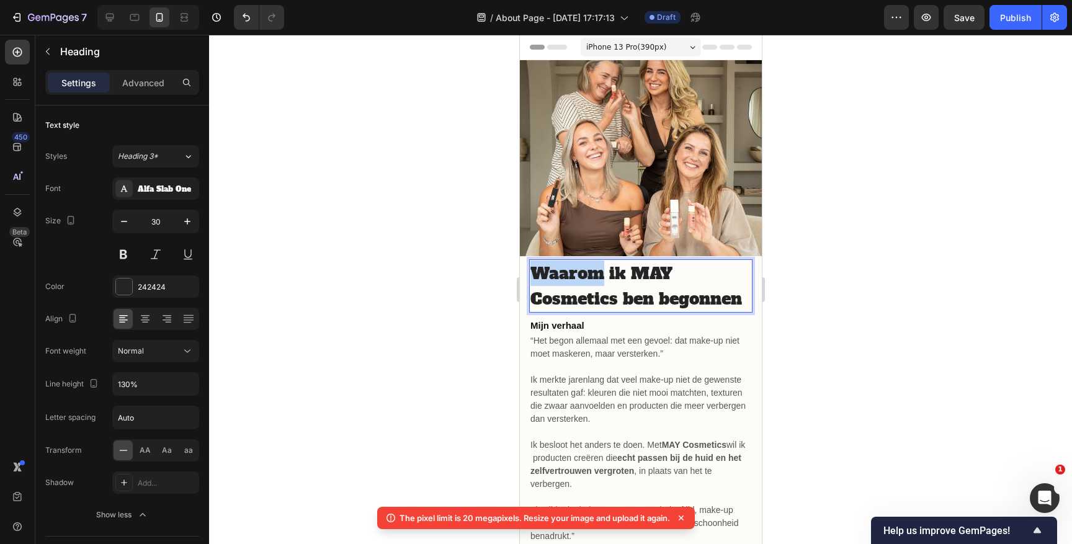
click at [575, 283] on span "Waarom ik MAY Cosmetics ben begonnen" at bounding box center [636, 286] width 212 height 48
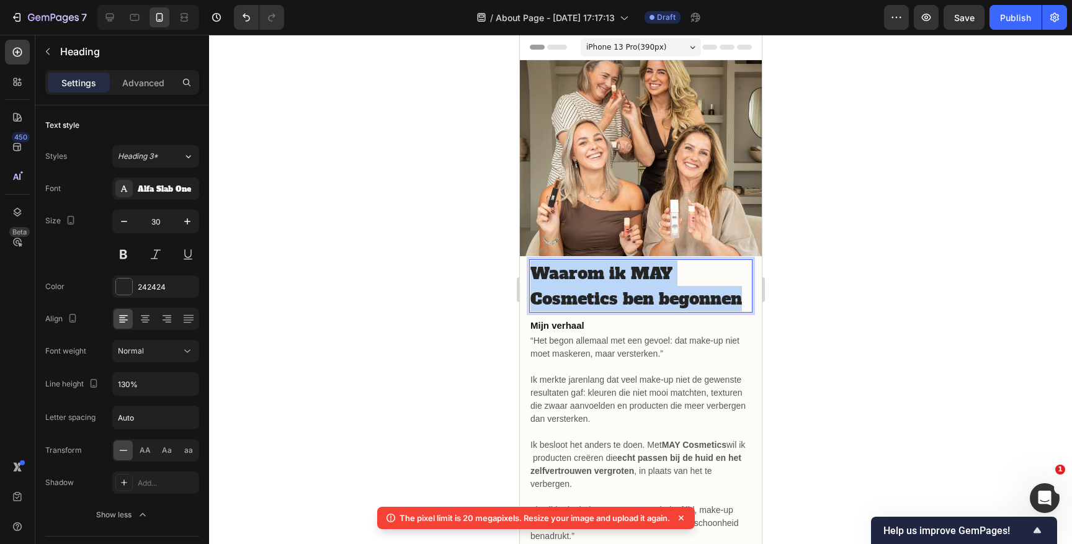
click at [575, 283] on span "Waarom ik MAY Cosmetics ben begonnen" at bounding box center [636, 286] width 212 height 48
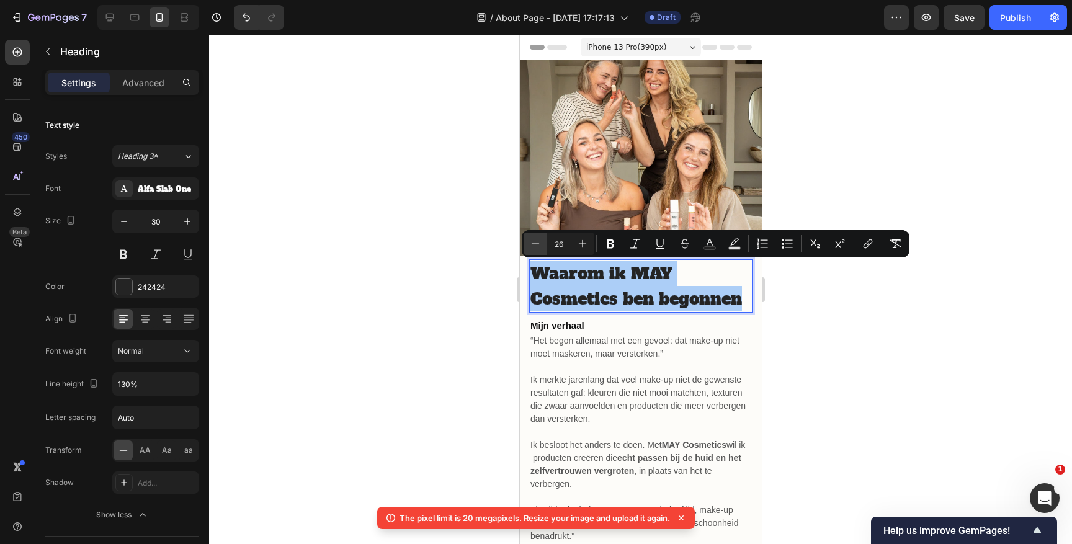
click at [539, 245] on icon "Editor contextual toolbar" at bounding box center [535, 244] width 12 height 12
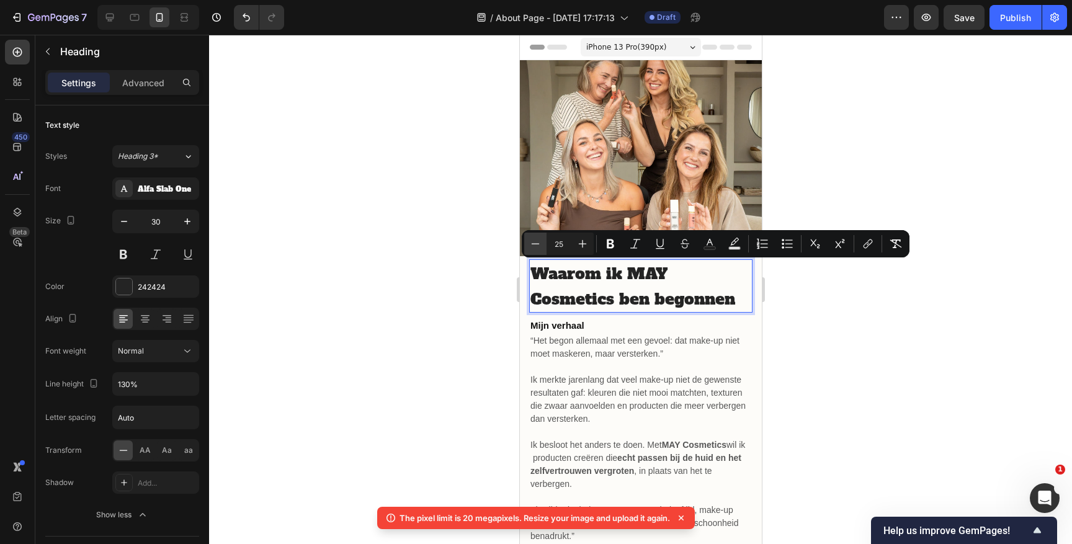
click at [539, 245] on icon "Editor contextual toolbar" at bounding box center [535, 244] width 12 height 12
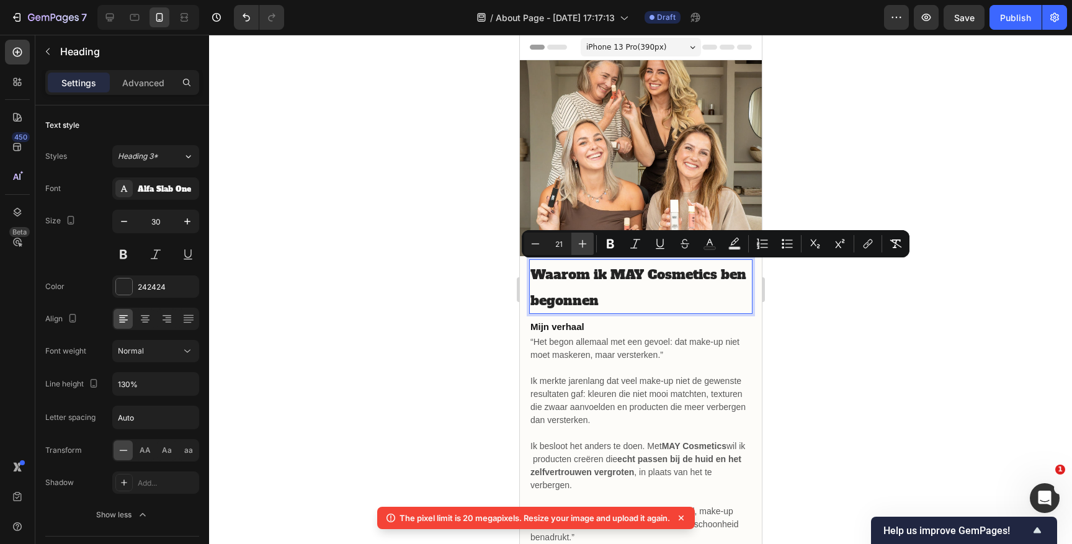
click at [580, 244] on icon "Editor contextual toolbar" at bounding box center [582, 244] width 12 height 12
type input "23"
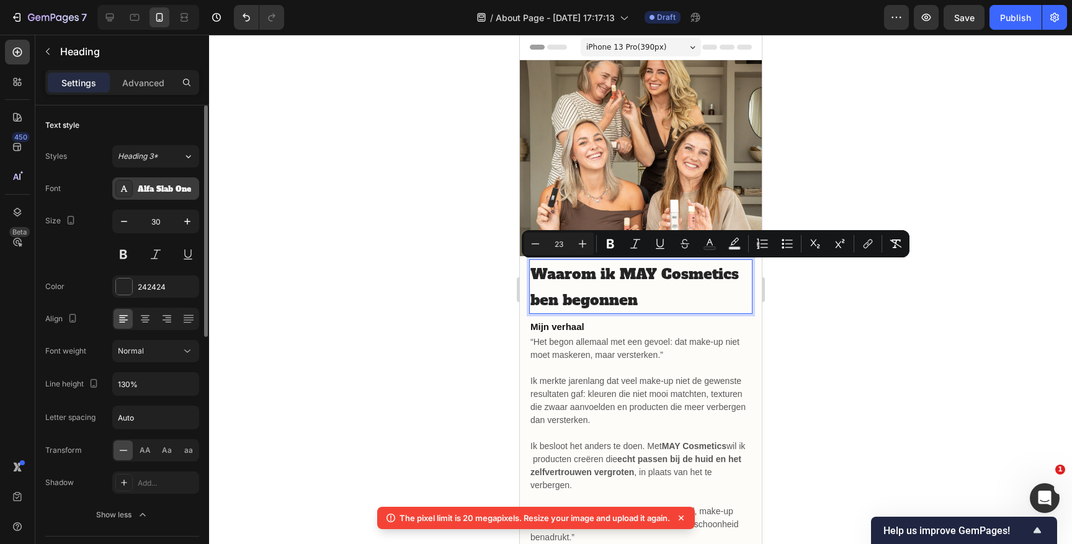
click at [158, 197] on div "Alfa Slab One" at bounding box center [155, 188] width 87 height 22
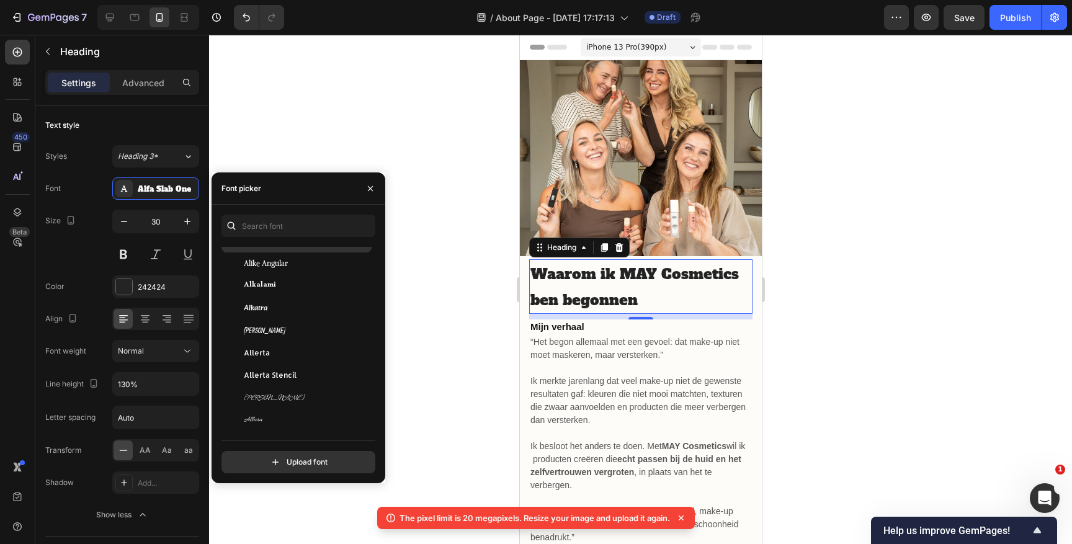
scroll to position [1049, 0]
click at [271, 367] on div "Allerta Stencil" at bounding box center [297, 374] width 150 height 22
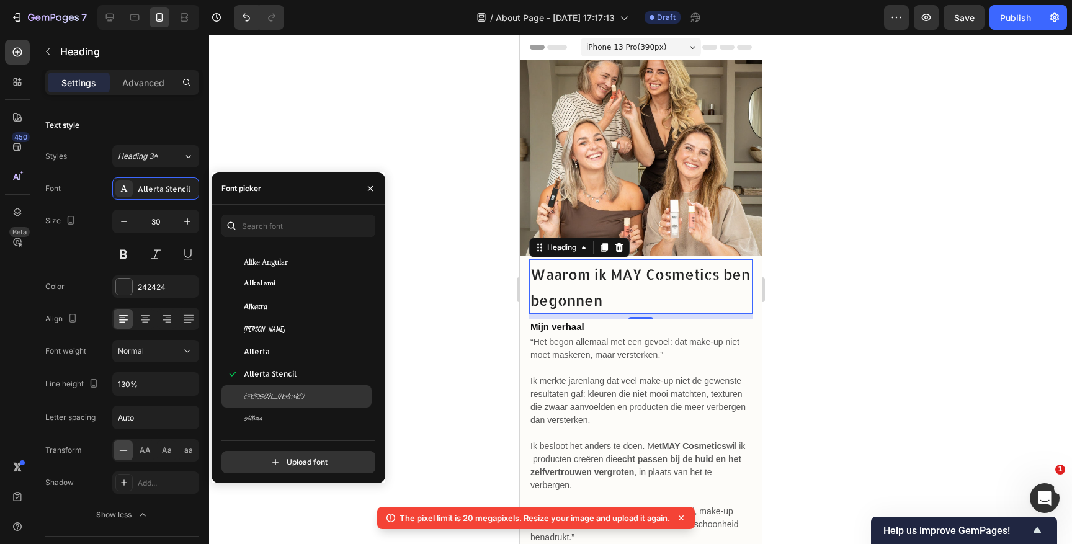
click at [267, 394] on div "Allison" at bounding box center [306, 396] width 125 height 11
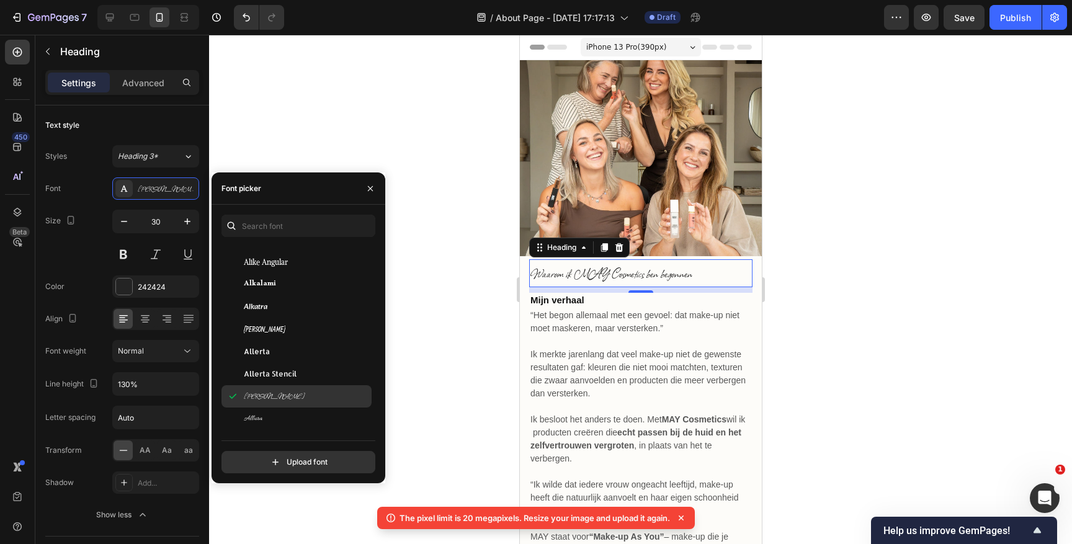
click at [266, 403] on div "Allison" at bounding box center [297, 396] width 150 height 22
click at [266, 411] on div "Allura" at bounding box center [297, 419] width 150 height 22
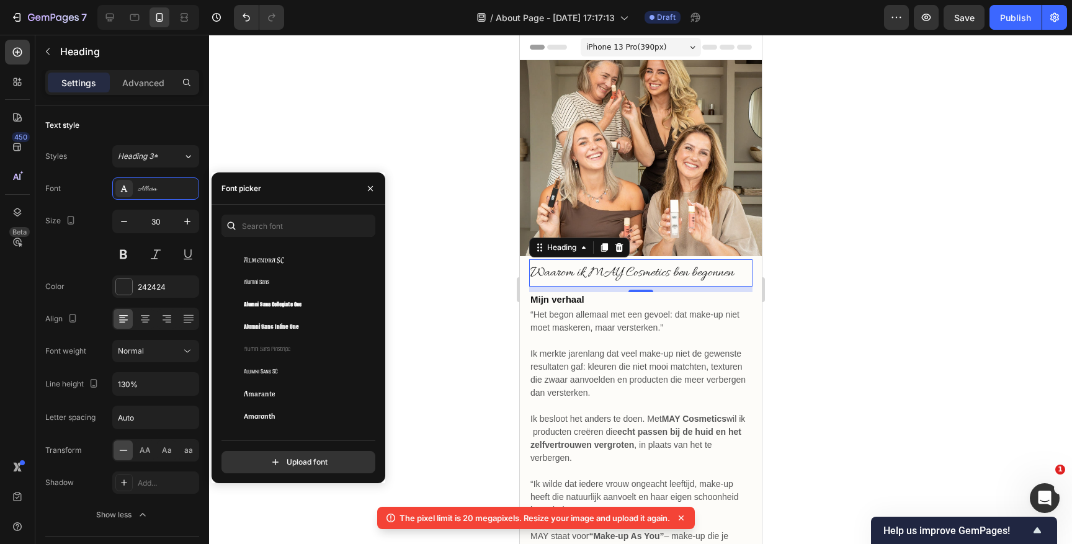
scroll to position [1322, 0]
click at [280, 294] on div "Alumni Sans Inline One" at bounding box center [297, 301] width 150 height 22
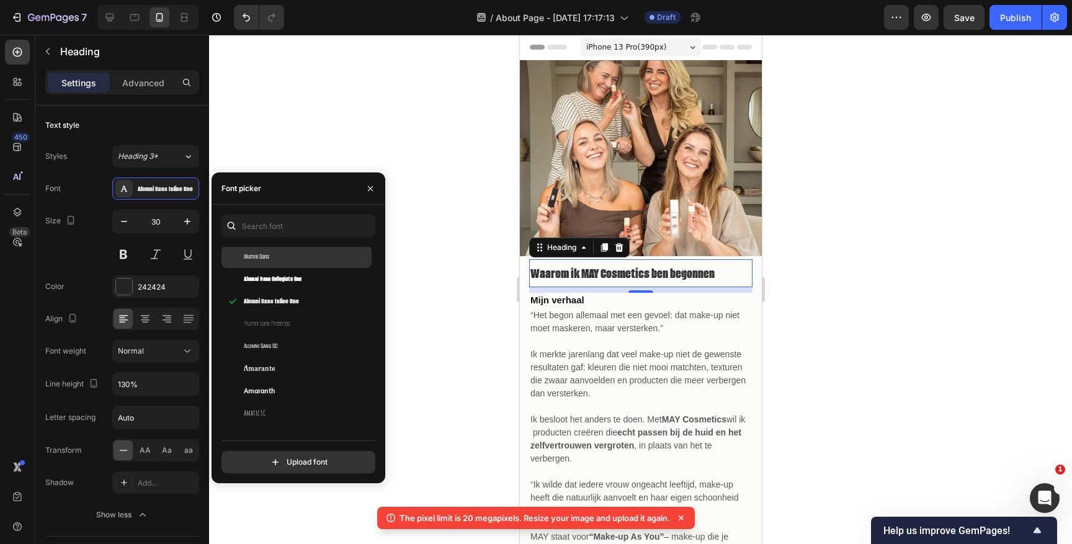
click at [287, 262] on div "Alumni Sans" at bounding box center [297, 257] width 150 height 22
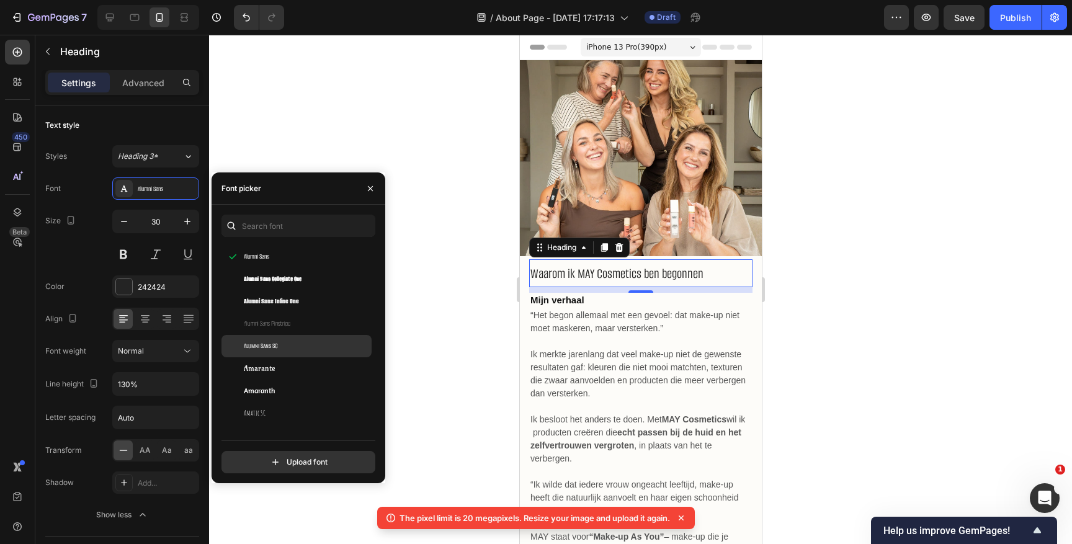
click at [277, 339] on div "Alumni Sans SC" at bounding box center [297, 346] width 150 height 22
click at [267, 387] on span "Amaranth" at bounding box center [259, 390] width 31 height 11
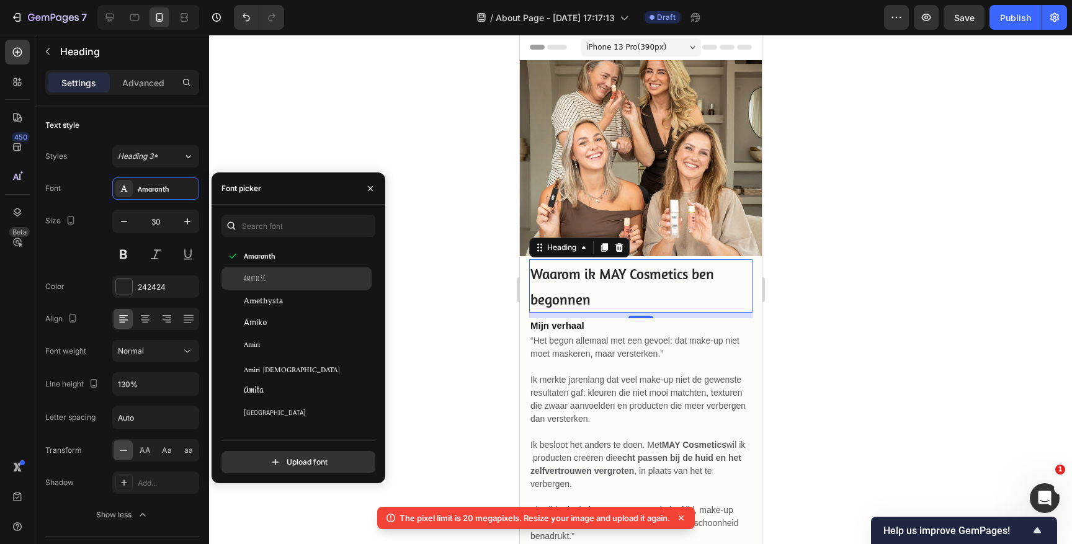
scroll to position [1479, 0]
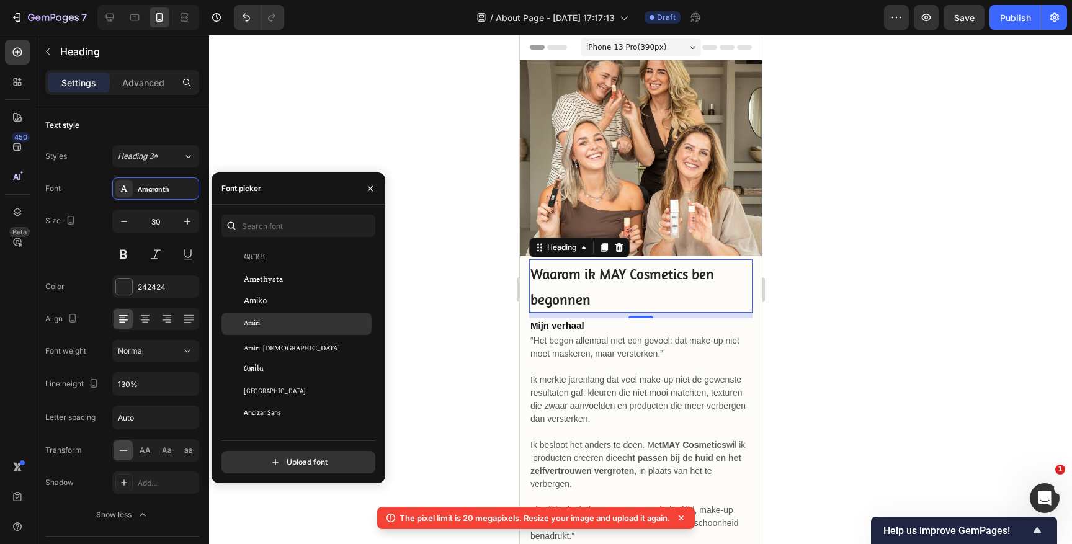
click at [269, 329] on div "Amiri" at bounding box center [297, 324] width 150 height 22
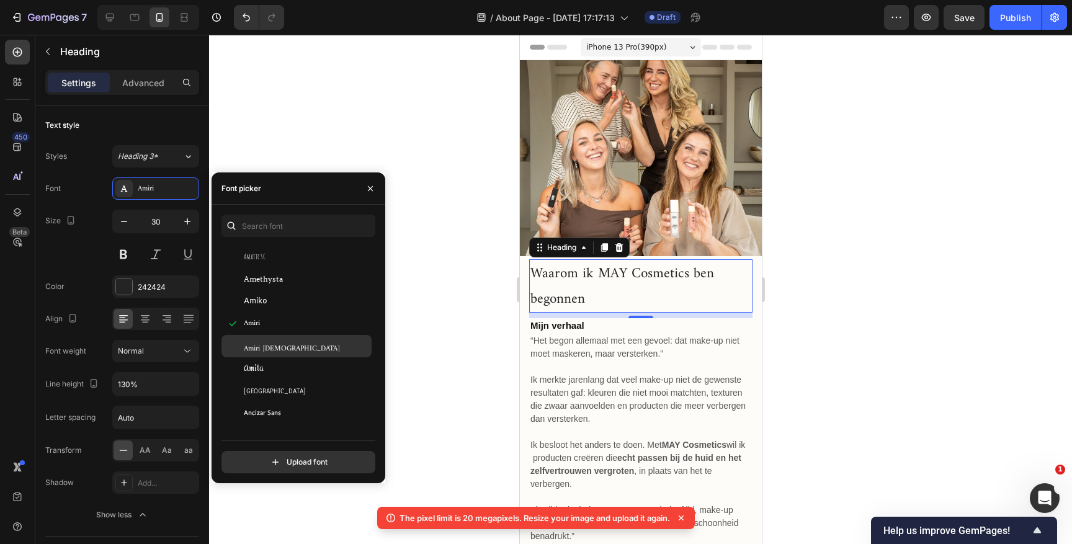
click at [269, 350] on span "Amiri Quran" at bounding box center [292, 346] width 96 height 11
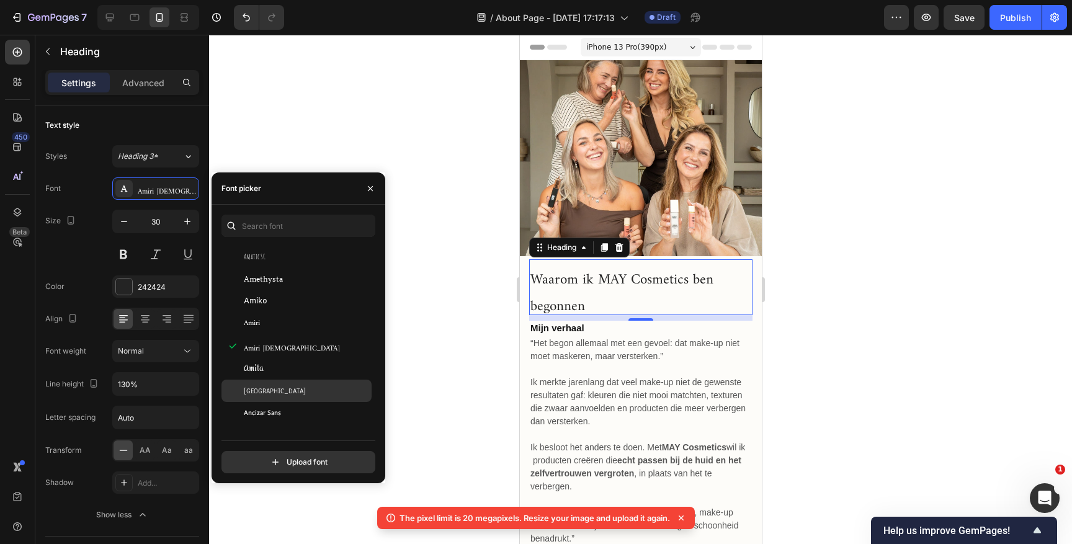
click at [263, 381] on div "Anaheim" at bounding box center [297, 391] width 150 height 22
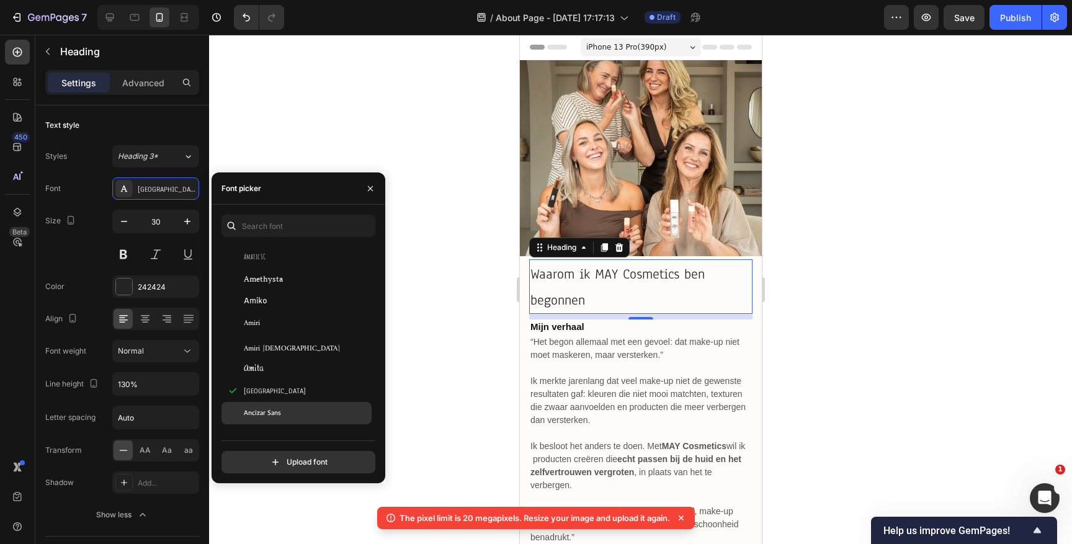
click at [253, 415] on span "Ancizar Sans" at bounding box center [262, 413] width 37 height 11
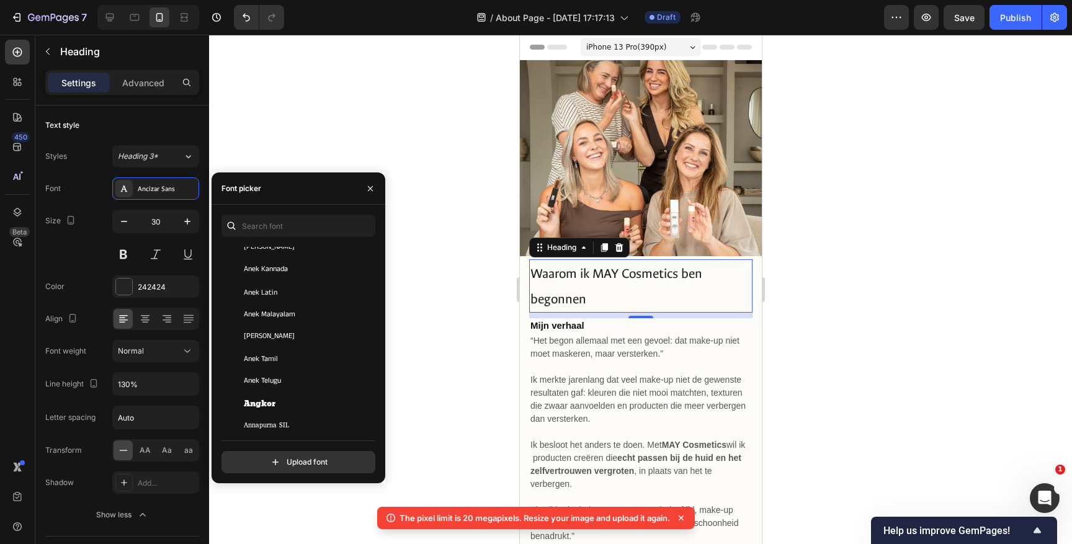
scroll to position [1806, 0]
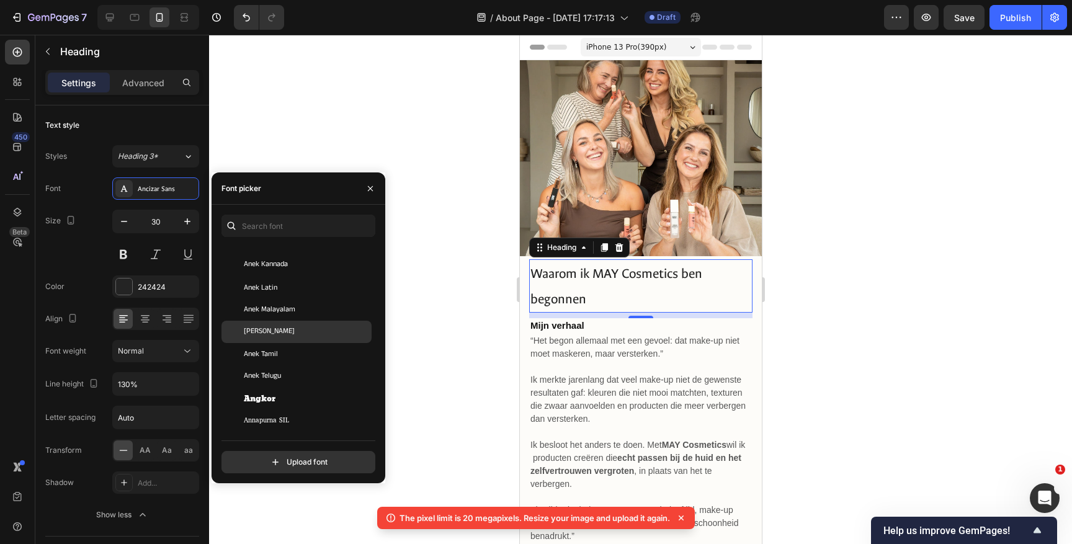
click at [290, 328] on div "Anek Odia" at bounding box center [306, 331] width 125 height 11
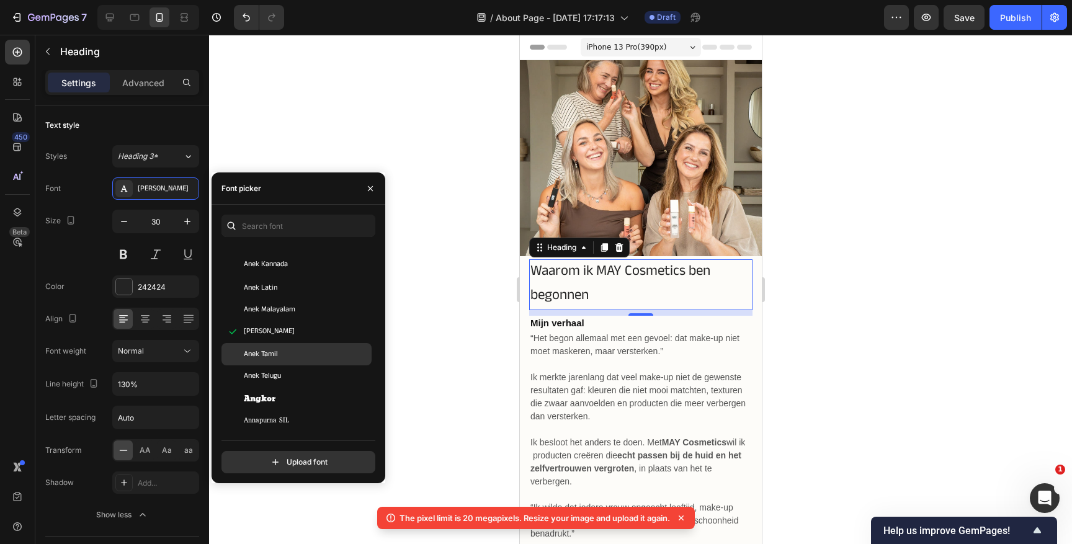
click at [287, 357] on div "Anek Tamil" at bounding box center [306, 354] width 125 height 11
click at [277, 390] on div "Angkor" at bounding box center [297, 399] width 150 height 22
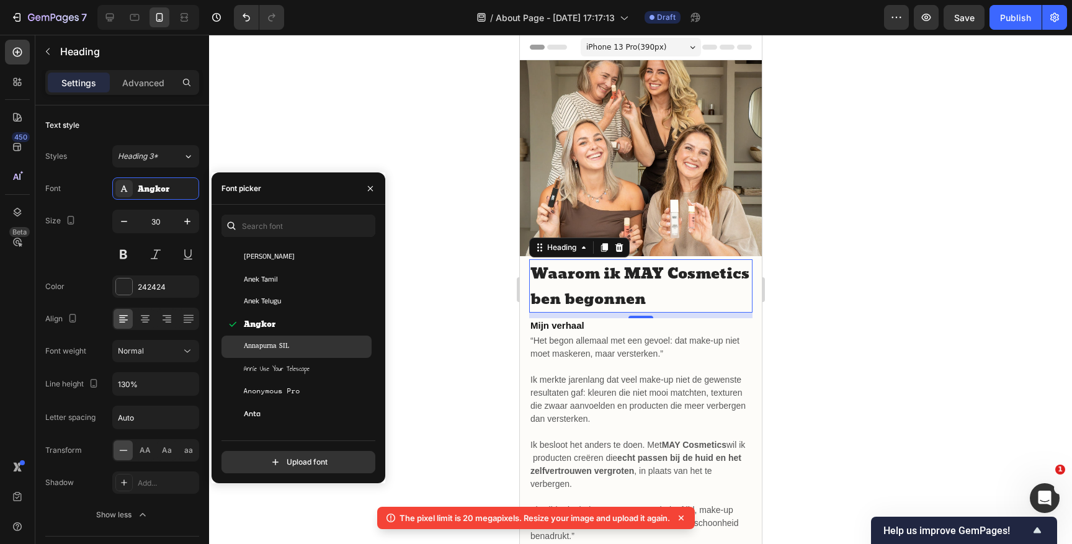
scroll to position [1906, 0]
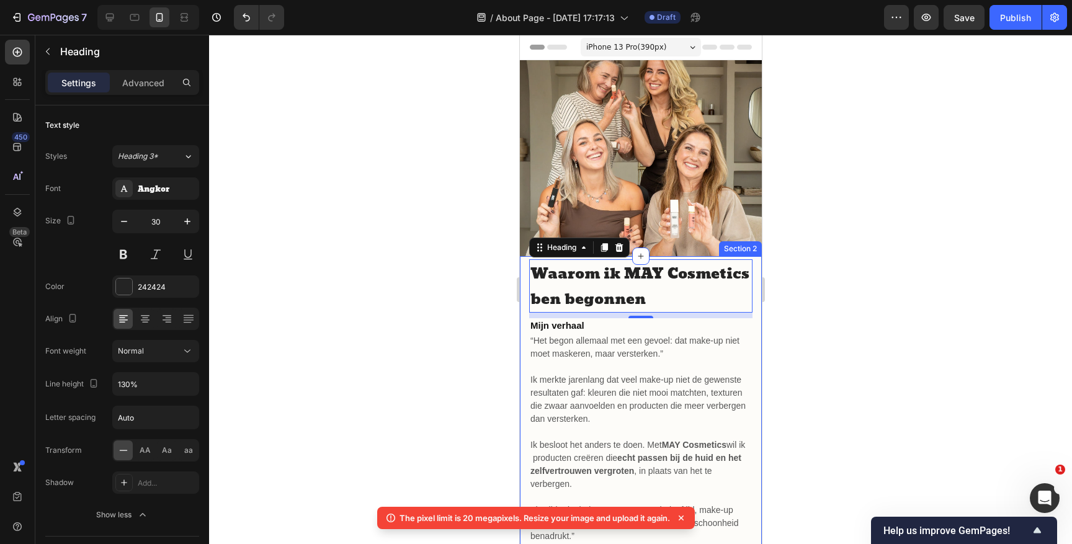
click at [844, 314] on div at bounding box center [640, 289] width 863 height 509
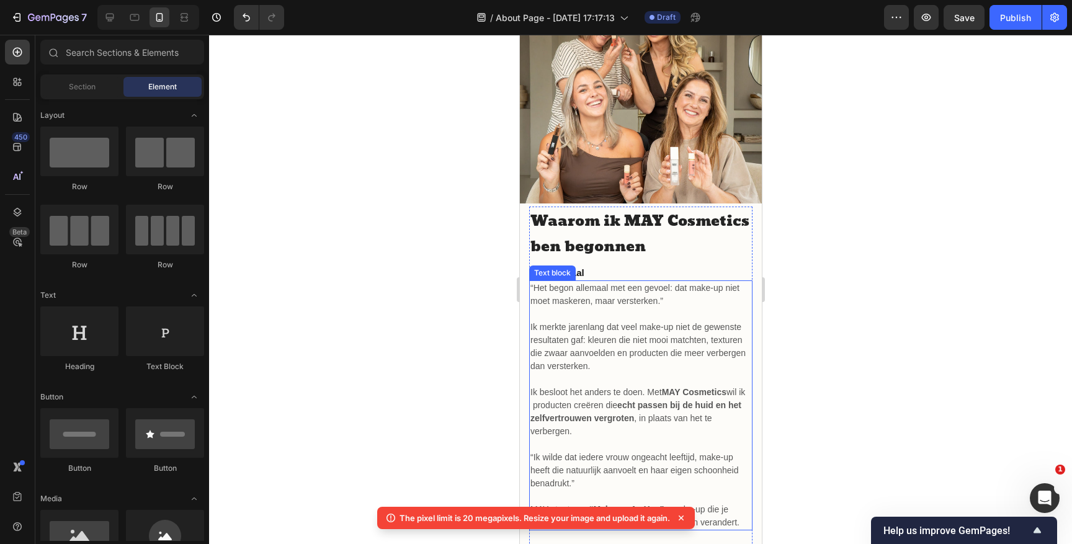
scroll to position [71, 0]
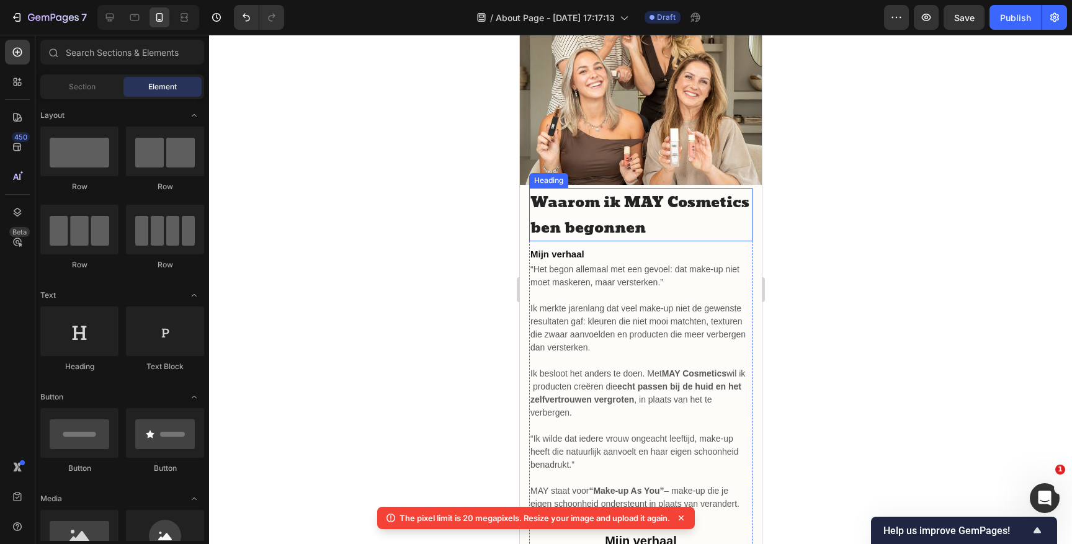
click at [603, 227] on span "Waarom ik MAY Cosmetics ben begonnen" at bounding box center [639, 215] width 219 height 51
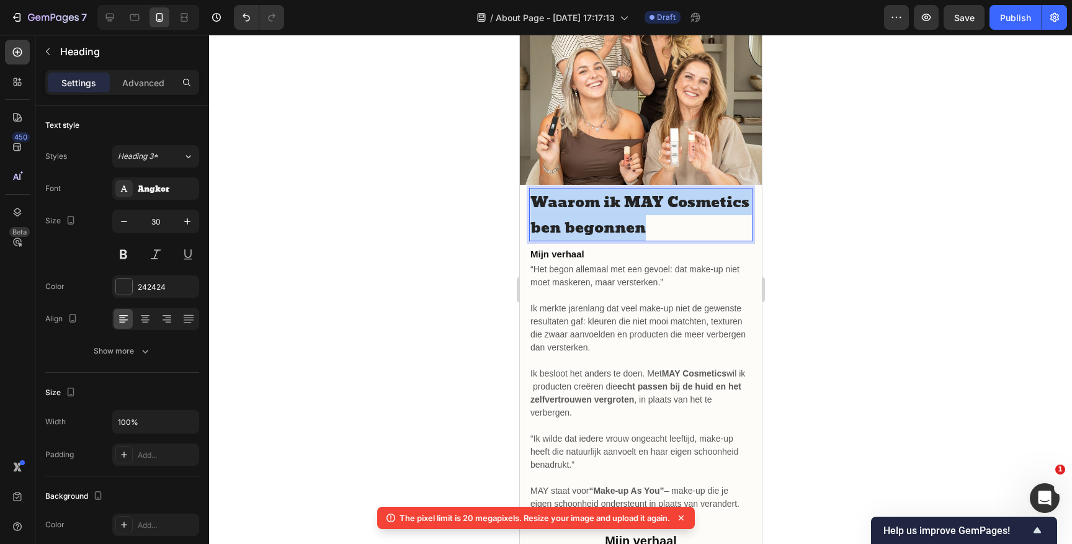
click at [603, 227] on span "Waarom ik MAY Cosmetics ben begonnen" at bounding box center [639, 215] width 219 height 51
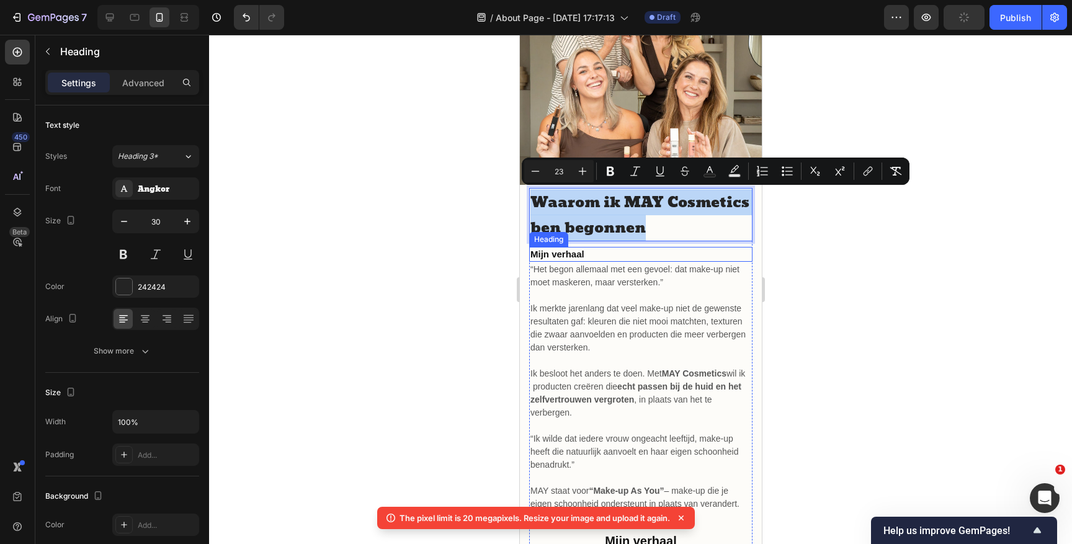
click at [578, 253] on h2 "Mijn verhaal" at bounding box center [640, 254] width 223 height 15
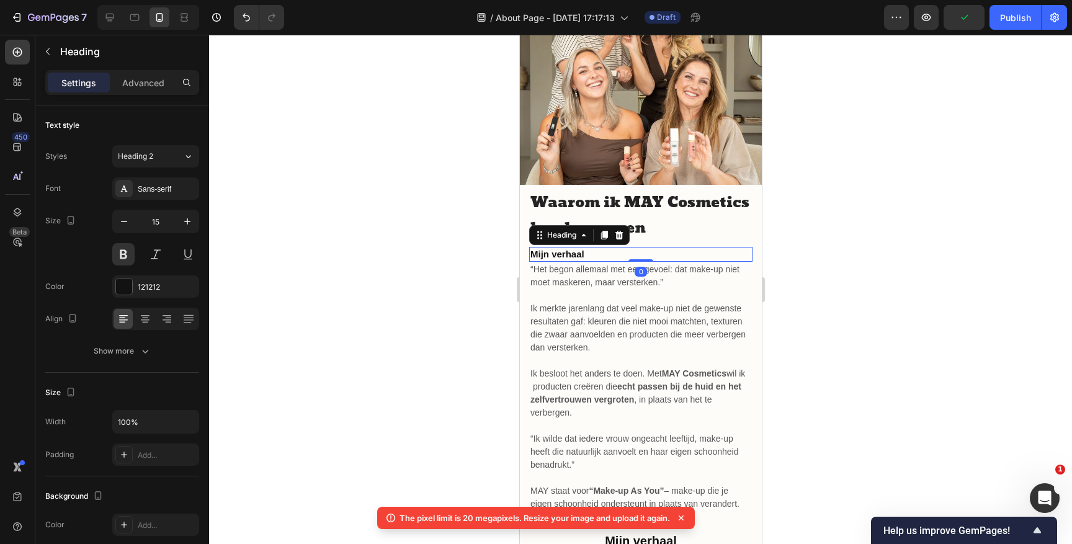
click at [578, 253] on h2 "Mijn verhaal" at bounding box center [640, 254] width 223 height 15
click at [578, 253] on p "Mijn verhaal" at bounding box center [640, 254] width 221 height 12
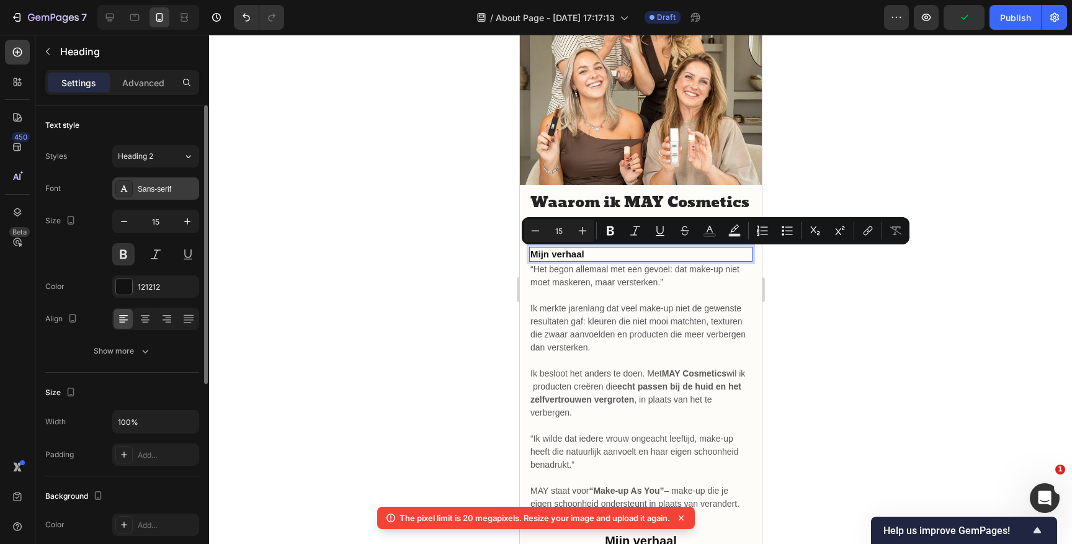
click at [161, 189] on div "Sans-serif" at bounding box center [167, 189] width 58 height 11
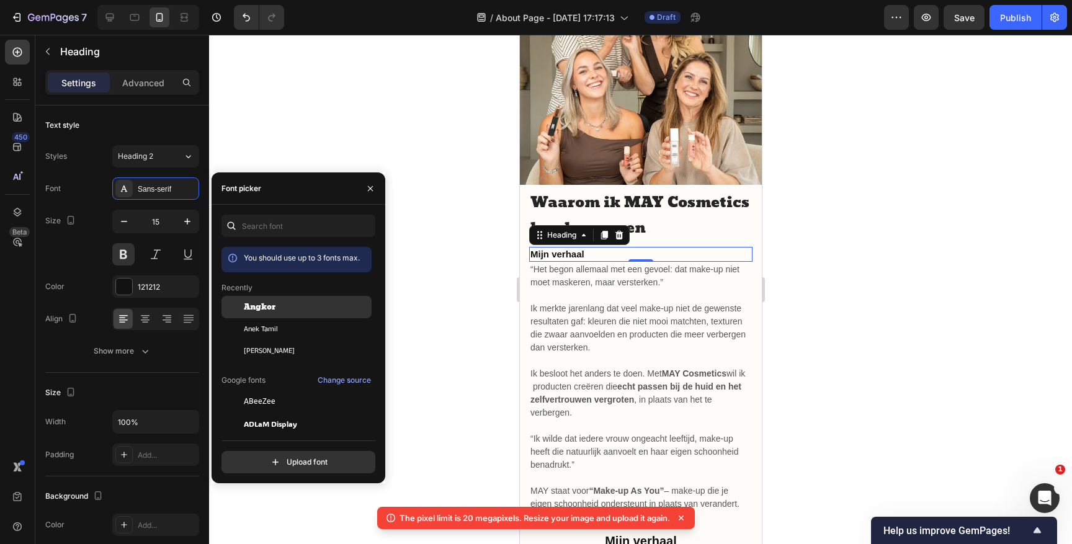
click at [274, 311] on span "Angkor" at bounding box center [260, 307] width 32 height 11
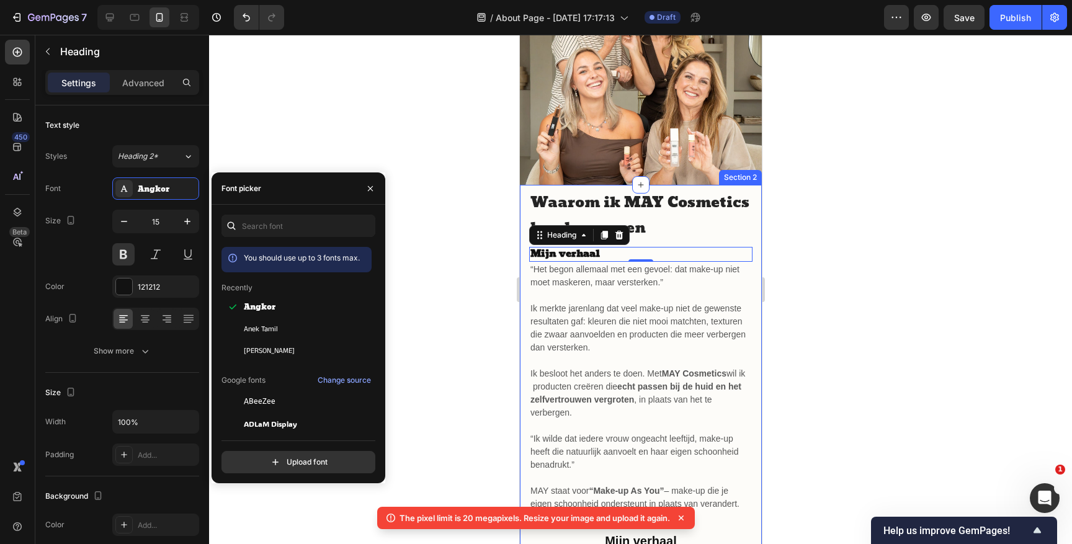
click at [815, 331] on div at bounding box center [640, 289] width 863 height 509
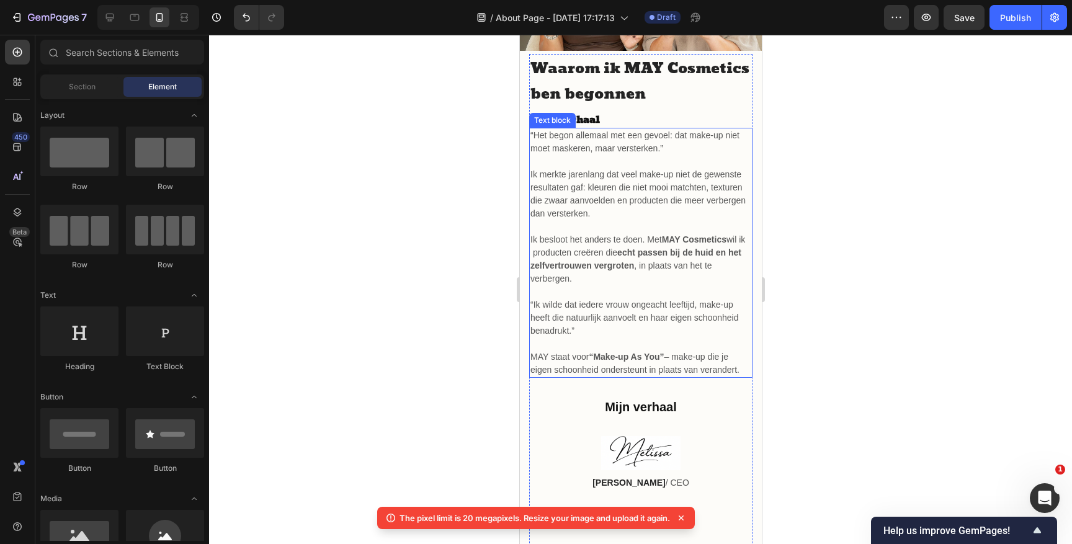
scroll to position [228, 0]
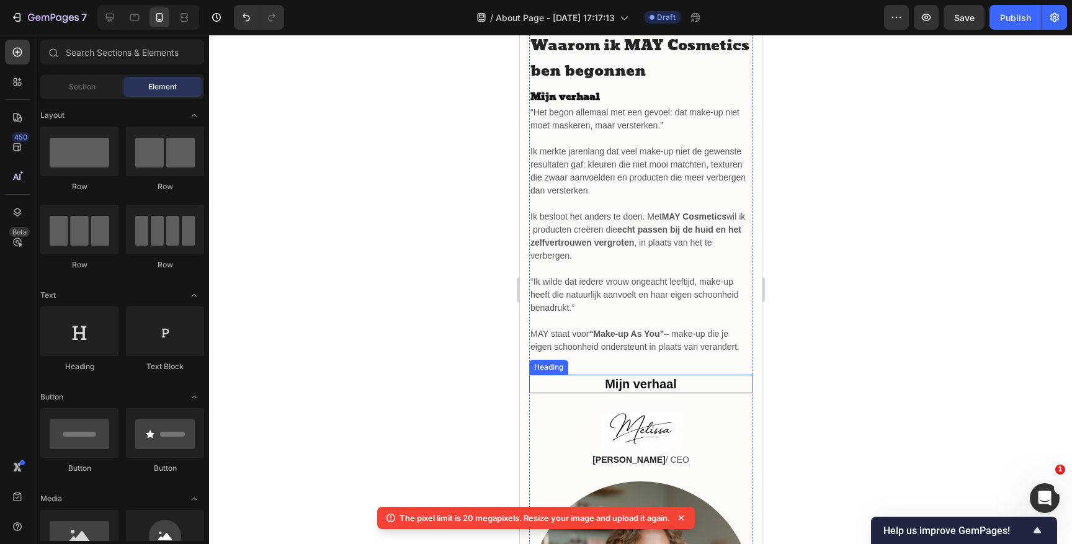
click at [641, 382] on h2 "Mijn verhaal" at bounding box center [640, 384] width 223 height 19
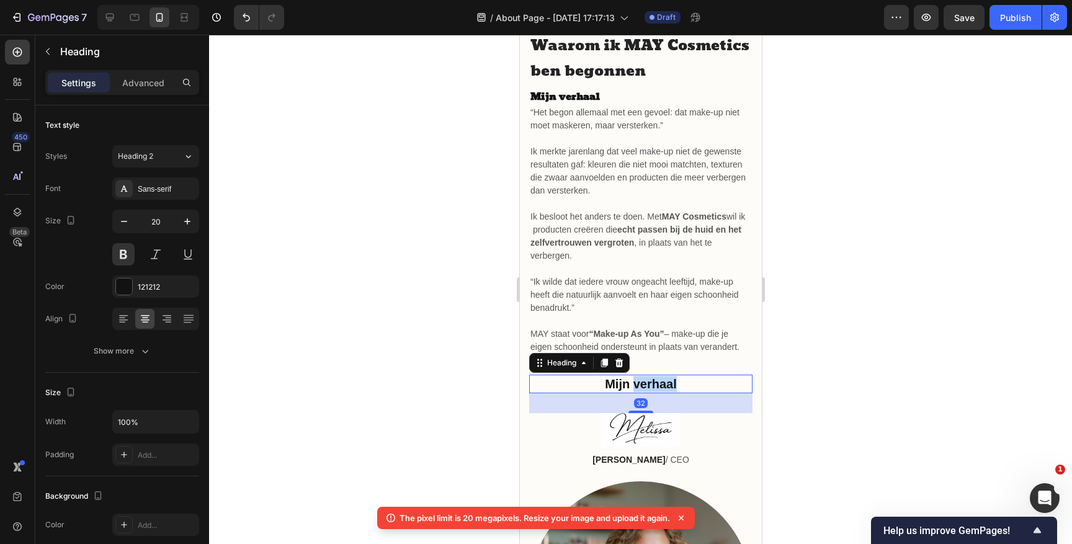
click at [641, 382] on h2 "Mijn verhaal" at bounding box center [640, 384] width 223 height 19
click at [641, 382] on p "Mijn verhaal" at bounding box center [640, 384] width 221 height 16
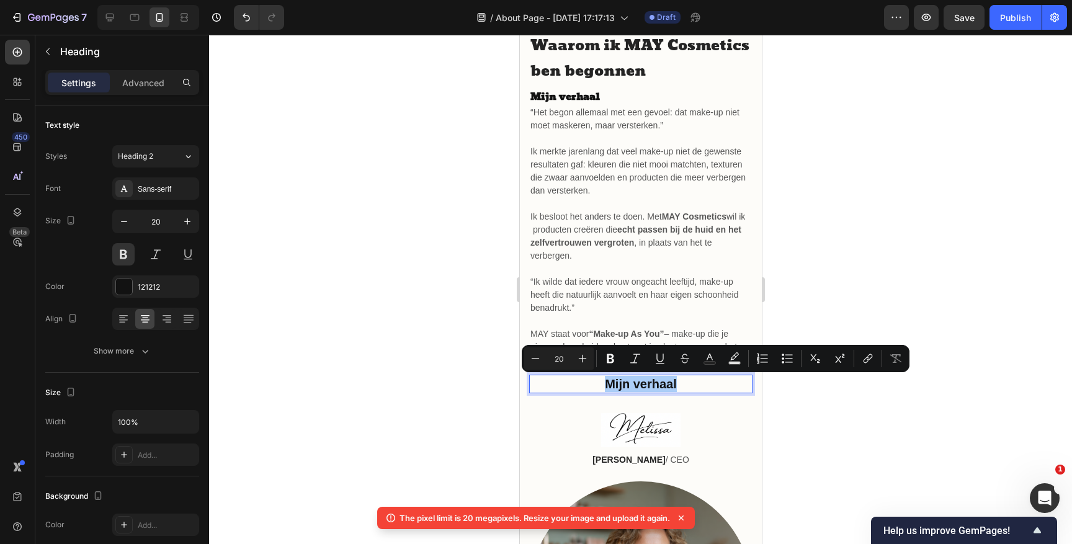
click at [833, 287] on div at bounding box center [640, 289] width 863 height 509
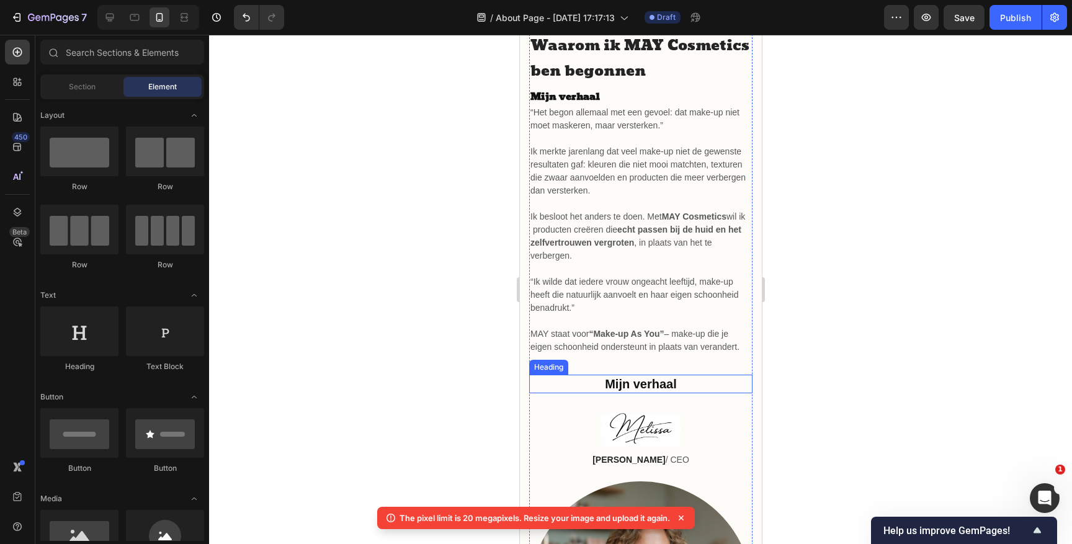
click at [692, 379] on p "Mijn verhaal" at bounding box center [640, 384] width 221 height 16
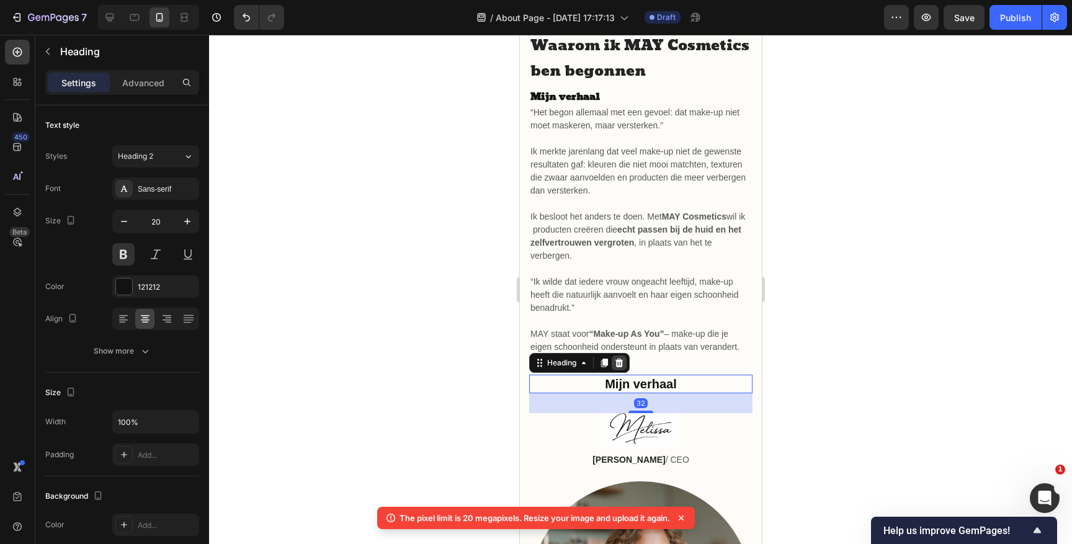
click at [616, 359] on icon at bounding box center [619, 363] width 10 height 10
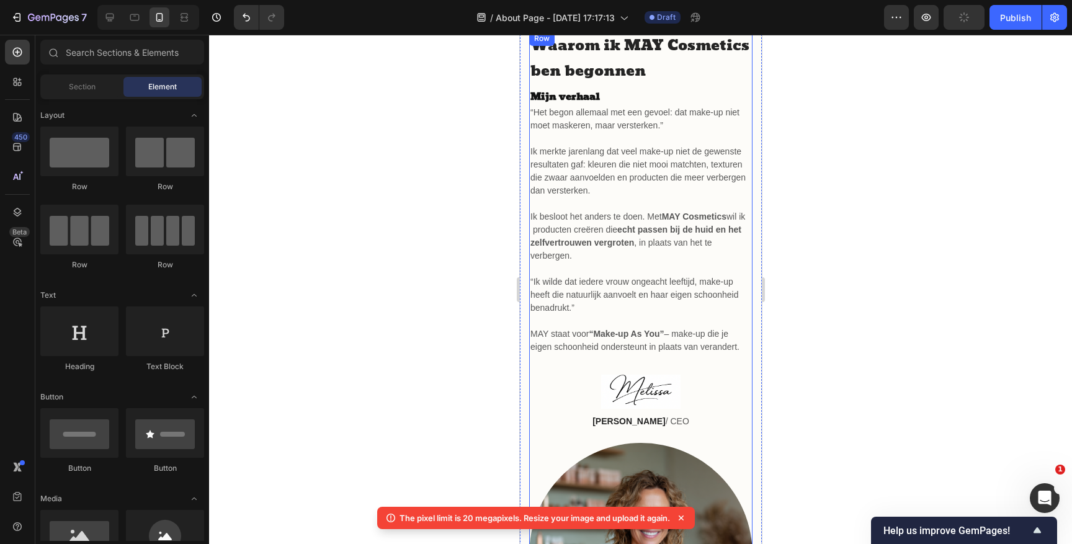
scroll to position [161, 0]
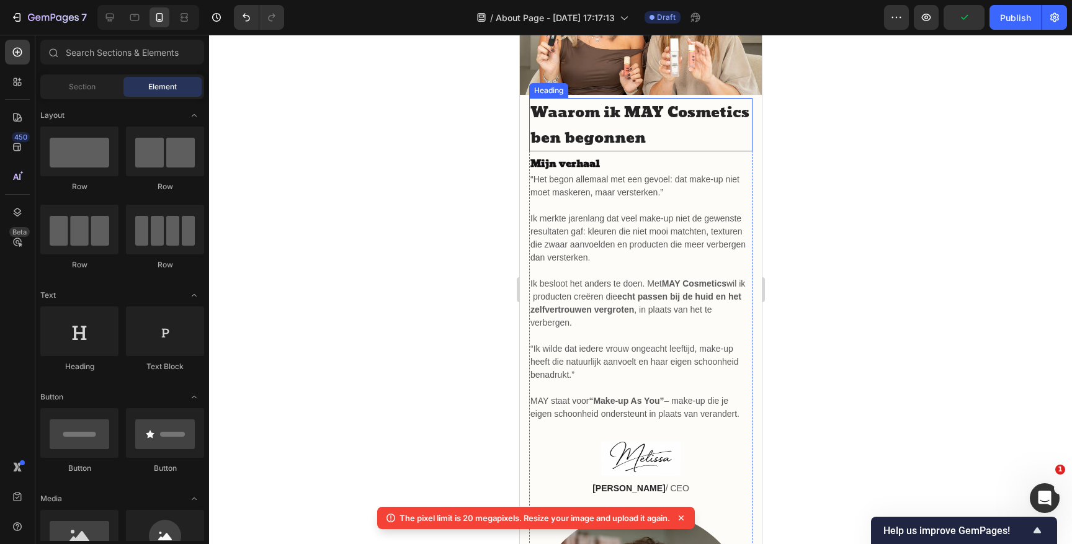
click at [635, 138] on span "Waarom ik MAY Cosmetics ben begonnen" at bounding box center [639, 125] width 219 height 51
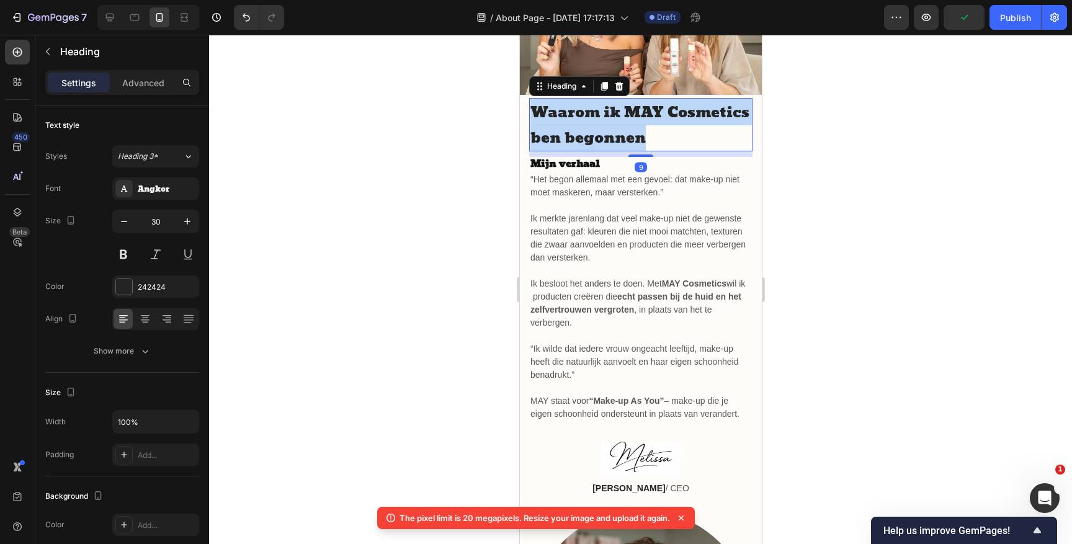
click at [635, 138] on span "Waarom ik MAY Cosmetics ben begonnen" at bounding box center [639, 125] width 219 height 51
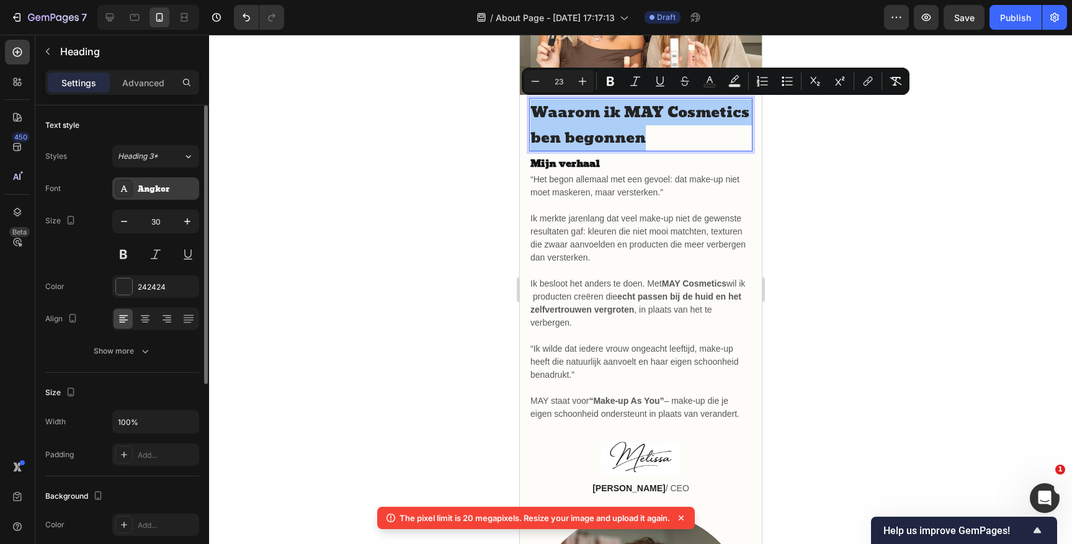
click at [156, 192] on div "Angkor" at bounding box center [167, 189] width 58 height 11
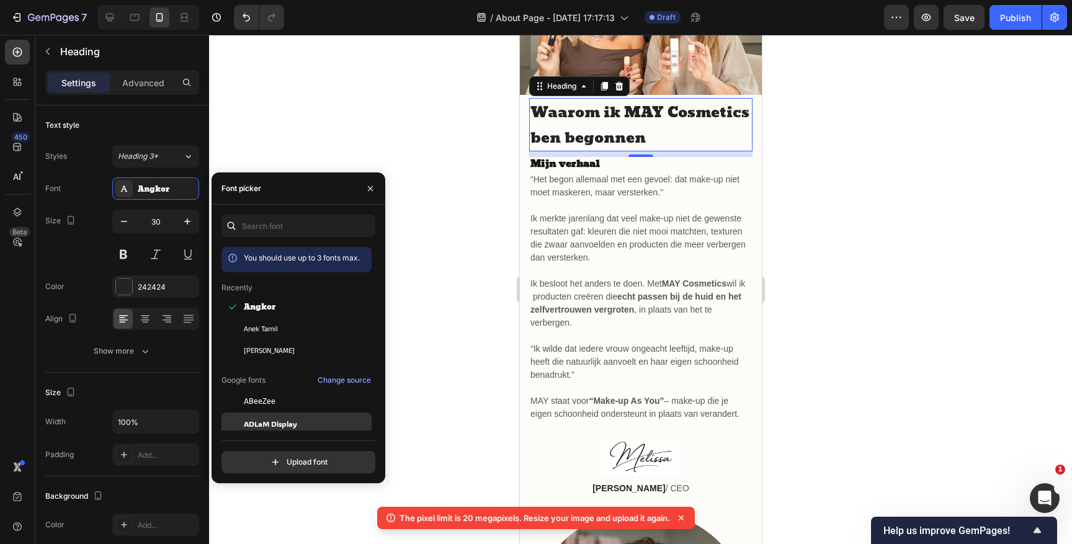
click at [268, 424] on span "ADLaM Display" at bounding box center [270, 423] width 53 height 11
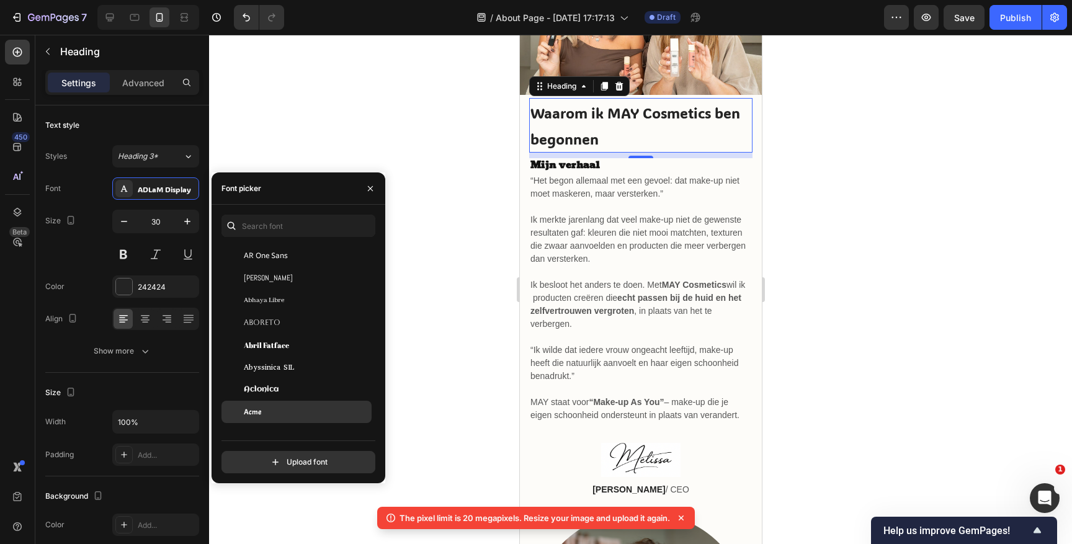
scroll to position [194, 0]
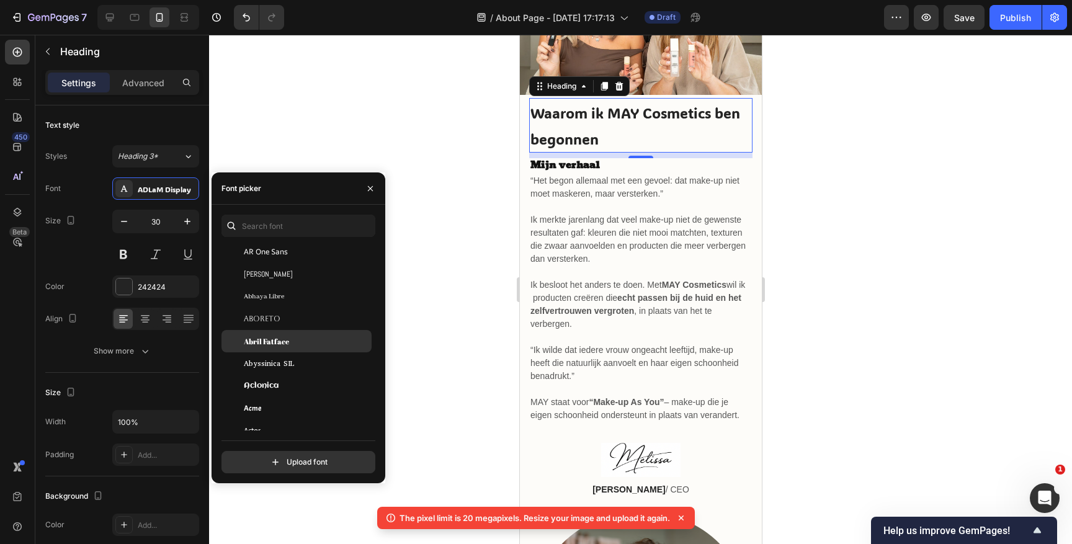
click at [275, 336] on span "Abril Fatface" at bounding box center [266, 341] width 45 height 11
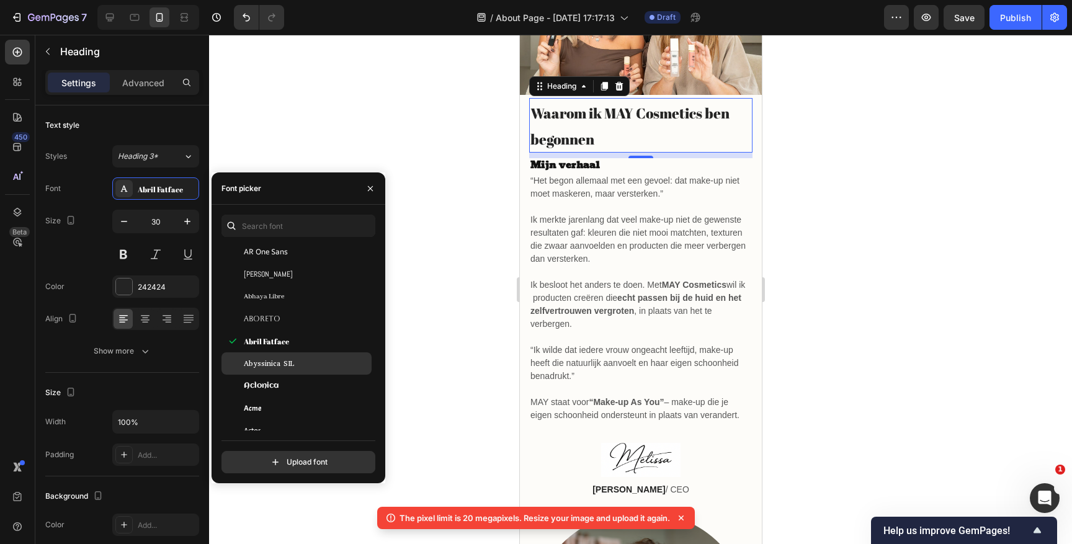
click at [272, 363] on span "Abyssinica SIL" at bounding box center [269, 363] width 50 height 11
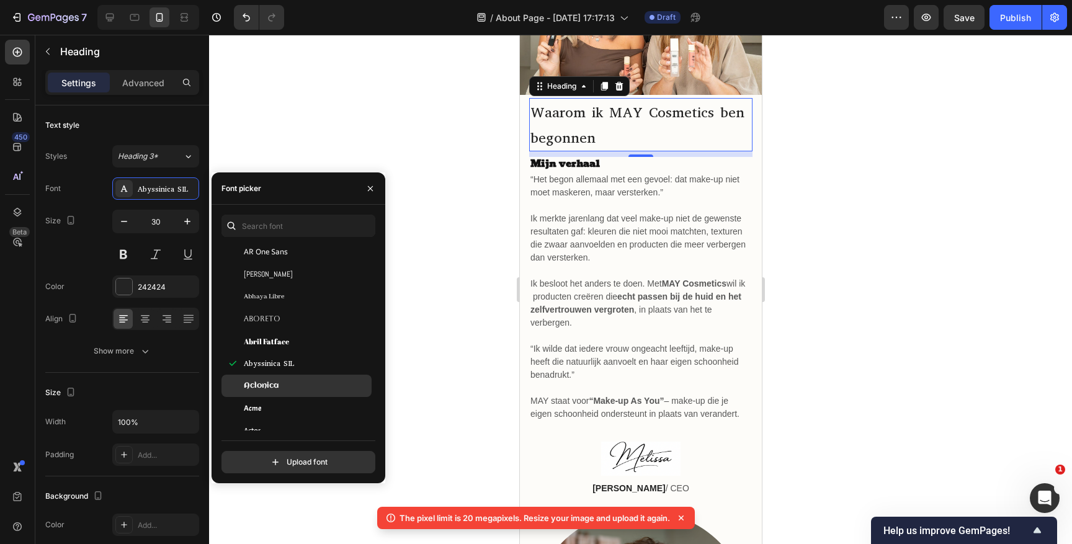
click at [267, 396] on div "Aclonica" at bounding box center [297, 386] width 150 height 22
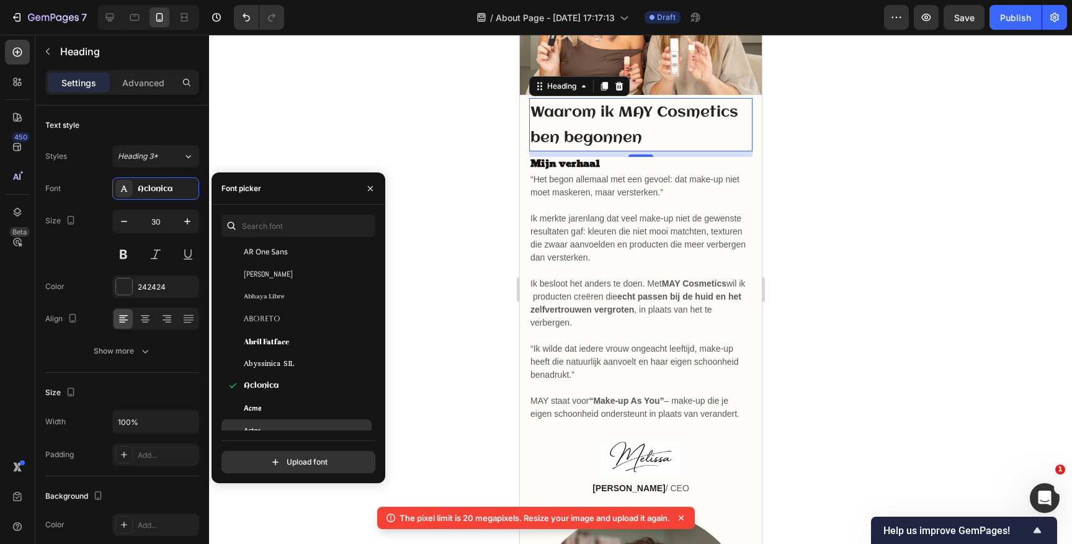
click at [264, 423] on div "Actor" at bounding box center [297, 430] width 150 height 22
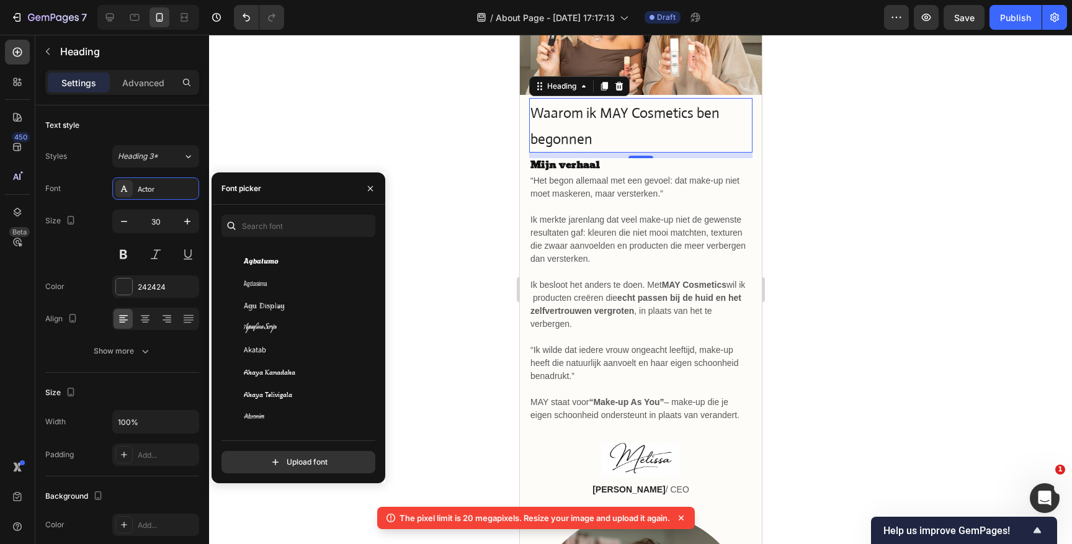
scroll to position [504, 0]
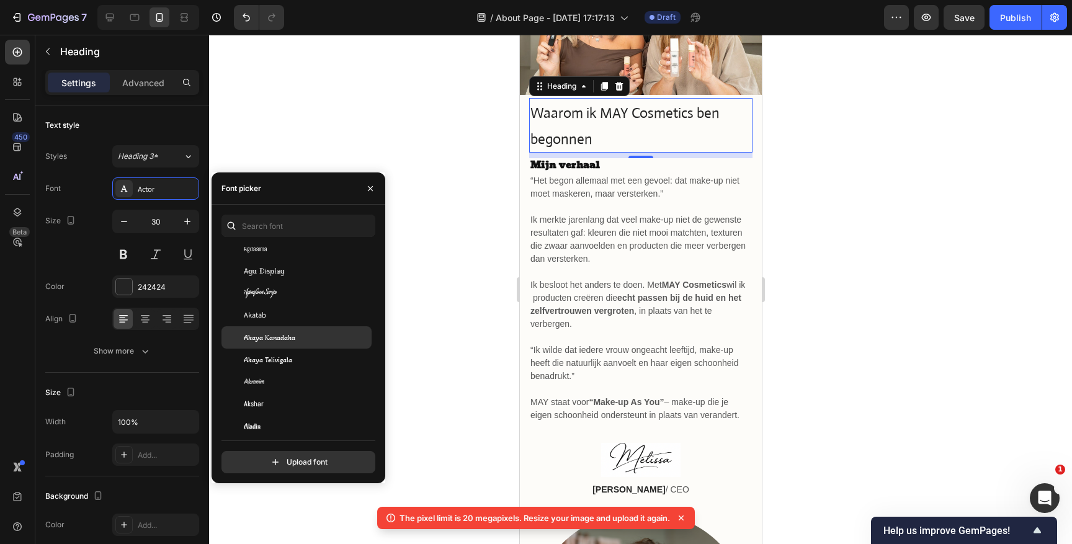
click at [282, 338] on span "Akaya Kanadaka" at bounding box center [270, 337] width 52 height 11
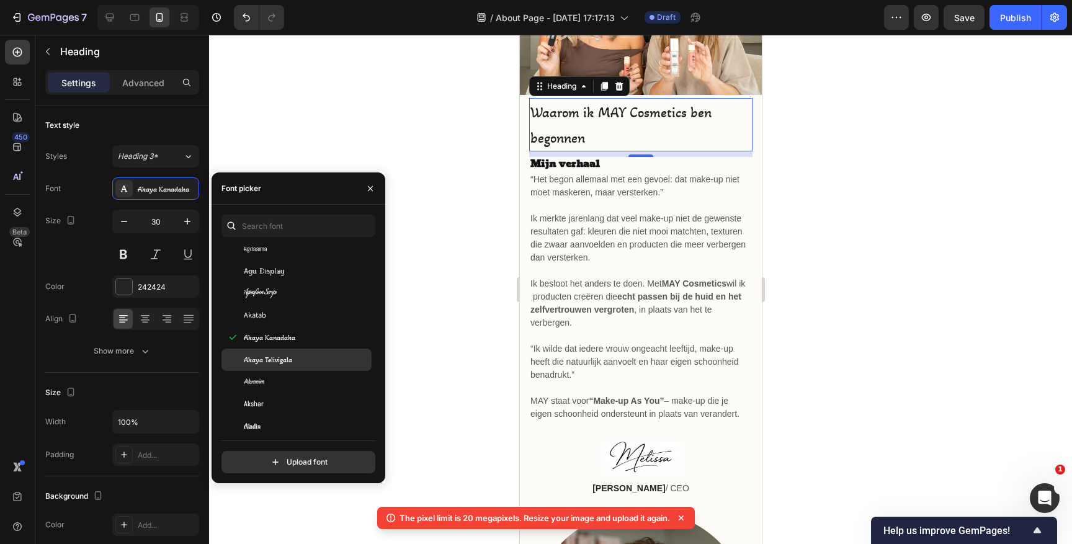
click at [275, 366] on div "Akaya Telivigala" at bounding box center [297, 360] width 150 height 22
click at [268, 392] on div "Akronim" at bounding box center [297, 382] width 150 height 22
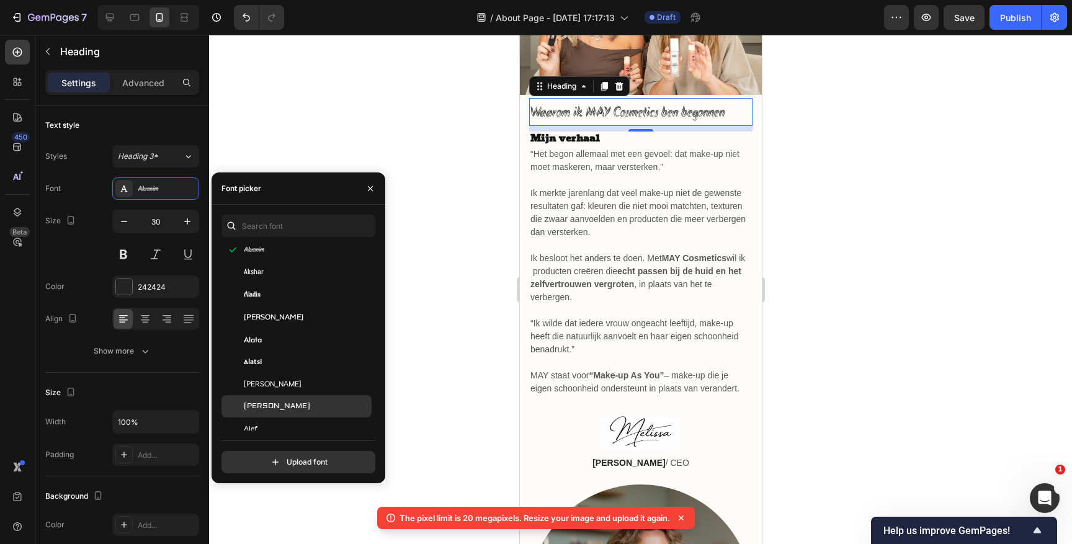
scroll to position [644, 0]
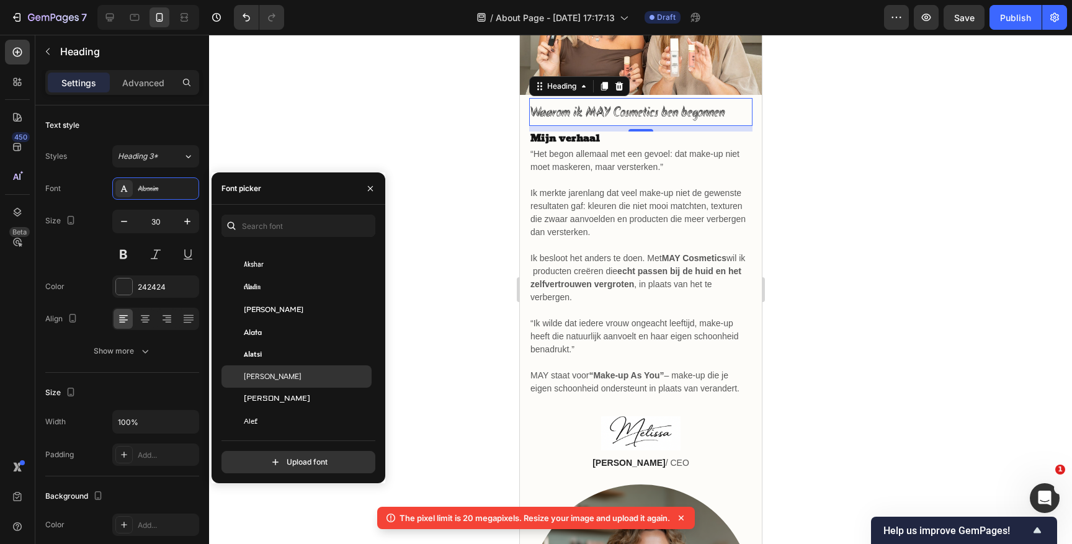
click at [279, 376] on span "Albert Sans" at bounding box center [273, 376] width 58 height 11
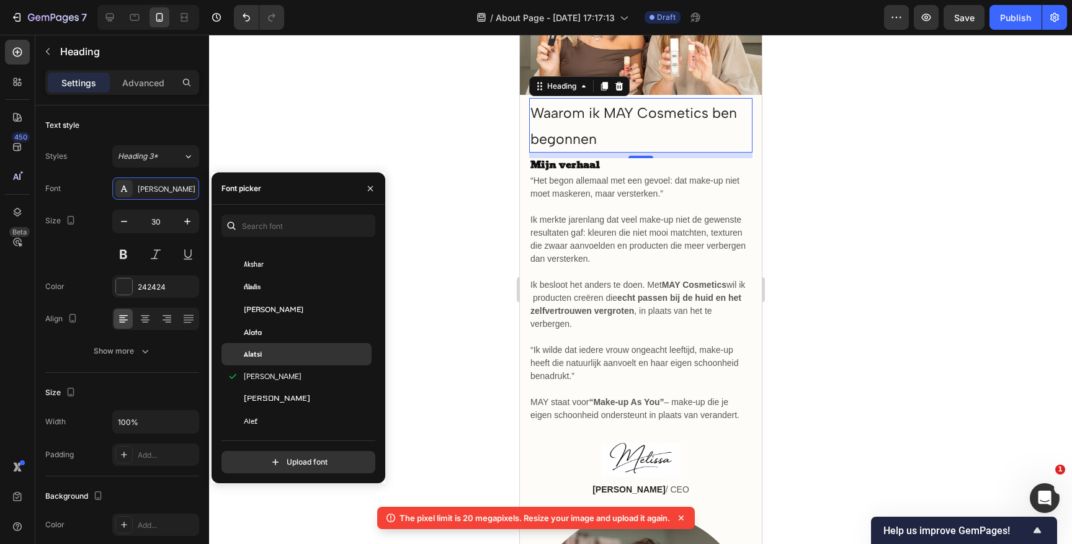
click at [279, 352] on div "Alatsi" at bounding box center [306, 354] width 125 height 11
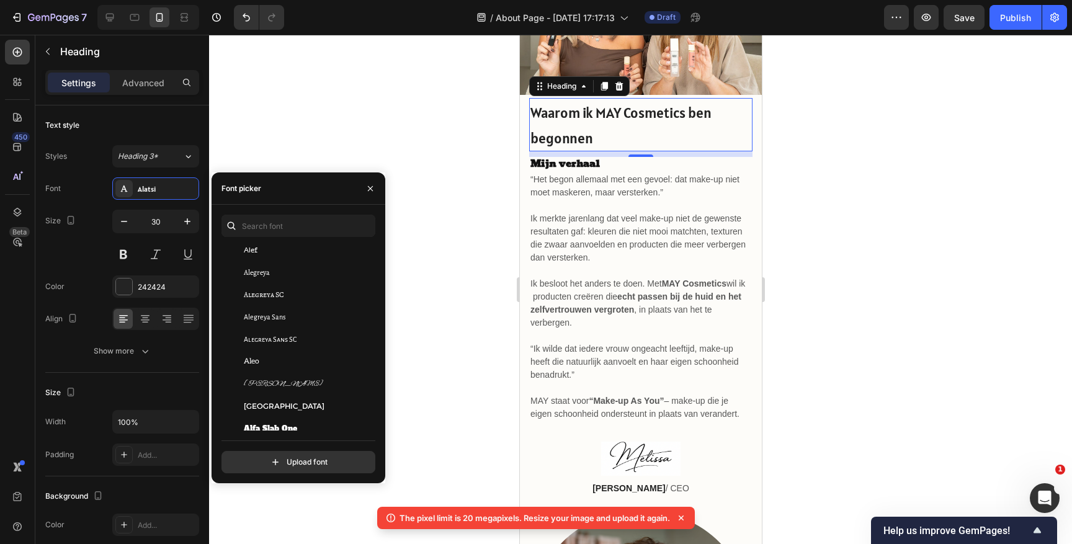
scroll to position [824, 0]
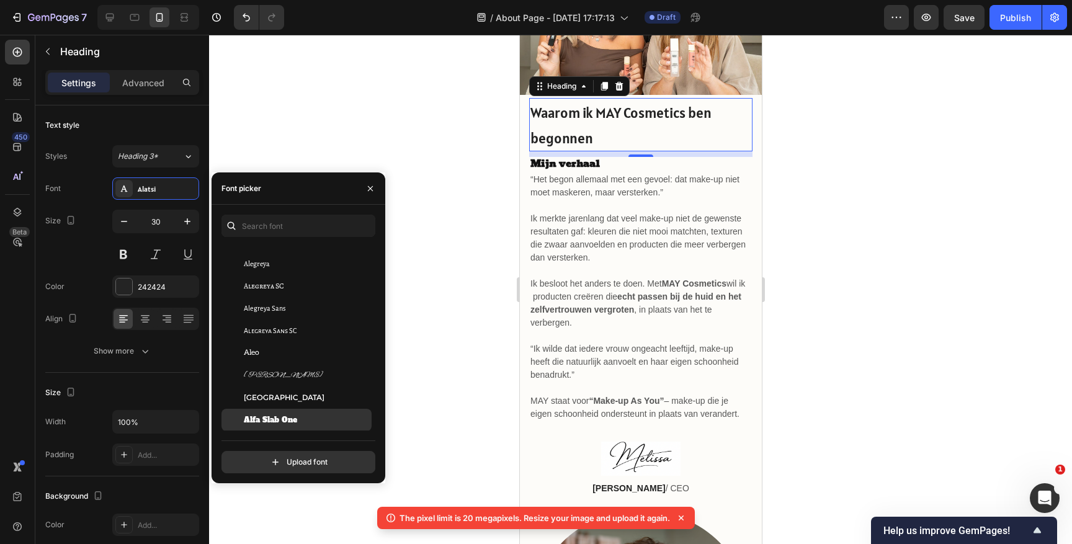
click at [271, 416] on span "Alfa Slab One" at bounding box center [270, 420] width 53 height 11
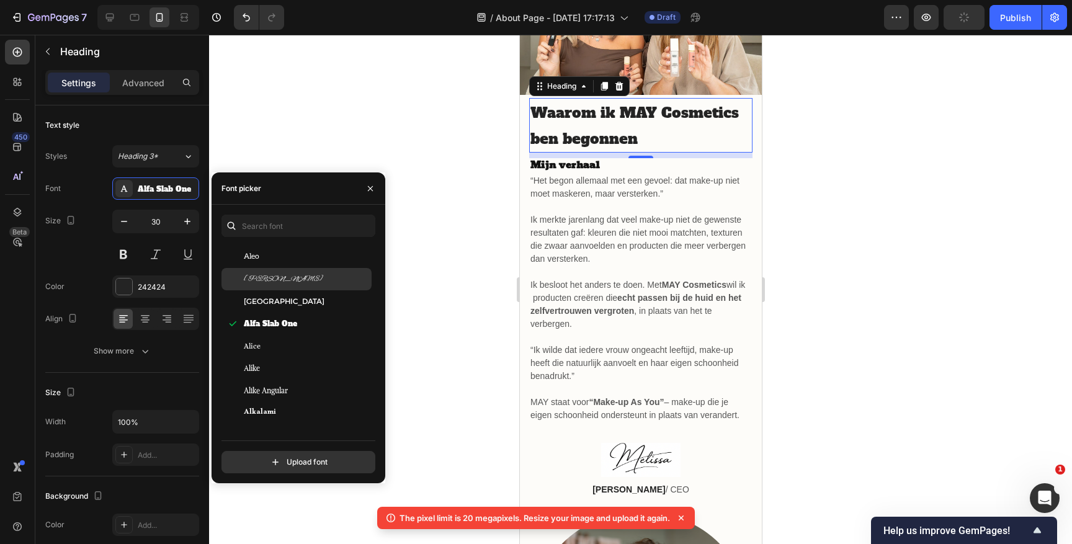
scroll to position [928, 0]
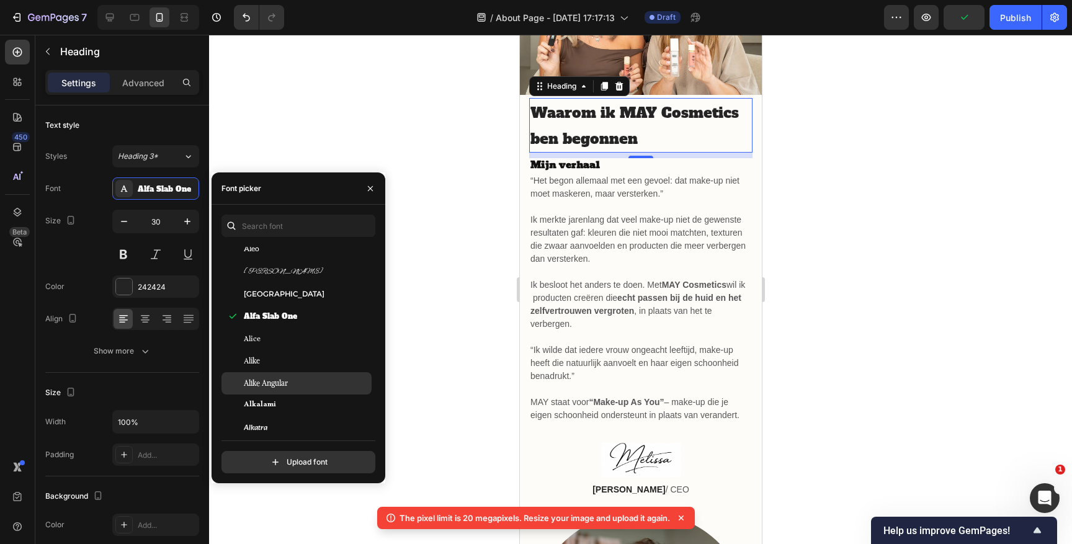
click at [274, 380] on span "Alike Angular" at bounding box center [266, 383] width 44 height 11
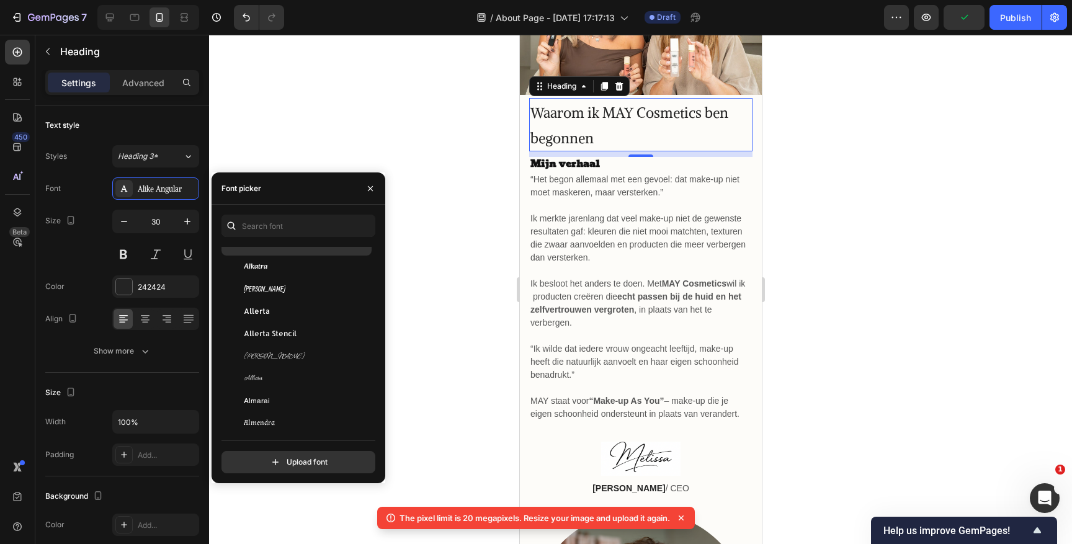
scroll to position [1105, 0]
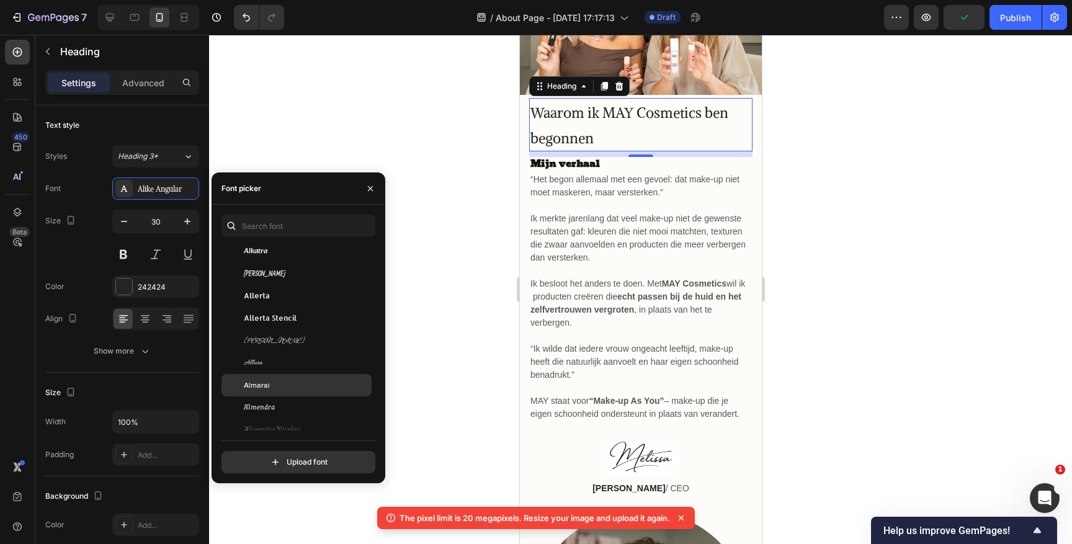
click at [272, 380] on div "Almarai" at bounding box center [306, 385] width 125 height 11
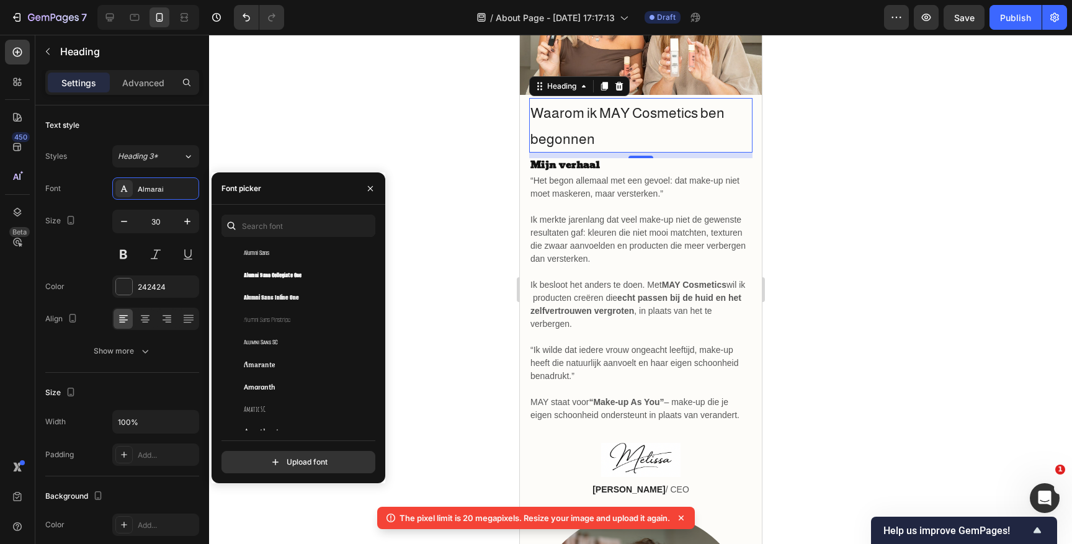
scroll to position [1340, 0]
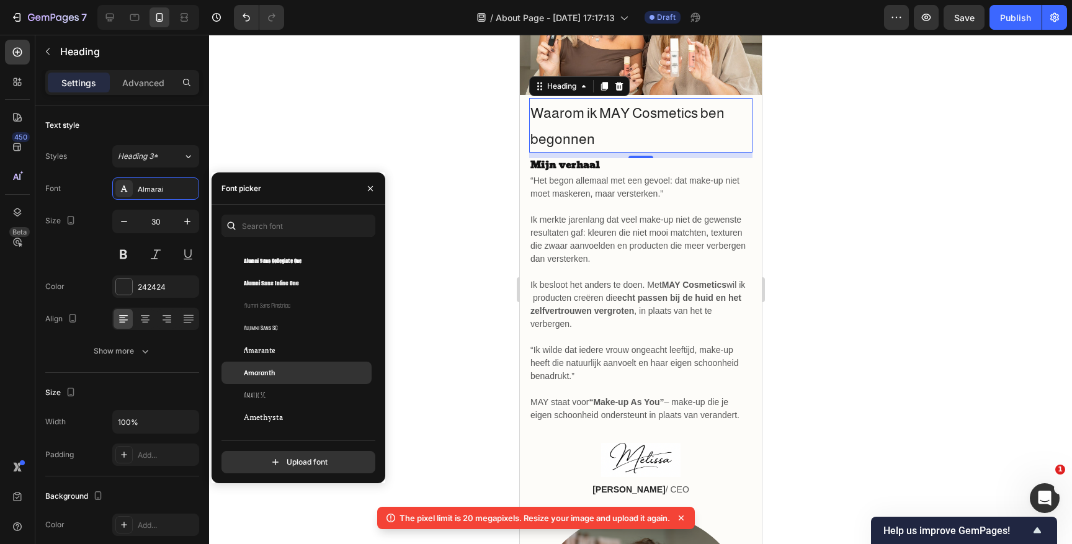
click at [274, 377] on span "Amaranth" at bounding box center [259, 372] width 31 height 11
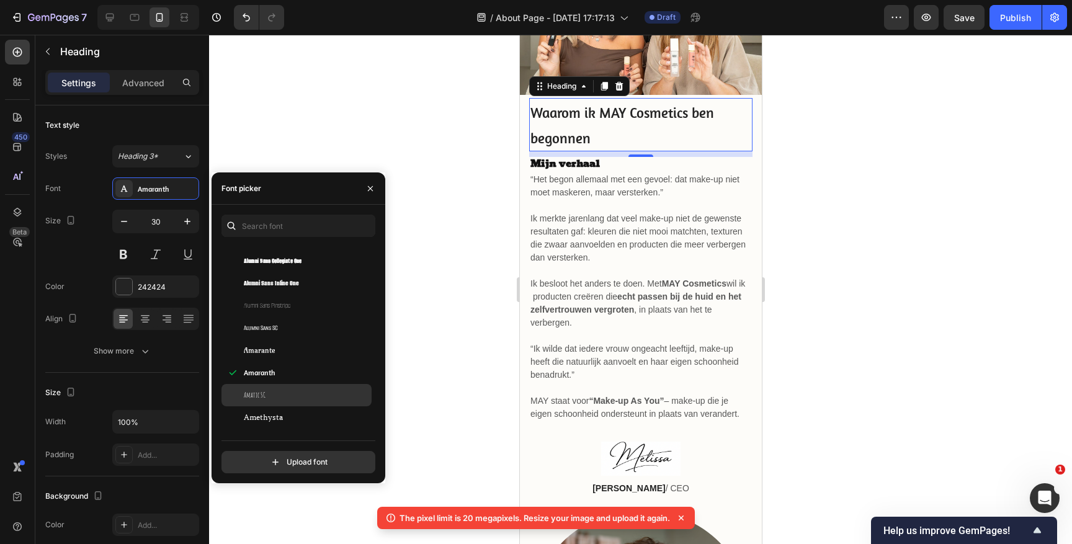
click at [267, 401] on div "Amatic SC" at bounding box center [297, 395] width 150 height 22
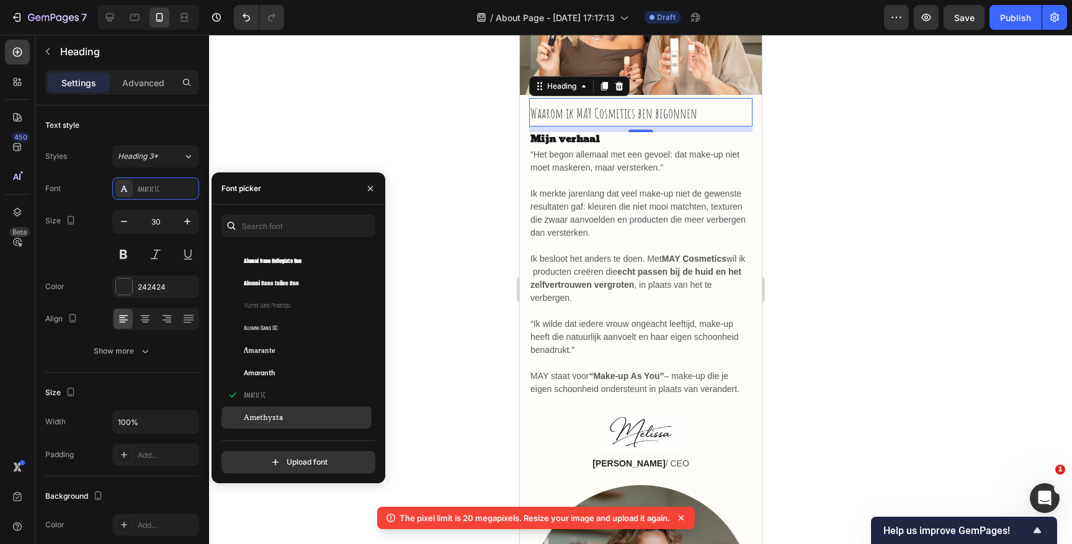
click at [263, 421] on span "Amethysta" at bounding box center [263, 417] width 39 height 11
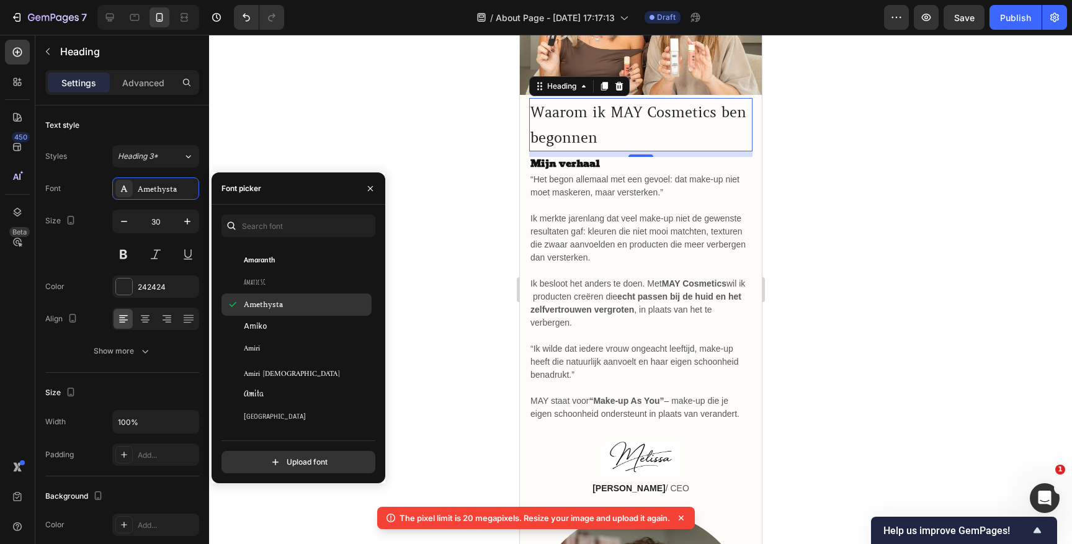
scroll to position [1472, 0]
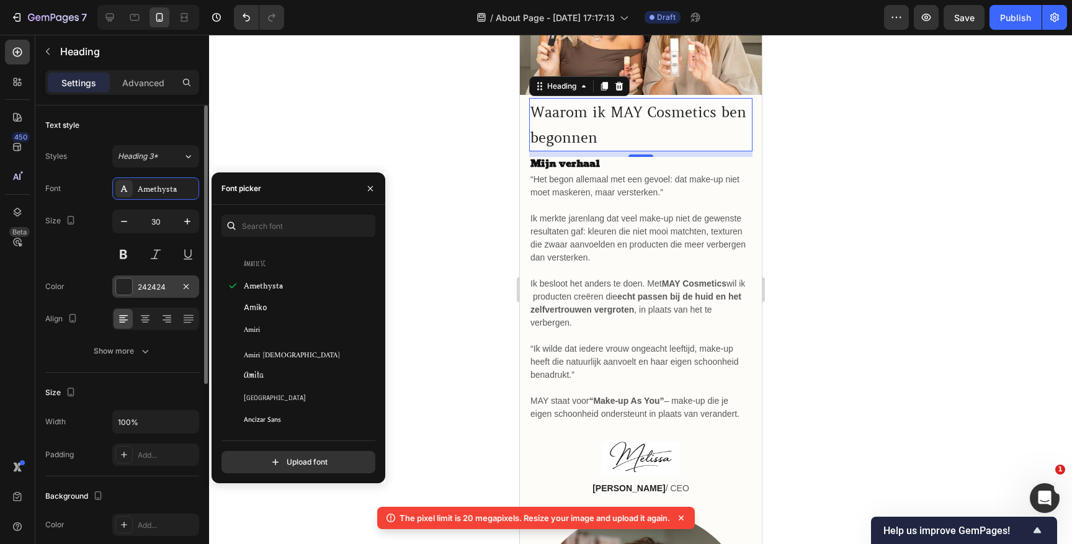
click at [129, 282] on div at bounding box center [124, 287] width 16 height 16
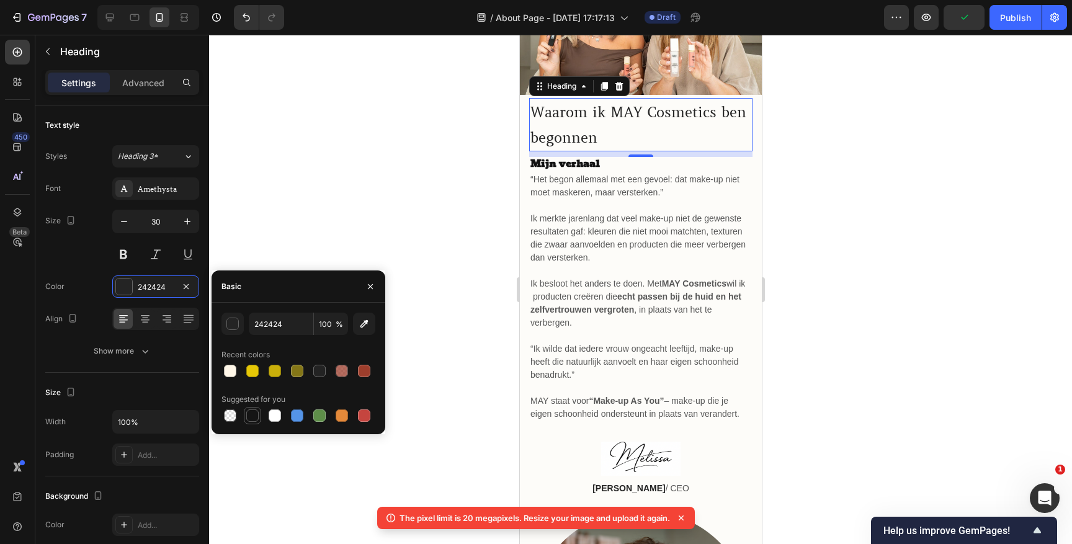
click at [249, 419] on div at bounding box center [252, 416] width 12 height 12
type input "151515"
click at [127, 254] on button at bounding box center [123, 254] width 22 height 22
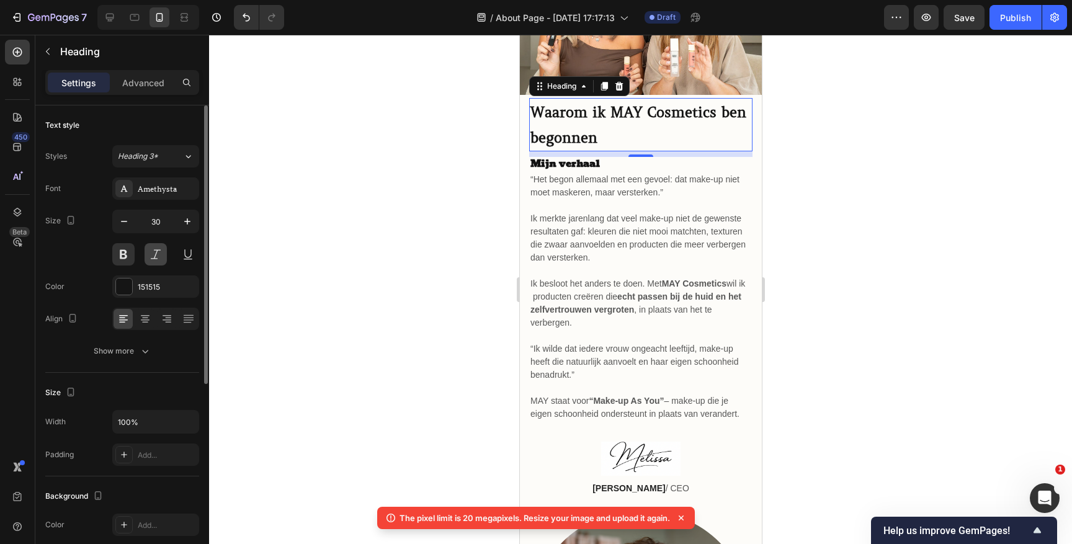
click at [158, 253] on button at bounding box center [156, 254] width 22 height 22
click at [156, 192] on div "Amethysta" at bounding box center [167, 189] width 58 height 11
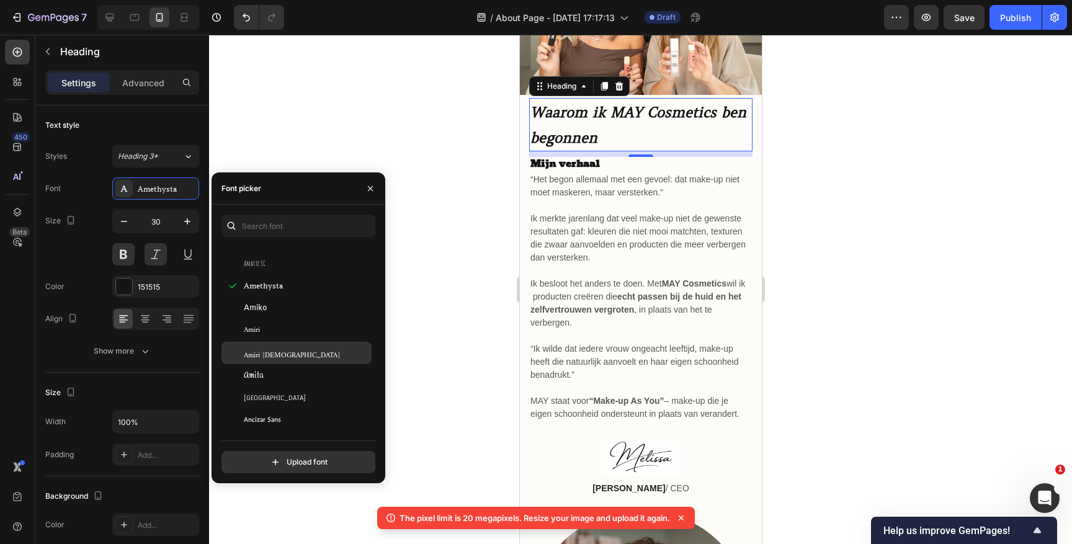
click at [260, 362] on div "Amiri Quran" at bounding box center [297, 353] width 150 height 22
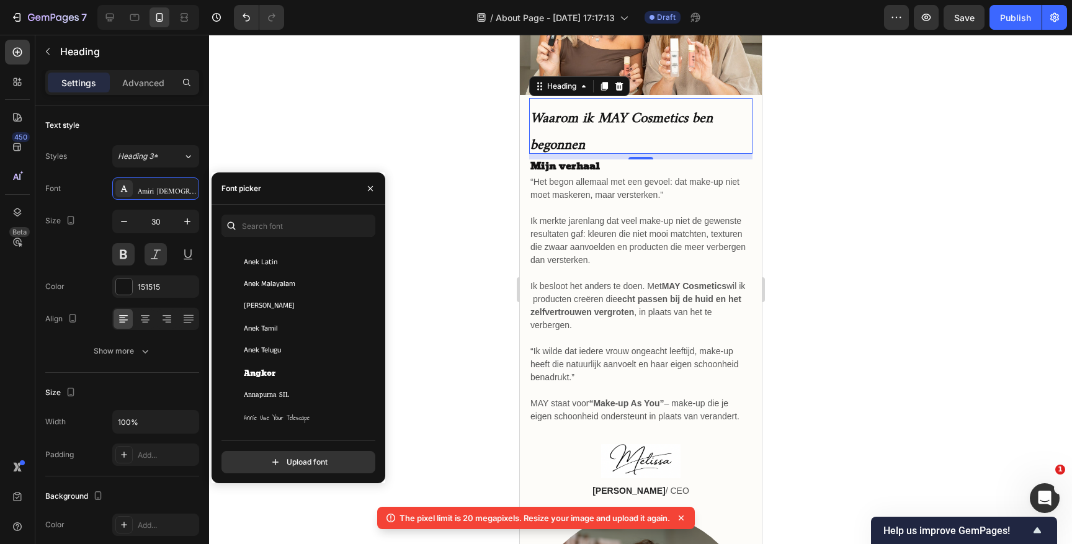
scroll to position [1938, 0]
click at [260, 362] on div "Anta" at bounding box center [297, 356] width 150 height 22
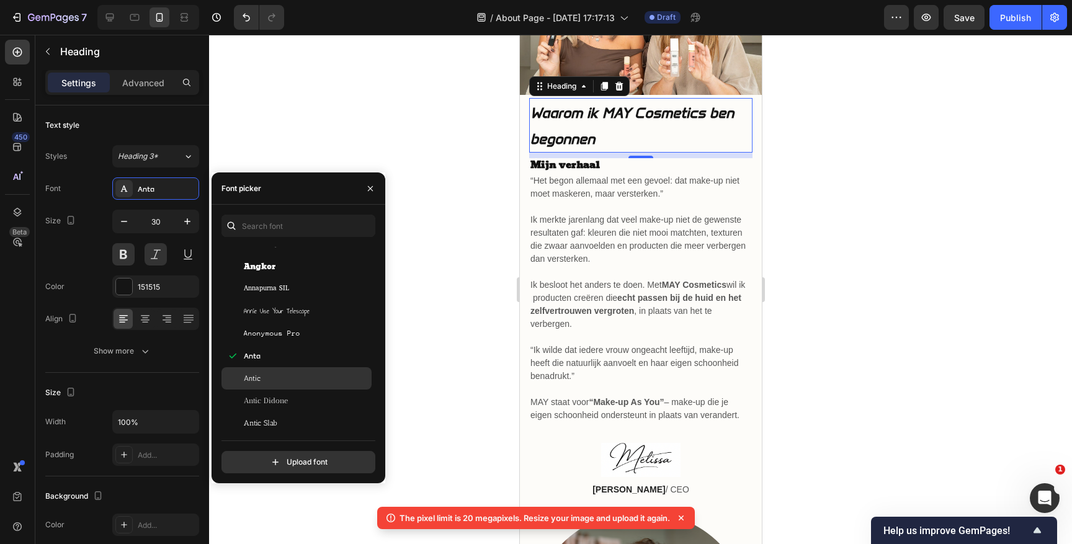
click at [259, 386] on div "Antic" at bounding box center [297, 378] width 150 height 22
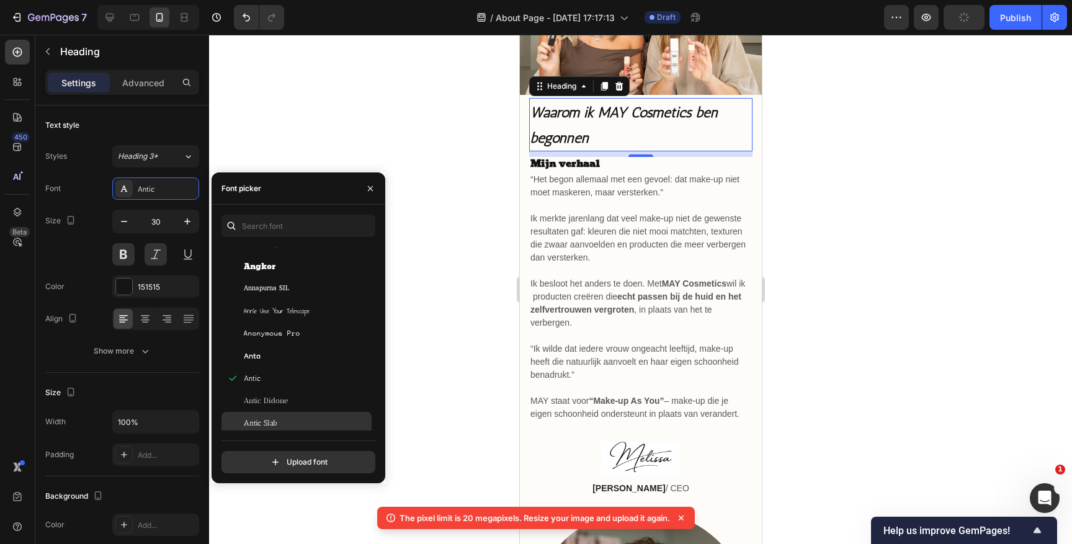
click at [261, 419] on span "Antic Slab" at bounding box center [261, 423] width 34 height 11
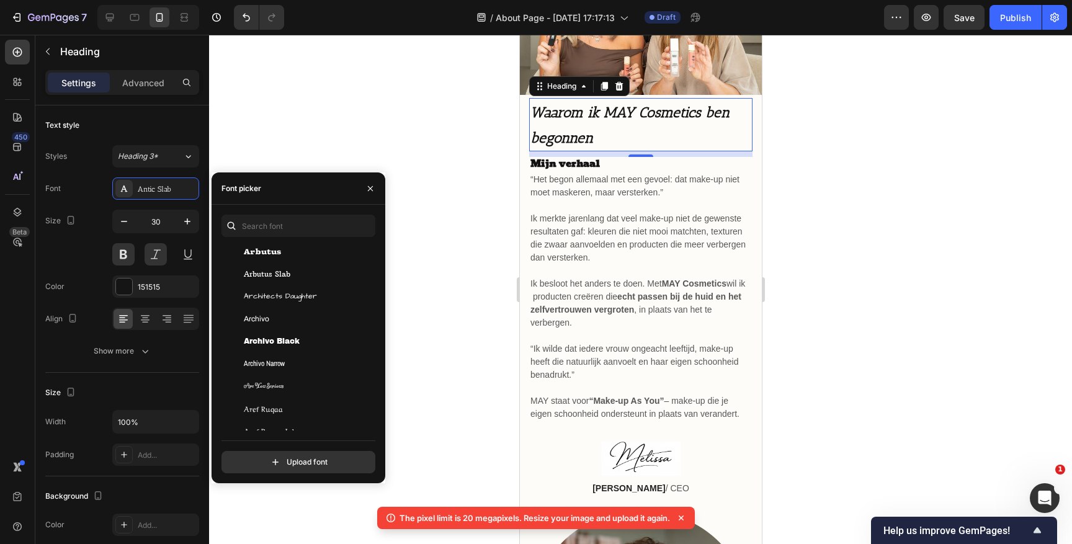
scroll to position [2606, 0]
click at [272, 359] on span "Asap Condensed" at bounding box center [266, 357] width 45 height 11
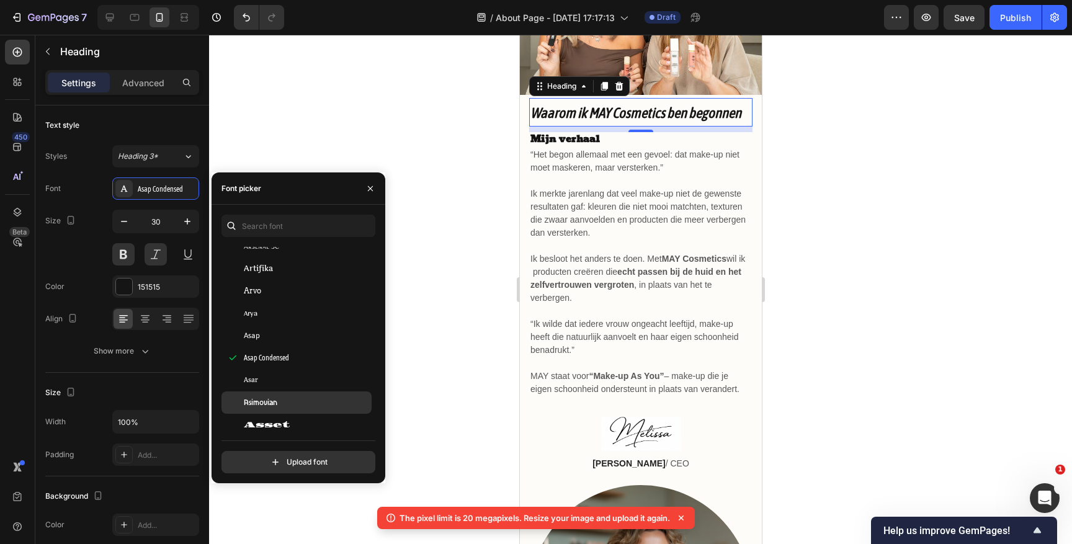
click at [266, 392] on div "Asimovian" at bounding box center [297, 403] width 150 height 22
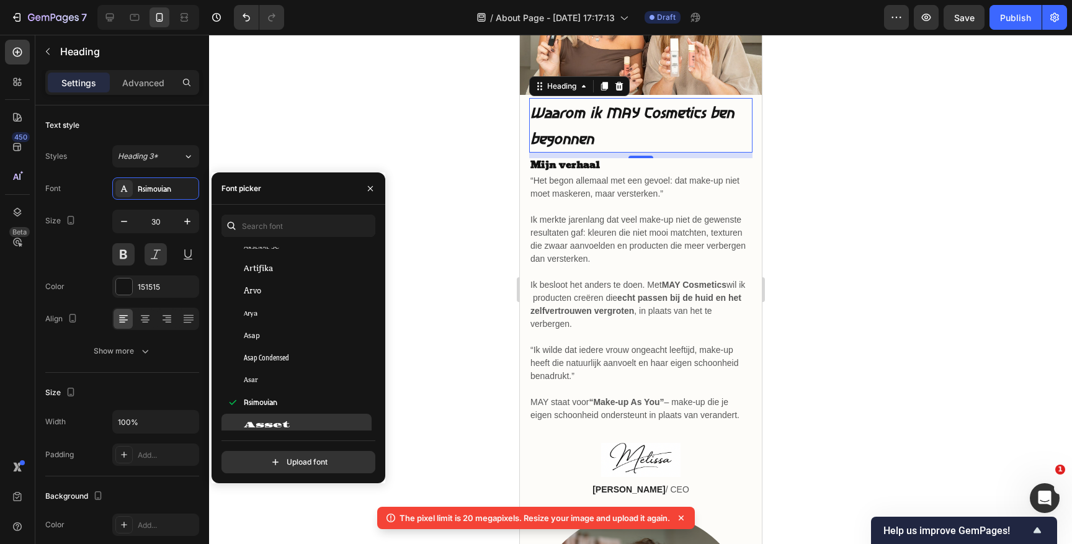
click at [267, 418] on div "Asset" at bounding box center [297, 425] width 150 height 22
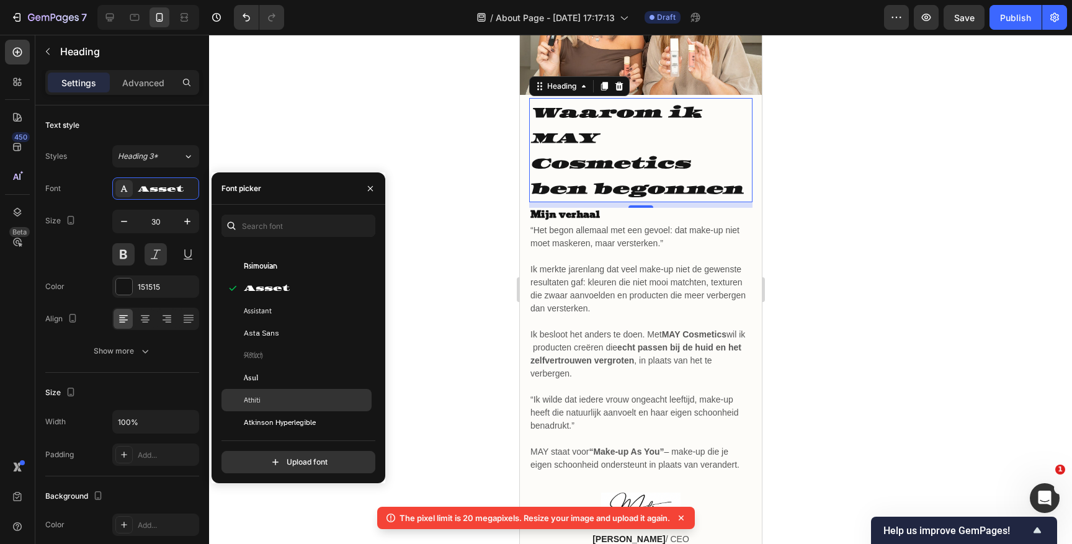
scroll to position [2745, 0]
click at [275, 365] on div "Asul" at bounding box center [297, 376] width 150 height 22
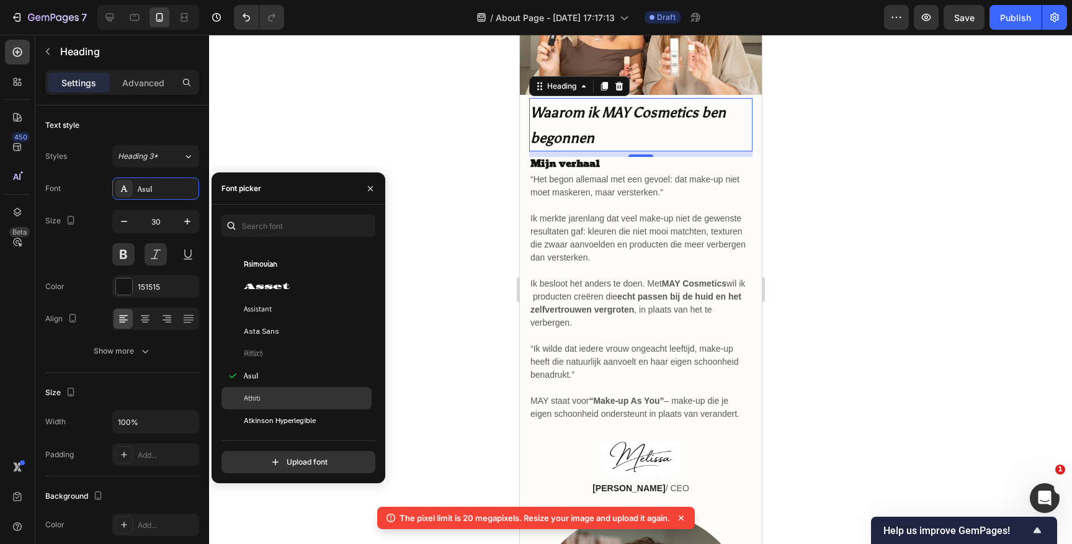
click at [270, 393] on div "Athiti" at bounding box center [306, 398] width 125 height 11
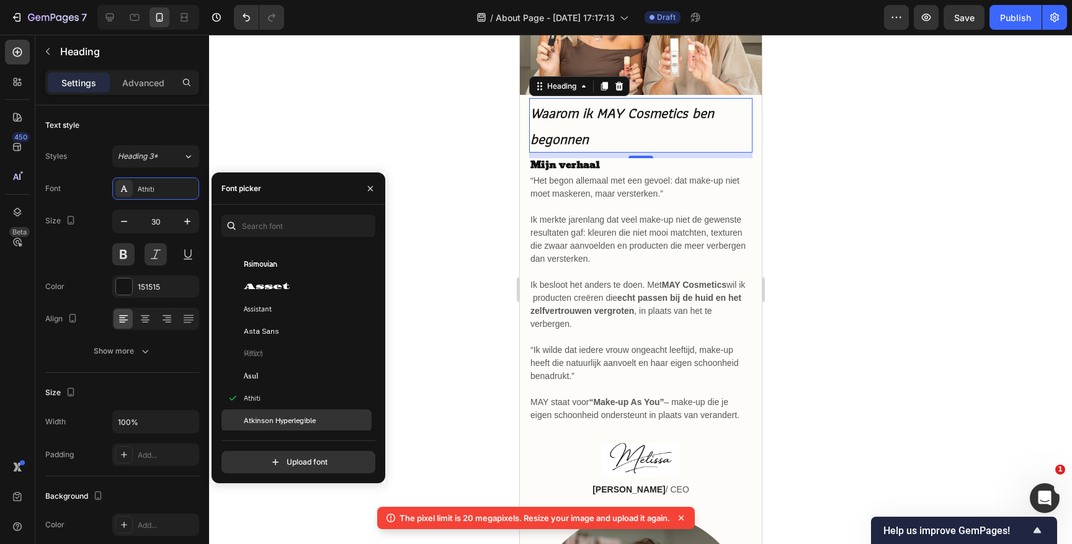
click at [264, 420] on span "Atkinson Hyperlegible" at bounding box center [280, 420] width 72 height 11
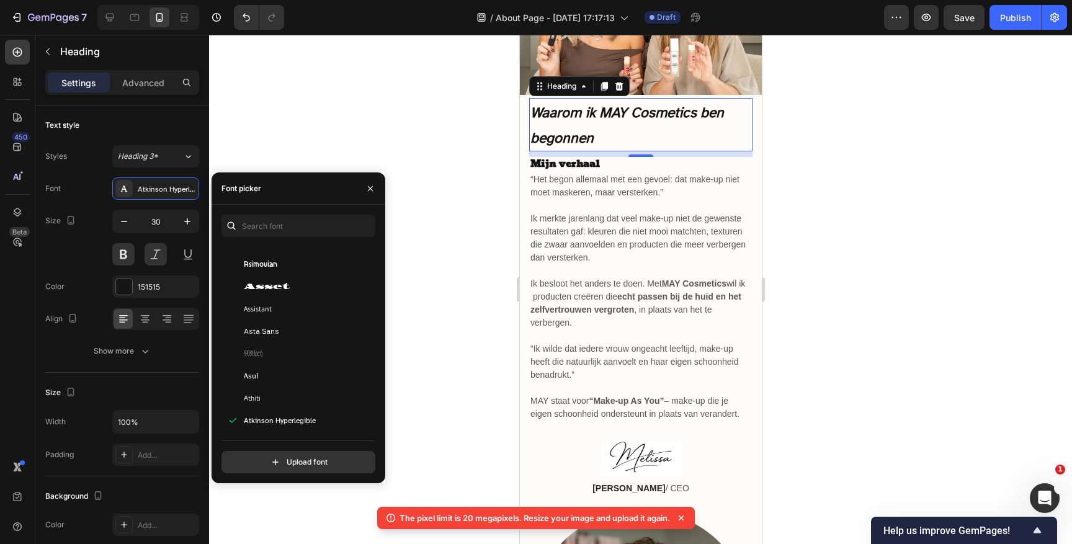
click at [261, 443] on div "Upload font" at bounding box center [299, 457] width 154 height 33
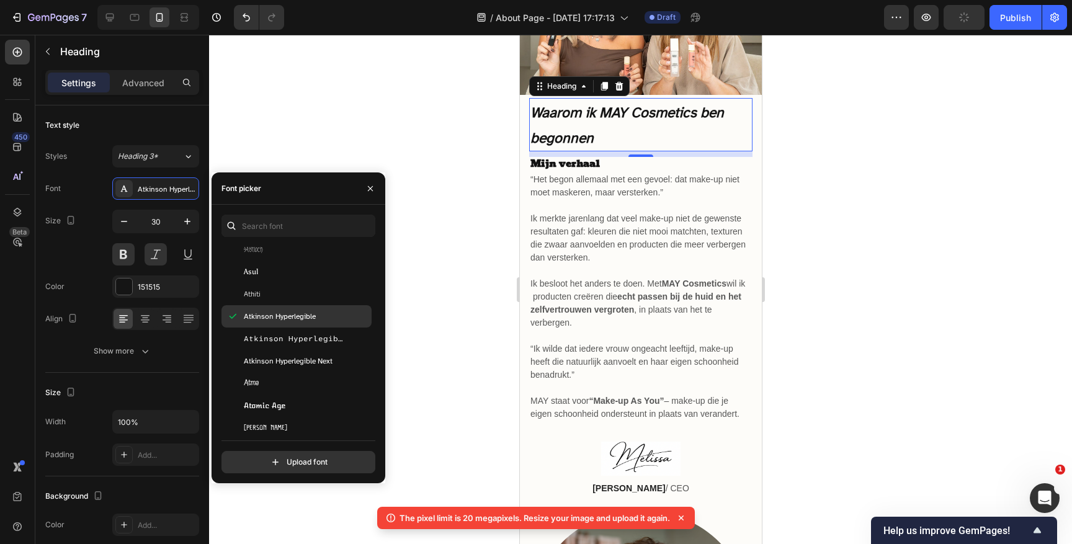
scroll to position [2854, 0]
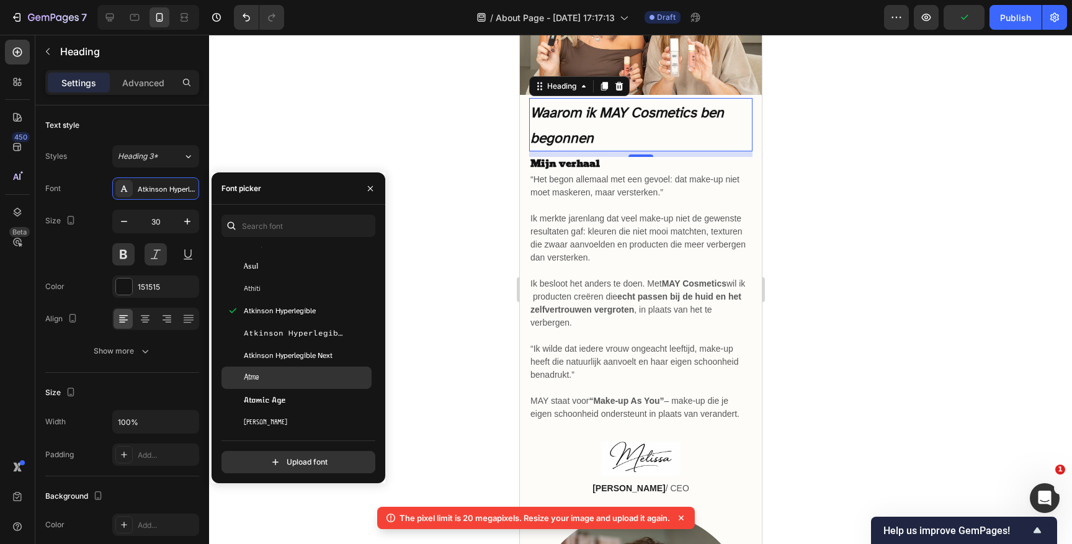
click at [274, 369] on div "Atma" at bounding box center [297, 378] width 150 height 22
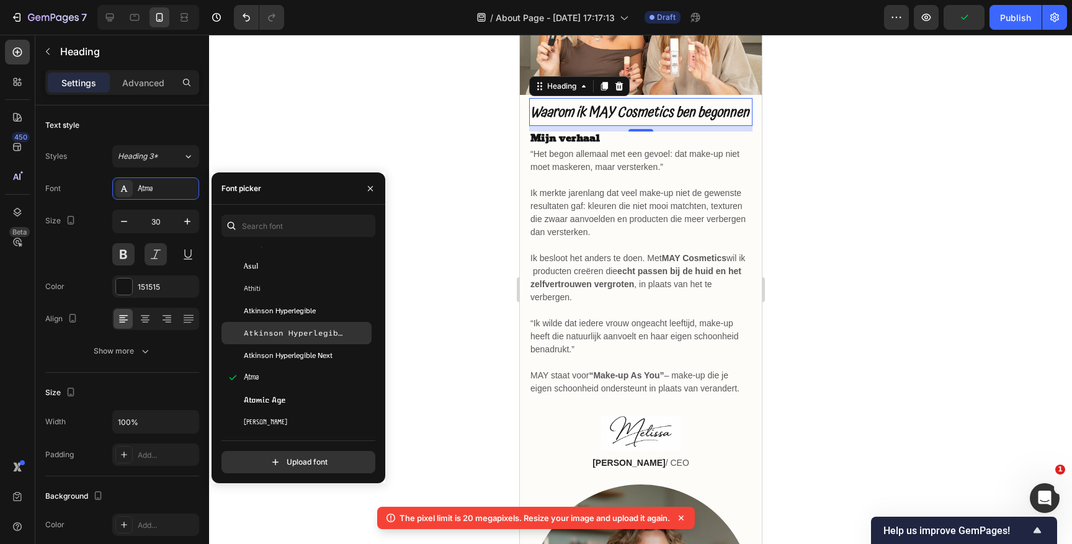
click at [280, 336] on span "Atkinson Hyperlegible Mono" at bounding box center [295, 333] width 103 height 11
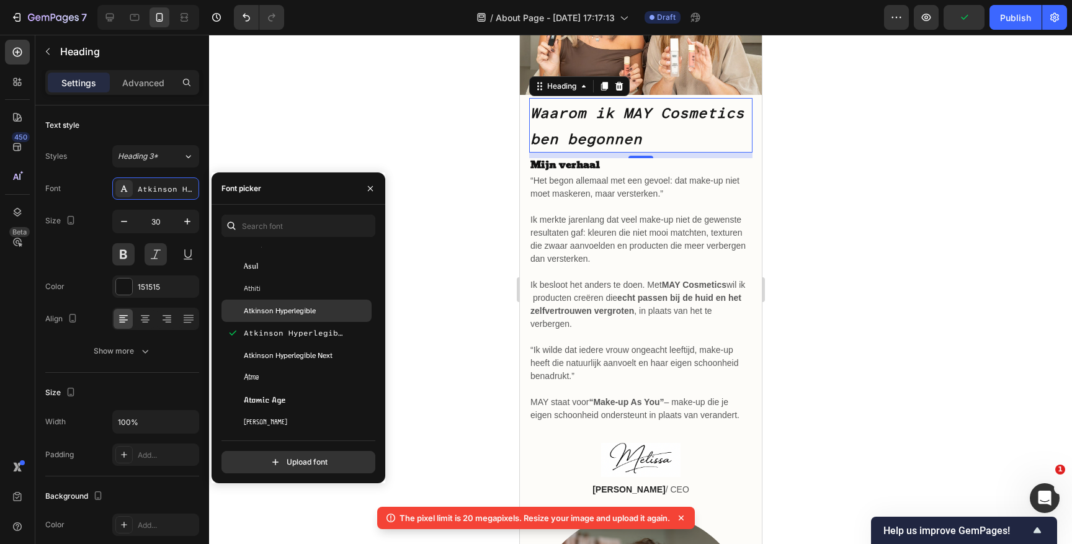
click at [282, 310] on span "Atkinson Hyperlegible" at bounding box center [280, 310] width 72 height 11
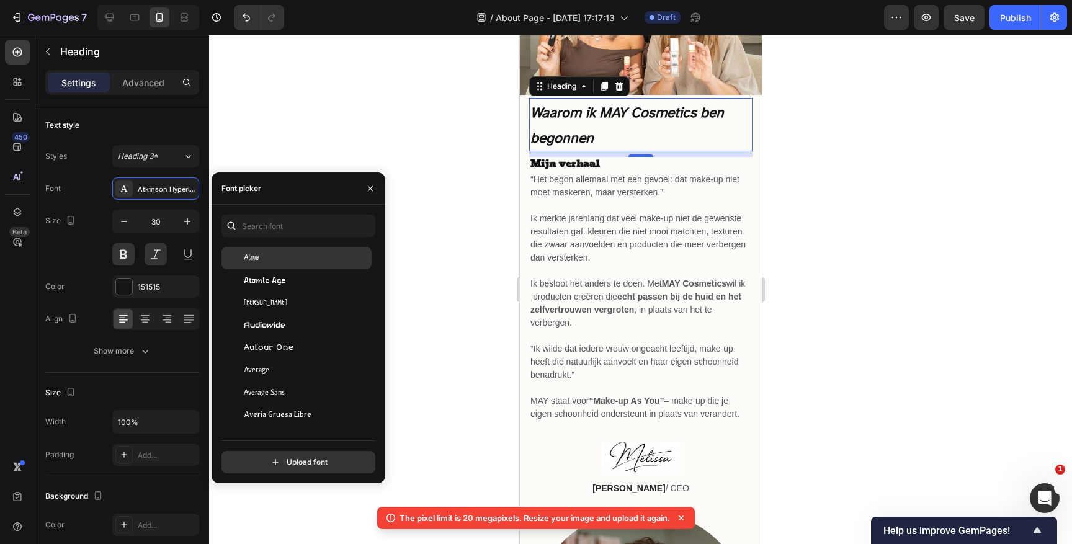
scroll to position [2978, 0]
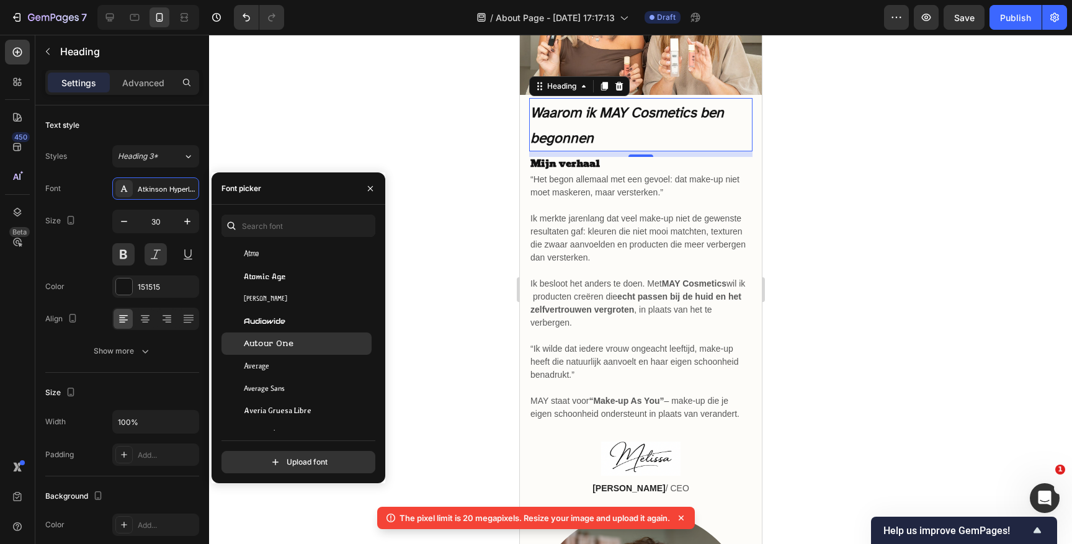
click at [276, 343] on span "Autour One" at bounding box center [269, 343] width 50 height 11
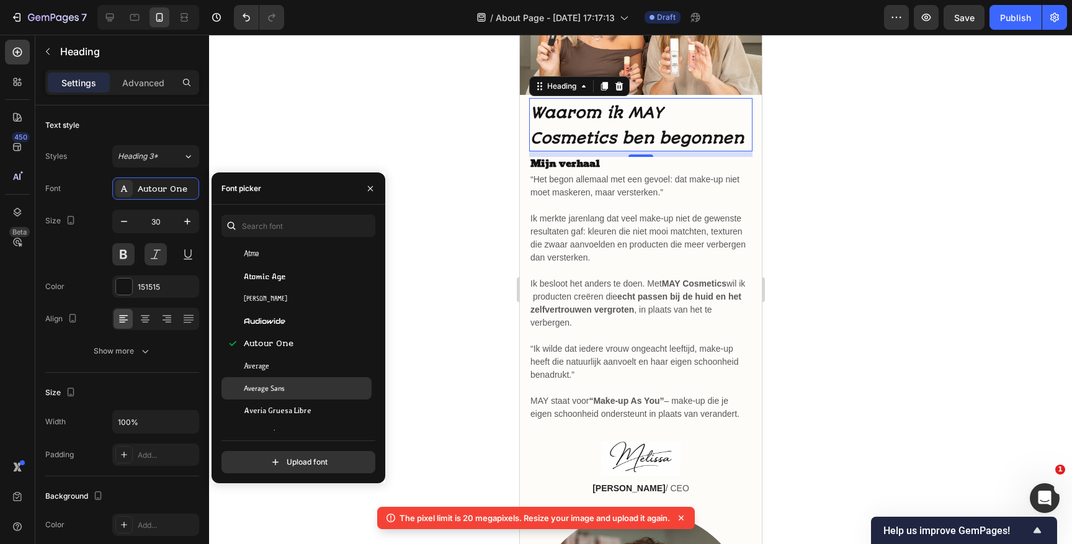
click at [277, 378] on div "Average Sans" at bounding box center [297, 388] width 150 height 22
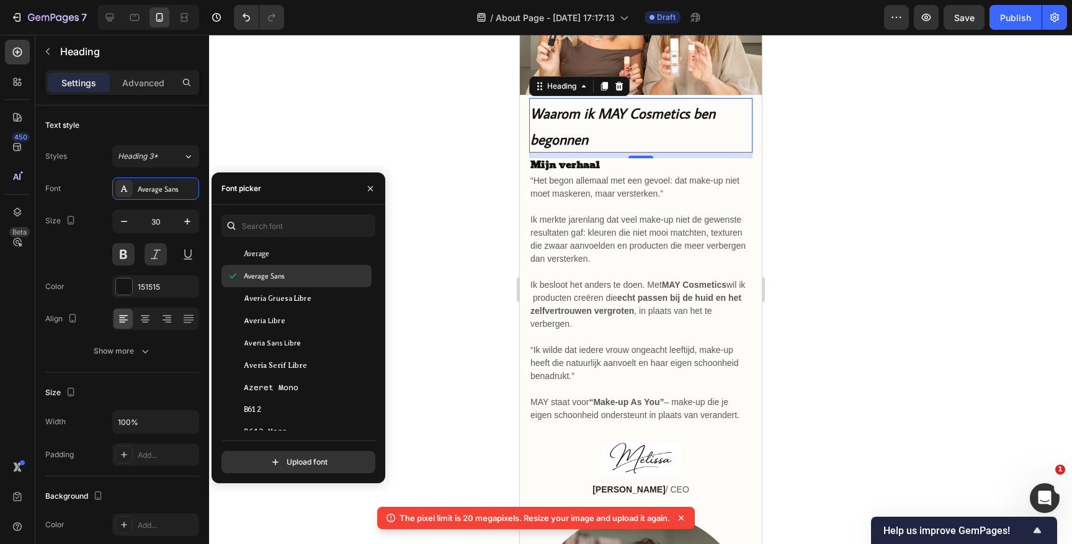
scroll to position [3093, 0]
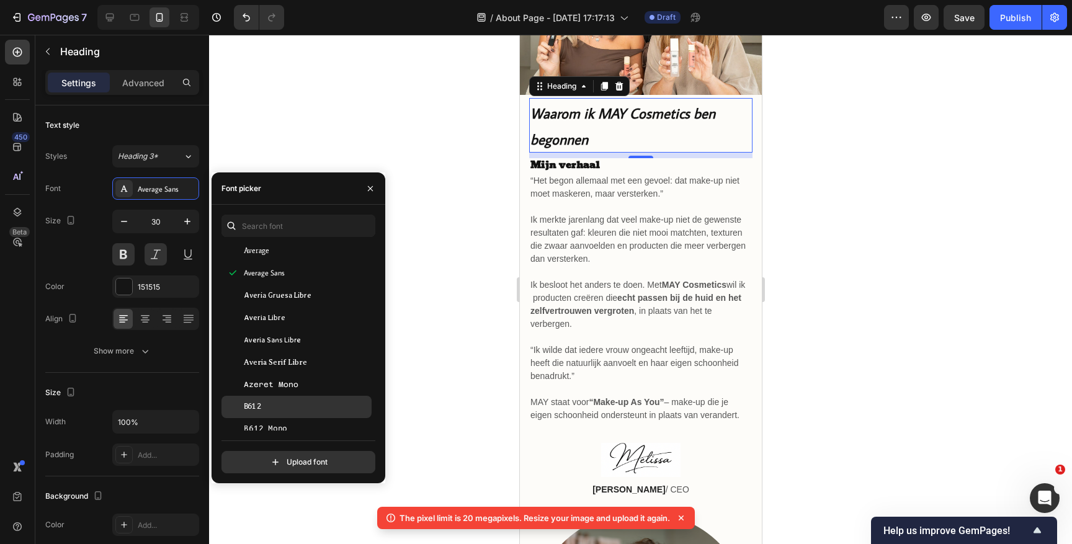
click at [280, 407] on div "B612" at bounding box center [306, 406] width 125 height 11
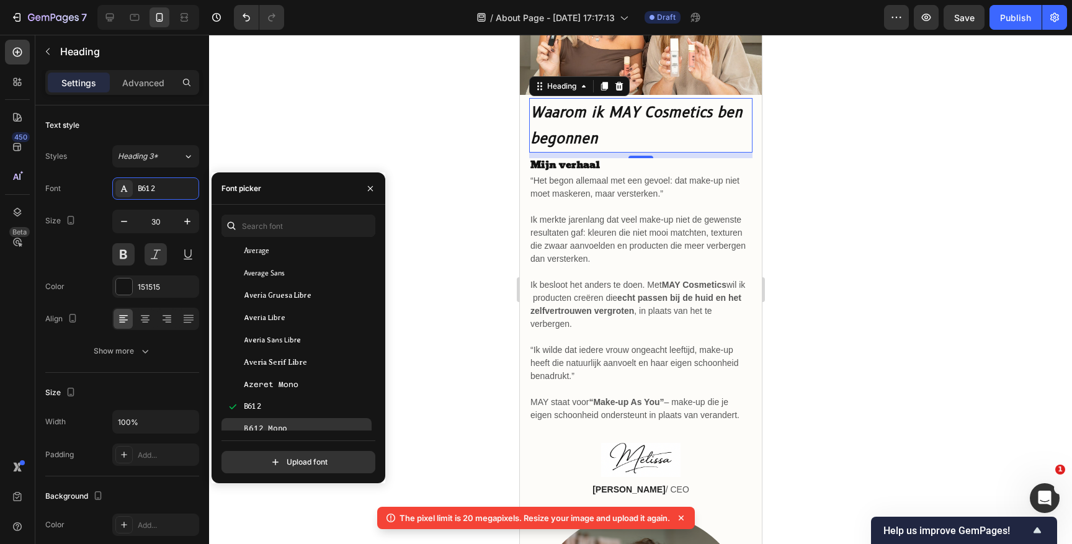
click at [279, 421] on div "B612 Mono" at bounding box center [297, 429] width 150 height 22
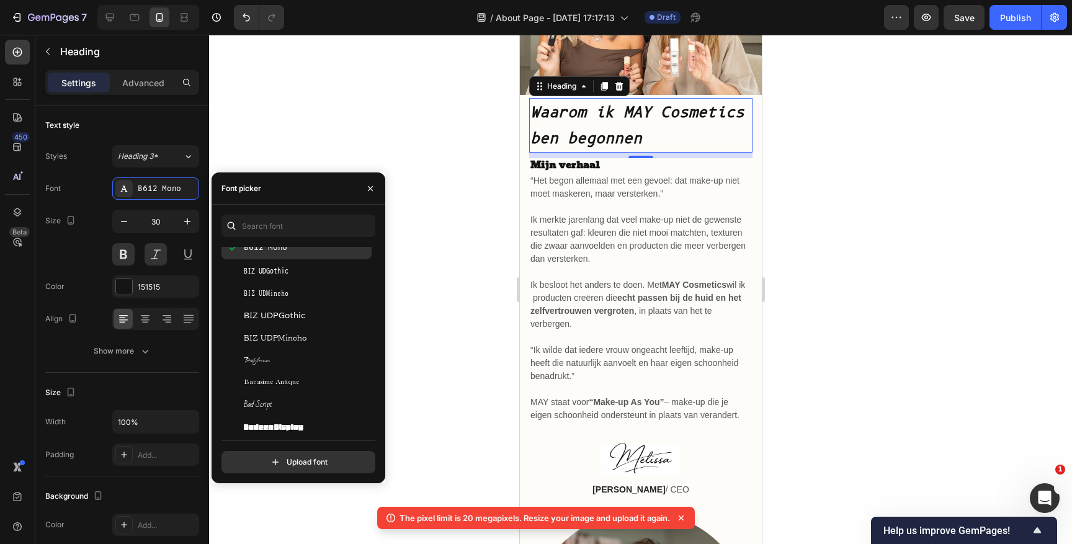
scroll to position [3282, 0]
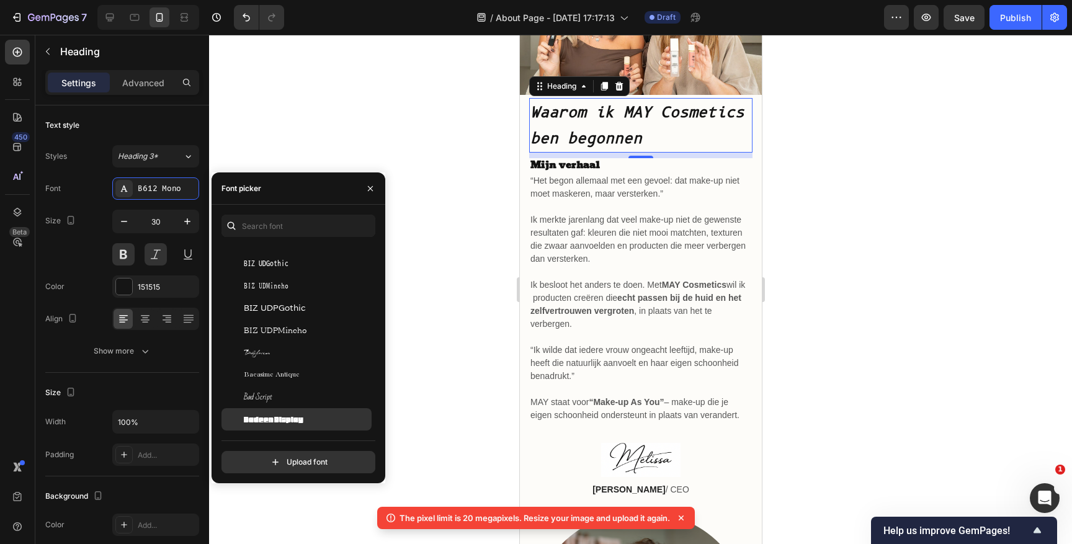
click at [274, 417] on span "Badeen Display" at bounding box center [274, 419] width 60 height 11
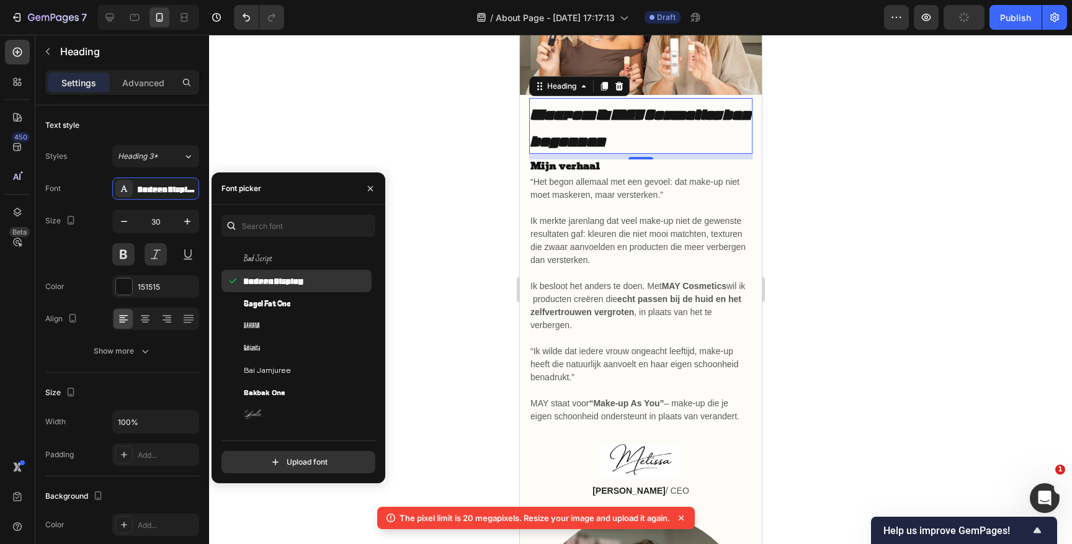
scroll to position [3422, 0]
click at [275, 388] on span "Bakbak One" at bounding box center [264, 390] width 41 height 11
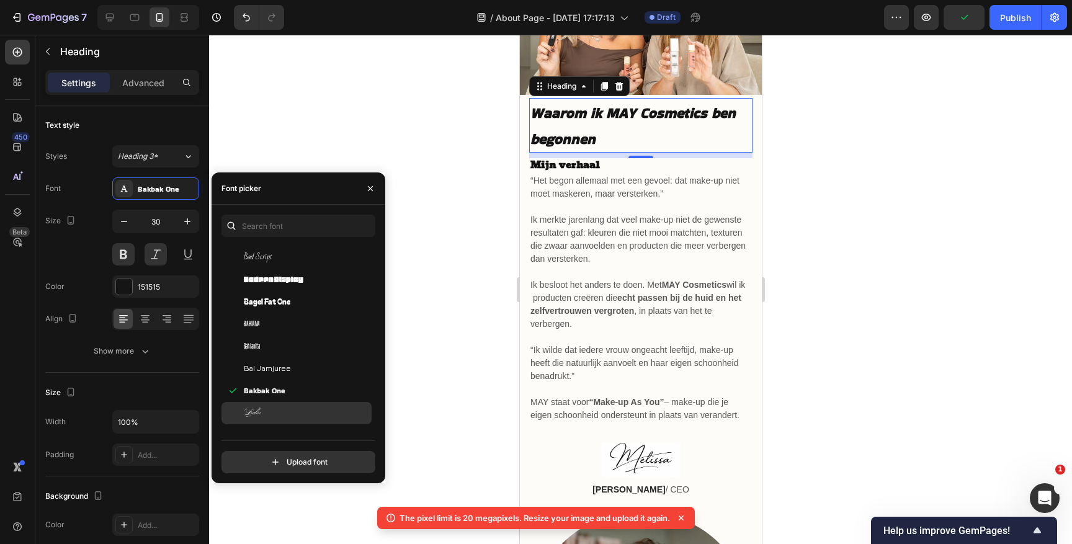
click at [274, 405] on div "Ballet" at bounding box center [297, 413] width 150 height 22
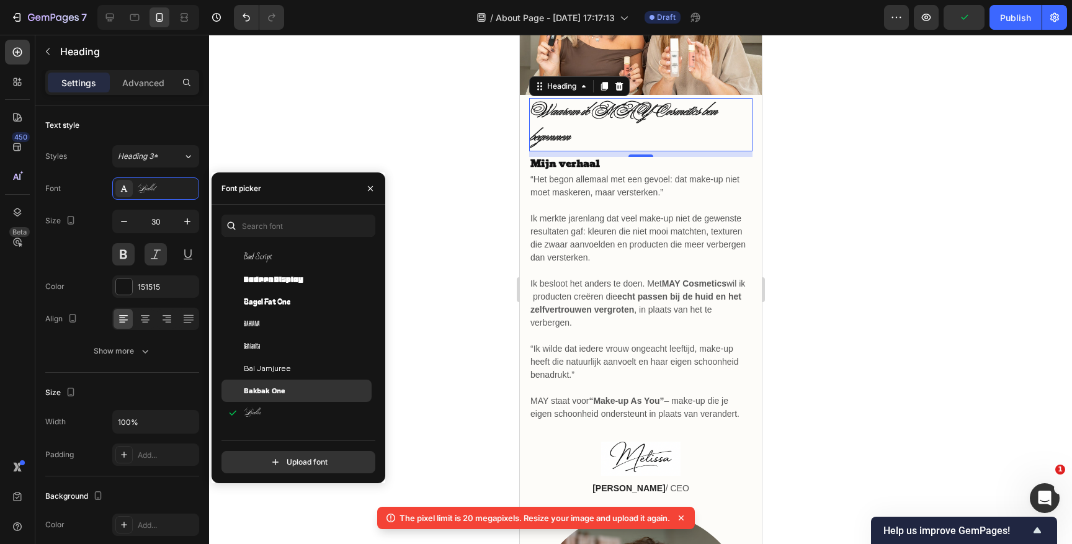
click at [274, 387] on span "Bakbak One" at bounding box center [264, 390] width 41 height 11
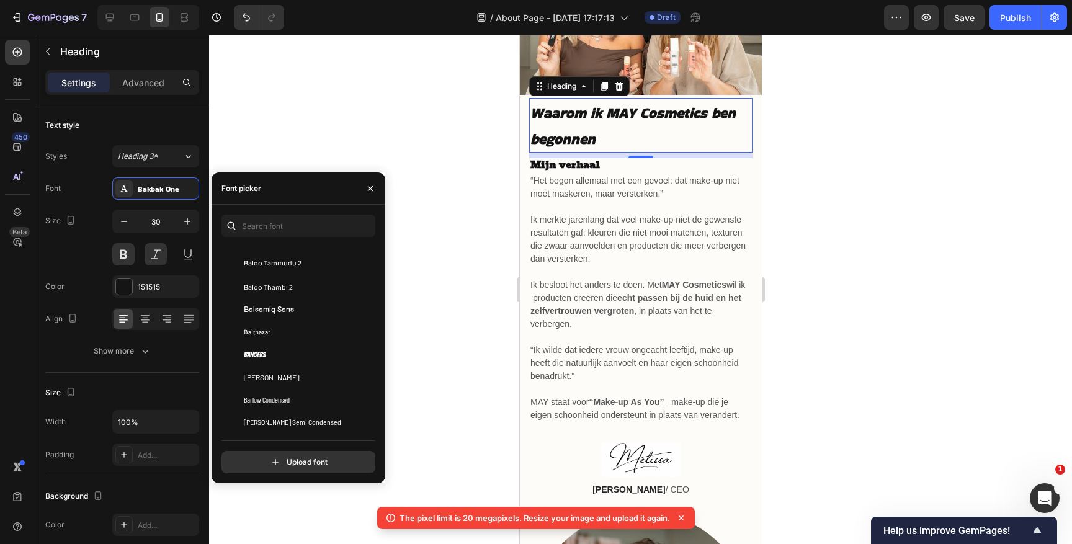
scroll to position [3790, 0]
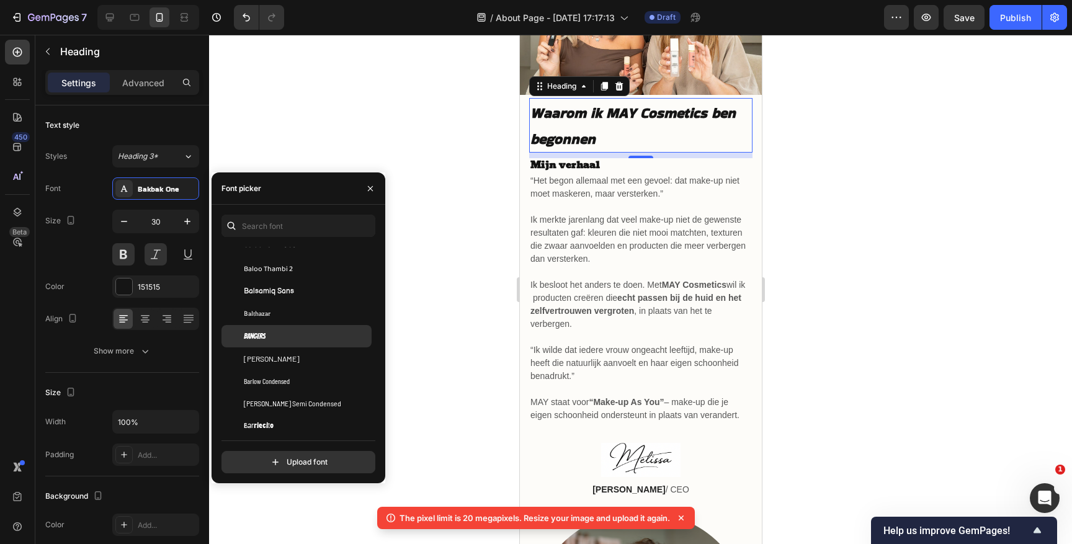
click at [282, 330] on div "Bangers" at bounding box center [297, 336] width 150 height 22
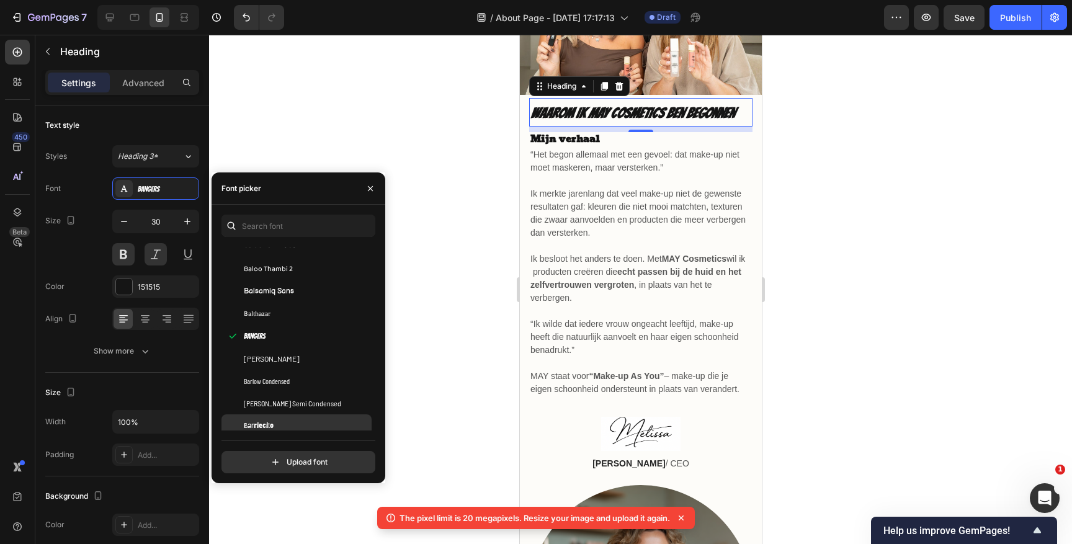
click at [281, 419] on div "Barriecito" at bounding box center [297, 426] width 150 height 22
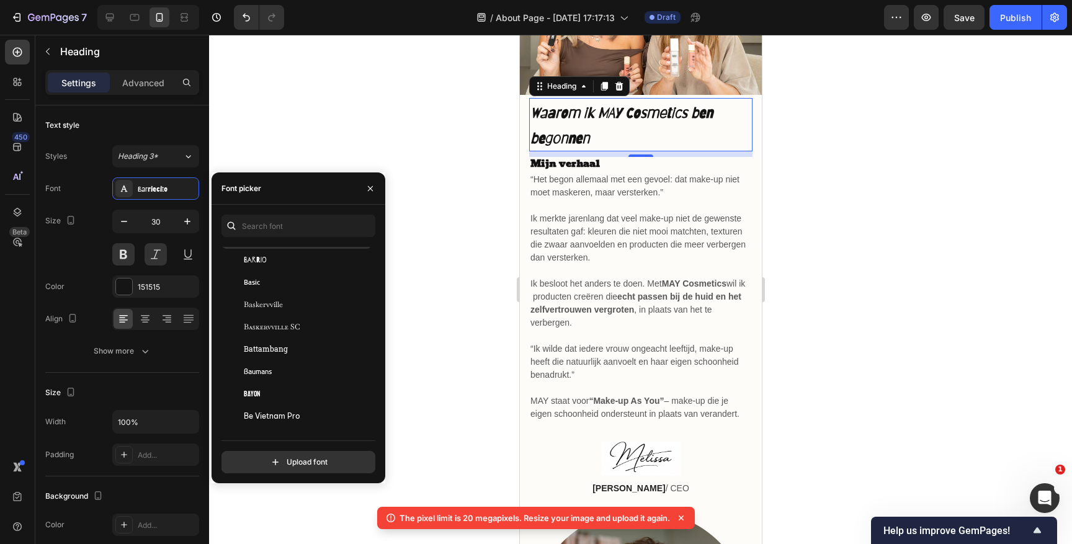
scroll to position [3996, 0]
click at [284, 371] on div "Bayon" at bounding box center [306, 375] width 125 height 11
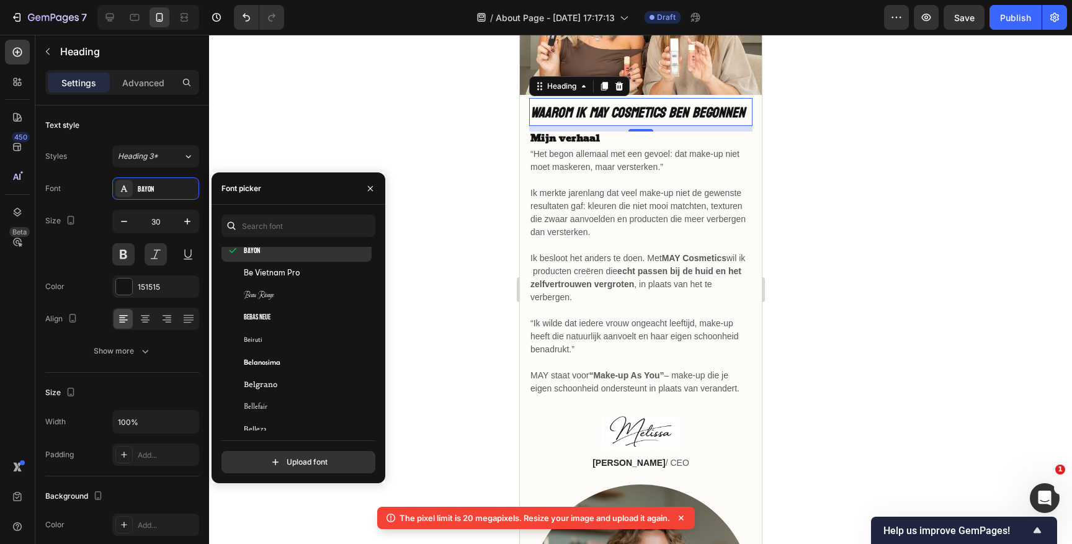
scroll to position [4135, 0]
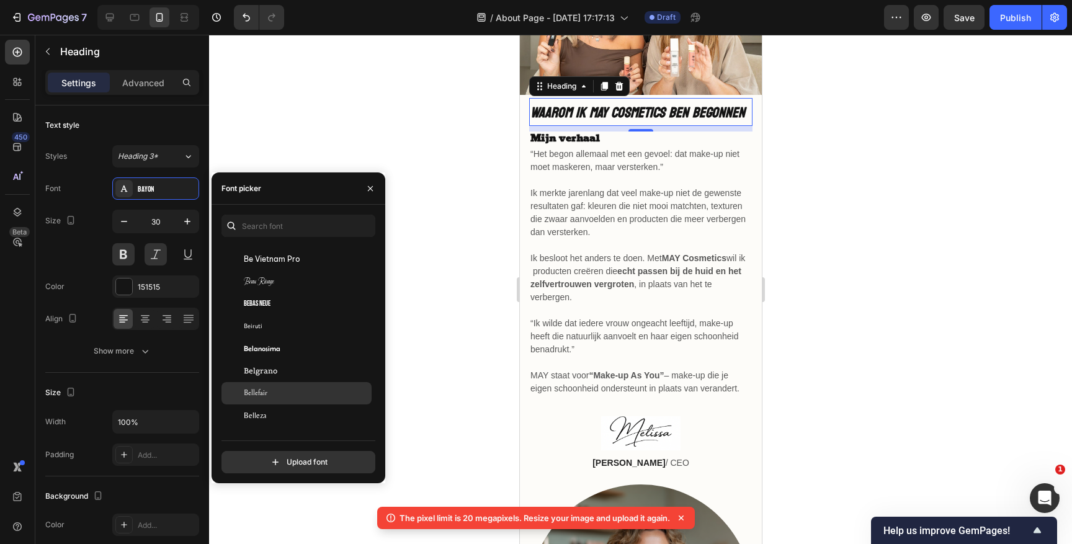
click at [281, 393] on div "Bellefair" at bounding box center [306, 393] width 125 height 11
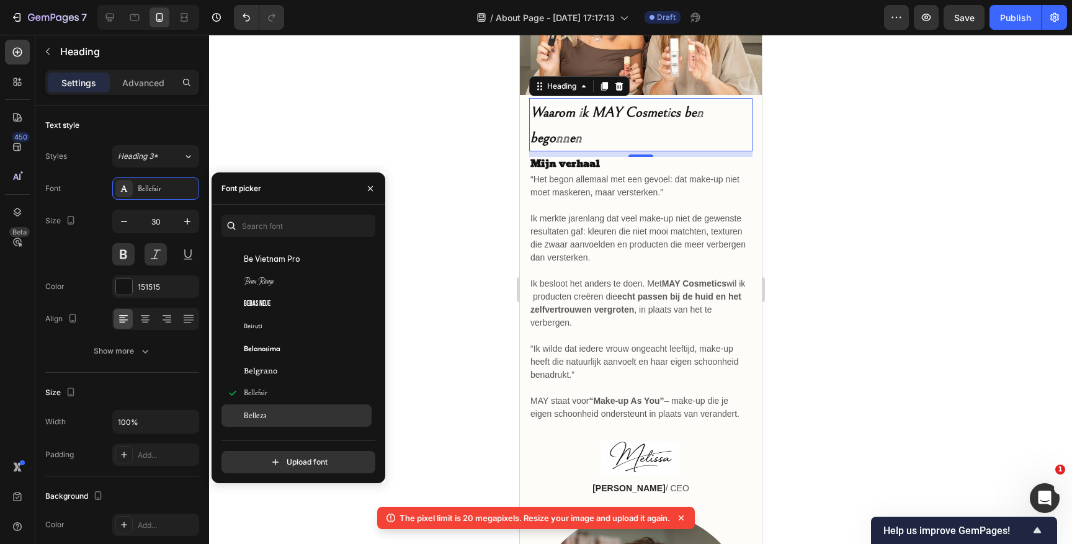
click at [281, 410] on div "Belleza" at bounding box center [306, 415] width 125 height 11
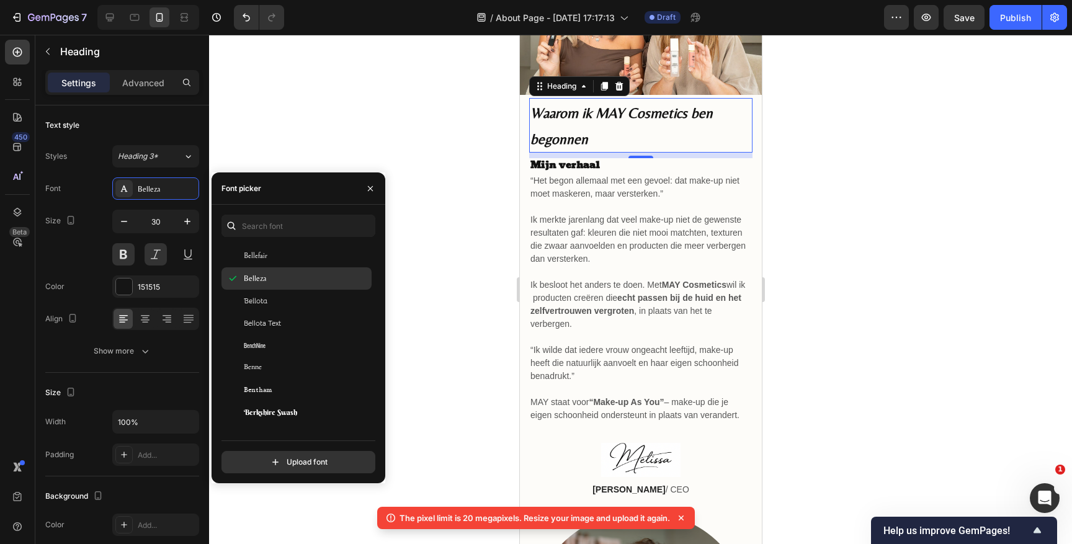
scroll to position [4275, 0]
click at [839, 168] on div at bounding box center [640, 289] width 863 height 509
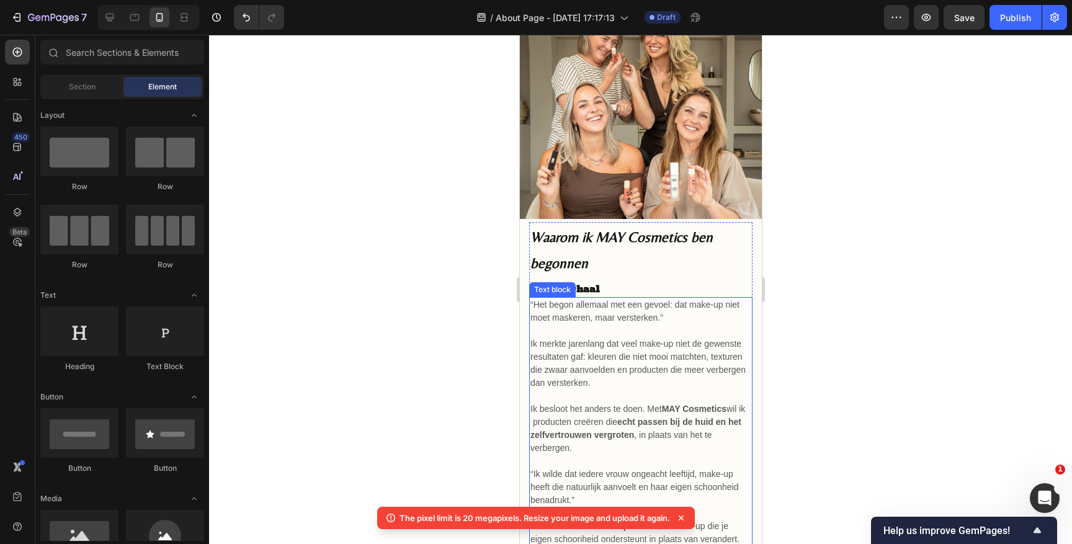
scroll to position [36, 0]
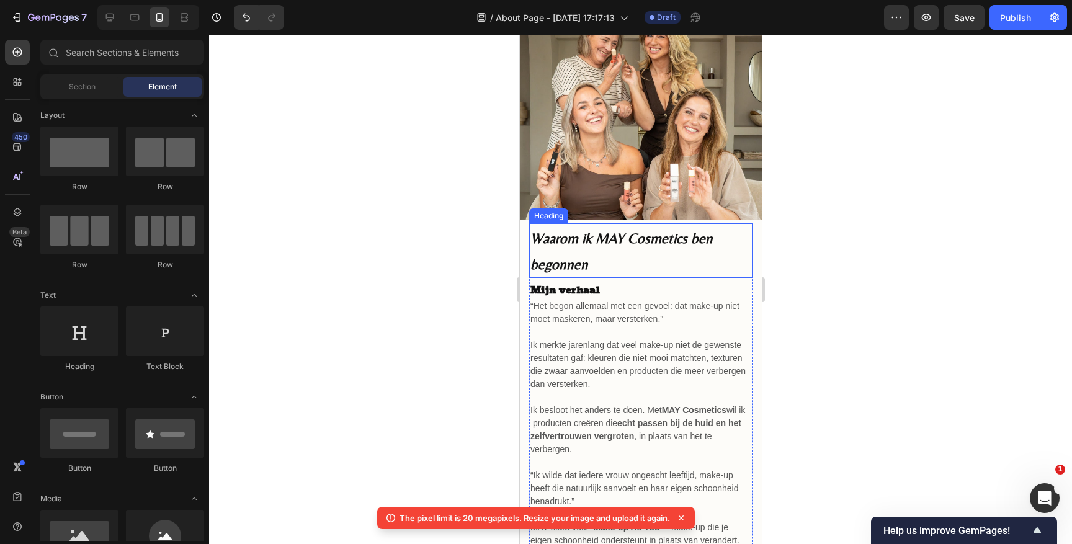
click at [662, 251] on p "⁠⁠⁠⁠⁠⁠⁠ Waarom ik MAY Cosmetics ben begonnen" at bounding box center [640, 251] width 221 height 52
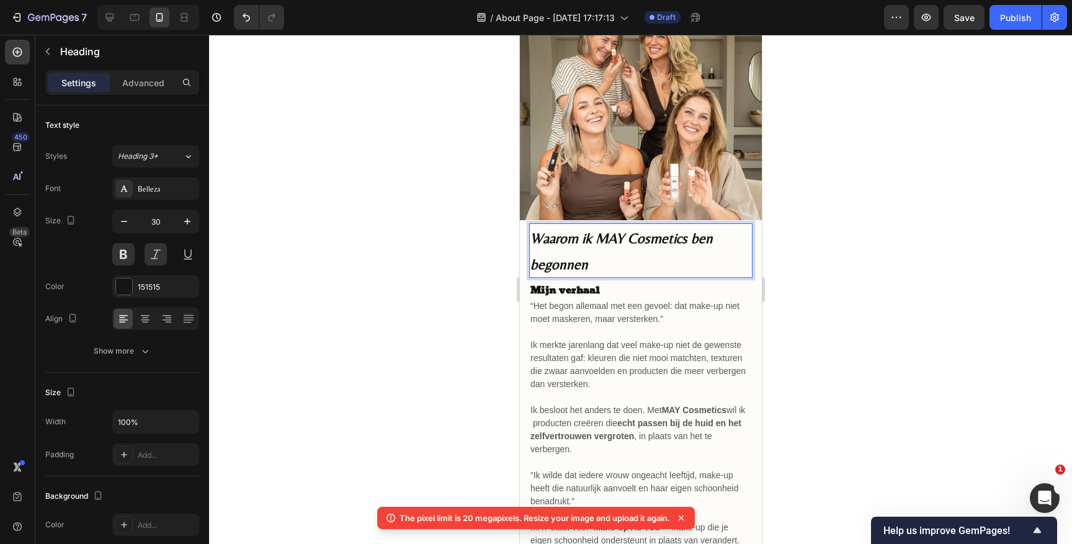
click at [662, 251] on p "Waarom ik MAY Cosmetics ben begonnen" at bounding box center [640, 251] width 221 height 52
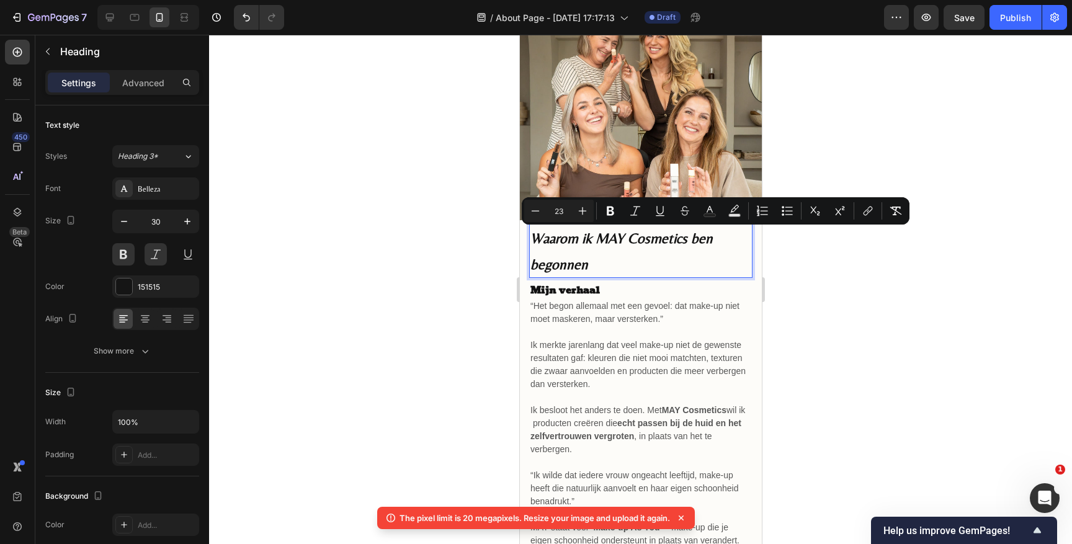
click at [568, 215] on input "23" at bounding box center [559, 211] width 25 height 15
click at [576, 214] on button "Plus" at bounding box center [582, 211] width 22 height 22
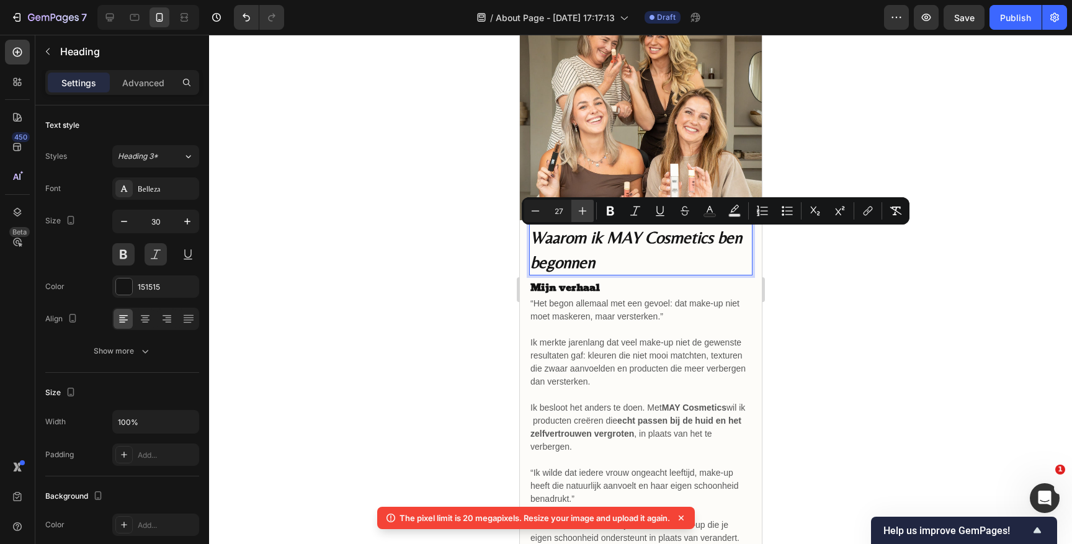
click at [576, 214] on button "Plus" at bounding box center [582, 211] width 22 height 22
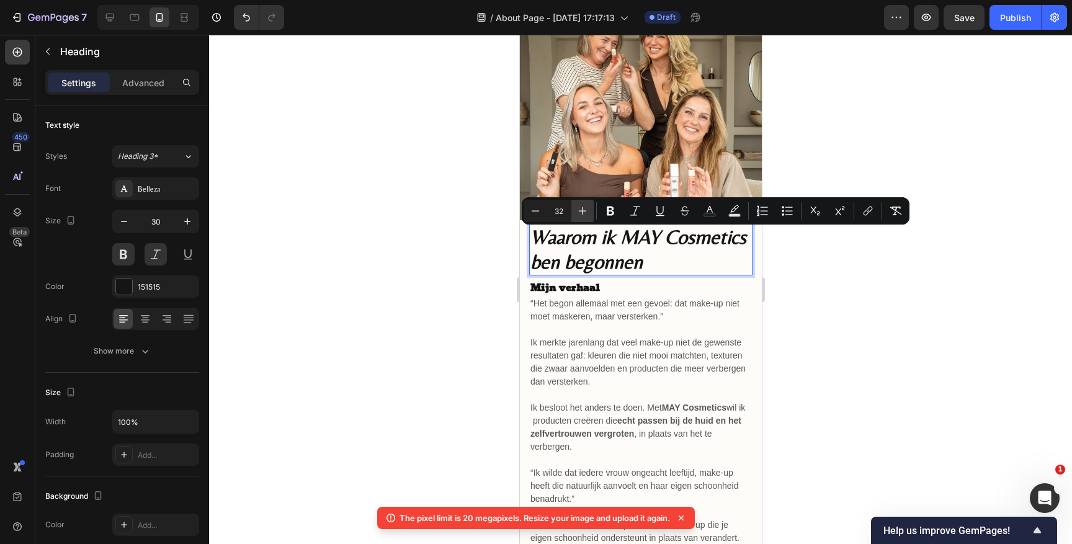
click at [576, 214] on button "Plus" at bounding box center [582, 211] width 22 height 22
click at [544, 215] on button "Minus" at bounding box center [535, 211] width 22 height 22
type input "32"
click at [810, 267] on div at bounding box center [640, 289] width 863 height 509
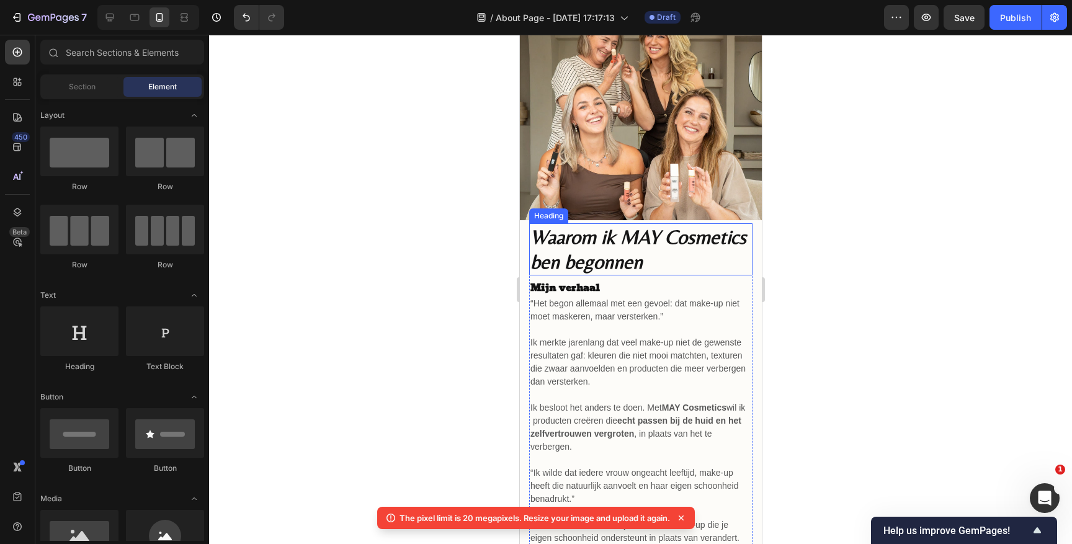
click at [648, 264] on p "⁠⁠⁠⁠⁠⁠⁠ Waarom ik MAY Cosmetics ben begonnen" at bounding box center [640, 250] width 221 height 50
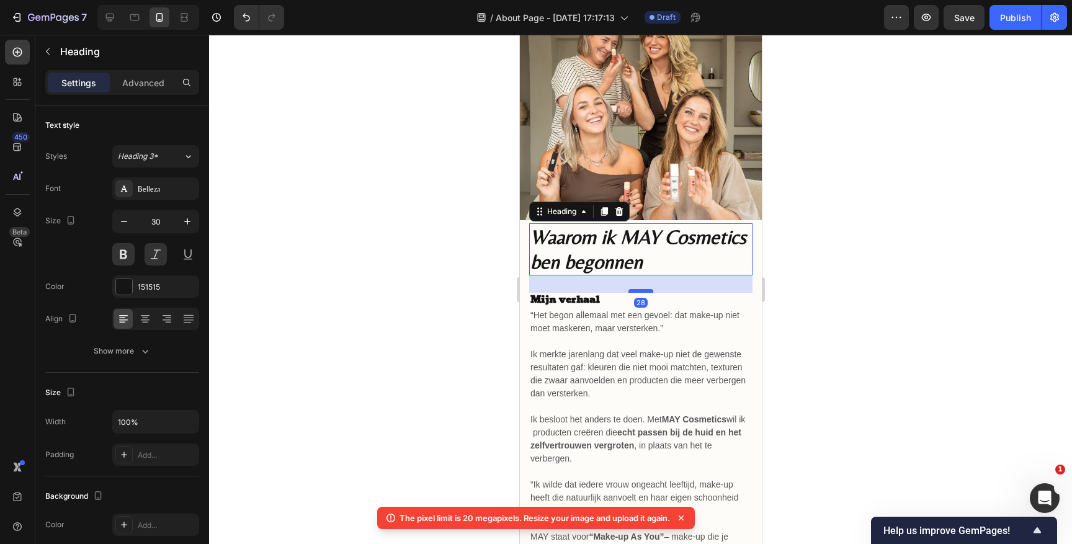
drag, startPoint x: 642, startPoint y: 279, endPoint x: 641, endPoint y: 290, distance: 11.8
click at [641, 290] on div at bounding box center [640, 291] width 25 height 4
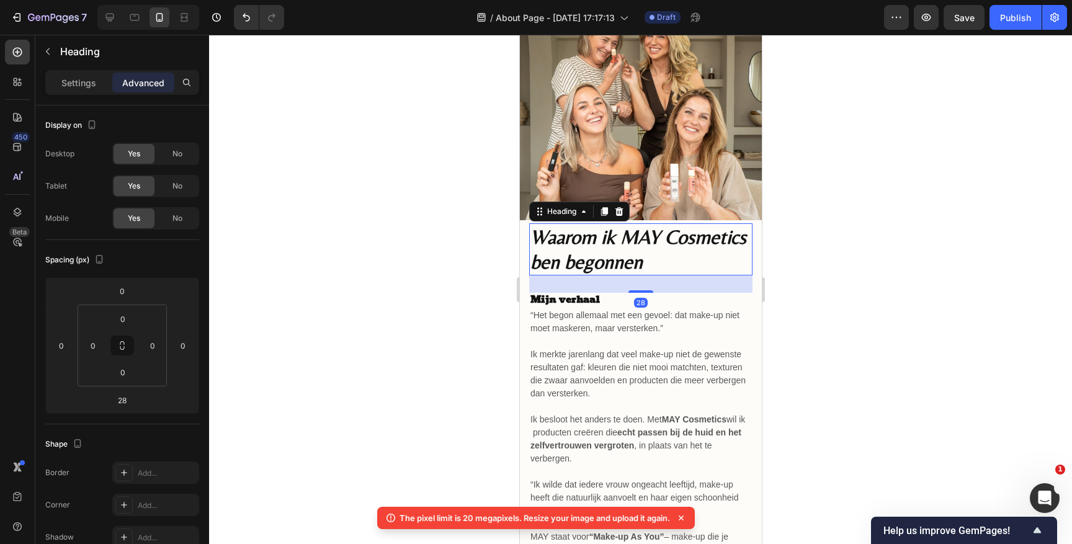
click at [882, 289] on div at bounding box center [640, 289] width 863 height 509
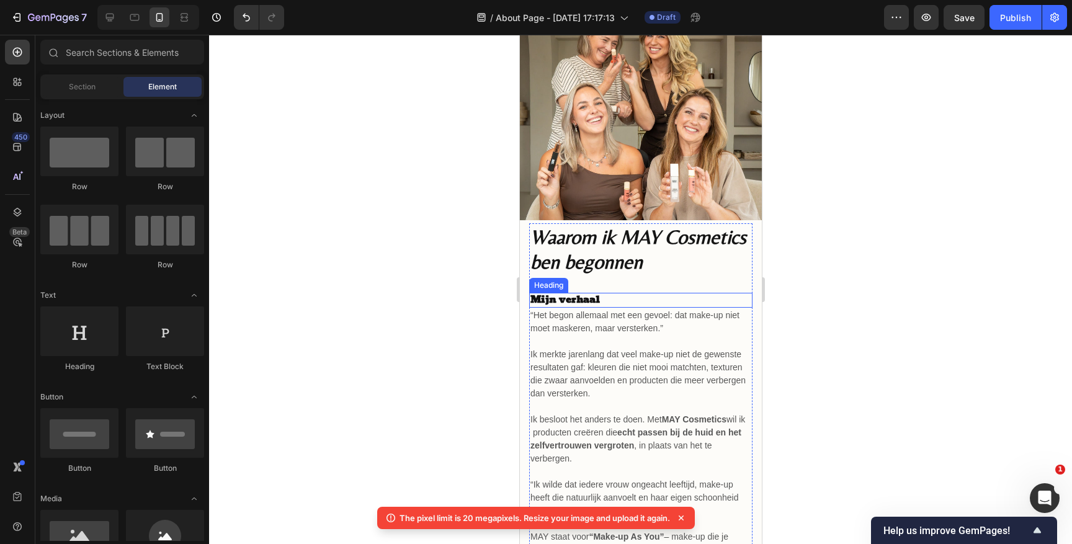
click at [563, 299] on p "Mijn verhaal" at bounding box center [640, 300] width 221 height 12
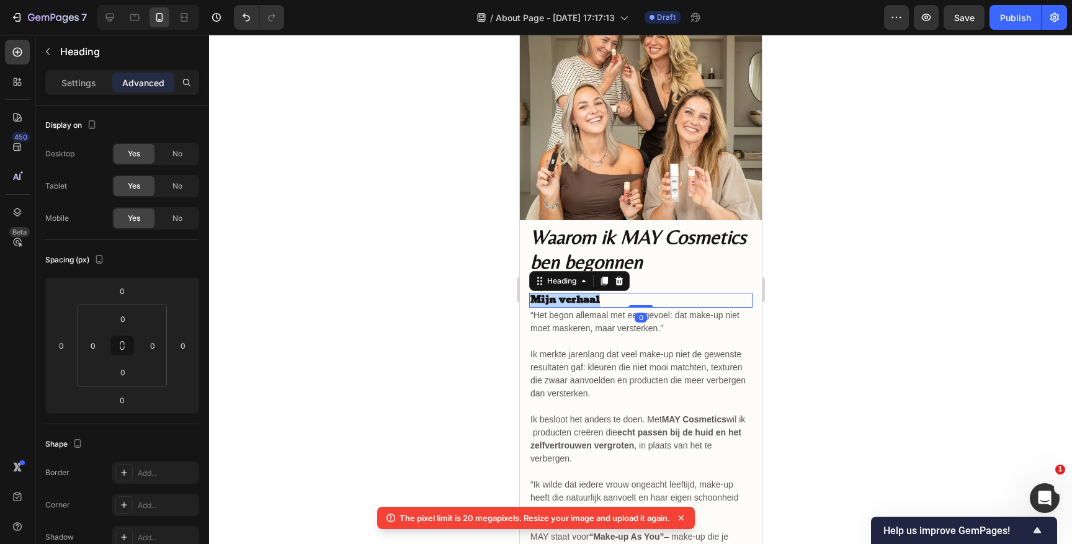
click at [563, 299] on p "Mijn verhaal" at bounding box center [640, 300] width 221 height 12
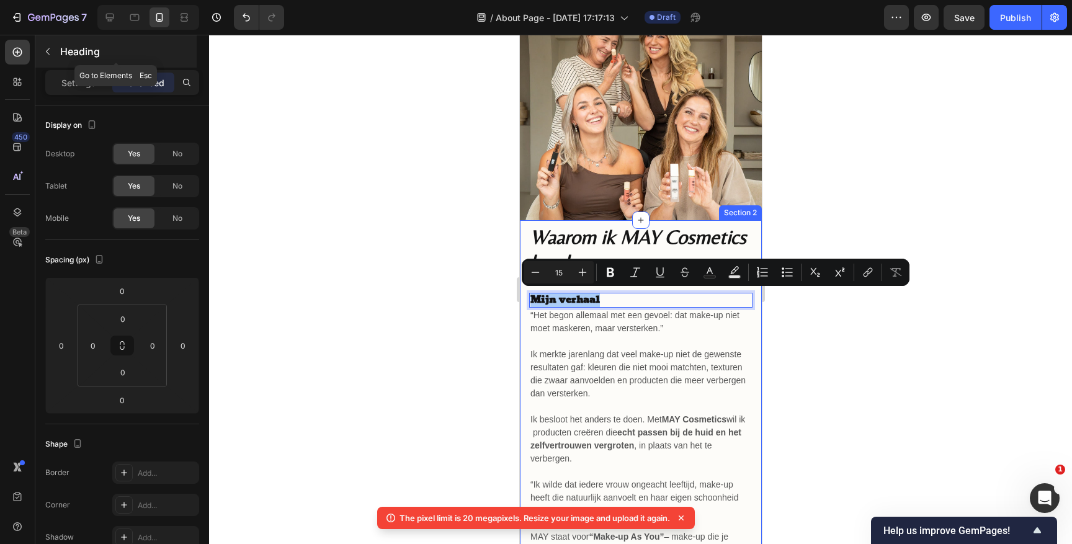
click at [43, 48] on icon "button" at bounding box center [48, 52] width 10 height 10
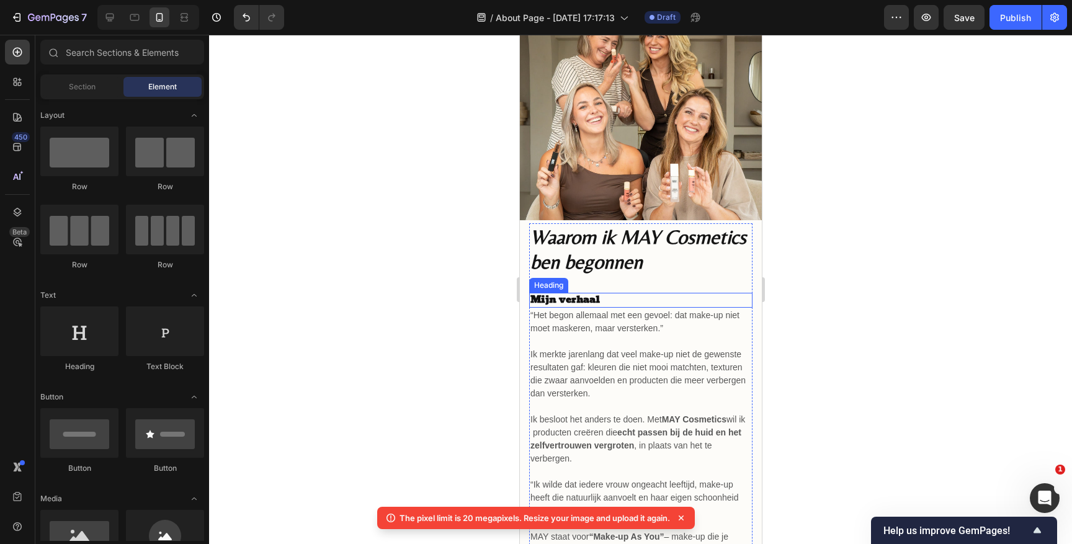
click at [575, 295] on p "Mijn verhaal" at bounding box center [640, 300] width 221 height 12
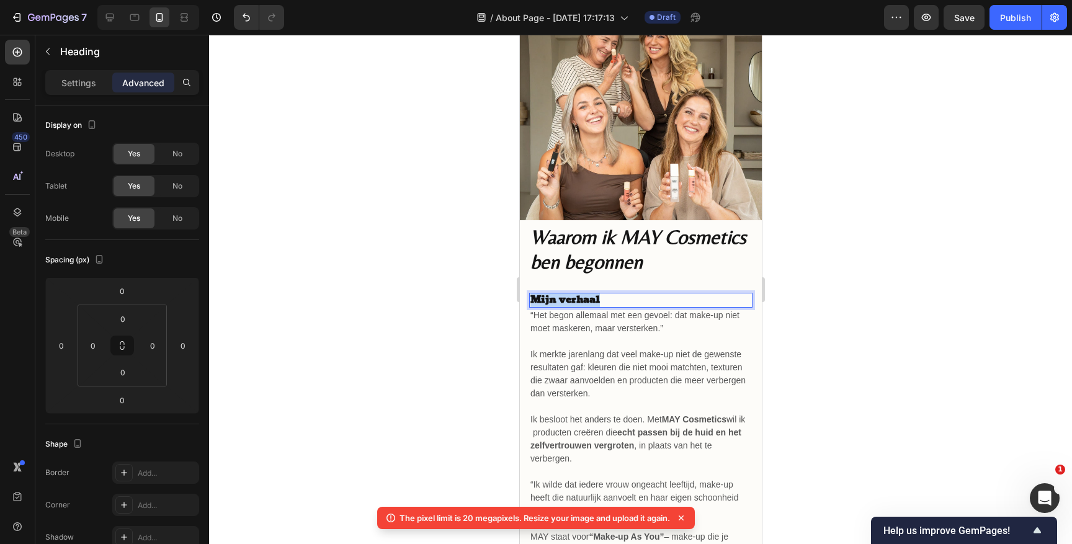
click at [575, 295] on p "Mijn verhaal" at bounding box center [640, 300] width 221 height 12
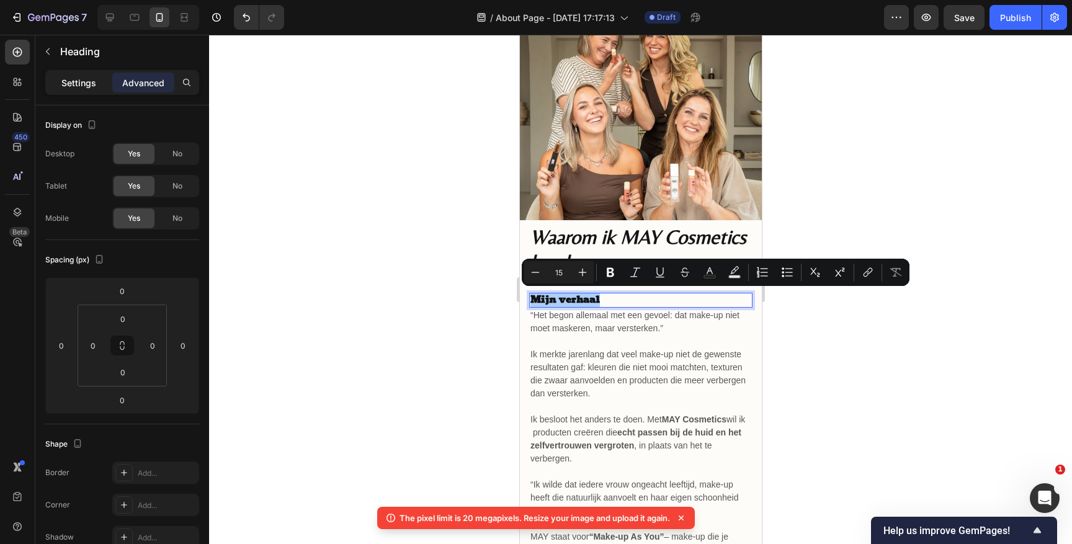
click at [55, 76] on div "Settings" at bounding box center [79, 83] width 62 height 20
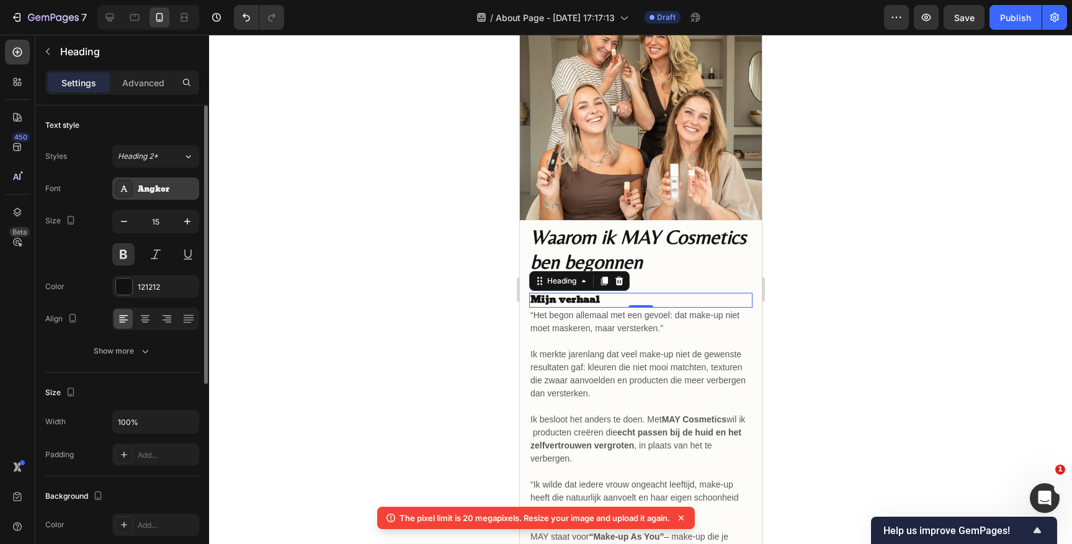
click at [161, 189] on div "Angkor" at bounding box center [167, 189] width 58 height 11
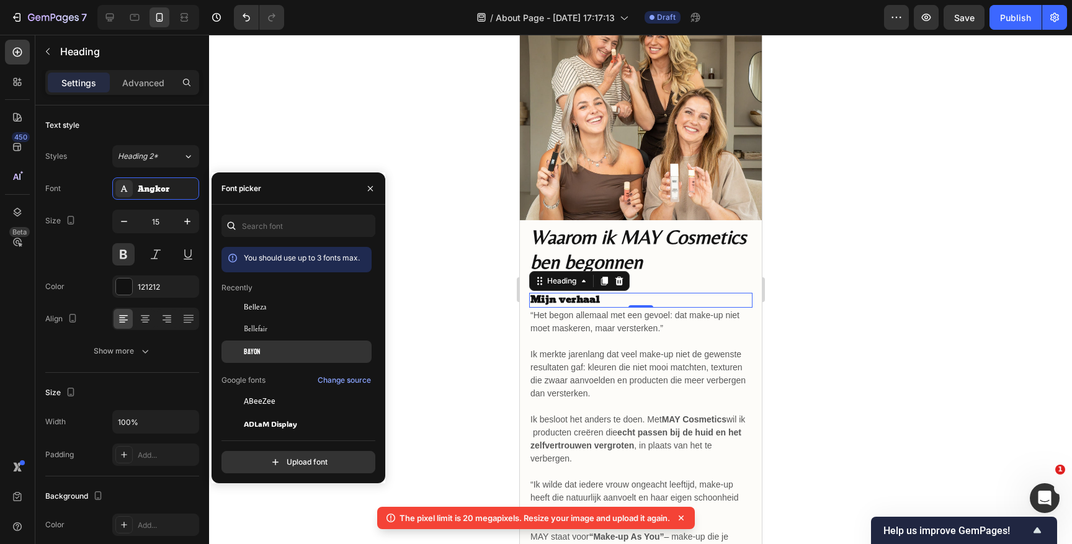
click at [290, 345] on div "Bayon" at bounding box center [297, 352] width 150 height 22
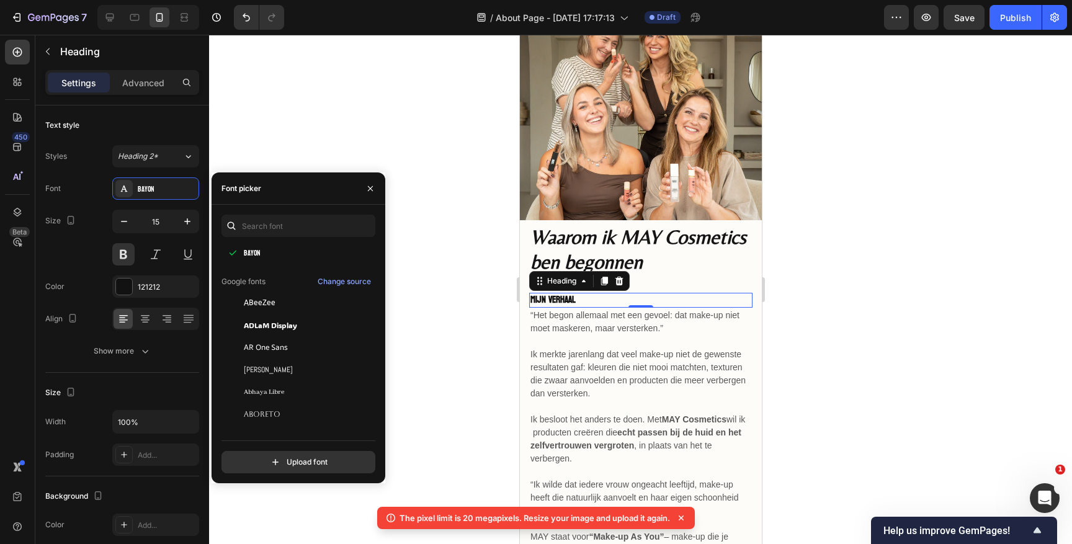
scroll to position [103, 0]
click at [292, 322] on span "ADLaM Display" at bounding box center [270, 320] width 53 height 11
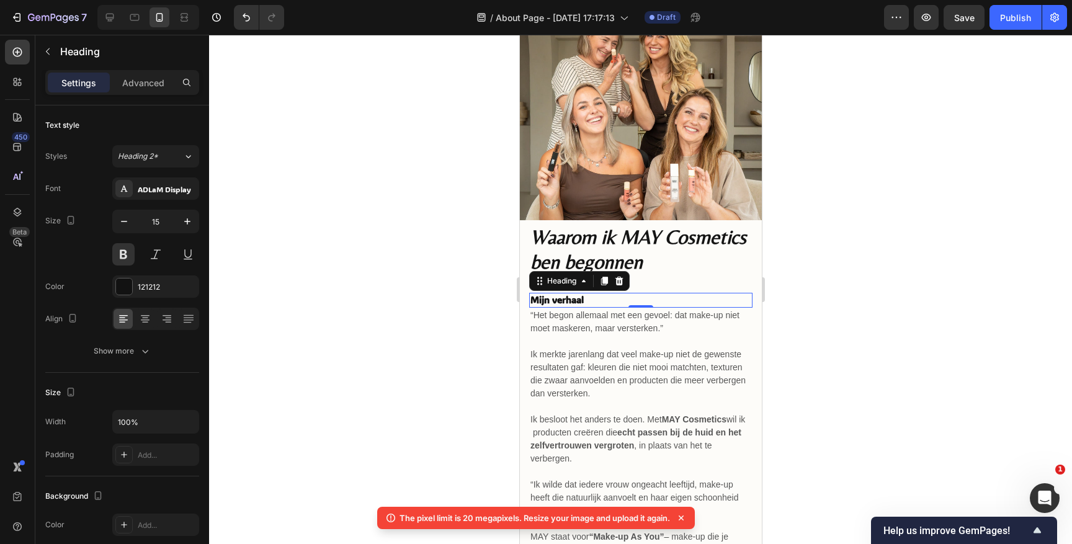
click at [895, 335] on div at bounding box center [640, 289] width 863 height 509
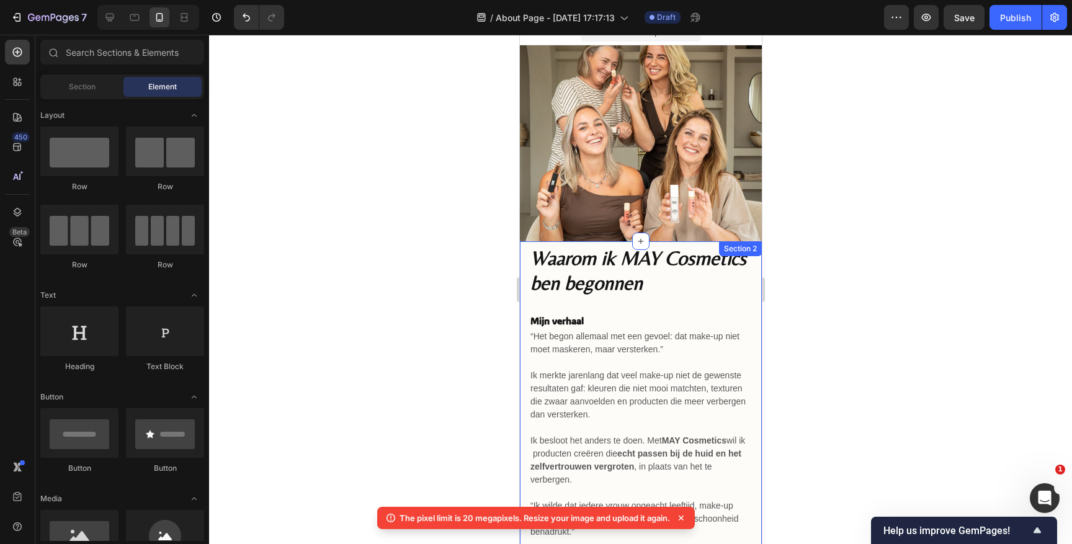
scroll to position [0, 0]
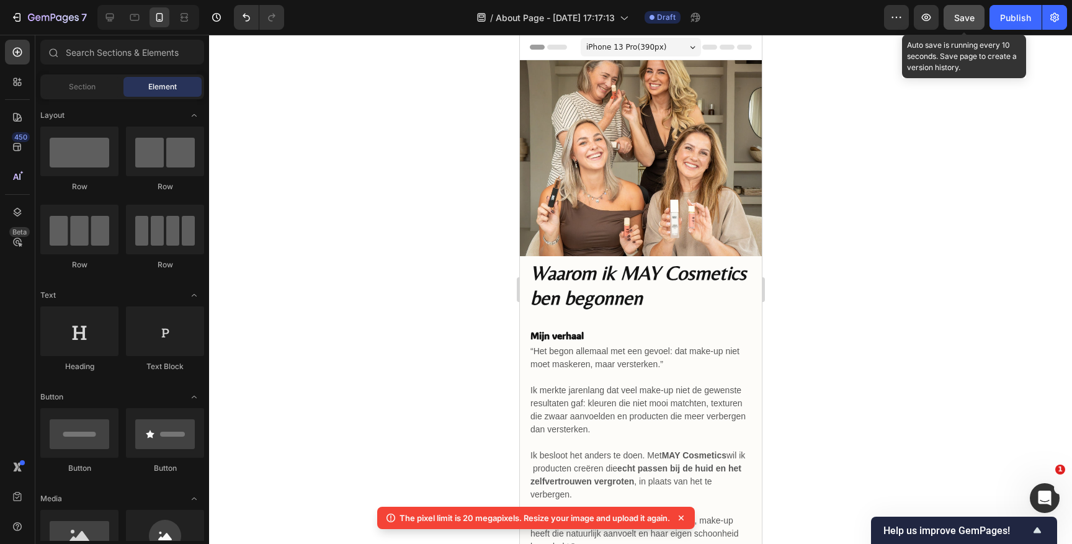
click at [957, 18] on span "Save" at bounding box center [964, 17] width 20 height 11
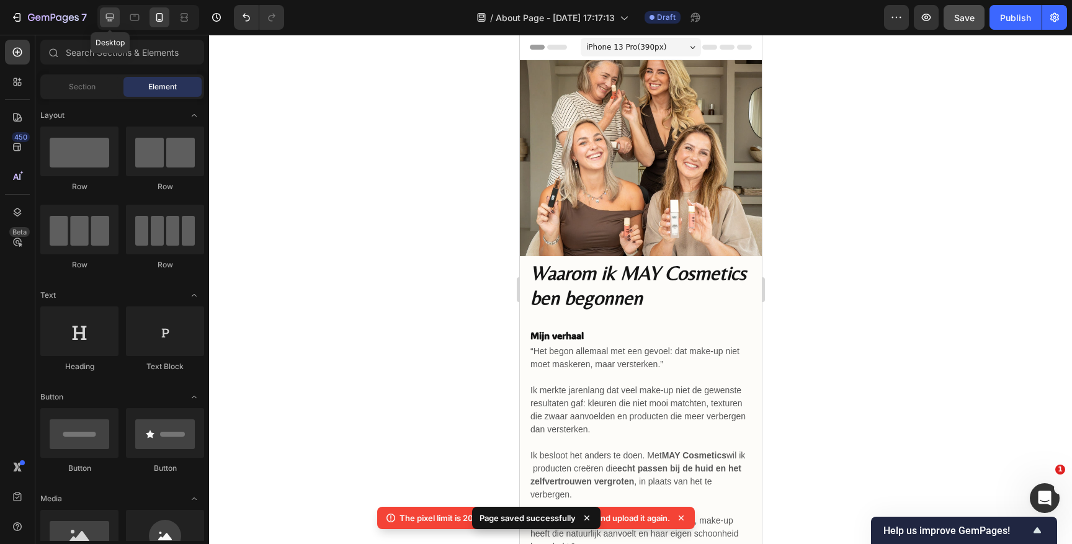
click at [107, 16] on icon at bounding box center [110, 17] width 12 height 12
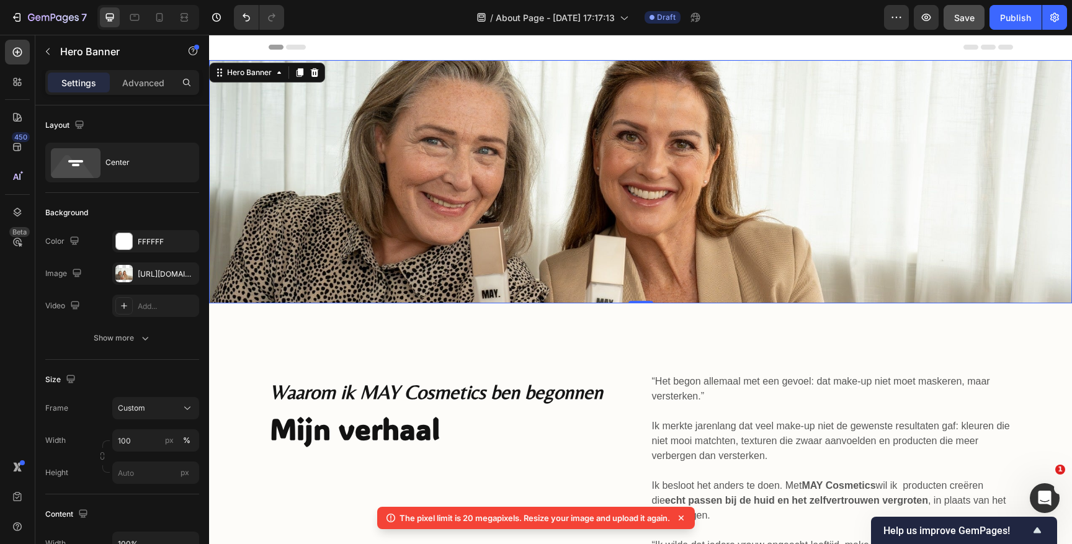
click at [506, 219] on div "Heading Row" at bounding box center [640, 181] width 863 height 243
click at [161, 274] on div "[URL][DOMAIN_NAME]" at bounding box center [156, 274] width 36 height 11
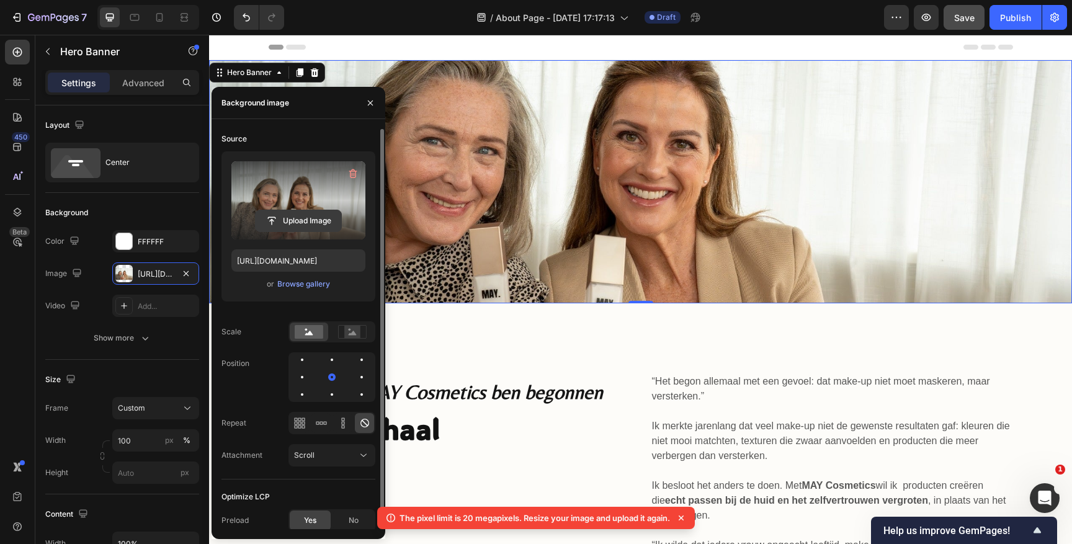
click at [300, 219] on input "file" at bounding box center [299, 220] width 86 height 21
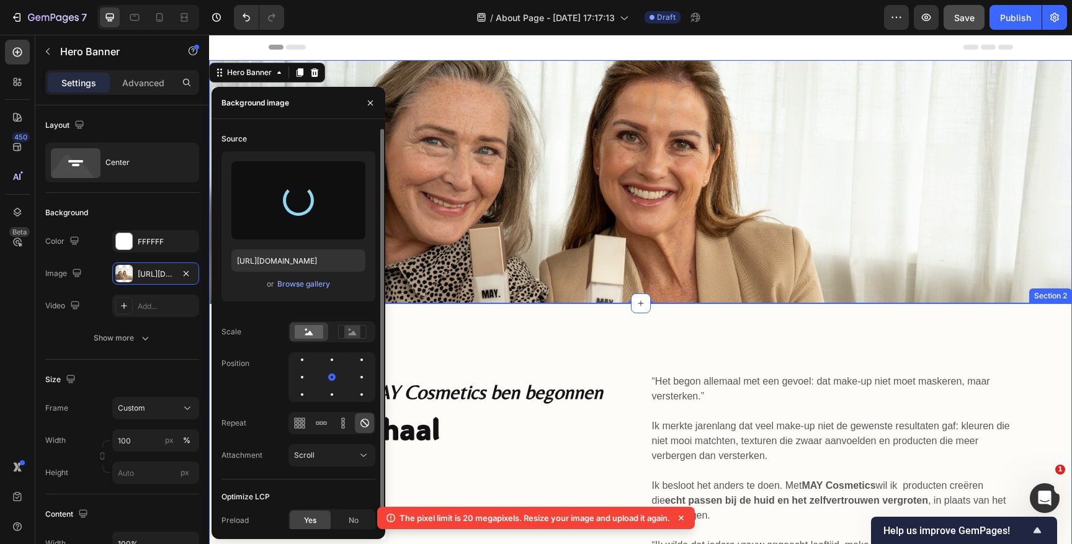
type input "https://cdn.shopify.com/s/files/1/0807/7295/6498/files/gempages_552220413443179…"
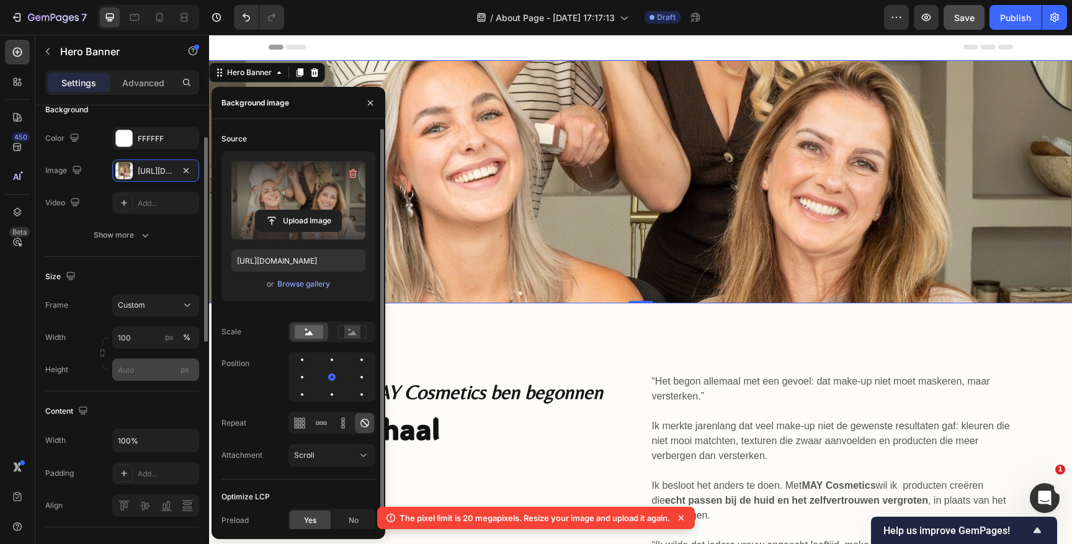
scroll to position [114, 0]
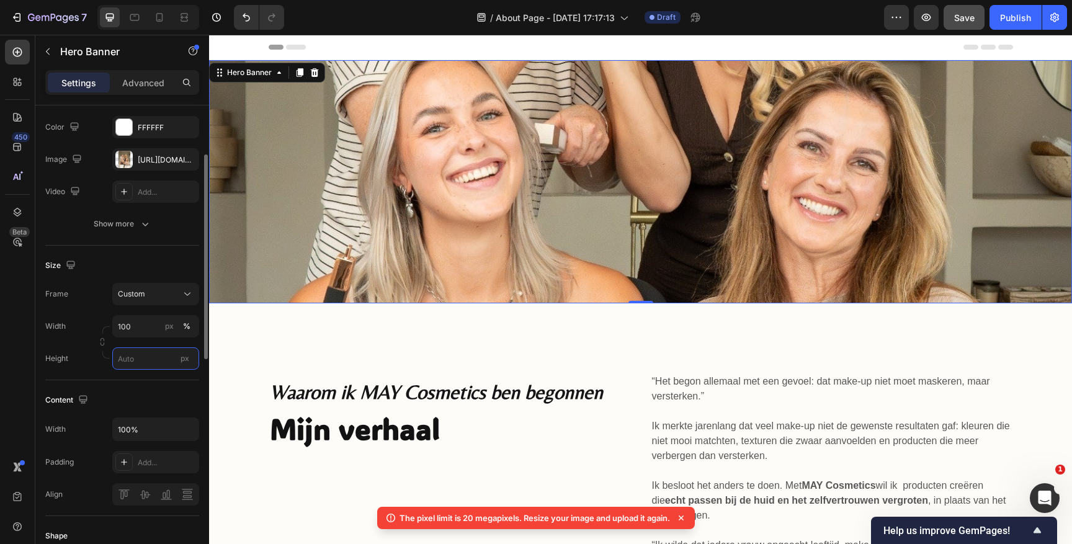
click at [137, 362] on input "px" at bounding box center [155, 358] width 87 height 22
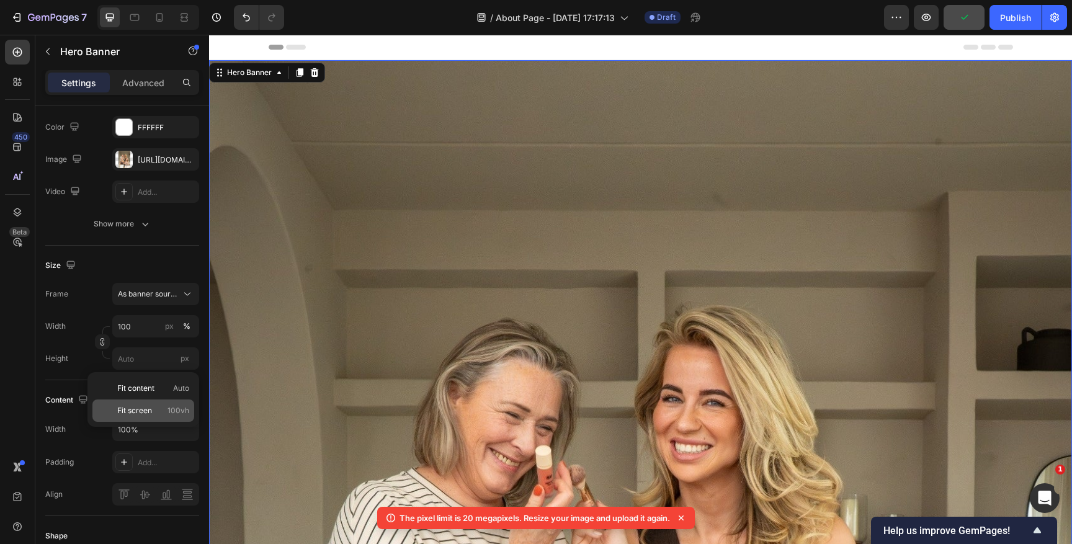
click at [143, 409] on span "Fit screen" at bounding box center [134, 410] width 35 height 11
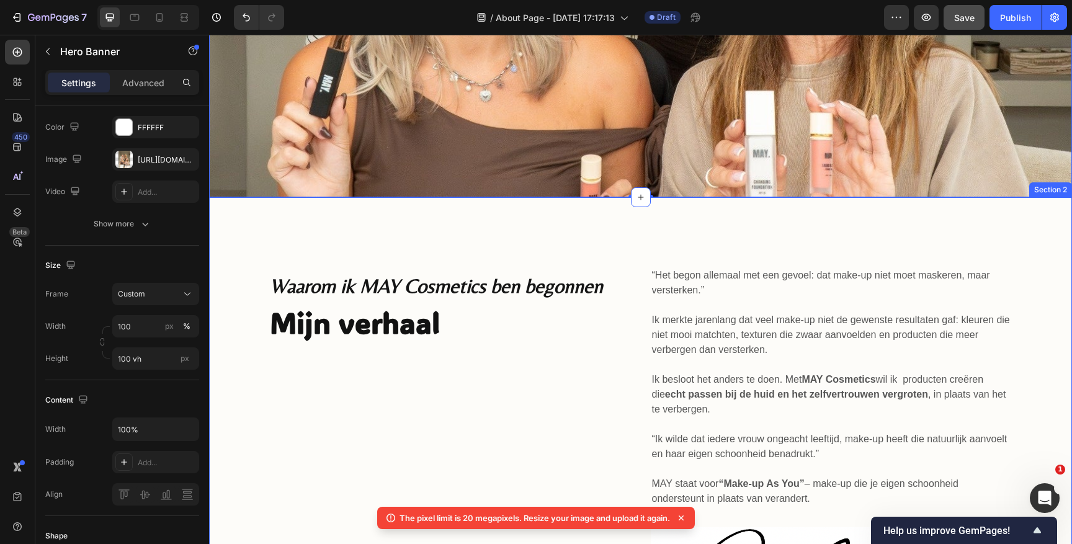
scroll to position [375, 0]
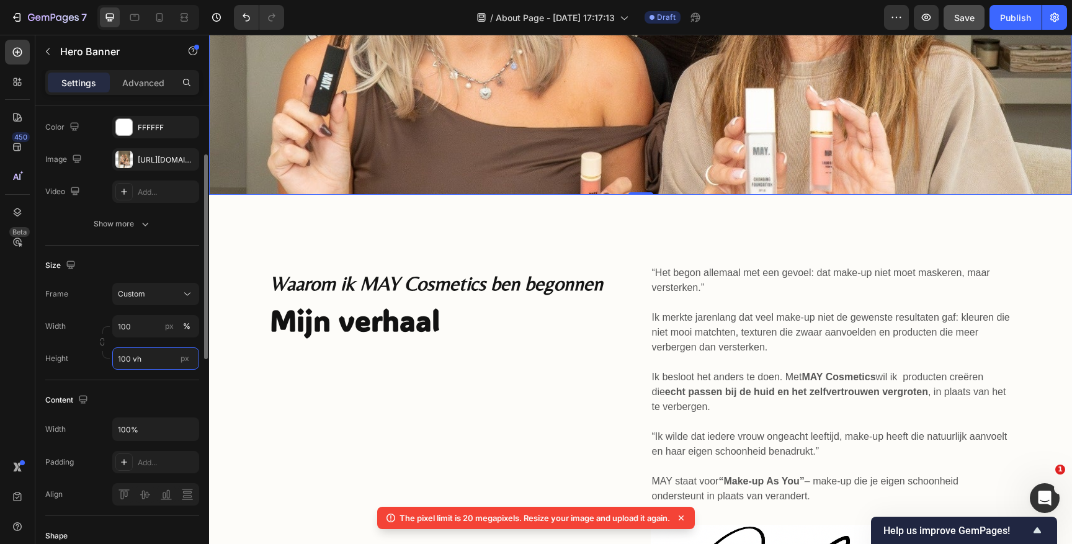
click at [127, 355] on input "100 vh" at bounding box center [155, 358] width 87 height 22
click at [126, 361] on input "100 vh" at bounding box center [155, 358] width 87 height 22
click at [127, 359] on input "100 vh" at bounding box center [155, 358] width 87 height 22
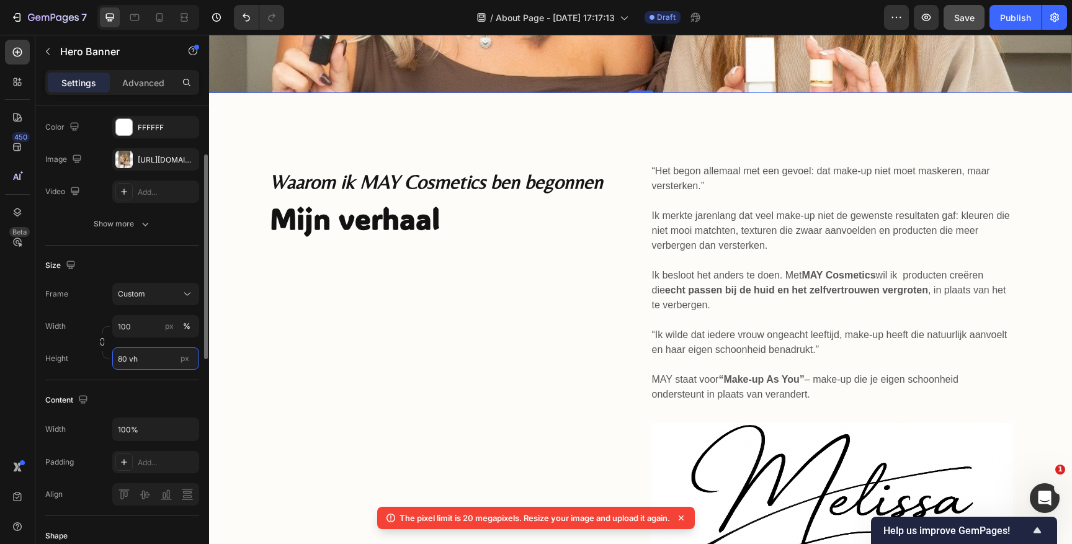
type input "80 vh"
click at [168, 342] on div "Width 100 px % Height 80 vh px" at bounding box center [122, 342] width 154 height 55
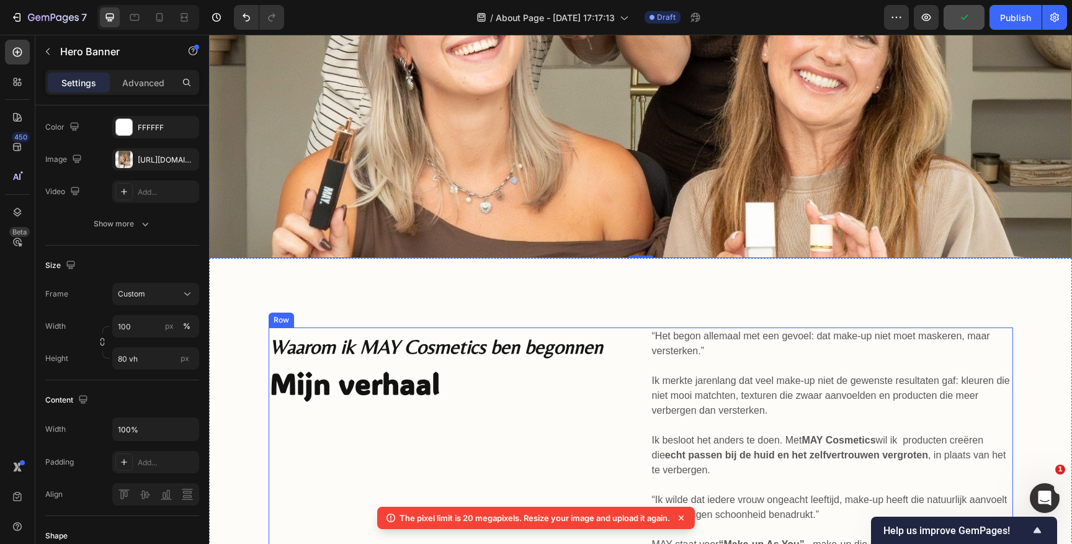
scroll to position [0, 0]
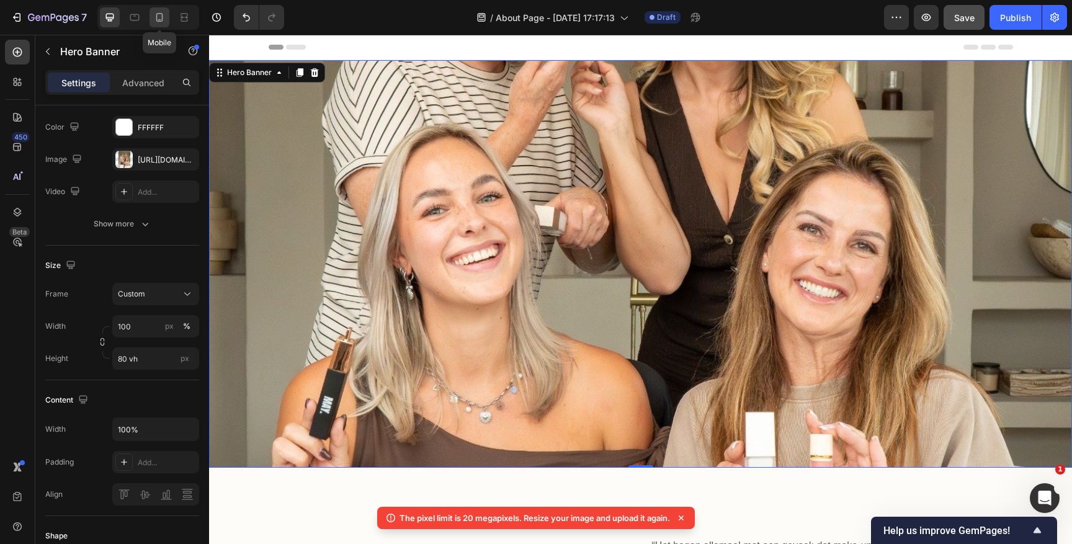
click at [155, 19] on icon at bounding box center [159, 17] width 12 height 12
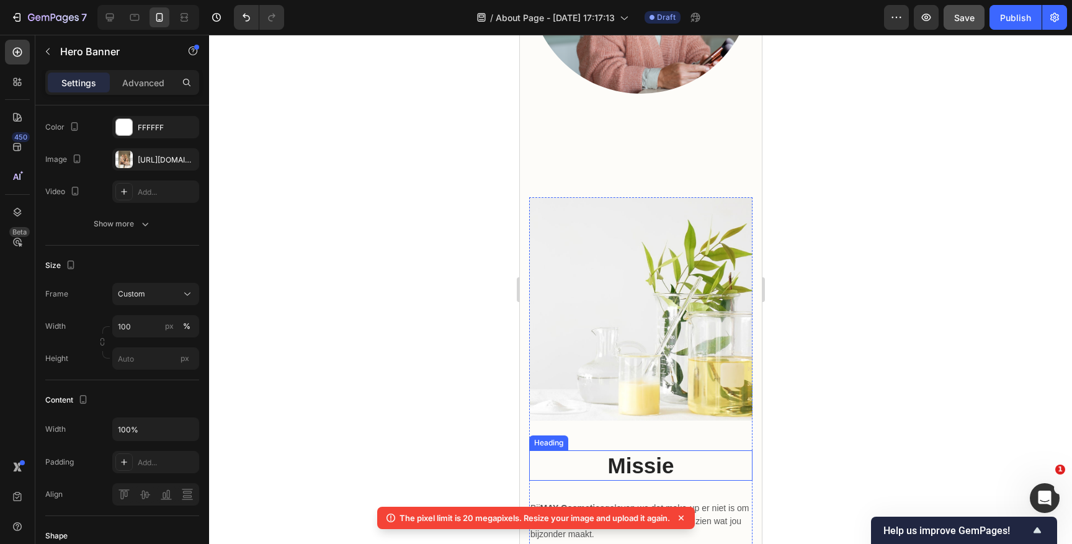
scroll to position [782, 0]
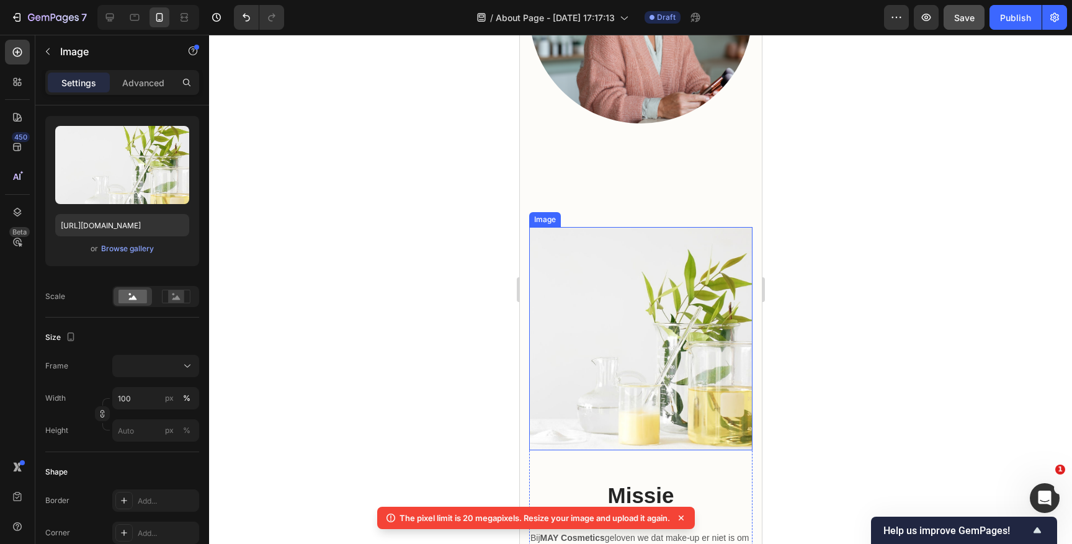
click at [630, 297] on img at bounding box center [640, 338] width 223 height 223
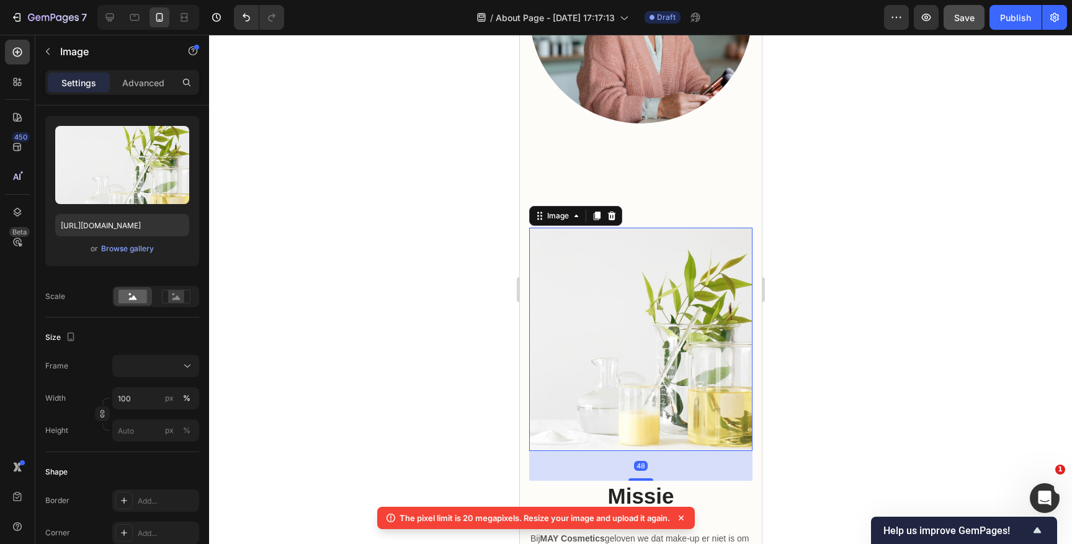
scroll to position [0, 0]
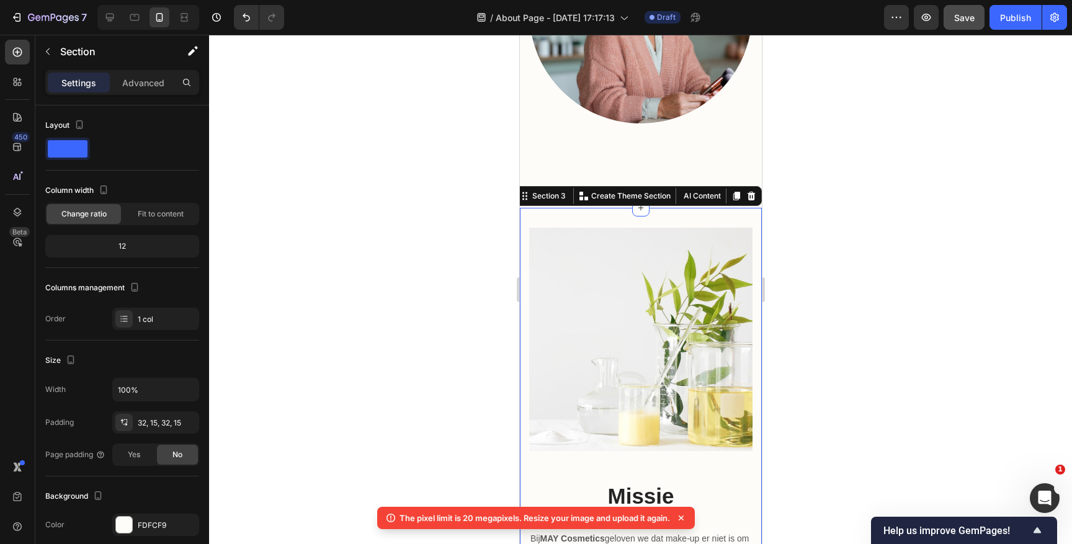
click at [886, 231] on div at bounding box center [640, 289] width 863 height 509
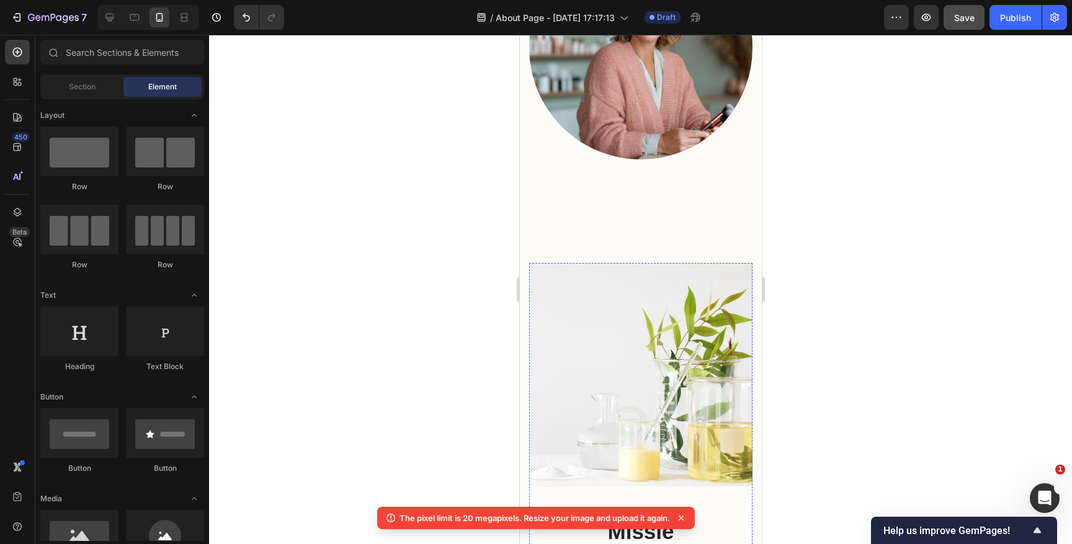
scroll to position [683, 0]
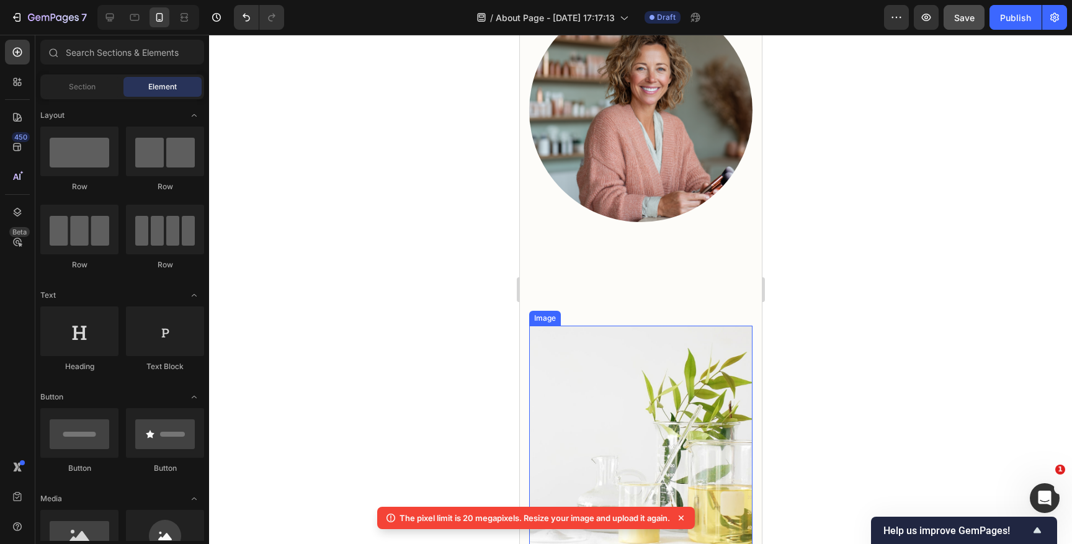
click at [616, 432] on img at bounding box center [640, 437] width 223 height 223
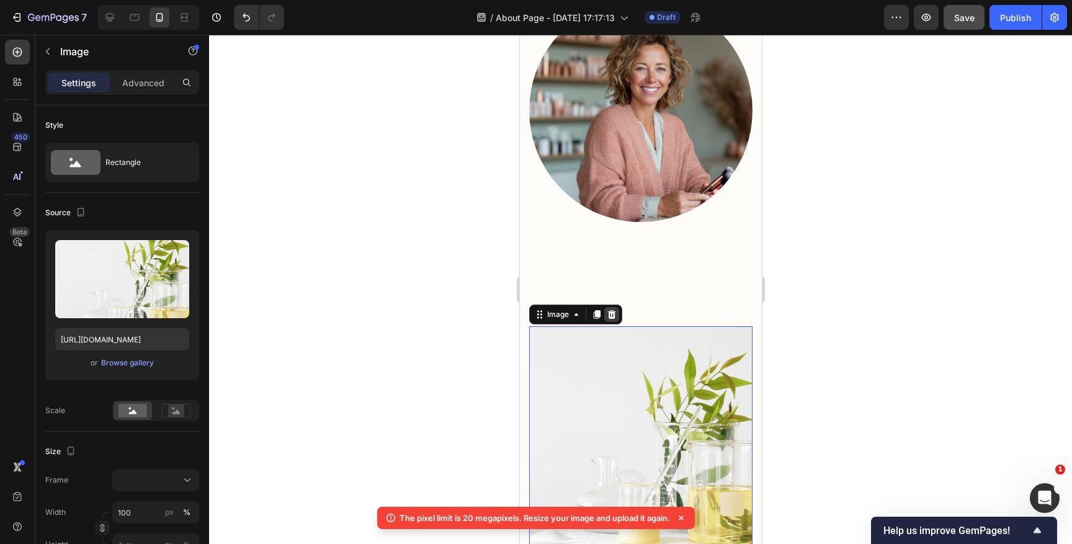
click at [610, 311] on icon at bounding box center [611, 314] width 8 height 9
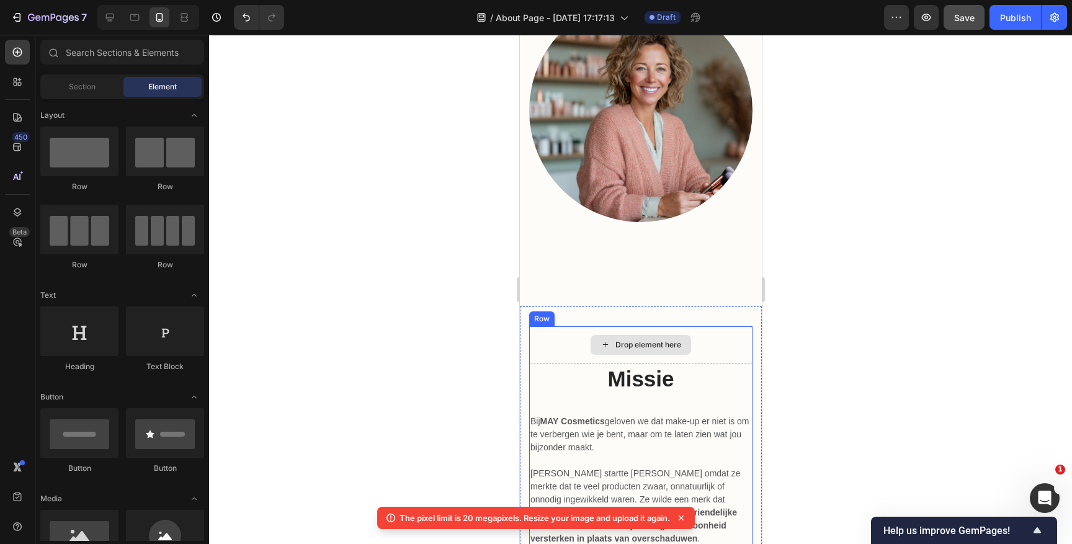
click at [551, 344] on div "Drop element here" at bounding box center [640, 344] width 223 height 37
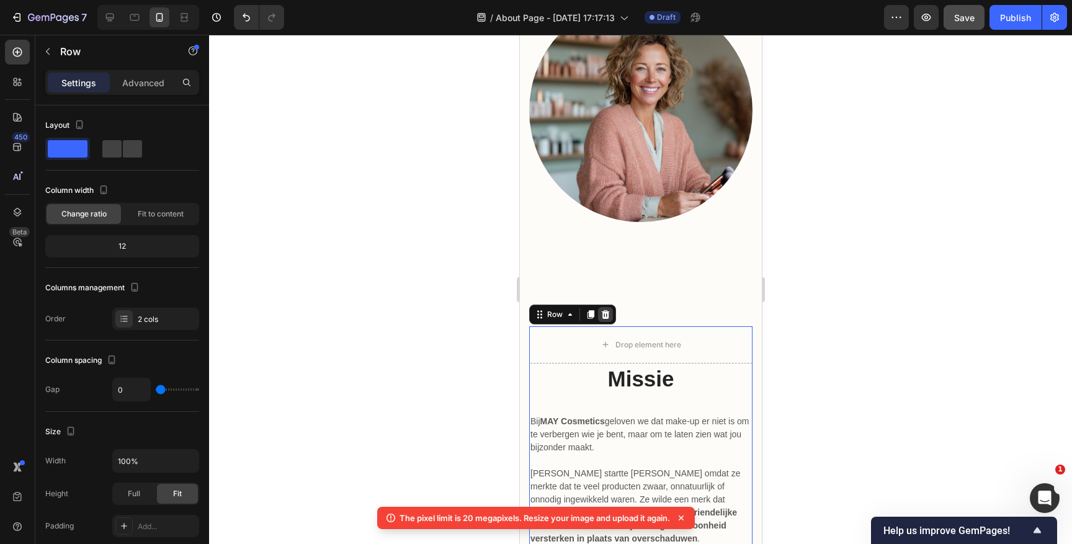
click at [605, 310] on icon at bounding box center [605, 315] width 10 height 10
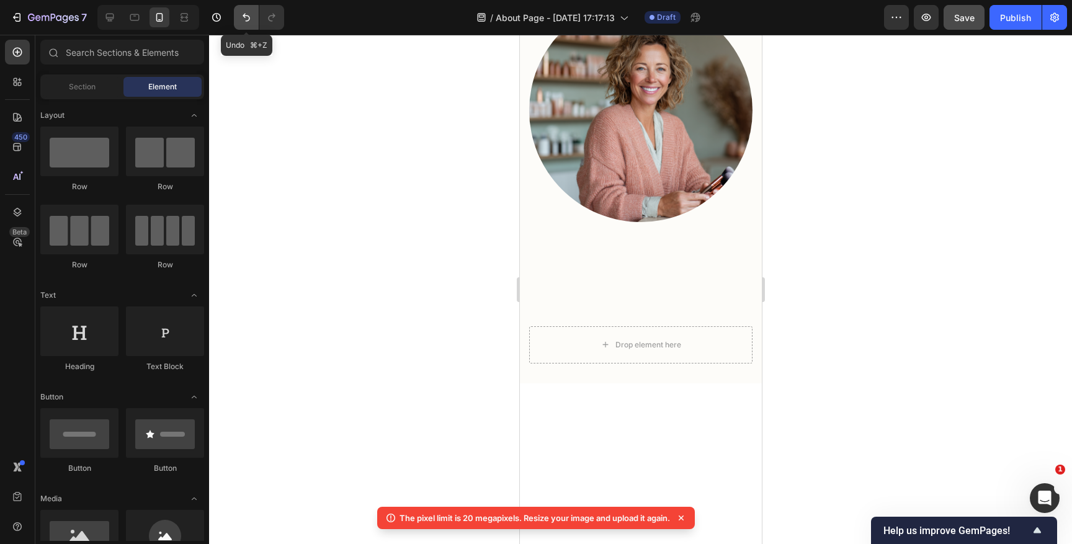
click at [249, 16] on icon "Undo/Redo" at bounding box center [246, 17] width 12 height 12
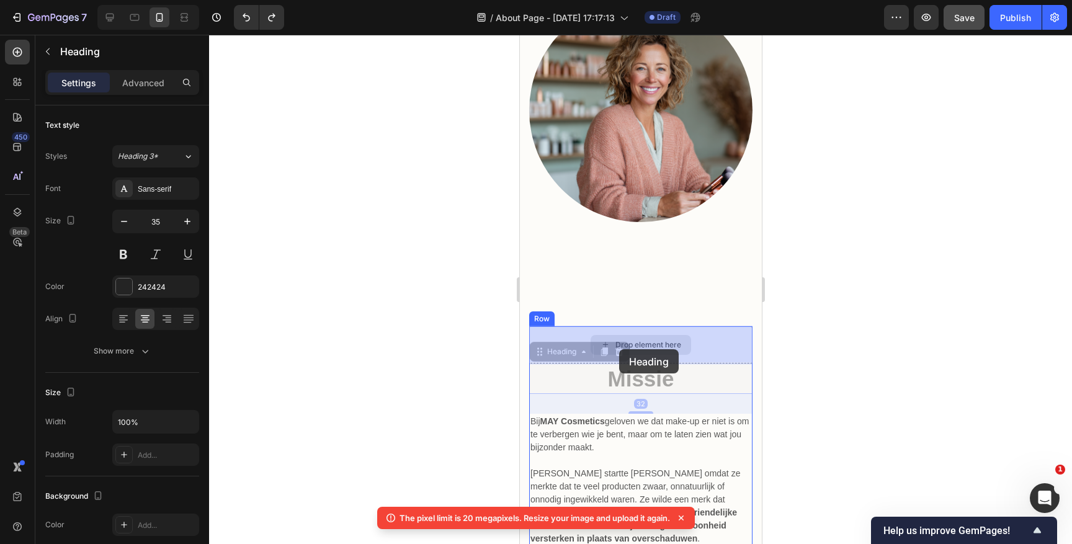
drag, startPoint x: 631, startPoint y: 380, endPoint x: 619, endPoint y: 349, distance: 32.8
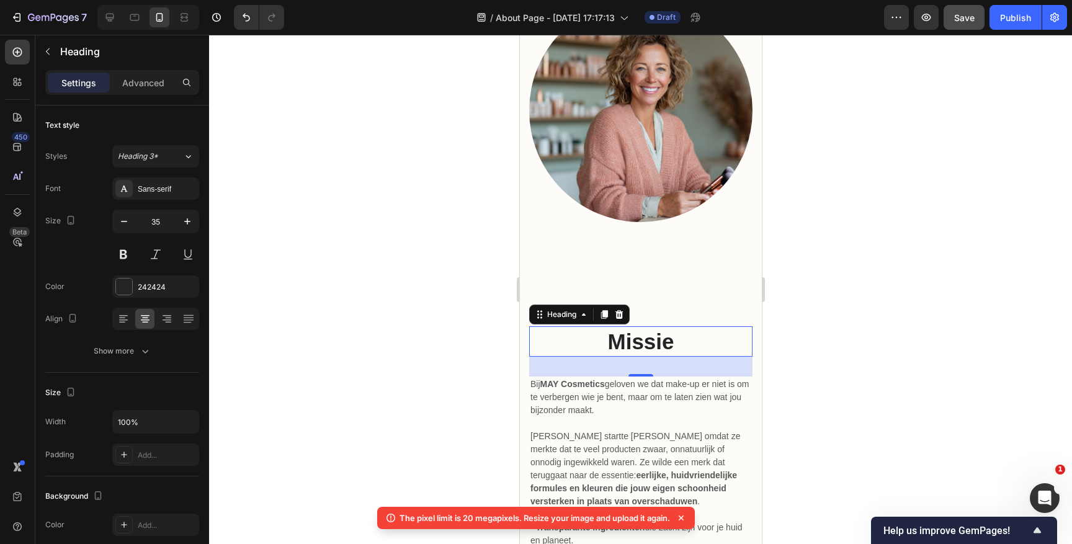
click at [817, 329] on div at bounding box center [640, 289] width 863 height 509
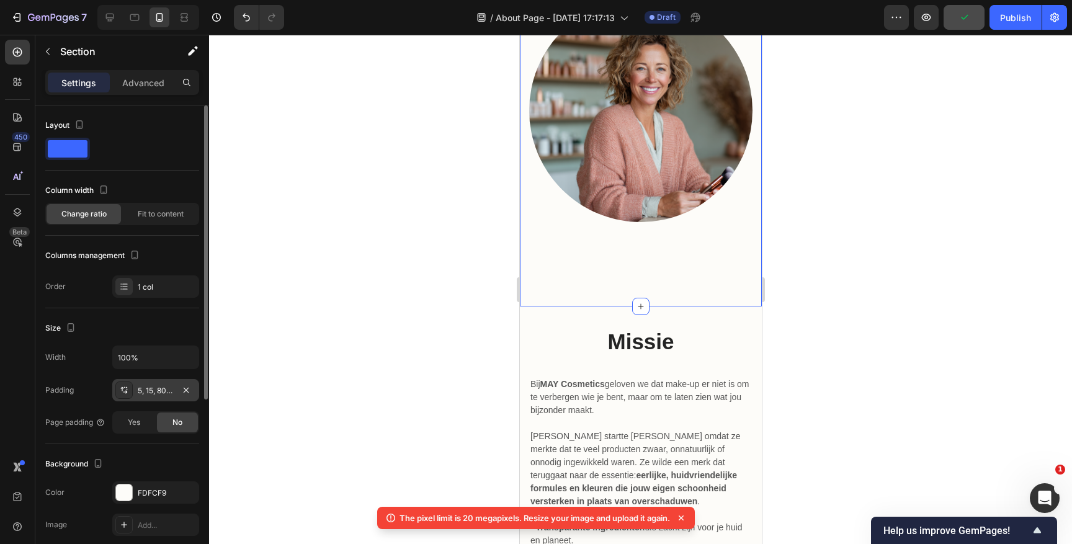
click at [145, 387] on div "5, 15, 80, 15" at bounding box center [156, 390] width 36 height 11
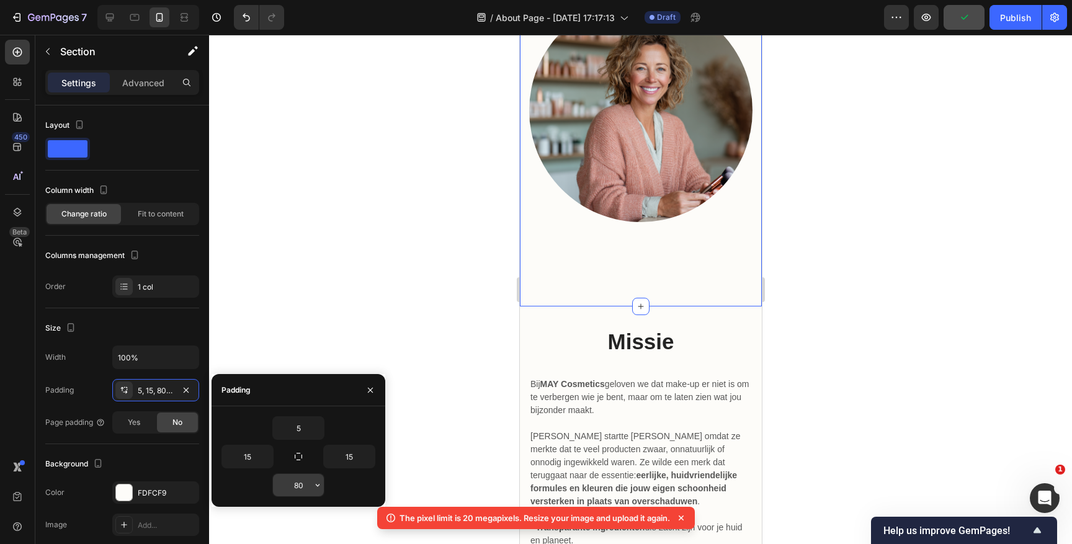
click at [294, 483] on input "80" at bounding box center [298, 485] width 51 height 22
type input "0"
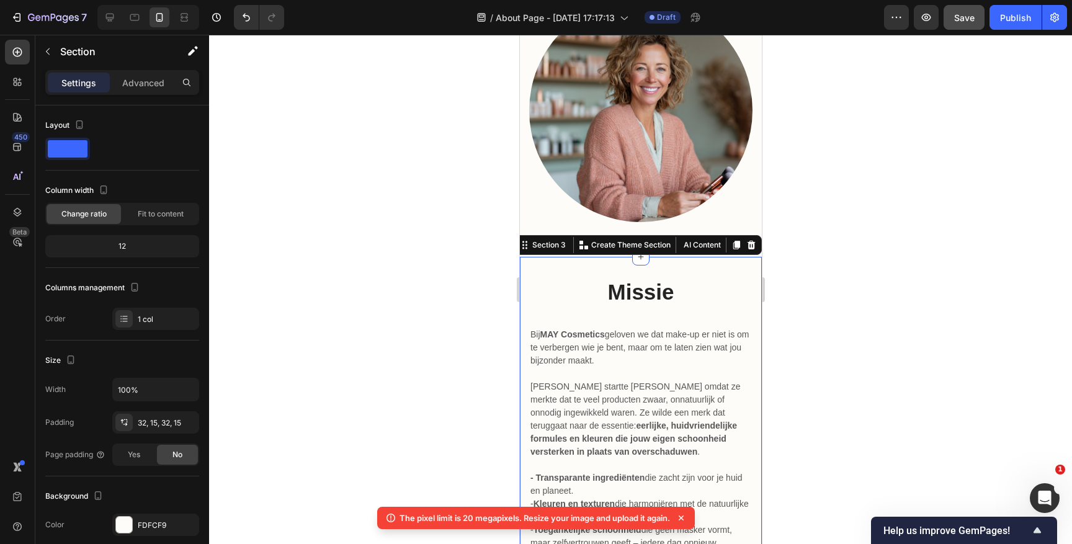
click at [155, 424] on div "32, 15, 32, 15" at bounding box center [156, 423] width 36 height 11
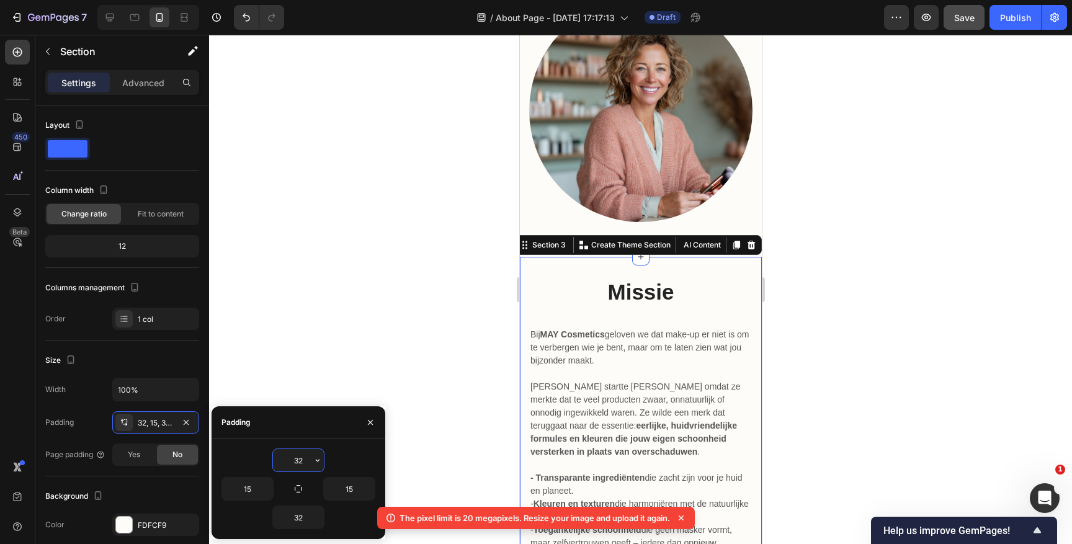
click at [300, 458] on input "32" at bounding box center [298, 460] width 51 height 22
type input "0"
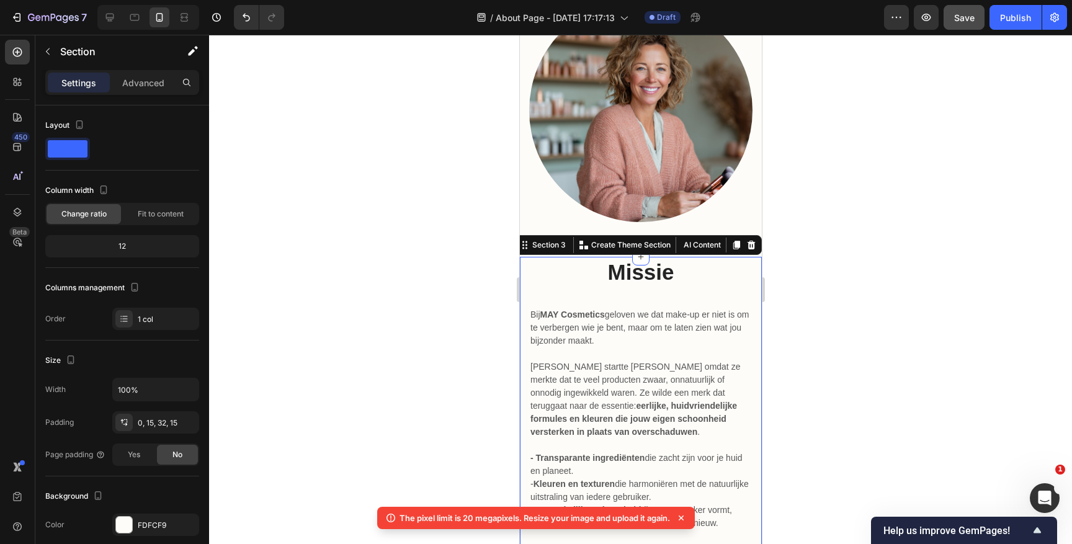
click at [1034, 329] on div at bounding box center [640, 289] width 863 height 509
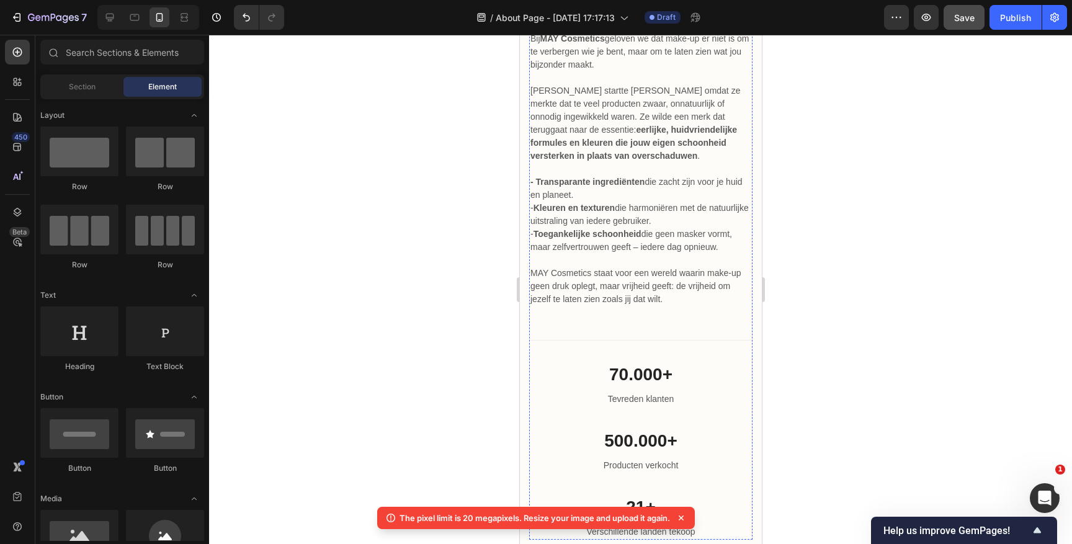
scroll to position [1093, 0]
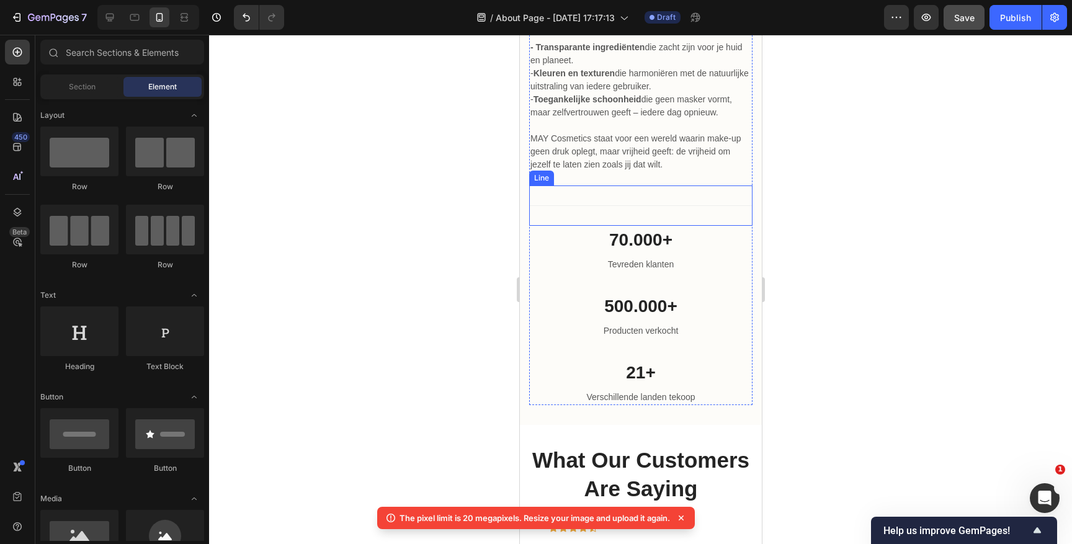
click at [631, 196] on div "Title Line" at bounding box center [640, 206] width 223 height 40
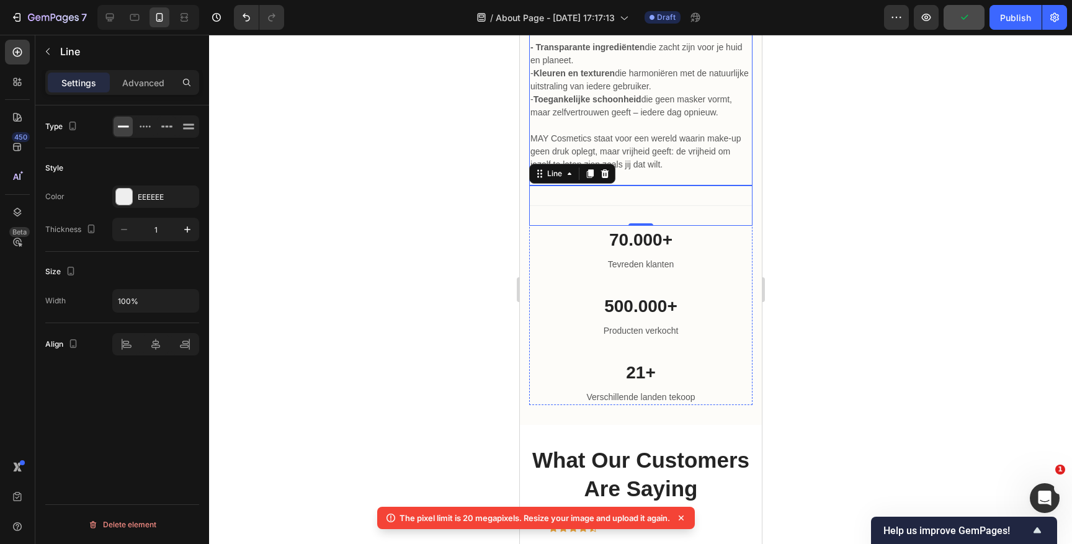
click at [689, 167] on p "MAY Cosmetics staat voor een wereld waarin make-up geen druk oplegt, maar vrijh…" at bounding box center [640, 158] width 221 height 52
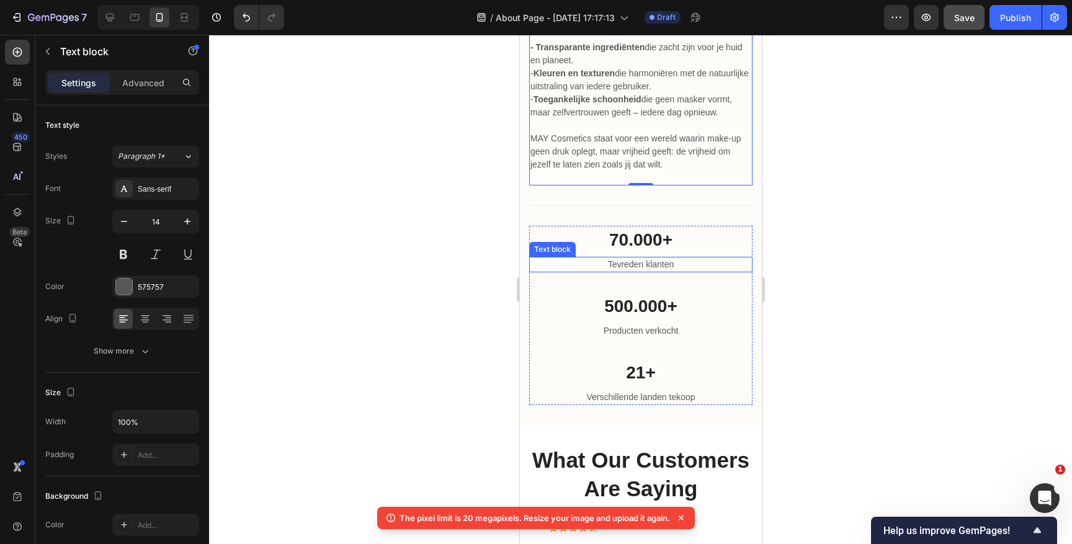
click at [792, 234] on div at bounding box center [640, 289] width 863 height 509
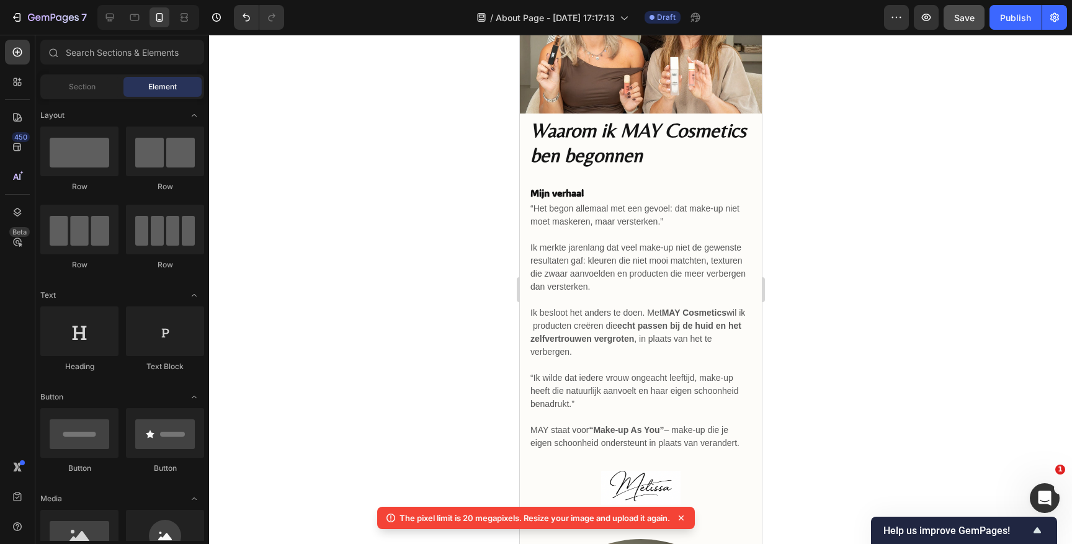
scroll to position [0, 0]
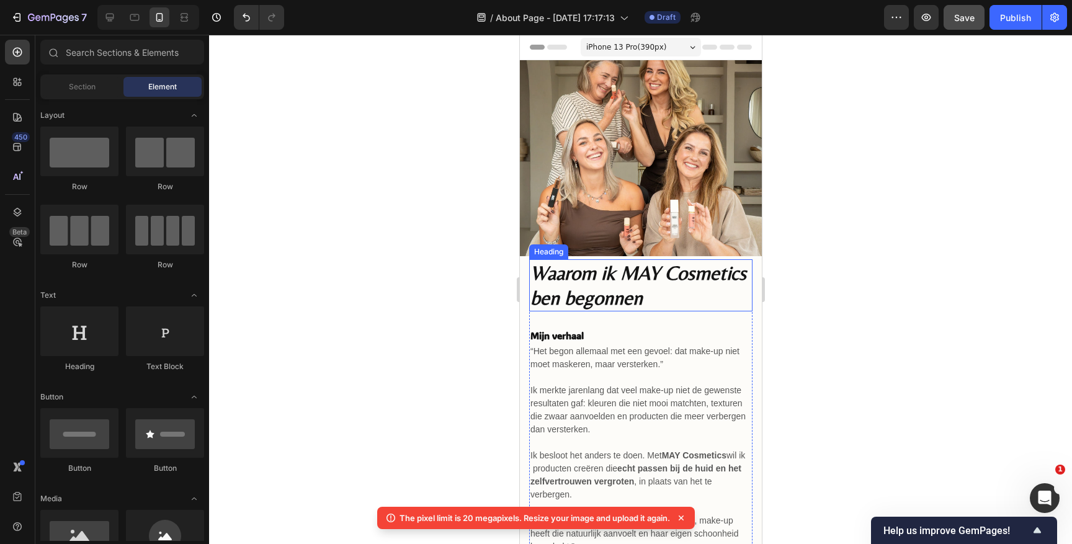
click at [636, 284] on h2 "Waarom ik MAY Cosmetics ben begonnen" at bounding box center [640, 285] width 223 height 52
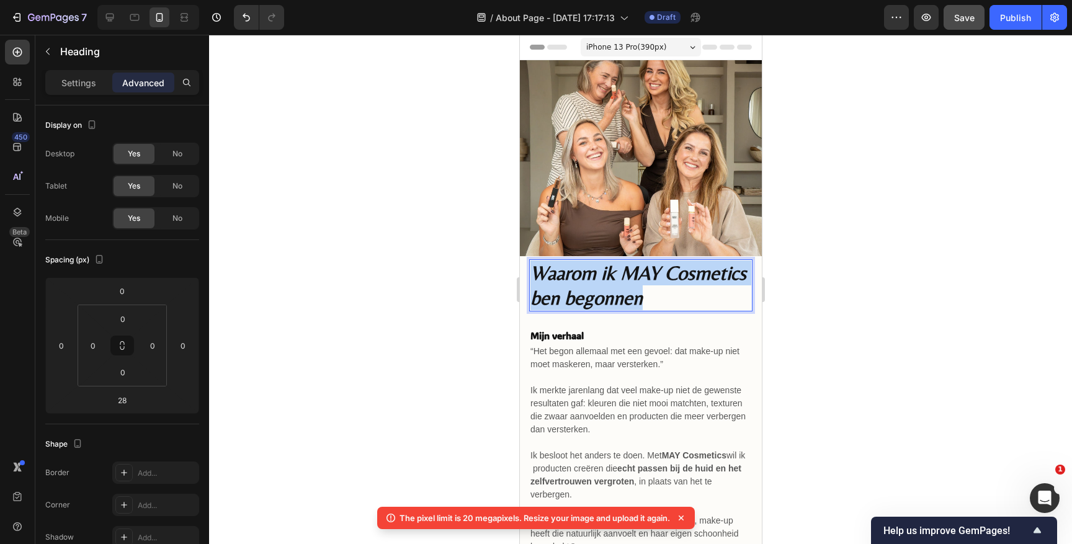
click at [636, 284] on p "Waarom ik MAY Cosmetics ben begonnen" at bounding box center [640, 286] width 221 height 50
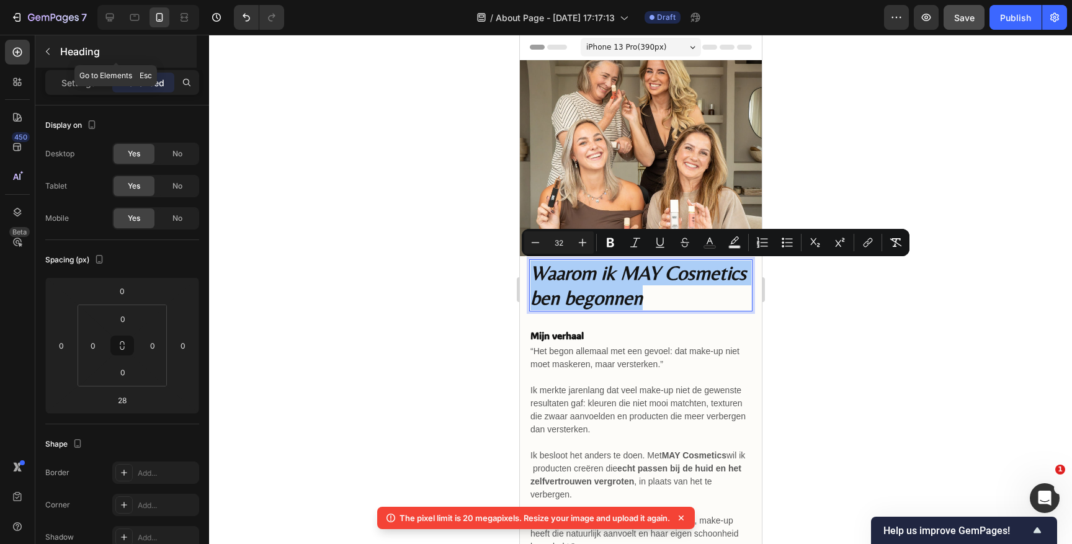
click at [44, 54] on icon "button" at bounding box center [48, 52] width 10 height 10
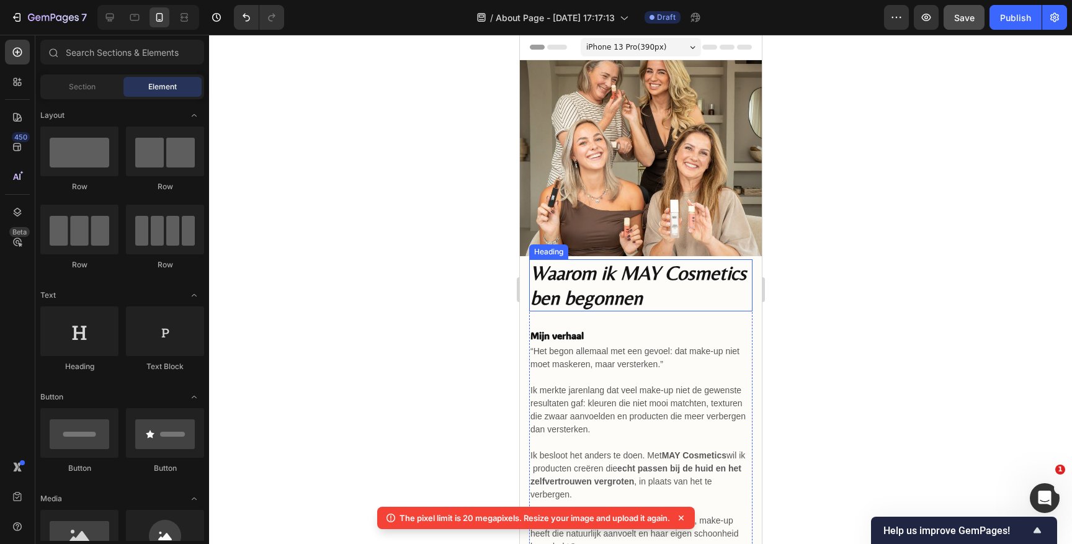
click at [580, 285] on span "Waarom ik MAY Cosmetics ben begonnen" at bounding box center [638, 285] width 216 height 48
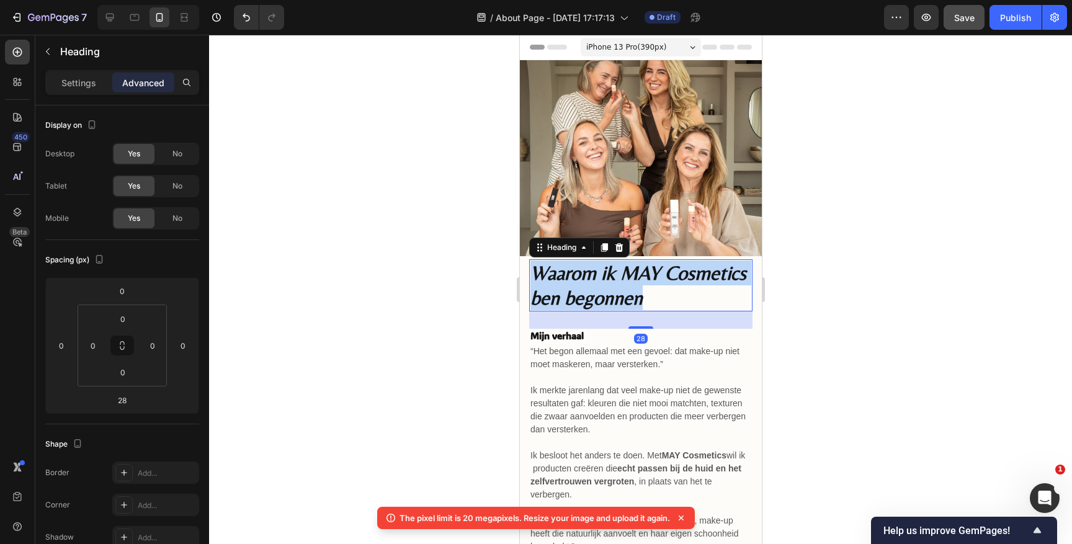
click at [580, 285] on span "Waarom ik MAY Cosmetics ben begonnen" at bounding box center [638, 285] width 216 height 48
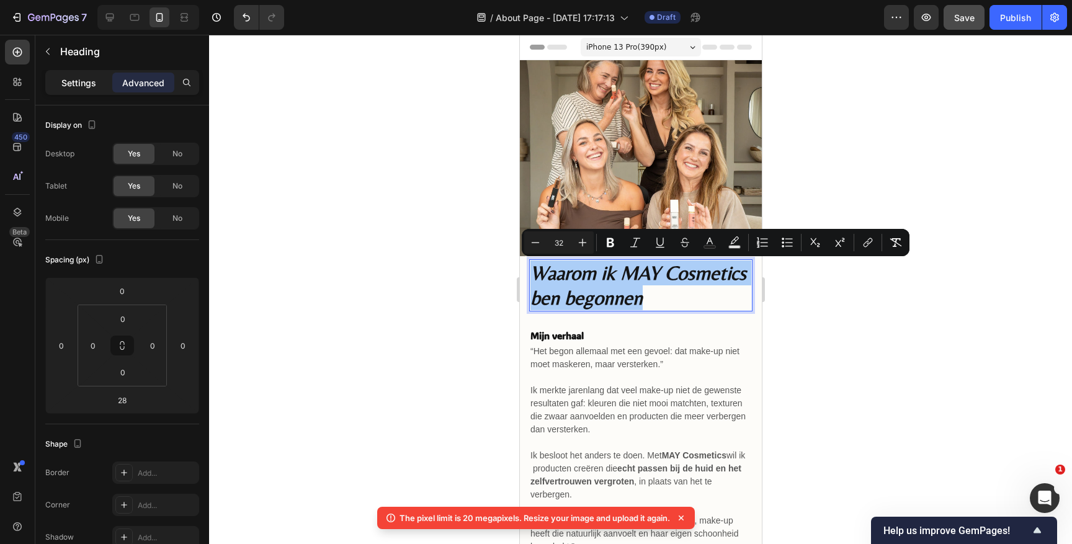
click at [68, 75] on div "Settings" at bounding box center [79, 83] width 62 height 20
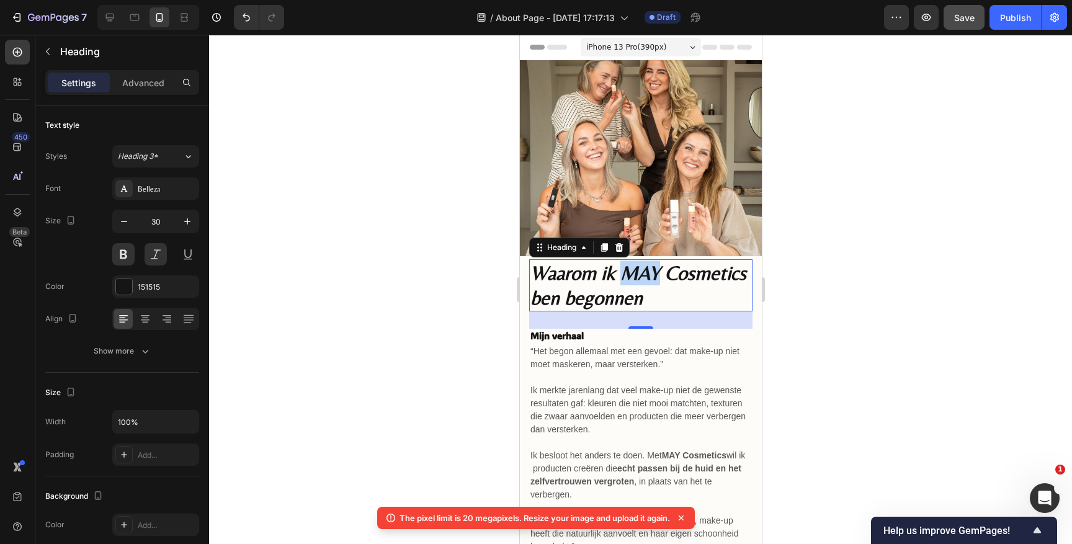
click at [626, 270] on span "Waarom ik MAY Cosmetics ben begonnen" at bounding box center [638, 285] width 216 height 48
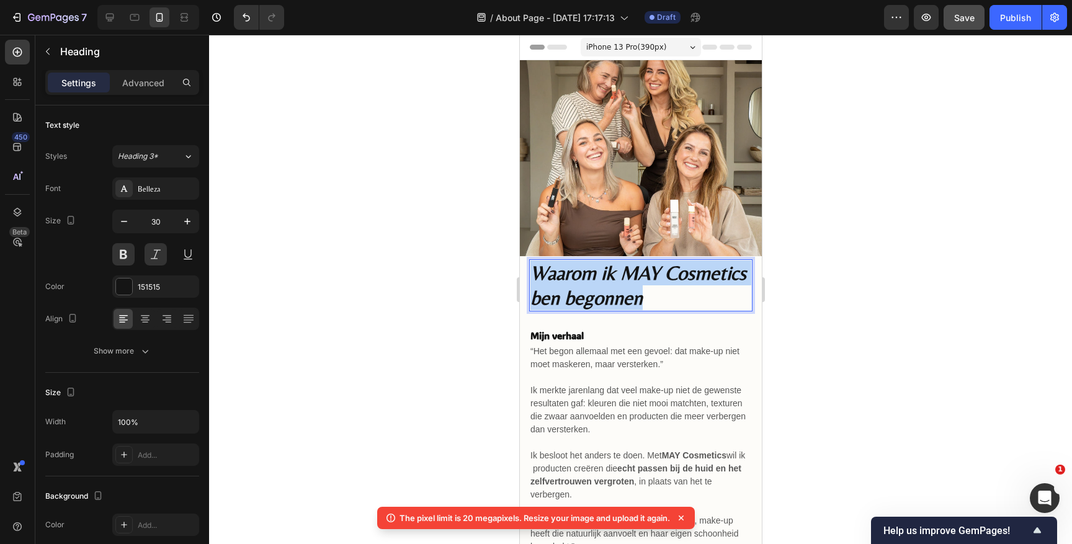
click at [626, 270] on span "Waarom ik MAY Cosmetics ben begonnen" at bounding box center [638, 285] width 216 height 48
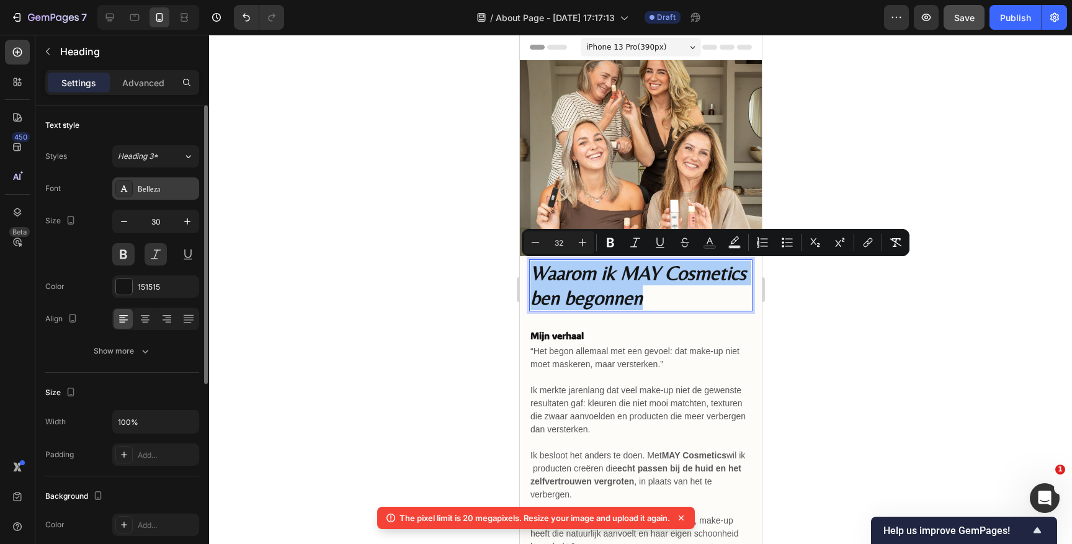
click at [143, 186] on div "Belleza" at bounding box center [167, 189] width 58 height 11
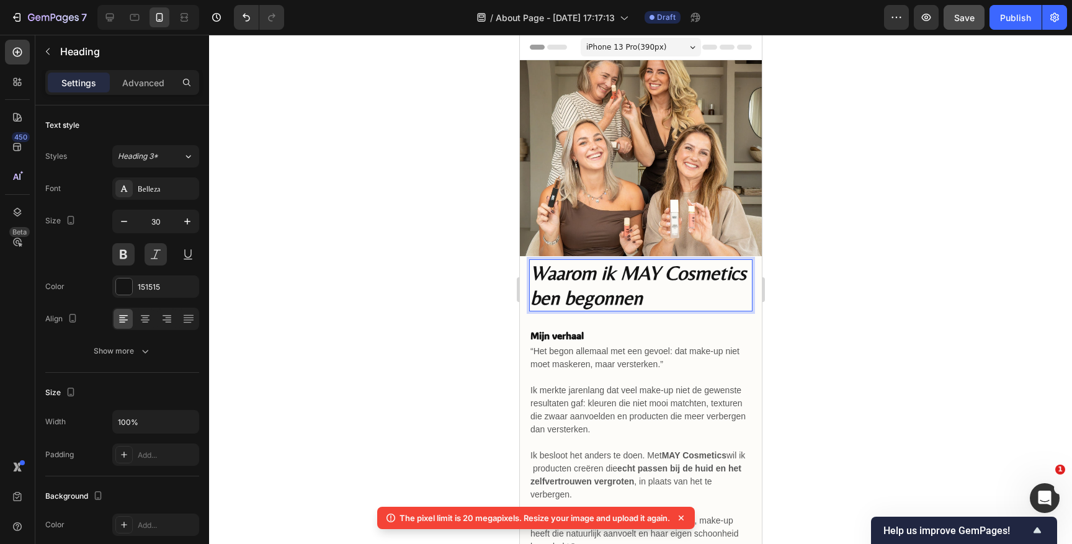
click at [858, 286] on div at bounding box center [640, 289] width 863 height 509
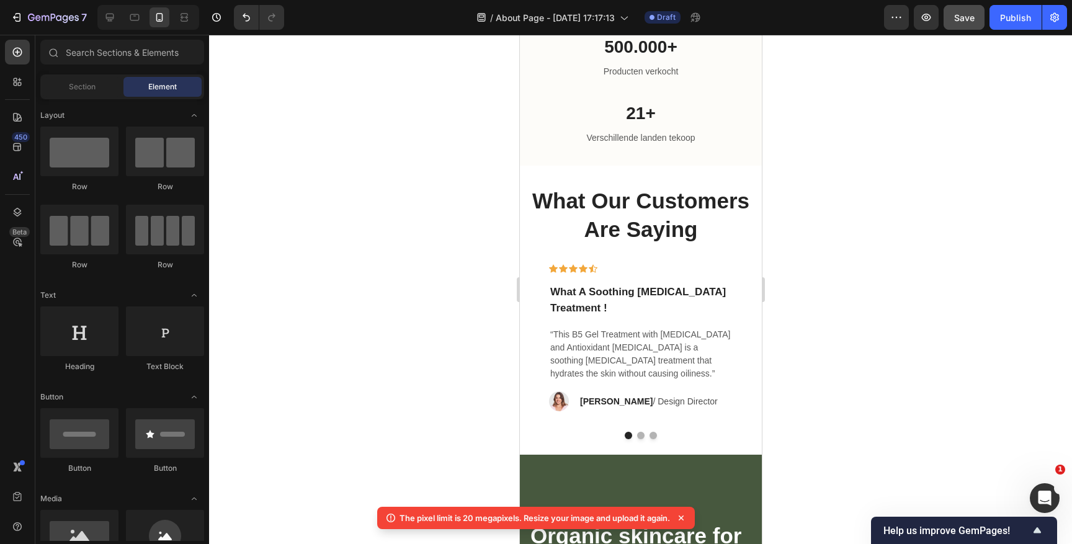
scroll to position [1365, 0]
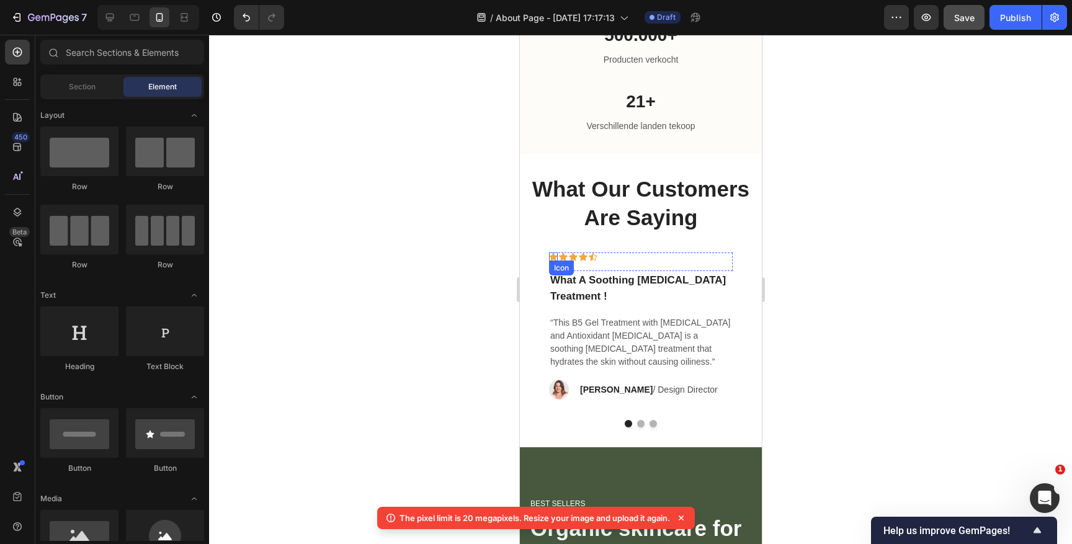
click at [553, 258] on div "Icon" at bounding box center [553, 257] width 9 height 9
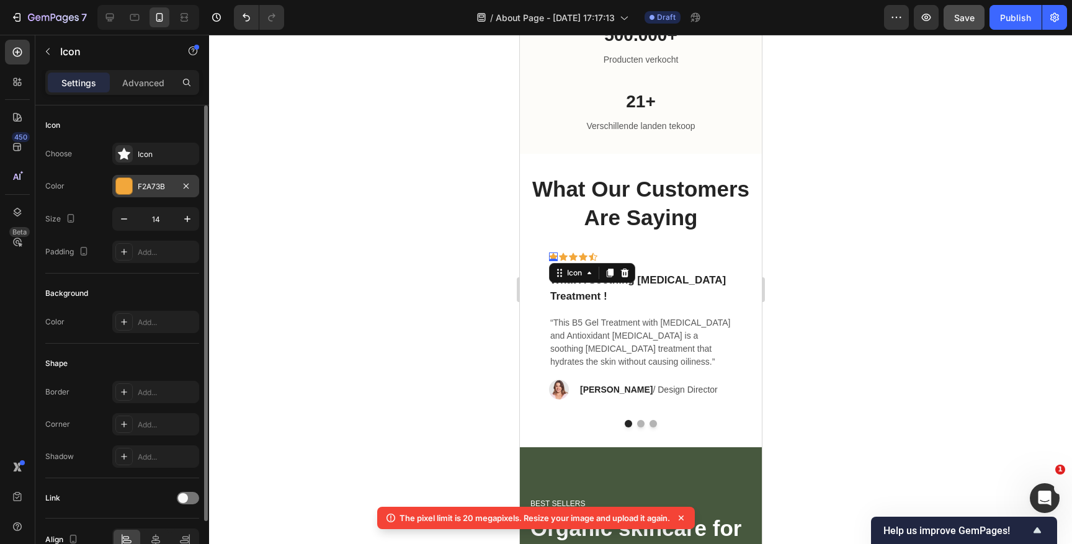
click at [119, 186] on div at bounding box center [124, 186] width 16 height 16
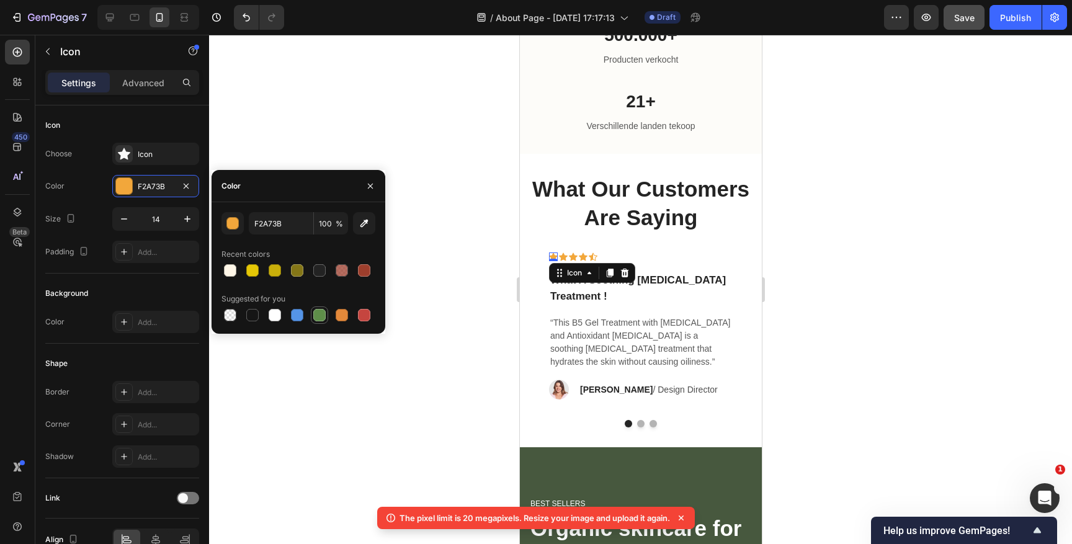
click at [318, 316] on div at bounding box center [319, 315] width 12 height 12
click at [225, 228] on button "button" at bounding box center [233, 223] width 22 height 22
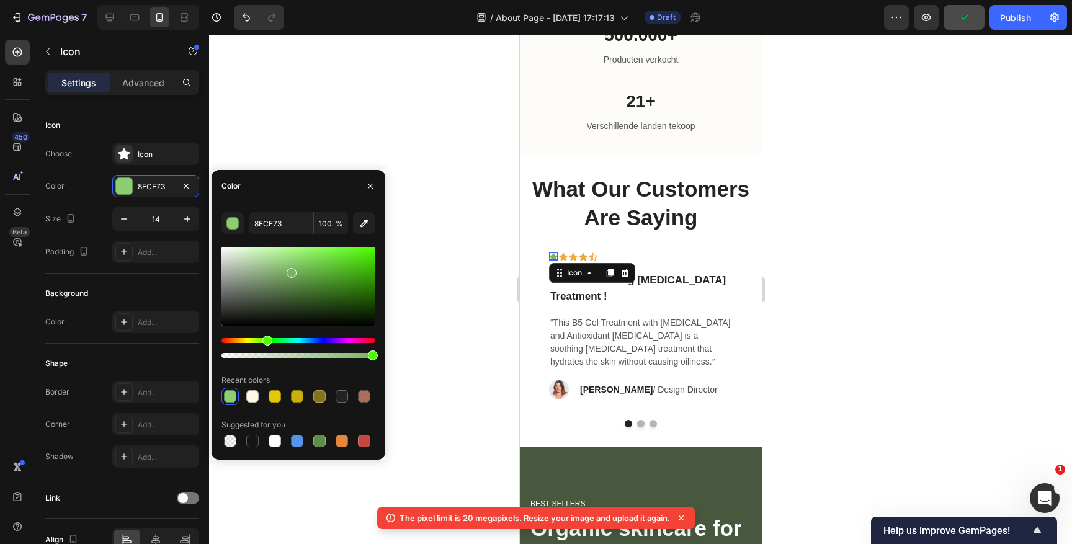
drag, startPoint x: 298, startPoint y: 289, endPoint x: 290, endPoint y: 270, distance: 20.5
click at [290, 270] on div at bounding box center [292, 273] width 10 height 10
type input "7BB263"
click at [596, 253] on icon at bounding box center [592, 257] width 9 height 9
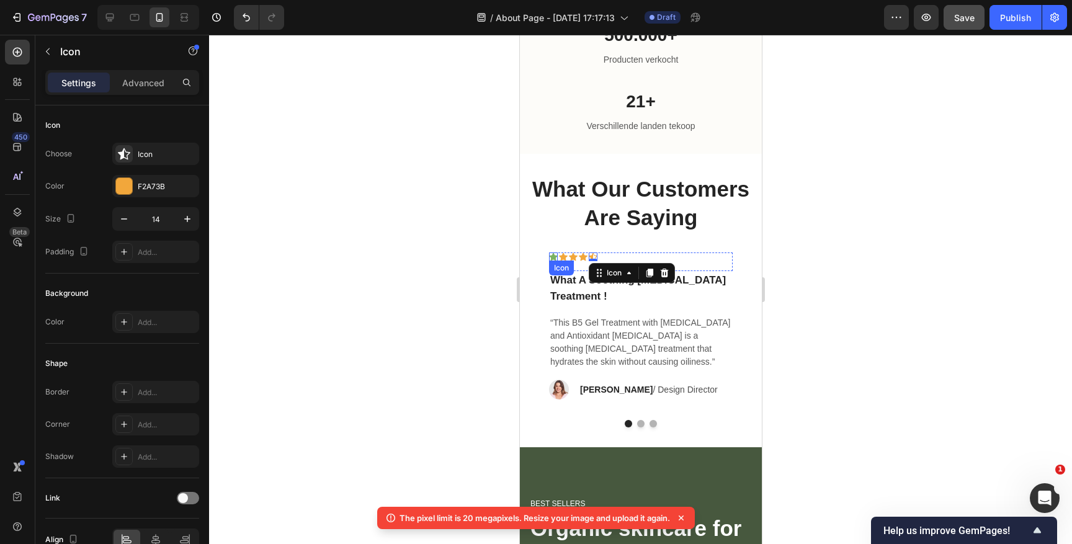
click at [554, 259] on div "Icon" at bounding box center [553, 257] width 9 height 9
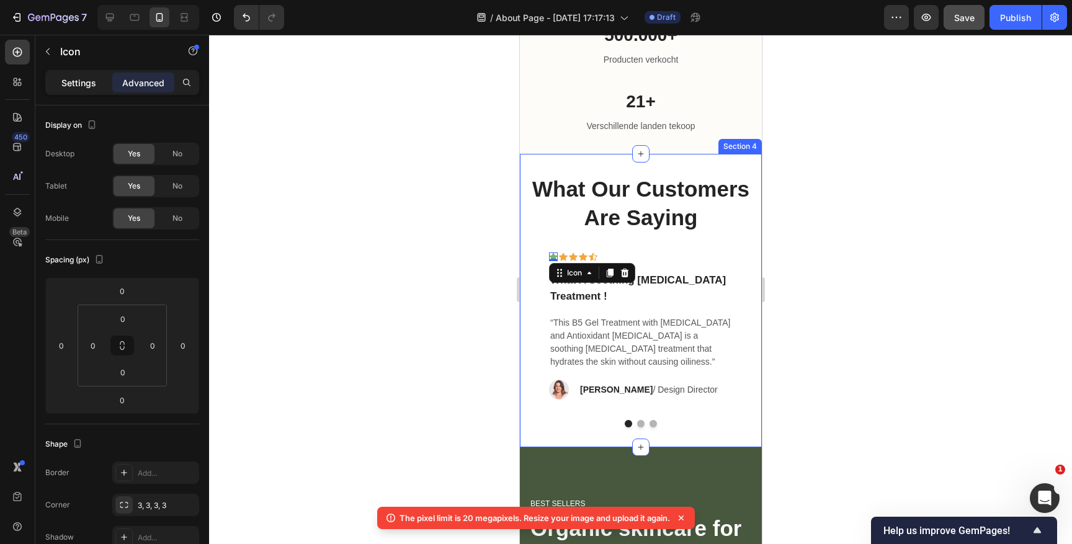
click at [92, 91] on div "Settings" at bounding box center [79, 83] width 62 height 20
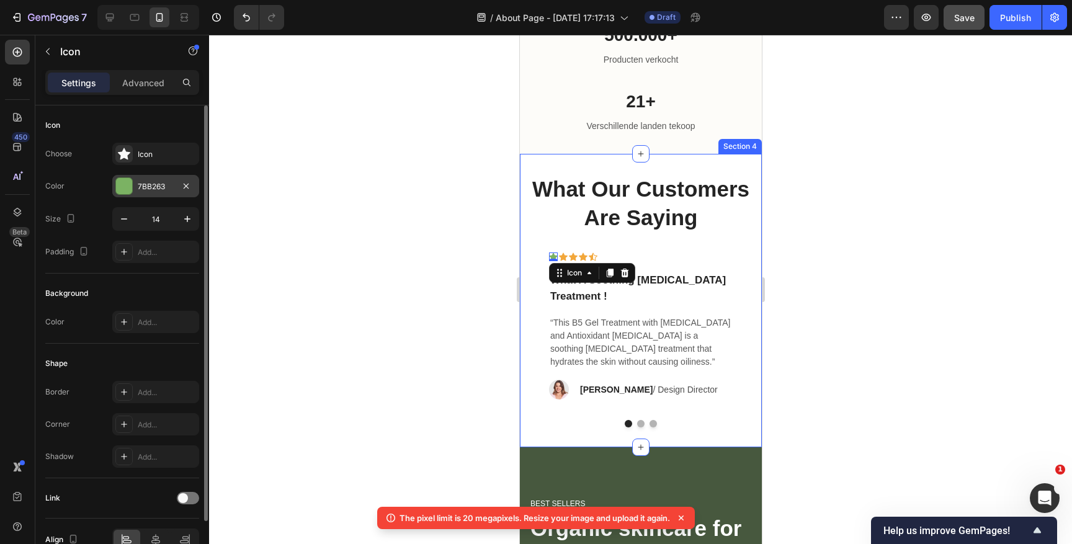
click at [156, 195] on div "7BB263" at bounding box center [155, 186] width 87 height 22
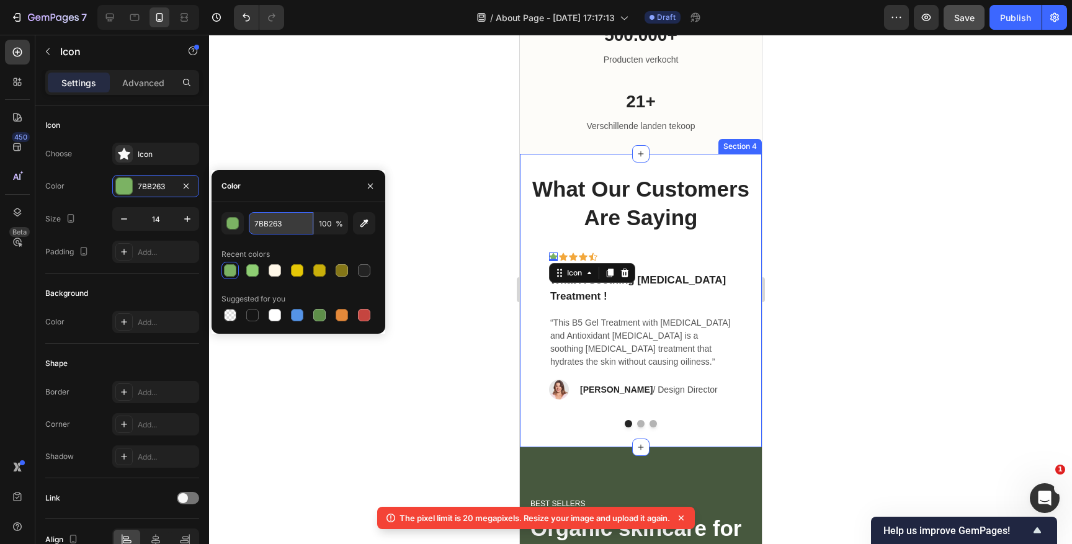
click at [269, 221] on input "7BB263" at bounding box center [281, 223] width 65 height 22
click at [281, 227] on input "7BB263" at bounding box center [281, 223] width 65 height 22
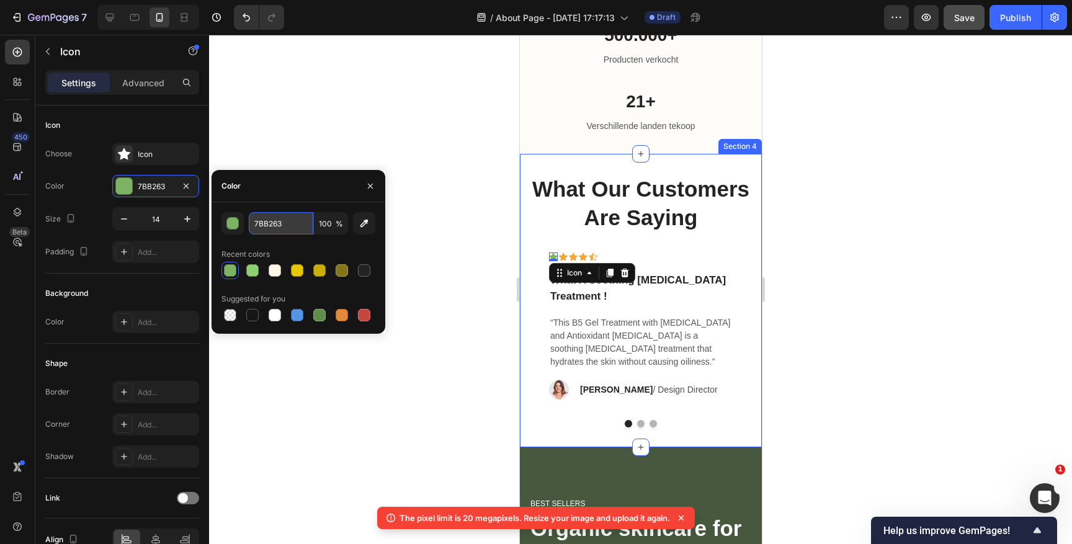
paste input "05b67a"
type input "05B67A"
click at [272, 205] on div "05B67A 100 % Recent colors Suggested for you" at bounding box center [299, 268] width 174 height 132
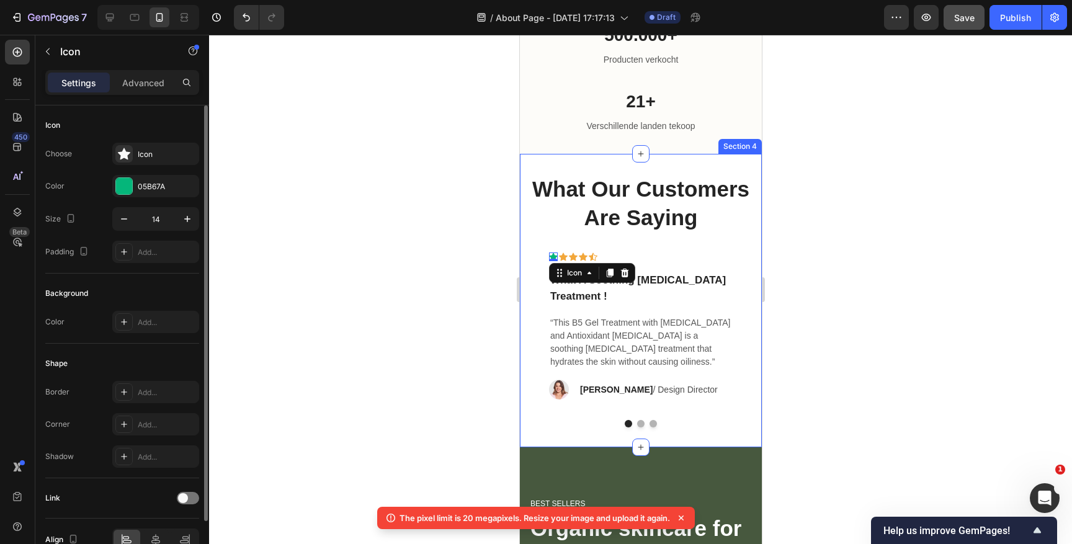
click at [151, 200] on div "Choose Icon Color 05B67A Size 14 Padding Add..." at bounding box center [122, 203] width 154 height 120
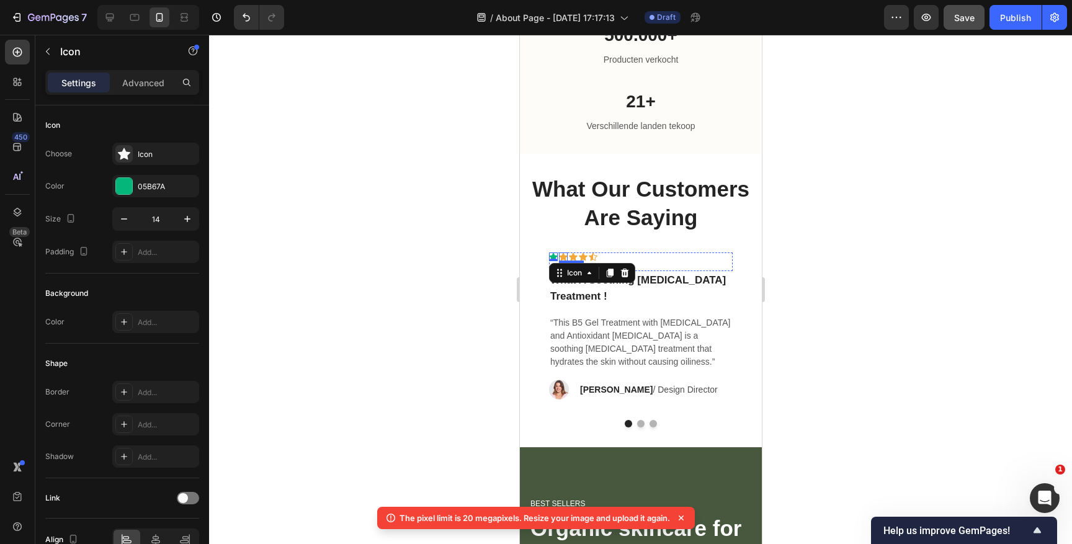
click at [562, 259] on div "Icon" at bounding box center [562, 257] width 9 height 9
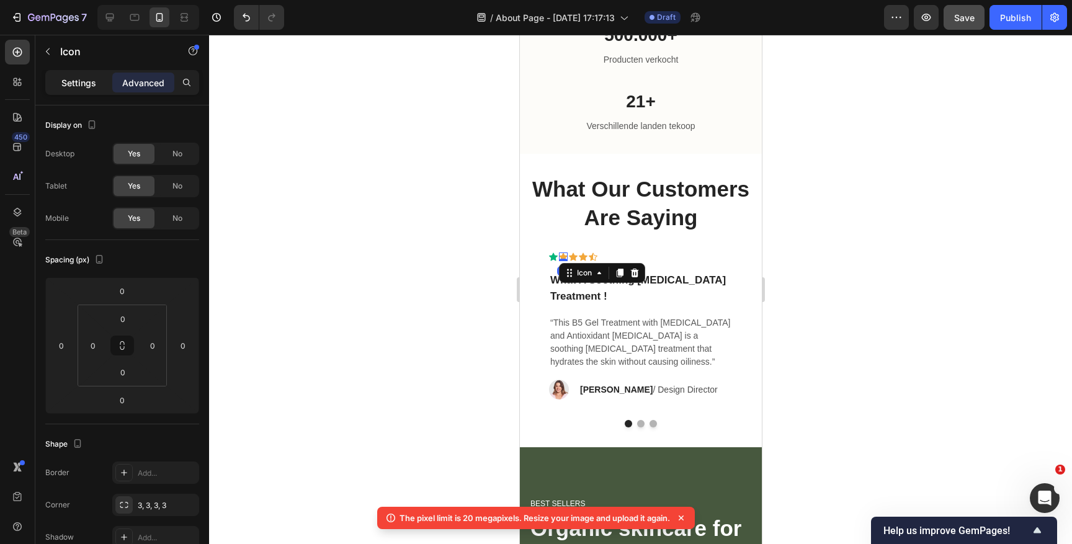
click at [86, 83] on p "Settings" at bounding box center [78, 82] width 35 height 13
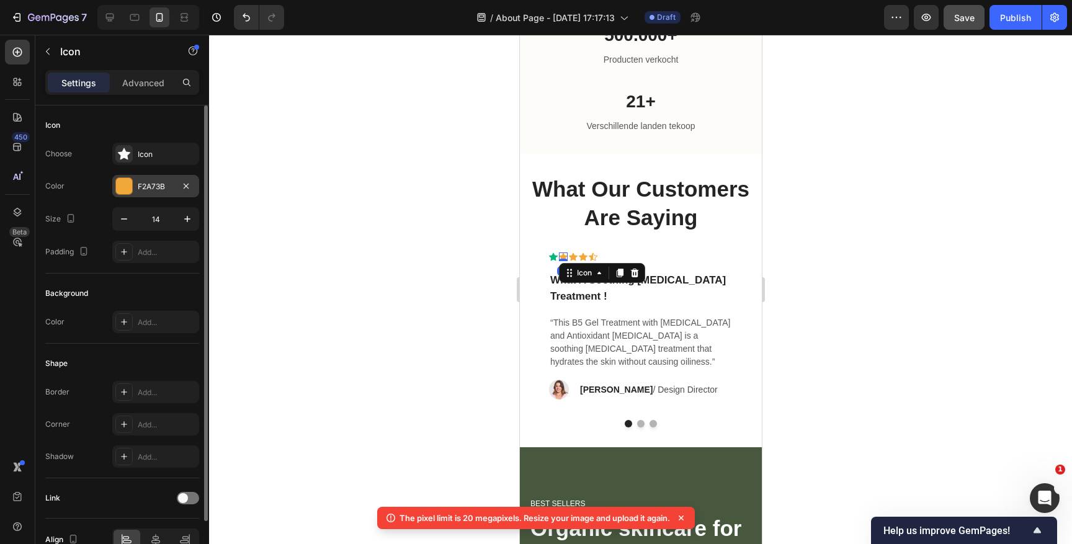
click at [135, 185] on div "F2A73B" at bounding box center [155, 186] width 87 height 22
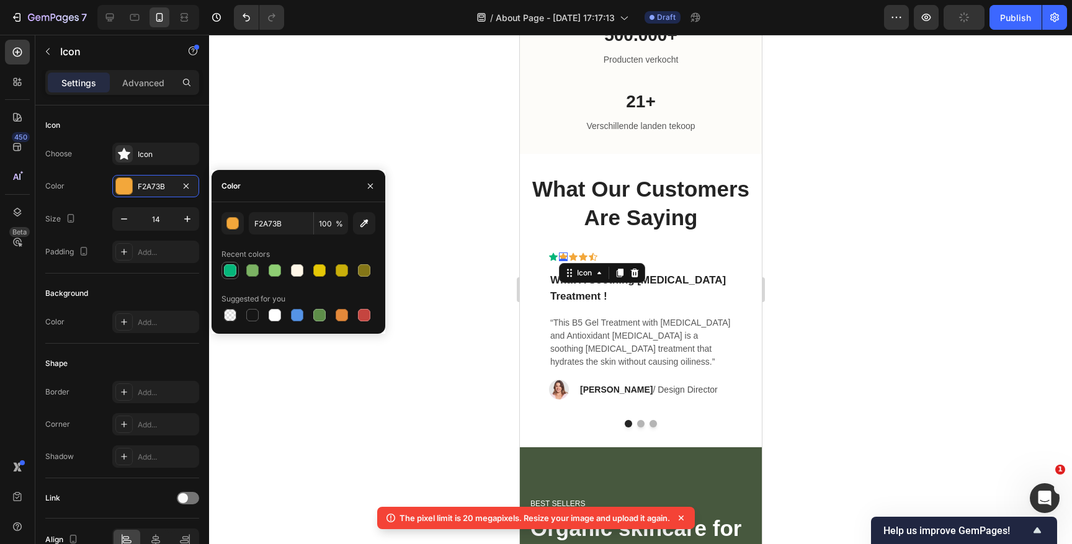
click at [232, 277] on div at bounding box center [230, 270] width 15 height 15
type input "05B67A"
click at [573, 258] on div "Icon" at bounding box center [572, 257] width 9 height 9
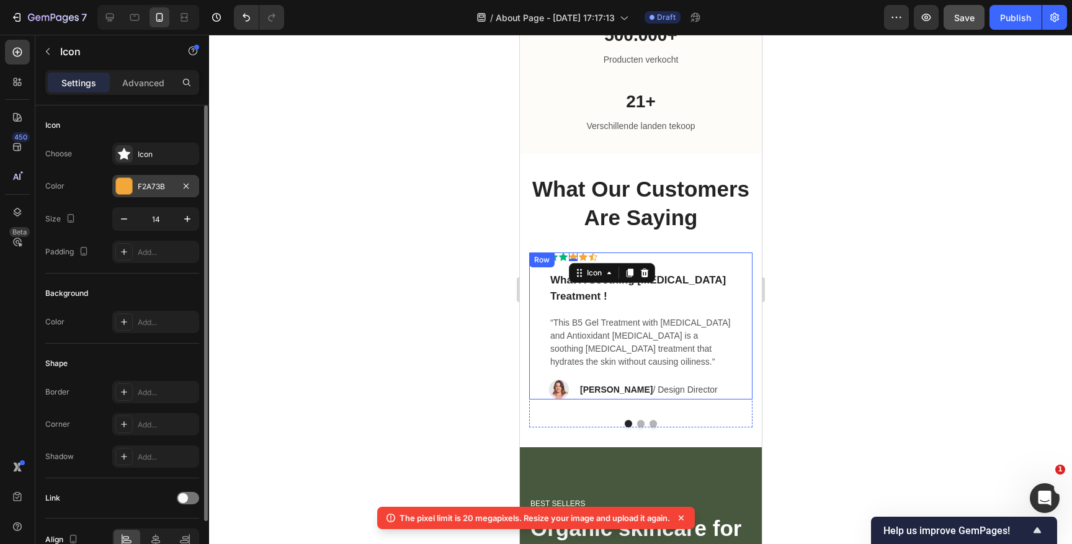
click at [130, 184] on div at bounding box center [124, 186] width 16 height 16
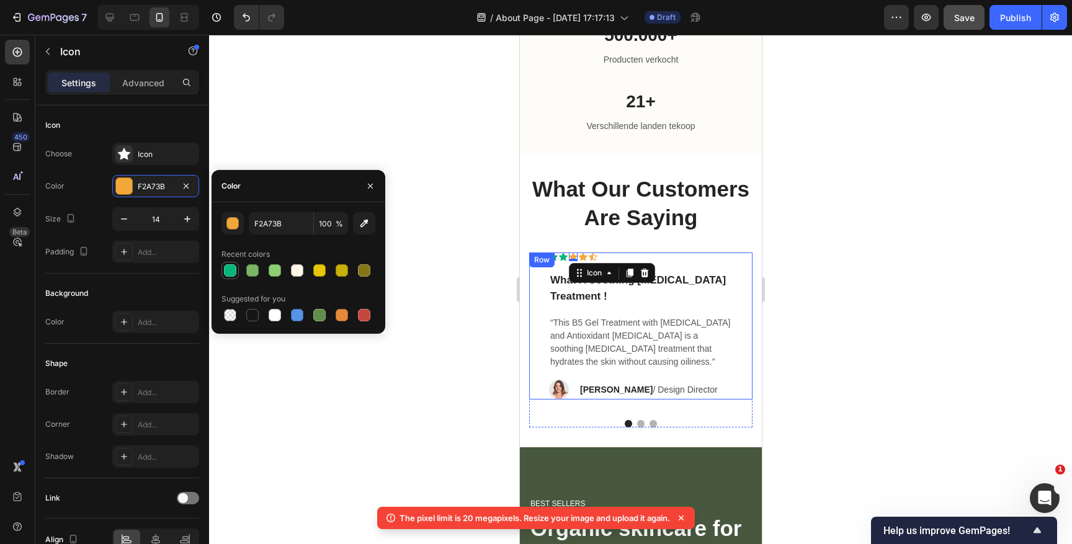
click at [233, 267] on div at bounding box center [230, 270] width 12 height 12
type input "05B67A"
click at [583, 255] on icon at bounding box center [582, 257] width 9 height 8
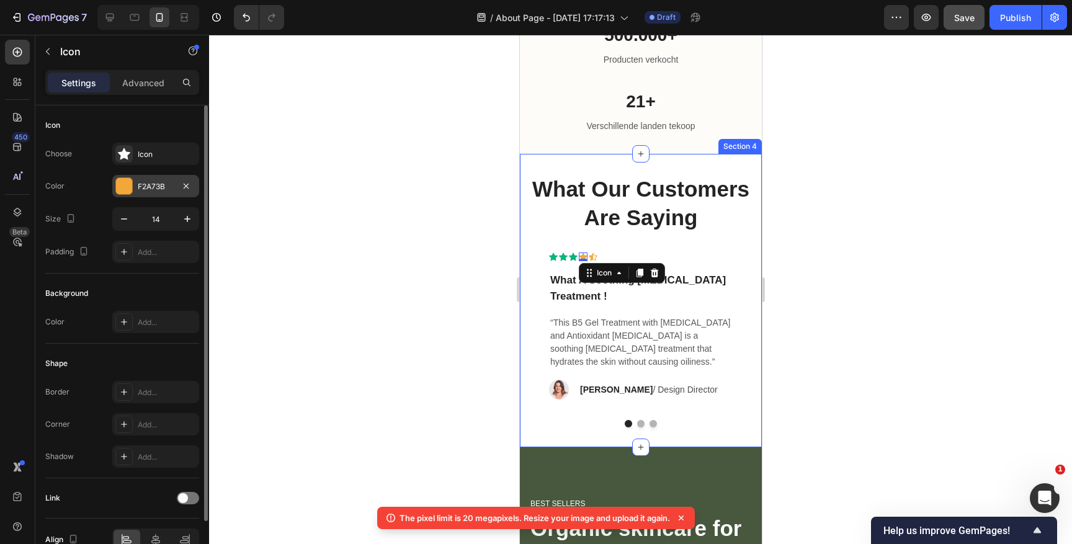
click at [141, 184] on div "F2A73B" at bounding box center [156, 186] width 36 height 11
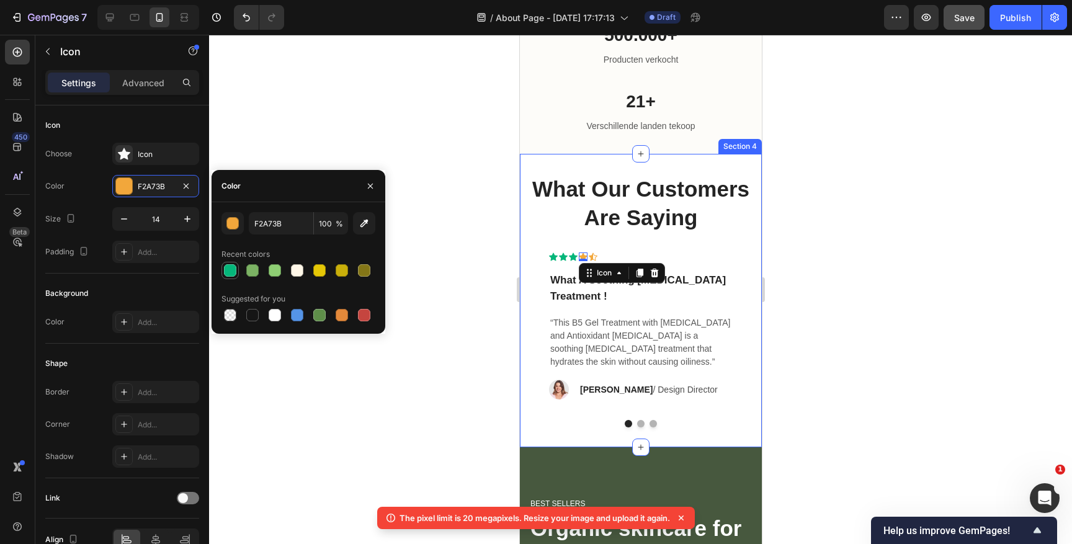
click at [233, 267] on div at bounding box center [230, 270] width 12 height 12
type input "05B67A"
click at [592, 255] on icon at bounding box center [592, 257] width 9 height 8
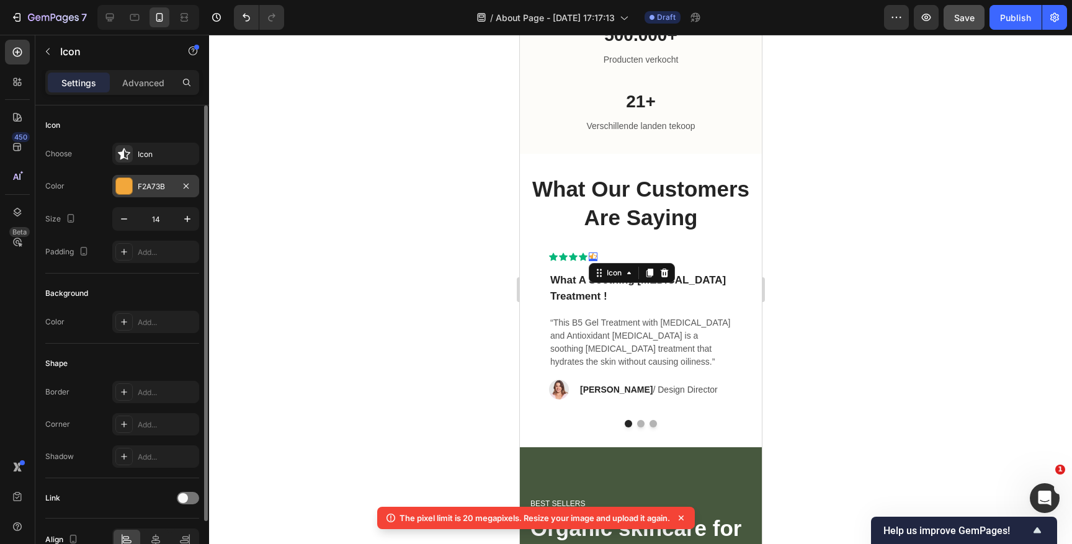
click at [123, 188] on div at bounding box center [124, 186] width 16 height 16
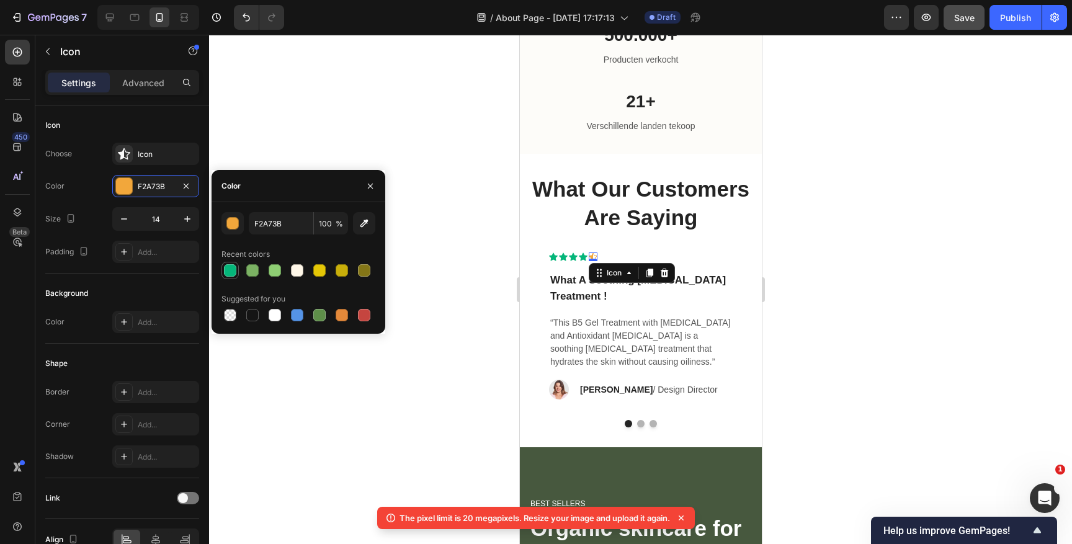
click at [233, 271] on div at bounding box center [230, 270] width 12 height 12
type input "05B67A"
click at [848, 208] on div at bounding box center [640, 289] width 863 height 509
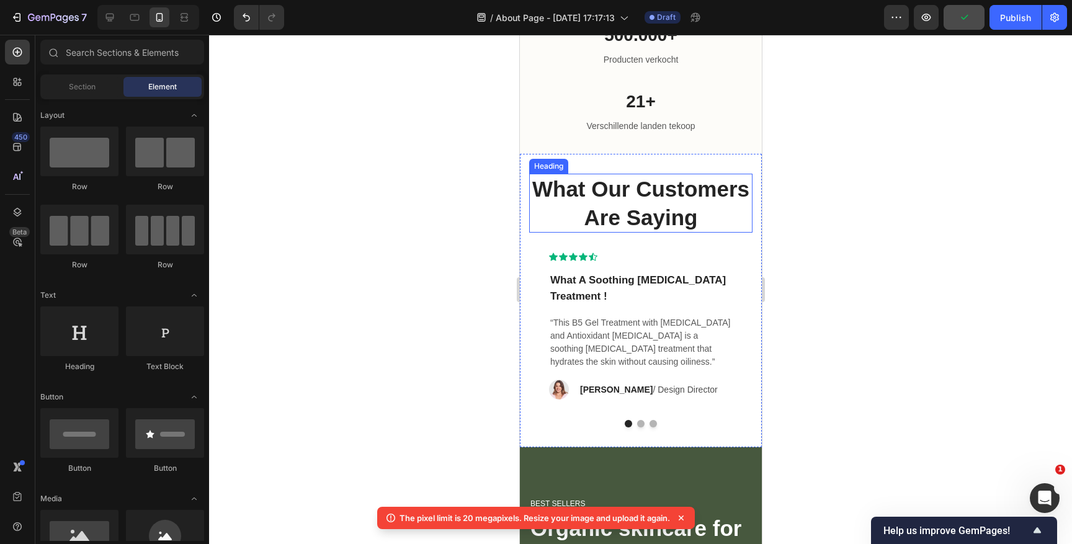
click at [647, 208] on p "What Our Customers Are Saying" at bounding box center [640, 203] width 221 height 56
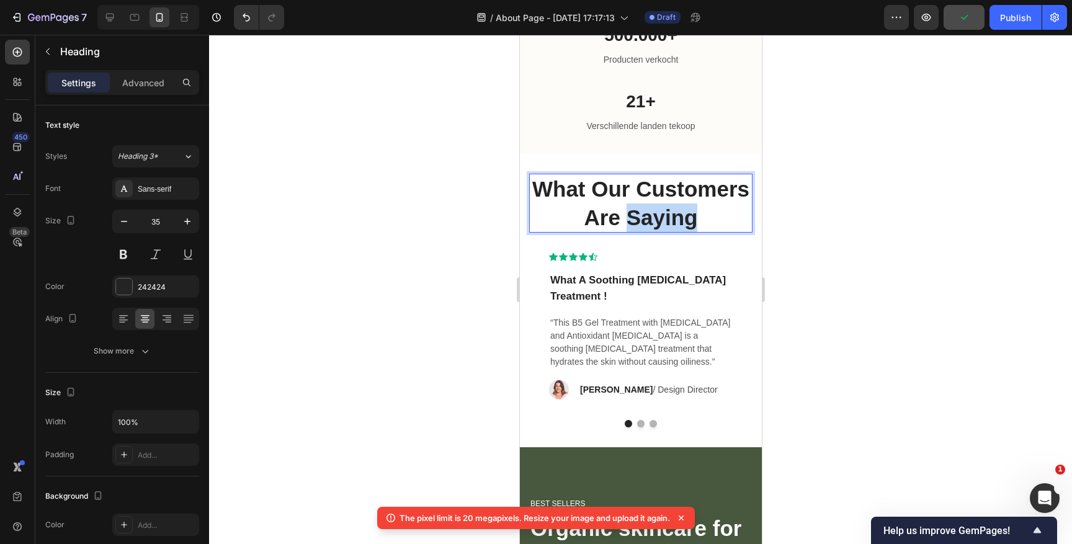
click at [647, 208] on p "What Our Customers Are Saying" at bounding box center [640, 203] width 221 height 56
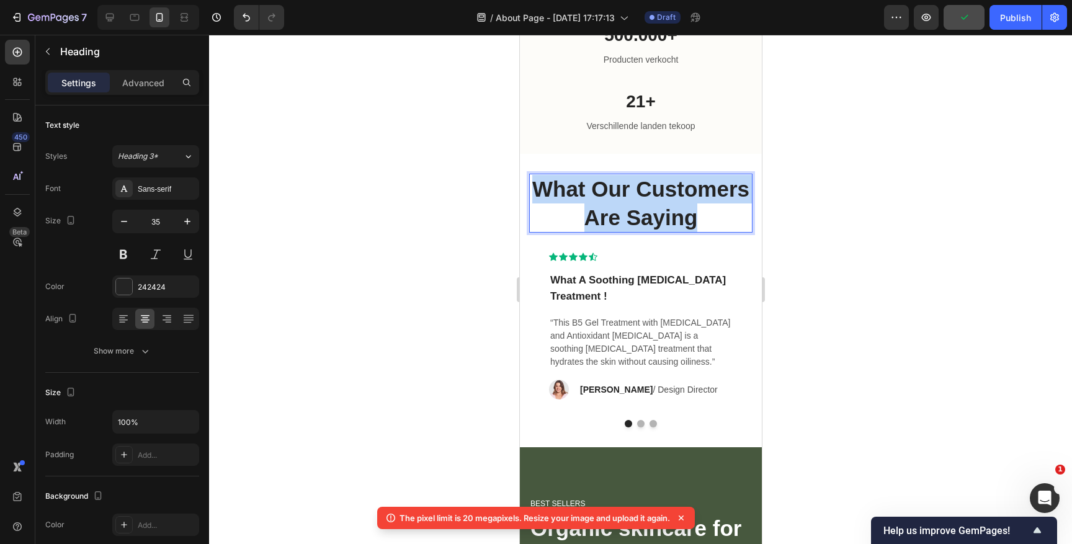
click at [647, 208] on p "What Our Customers Are Saying" at bounding box center [640, 203] width 221 height 56
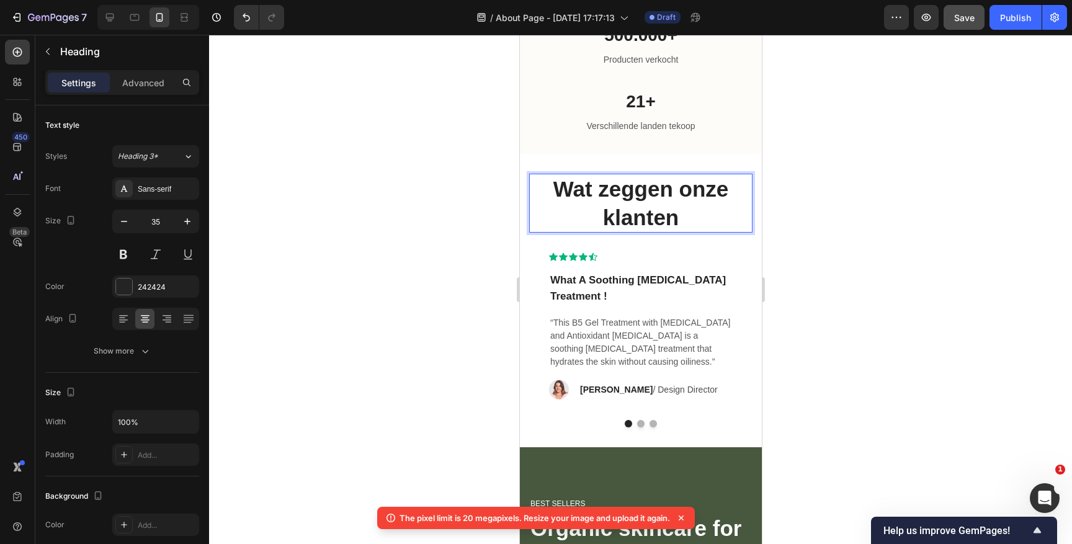
click at [903, 221] on div at bounding box center [640, 289] width 863 height 509
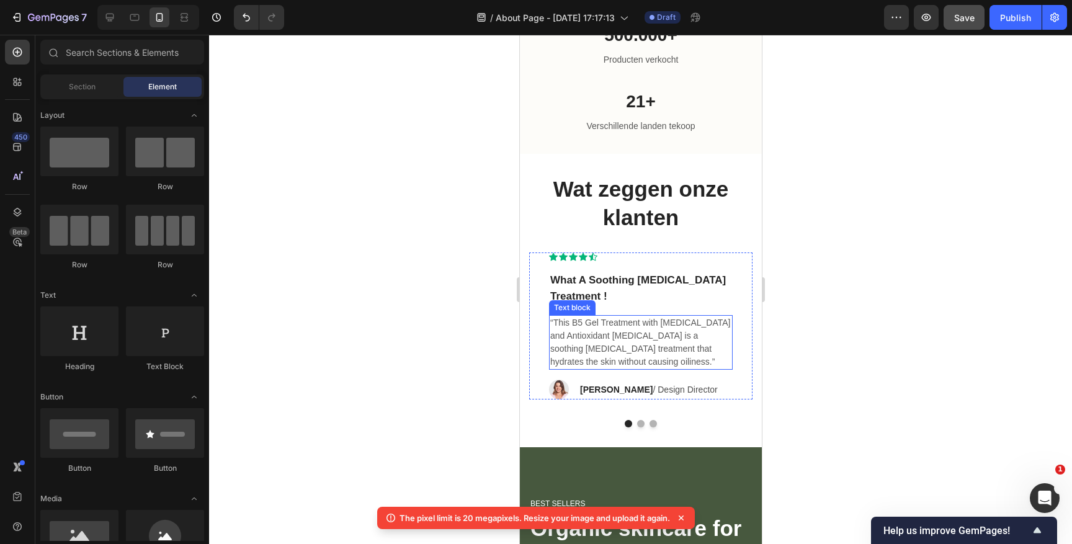
click at [591, 351] on p "“This B5 Gel Treatment with Hyaluronic Acid and Antioxidant Vitamin B5 is a soo…" at bounding box center [640, 342] width 181 height 52
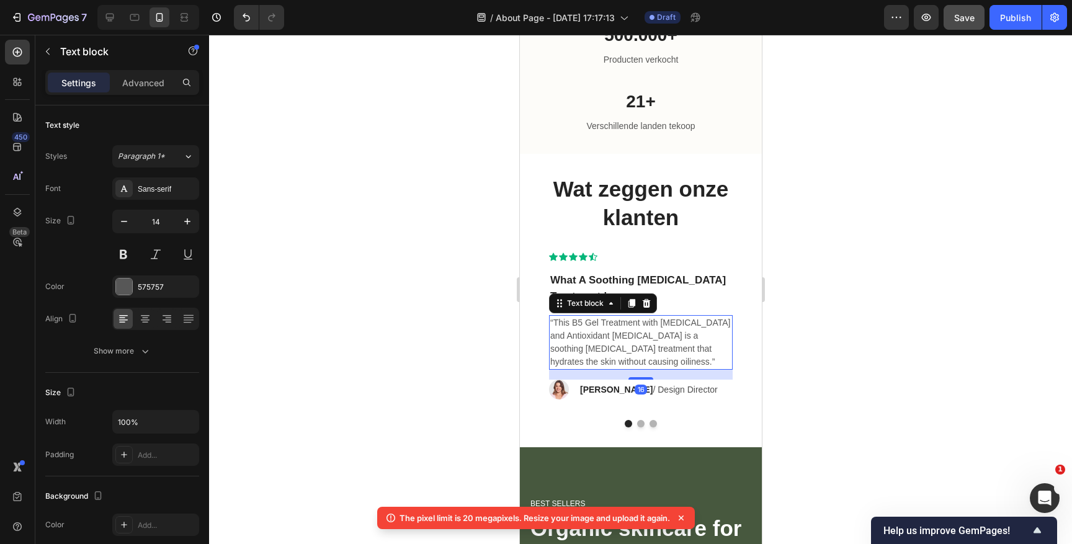
click at [591, 351] on p "“This B5 Gel Treatment with Hyaluronic Acid and Antioxidant Vitamin B5 is a soo…" at bounding box center [640, 342] width 181 height 52
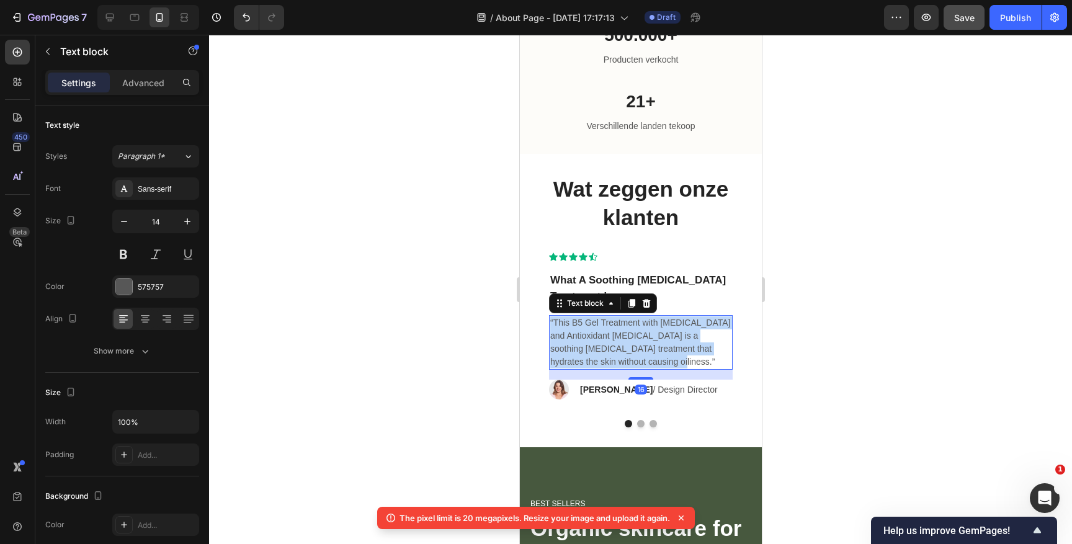
click at [591, 351] on p "“This B5 Gel Treatment with Hyaluronic Acid and Antioxidant Vitamin B5 is a soo…" at bounding box center [640, 342] width 181 height 52
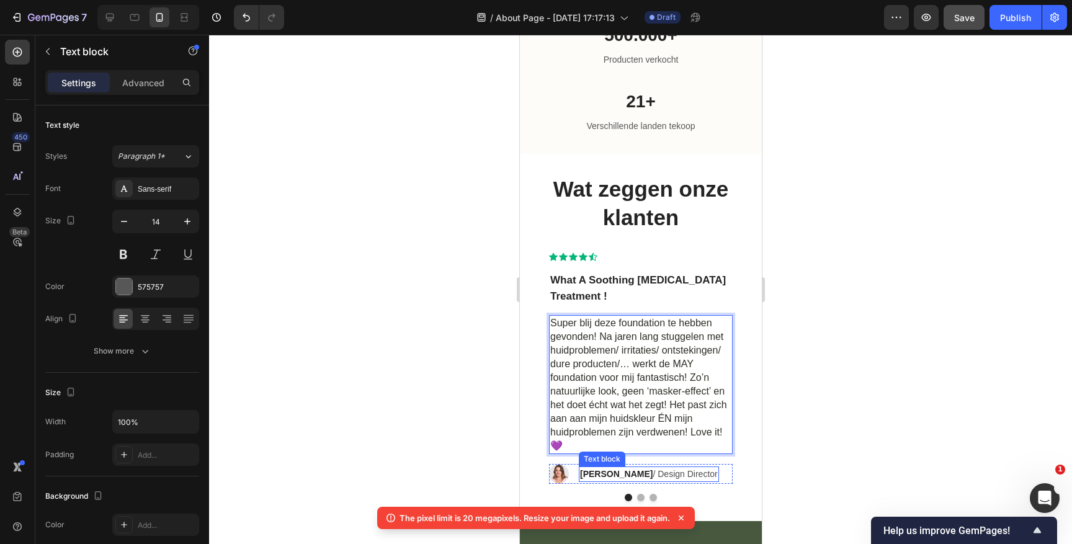
click at [593, 472] on strong "Ryan S." at bounding box center [616, 474] width 73 height 10
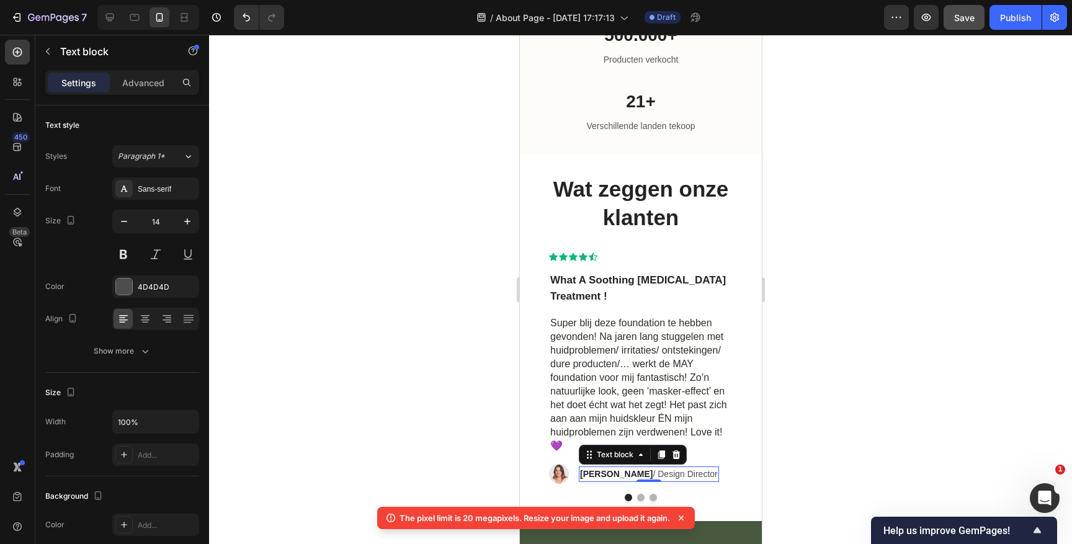
click at [593, 472] on strong "Ryan S." at bounding box center [616, 474] width 73 height 10
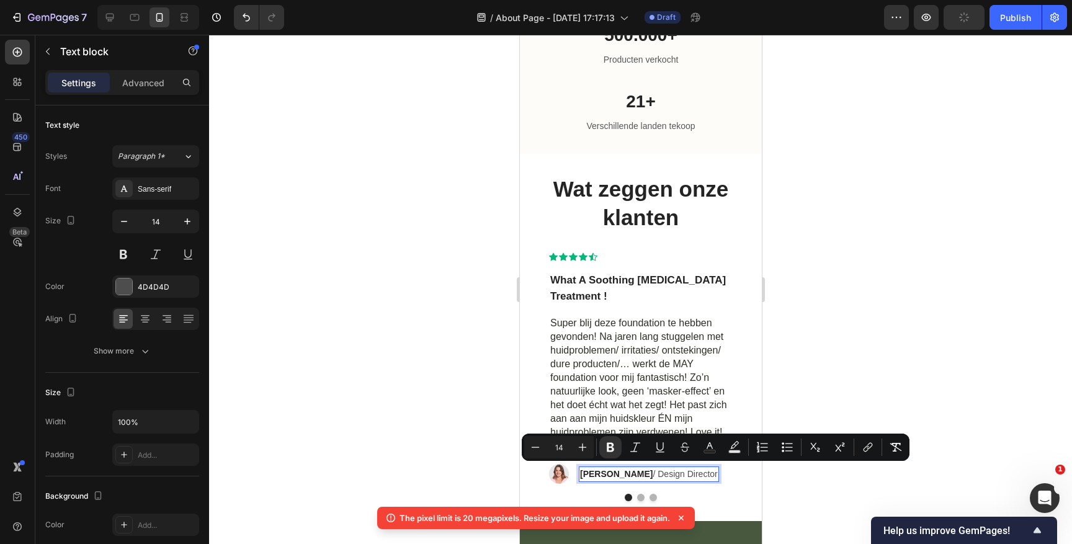
click at [605, 472] on strong "Ryan S." at bounding box center [616, 474] width 73 height 10
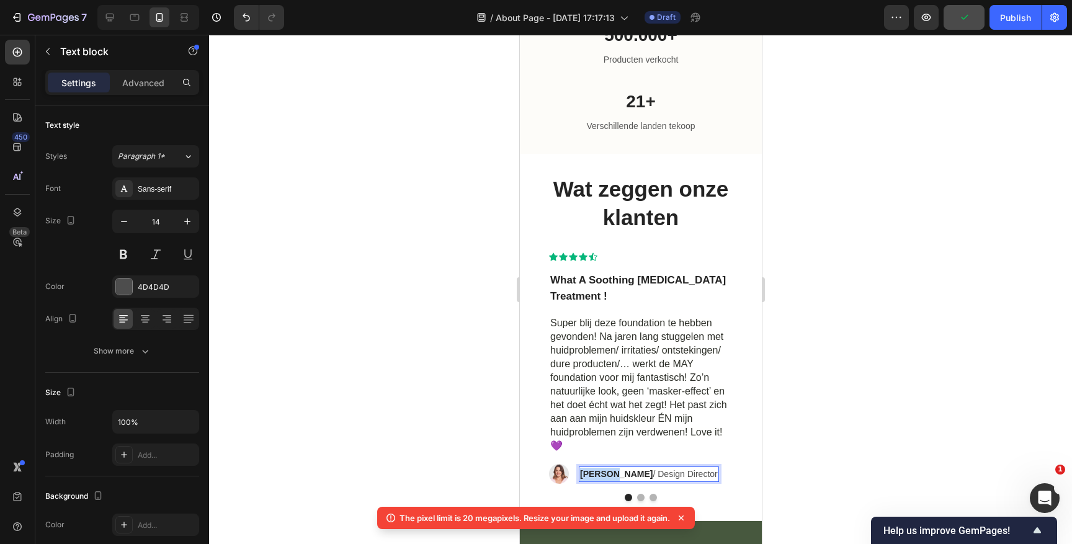
drag, startPoint x: 611, startPoint y: 472, endPoint x: 580, endPoint y: 472, distance: 31.7
click at [580, 472] on p "Ryan S. / Design Director" at bounding box center [649, 474] width 138 height 13
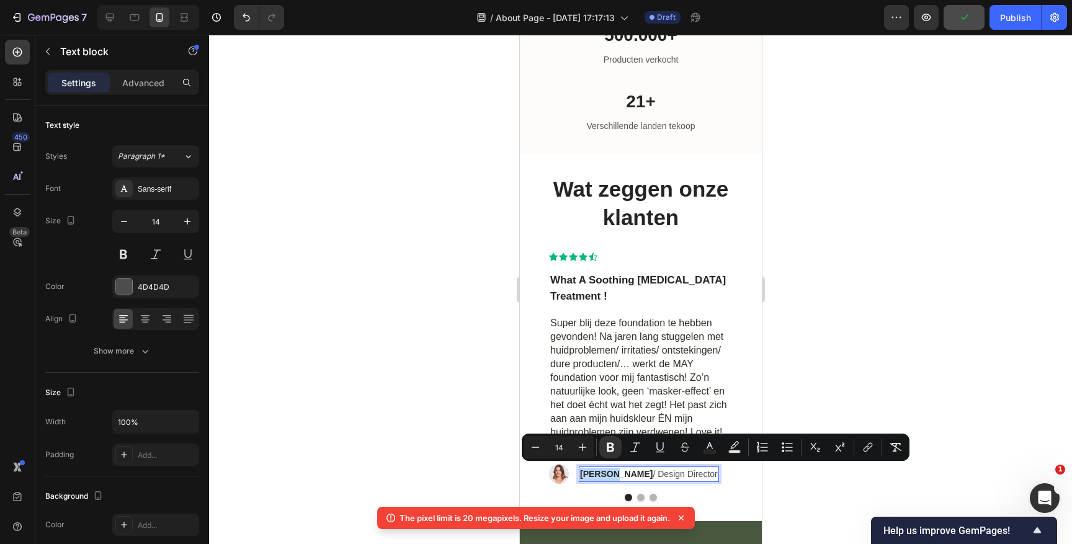
type input "16"
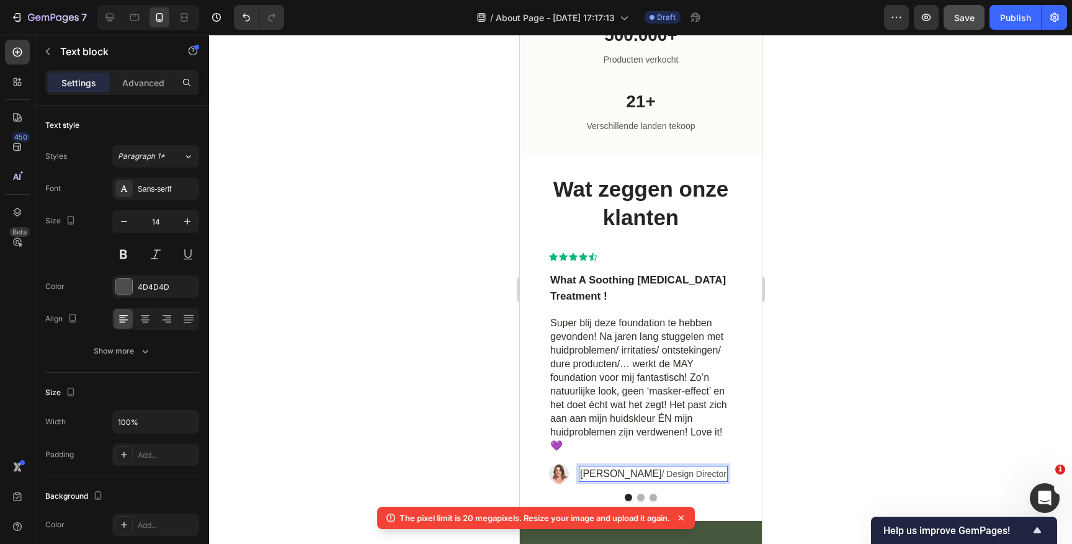
drag, startPoint x: 660, startPoint y: 473, endPoint x: 581, endPoint y: 474, distance: 78.2
click at [581, 474] on p "Brenda Willemsen / Design Director" at bounding box center [653, 474] width 146 height 14
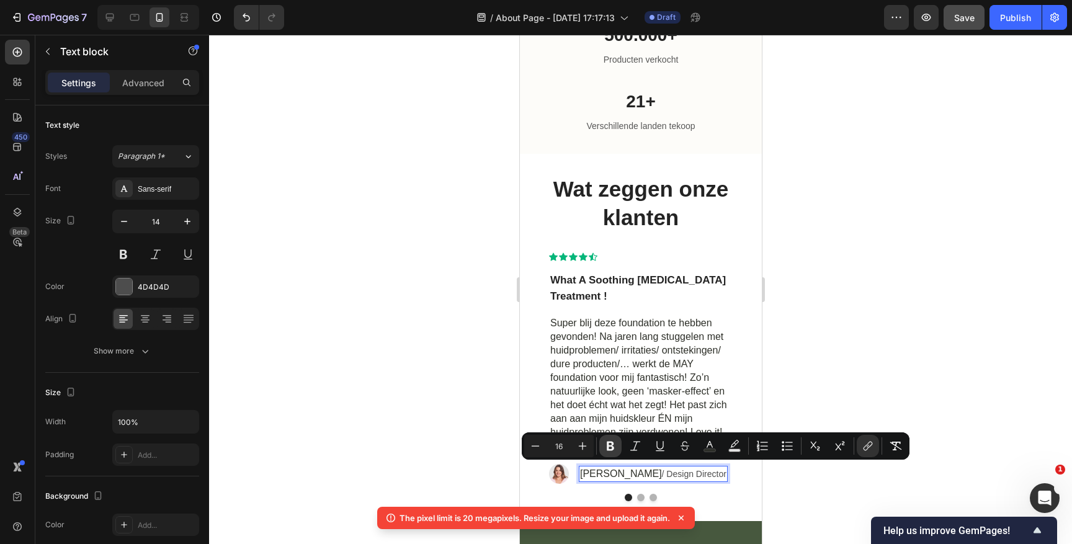
click at [609, 449] on icon "Editor contextual toolbar" at bounding box center [610, 446] width 7 height 9
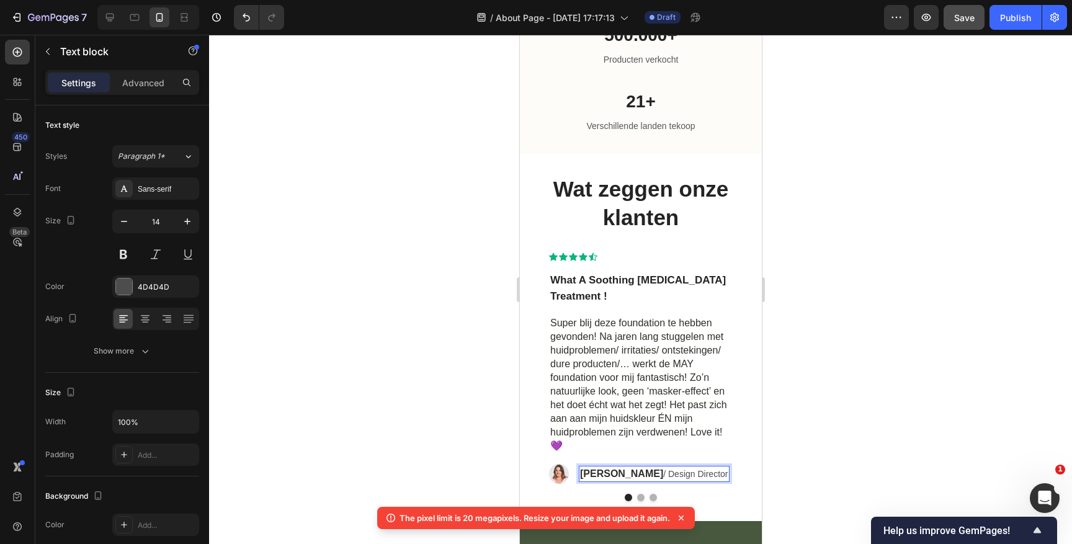
click at [660, 478] on p "Brenda Willemsen / Design Director" at bounding box center [654, 474] width 148 height 14
click at [622, 481] on p "Brenda Willemsen / Design Director" at bounding box center [654, 474] width 148 height 14
drag, startPoint x: 614, startPoint y: 485, endPoint x: 671, endPoint y: 470, distance: 59.4
click at [671, 470] on p "Brenda Willemsen / Design Director" at bounding box center [654, 474] width 148 height 14
click at [679, 472] on span "•" at bounding box center [677, 475] width 2 height 7
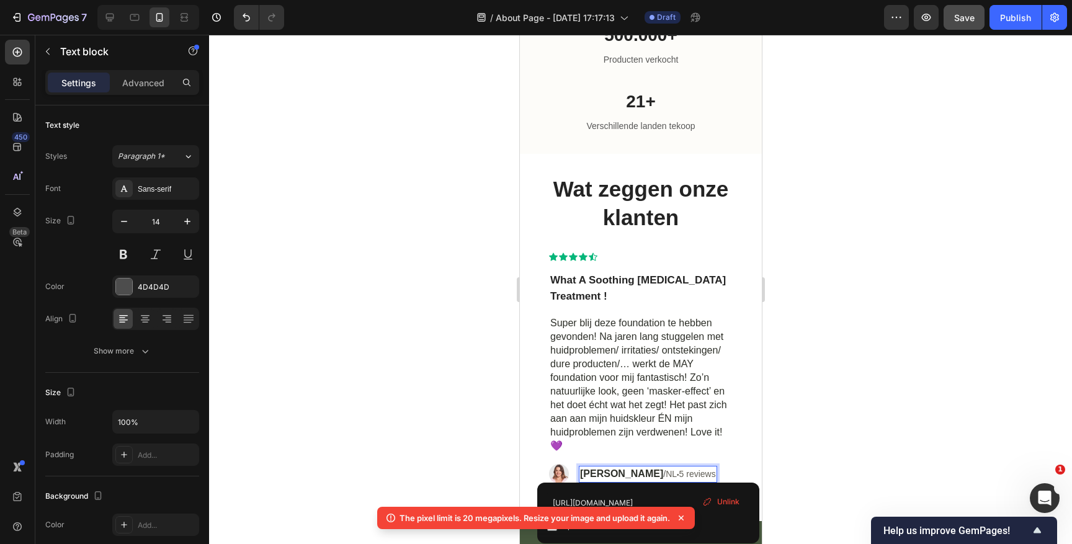
click at [819, 428] on div at bounding box center [640, 289] width 863 height 509
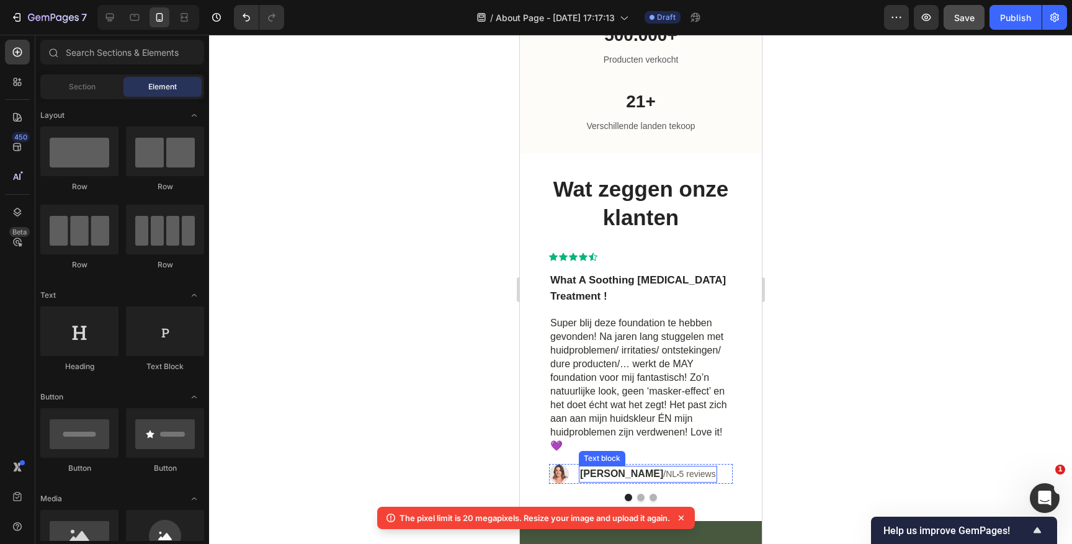
click at [689, 469] on span "5 reviews" at bounding box center [697, 474] width 37 height 10
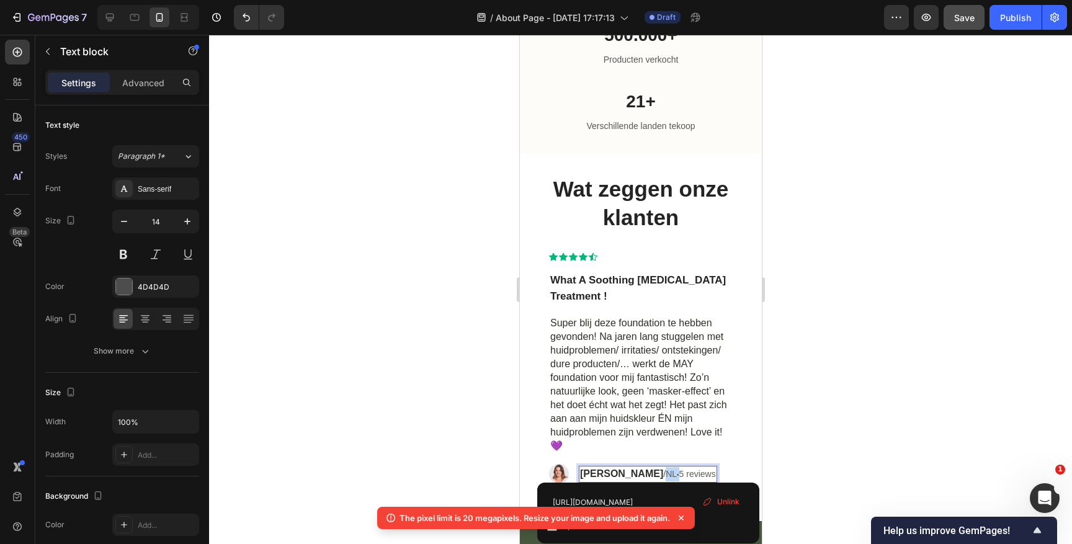
drag, startPoint x: 686, startPoint y: 471, endPoint x: 675, endPoint y: 471, distance: 11.2
click at [675, 471] on link "NL • 5 reviews" at bounding box center [690, 474] width 50 height 10
click at [862, 437] on div at bounding box center [640, 289] width 863 height 509
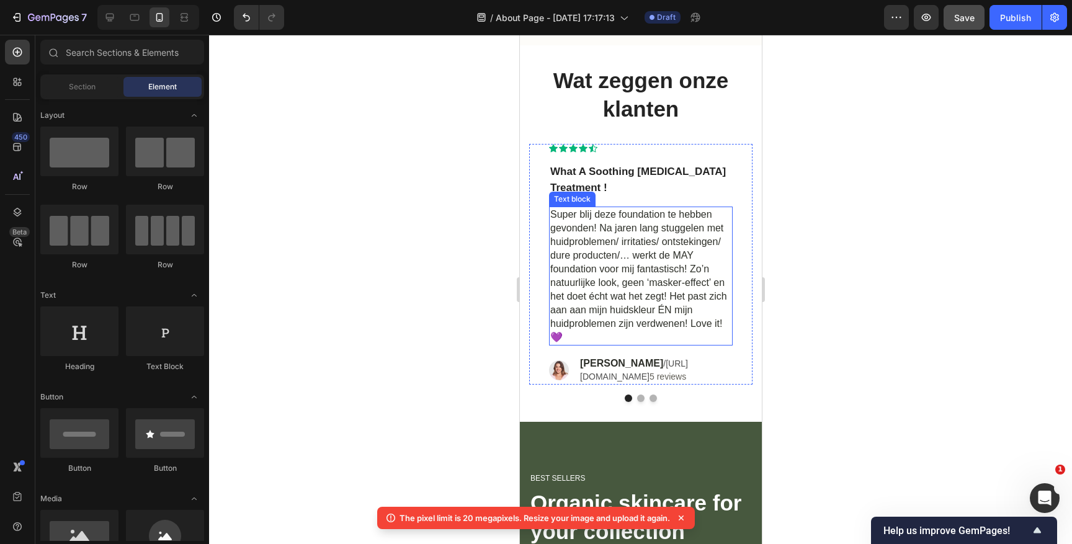
scroll to position [1485, 0]
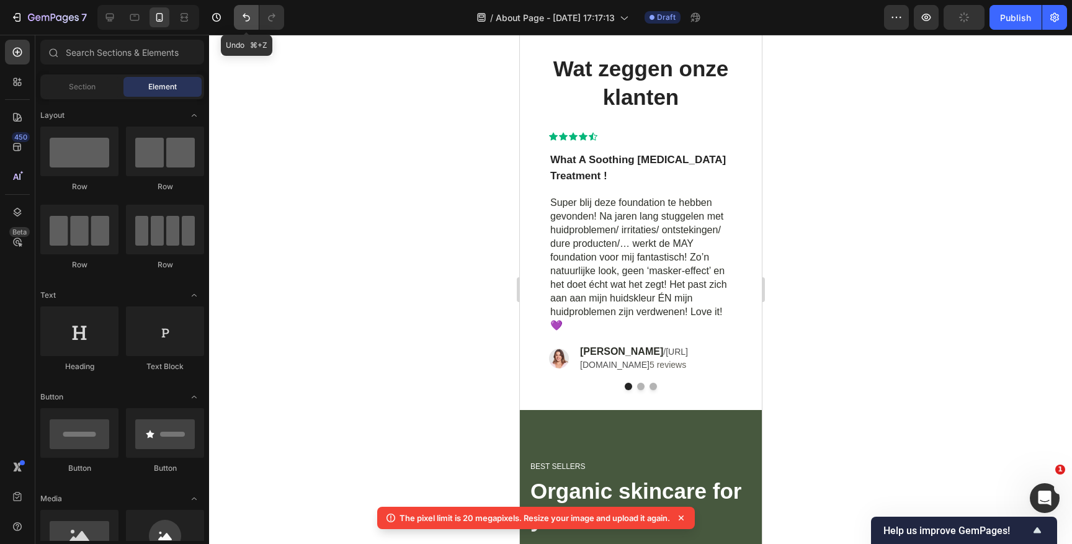
click at [240, 14] on button "Undo/Redo" at bounding box center [246, 17] width 25 height 25
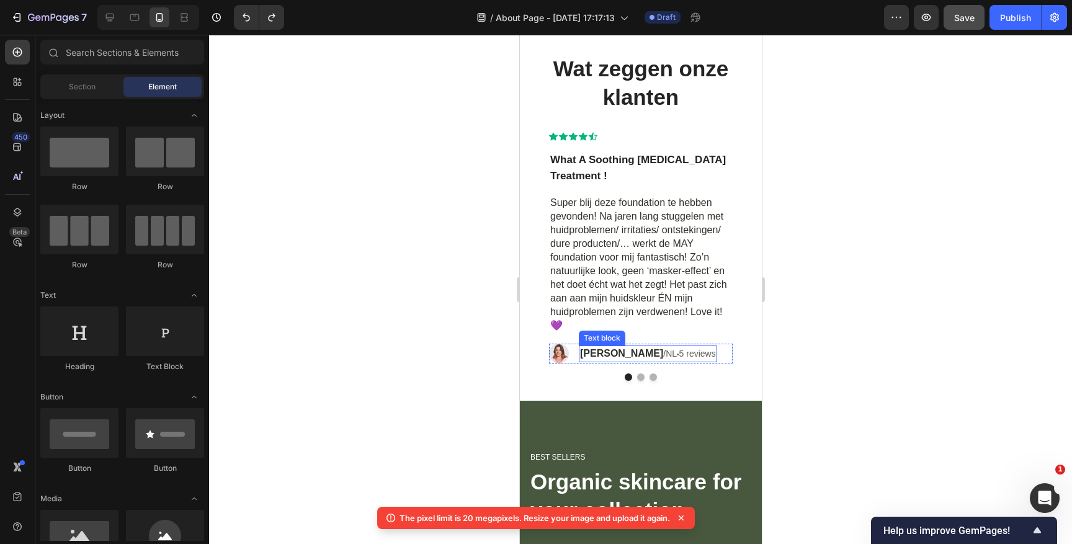
click at [706, 351] on span "5 reviews" at bounding box center [697, 354] width 37 height 10
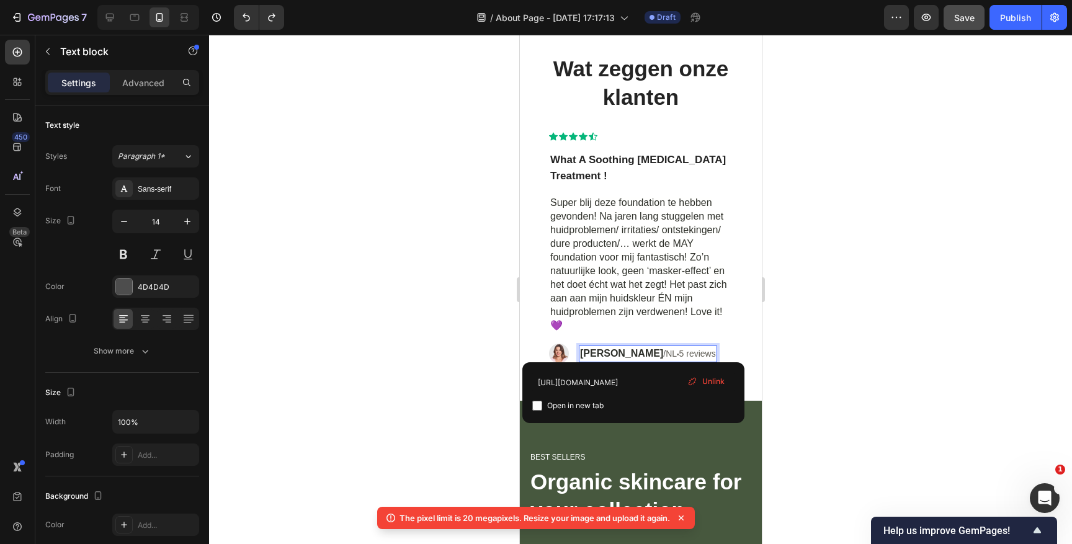
click at [676, 349] on span "NL" at bounding box center [670, 354] width 11 height 10
click at [730, 380] on span "Unlink" at bounding box center [728, 381] width 22 height 11
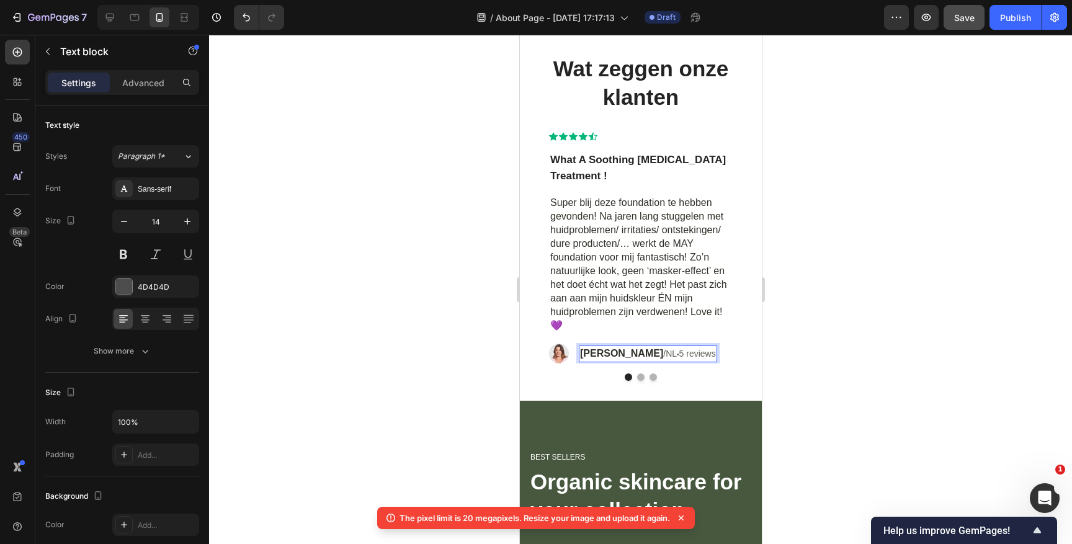
click at [688, 349] on span "5 reviews" at bounding box center [697, 354] width 37 height 10
click at [771, 358] on div at bounding box center [640, 289] width 863 height 509
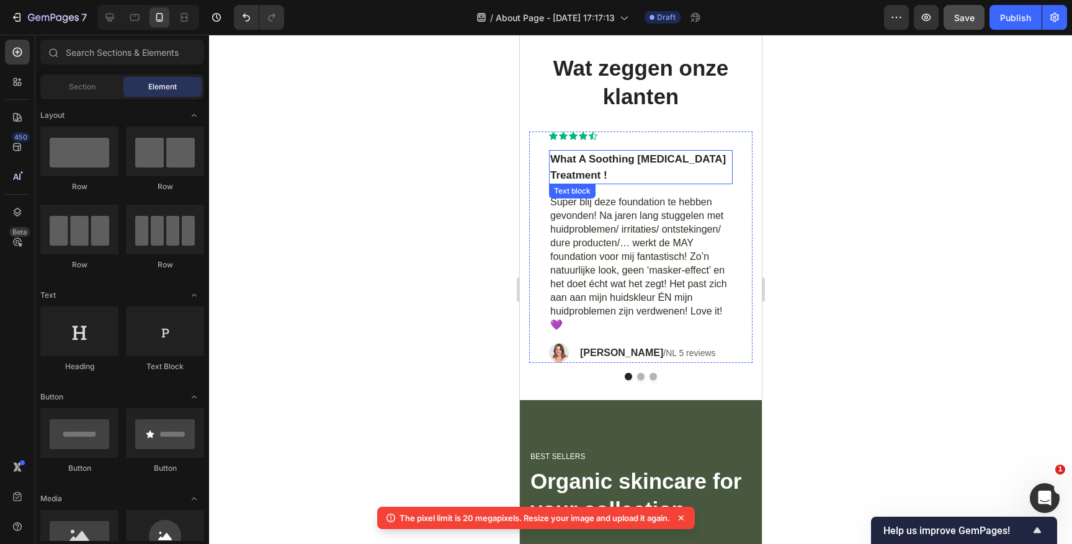
click at [593, 163] on p "What A Soothing Skin Care Treatment !" at bounding box center [640, 167] width 181 height 32
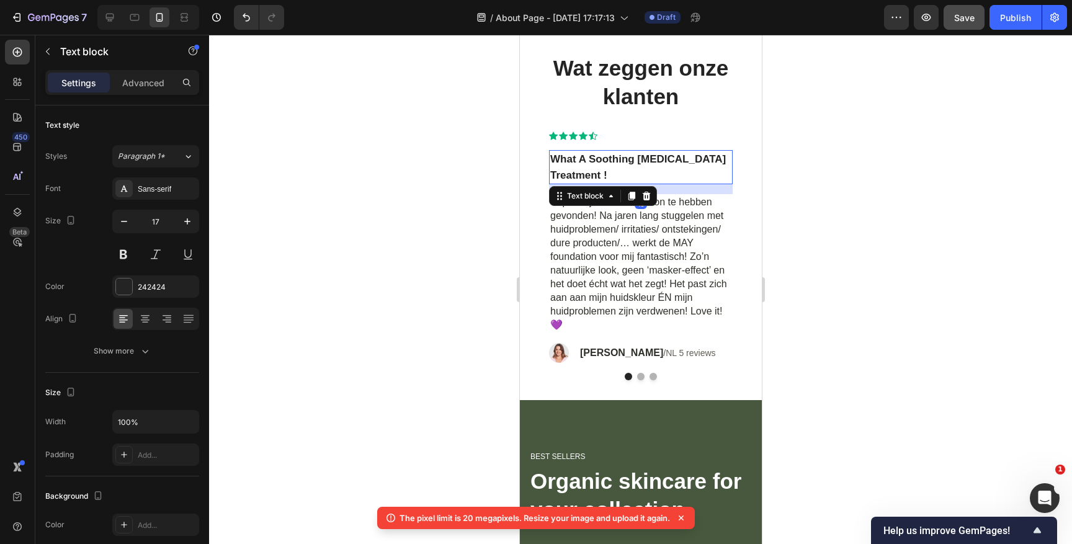
click at [593, 163] on p "What A Soothing Skin Care Treatment !" at bounding box center [640, 167] width 181 height 32
click at [830, 169] on div at bounding box center [640, 289] width 863 height 509
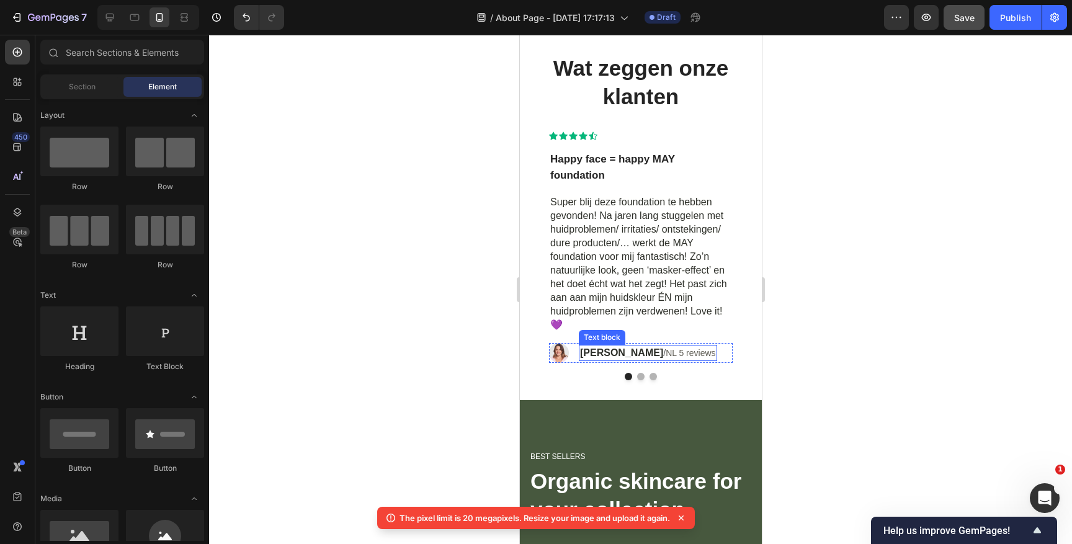
click at [684, 350] on span "NL 5 reviews" at bounding box center [690, 353] width 50 height 10
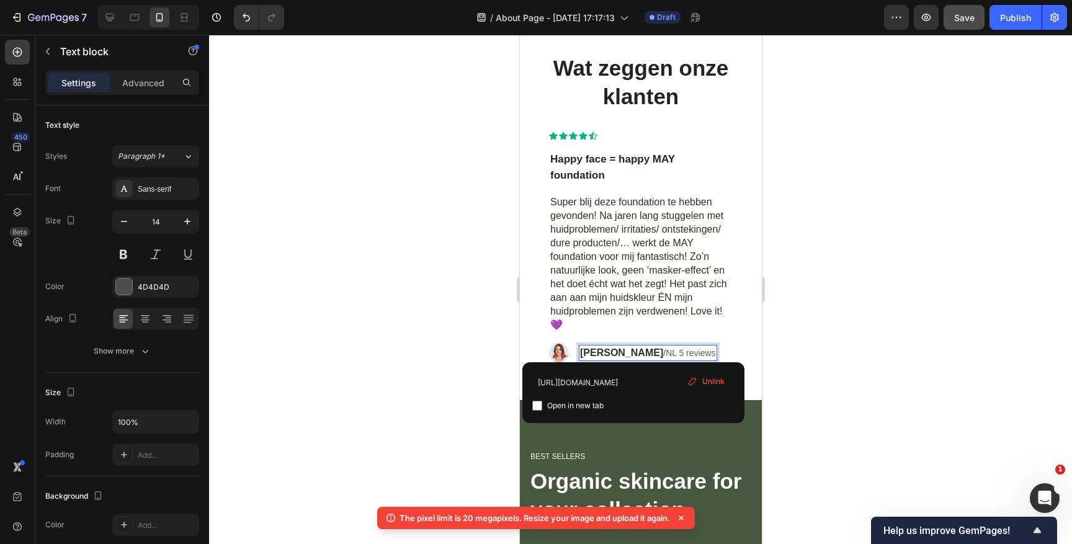
click at [683, 348] on span "NL 5 reviews" at bounding box center [690, 353] width 50 height 10
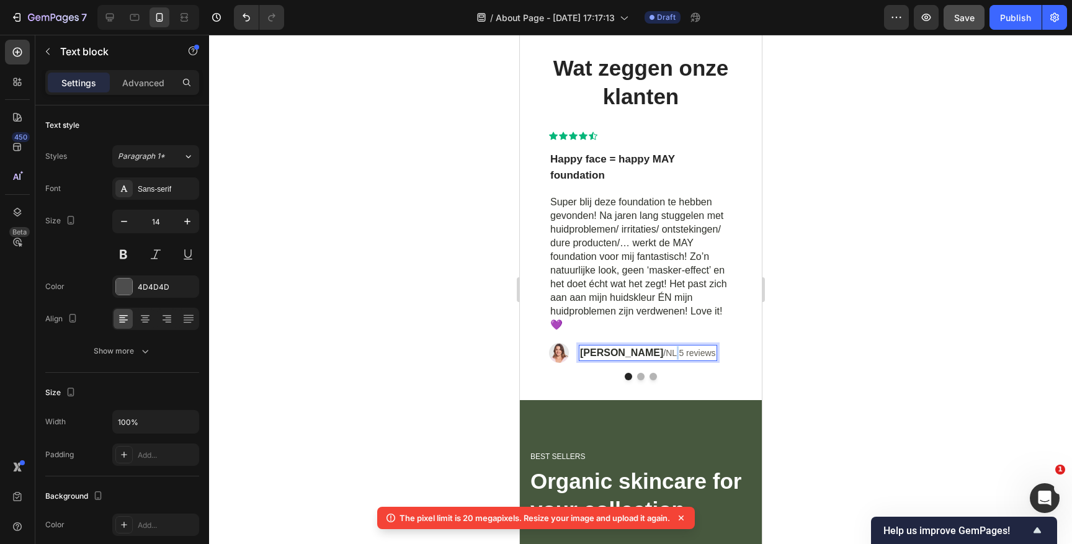
click at [683, 348] on span "NL 5 reviews" at bounding box center [690, 353] width 50 height 10
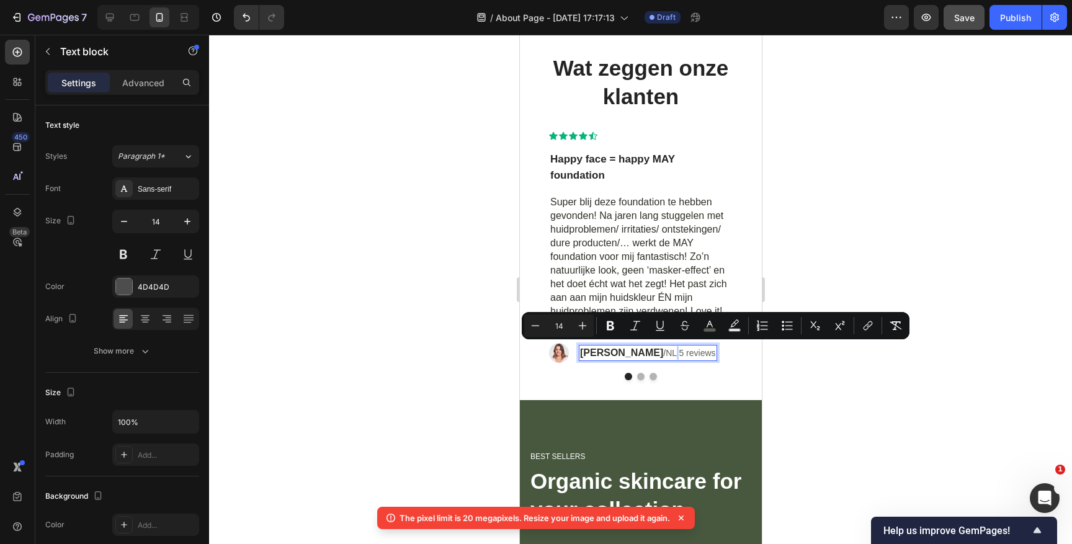
click at [684, 351] on span "NL 5 reviews" at bounding box center [690, 353] width 50 height 10
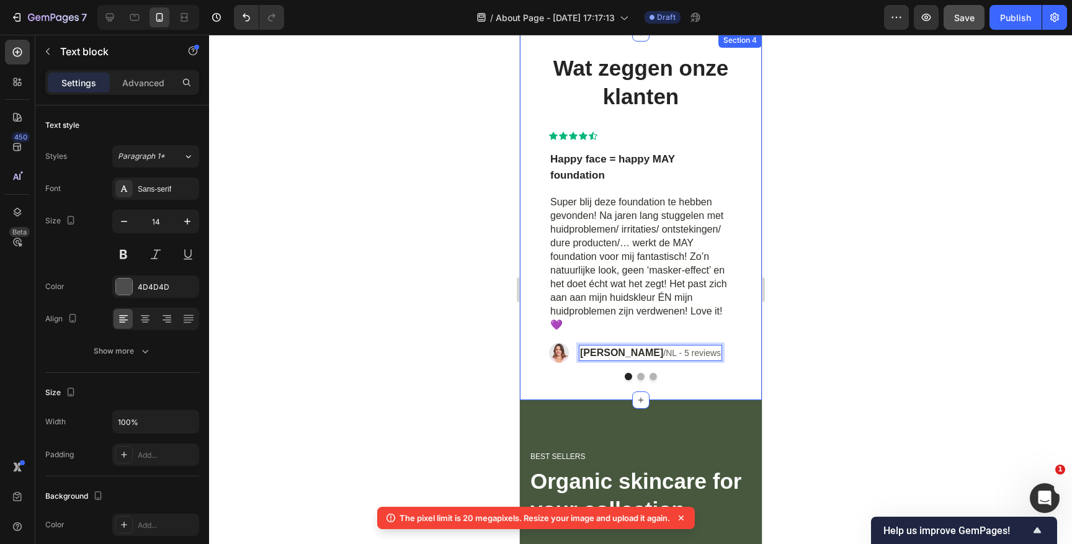
click at [837, 342] on div at bounding box center [640, 289] width 863 height 509
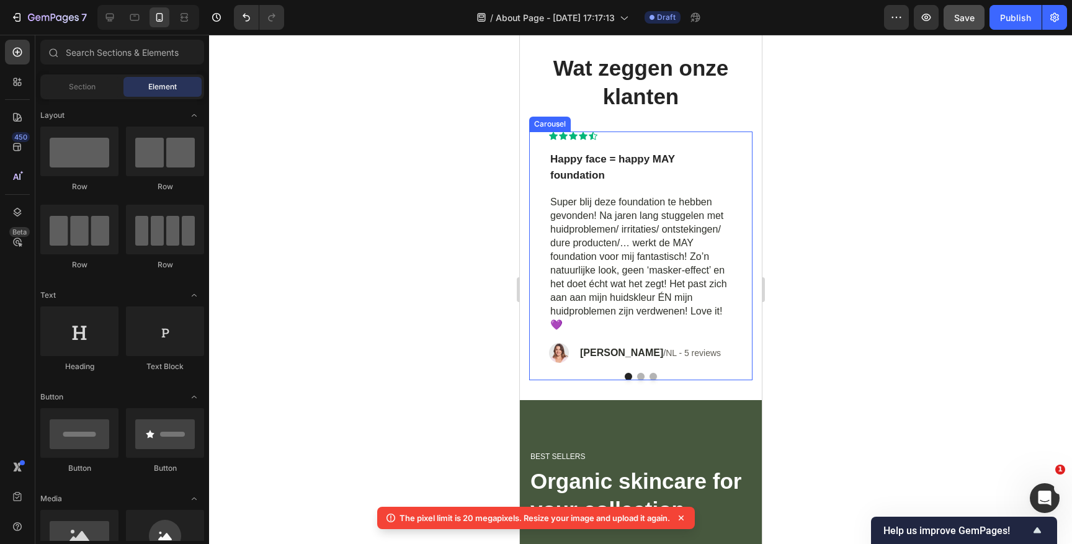
click at [640, 374] on button "Dot" at bounding box center [640, 376] width 7 height 7
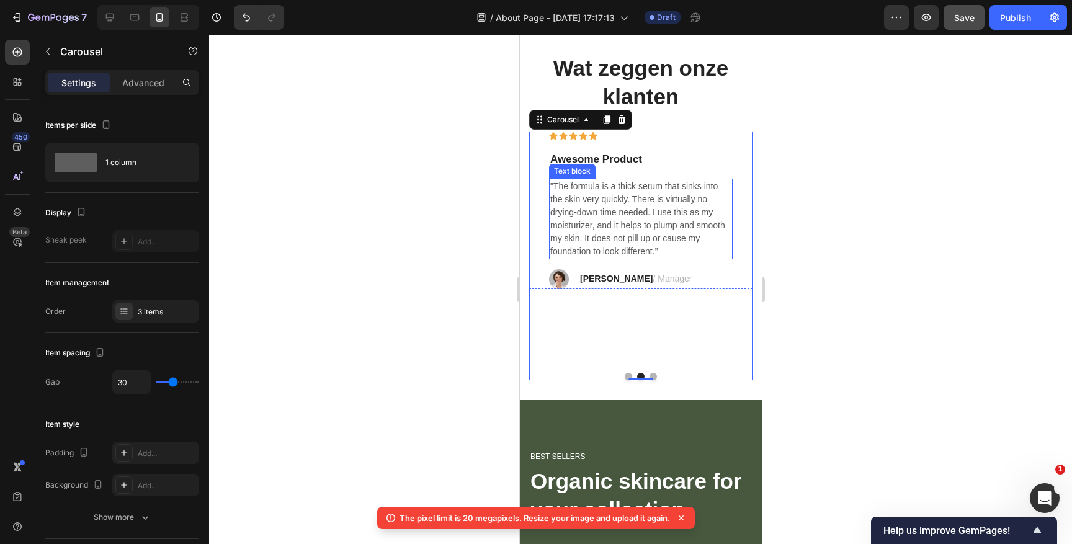
click at [605, 202] on p ""The formula is a thick serum that sinks into the skin very quickly. There is v…" at bounding box center [640, 219] width 181 height 78
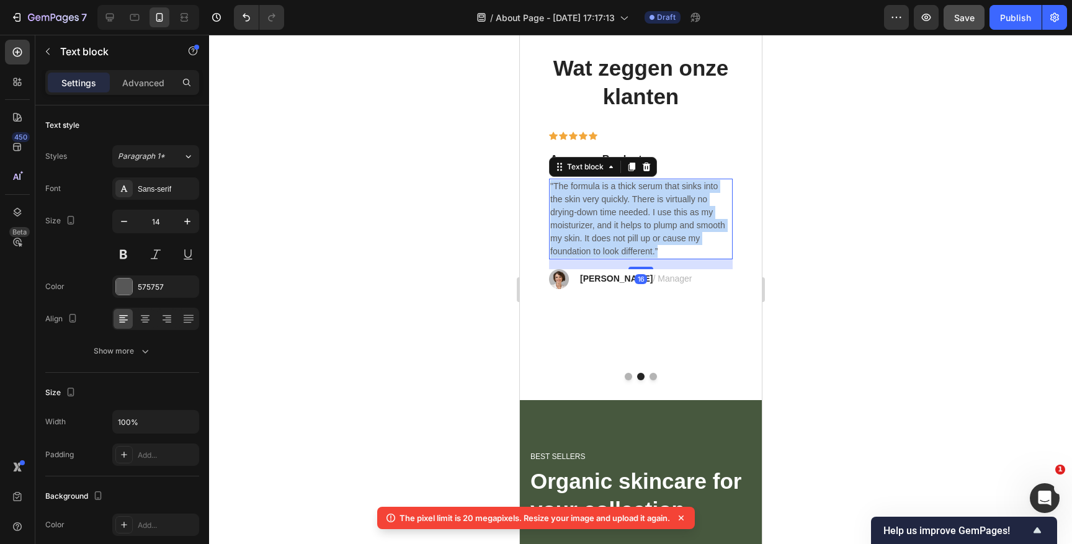
click at [605, 202] on p ""The formula is a thick serum that sinks into the skin very quickly. There is v…" at bounding box center [640, 219] width 181 height 78
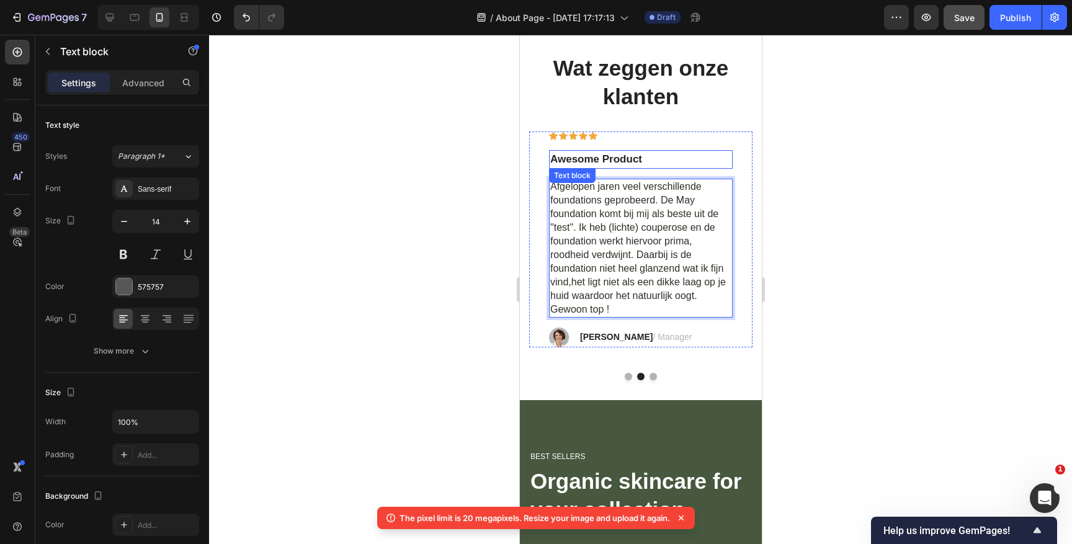
click at [601, 156] on p "Awesome Product" at bounding box center [640, 159] width 181 height 16
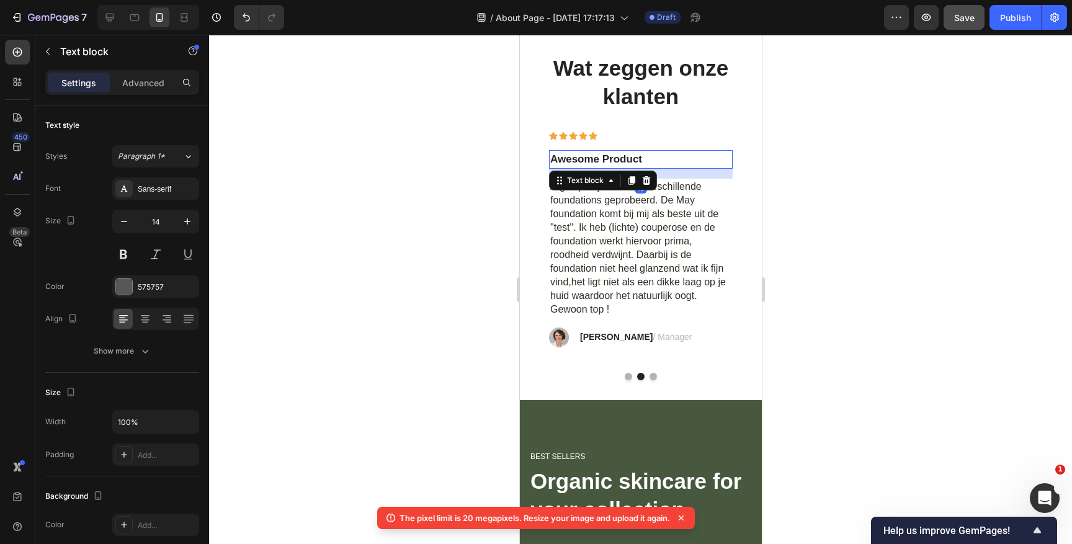
click at [601, 156] on p "Awesome Product" at bounding box center [640, 159] width 181 height 16
click at [641, 159] on u "Geweldige foundatio" at bounding box center [602, 159] width 104 height 12
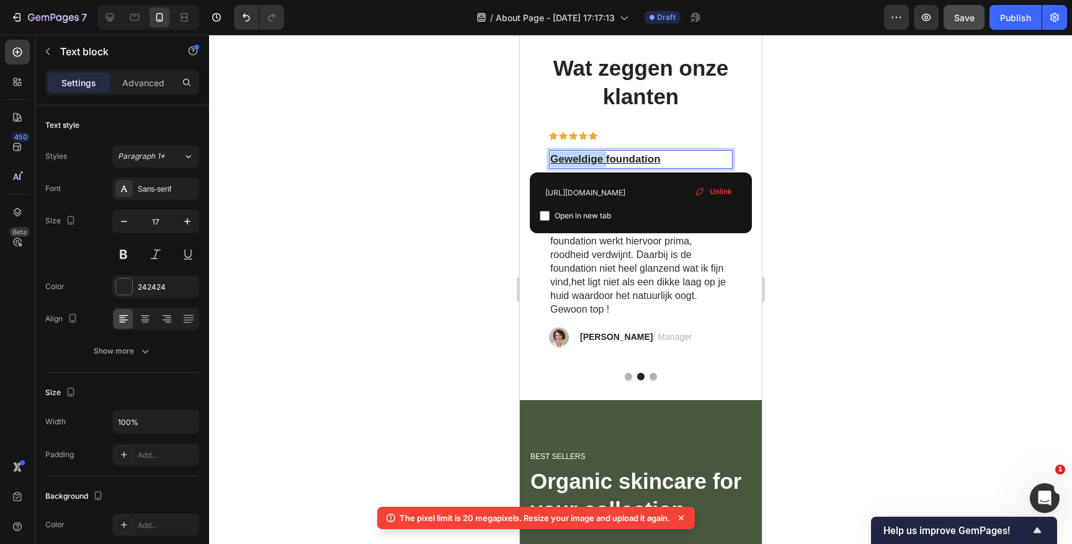
click at [641, 159] on u "Geweldige foundatio" at bounding box center [602, 159] width 104 height 12
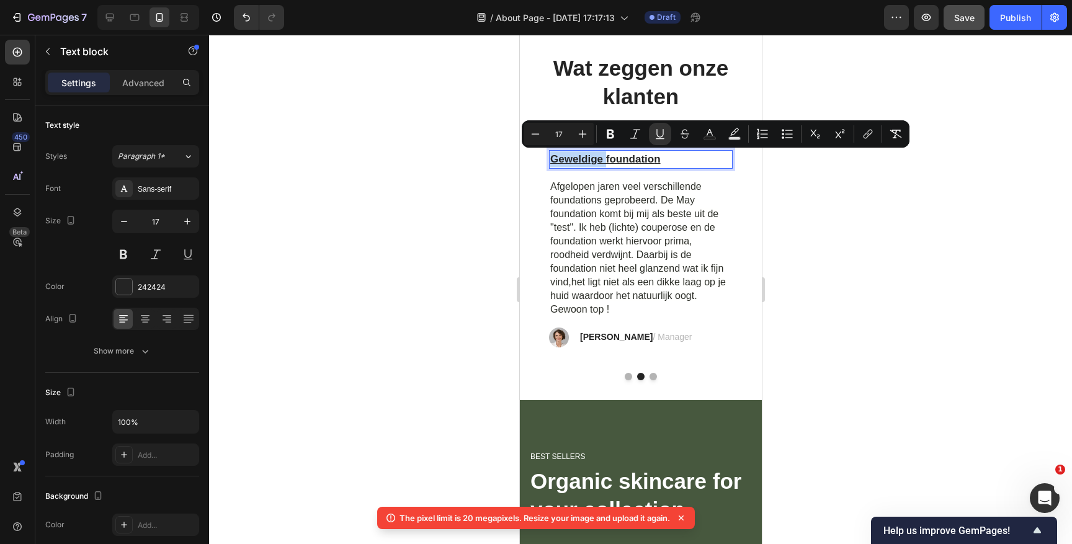
click at [632, 158] on u "Geweldige foundatio" at bounding box center [602, 159] width 104 height 12
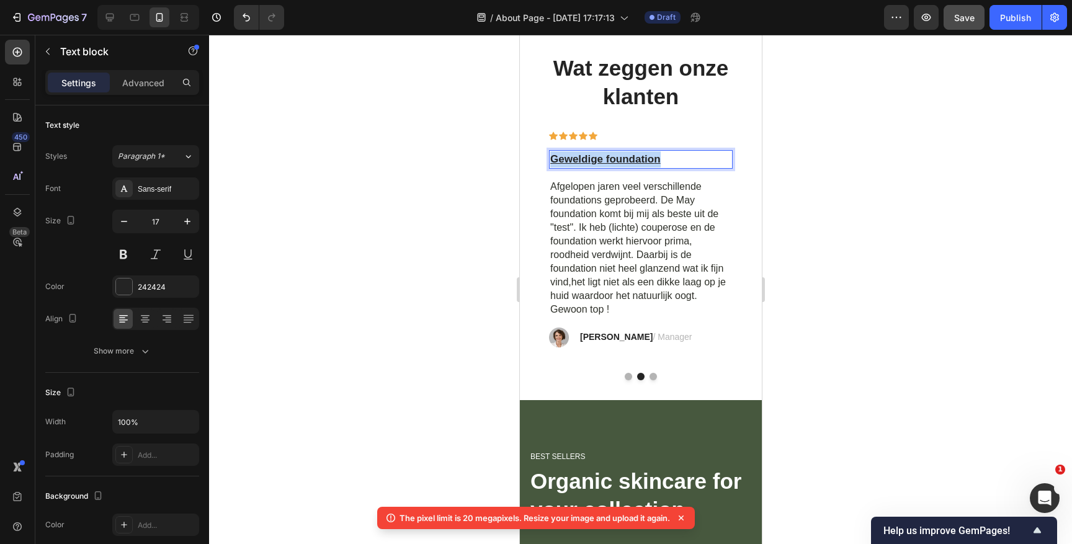
click at [632, 158] on u "Geweldige foundatio" at bounding box center [602, 159] width 104 height 12
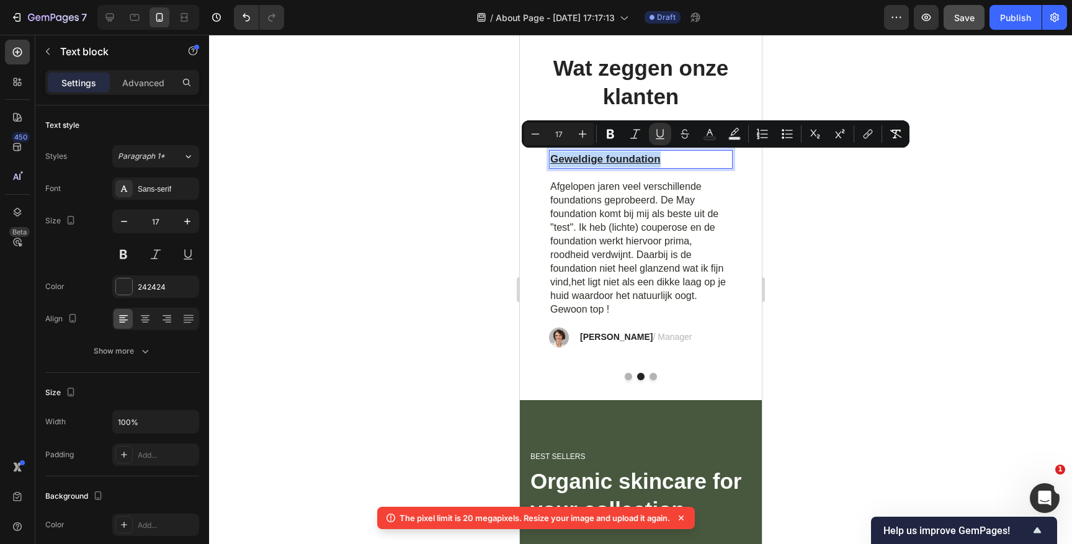
click at [645, 158] on u "Geweldige foundatio" at bounding box center [602, 159] width 104 height 12
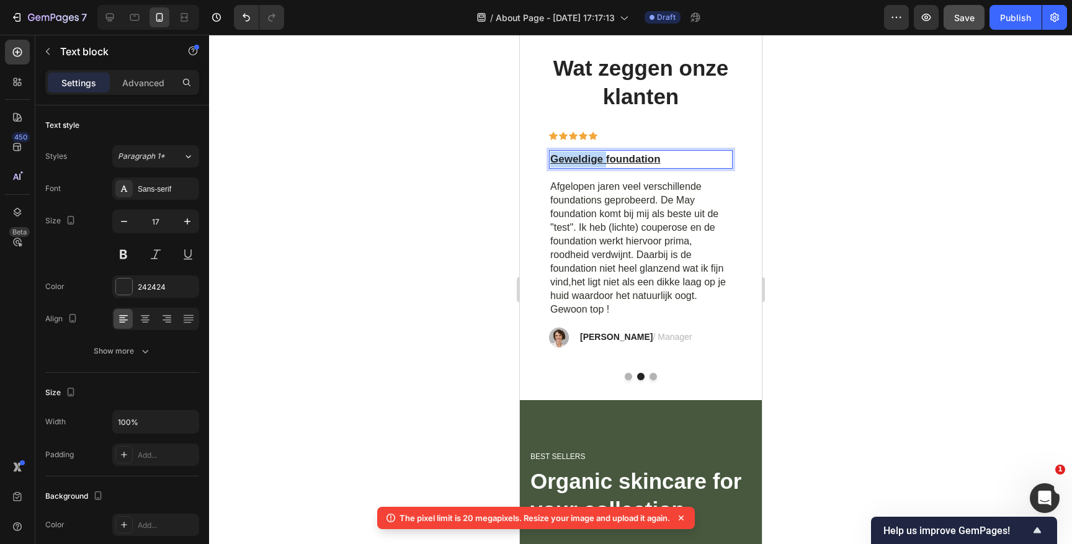
click at [645, 158] on u "Geweldige foundatio" at bounding box center [602, 159] width 104 height 12
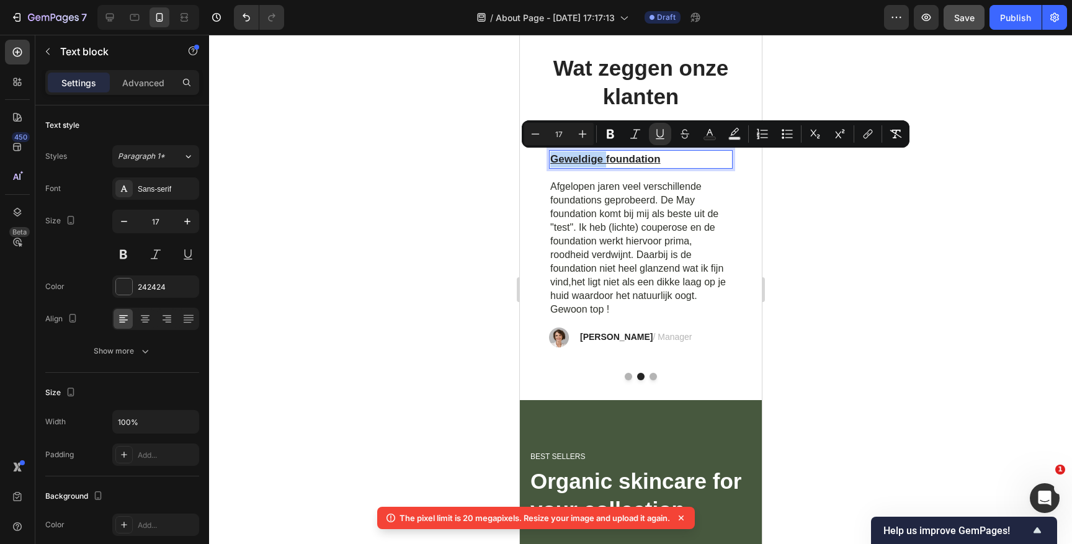
click at [653, 161] on u "Geweldige foundatio" at bounding box center [602, 159] width 104 height 12
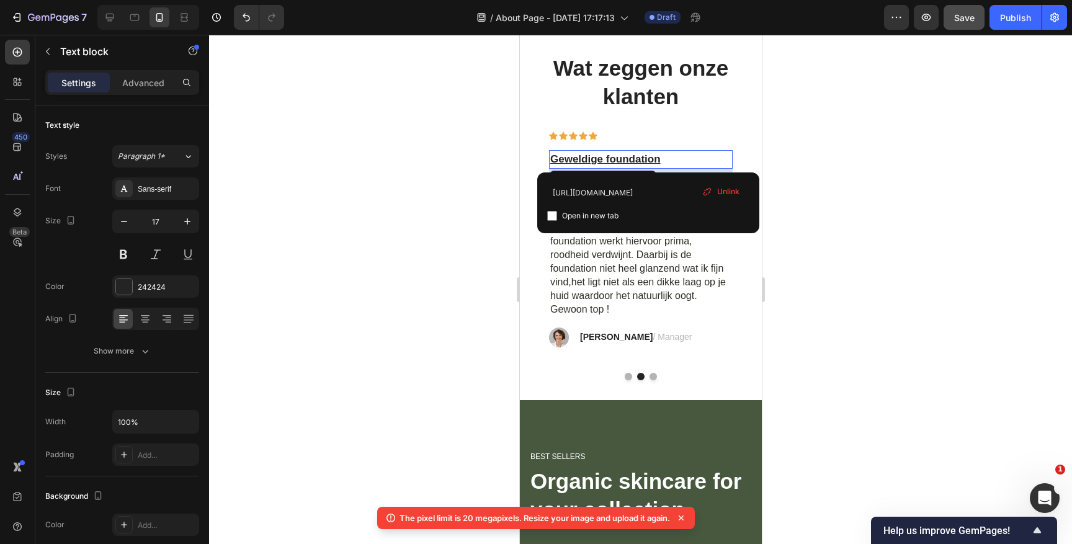
click at [718, 186] on span "Unlink" at bounding box center [728, 191] width 22 height 11
click at [646, 156] on u "Geweldige foundatio" at bounding box center [602, 159] width 104 height 12
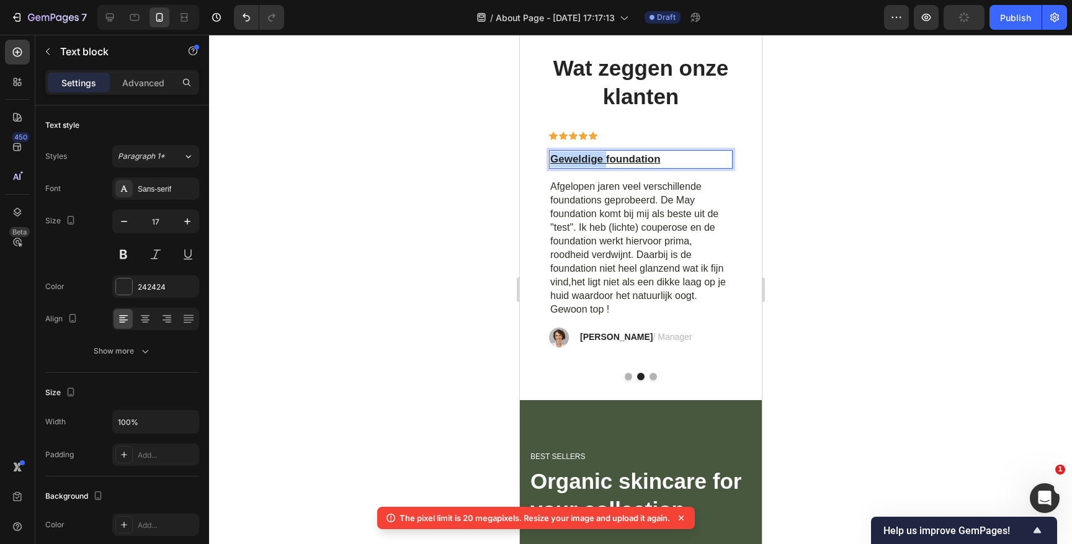
click at [646, 156] on u "Geweldige foundatio" at bounding box center [602, 159] width 104 height 12
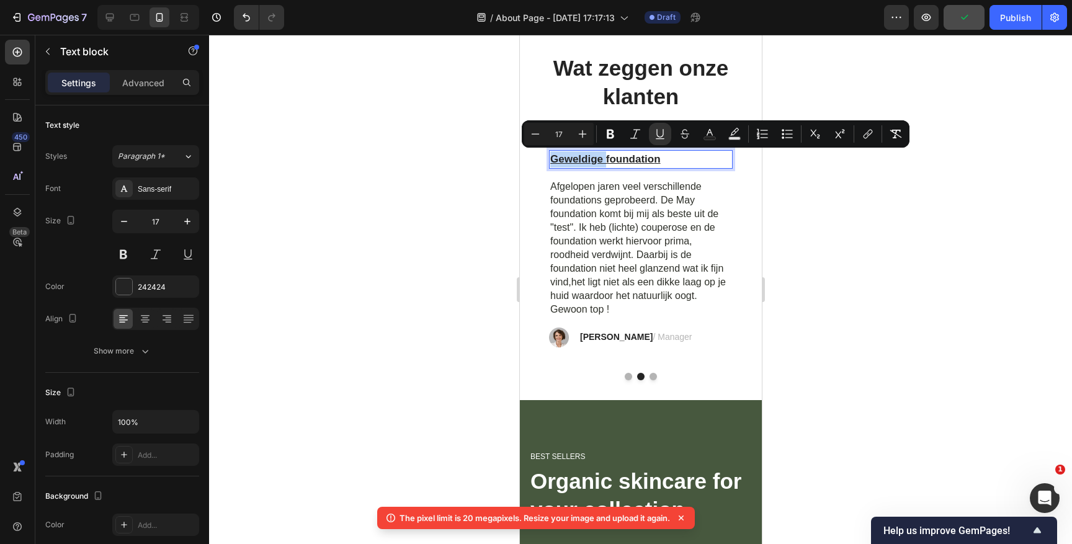
click at [646, 156] on u "Geweldige foundatio" at bounding box center [602, 159] width 104 height 12
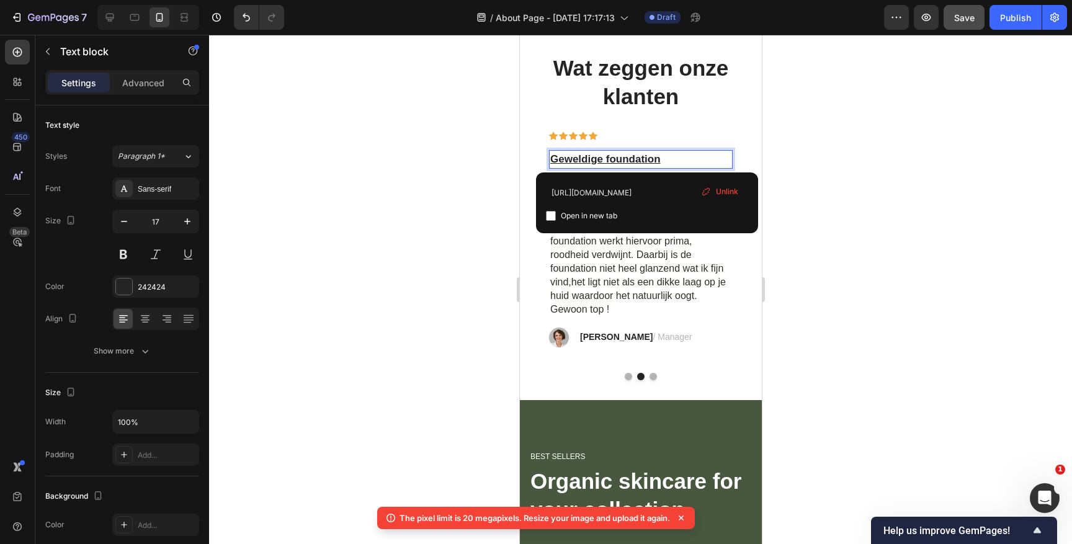
click at [718, 189] on span "Unlink" at bounding box center [727, 191] width 22 height 11
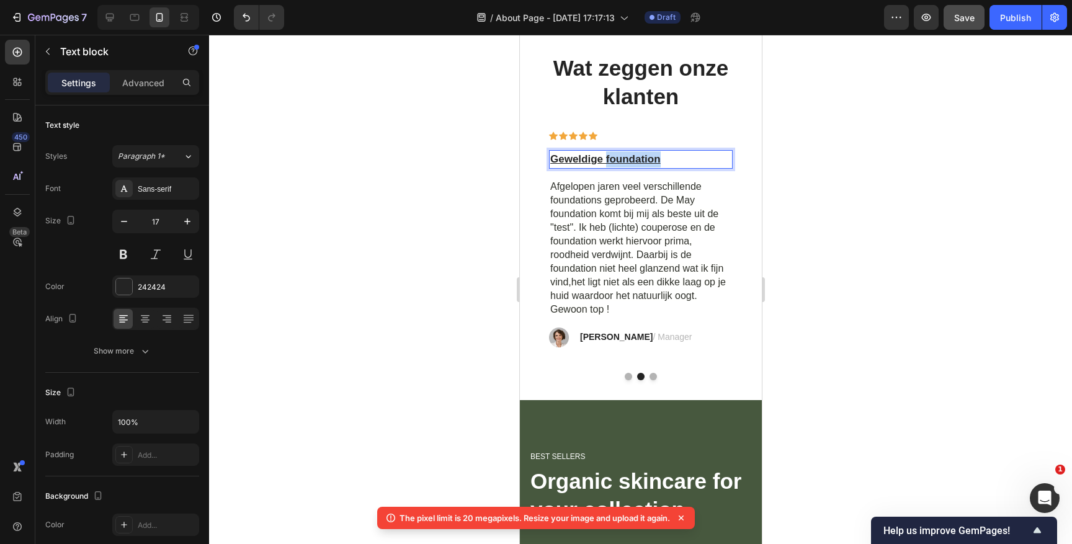
click at [655, 157] on u "Geweldige foundation" at bounding box center [605, 159] width 110 height 12
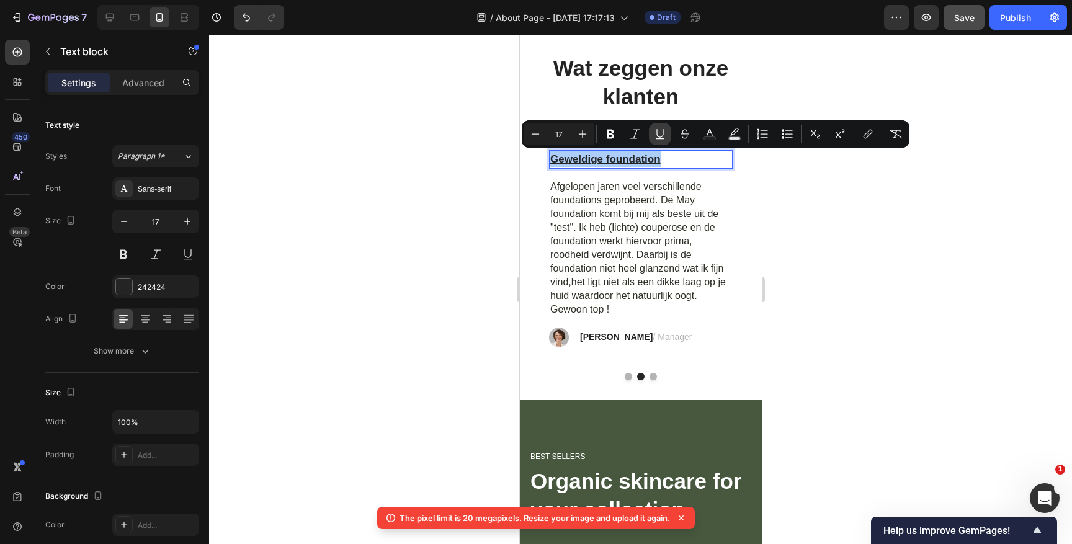
click at [660, 136] on icon "Editor contextual toolbar" at bounding box center [660, 134] width 12 height 12
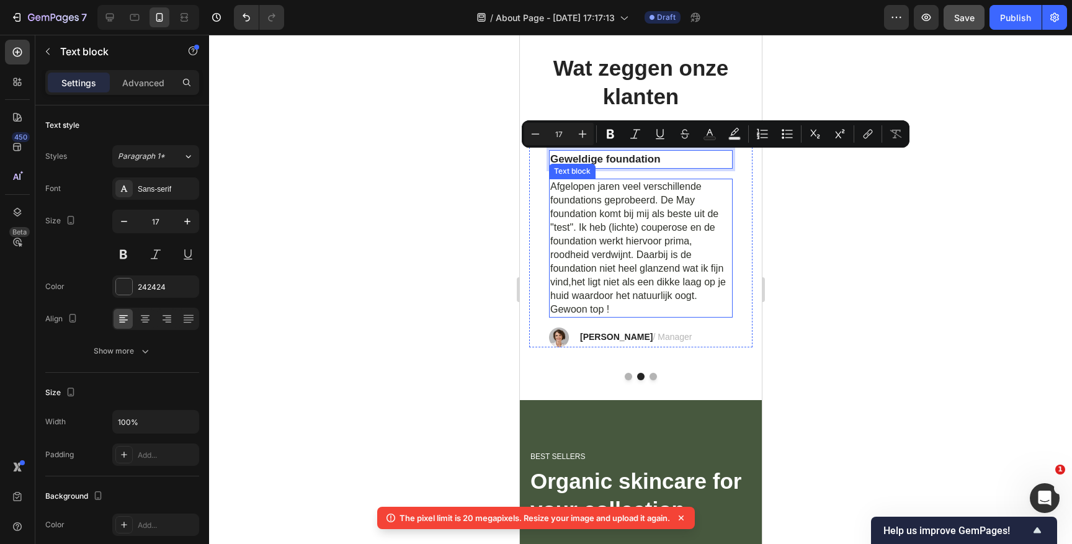
click at [691, 186] on span "Afgelopen jaren veel verschillende foundations geprobeerd. De May foundation ko…" at bounding box center [638, 247] width 176 height 133
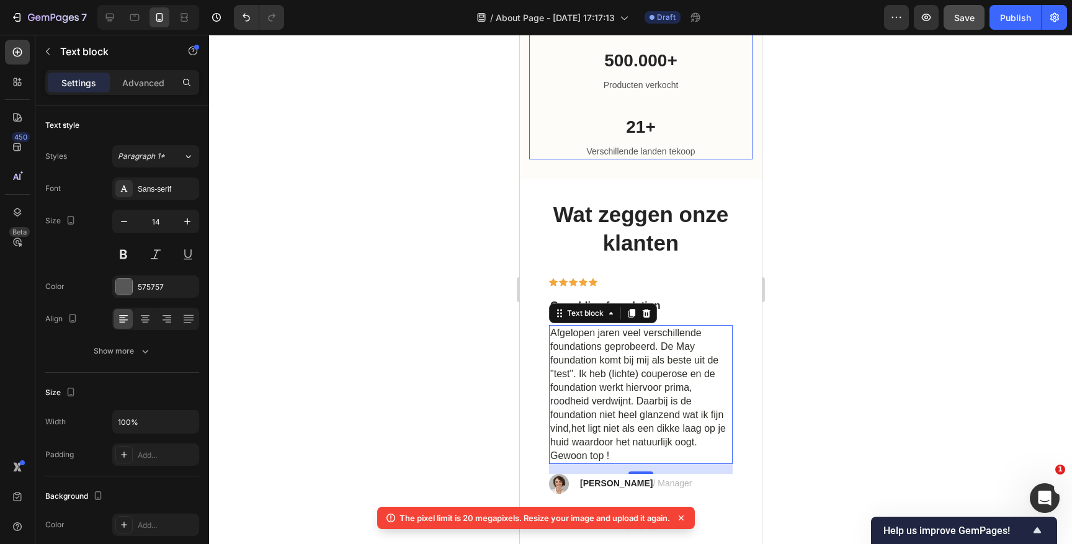
scroll to position [1415, 0]
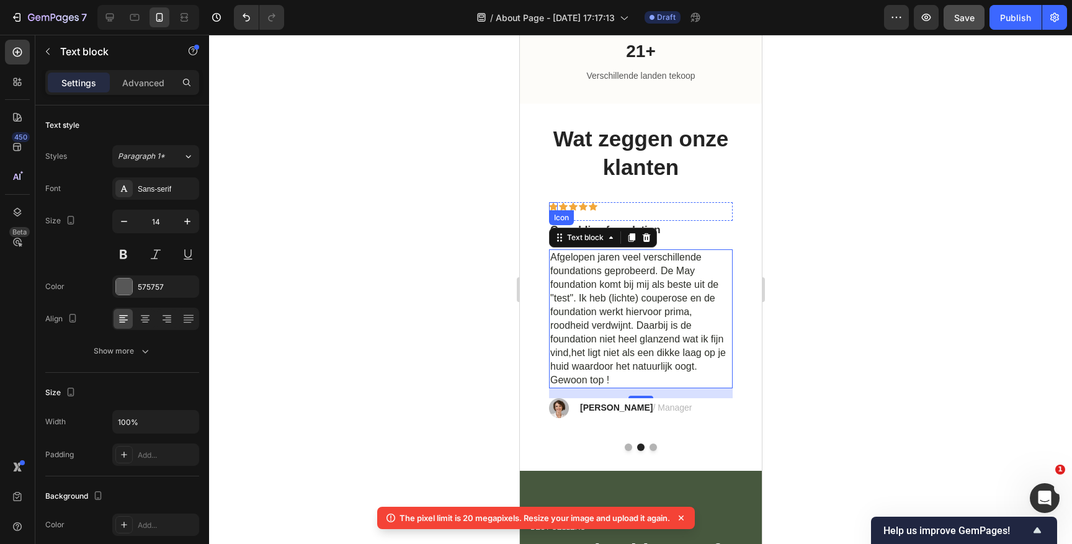
click at [552, 208] on div "Icon" at bounding box center [553, 206] width 9 height 9
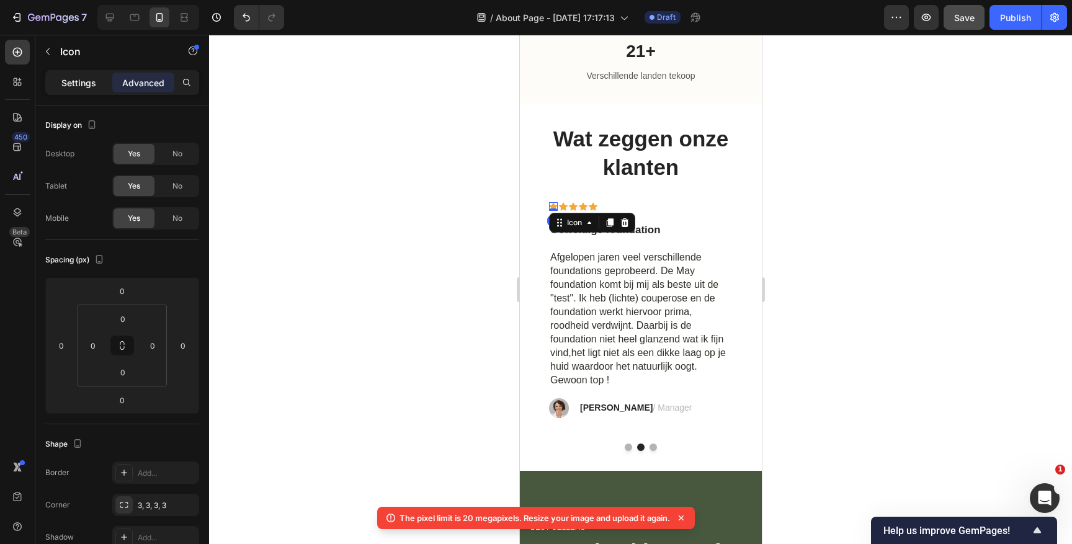
click at [76, 84] on p "Settings" at bounding box center [78, 82] width 35 height 13
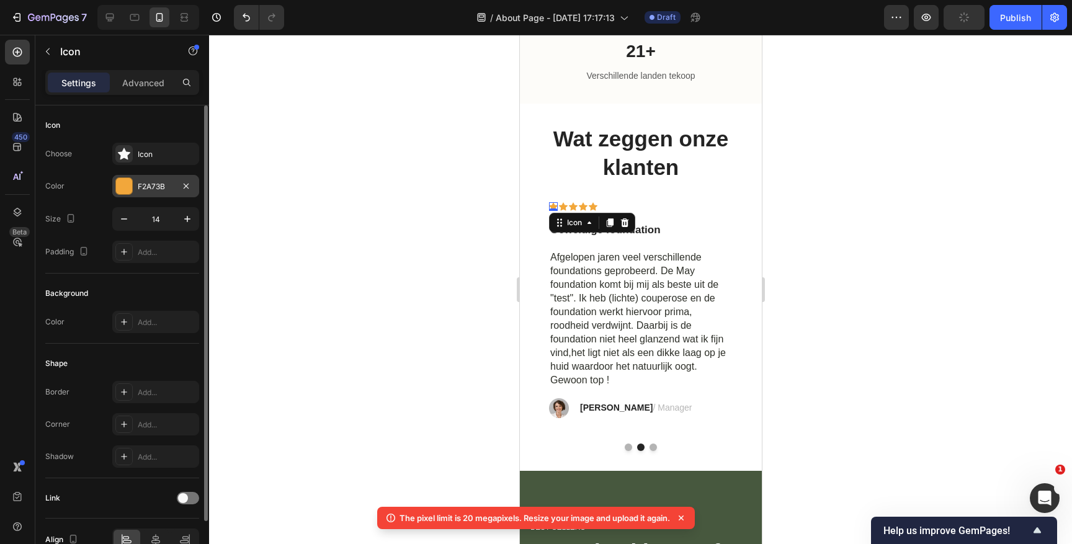
click at [129, 190] on div at bounding box center [124, 186] width 16 height 16
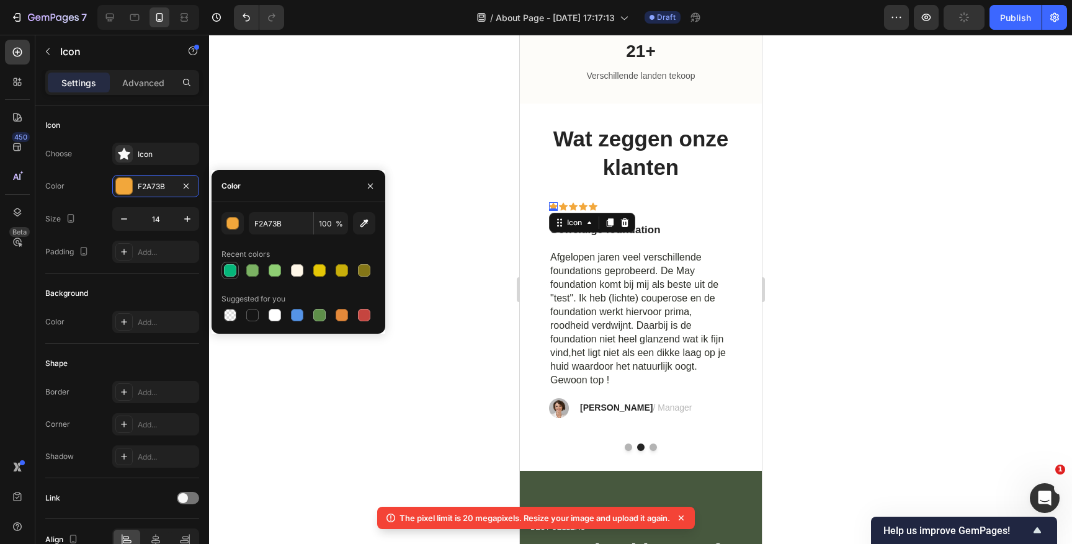
click at [226, 271] on div at bounding box center [230, 270] width 12 height 12
type input "05B67A"
click at [562, 207] on div "Icon" at bounding box center [562, 206] width 9 height 9
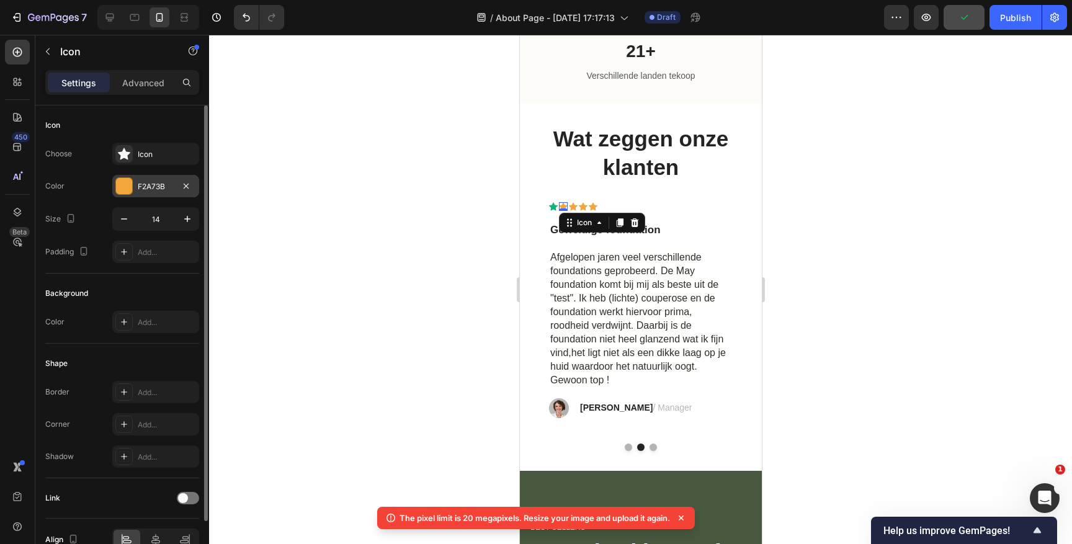
click at [132, 177] on div "F2A73B" at bounding box center [155, 186] width 87 height 22
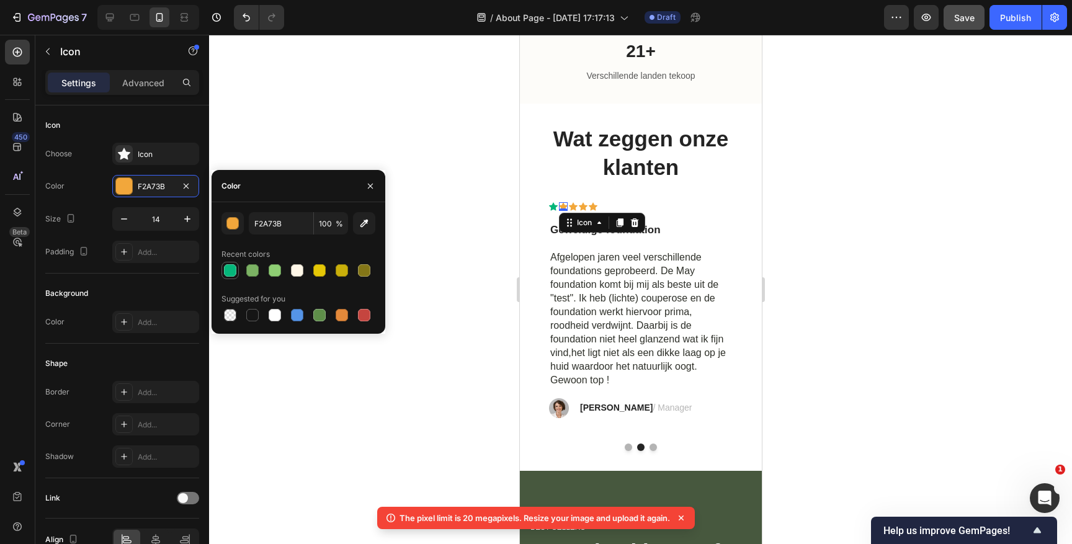
click at [233, 265] on div at bounding box center [230, 270] width 12 height 12
type input "05B67A"
click at [573, 206] on div "Icon" at bounding box center [572, 206] width 9 height 9
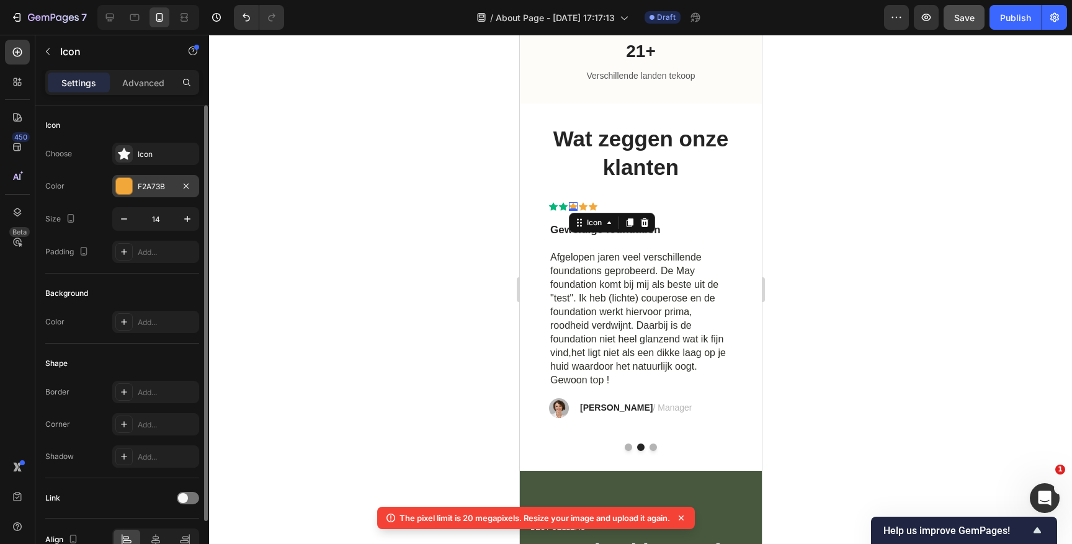
click at [129, 186] on div at bounding box center [124, 186] width 16 height 16
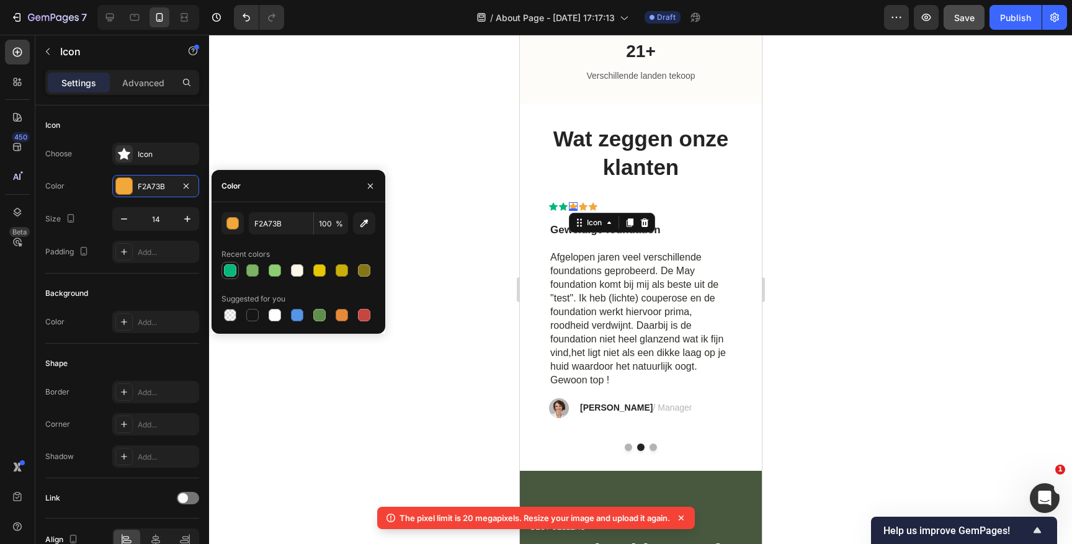
click at [233, 271] on div at bounding box center [230, 270] width 12 height 12
type input "05B67A"
click at [582, 207] on div "Icon" at bounding box center [582, 206] width 9 height 9
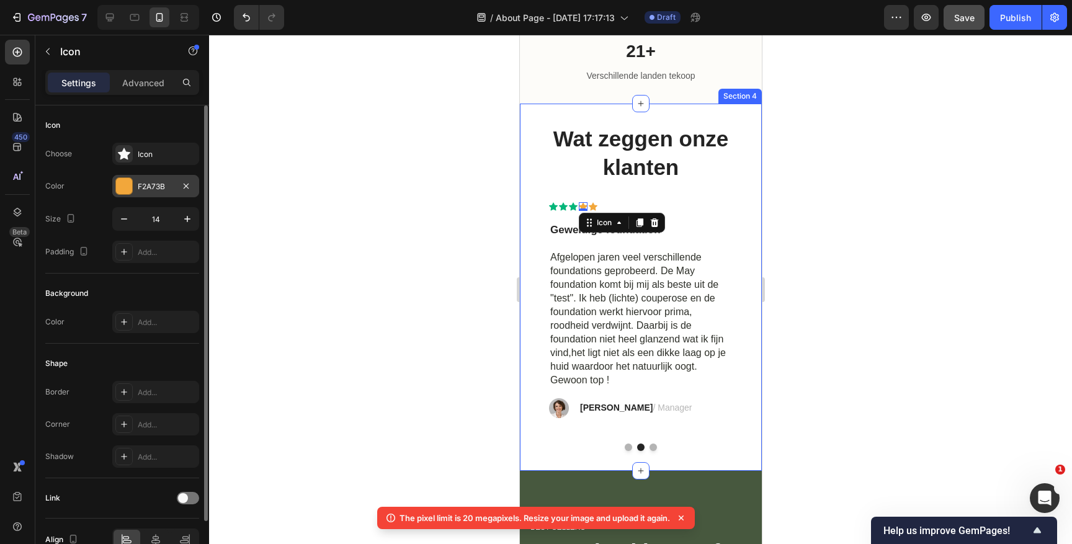
click at [127, 186] on div at bounding box center [124, 186] width 16 height 16
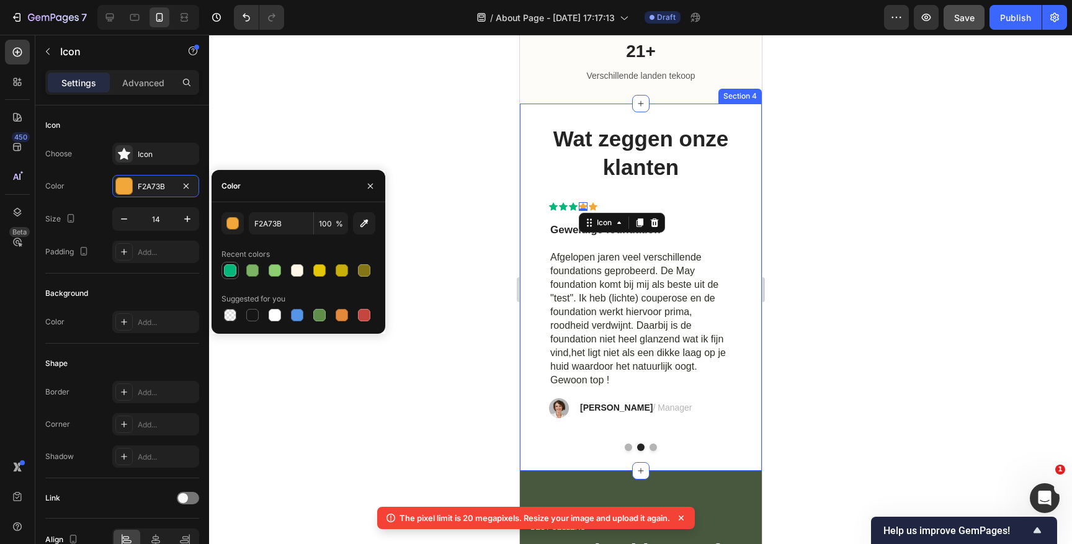
click at [230, 277] on div at bounding box center [230, 270] width 15 height 15
type input "05B67A"
click at [593, 206] on div "Icon" at bounding box center [592, 206] width 9 height 9
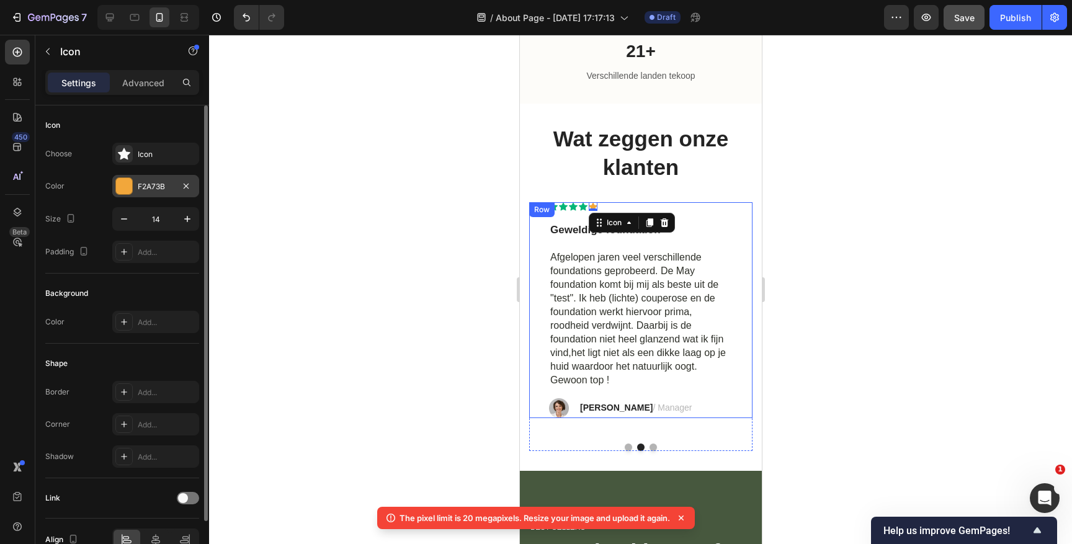
click at [134, 190] on div "F2A73B" at bounding box center [155, 186] width 87 height 22
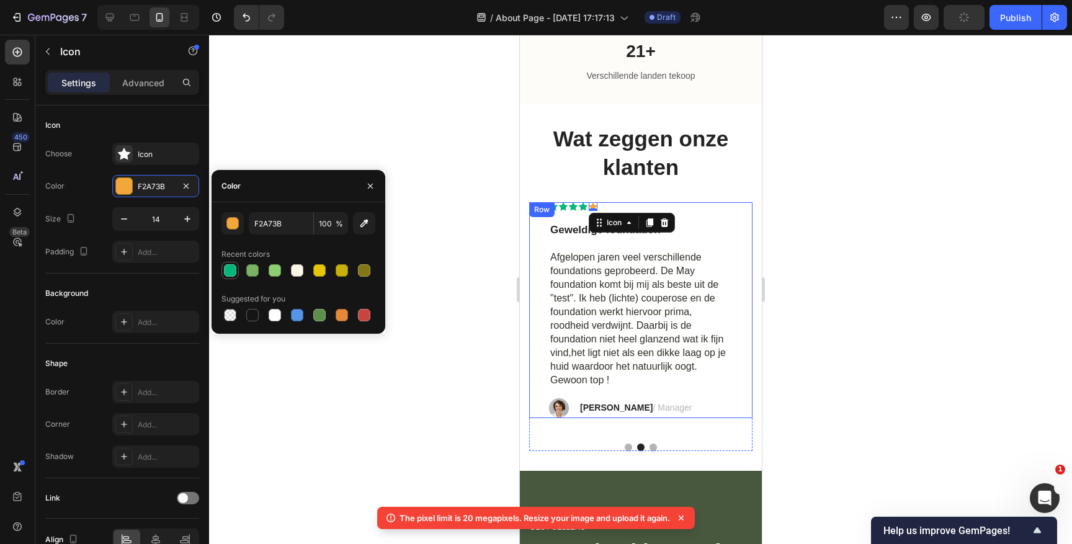
click at [232, 266] on div at bounding box center [230, 270] width 12 height 12
type input "05B67A"
click at [603, 405] on strong "Rosalin C." at bounding box center [616, 408] width 73 height 10
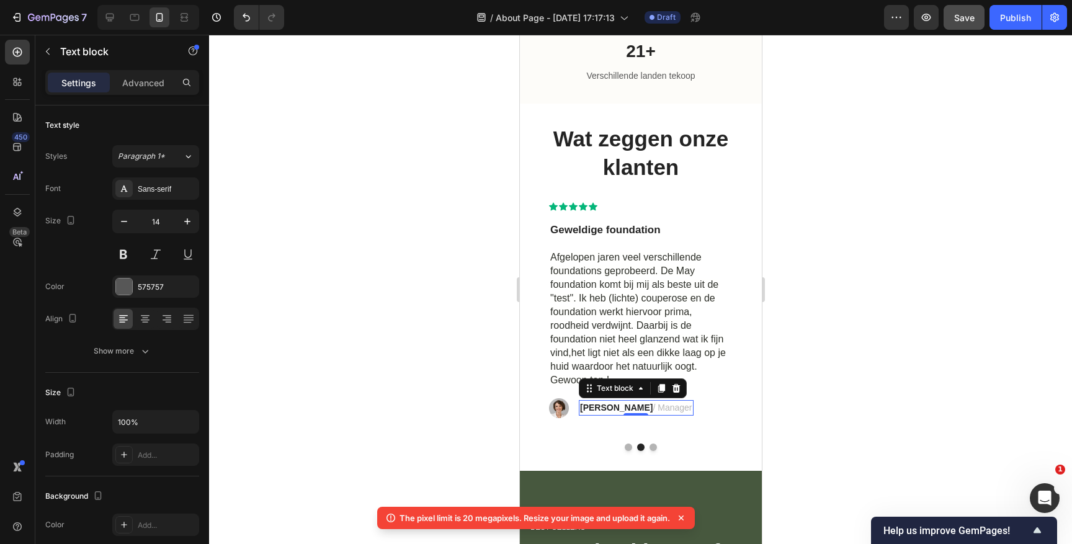
click at [603, 405] on strong "Rosalin C." at bounding box center [616, 408] width 73 height 10
drag, startPoint x: 621, startPoint y: 406, endPoint x: 583, endPoint y: 406, distance: 38.5
click at [583, 406] on strong "Rosalin C." at bounding box center [616, 408] width 73 height 10
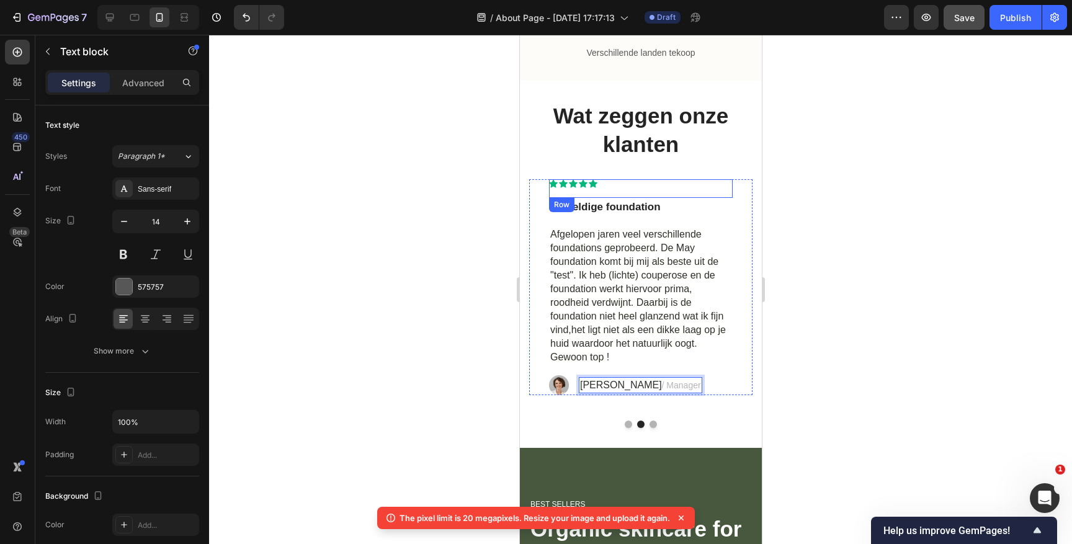
scroll to position [1464, 0]
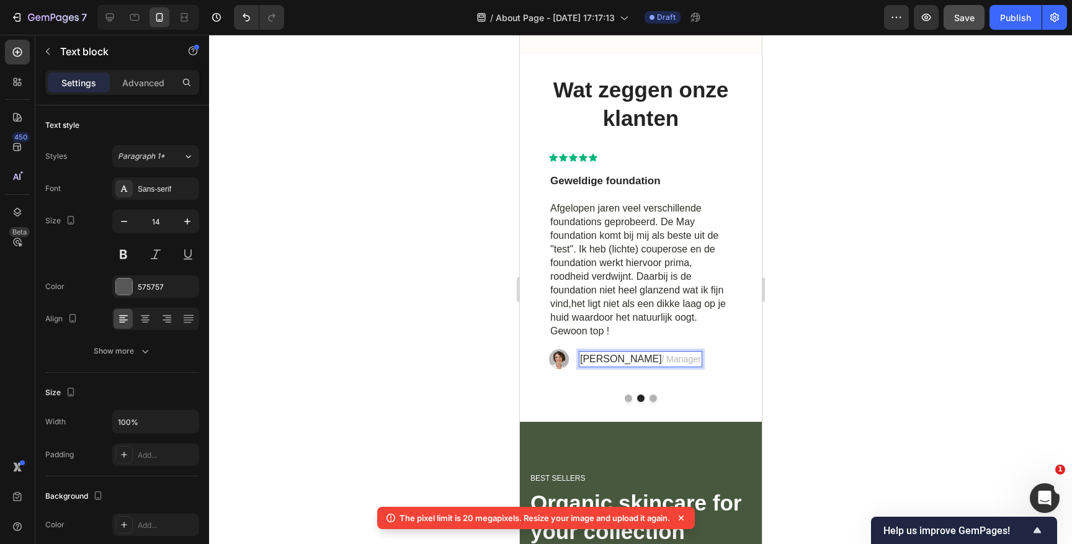
click at [671, 354] on span "/ Manager" at bounding box center [680, 359] width 39 height 10
click at [677, 356] on span "5 reviews" at bounding box center [695, 359] width 37 height 10
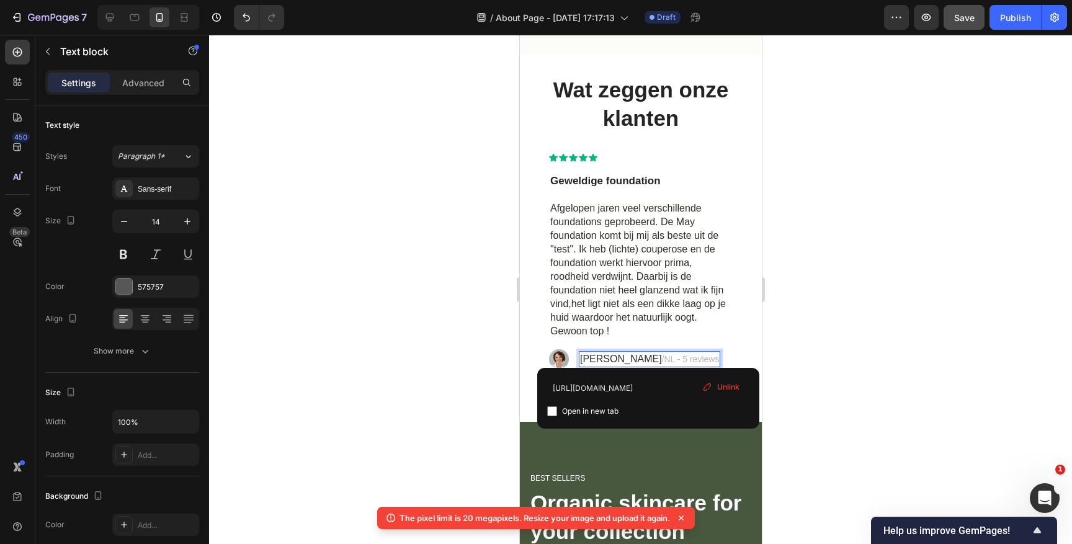
click at [730, 382] on span "Unlink" at bounding box center [728, 387] width 22 height 11
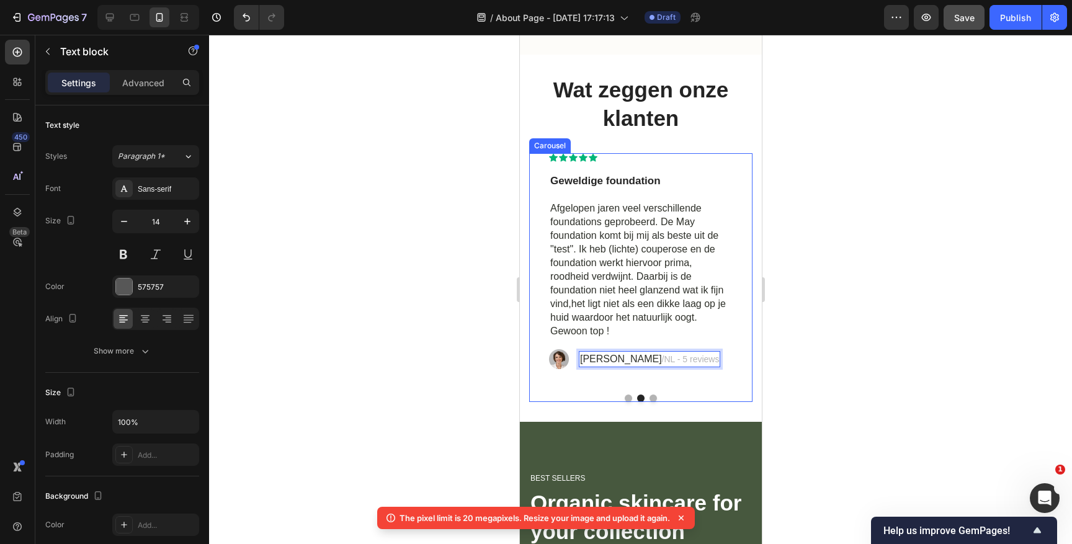
click at [626, 396] on button "Dot" at bounding box center [627, 398] width 7 height 7
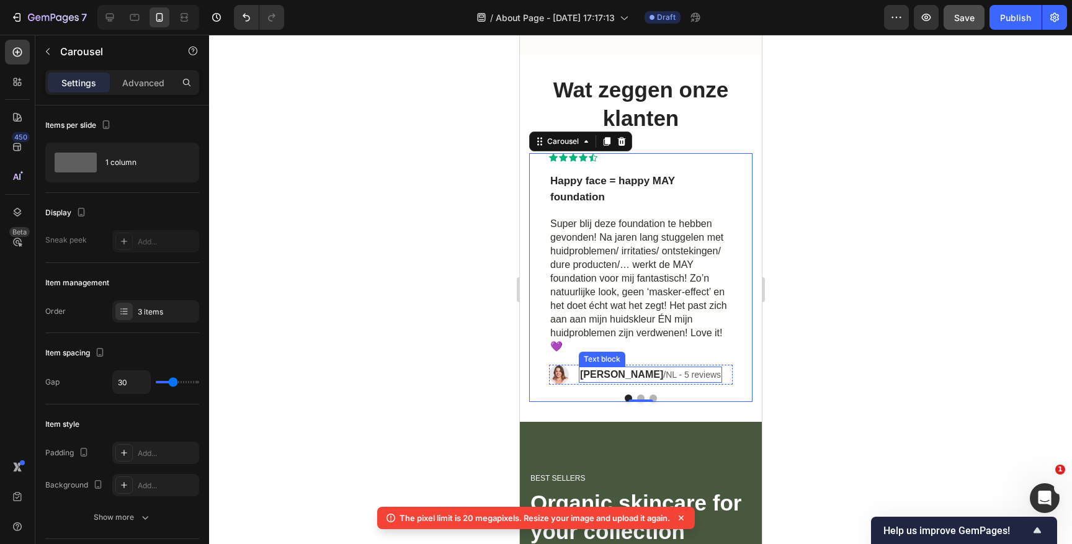
click at [684, 373] on span "NL - 5 reviews" at bounding box center [692, 375] width 55 height 10
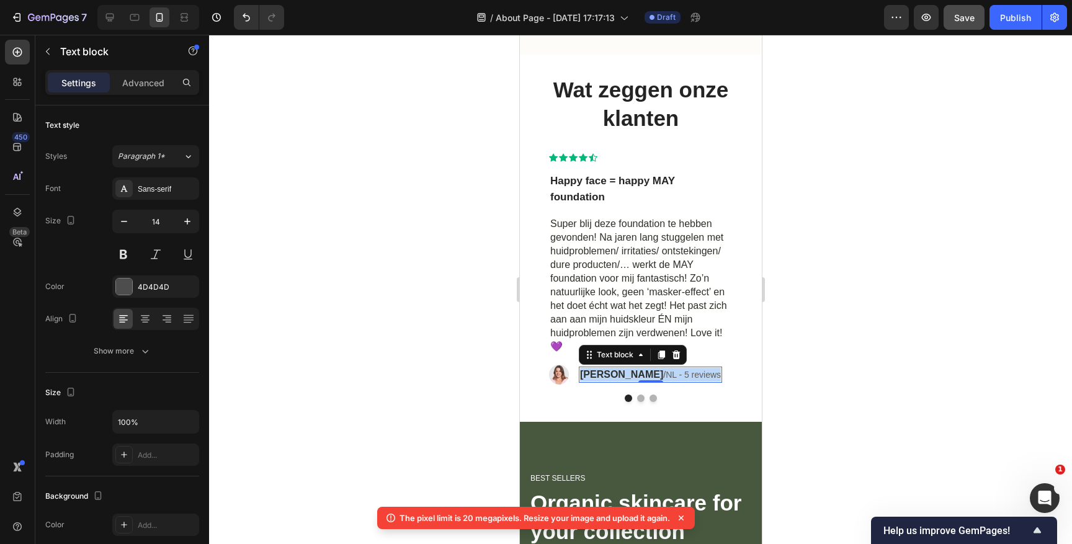
click at [684, 373] on span "NL - 5 reviews" at bounding box center [692, 375] width 55 height 10
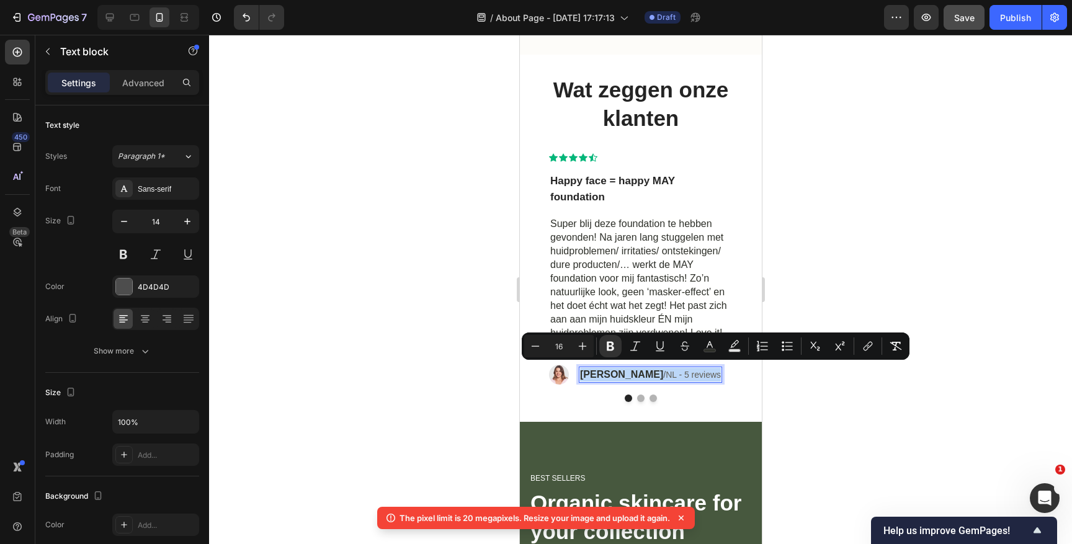
click at [684, 370] on span "NL - 5 reviews" at bounding box center [692, 375] width 55 height 10
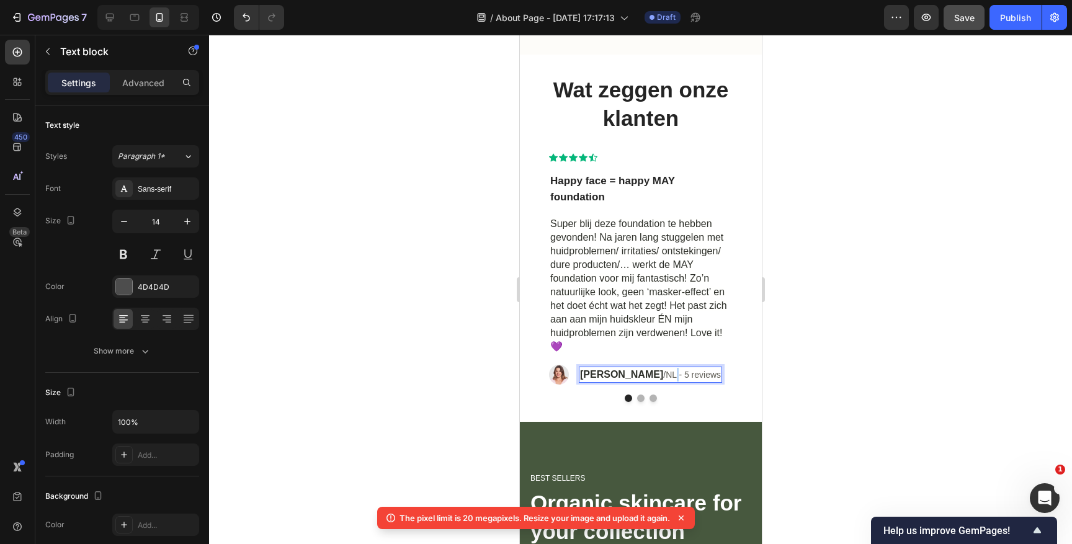
click at [684, 370] on span "NL - 5 reviews" at bounding box center [692, 375] width 55 height 10
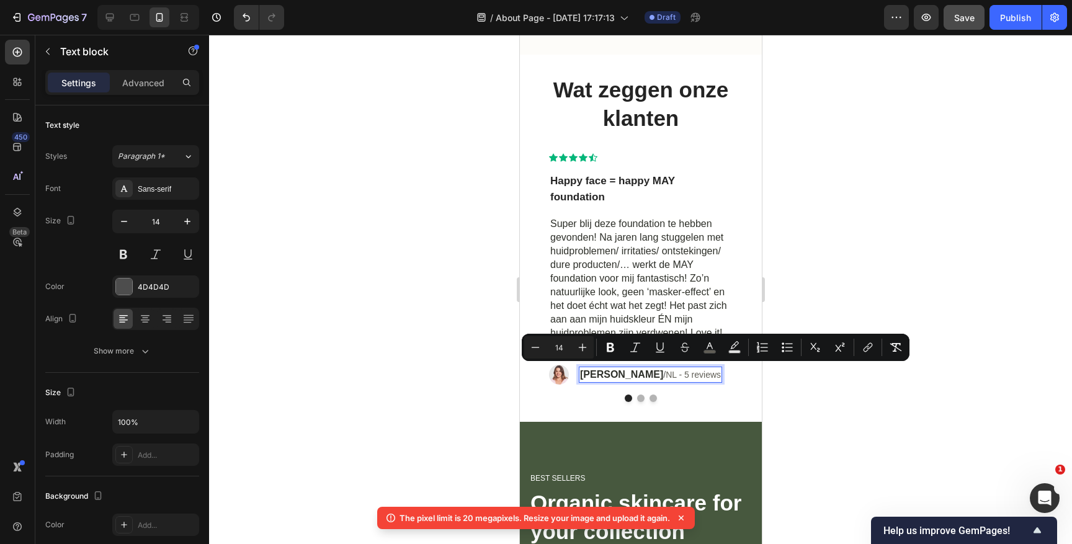
click at [701, 370] on span "NL - 5 reviews" at bounding box center [692, 375] width 55 height 10
click at [713, 346] on icon "Editor contextual toolbar" at bounding box center [710, 347] width 12 height 12
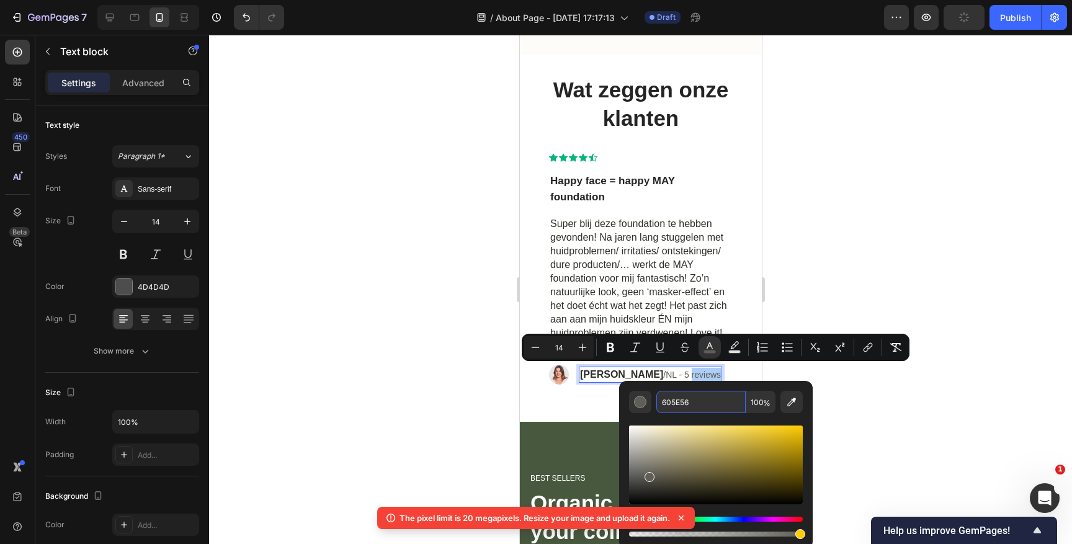
click at [689, 404] on input "605E56" at bounding box center [701, 402] width 89 height 22
click at [855, 274] on div at bounding box center [640, 289] width 863 height 509
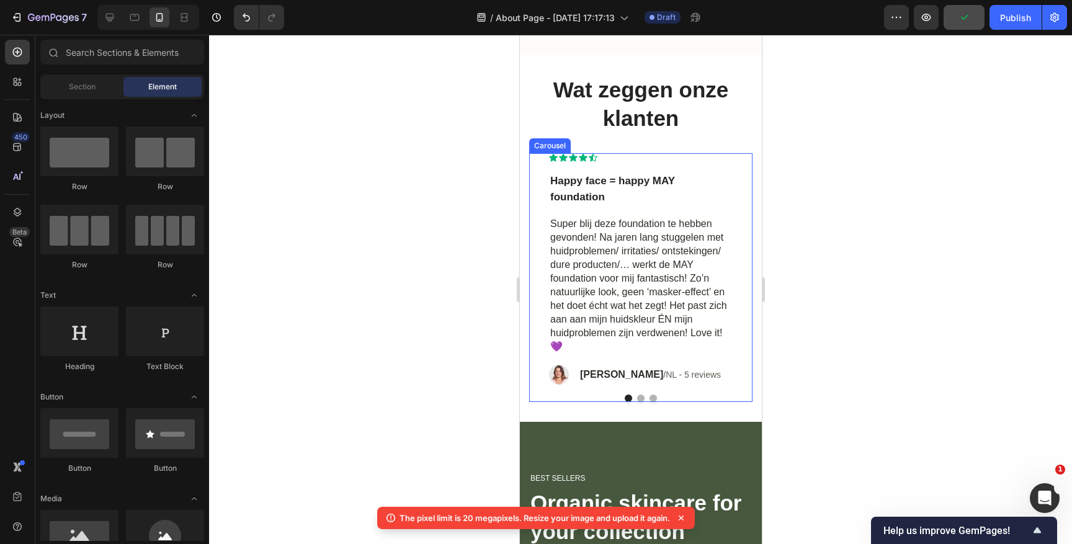
click at [639, 395] on button "Dot" at bounding box center [640, 398] width 7 height 7
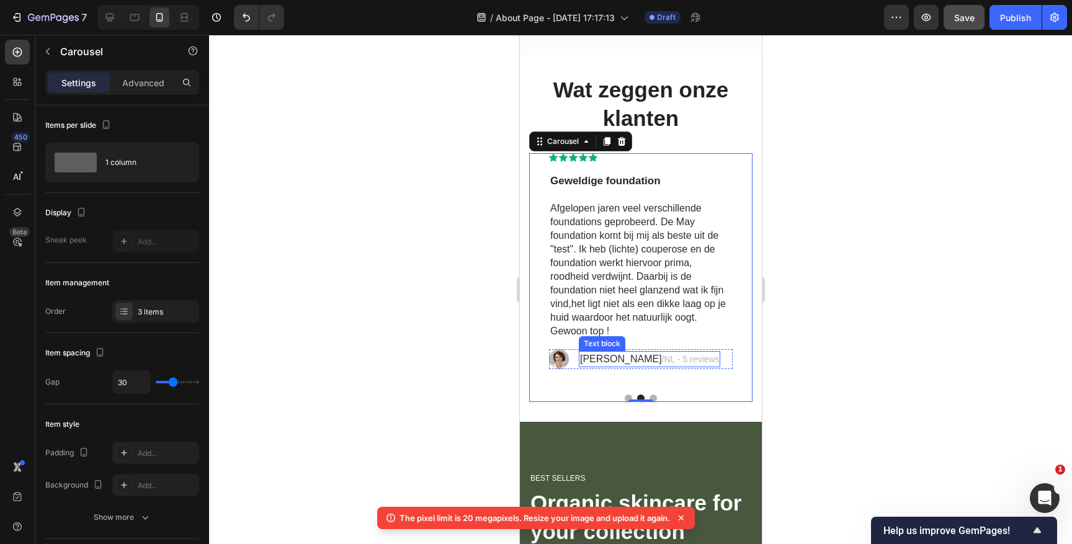
click at [701, 356] on span "NL - 5 reviews" at bounding box center [690, 359] width 55 height 10
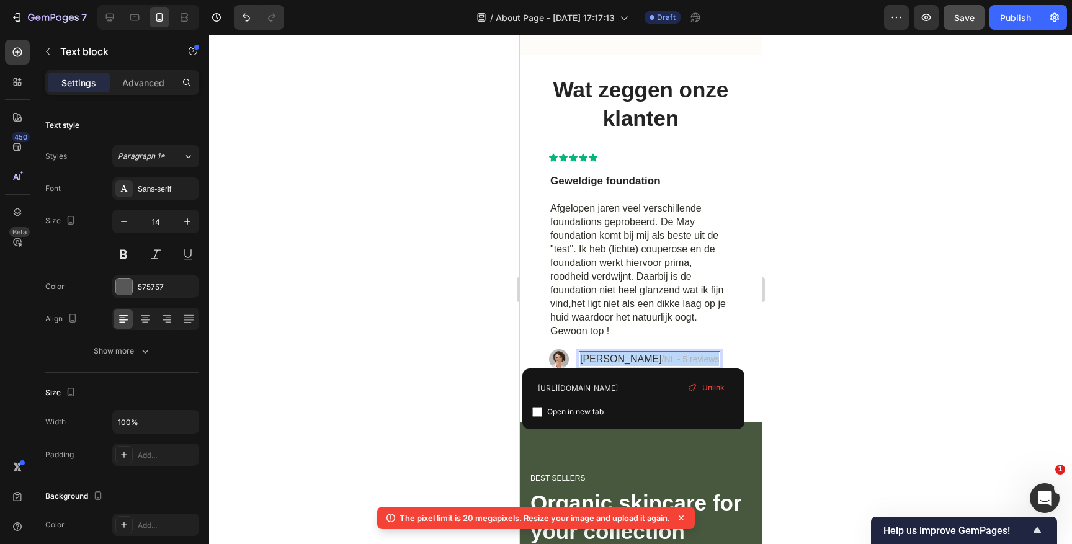
click at [701, 356] on span "NL - 5 reviews" at bounding box center [690, 359] width 55 height 10
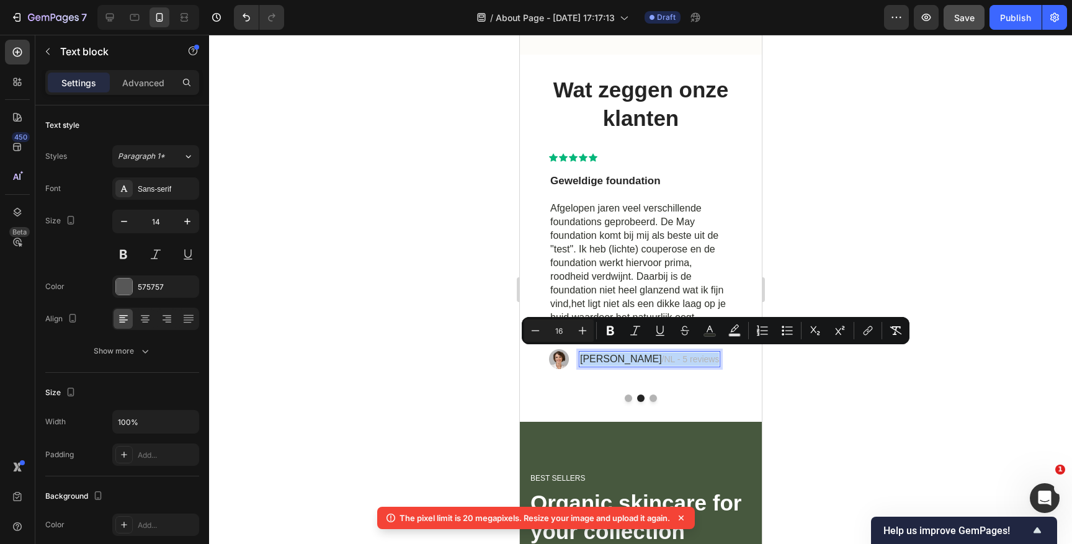
click at [681, 357] on span "NL - 5 reviews" at bounding box center [690, 359] width 55 height 10
type input "14"
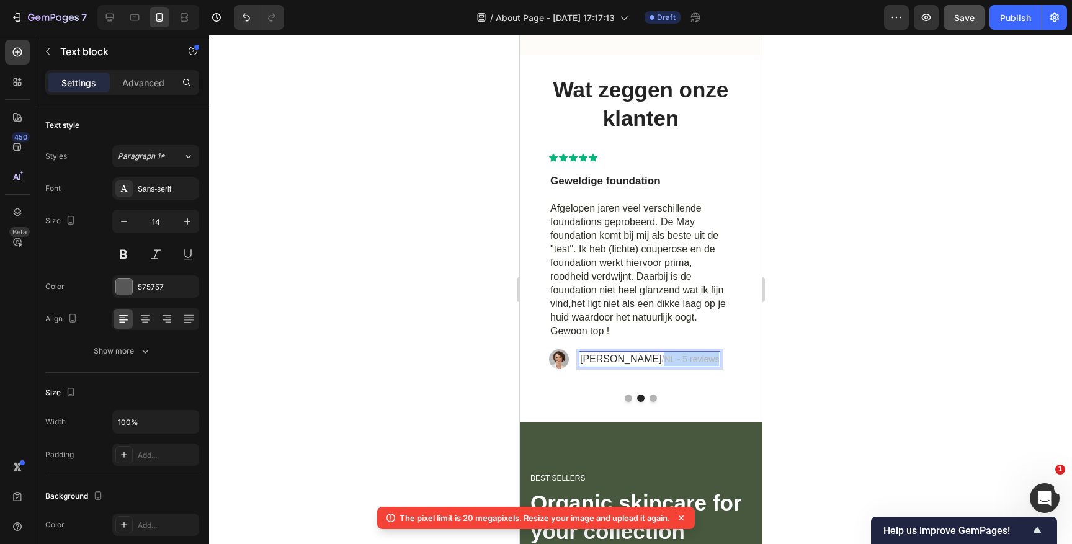
drag, startPoint x: 661, startPoint y: 356, endPoint x: 718, endPoint y: 357, distance: 56.5
click at [718, 357] on div "Audrey Schepers / NL - 5 reviews" at bounding box center [648, 359] width 141 height 16
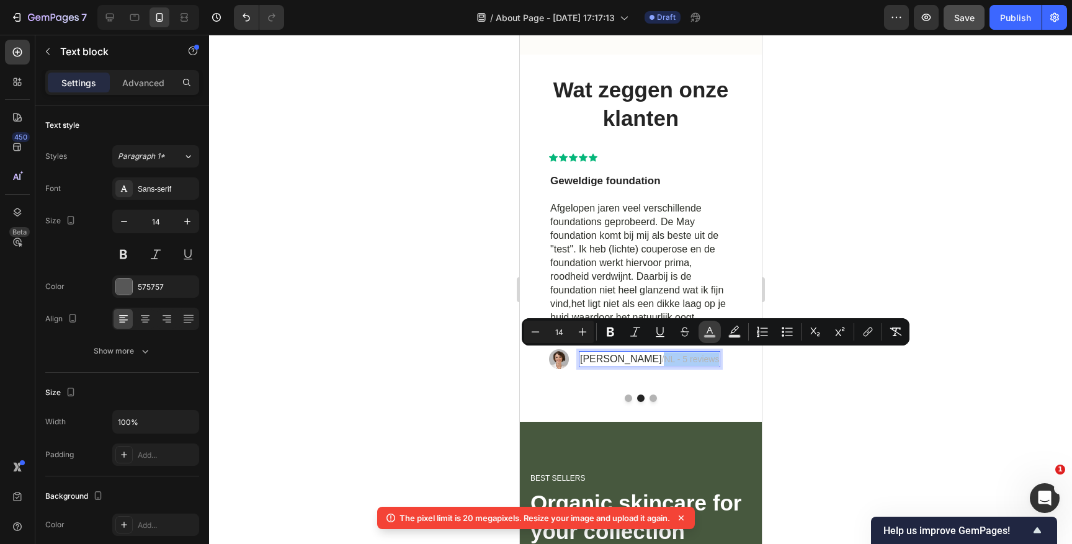
click at [709, 331] on icon "Editor contextual toolbar" at bounding box center [710, 332] width 12 height 12
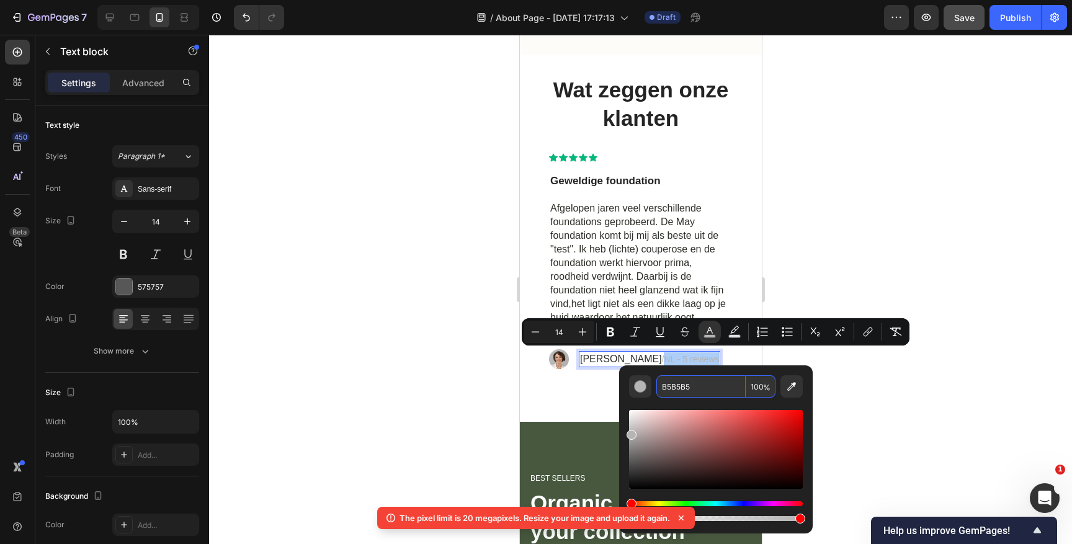
click at [695, 387] on input "B5B5B5" at bounding box center [701, 386] width 89 height 22
paste input "605E56"
type input "605E56"
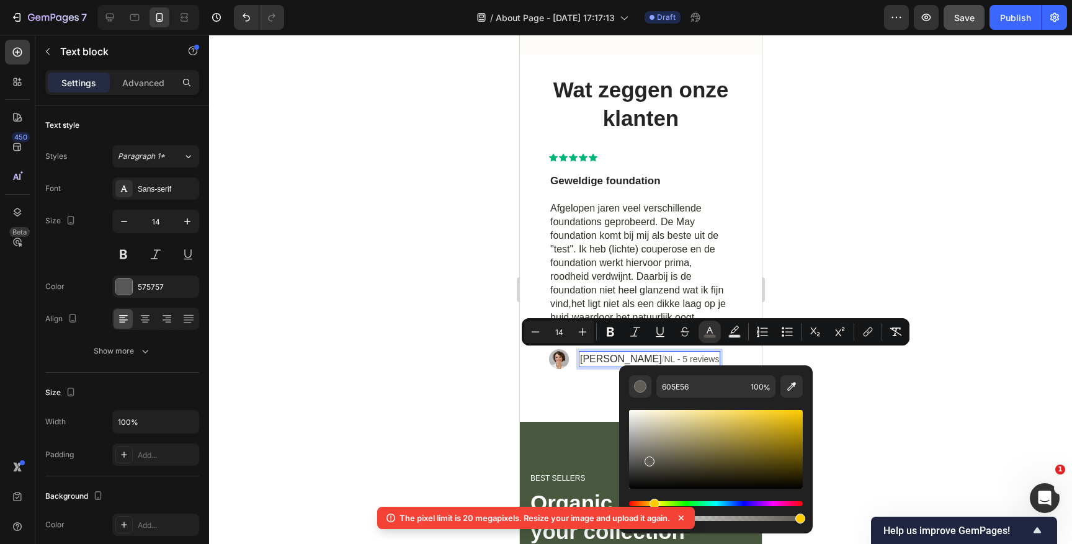
click at [820, 357] on div at bounding box center [640, 289] width 863 height 509
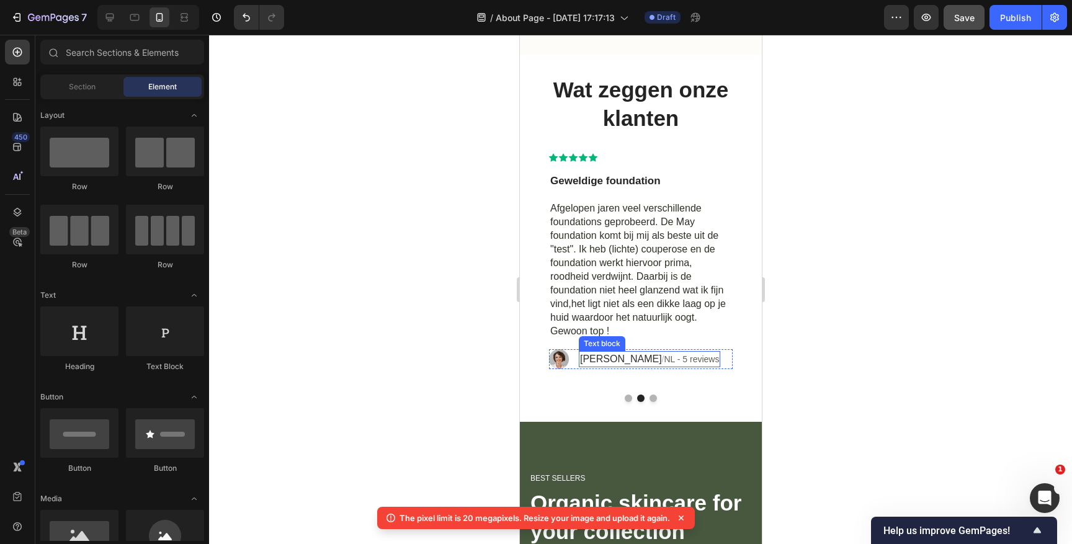
click at [643, 356] on span "Audrey Schepers" at bounding box center [621, 359] width 82 height 11
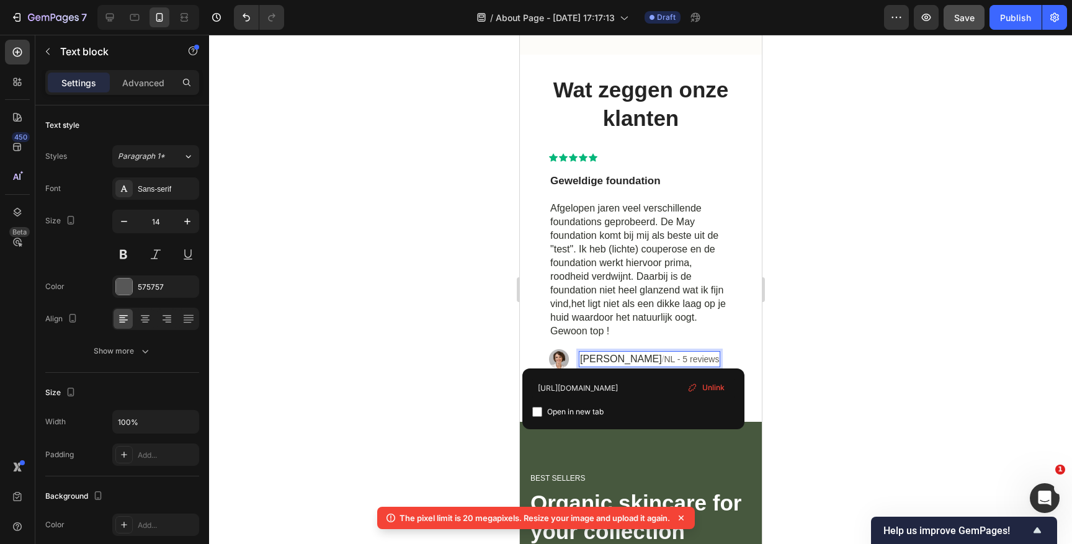
click at [642, 356] on span "Audrey Schepers" at bounding box center [621, 359] width 82 height 11
click at [718, 388] on span "Unlink" at bounding box center [722, 387] width 22 height 11
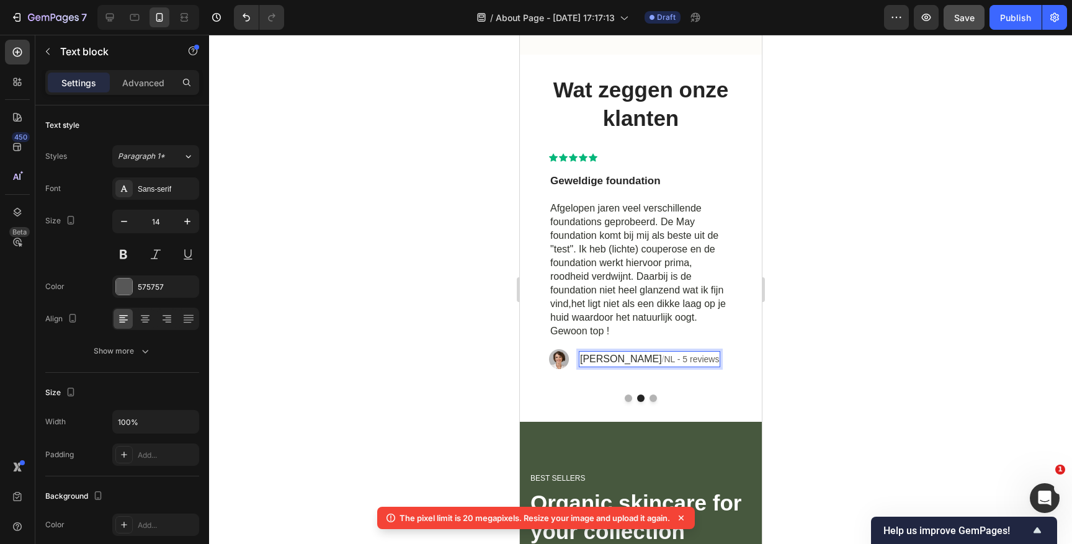
click at [781, 359] on div at bounding box center [640, 289] width 863 height 509
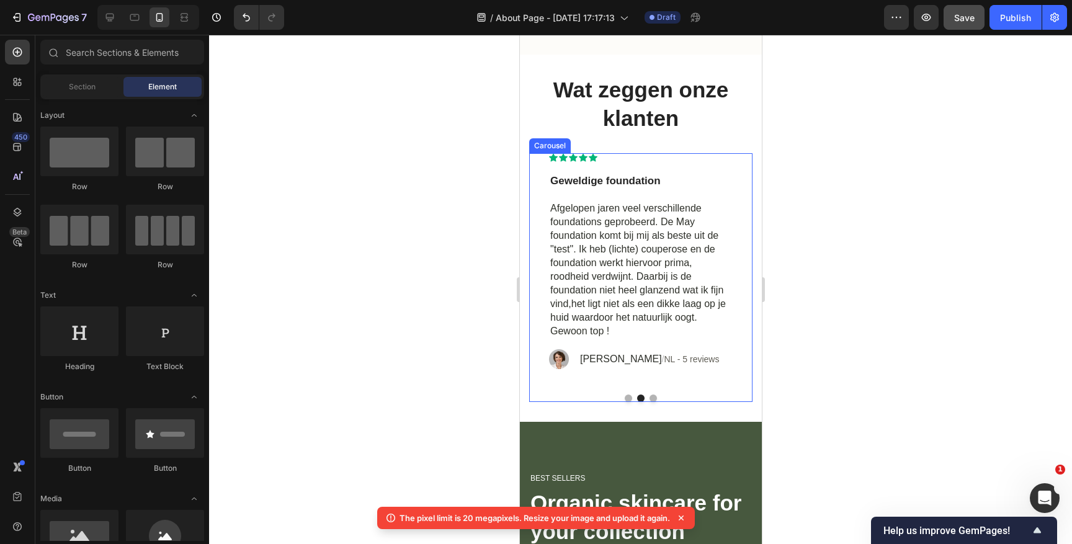
click at [653, 395] on button "Dot" at bounding box center [652, 398] width 7 height 7
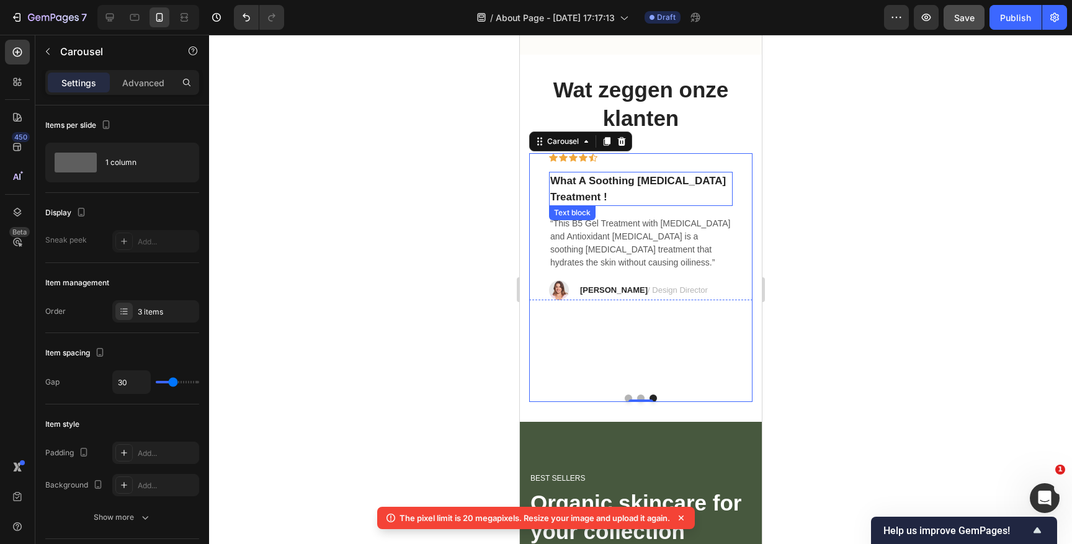
click at [596, 233] on p "“This B5 Gel Treatment with Hyaluronic Acid and Antioxidant Vitamin B5 is a soo…" at bounding box center [640, 243] width 181 height 52
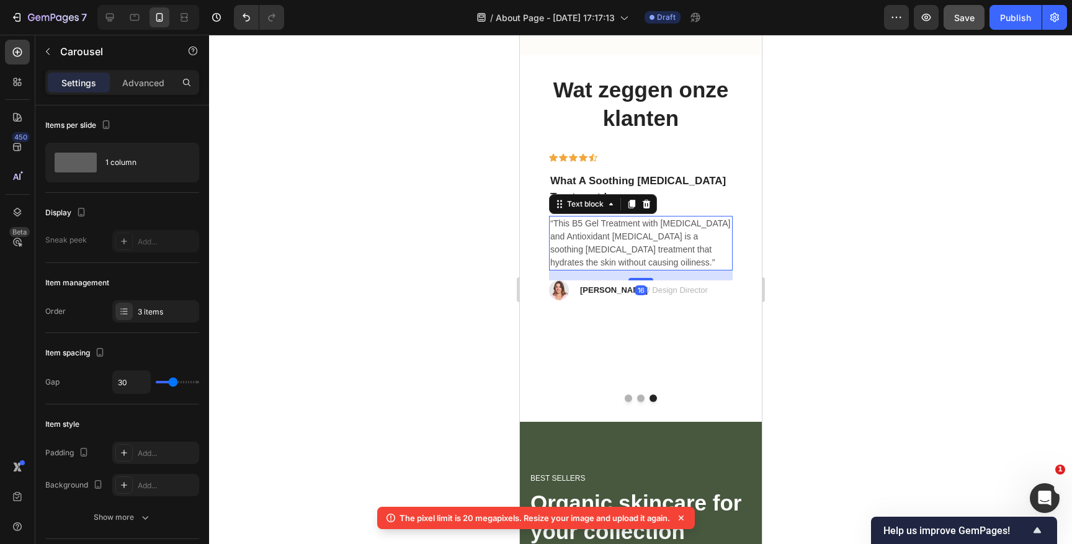
click at [596, 233] on p "“This B5 Gel Treatment with Hyaluronic Acid and Antioxidant Vitamin B5 is a soo…" at bounding box center [640, 243] width 181 height 52
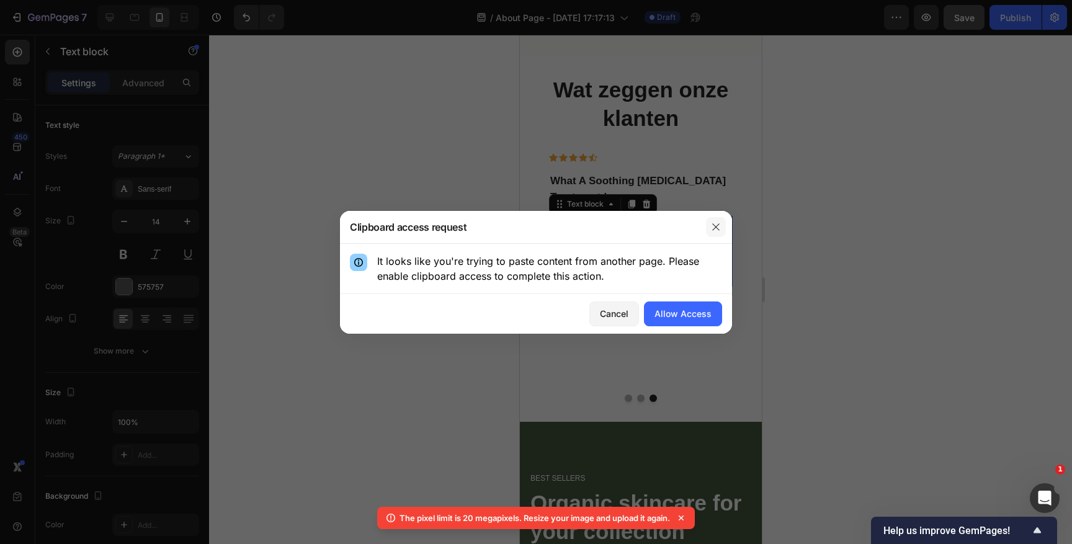
click at [718, 227] on icon "button" at bounding box center [716, 227] width 10 height 10
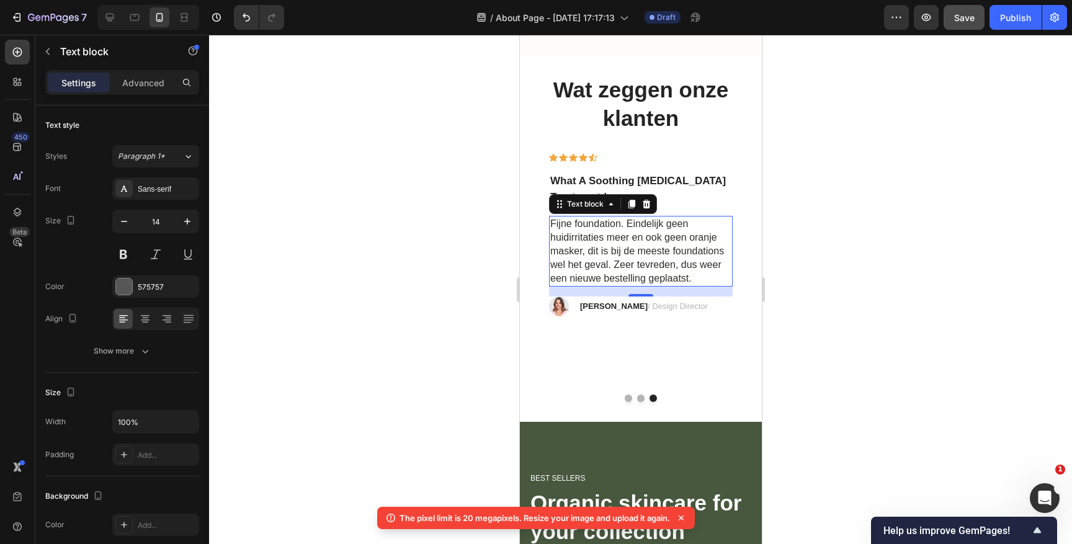
click at [637, 246] on span "Fijne foundation. Eindelijk geen huidirritaties meer en ook geen oranje masker,…" at bounding box center [637, 250] width 174 height 65
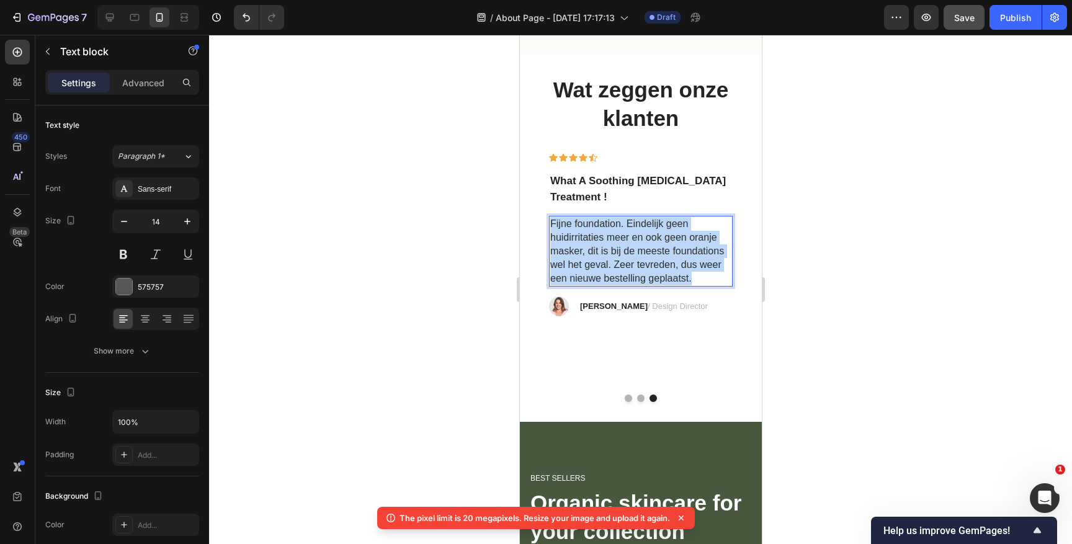
click at [637, 246] on span "Fijne foundation. Eindelijk geen huidirritaties meer en ook geen oranje masker,…" at bounding box center [637, 250] width 174 height 65
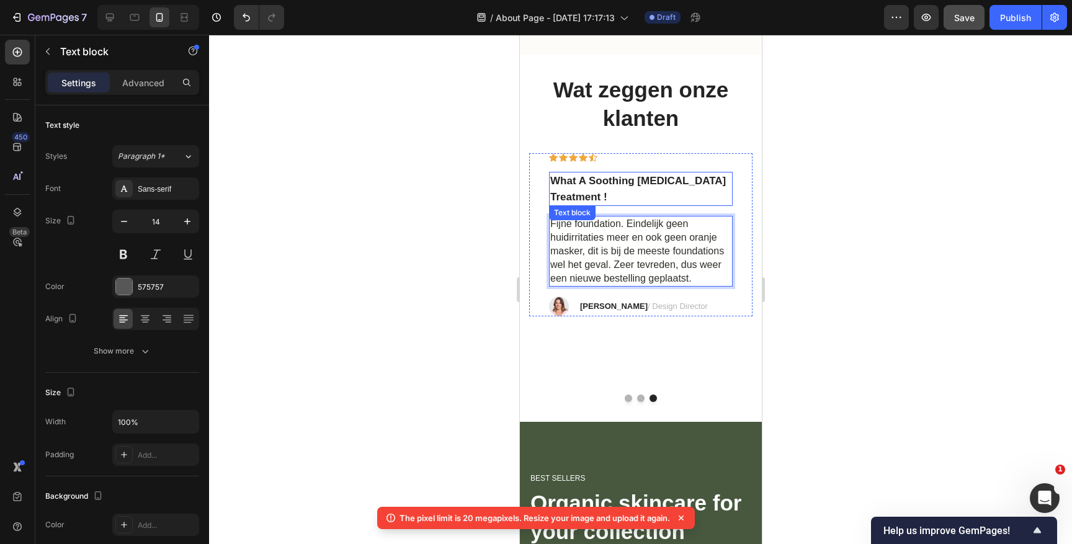
click at [646, 181] on p "What A Soothing Skin Care Treatment !" at bounding box center [640, 189] width 181 height 32
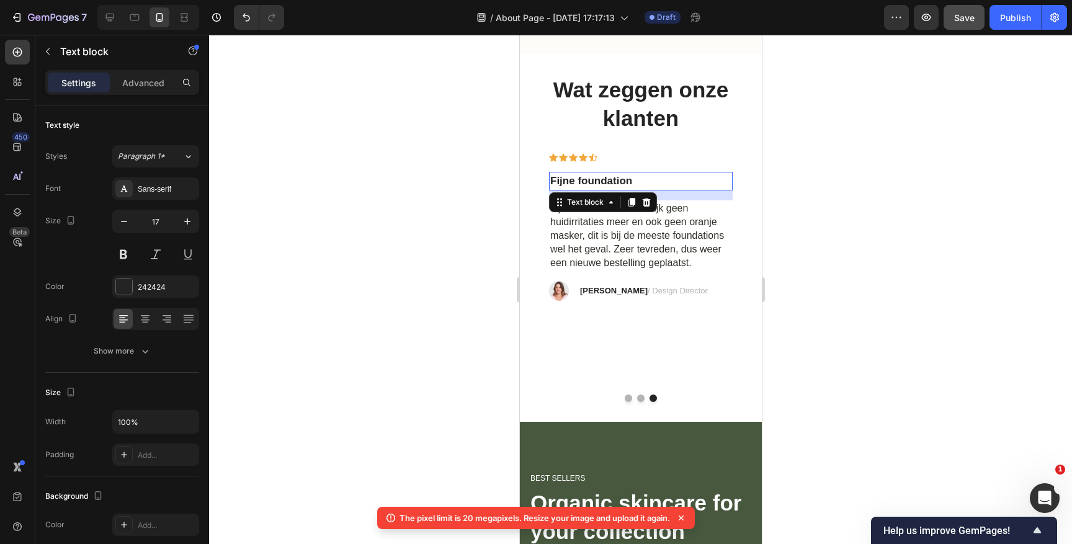
click at [886, 231] on div at bounding box center [640, 289] width 863 height 509
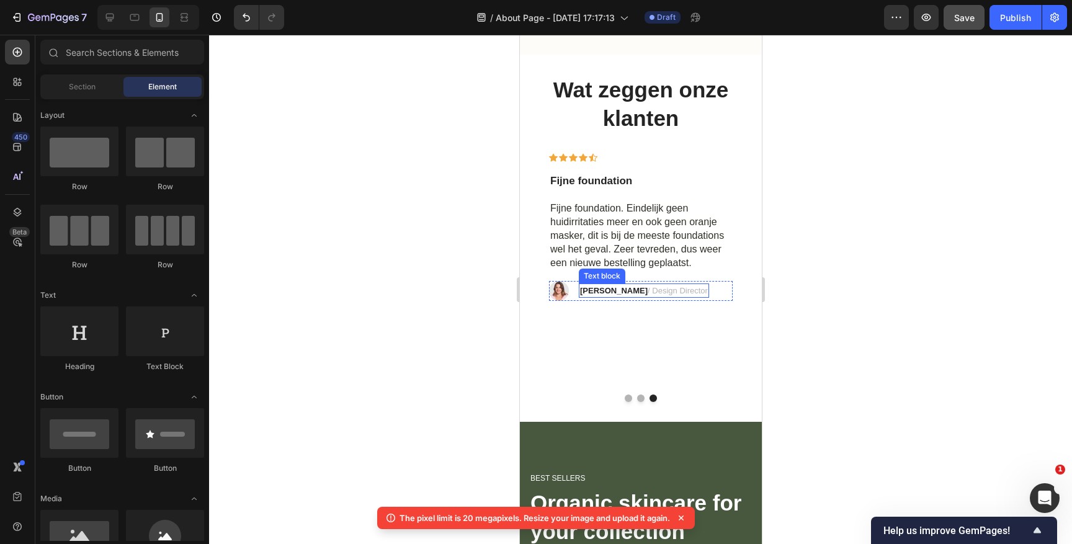
click at [650, 288] on p "Ryan S. / Design Director" at bounding box center [644, 291] width 128 height 12
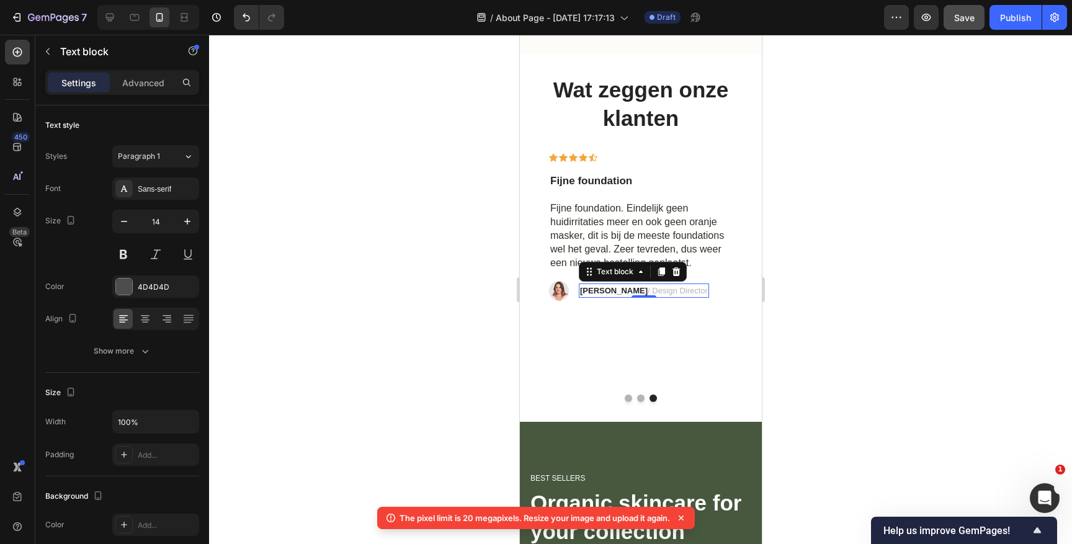
click at [650, 288] on p "Ryan S. / Design Director" at bounding box center [644, 291] width 128 height 12
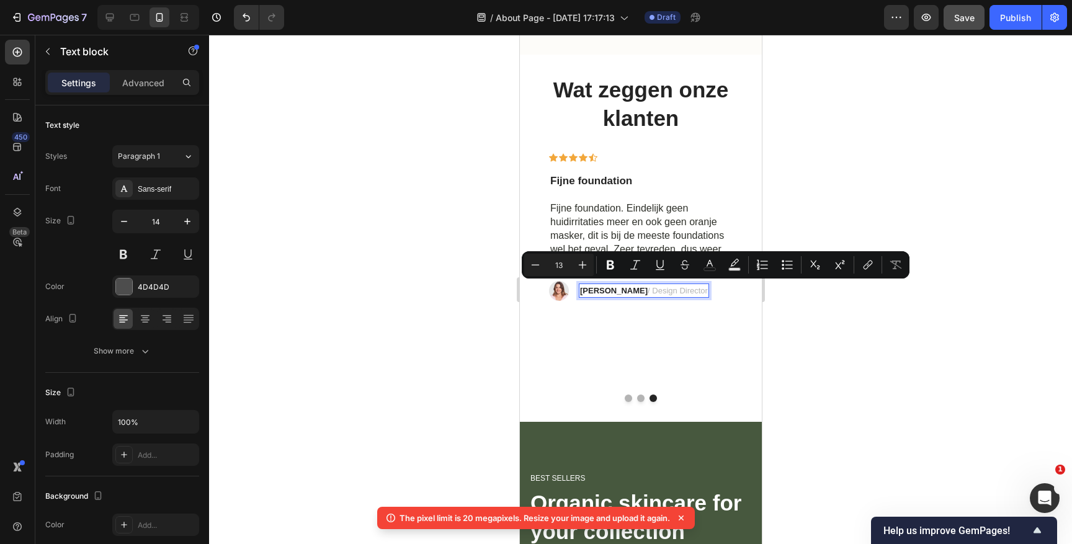
click at [653, 292] on p "Ryan S. / Design Director" at bounding box center [644, 291] width 128 height 12
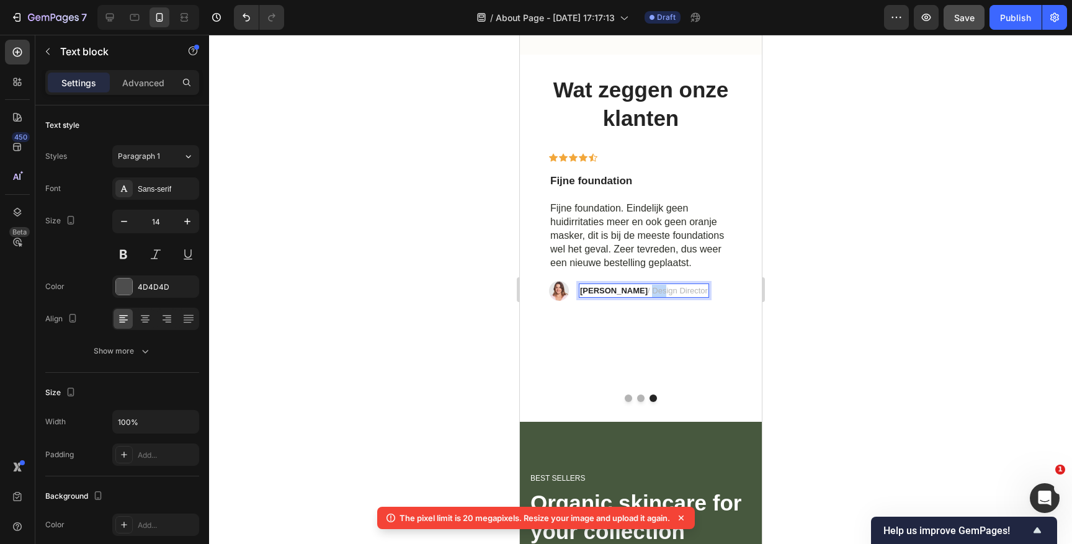
drag, startPoint x: 614, startPoint y: 290, endPoint x: 627, endPoint y: 290, distance: 13.7
click at [627, 290] on p "Ryan S. / Design Director" at bounding box center [644, 291] width 128 height 12
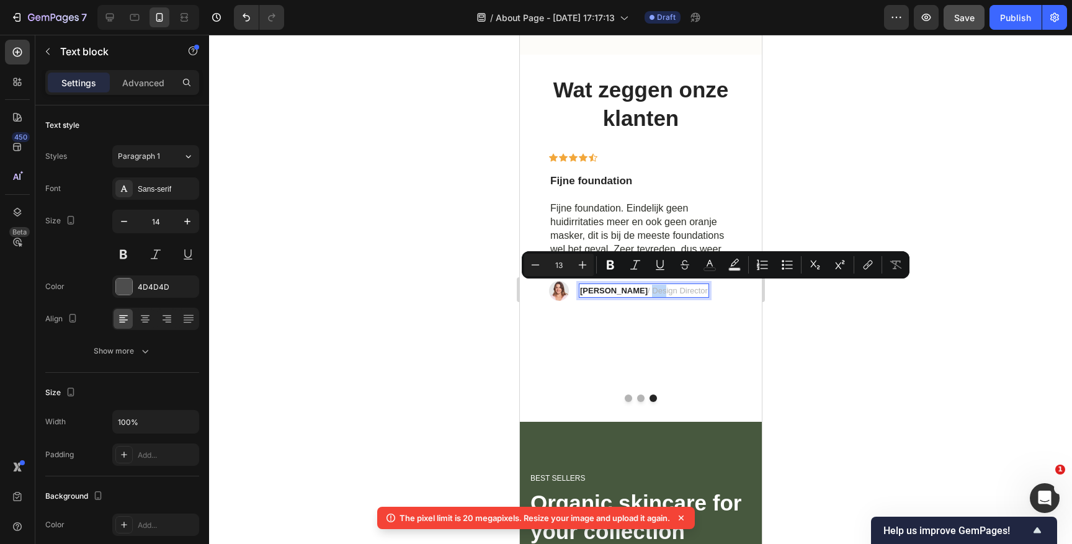
click at [627, 290] on p "Ryan S. / Design Director" at bounding box center [644, 291] width 128 height 12
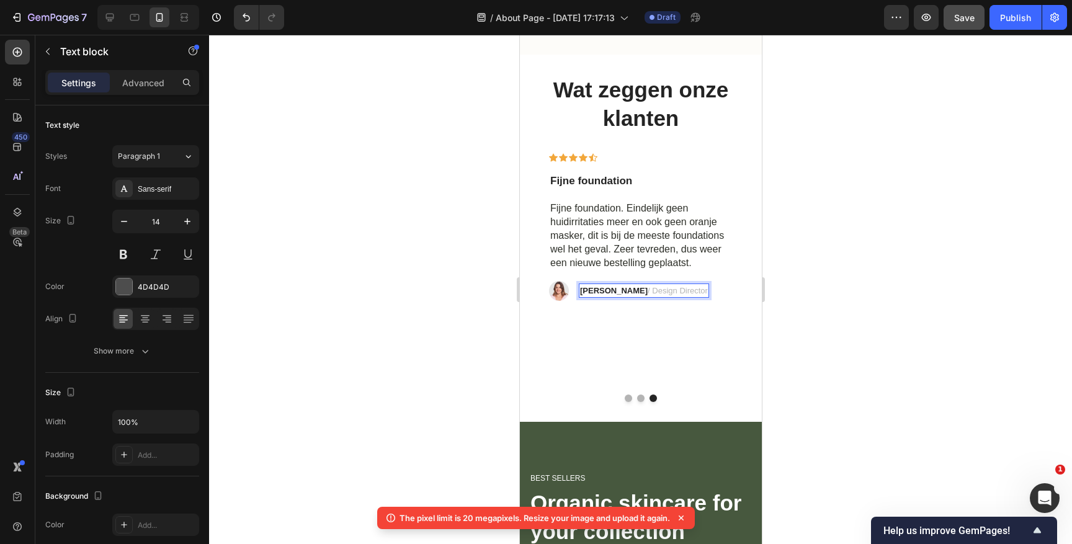
drag, startPoint x: 614, startPoint y: 289, endPoint x: 665, endPoint y: 288, distance: 50.9
click at [665, 288] on p "Ryan S. / Design Director" at bounding box center [644, 291] width 128 height 12
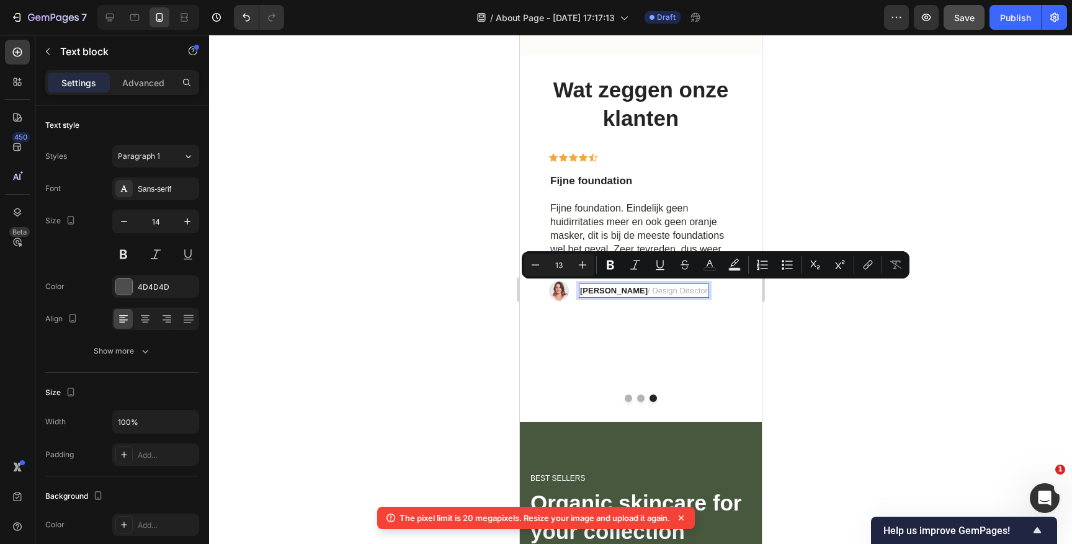
drag, startPoint x: 671, startPoint y: 289, endPoint x: 616, endPoint y: 292, distance: 54.7
click at [616, 292] on p "Ryan S. / Design Director" at bounding box center [644, 291] width 128 height 12
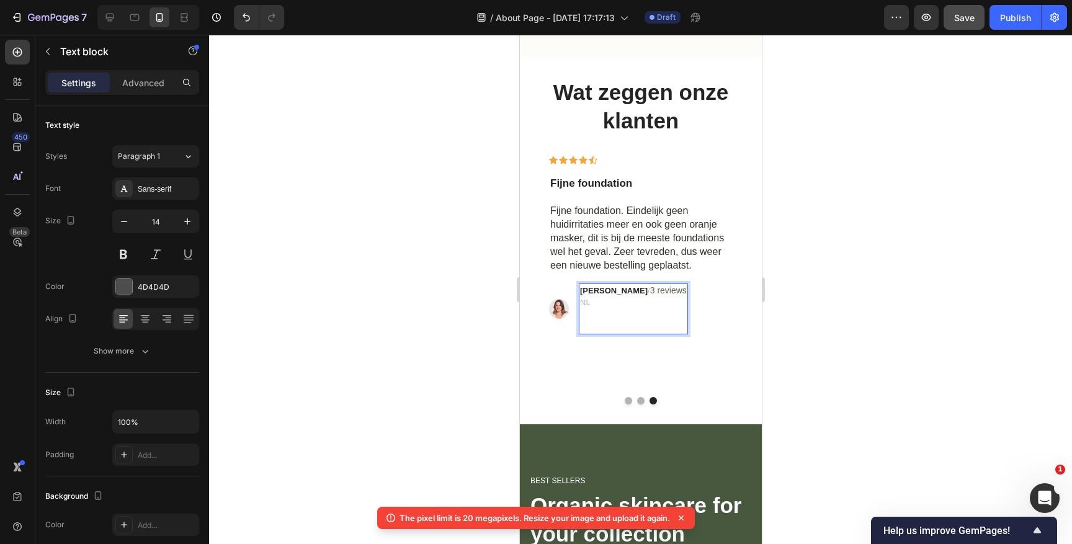
click at [580, 301] on p "NL" at bounding box center [633, 303] width 107 height 12
click at [639, 398] on button "Dot" at bounding box center [640, 400] width 7 height 7
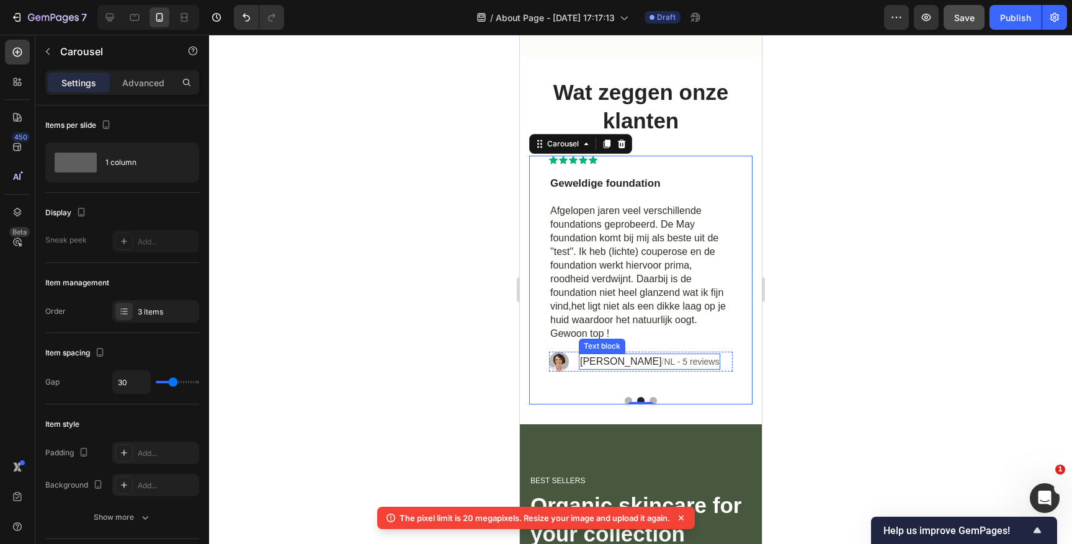
click at [702, 357] on span "NL - 5 reviews" at bounding box center [690, 362] width 55 height 10
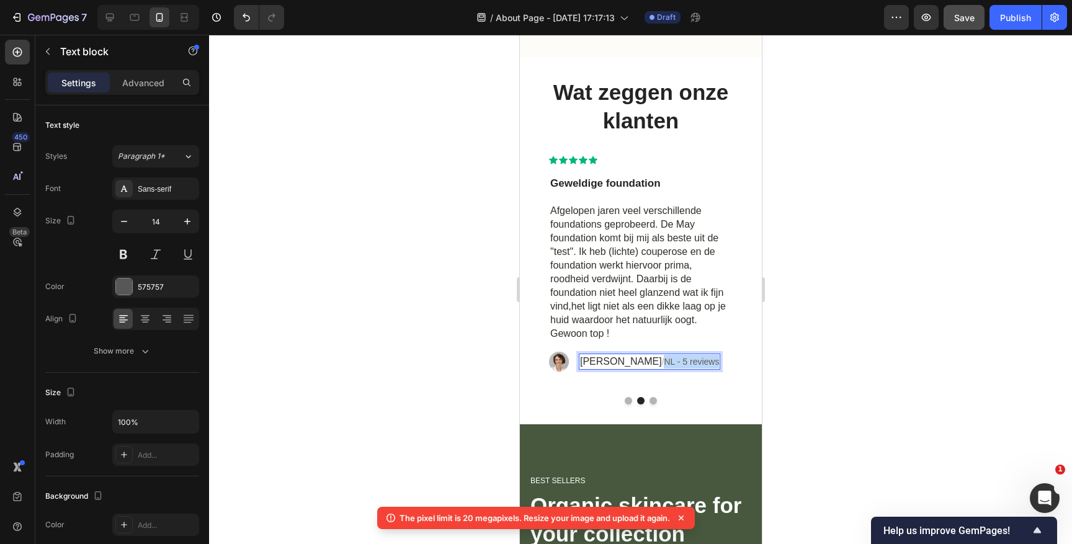
drag, startPoint x: 663, startPoint y: 360, endPoint x: 716, endPoint y: 361, distance: 52.7
click at [716, 361] on span "NL - 5 reviews" at bounding box center [690, 362] width 55 height 10
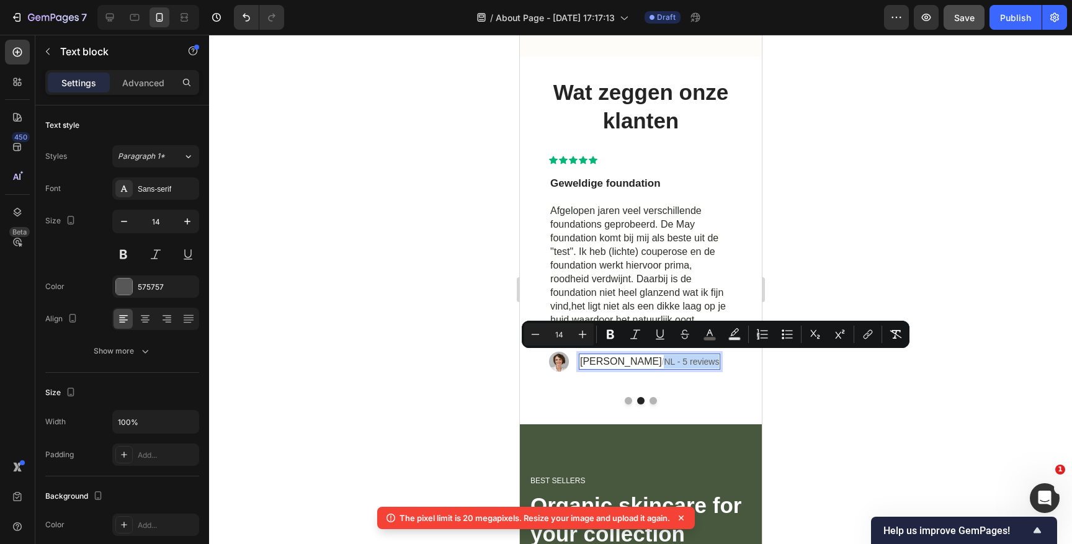
copy span "NL - 5 reviews"
click at [648, 398] on div at bounding box center [640, 400] width 223 height 7
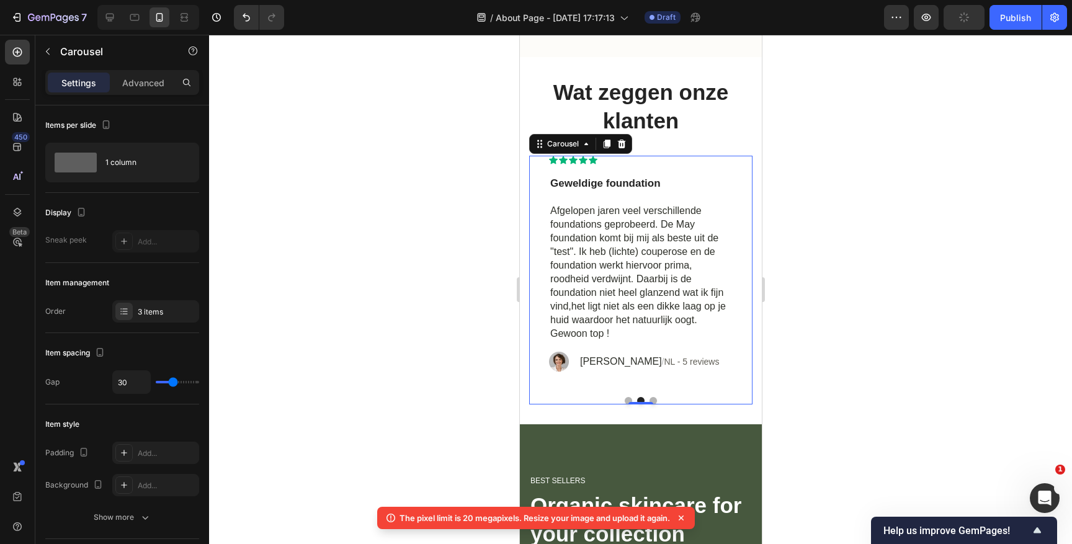
click at [653, 398] on button "Dot" at bounding box center [652, 400] width 7 height 7
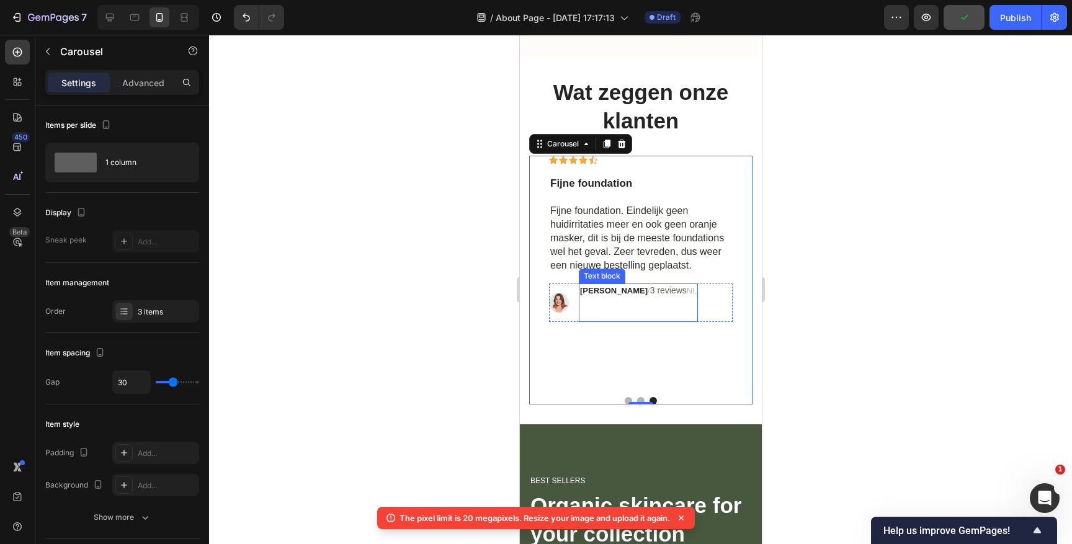
click at [650, 289] on span "3 reviews" at bounding box center [668, 290] width 37 height 10
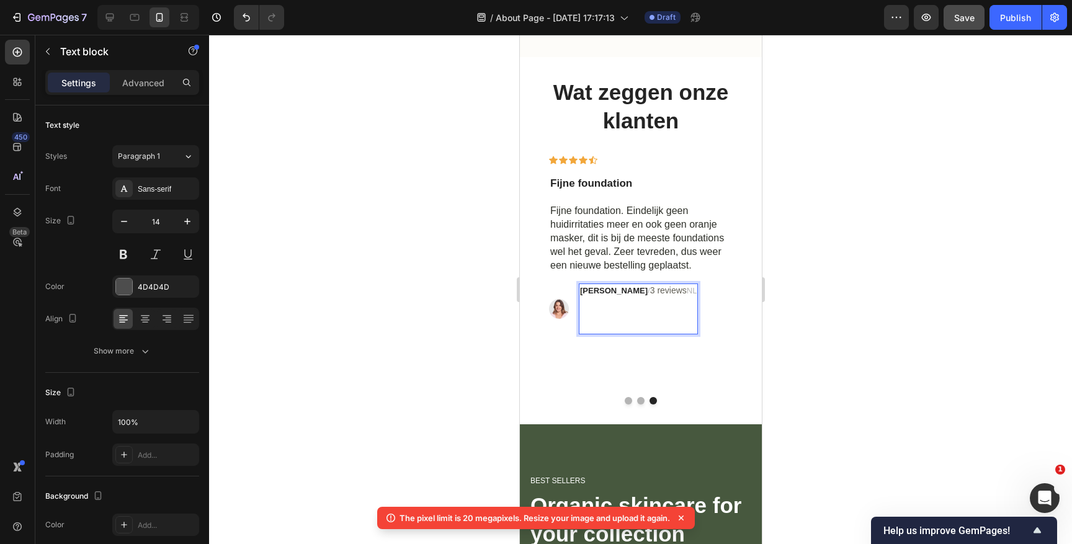
click at [591, 331] on p "Rich Text Editor. Editing area: main" at bounding box center [638, 315] width 117 height 37
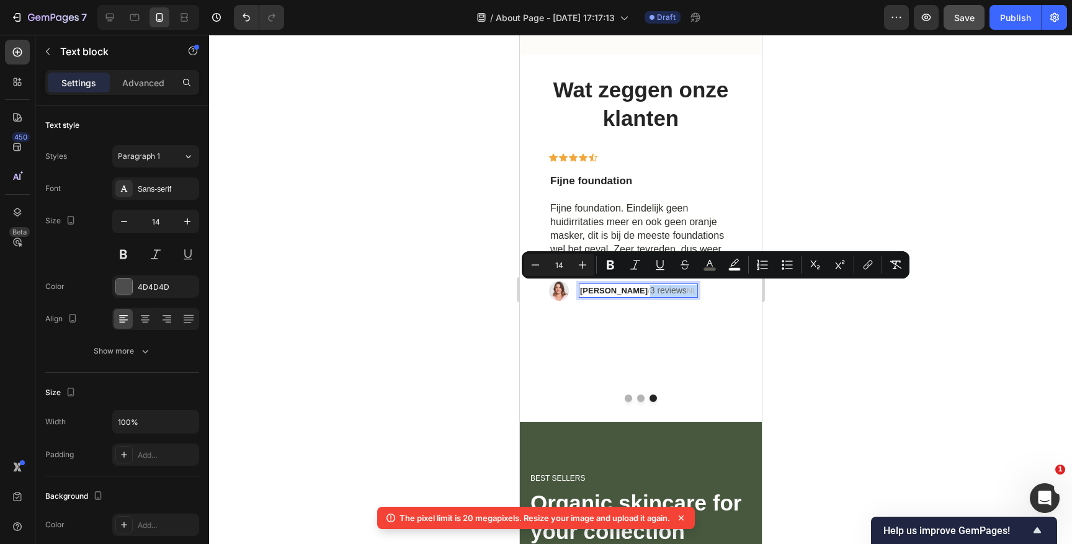
drag, startPoint x: 616, startPoint y: 290, endPoint x: 665, endPoint y: 289, distance: 49.0
click at [665, 289] on div "Ryan S. / 3 reviews NL" at bounding box center [637, 291] width 119 height 15
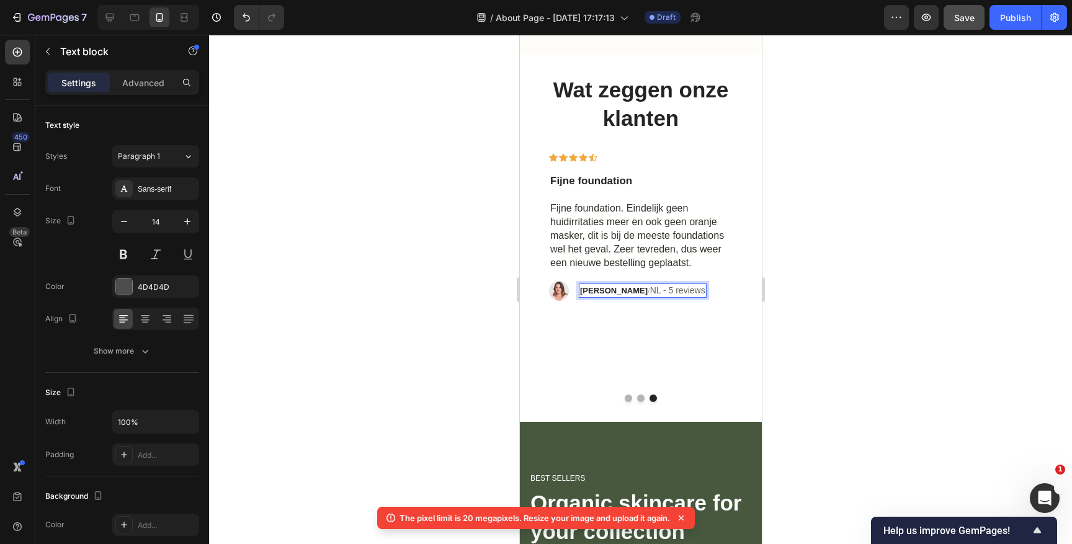
click at [650, 290] on span "NL - 5 reviews" at bounding box center [677, 290] width 55 height 10
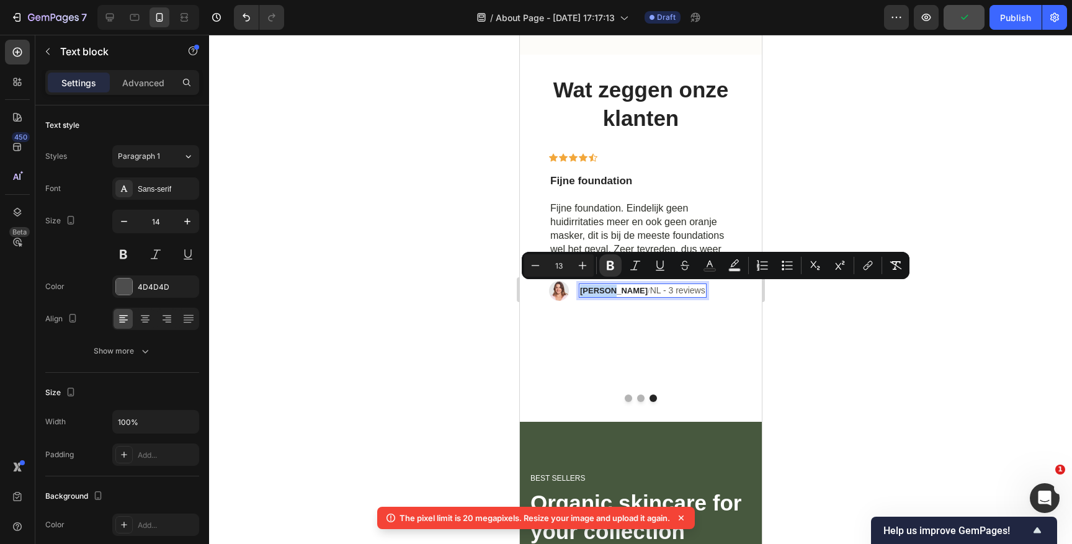
drag, startPoint x: 609, startPoint y: 291, endPoint x: 581, endPoint y: 289, distance: 28.6
click at [581, 289] on p "Ryan S. / NL - 3 reviews" at bounding box center [642, 291] width 125 height 12
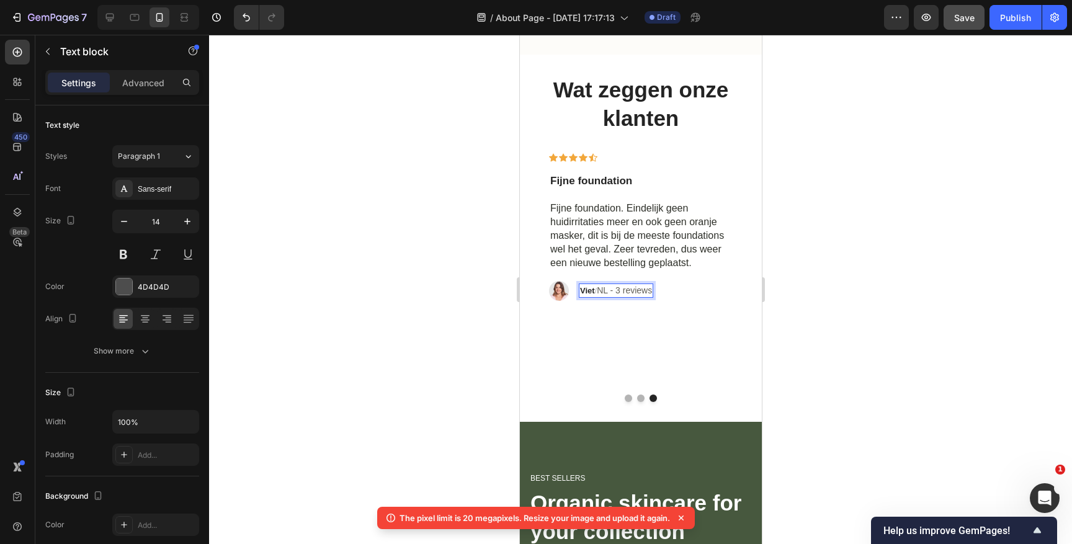
click at [894, 261] on div at bounding box center [640, 289] width 863 height 509
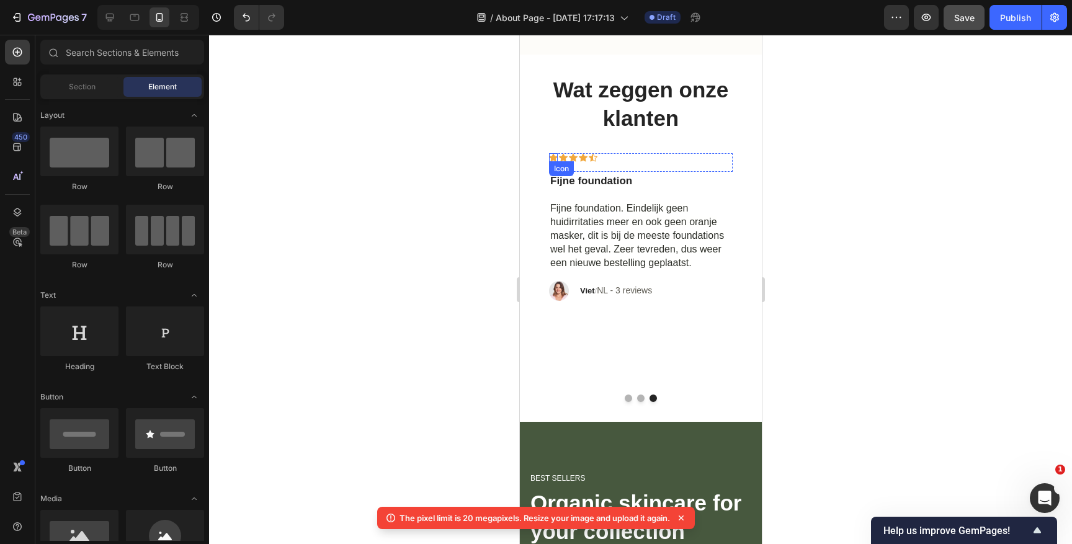
click at [551, 157] on icon at bounding box center [553, 157] width 9 height 8
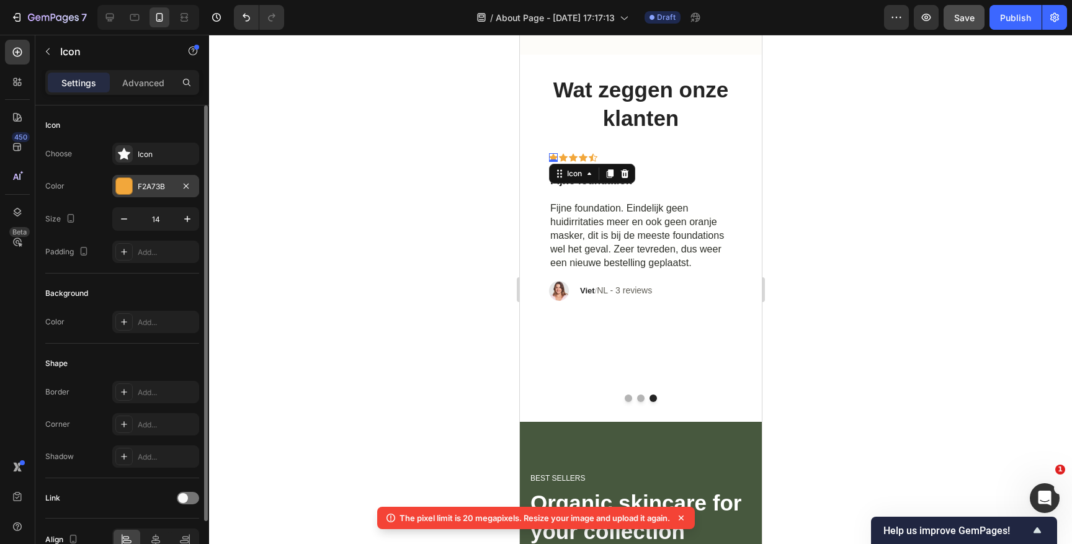
click at [135, 186] on div "F2A73B" at bounding box center [155, 186] width 87 height 22
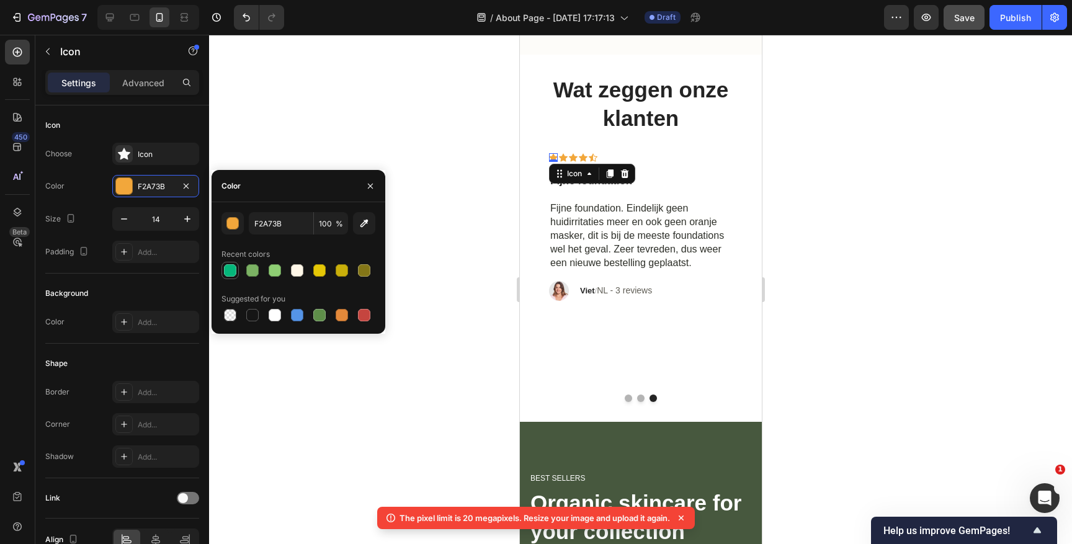
click at [234, 266] on div at bounding box center [230, 270] width 12 height 12
type input "05B67A"
click at [560, 158] on div "Icon" at bounding box center [562, 157] width 9 height 9
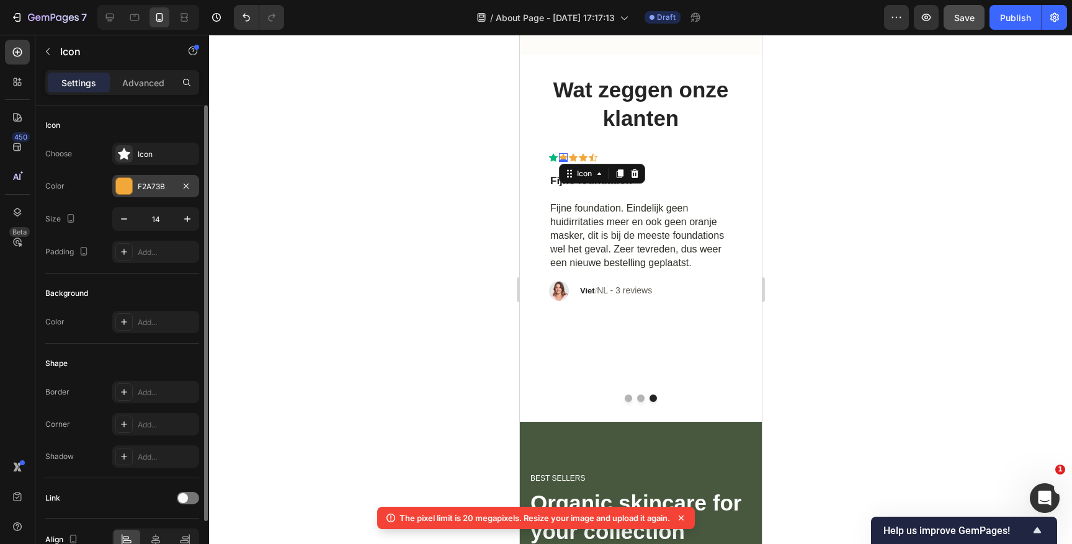
click at [113, 190] on div "F2A73B" at bounding box center [155, 186] width 87 height 22
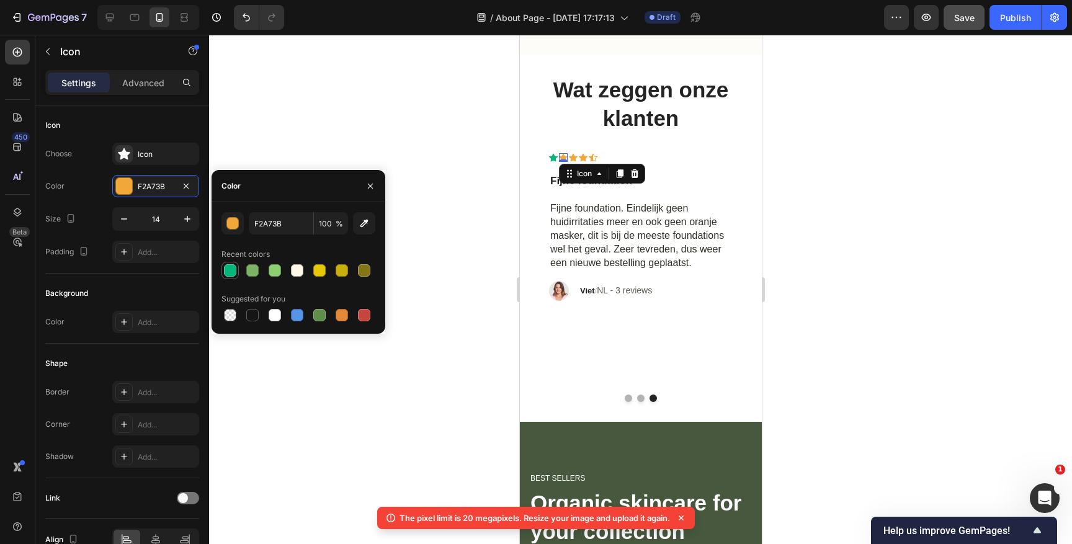
click at [225, 266] on div at bounding box center [230, 270] width 12 height 12
type input "05B67A"
click at [575, 155] on icon at bounding box center [572, 157] width 9 height 9
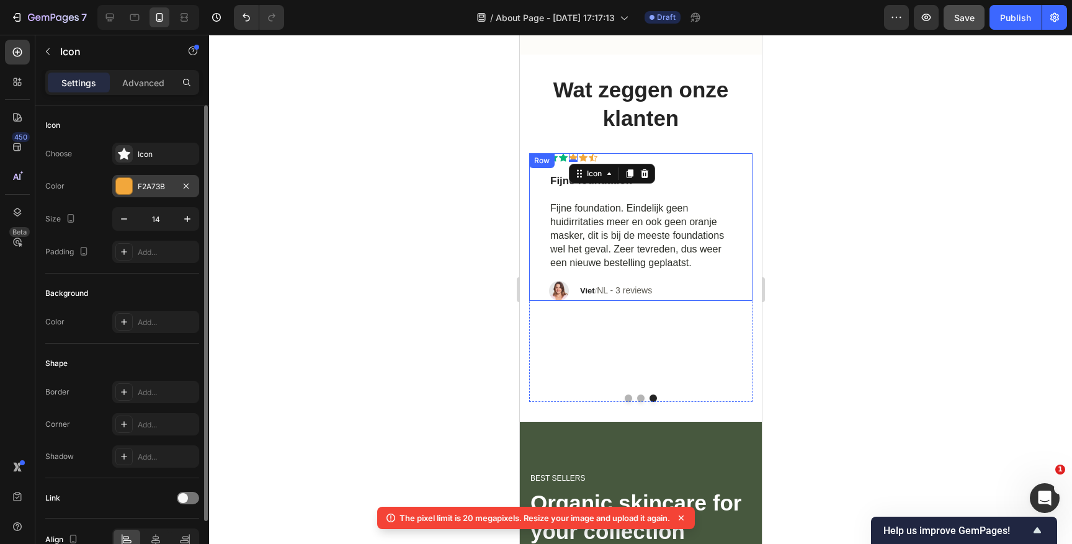
click at [138, 181] on div "F2A73B" at bounding box center [156, 186] width 36 height 11
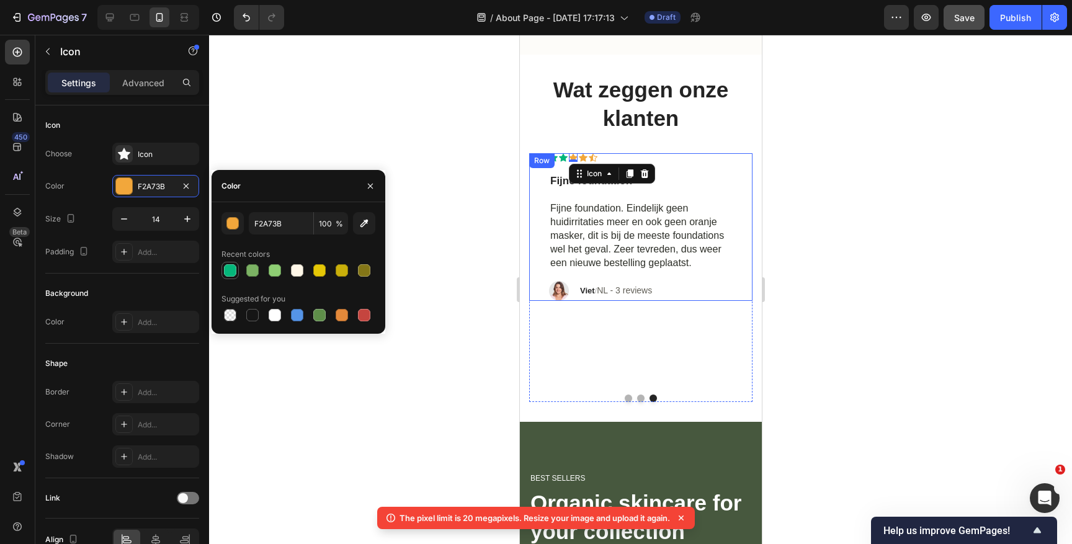
click at [230, 266] on div at bounding box center [230, 270] width 12 height 12
type input "05B67A"
click at [583, 158] on div "Icon" at bounding box center [582, 157] width 9 height 9
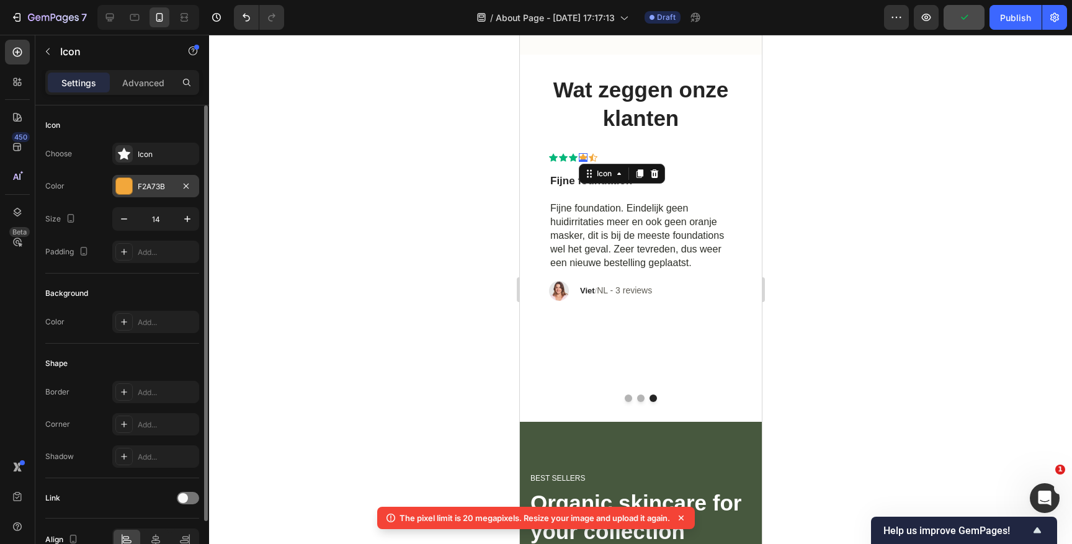
click at [133, 188] on div "F2A73B" at bounding box center [155, 186] width 87 height 22
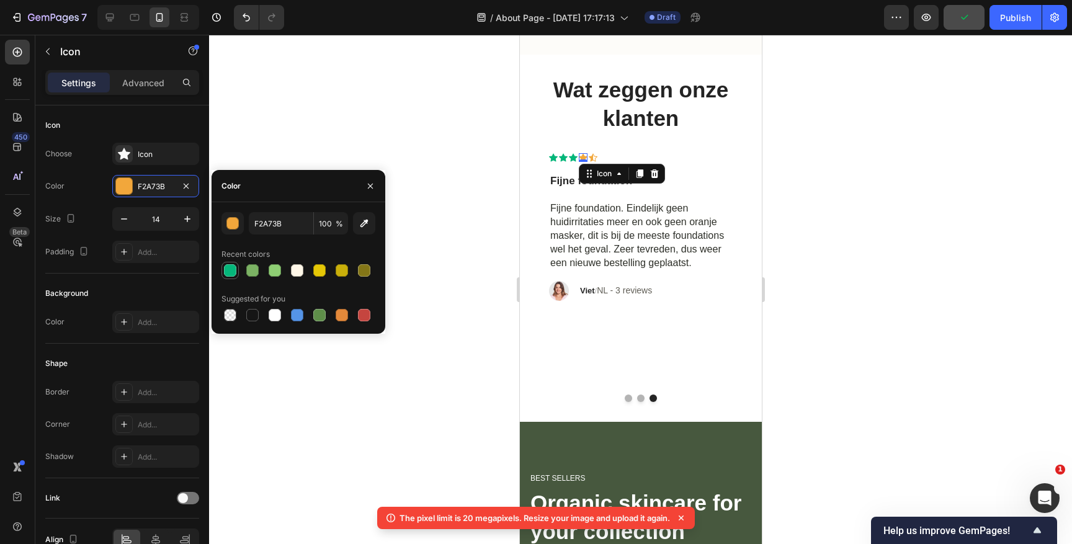
click at [231, 270] on div at bounding box center [230, 270] width 12 height 12
type input "05B67A"
click at [595, 155] on icon at bounding box center [592, 157] width 9 height 9
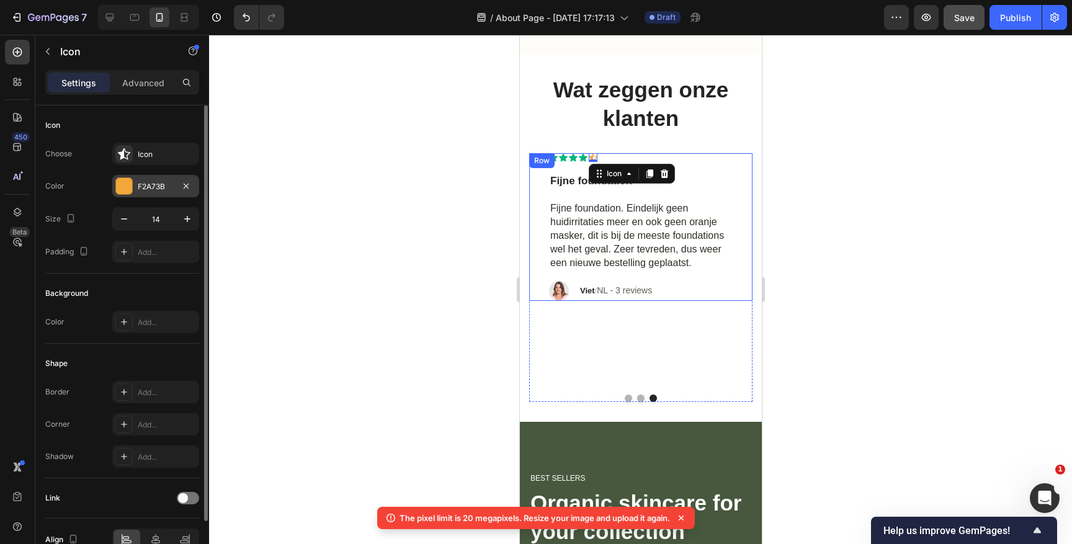
click at [141, 187] on div "F2A73B" at bounding box center [156, 186] width 36 height 11
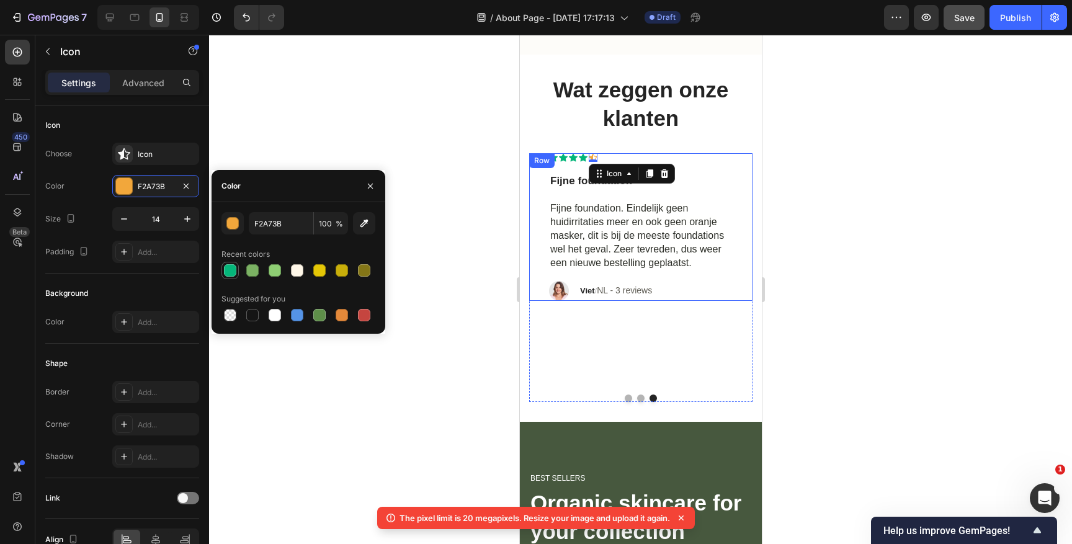
click at [234, 273] on div at bounding box center [230, 270] width 12 height 12
type input "05B67A"
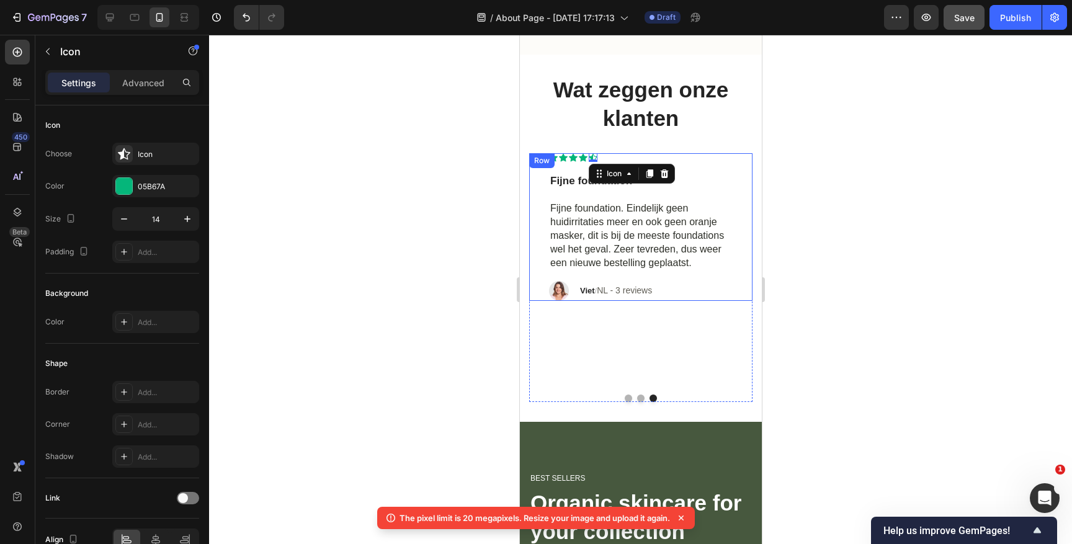
click at [877, 181] on div at bounding box center [640, 289] width 863 height 509
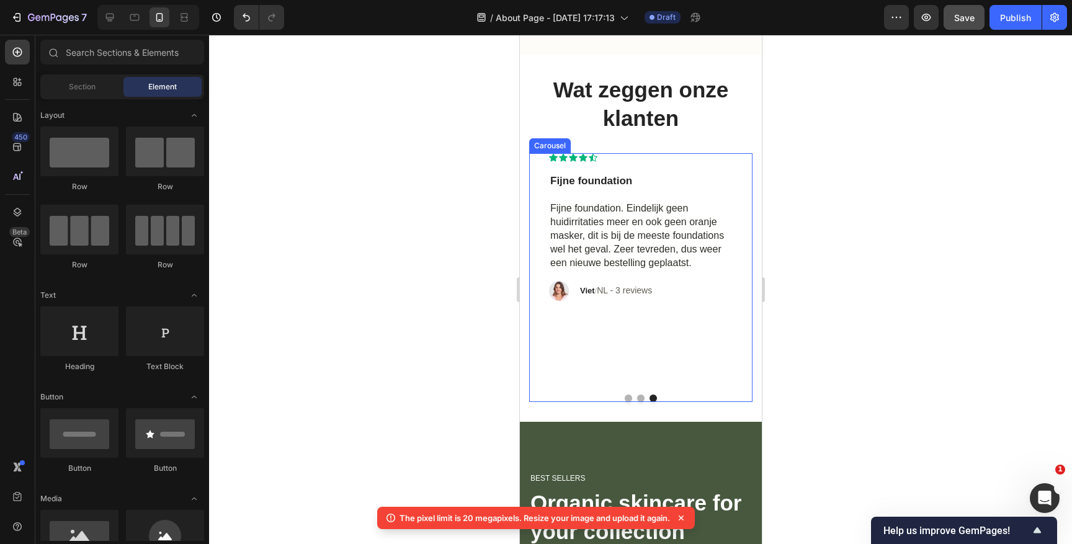
click at [622, 336] on div "Icon Icon Icon Icon Icon Row Fijne foundation Text block Fijne foundation. Eind…" at bounding box center [640, 268] width 223 height 231
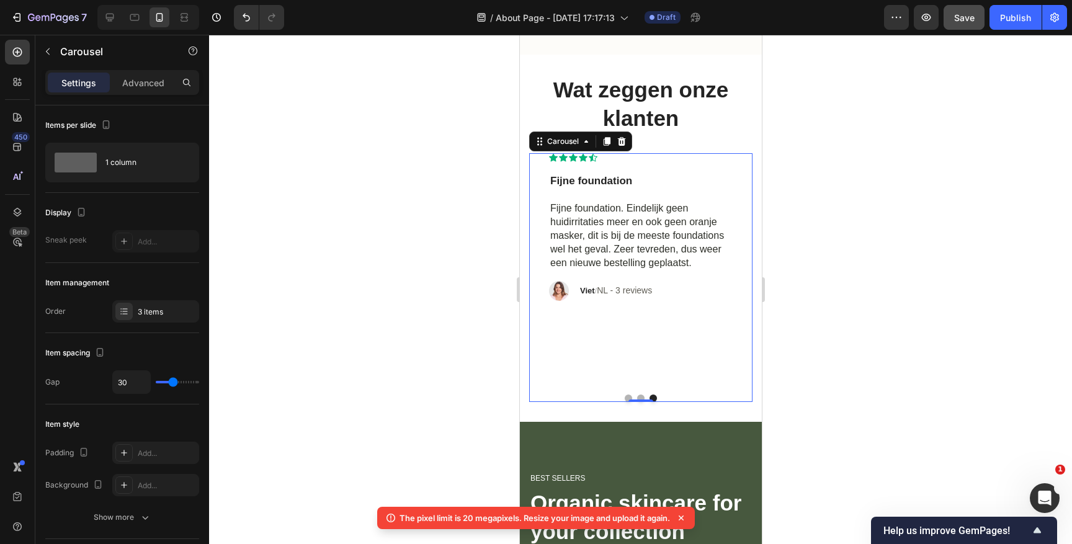
click at [627, 395] on button "Dot" at bounding box center [627, 398] width 7 height 7
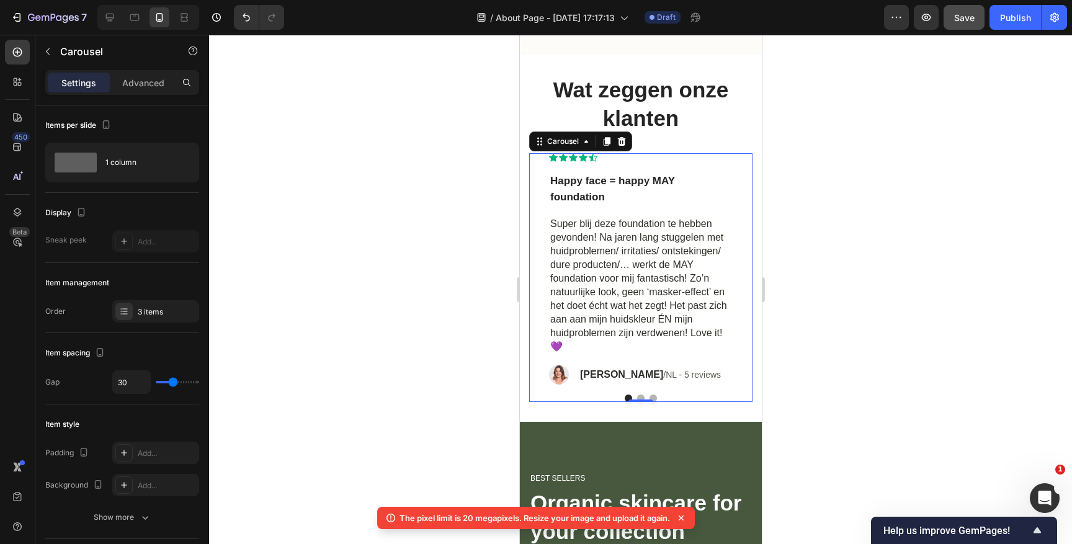
click at [640, 395] on button "Dot" at bounding box center [640, 398] width 7 height 7
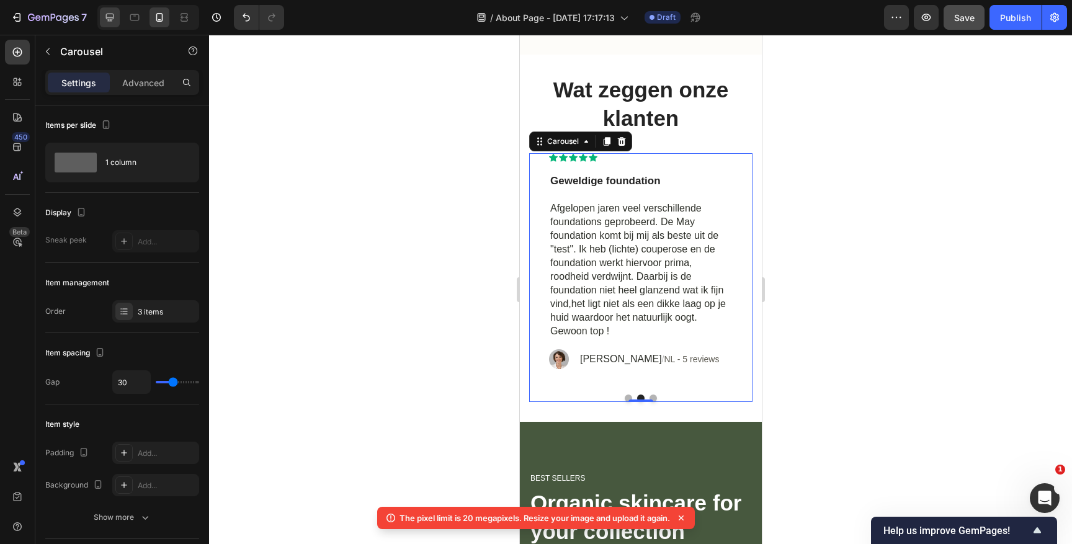
click at [110, 20] on icon at bounding box center [110, 18] width 8 height 8
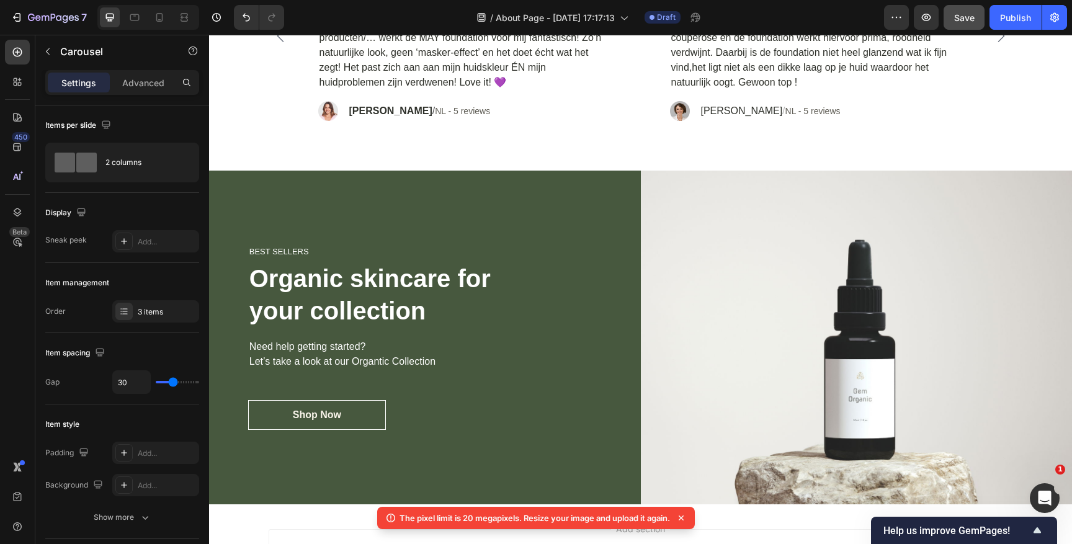
scroll to position [1684, 0]
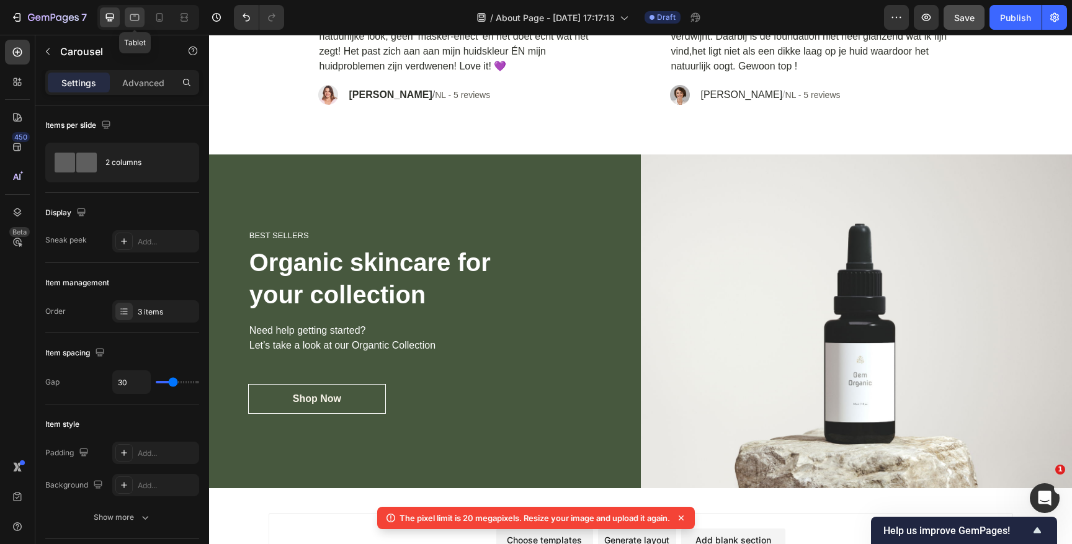
click at [137, 19] on icon at bounding box center [134, 17] width 12 height 12
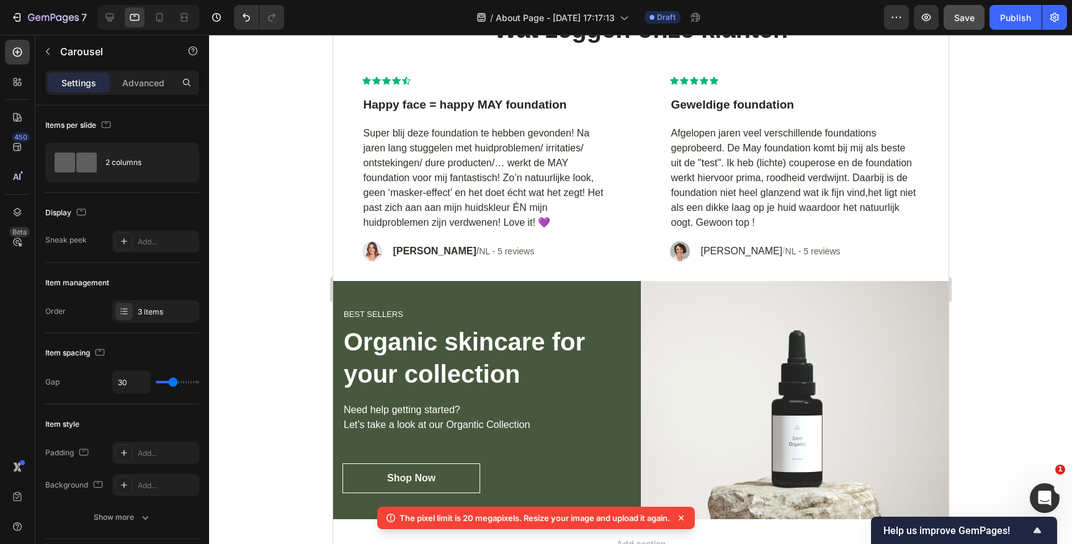
scroll to position [1365, 0]
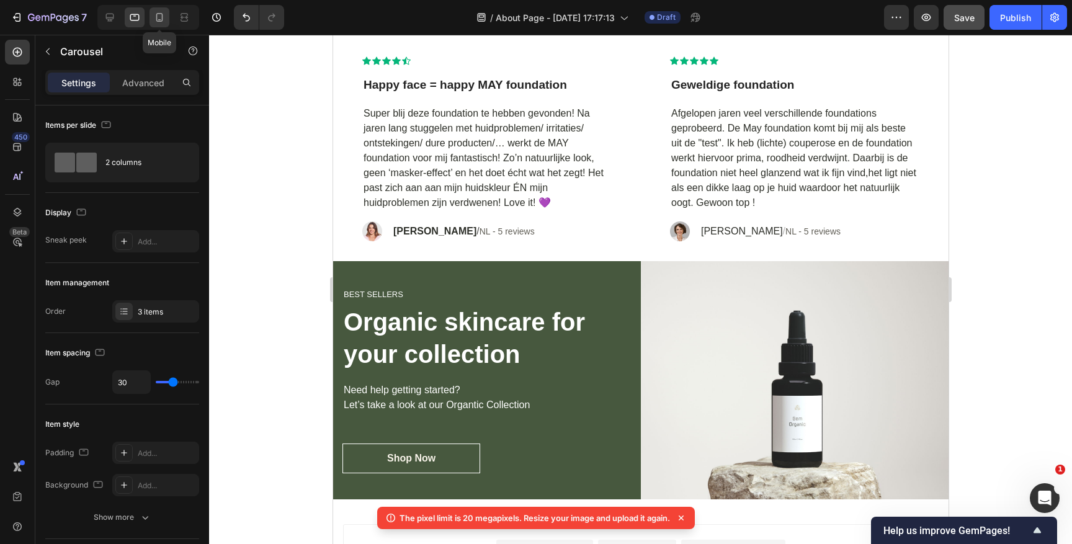
click at [161, 19] on icon at bounding box center [159, 19] width 3 height 1
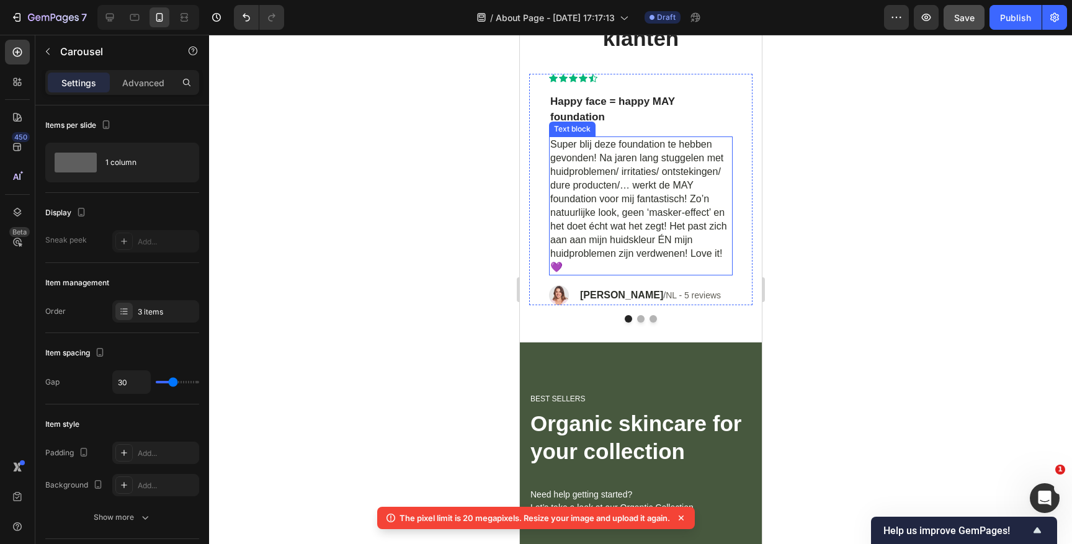
scroll to position [1356, 0]
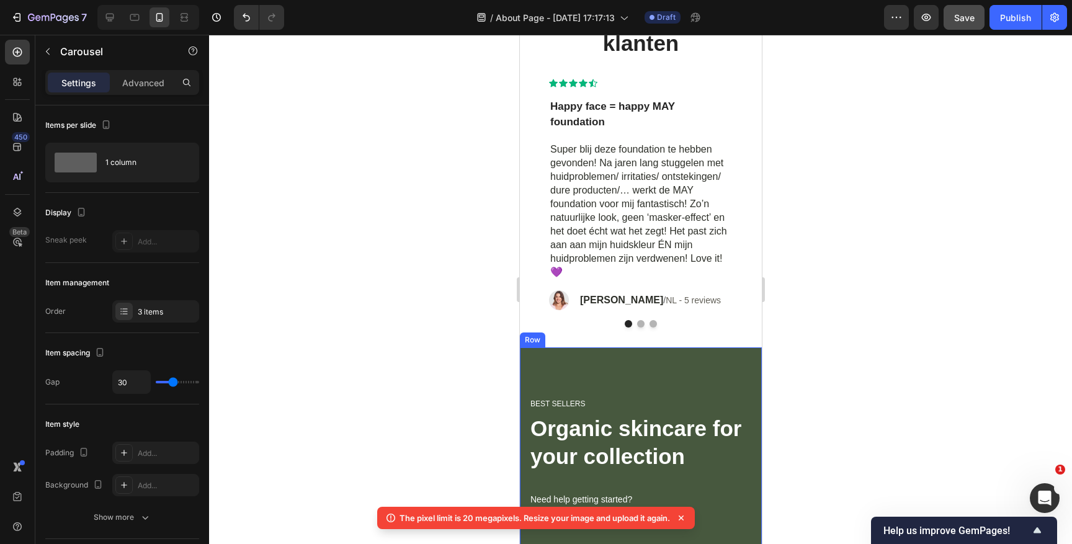
click at [589, 373] on div "Best sellers Heading Organic skincare for your collection Heading Need help get…" at bounding box center [640, 487] width 242 height 280
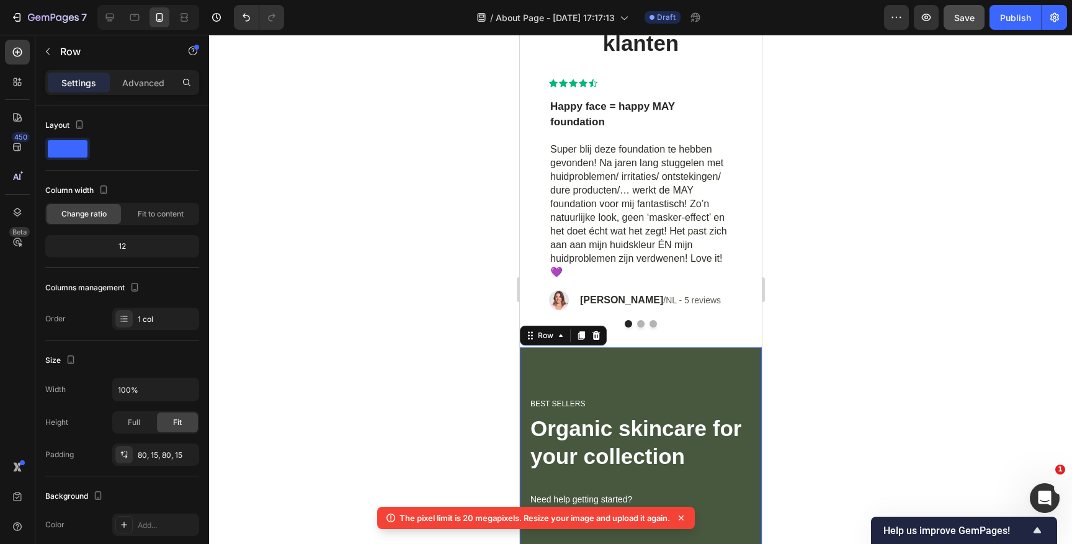
click at [569, 367] on div "Best sellers Heading Organic skincare for your collection Heading Need help get…" at bounding box center [640, 487] width 242 height 280
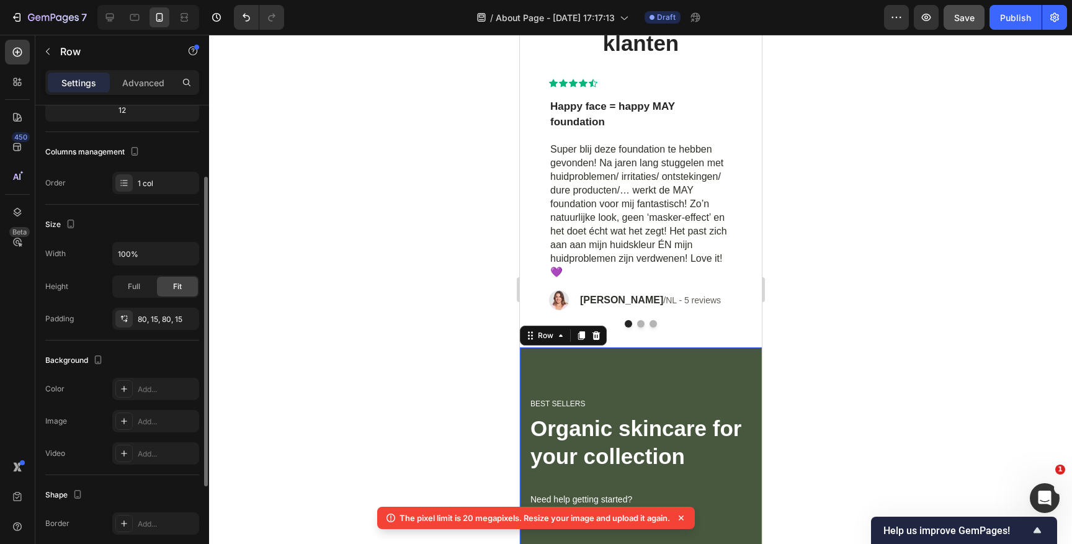
scroll to position [0, 0]
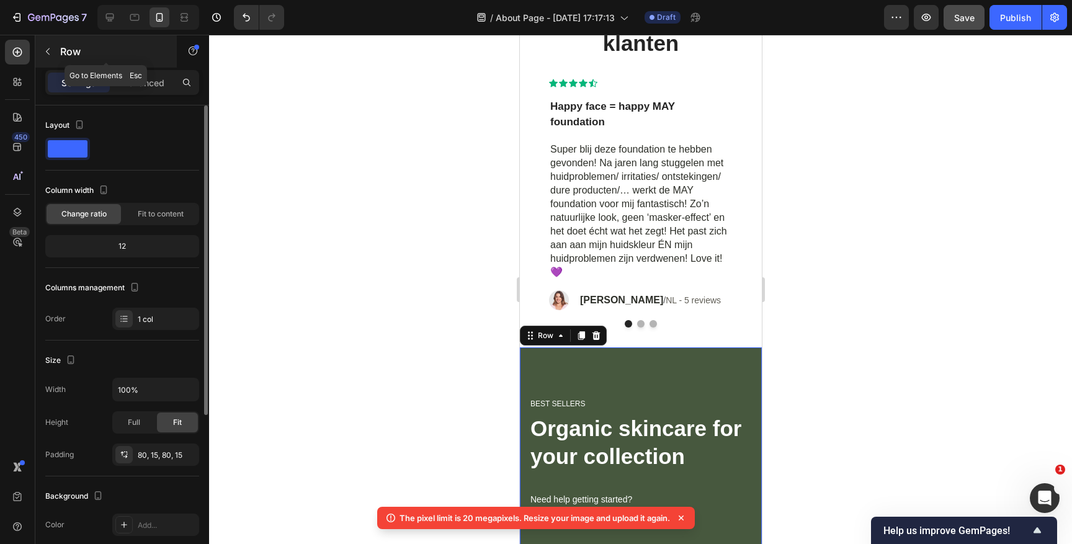
click at [49, 54] on icon "button" at bounding box center [48, 52] width 10 height 10
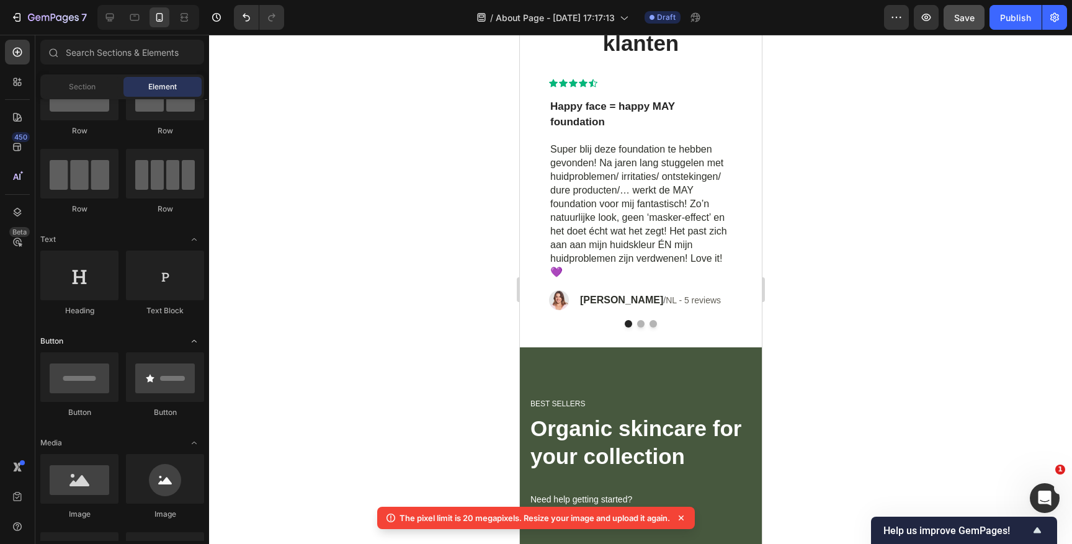
scroll to position [46, 0]
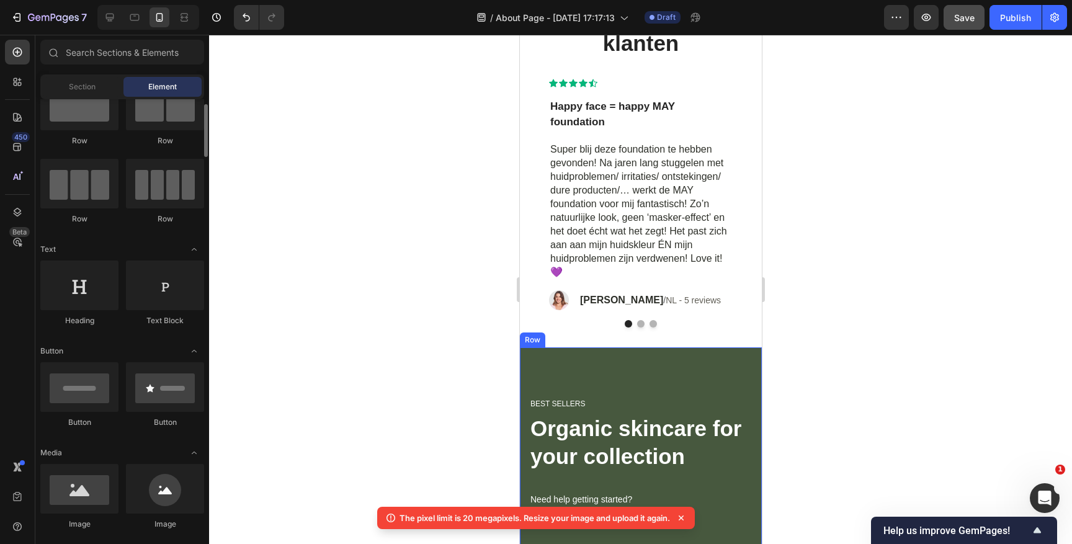
click at [531, 381] on div "Best sellers Heading Organic skincare for your collection Heading Need help get…" at bounding box center [640, 487] width 242 height 280
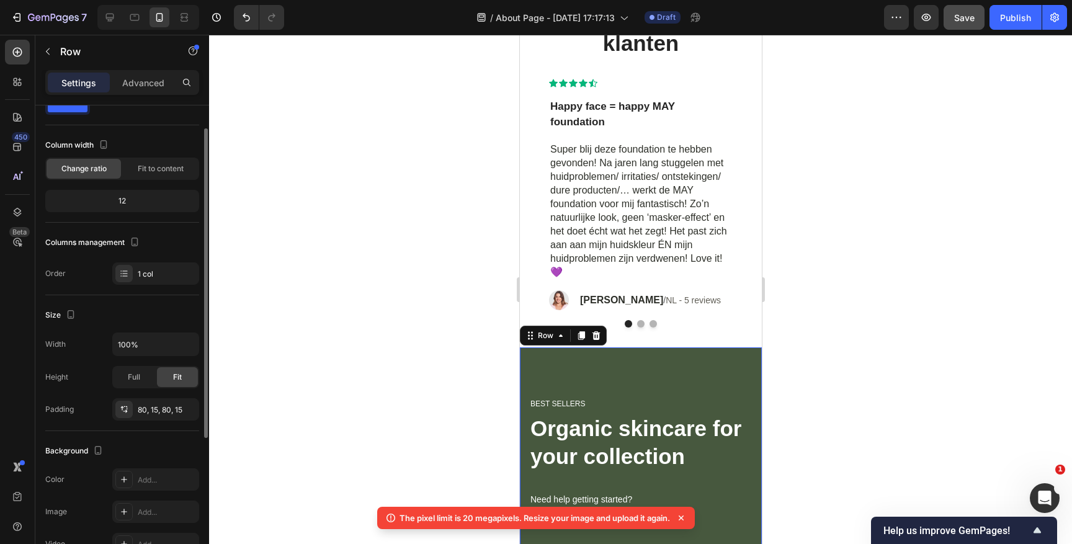
scroll to position [50, 0]
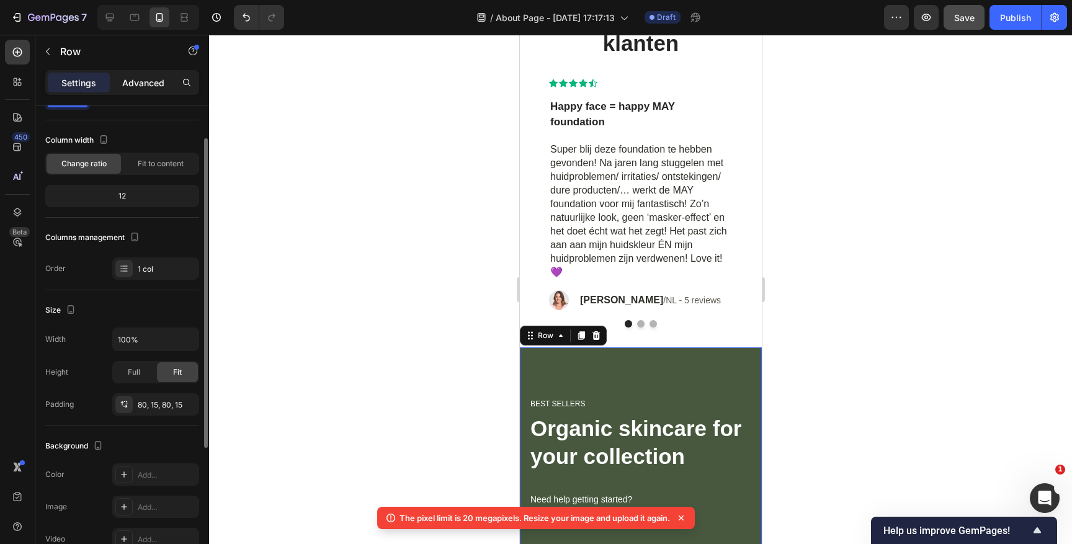
click at [148, 79] on p "Advanced" at bounding box center [143, 82] width 42 height 13
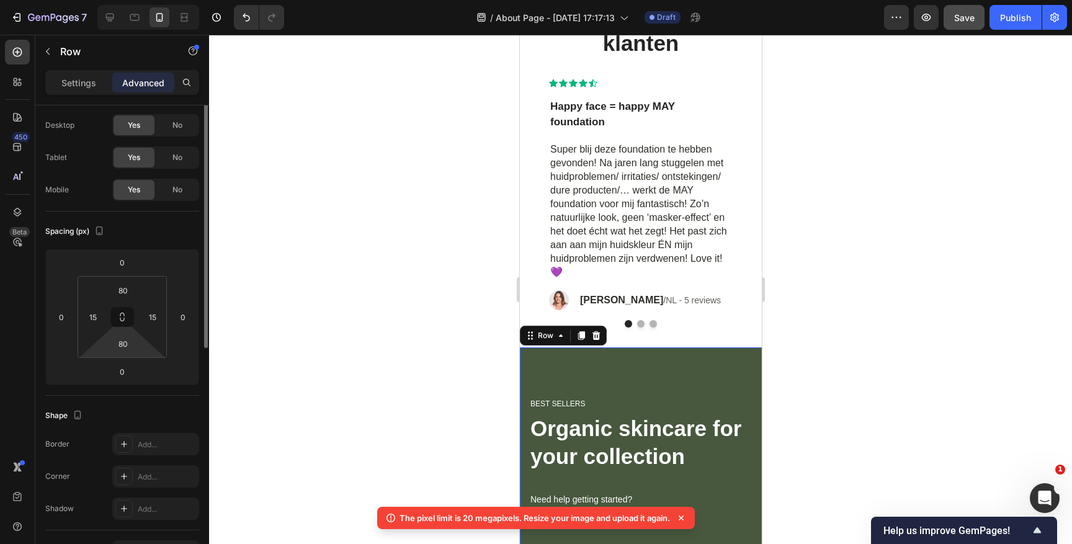
scroll to position [0, 0]
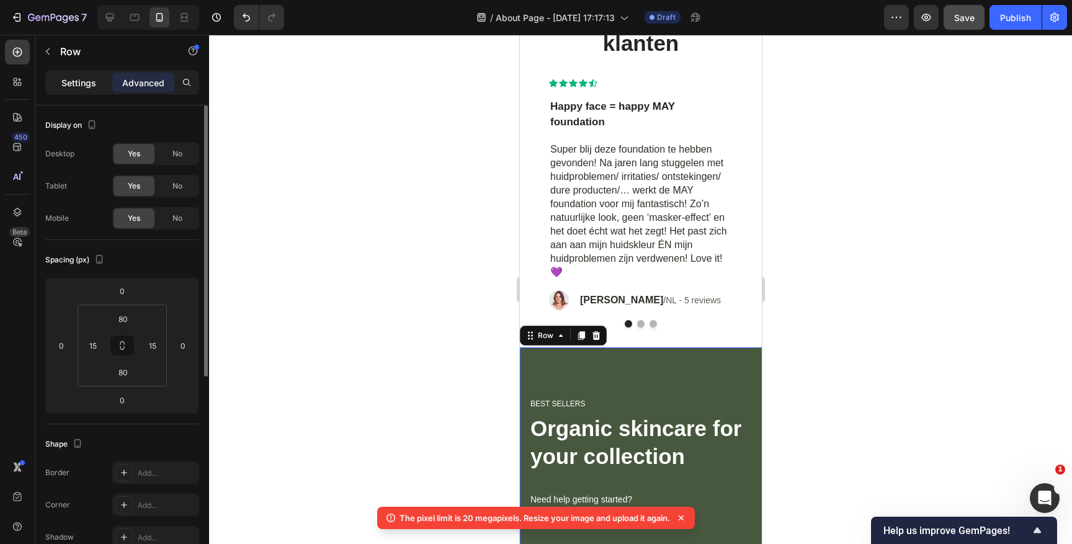
click at [96, 83] on div "Settings" at bounding box center [79, 83] width 62 height 20
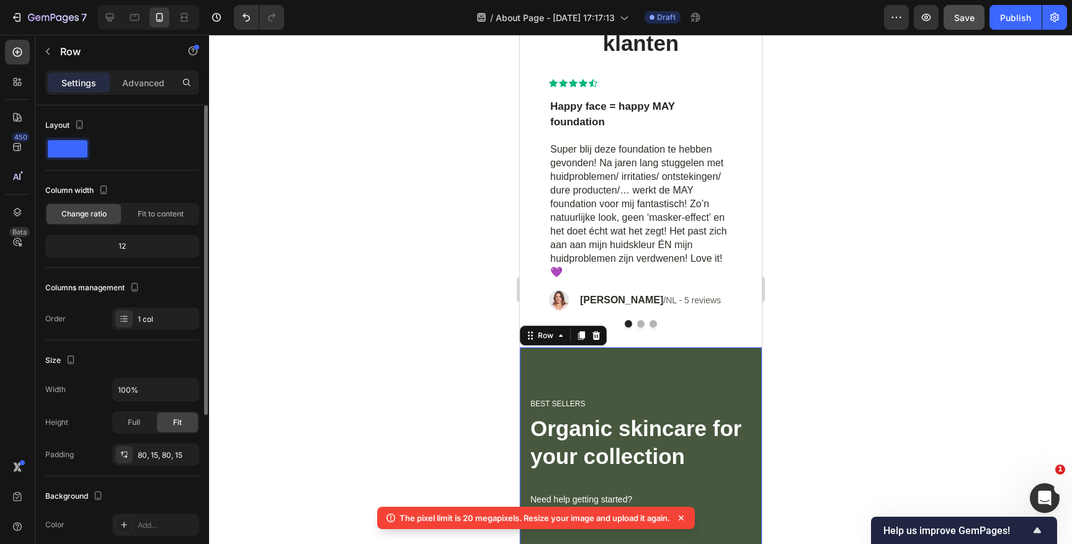
click at [69, 150] on span at bounding box center [68, 148] width 40 height 17
click at [144, 81] on p "Advanced" at bounding box center [143, 82] width 42 height 13
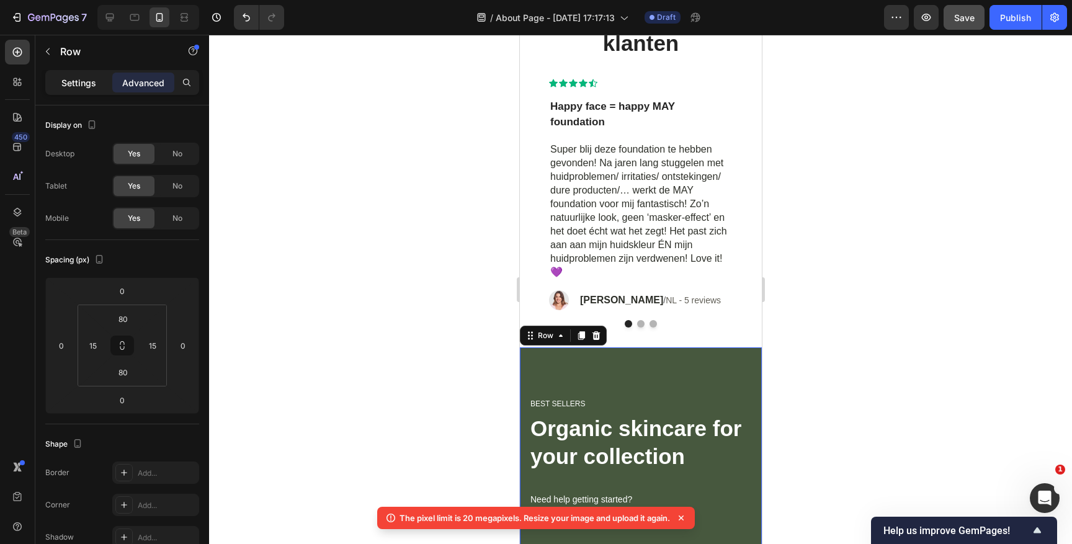
click at [78, 85] on p "Settings" at bounding box center [78, 82] width 35 height 13
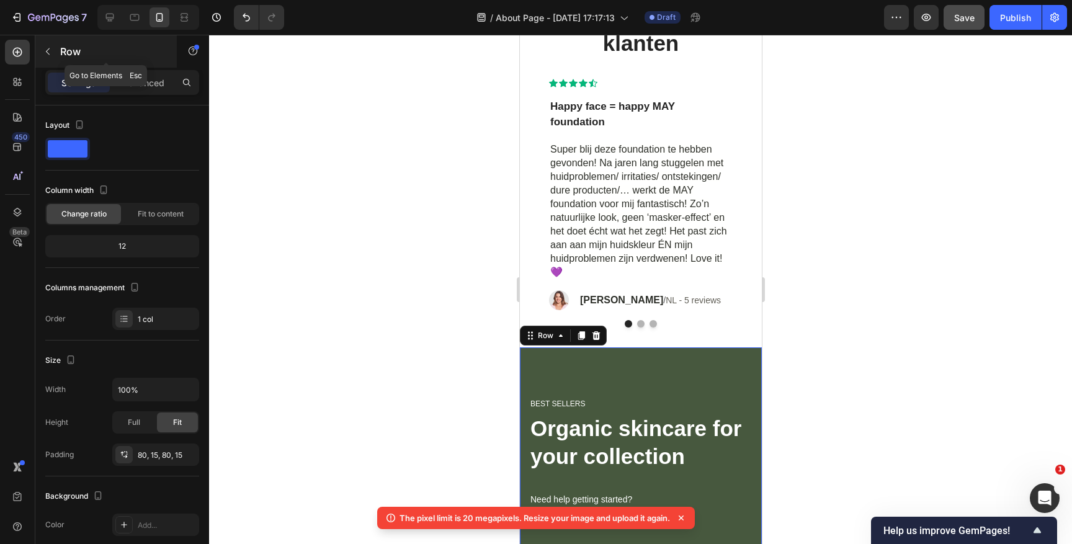
click at [50, 50] on icon "button" at bounding box center [48, 52] width 10 height 10
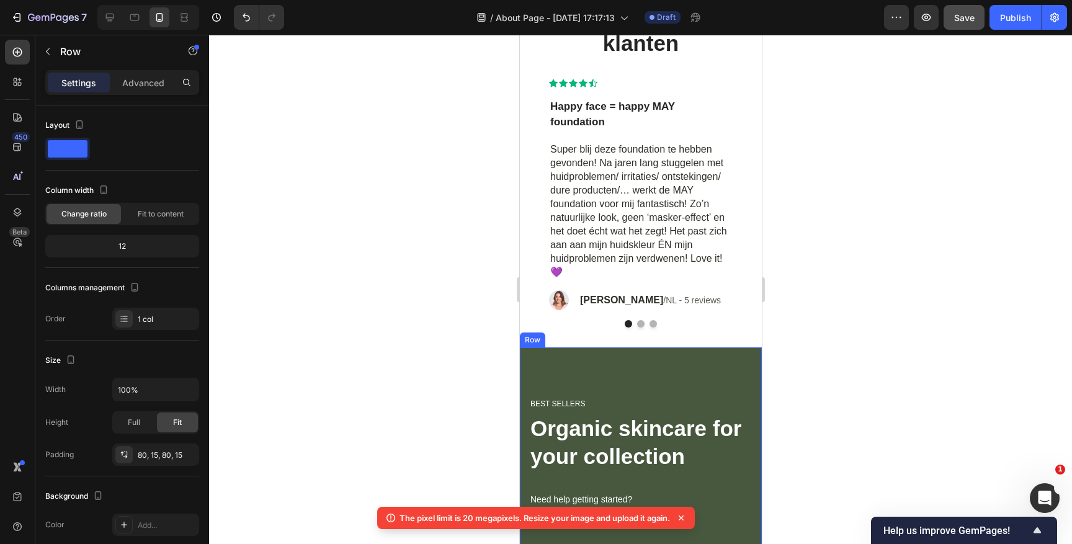
click at [622, 374] on div "Best sellers Heading Organic skincare for your collection Heading Need help get…" at bounding box center [640, 487] width 242 height 280
click at [157, 320] on div "1 col" at bounding box center [167, 319] width 58 height 11
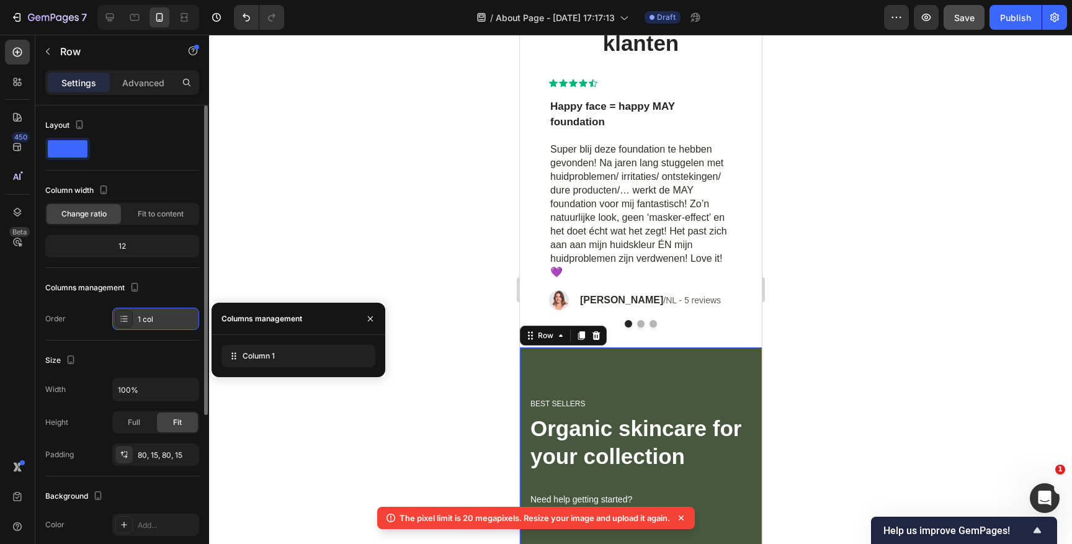
click at [157, 320] on div "1 col" at bounding box center [167, 319] width 58 height 11
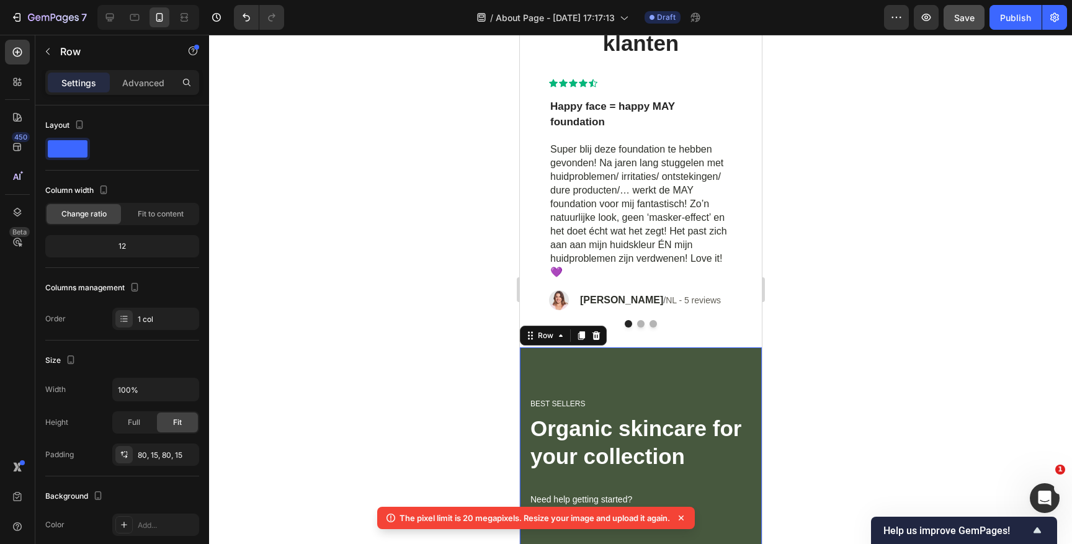
click at [610, 369] on div "Best sellers Heading Organic skincare for your collection Heading Need help get…" at bounding box center [640, 487] width 242 height 280
click at [50, 48] on icon "button" at bounding box center [48, 52] width 10 height 10
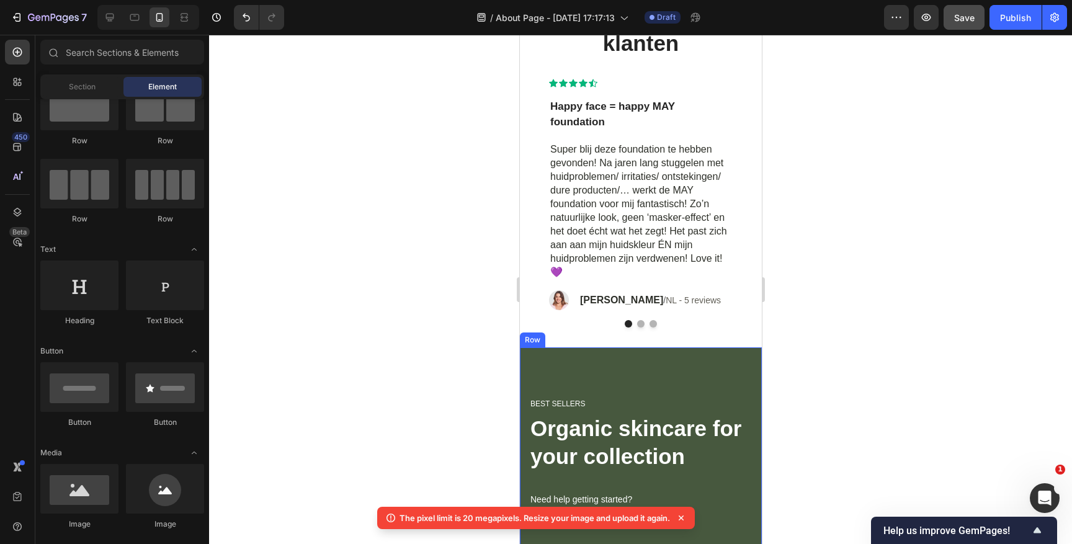
click at [642, 385] on div "Best sellers Heading Organic skincare for your collection Heading Need help get…" at bounding box center [640, 487] width 242 height 280
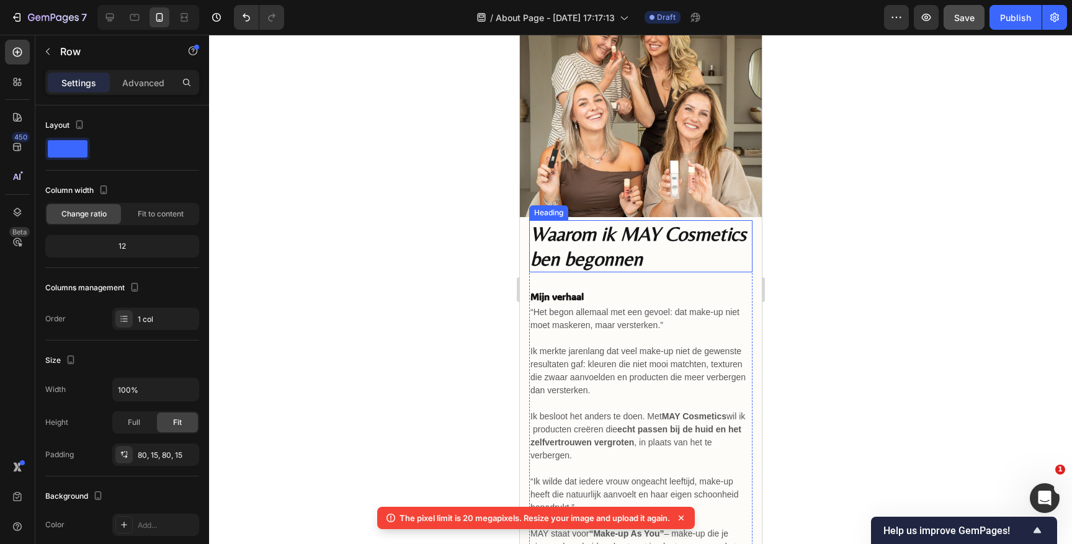
scroll to position [40, 0]
click at [634, 245] on span "Waarom ik MAY Cosmetics ben begonnen" at bounding box center [638, 245] width 216 height 48
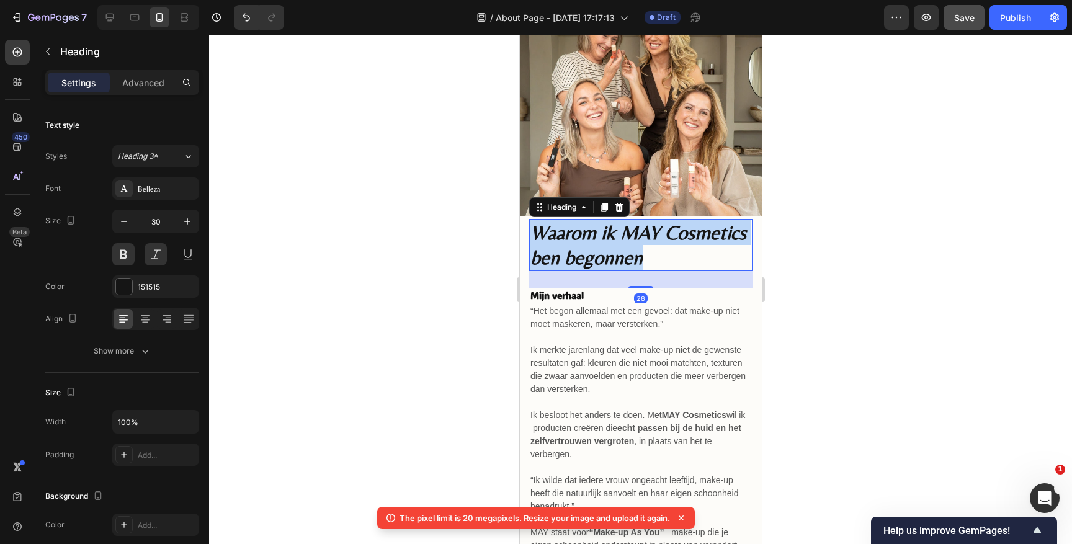
click at [634, 245] on span "Waarom ik MAY Cosmetics ben begonnen" at bounding box center [638, 245] width 216 height 48
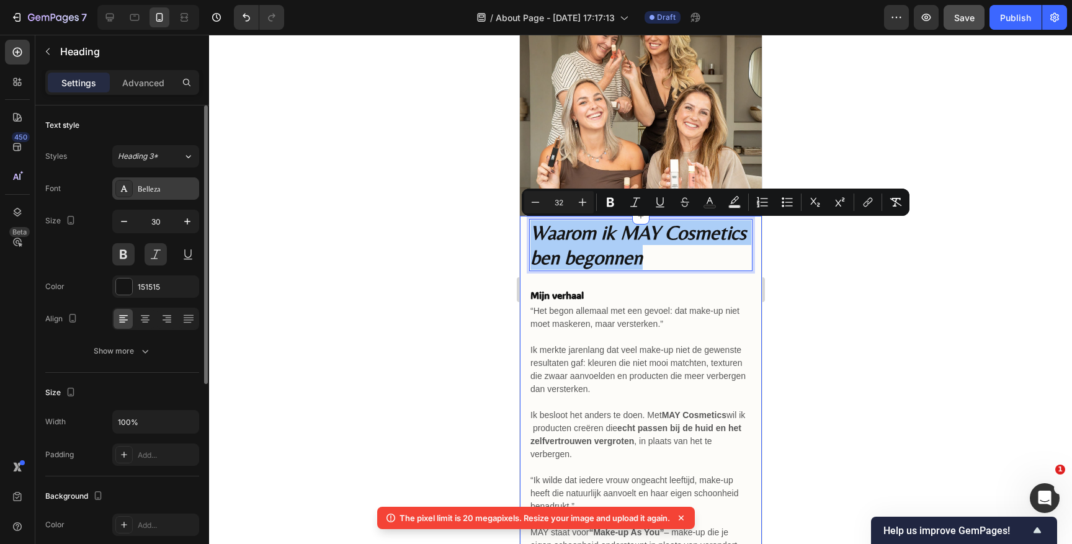
click at [150, 189] on div "Belleza" at bounding box center [167, 189] width 58 height 11
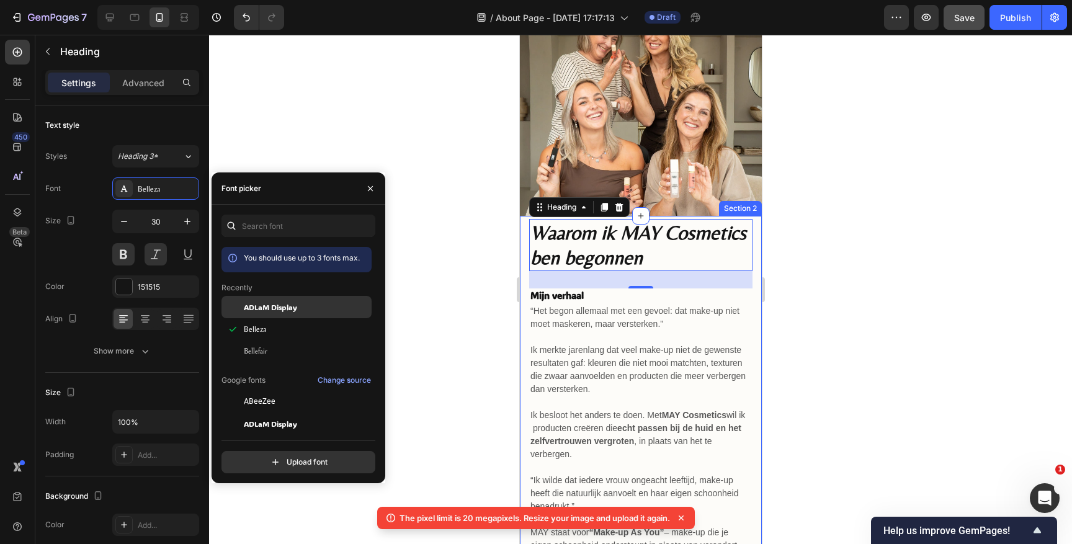
click at [264, 313] on div "ADLaM Display" at bounding box center [297, 307] width 150 height 22
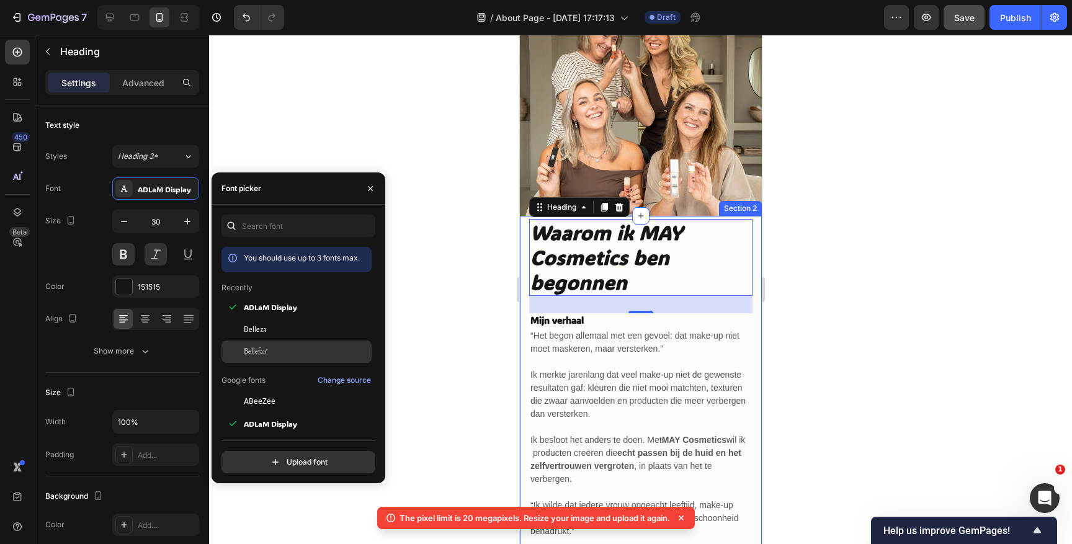
click at [267, 350] on div "Bellefair" at bounding box center [306, 351] width 125 height 11
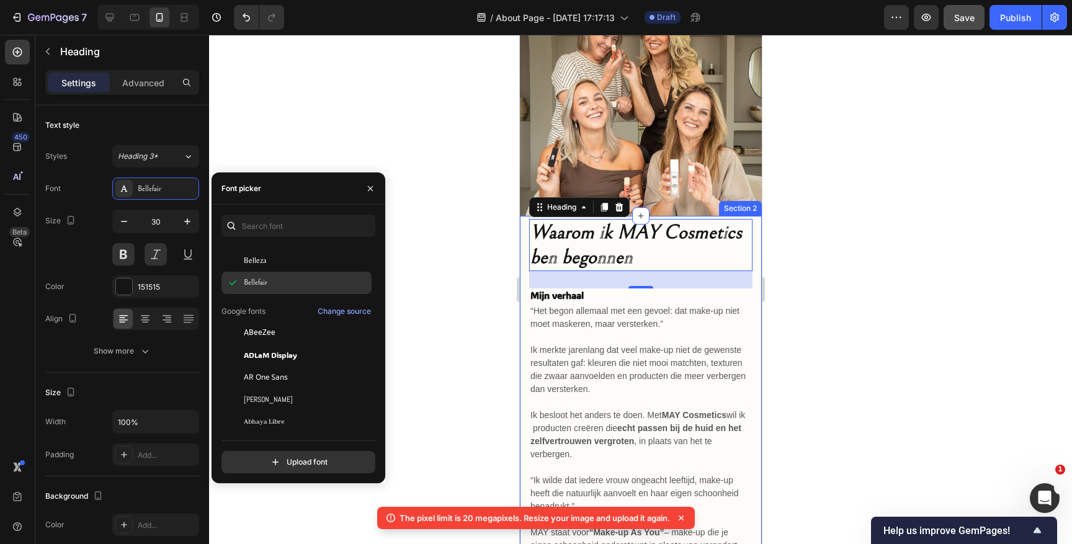
scroll to position [79, 0]
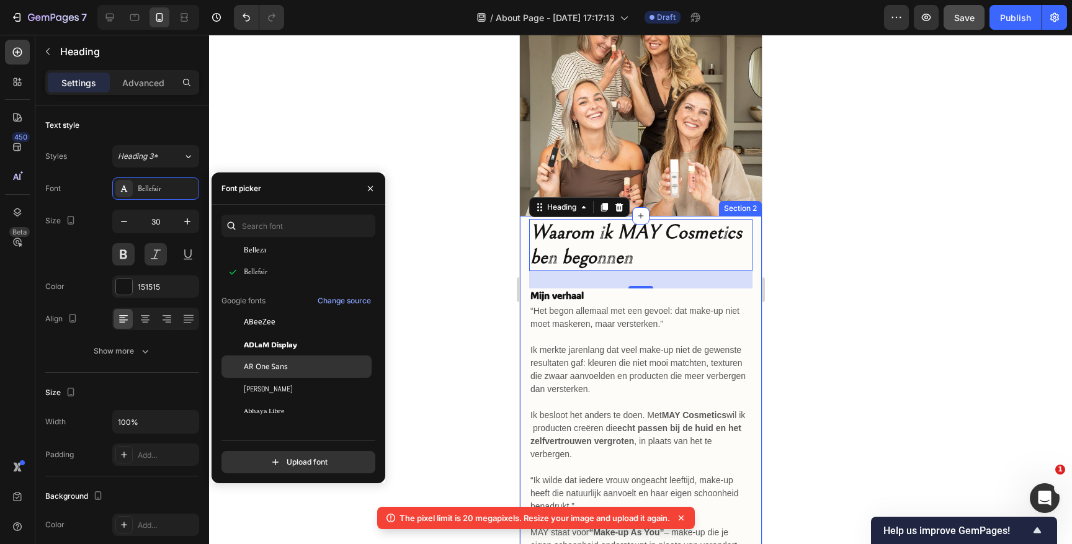
click at [268, 362] on span "AR One Sans" at bounding box center [266, 366] width 44 height 11
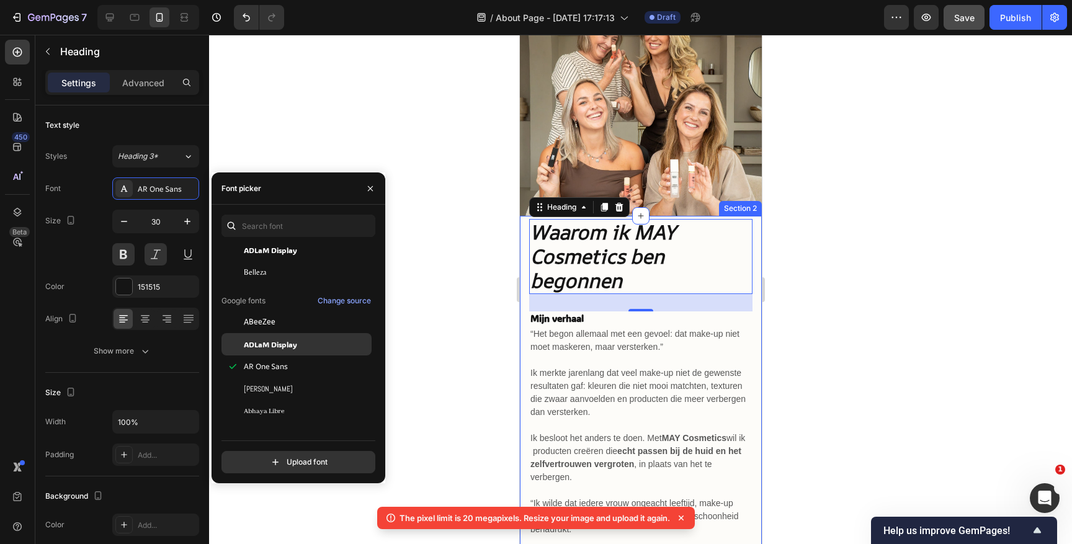
click at [274, 347] on span "ADLaM Display" at bounding box center [270, 344] width 53 height 11
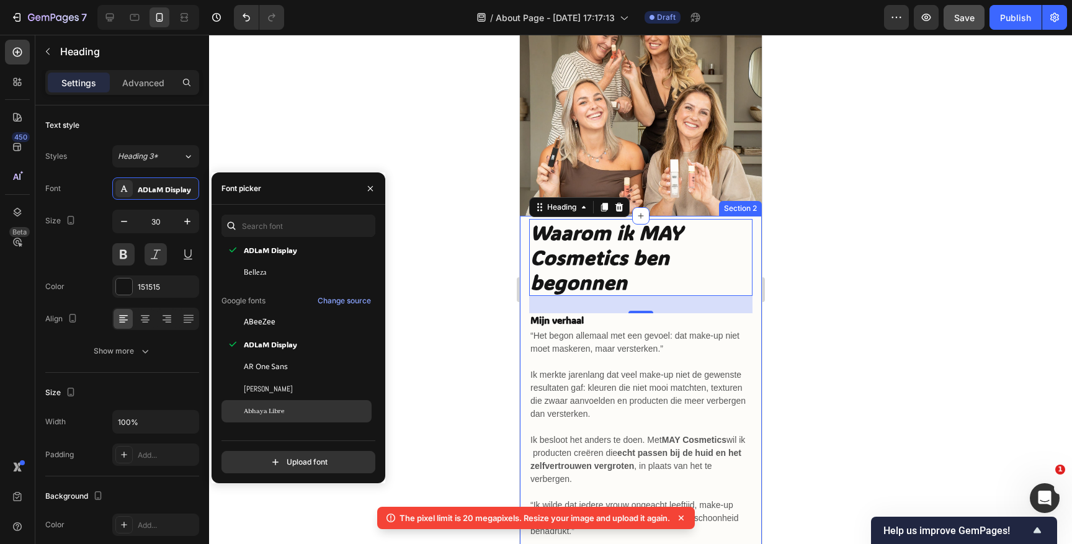
click at [266, 408] on span "Abhaya Libre" at bounding box center [264, 411] width 40 height 11
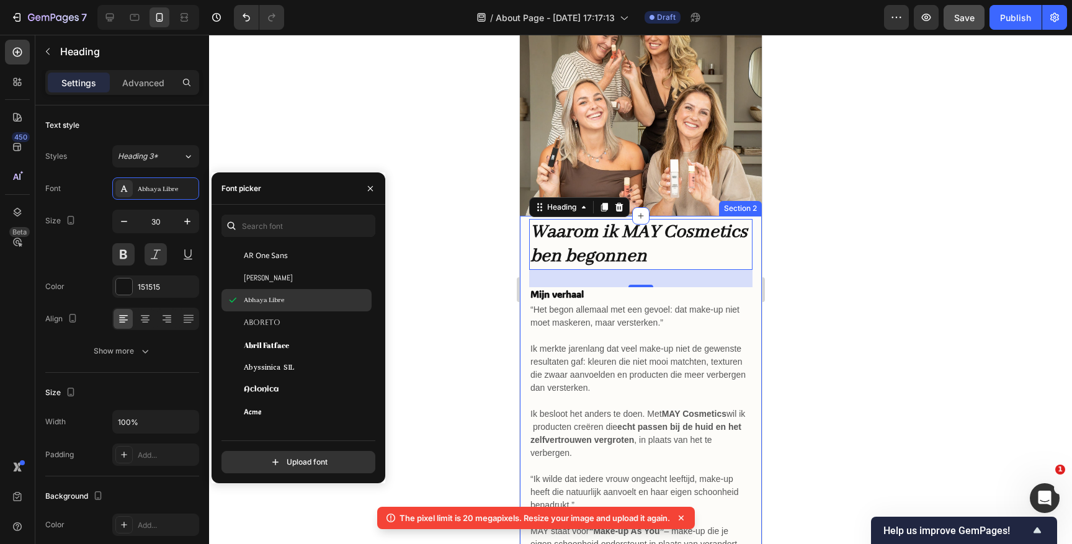
scroll to position [203, 0]
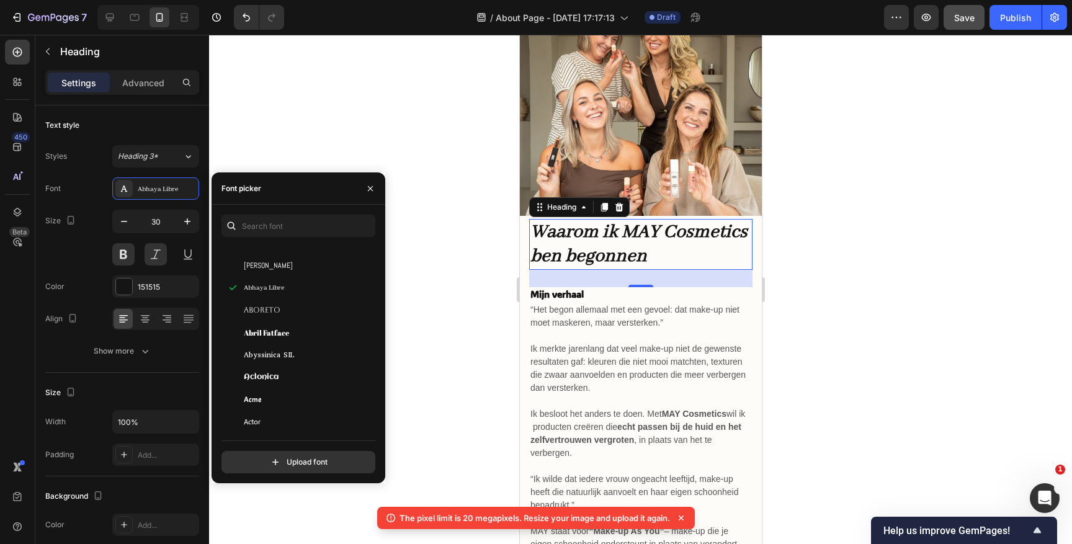
click at [810, 249] on div at bounding box center [640, 289] width 863 height 509
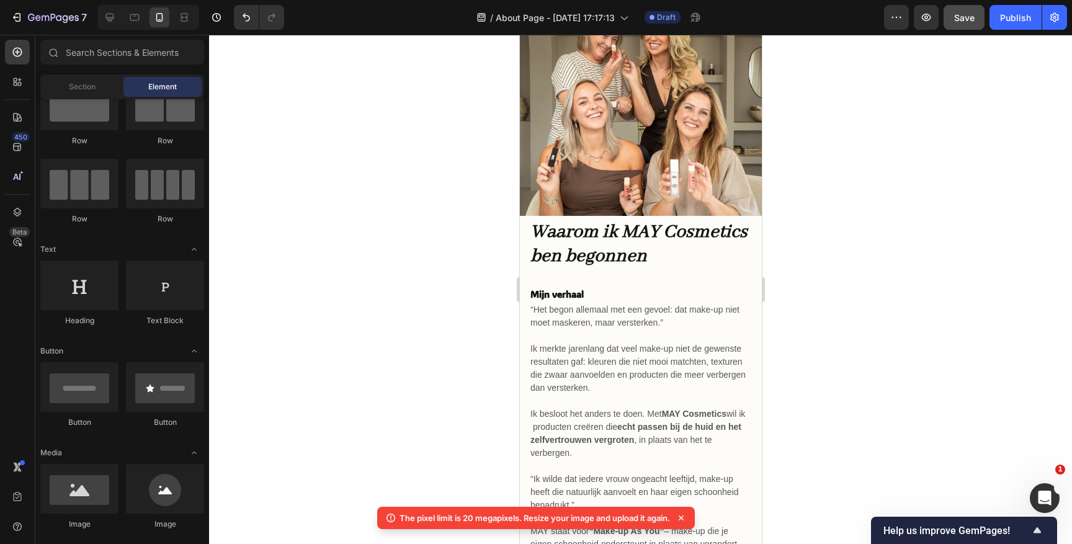
click at [962, 21] on span "Save" at bounding box center [964, 17] width 20 height 11
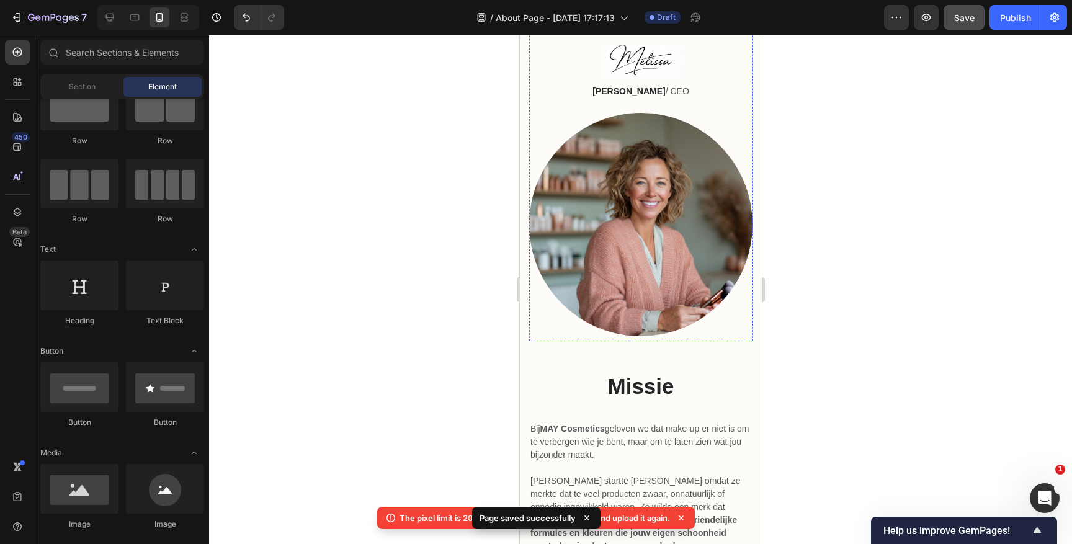
scroll to position [516, 0]
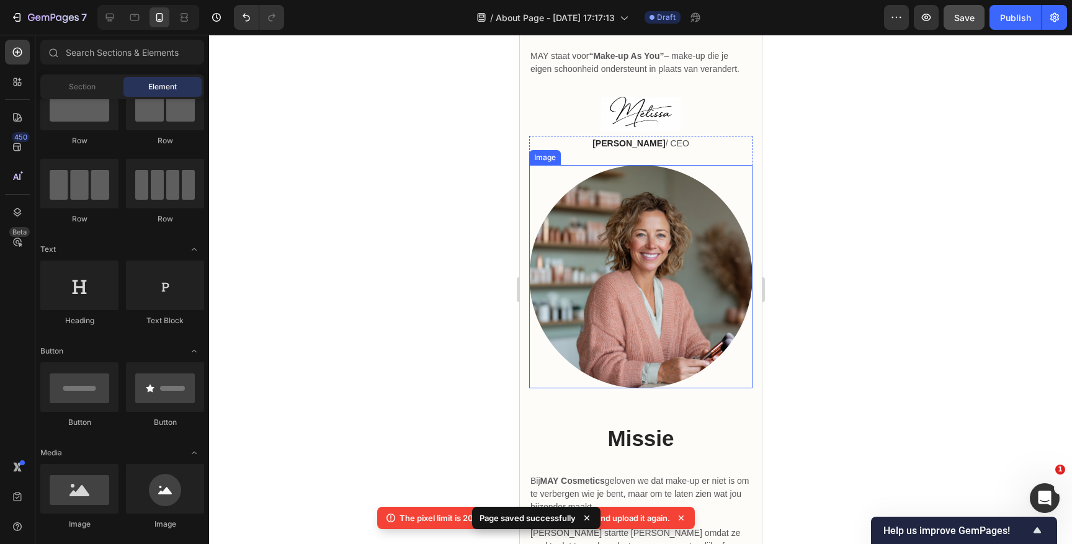
click at [544, 203] on div at bounding box center [640, 276] width 223 height 223
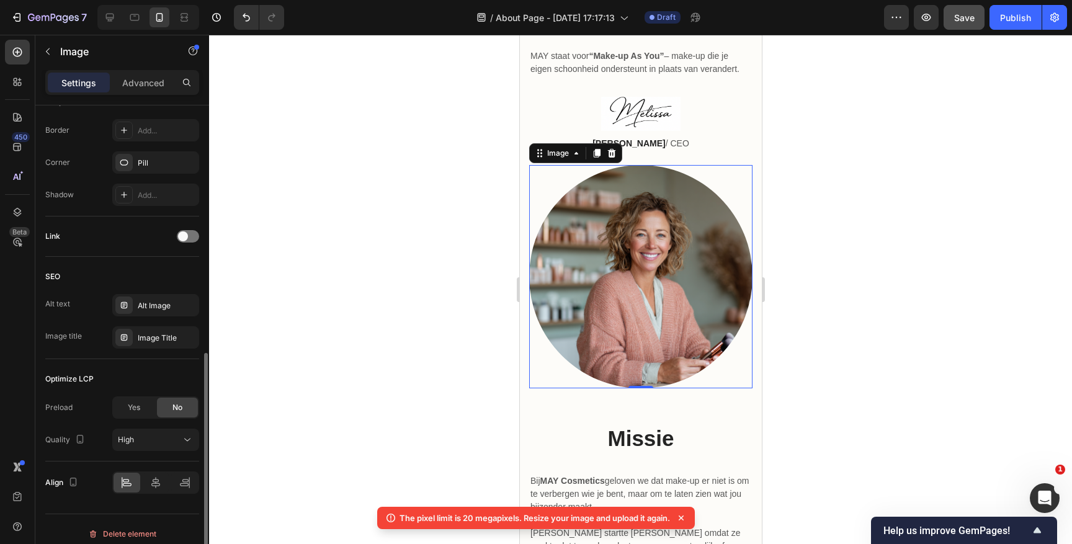
scroll to position [494, 0]
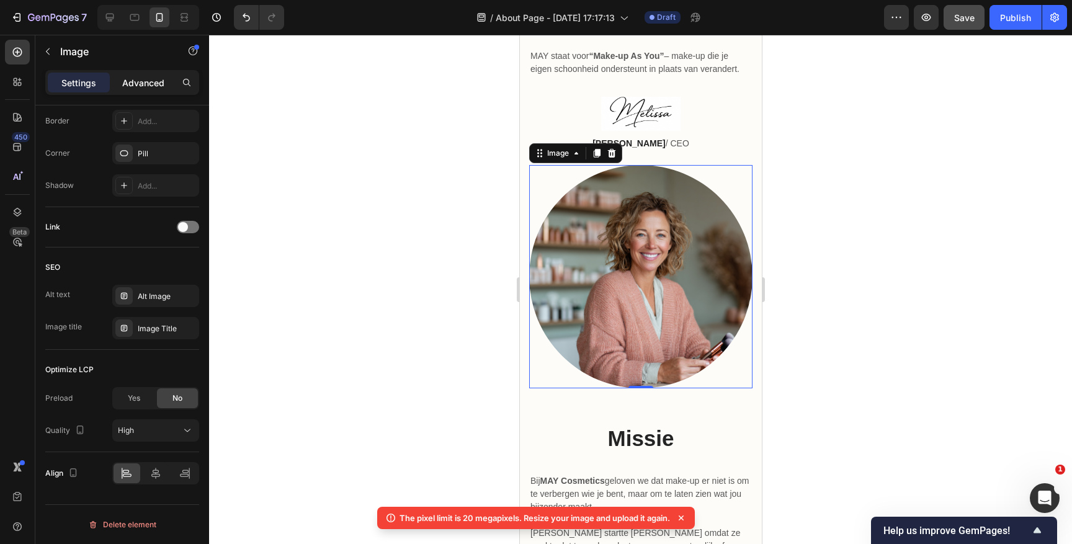
click at [150, 87] on p "Advanced" at bounding box center [143, 82] width 42 height 13
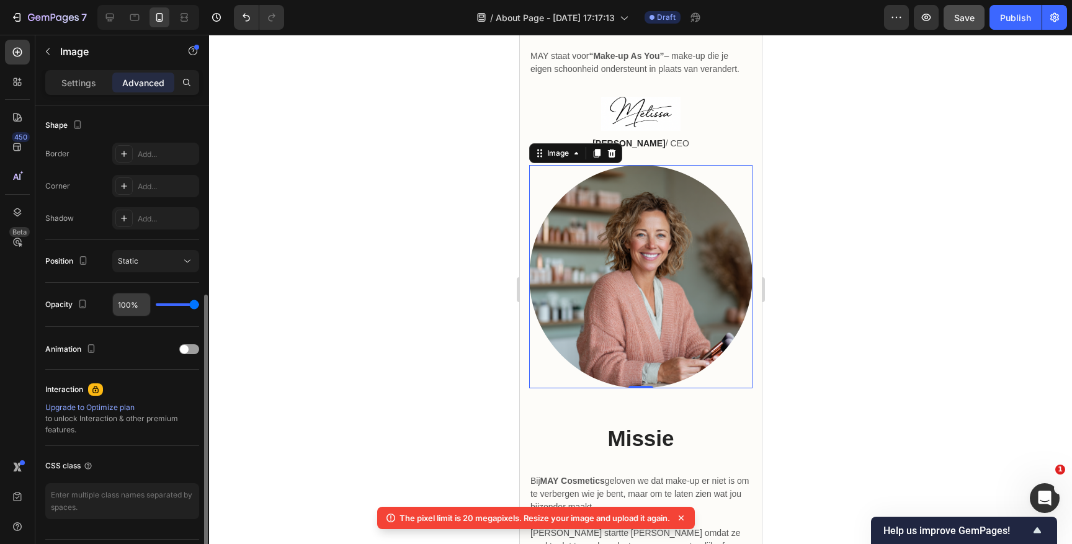
scroll to position [309, 0]
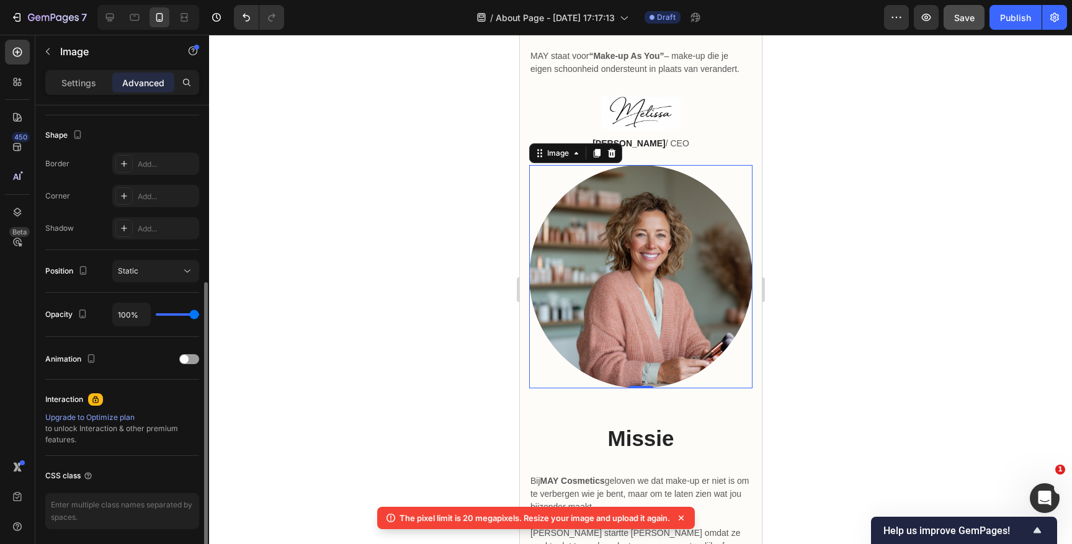
type input "90%"
type input "90"
type input "38%"
type input "38"
type input "33%"
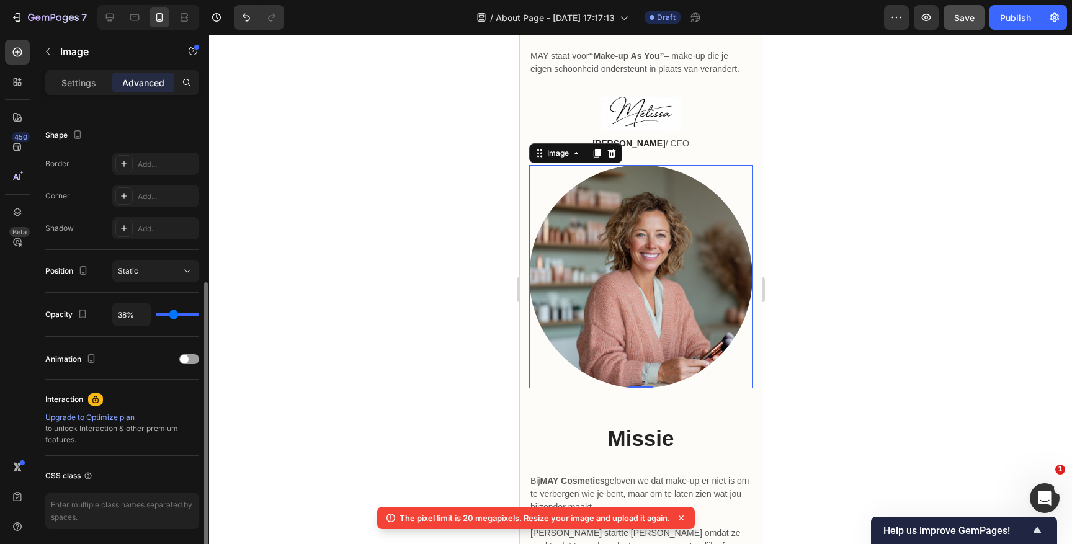
type input "33"
type input "32%"
type input "32"
type input "100%"
type input "100"
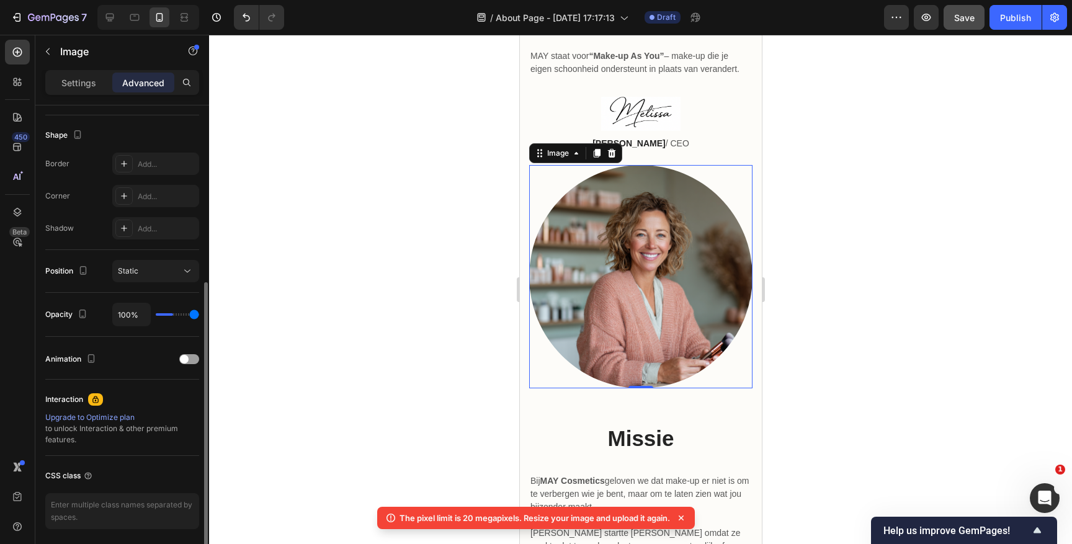
drag, startPoint x: 190, startPoint y: 315, endPoint x: 210, endPoint y: 312, distance: 20.0
click at [199, 313] on input "range" at bounding box center [177, 314] width 43 height 2
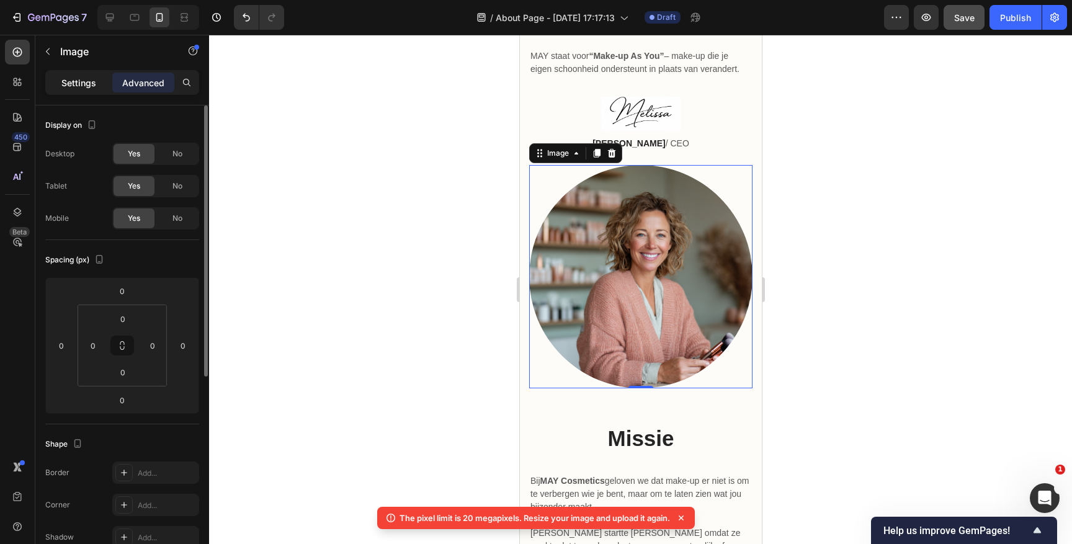
click at [96, 83] on div "Settings" at bounding box center [79, 83] width 62 height 20
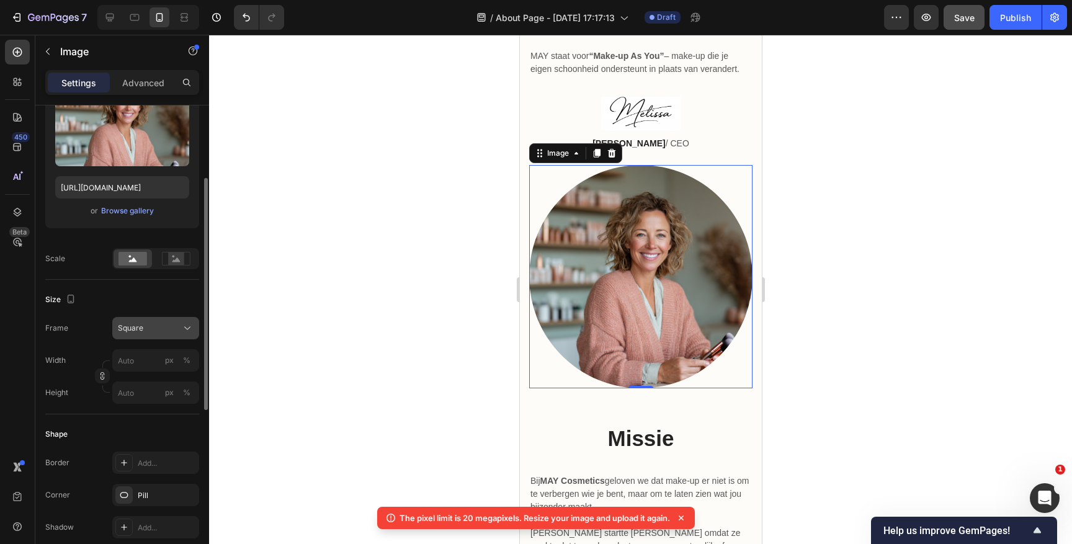
scroll to position [151, 0]
click at [141, 335] on div "Square" at bounding box center [156, 329] width 76 height 12
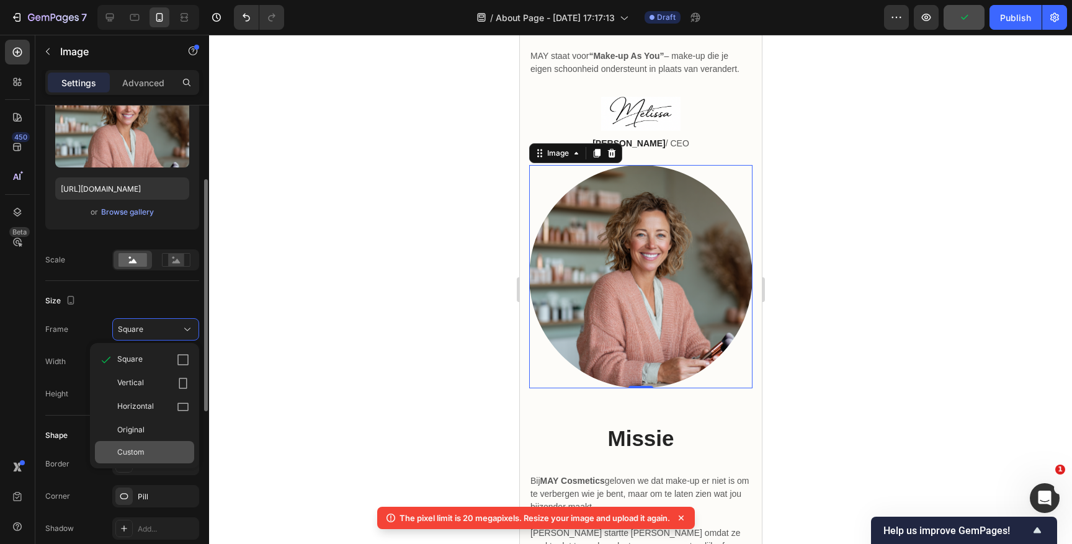
click at [133, 449] on span "Custom" at bounding box center [130, 452] width 27 height 11
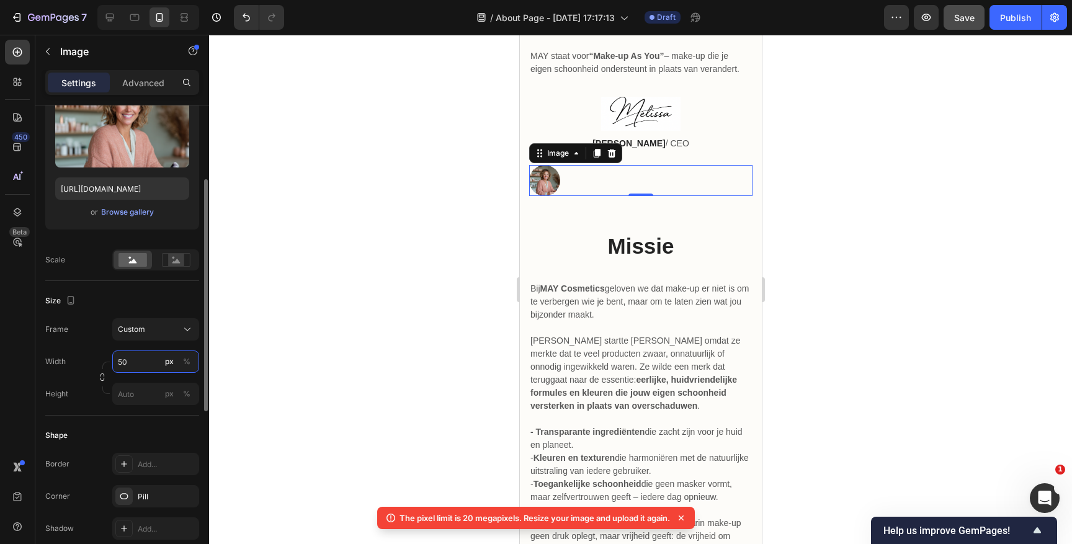
type input "5"
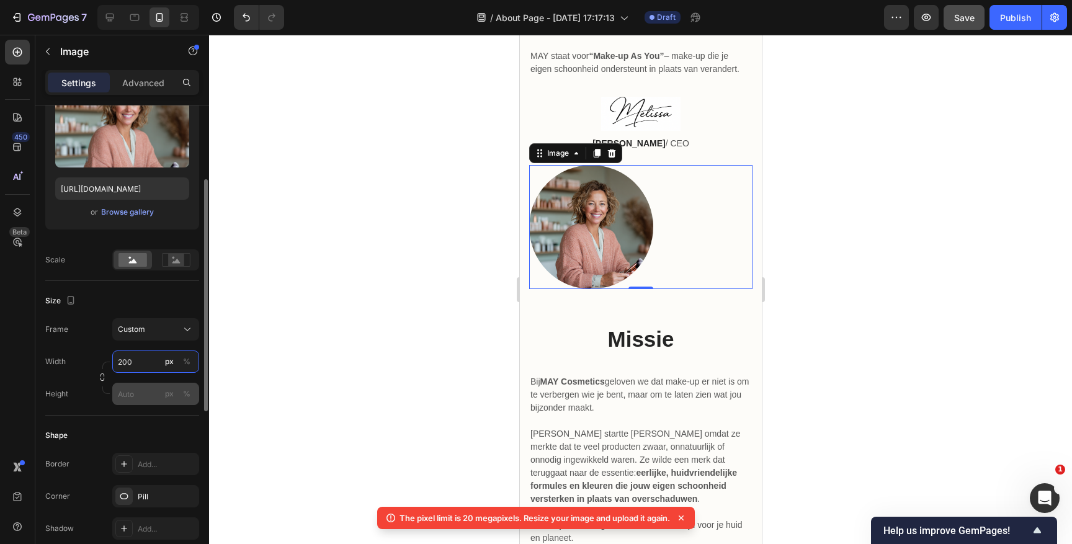
type input "200"
click at [128, 395] on input "px %" at bounding box center [155, 394] width 87 height 22
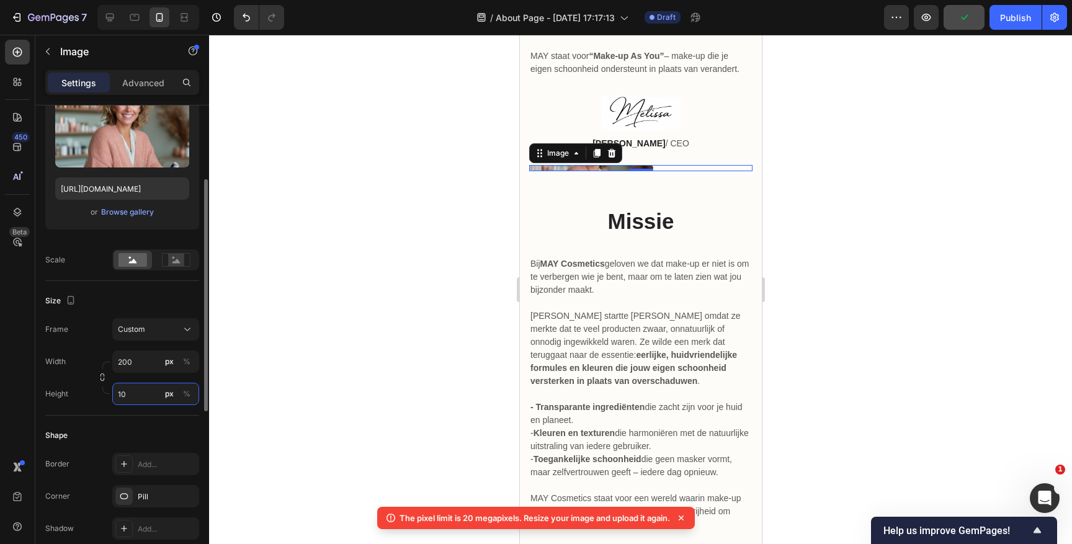
type input "1"
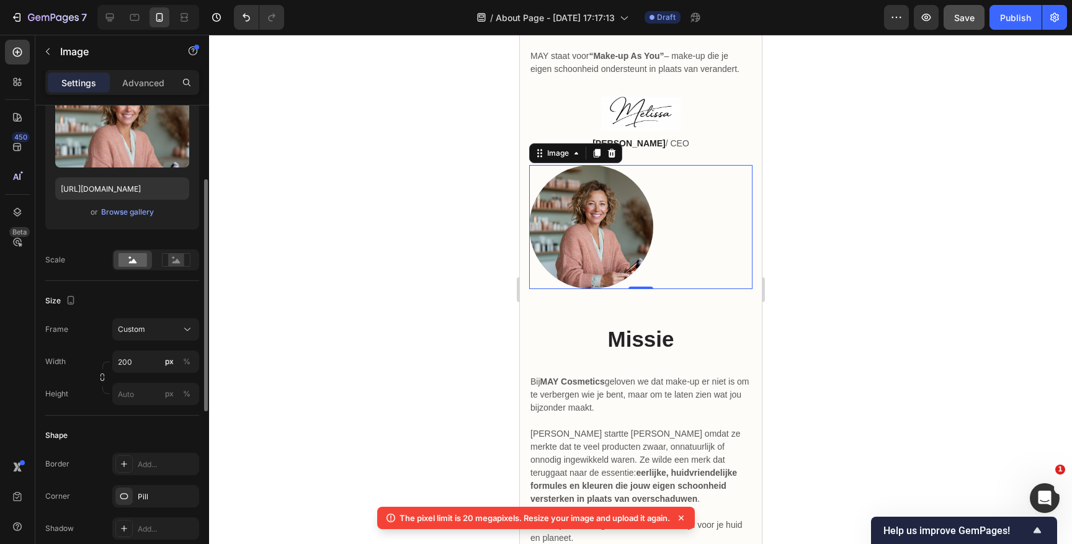
click at [86, 371] on div "Width 200 px %" at bounding box center [122, 362] width 154 height 22
click at [171, 261] on rect at bounding box center [176, 260] width 16 height 12
click at [132, 262] on icon at bounding box center [133, 261] width 8 height 4
click at [148, 336] on button "Custom" at bounding box center [155, 329] width 87 height 22
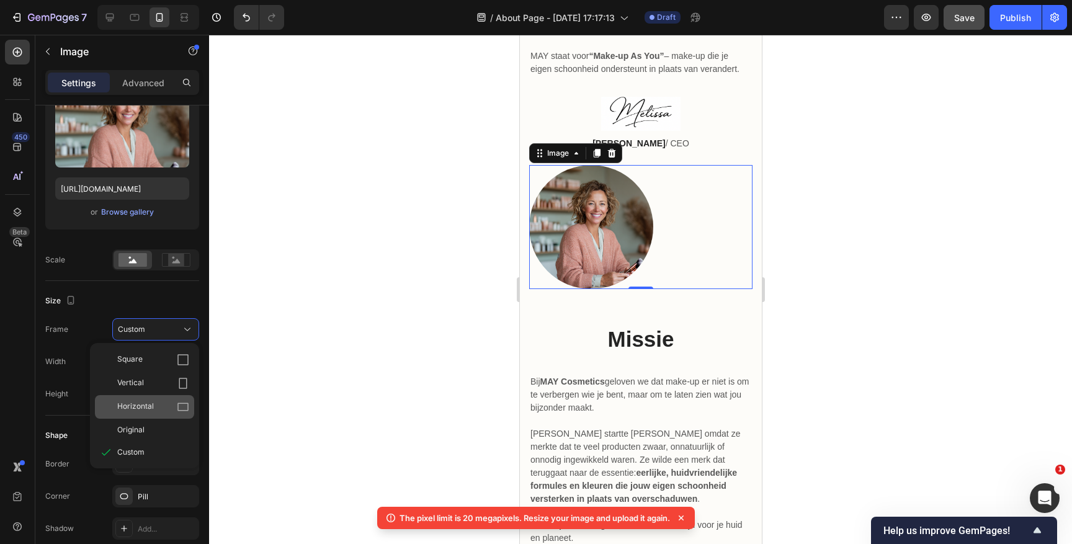
click at [149, 403] on span "Horizontal" at bounding box center [135, 407] width 37 height 12
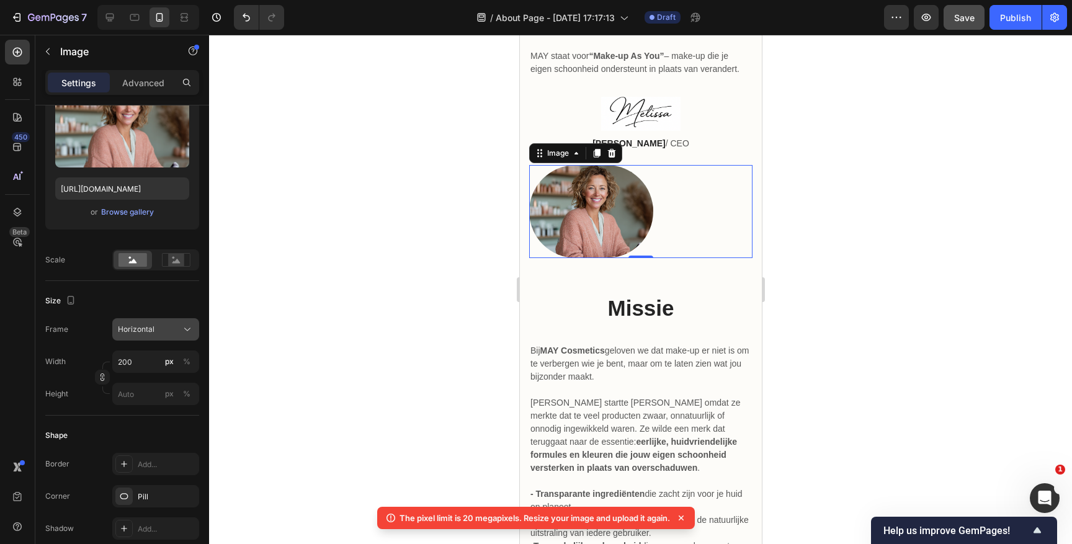
click at [153, 323] on div "Horizontal" at bounding box center [156, 329] width 76 height 12
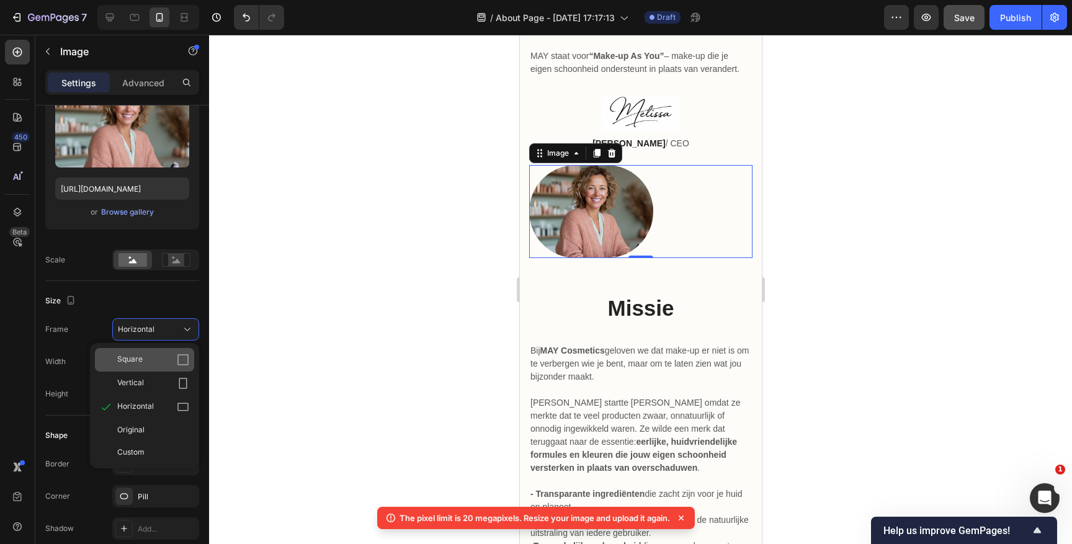
click at [150, 358] on div "Square" at bounding box center [153, 360] width 72 height 12
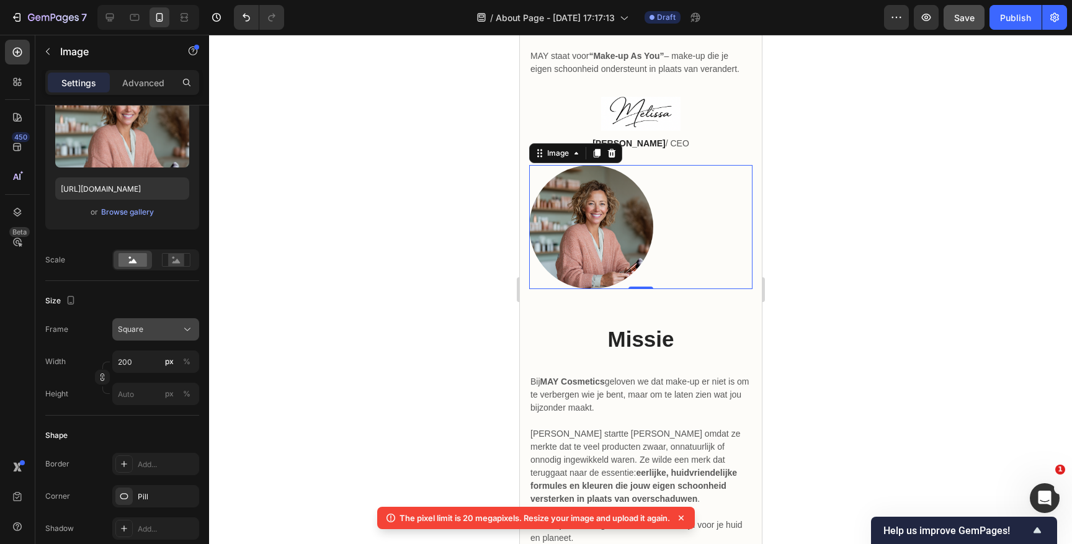
click at [154, 327] on div "Square" at bounding box center [148, 329] width 61 height 11
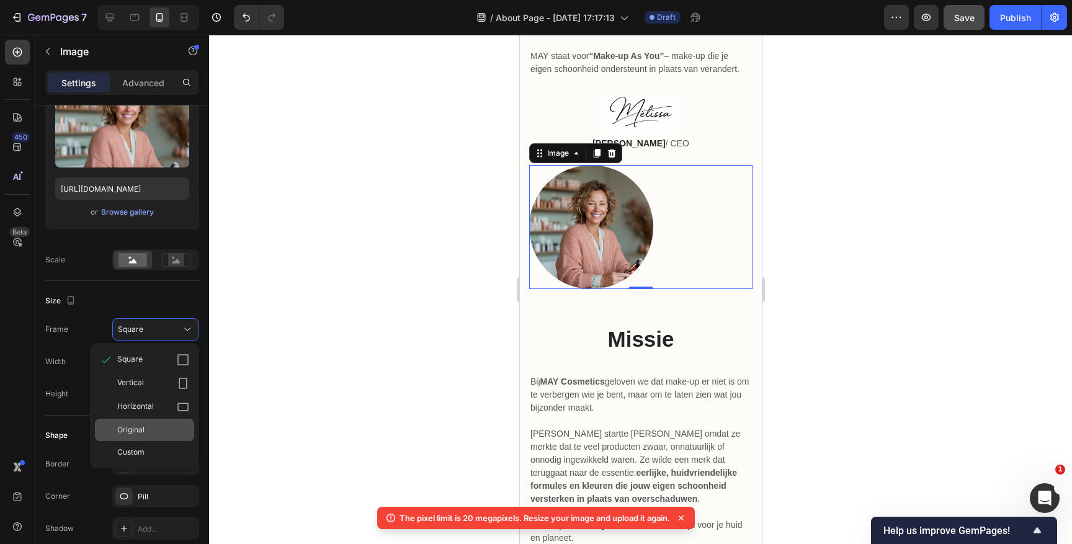
click at [151, 429] on div "Original" at bounding box center [153, 429] width 72 height 11
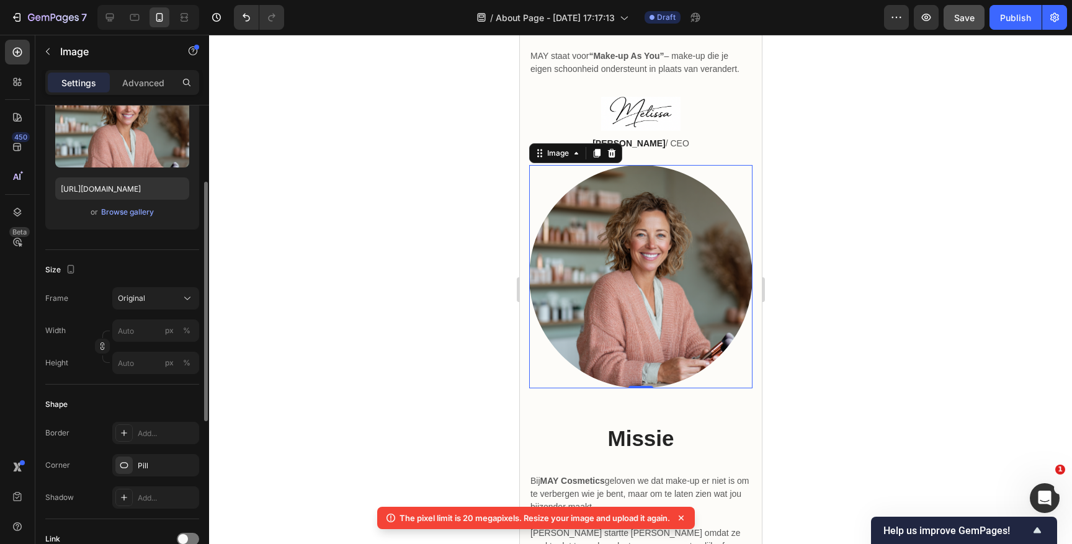
click at [168, 271] on div "Size" at bounding box center [122, 270] width 154 height 20
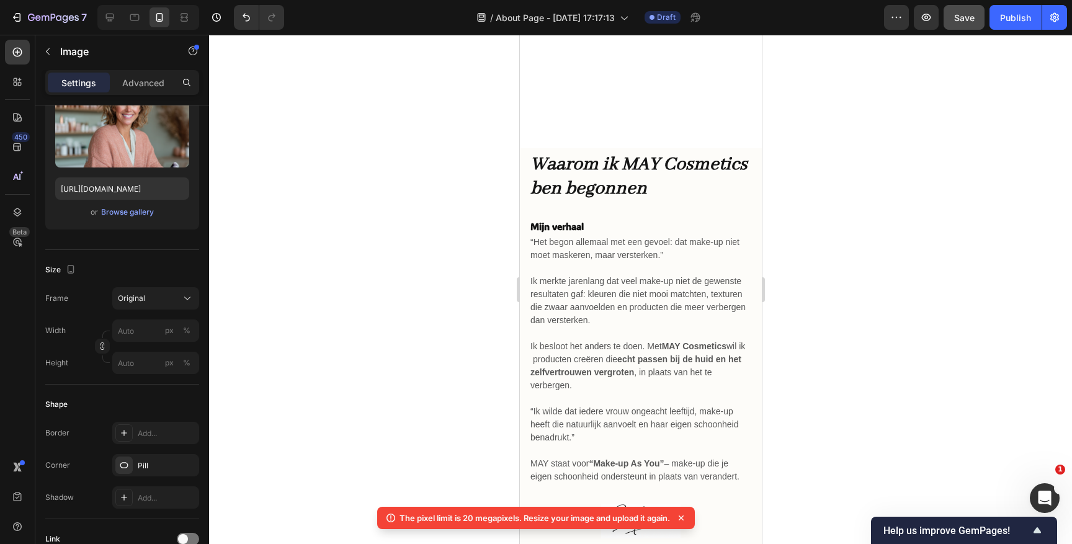
scroll to position [0, 0]
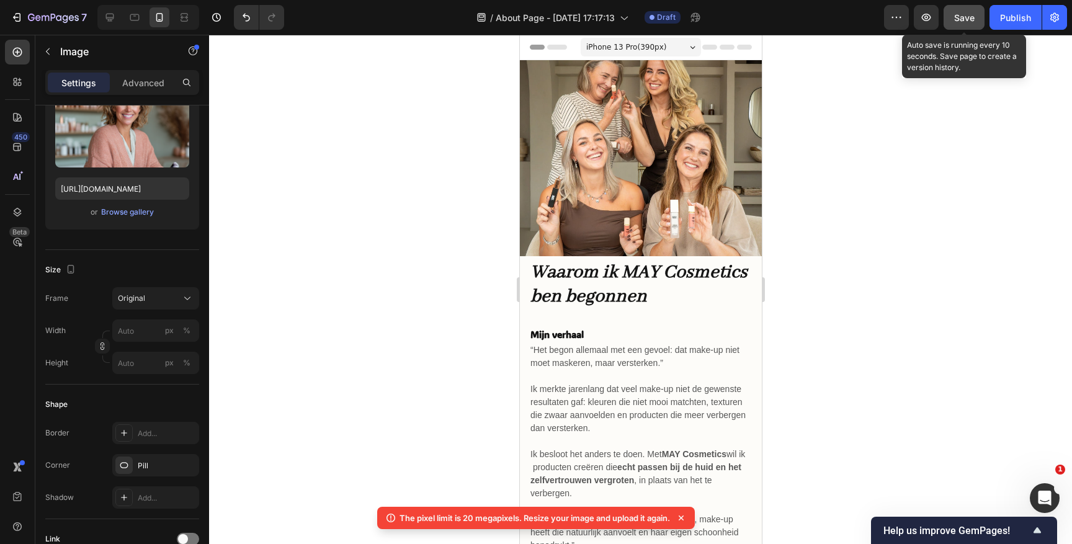
click at [962, 17] on span "Save" at bounding box center [964, 17] width 20 height 11
